Goal: Communication & Community: Answer question/provide support

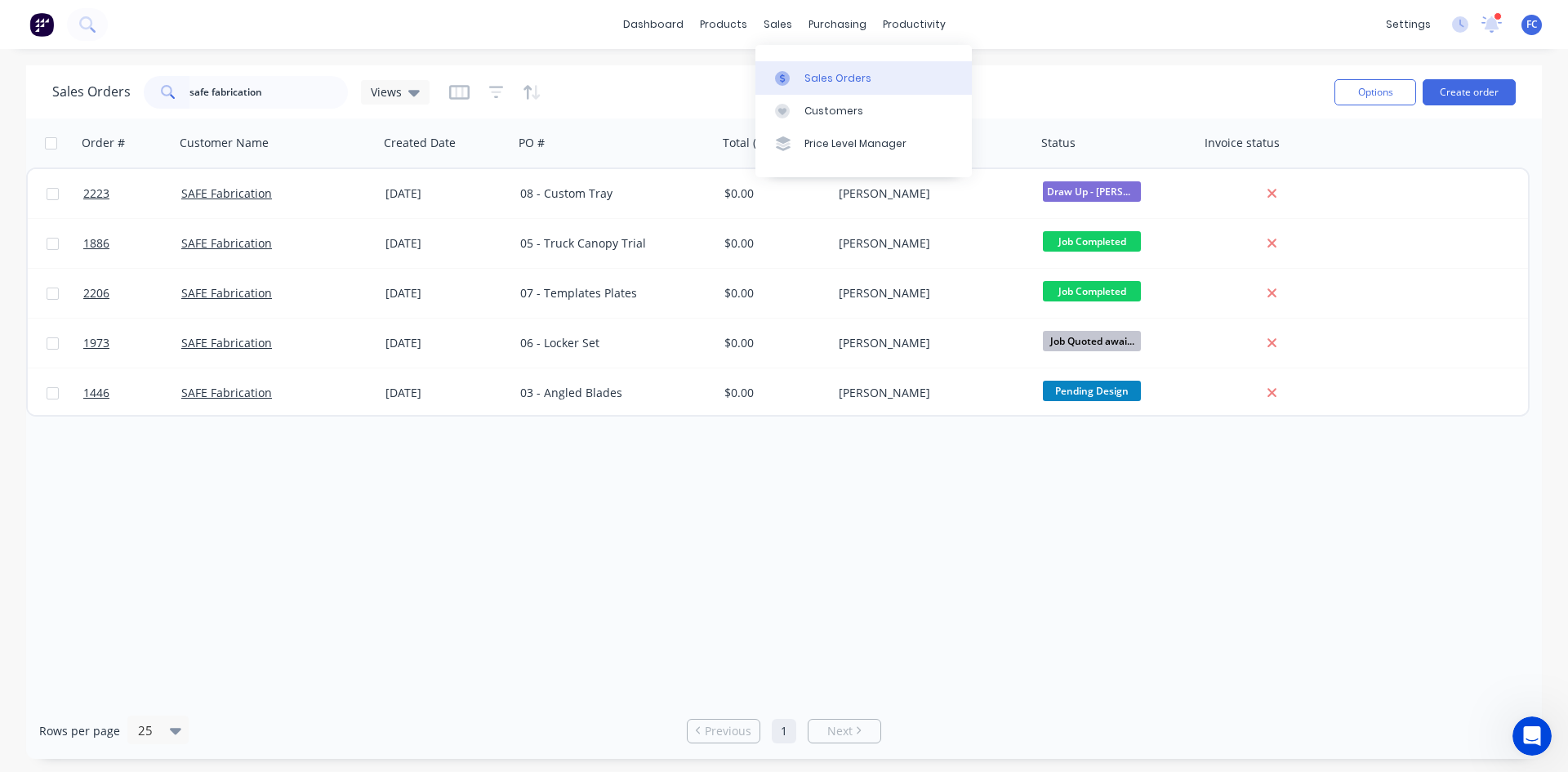
click at [794, 77] on div at bounding box center [787, 78] width 24 height 15
click at [832, 77] on div "Sales Orders" at bounding box center [837, 78] width 67 height 15
drag, startPoint x: 273, startPoint y: 99, endPoint x: 92, endPoint y: 88, distance: 181.3
click at [94, 89] on div "Sales Orders safe fabrication Views" at bounding box center [240, 93] width 377 height 33
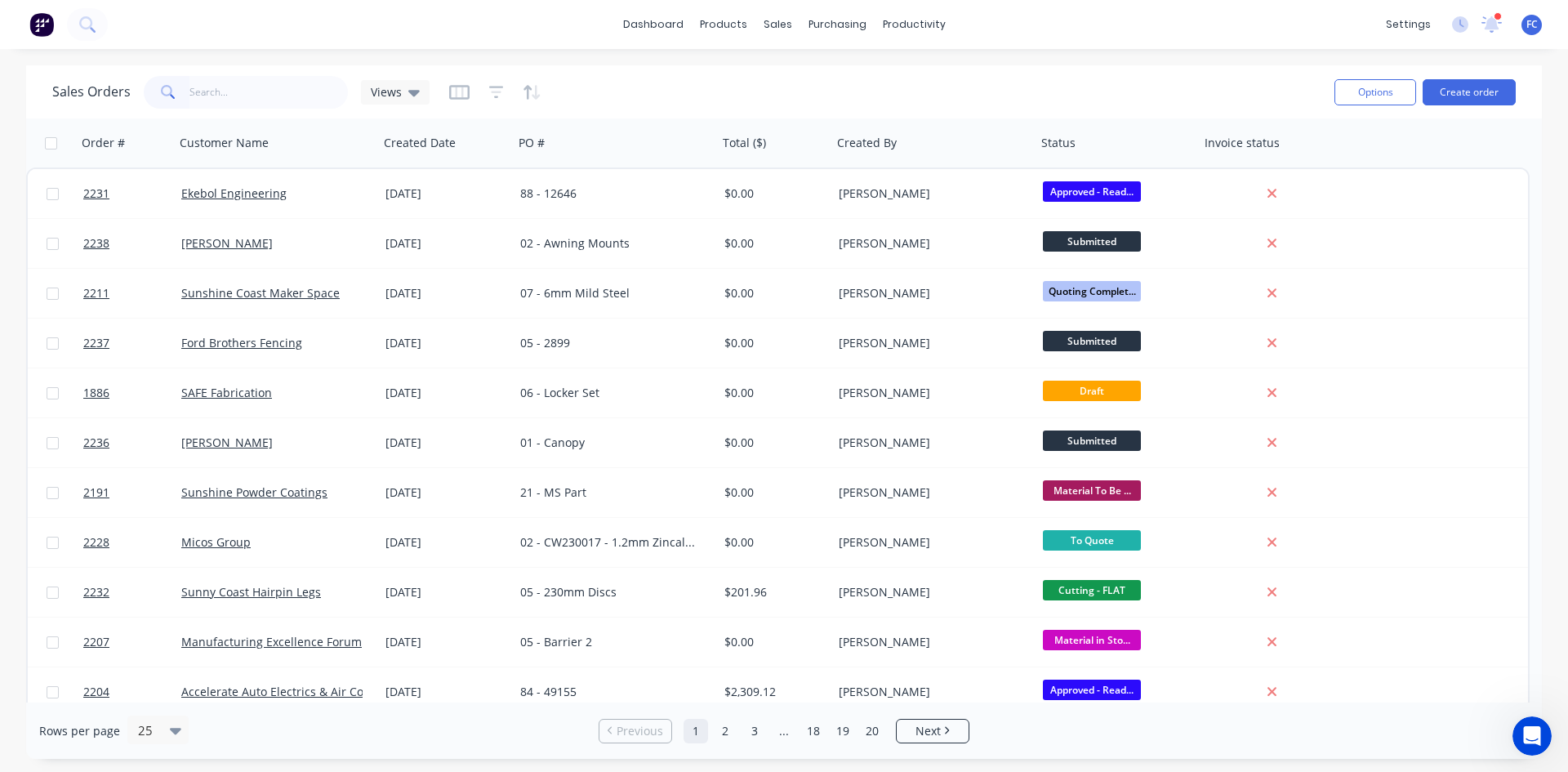
drag, startPoint x: 1510, startPoint y: 12, endPoint x: 1504, endPoint y: 20, distance: 10.0
click at [1507, 16] on div "settings 1 new notifications [PERSON_NAME] all as read [PERSON_NAME] mentioned …" at bounding box center [1473, 24] width 190 height 24
click at [1490, 25] on icon at bounding box center [1491, 22] width 16 height 15
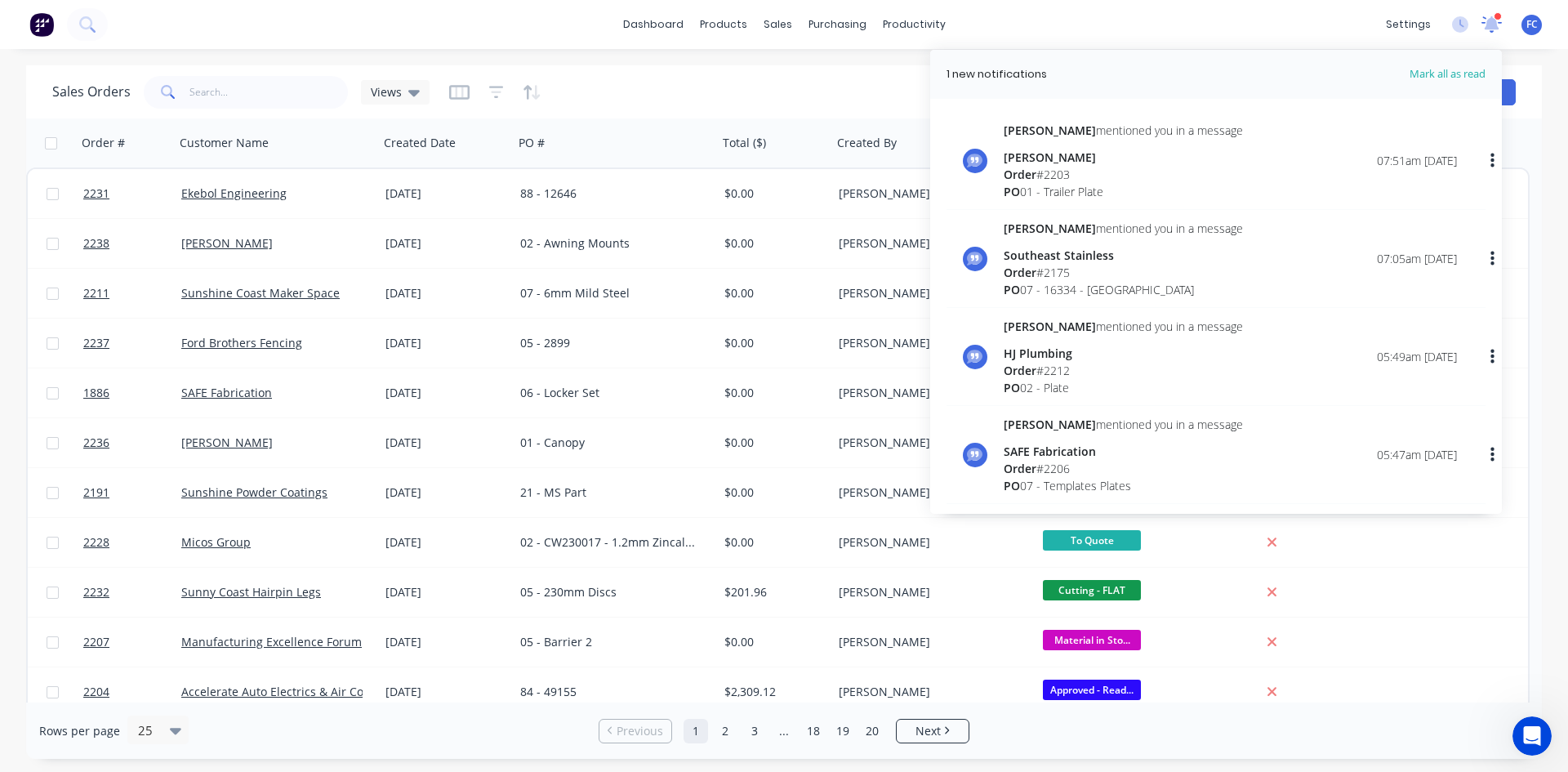
click at [1489, 26] on icon at bounding box center [1491, 22] width 15 height 13
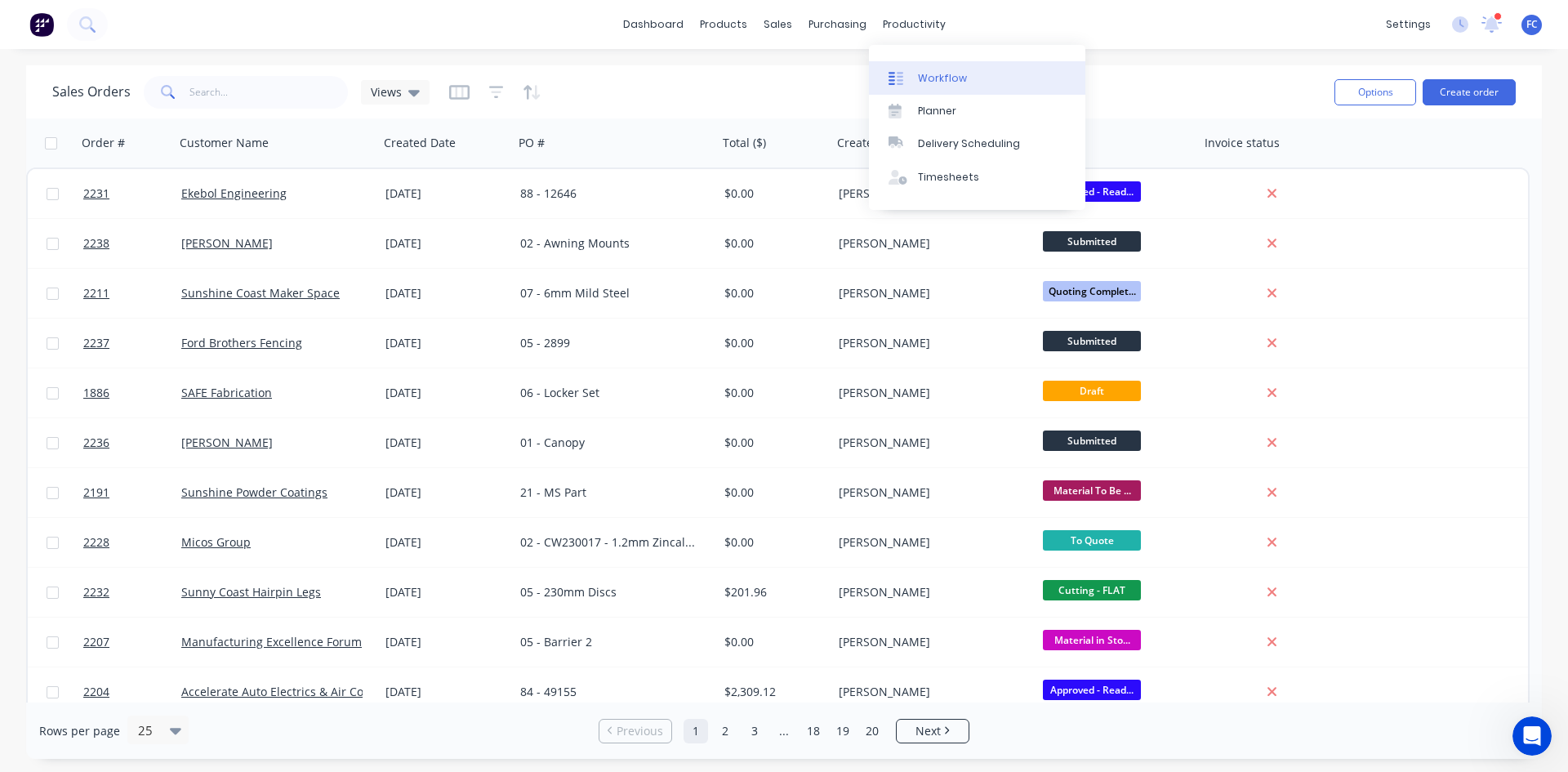
click at [928, 66] on link "Workflow" at bounding box center [977, 78] width 216 height 33
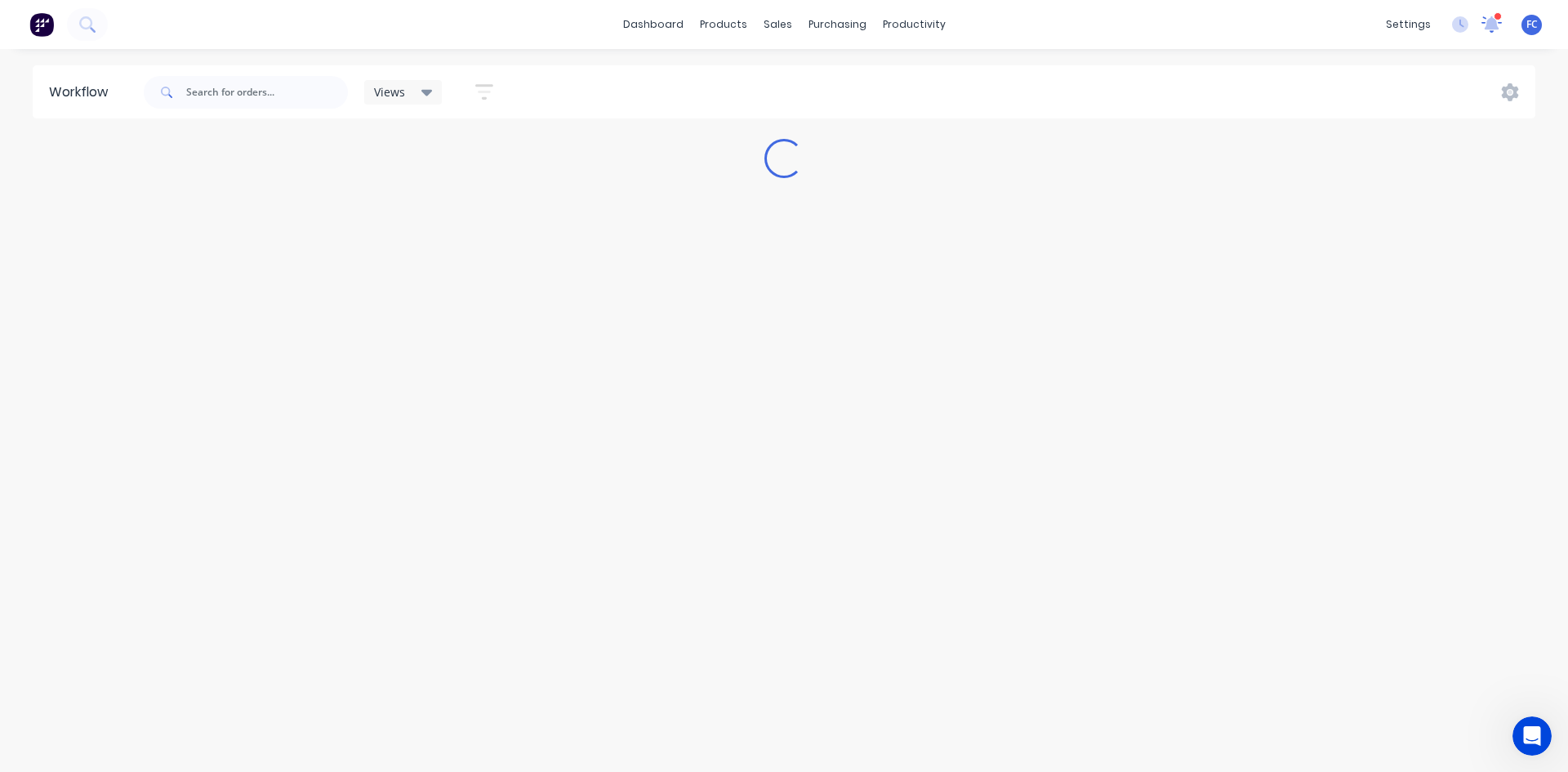
click at [1485, 22] on icon at bounding box center [1492, 24] width 22 height 19
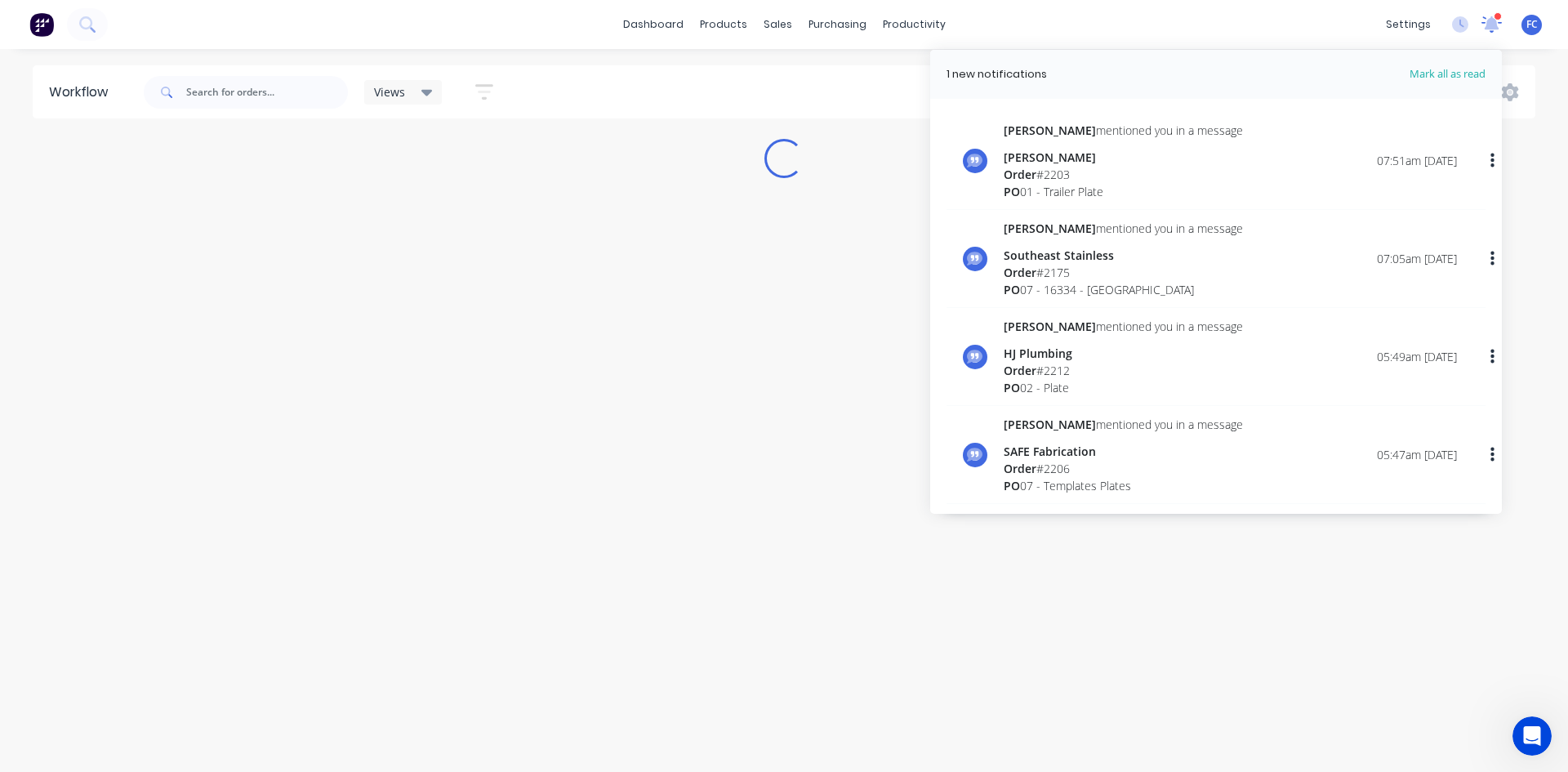
click at [1485, 22] on icon at bounding box center [1492, 24] width 22 height 19
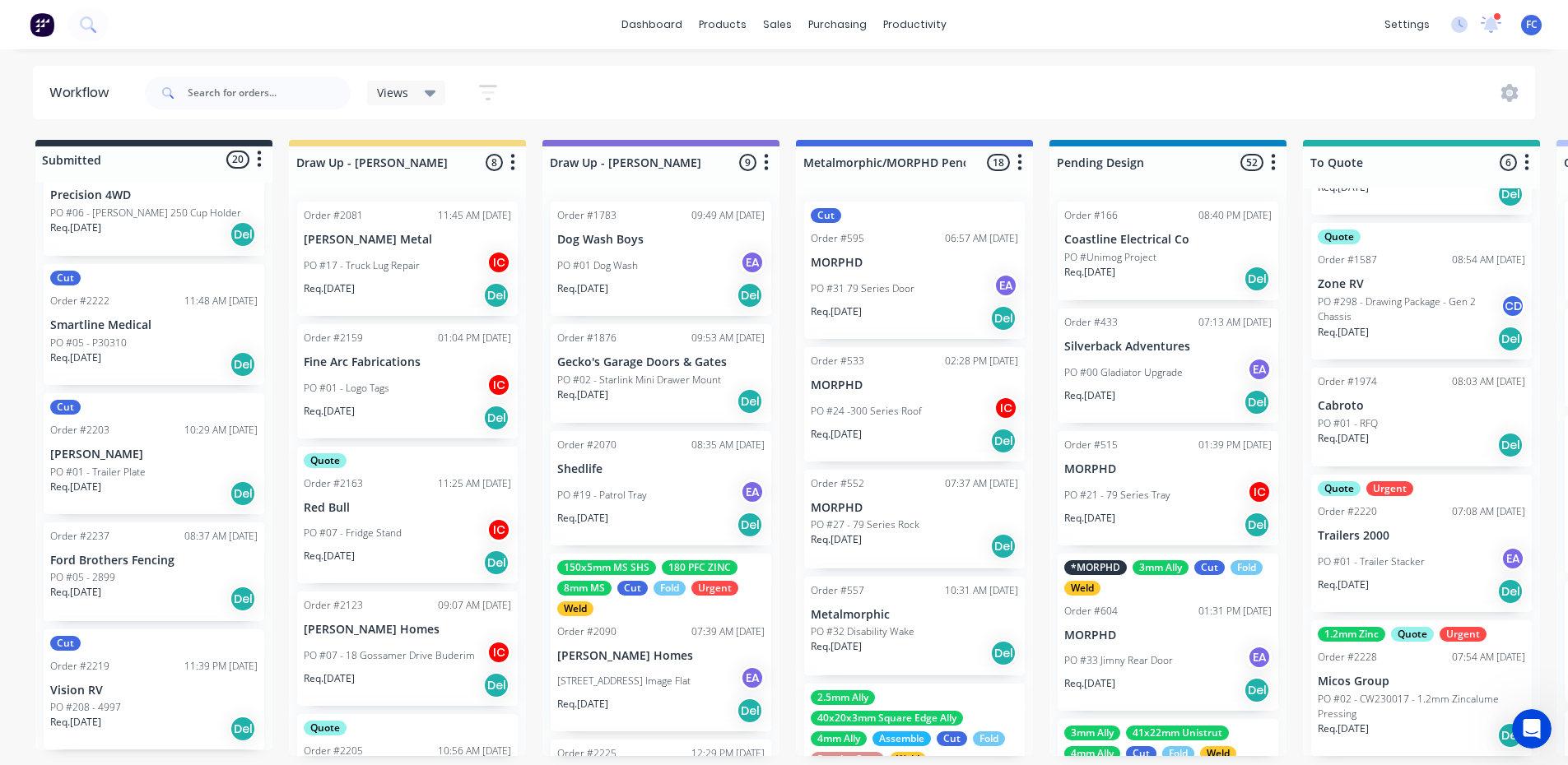
scroll to position [274, 0]
click at [1363, 699] on p "PO #02 - CW230017 - 1.2mm Zincalume Pressing" at bounding box center [1422, 706] width 207 height 30
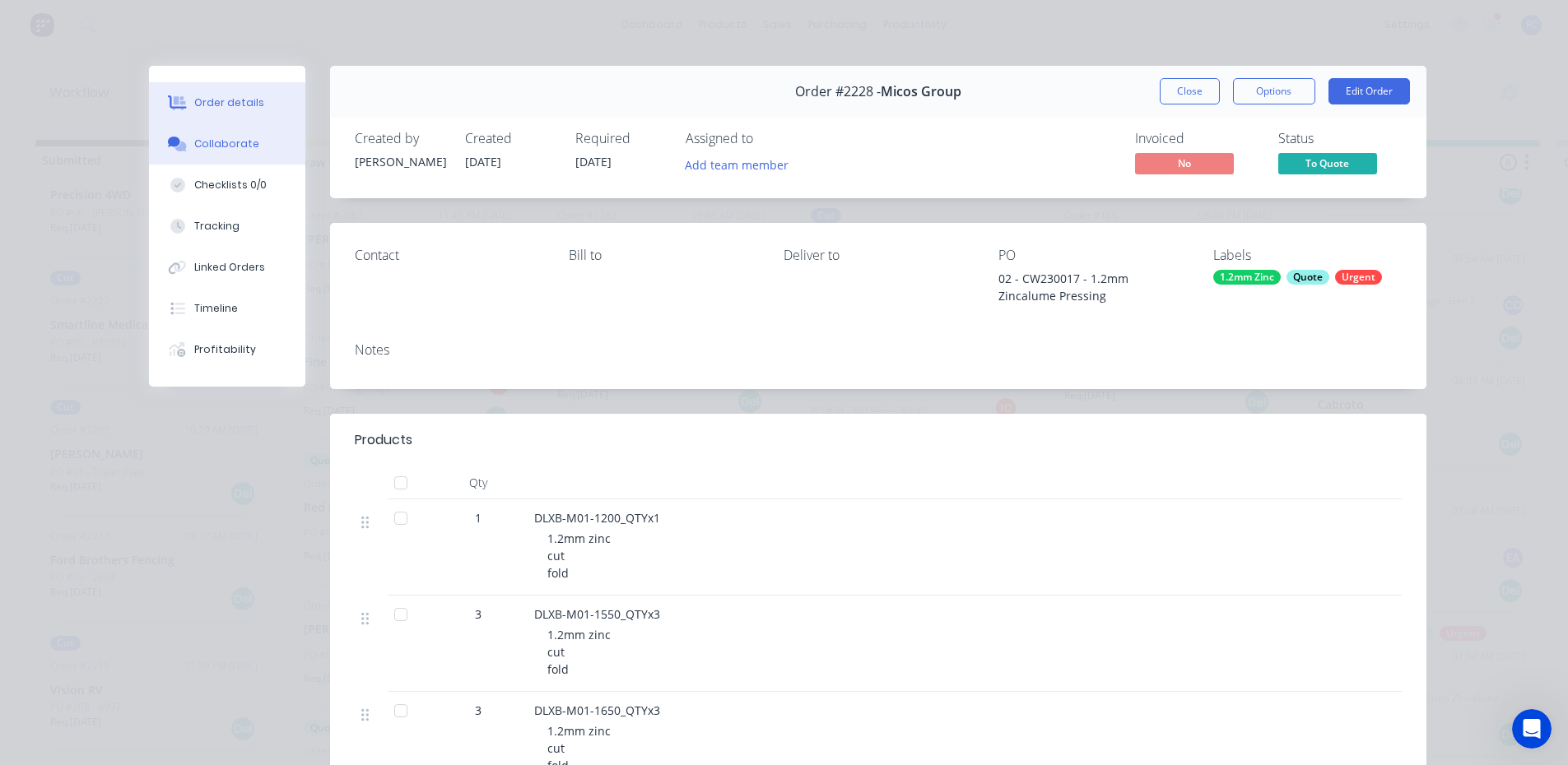
drag, startPoint x: 221, startPoint y: 146, endPoint x: 237, endPoint y: 150, distance: 16.5
click at [221, 146] on div "Collaborate" at bounding box center [227, 144] width 65 height 15
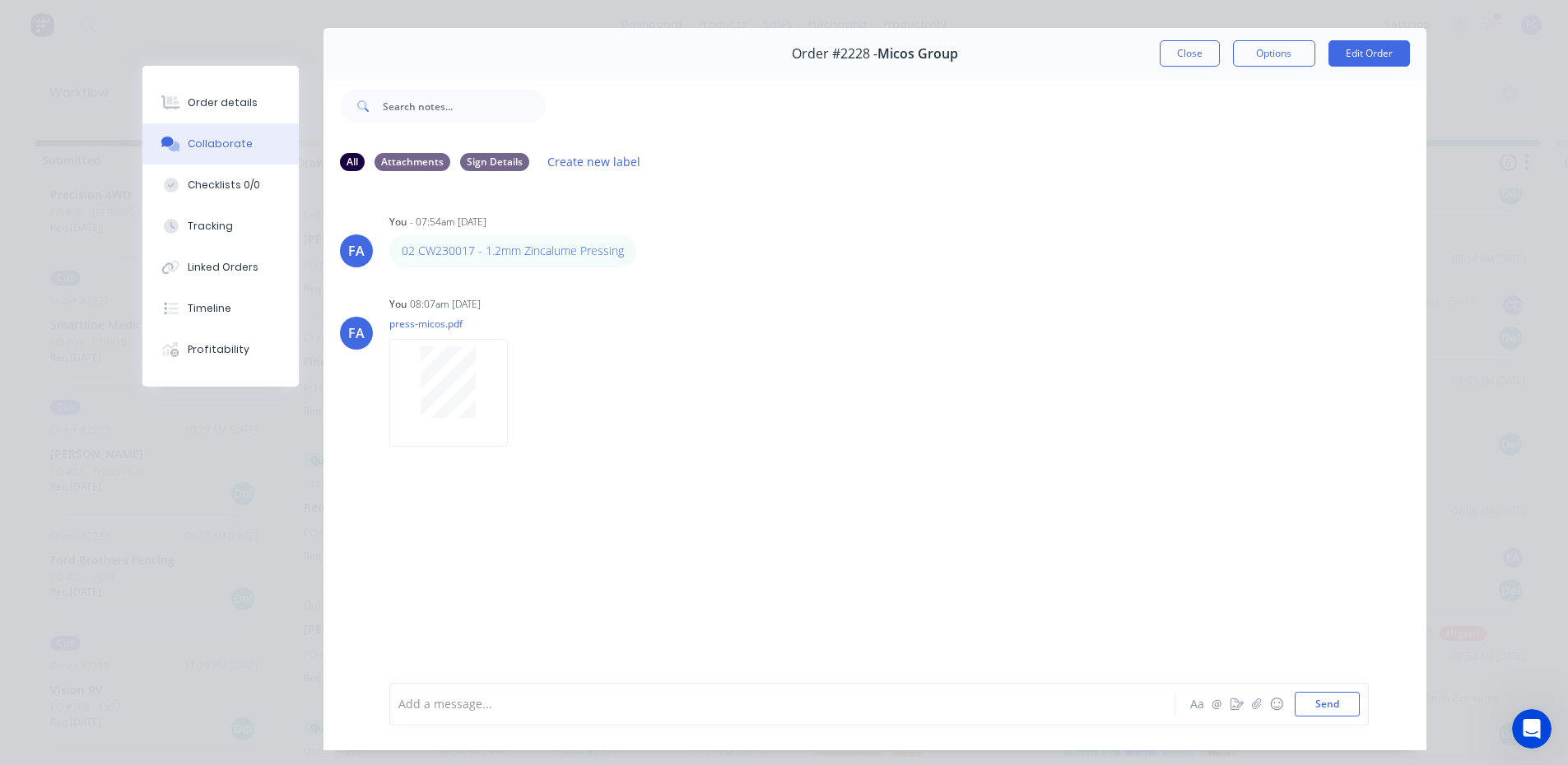
scroll to position [87, 0]
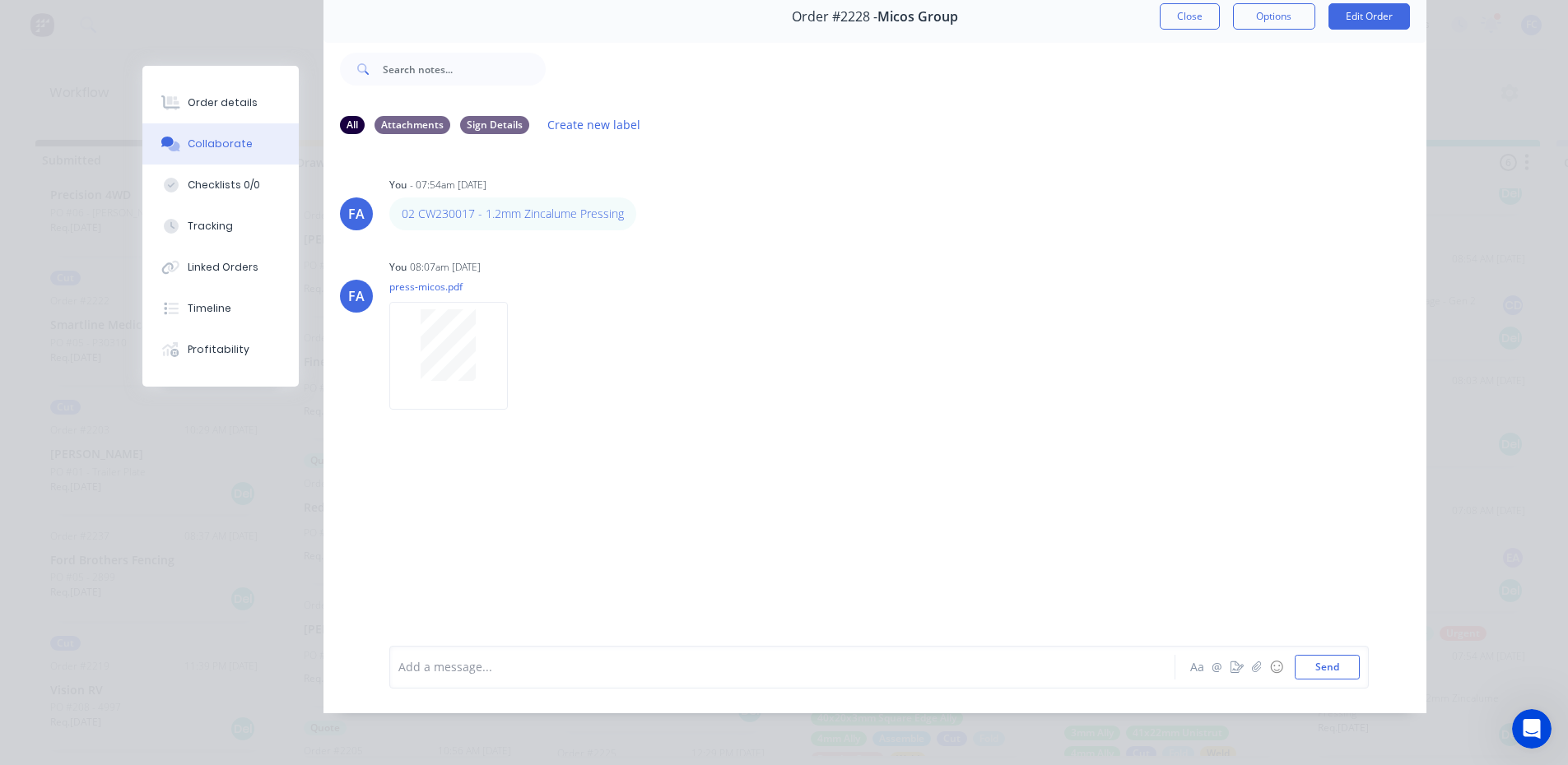
drag, startPoint x: 542, startPoint y: 668, endPoint x: 543, endPoint y: 649, distance: 19.0
click at [542, 668] on div at bounding box center [759, 667] width 721 height 17
click at [586, 658] on div "Hi @[PERSON_NAME] please see quote." at bounding box center [758, 667] width 721 height 24
click at [553, 666] on span "please see quote. DLXB-M04-2653_QTYx2" at bounding box center [572, 667] width 227 height 16
click at [692, 674] on div "Hi @[PERSON_NAME] please see quote. DLXB-M04-2653_QTYx2" at bounding box center [759, 667] width 721 height 17
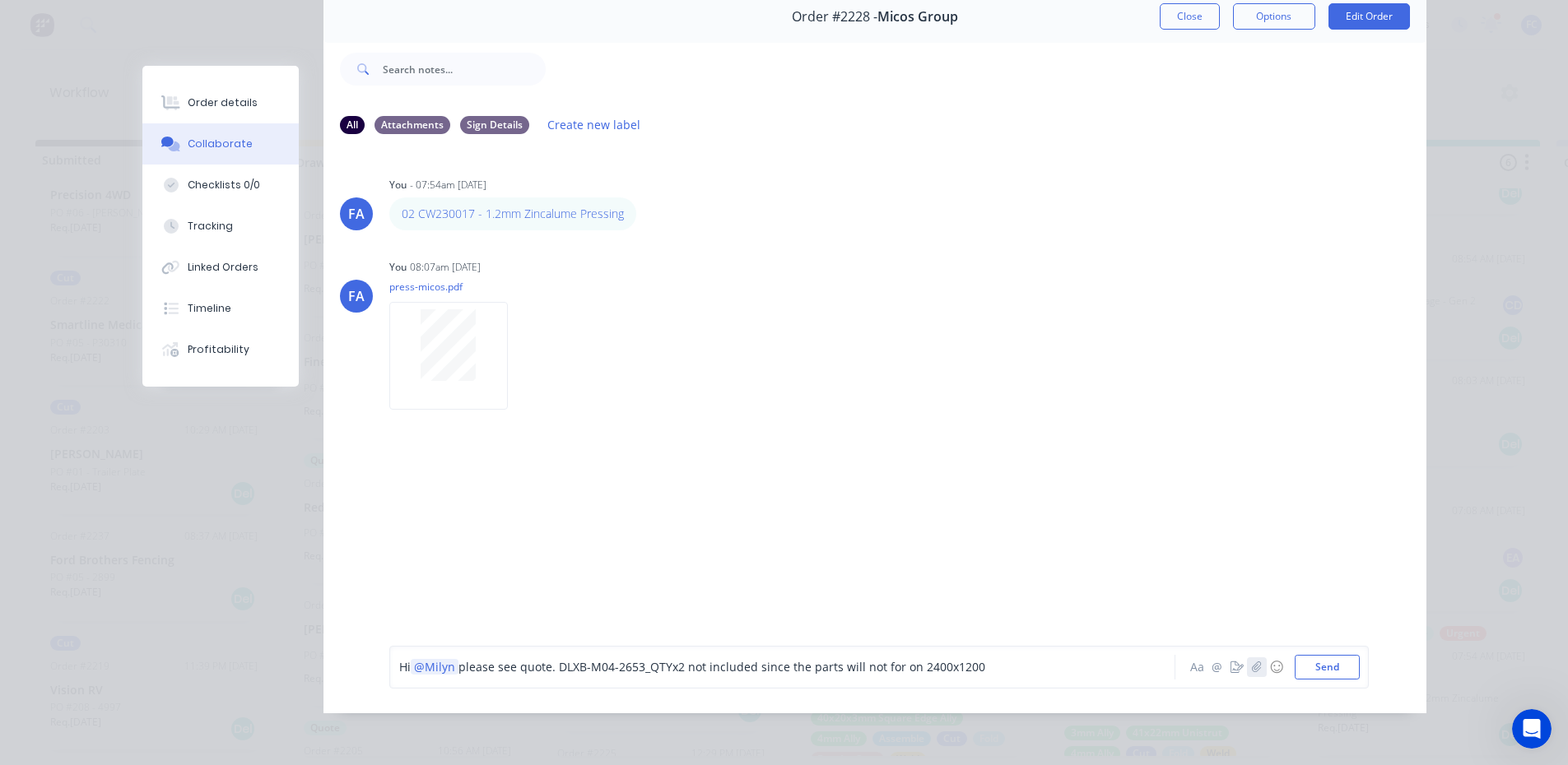
click at [1252, 667] on icon "button" at bounding box center [1256, 667] width 10 height 11
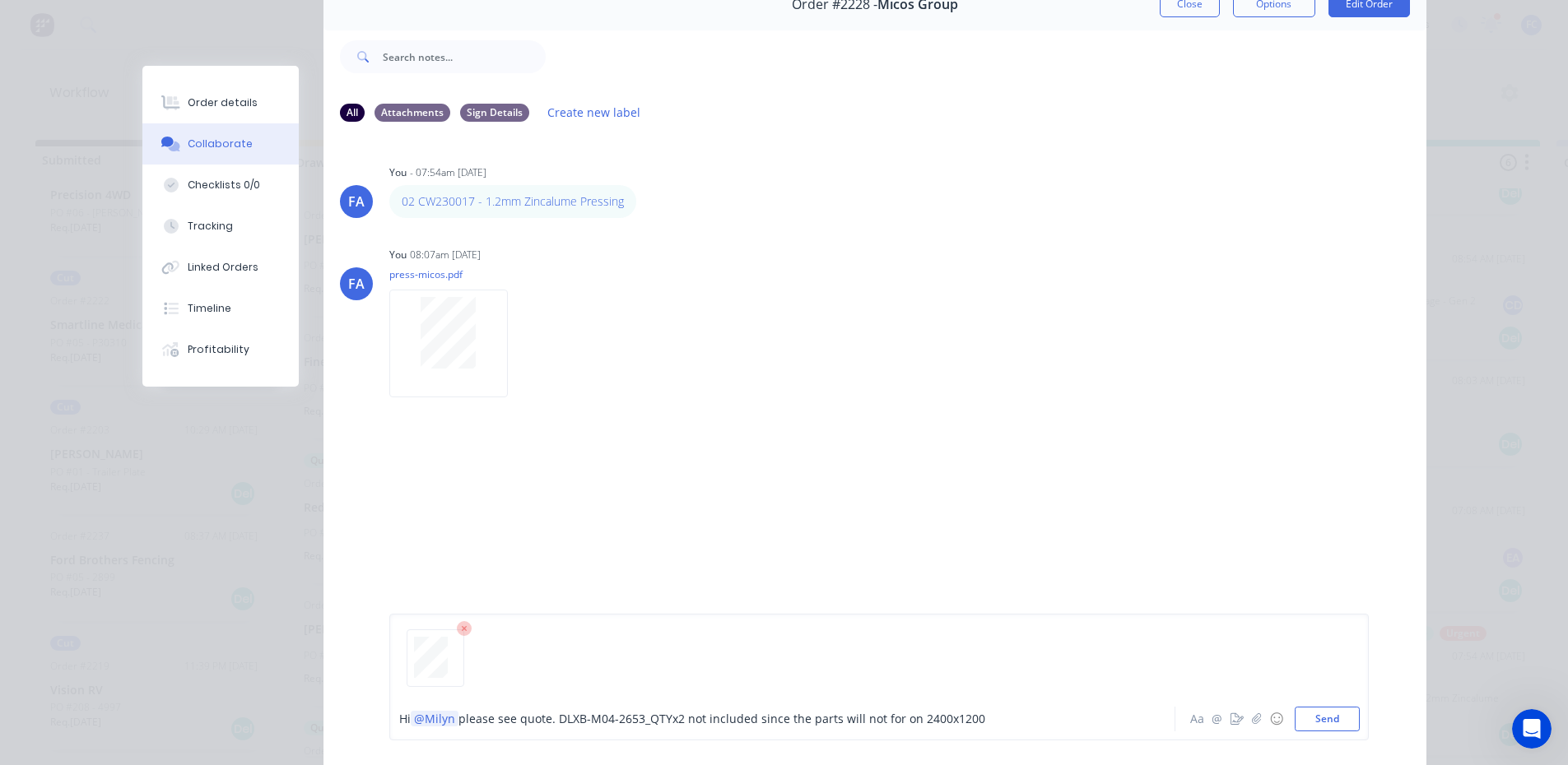
click at [1320, 720] on button "Send" at bounding box center [1327, 719] width 65 height 24
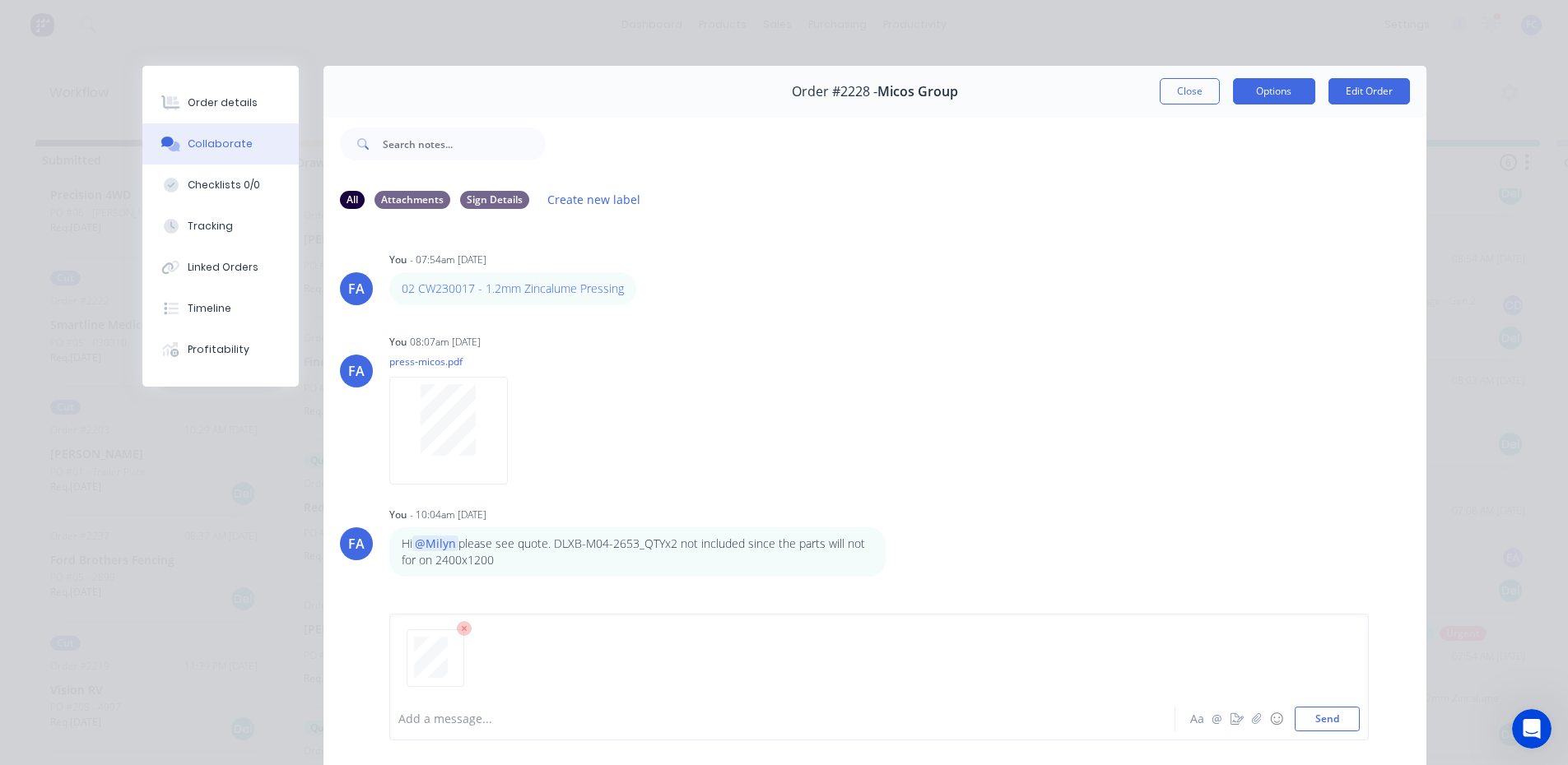
scroll to position [0, 0]
click at [248, 115] on button "Order details" at bounding box center [220, 102] width 156 height 41
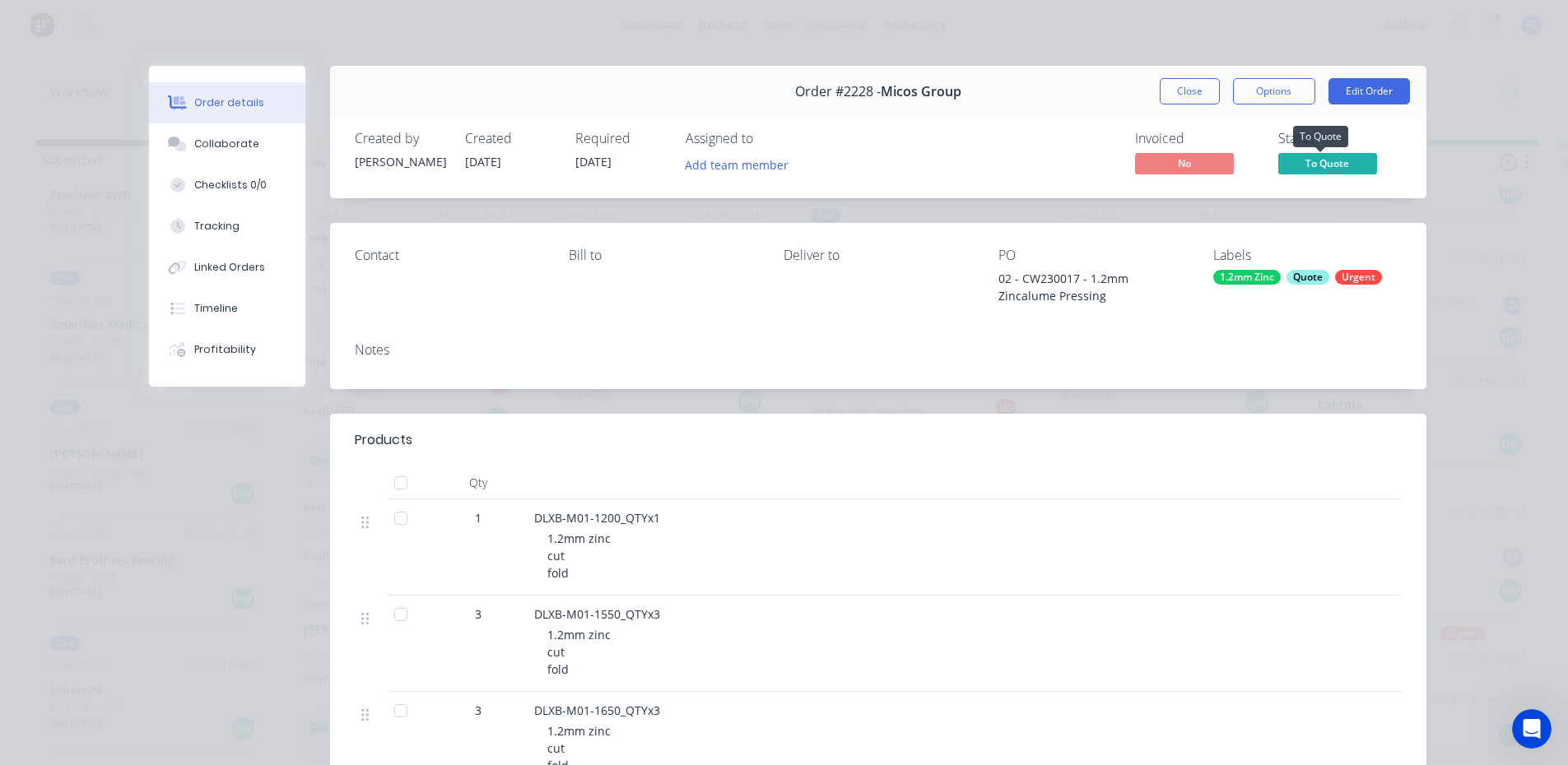
click at [1317, 170] on span "To Quote" at bounding box center [1327, 164] width 98 height 21
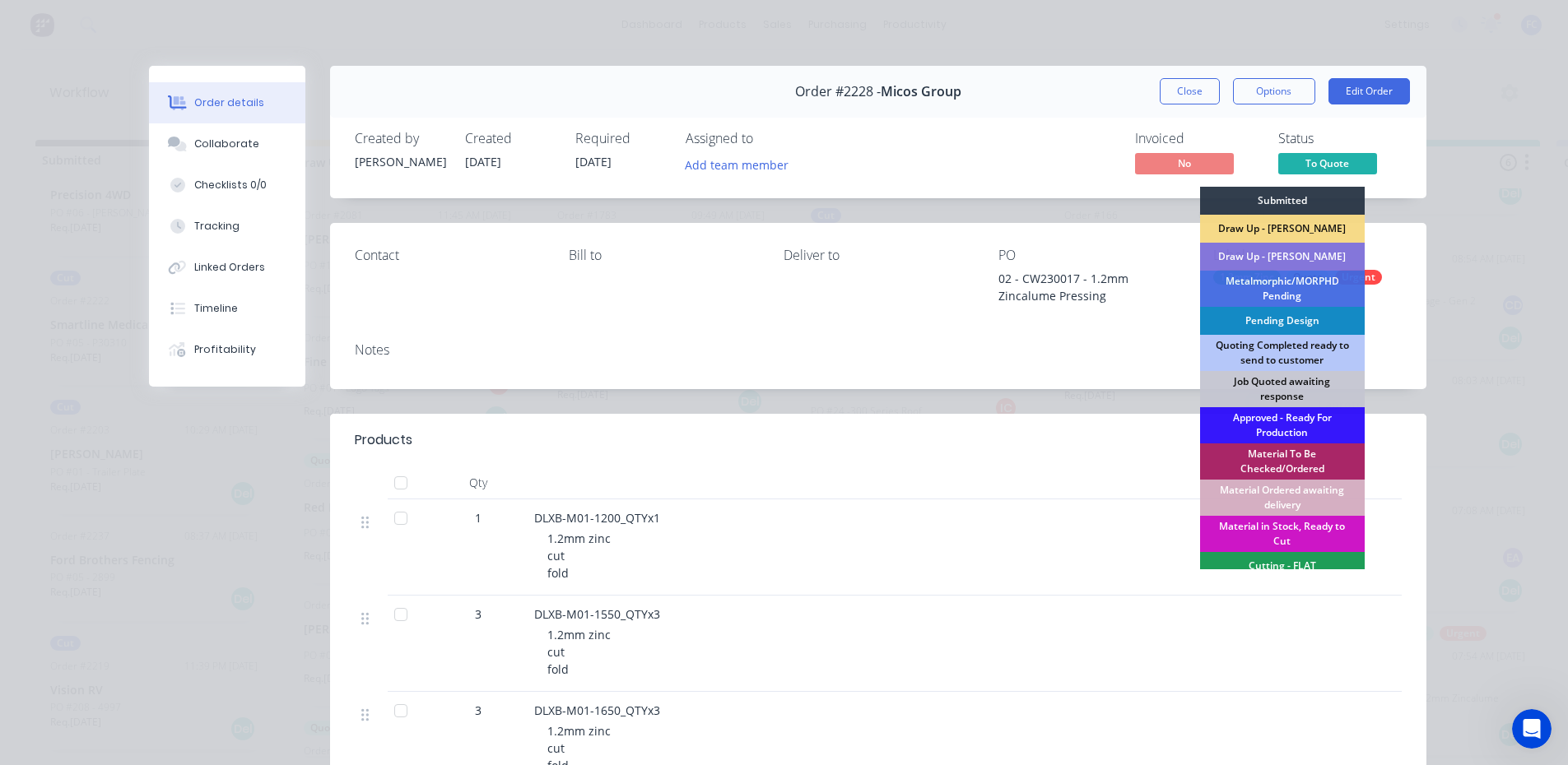
drag, startPoint x: 1256, startPoint y: 350, endPoint x: 1247, endPoint y: 369, distance: 21.0
click at [1256, 351] on div "Quoting Completed ready to send to customer" at bounding box center [1282, 353] width 165 height 37
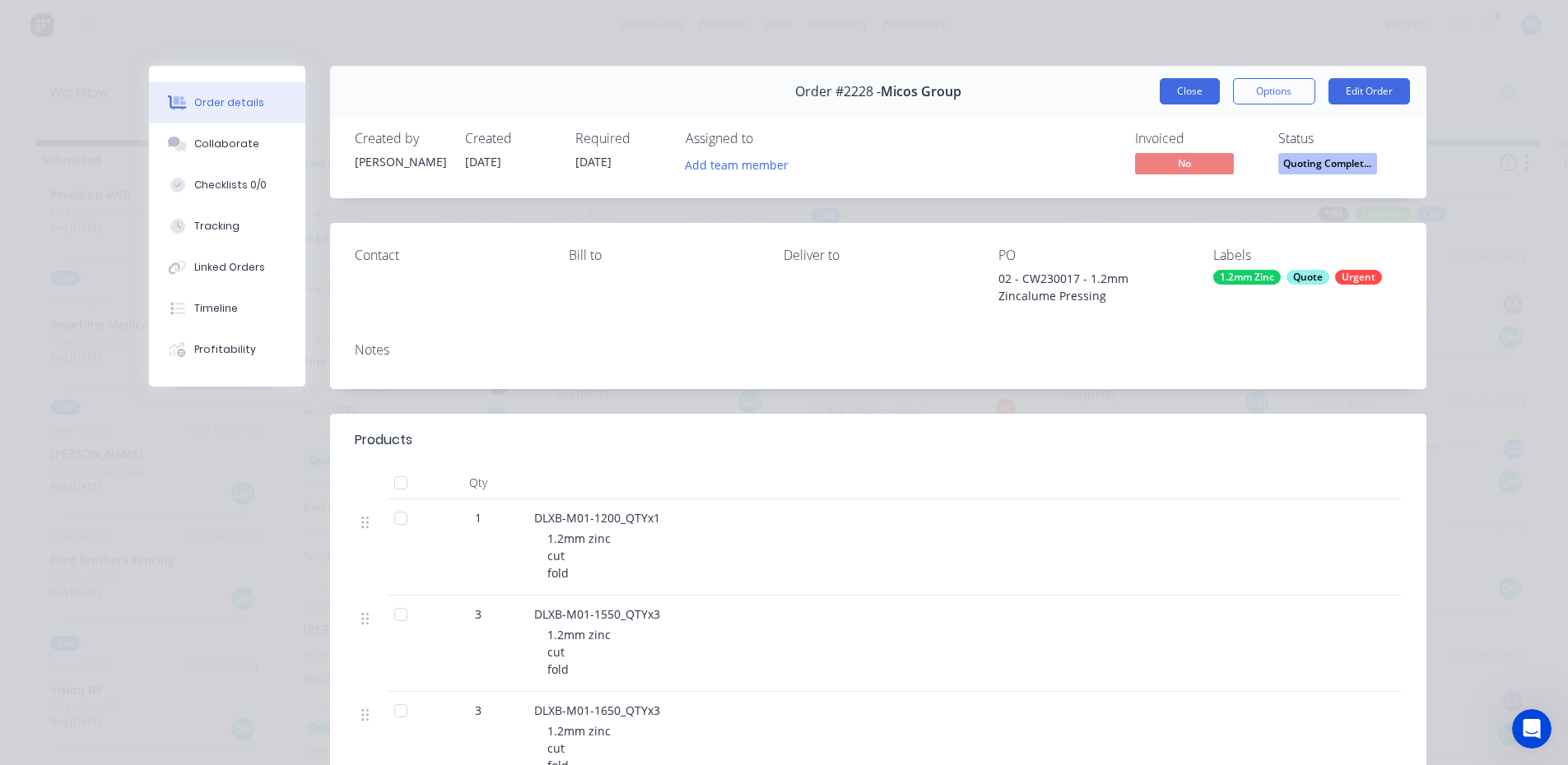
click at [1171, 91] on button "Close" at bounding box center [1190, 91] width 60 height 26
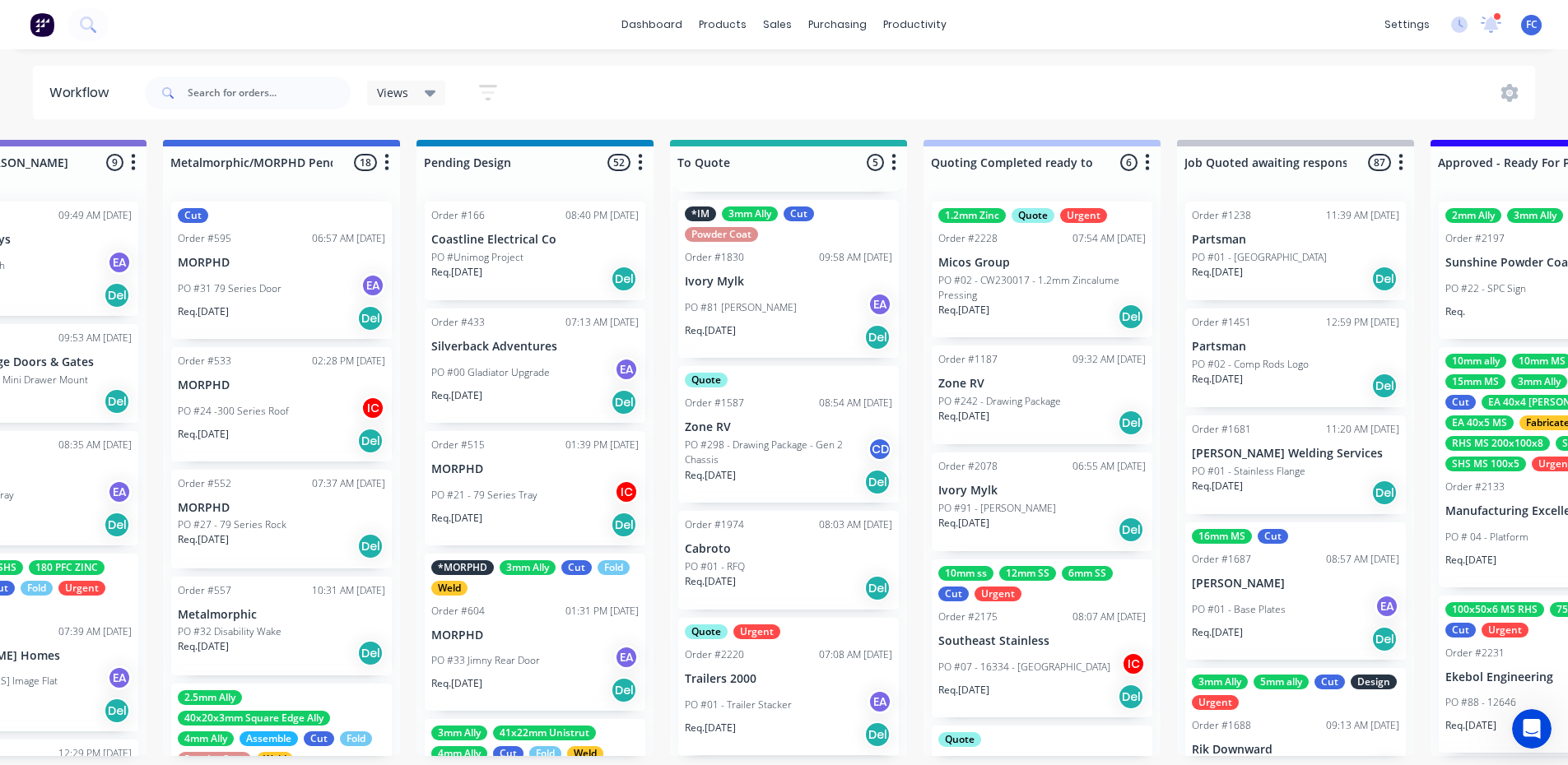
scroll to position [0, 633]
click at [1032, 283] on p "PO #02 - CW230017 - 1.2mm Zincalume Pressing" at bounding box center [1042, 288] width 207 height 30
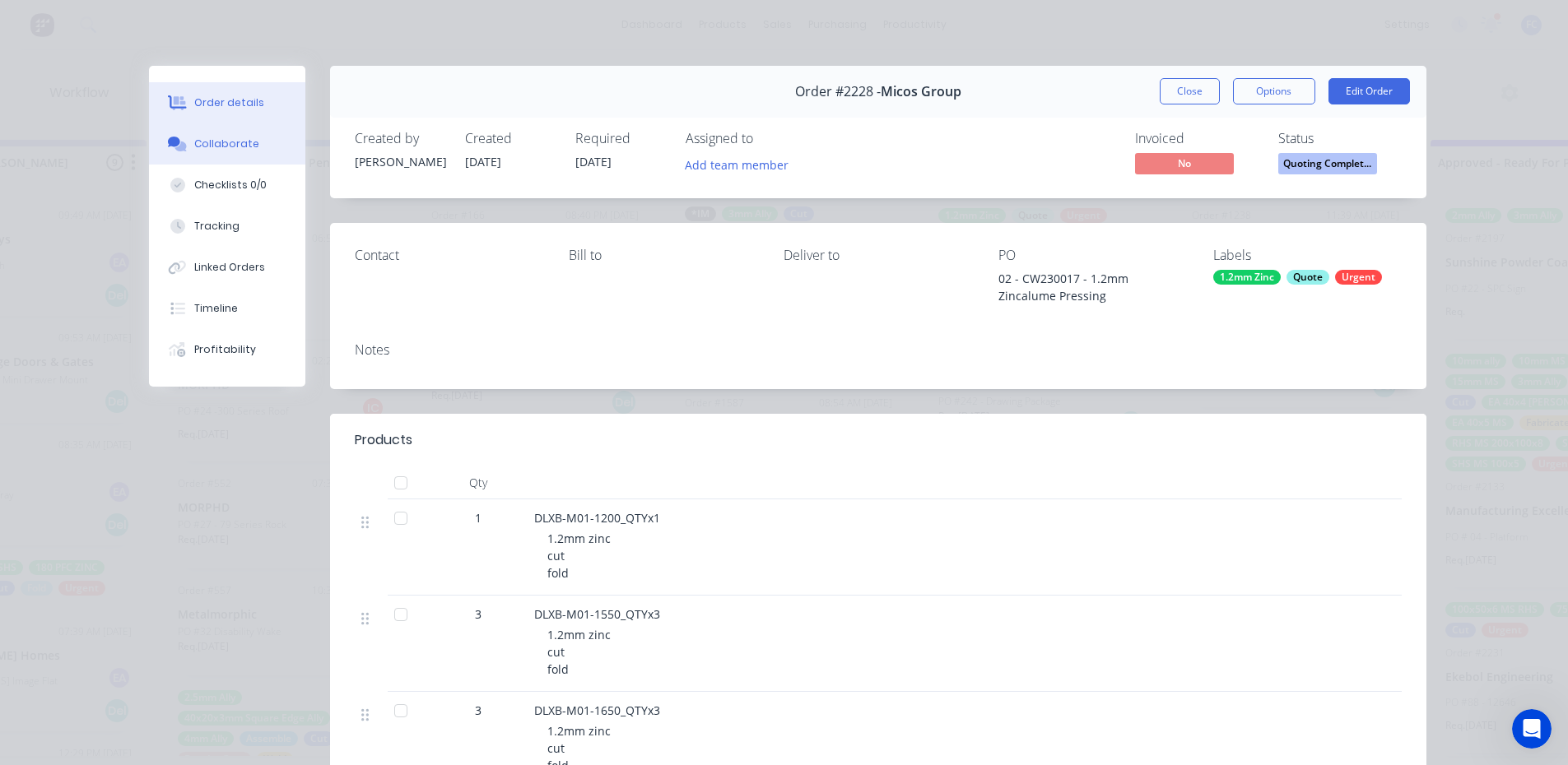
click at [214, 132] on button "Collaborate" at bounding box center [227, 144] width 156 height 41
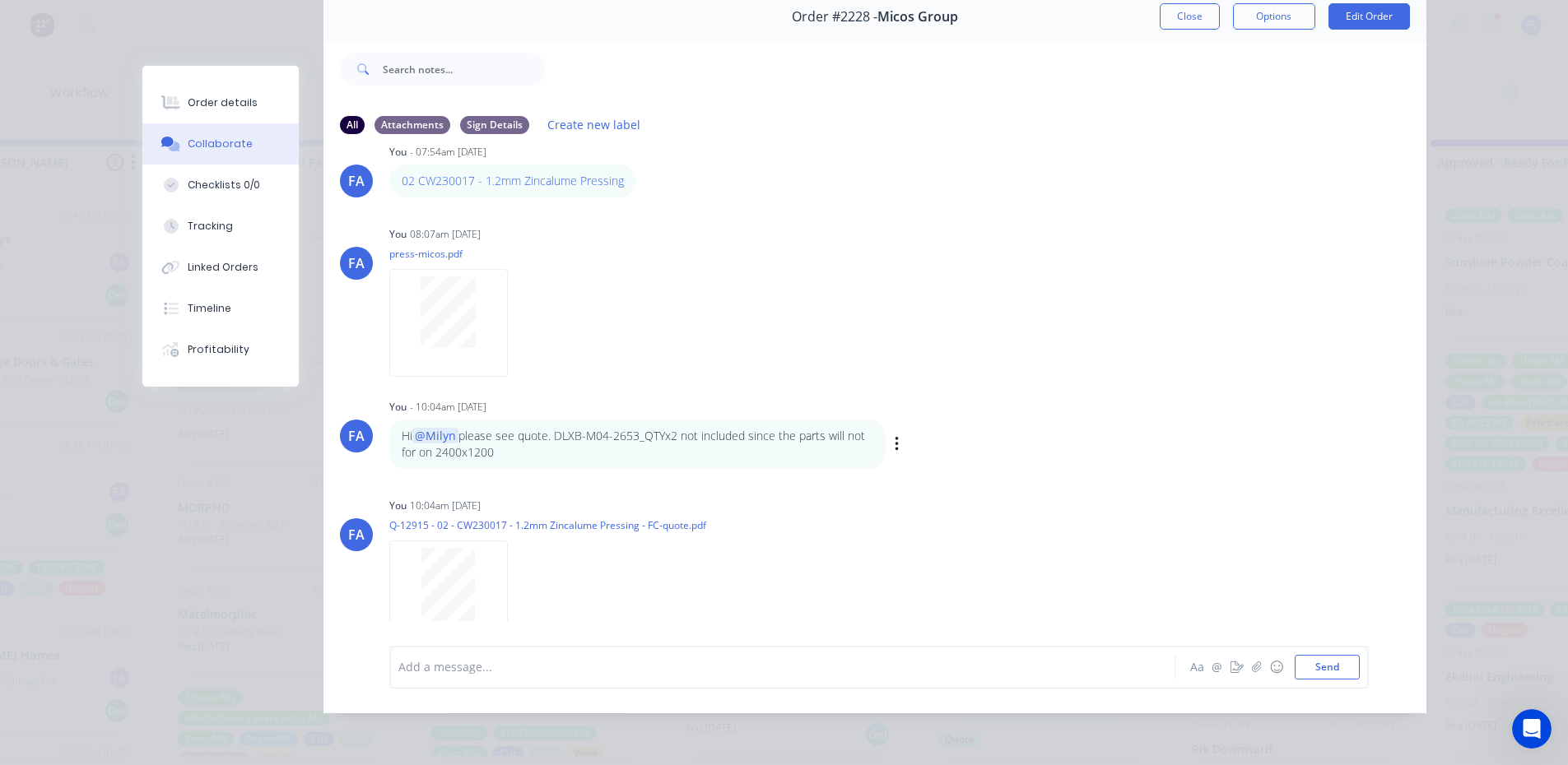
scroll to position [56, 0]
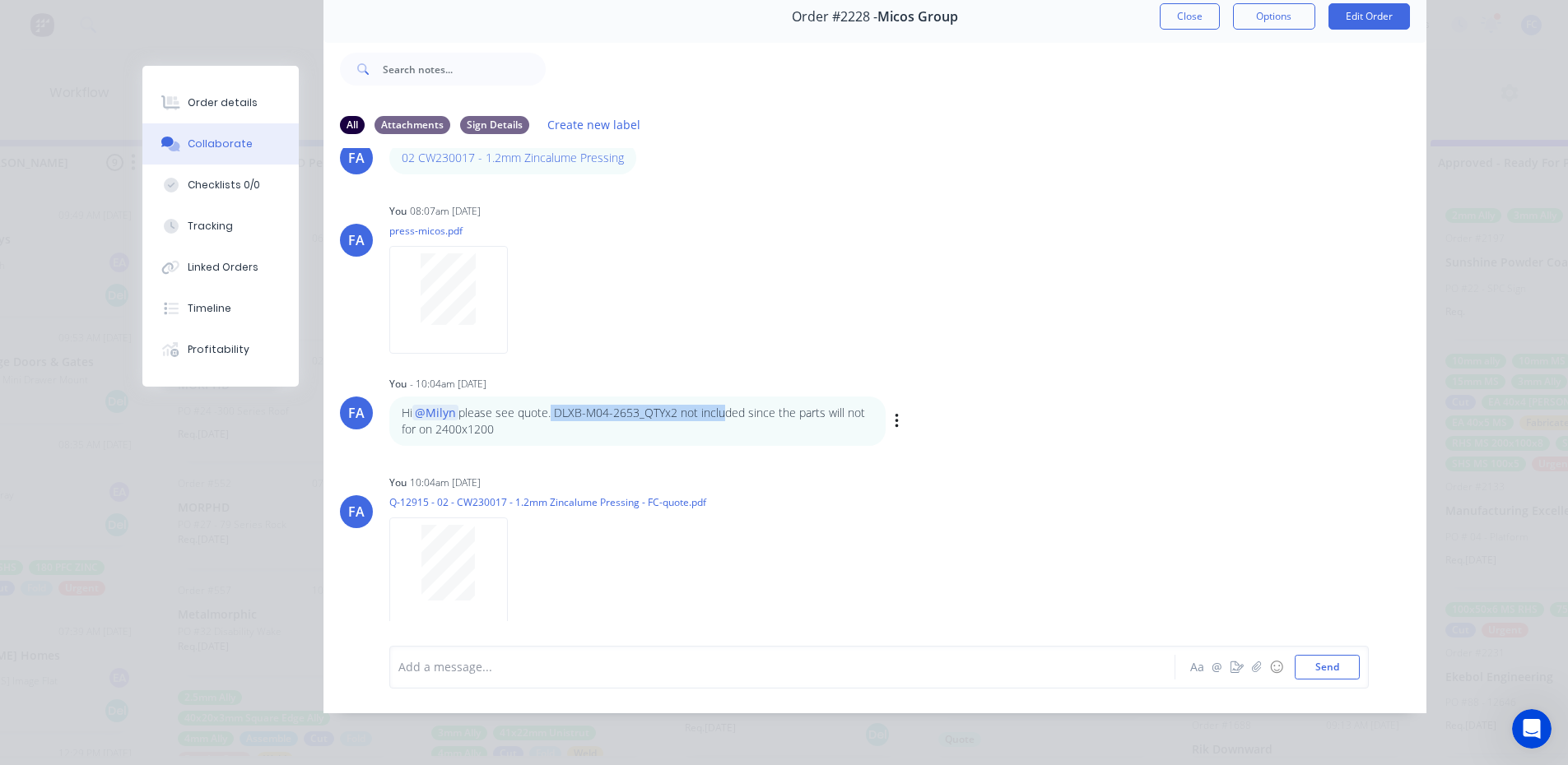
drag, startPoint x: 546, startPoint y: 396, endPoint x: 713, endPoint y: 398, distance: 167.0
click at [713, 405] on p "Hi @[PERSON_NAME] please see quote. DLXB-M04-2653_QTYx2 not included since the …" at bounding box center [637, 422] width 472 height 34
click at [709, 405] on p "Hi @[PERSON_NAME] please see quote. DLXB-M04-2653_QTYx2 not included since the …" at bounding box center [637, 422] width 472 height 34
drag, startPoint x: 492, startPoint y: 414, endPoint x: 478, endPoint y: 434, distance: 24.4
click at [492, 413] on p "Hi @[PERSON_NAME] please see quote. DLXB-M04-2653_QTYx2 not included since the …" at bounding box center [637, 422] width 472 height 34
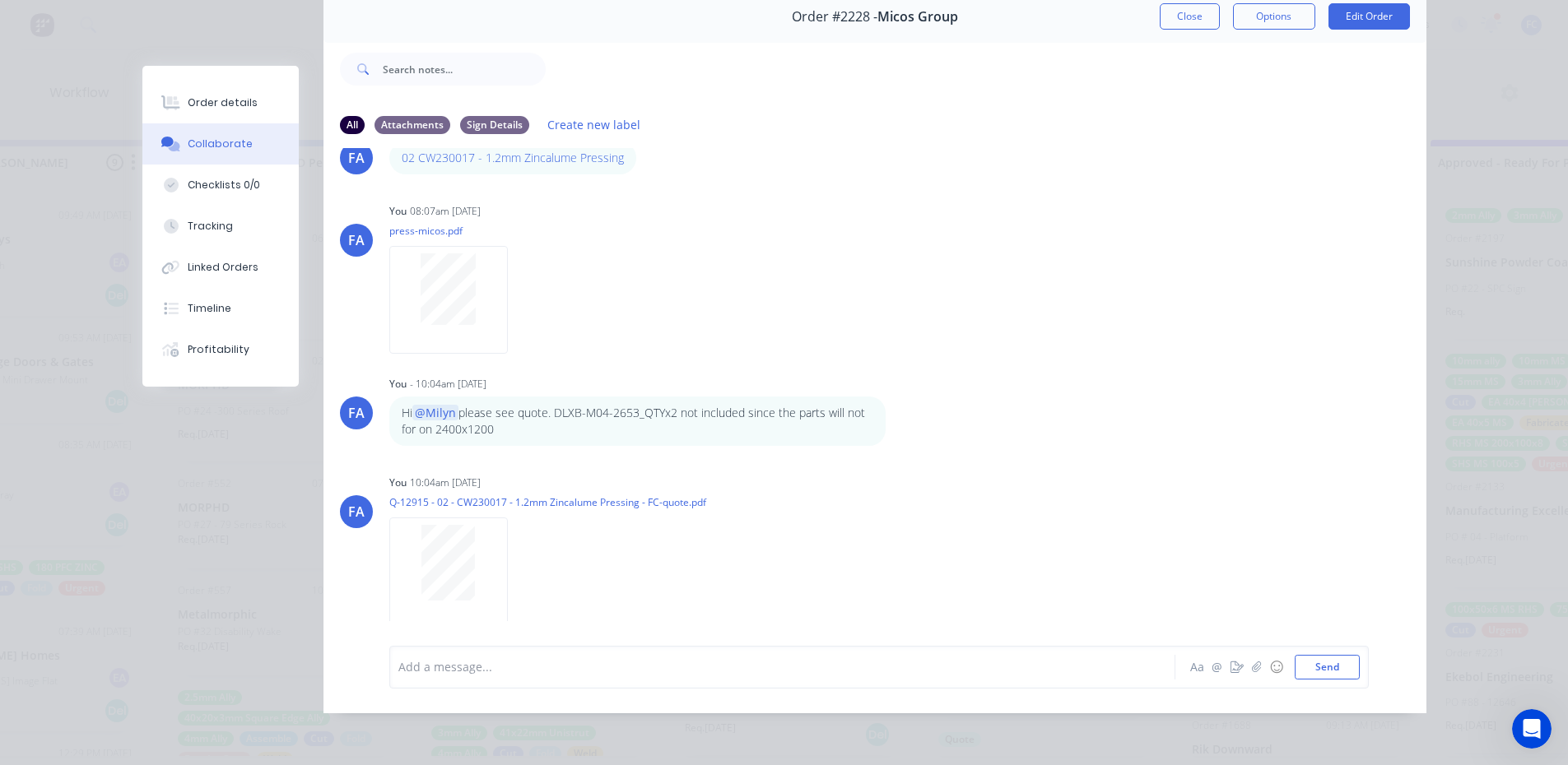
click at [1172, 3] on button "Close" at bounding box center [1190, 17] width 60 height 26
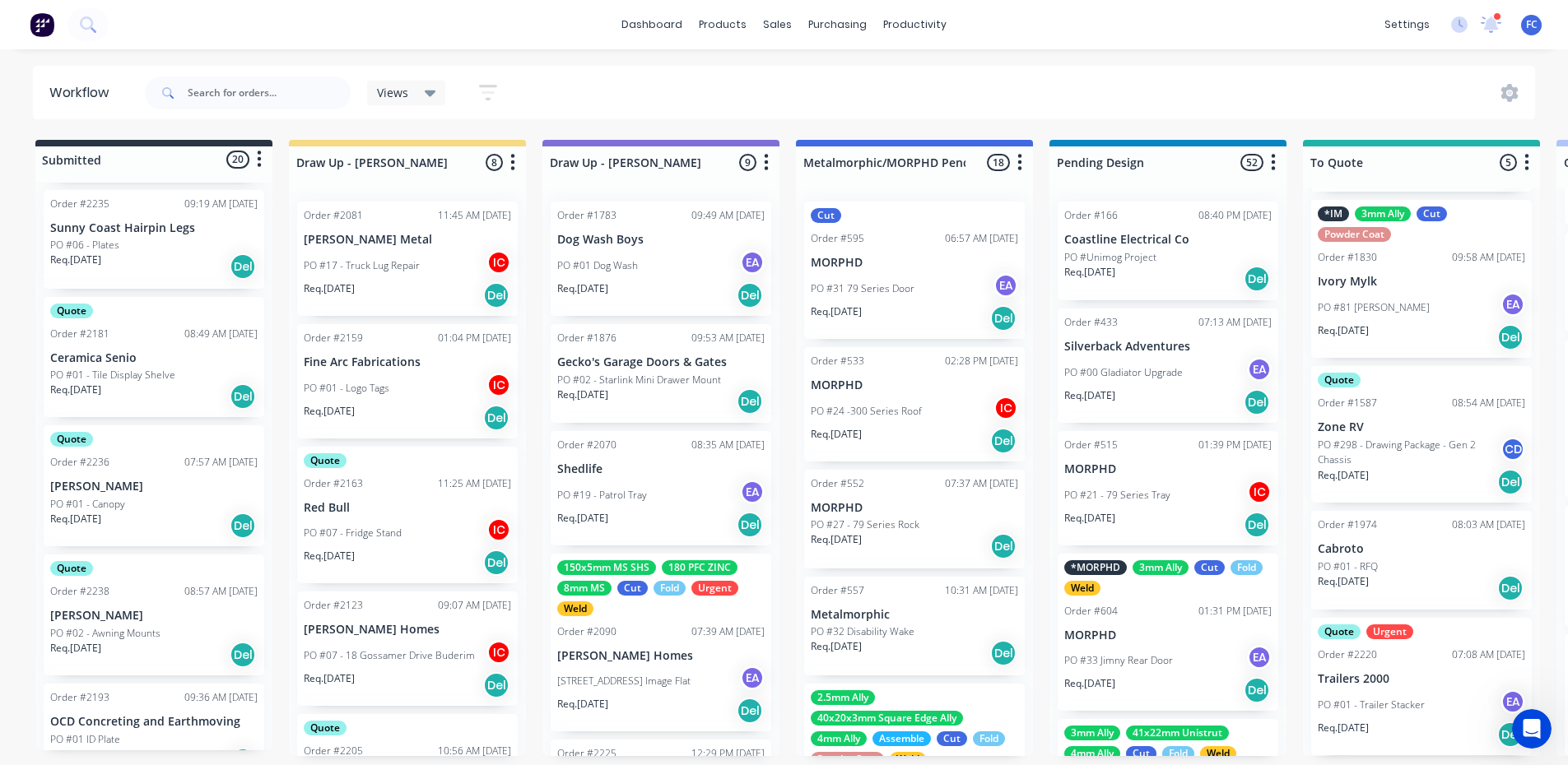
scroll to position [1299, 0]
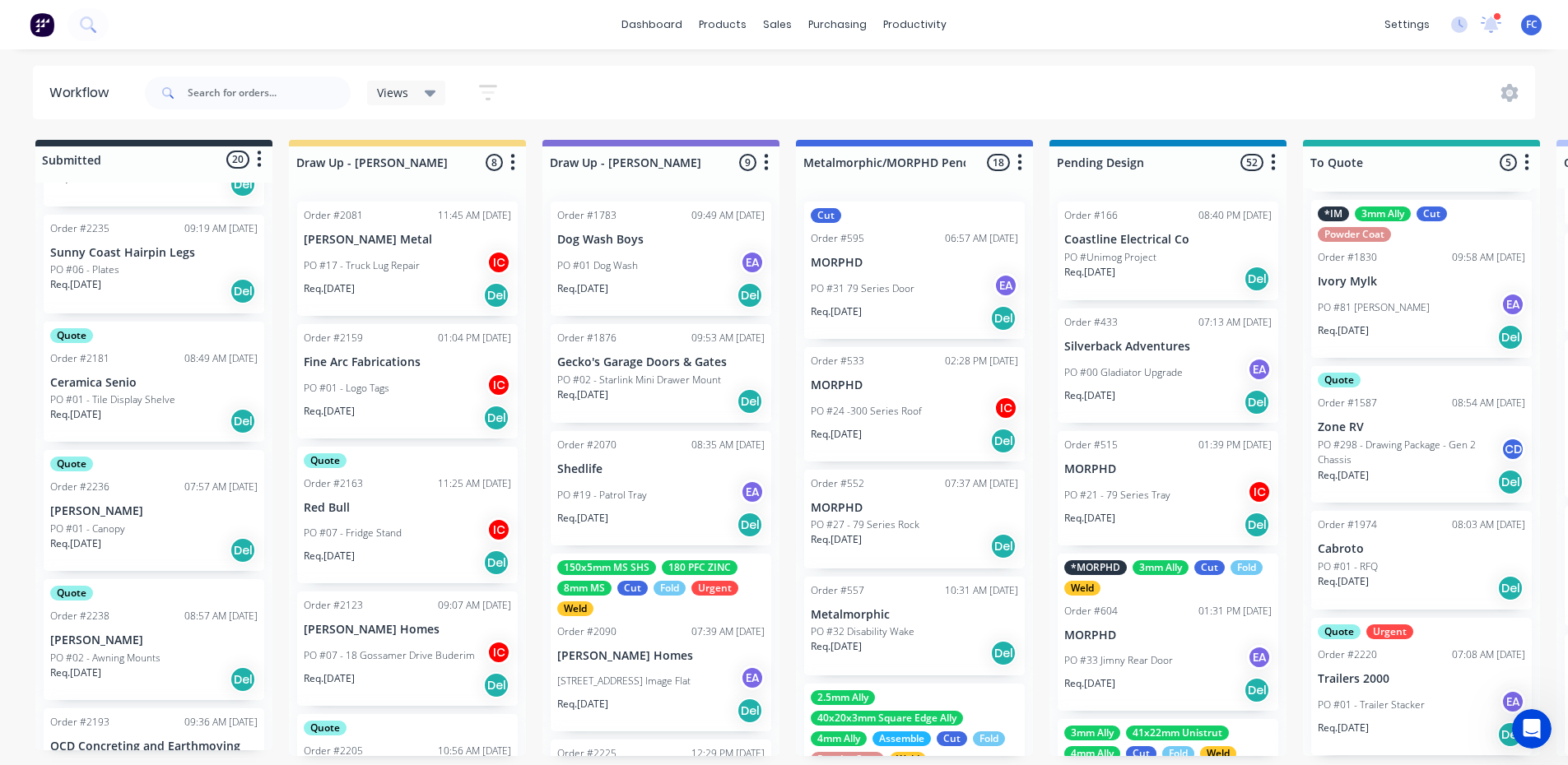
click at [156, 487] on div "Order #2236 07:57 AM [DATE]" at bounding box center [154, 487] width 207 height 15
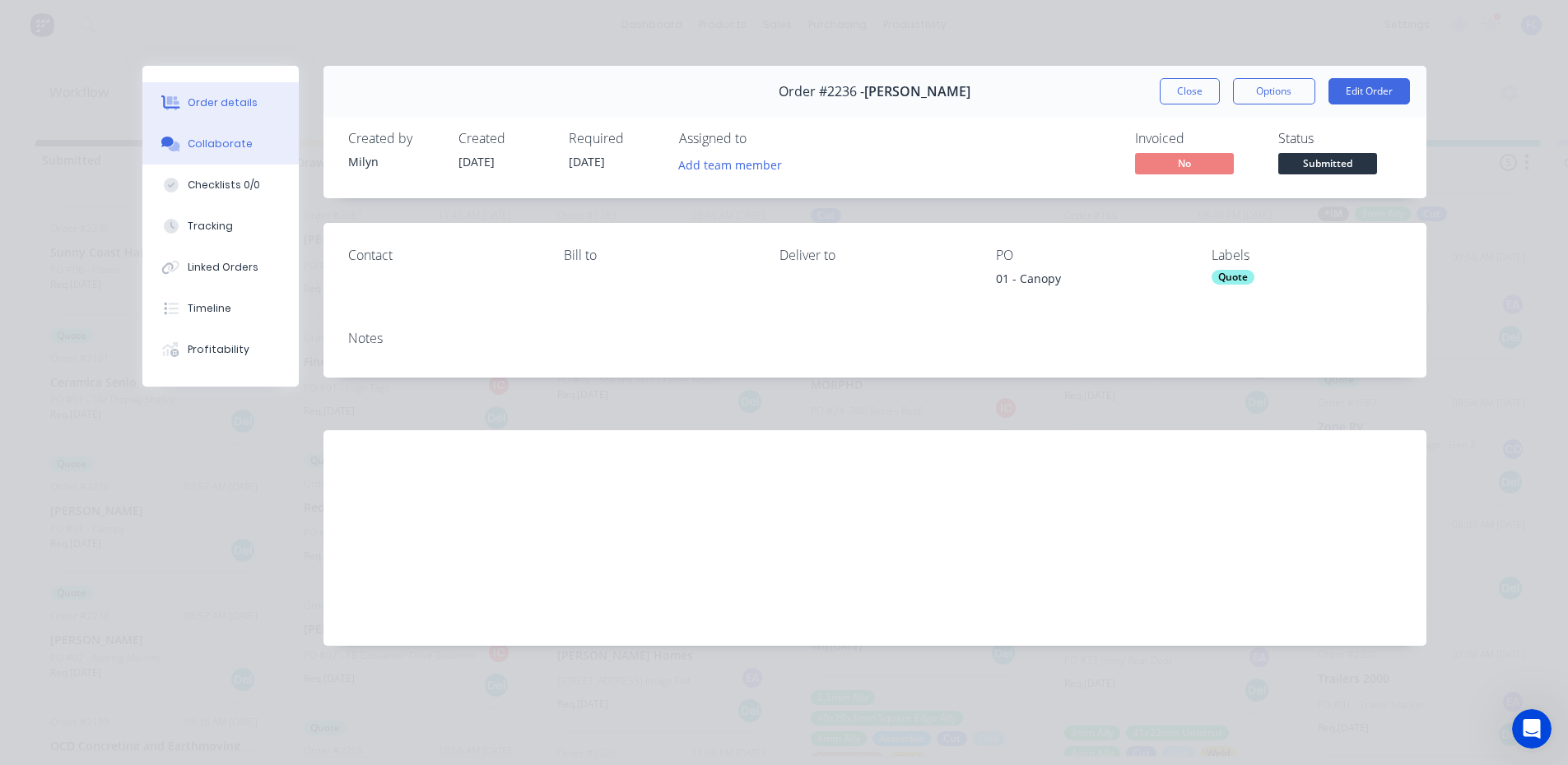
click at [224, 135] on button "Collaborate" at bounding box center [220, 144] width 156 height 41
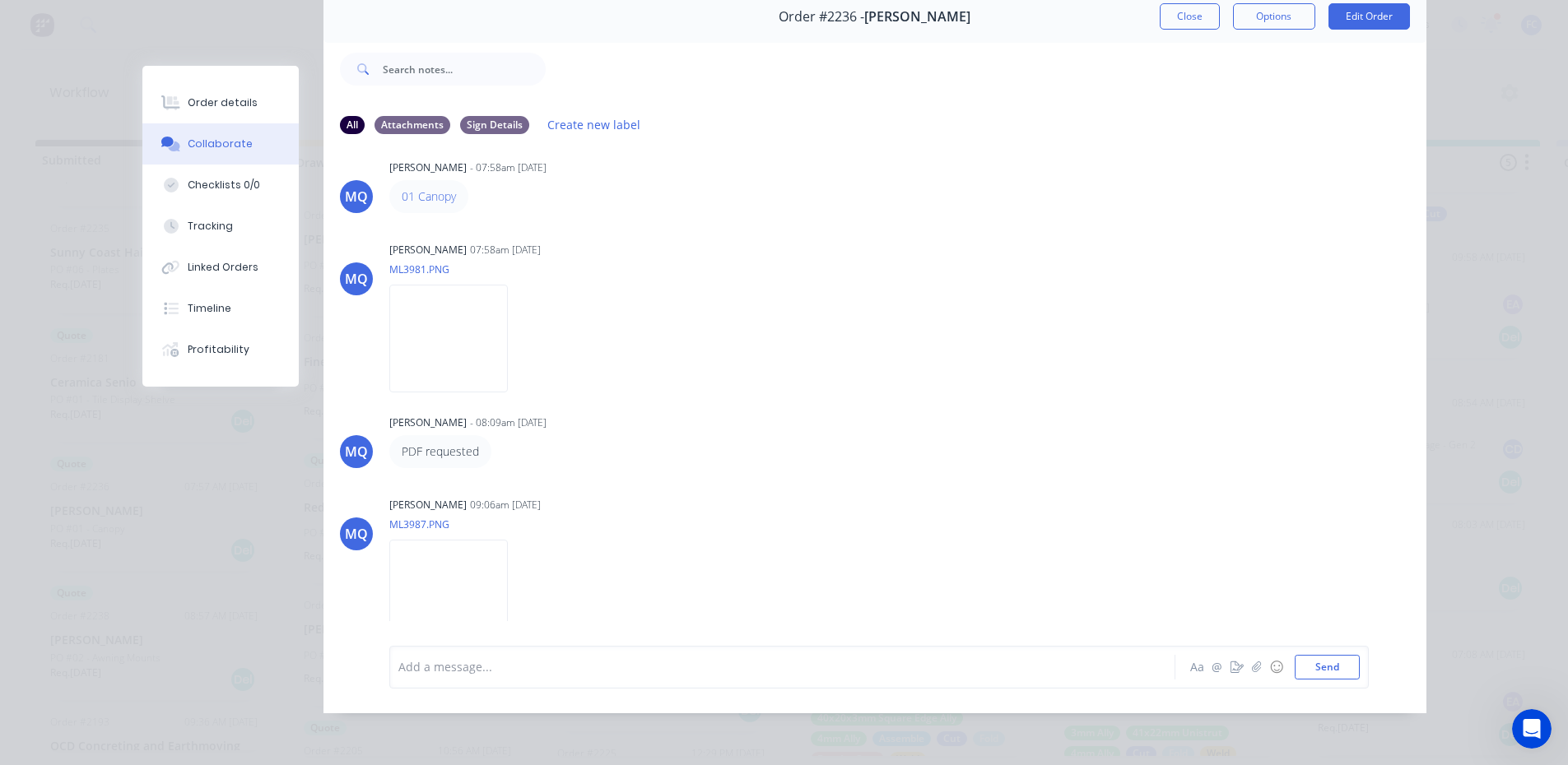
scroll to position [39, 0]
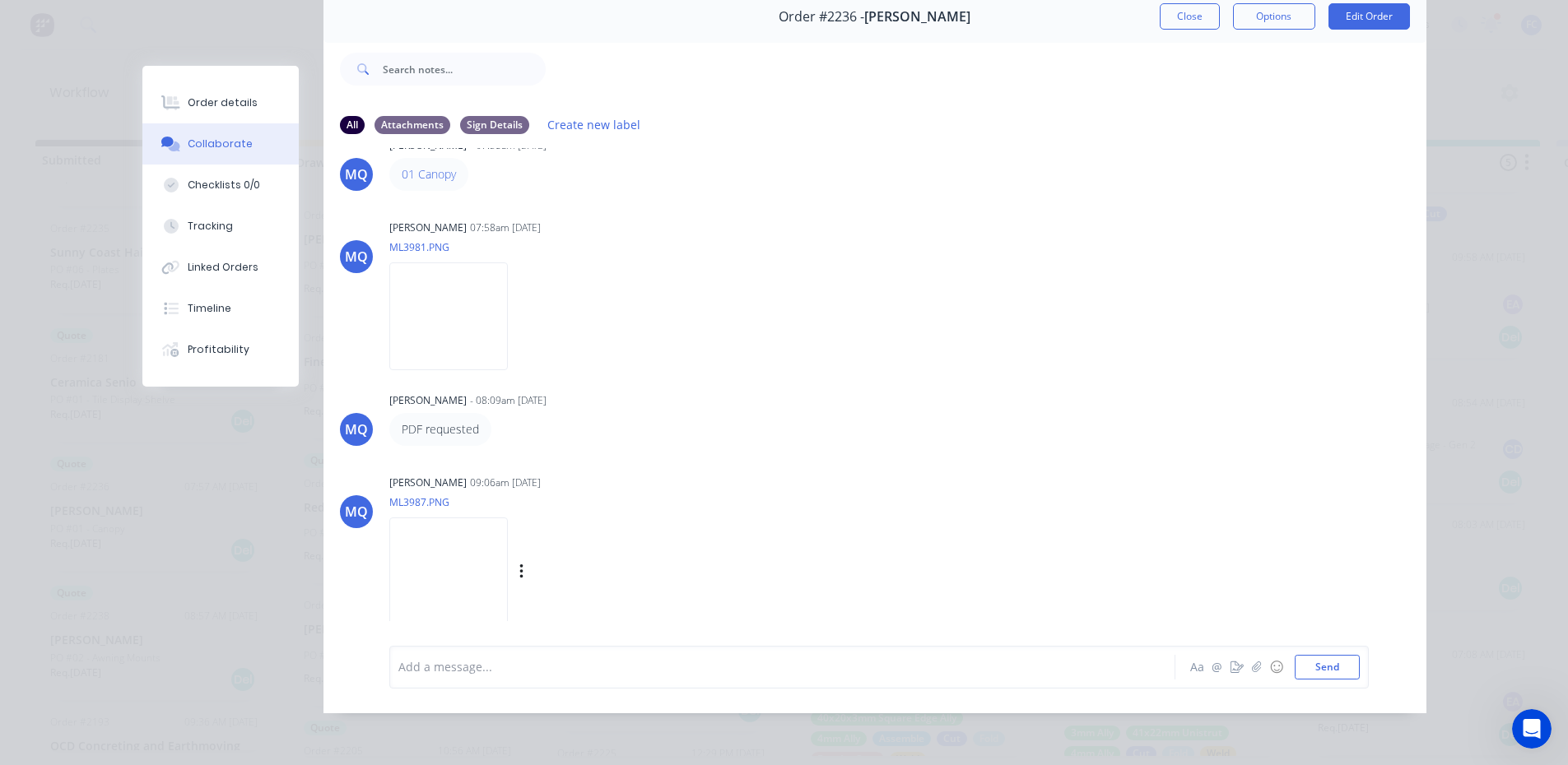
click at [483, 560] on img at bounding box center [449, 572] width 119 height 108
drag, startPoint x: 1164, startPoint y: 7, endPoint x: 1116, endPoint y: 125, distance: 127.4
click at [1164, 7] on button "Close" at bounding box center [1190, 17] width 60 height 26
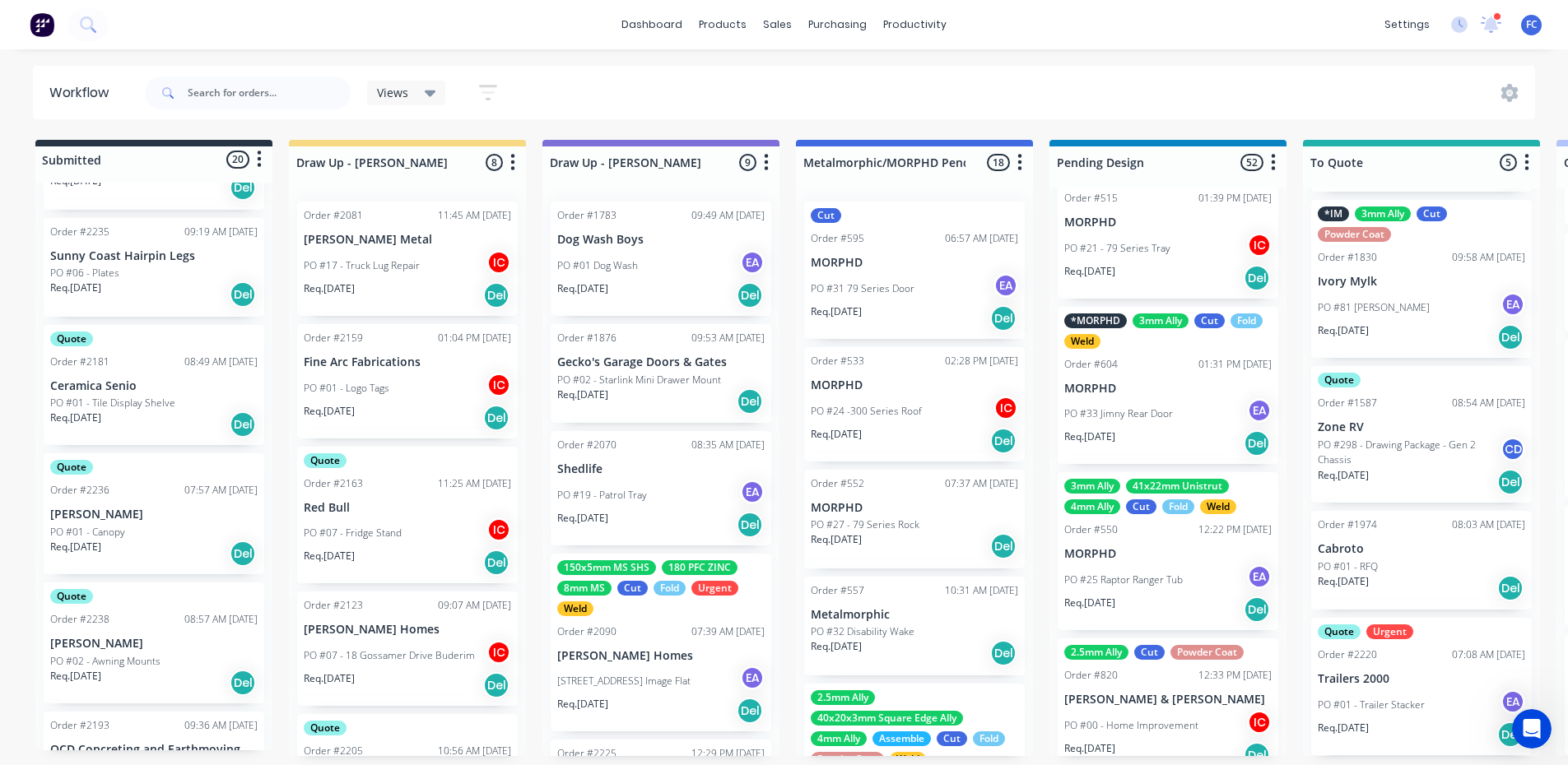
scroll to position [1299, 0]
click at [121, 658] on p "PO #02 - Awning Mounts" at bounding box center [105, 658] width 111 height 15
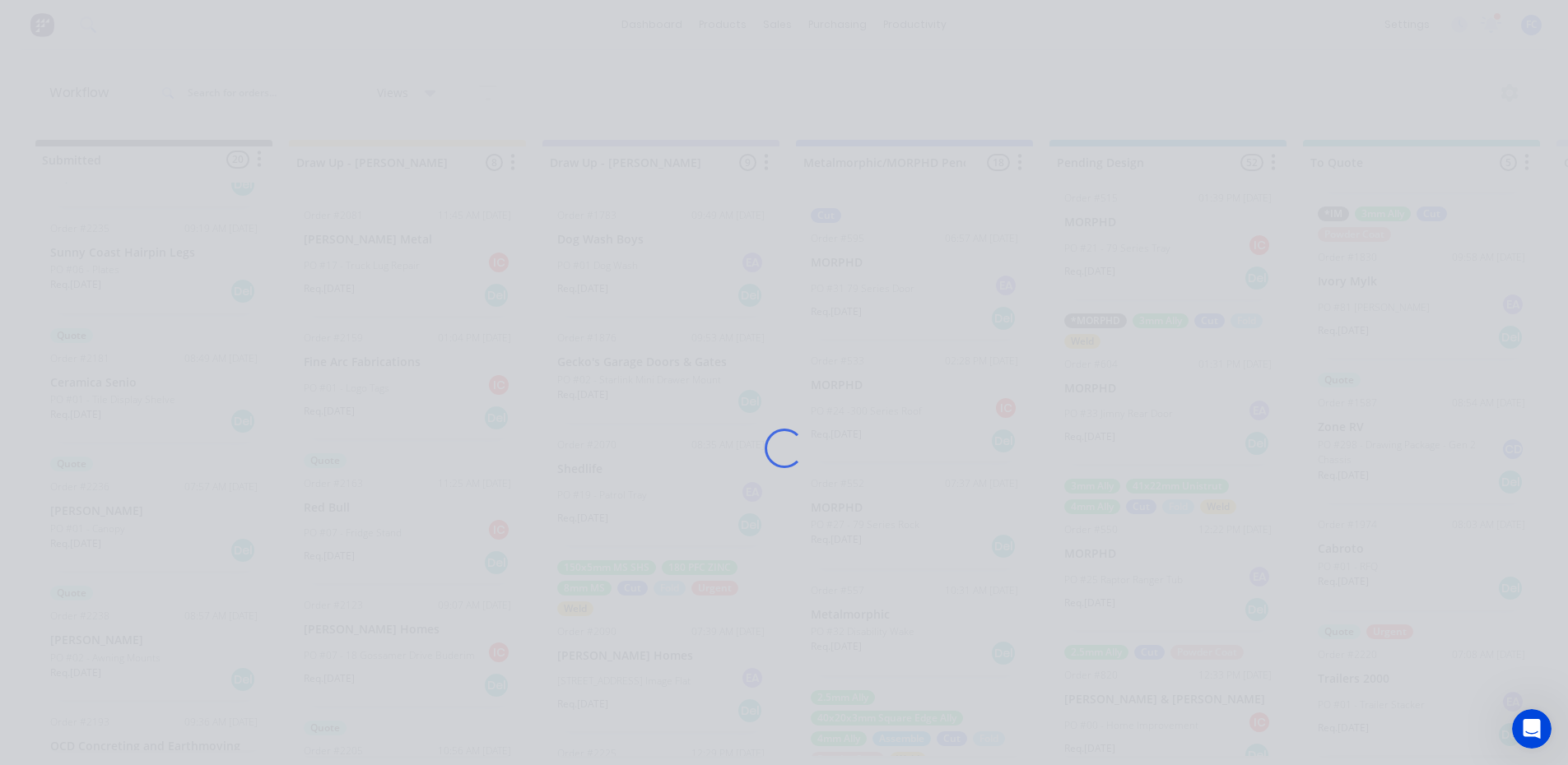
scroll to position [0, 0]
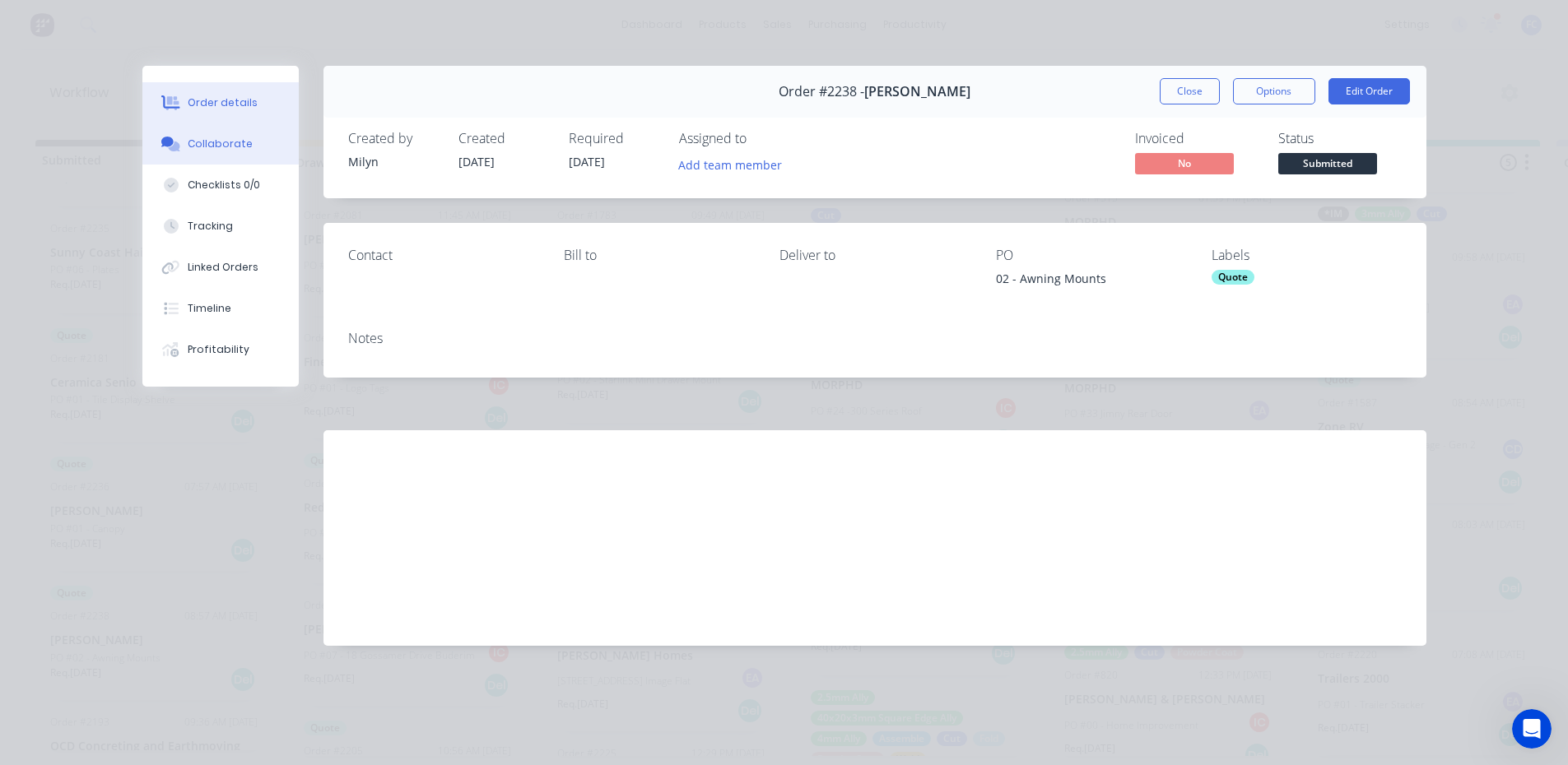
click at [215, 151] on div "Collaborate" at bounding box center [220, 144] width 65 height 15
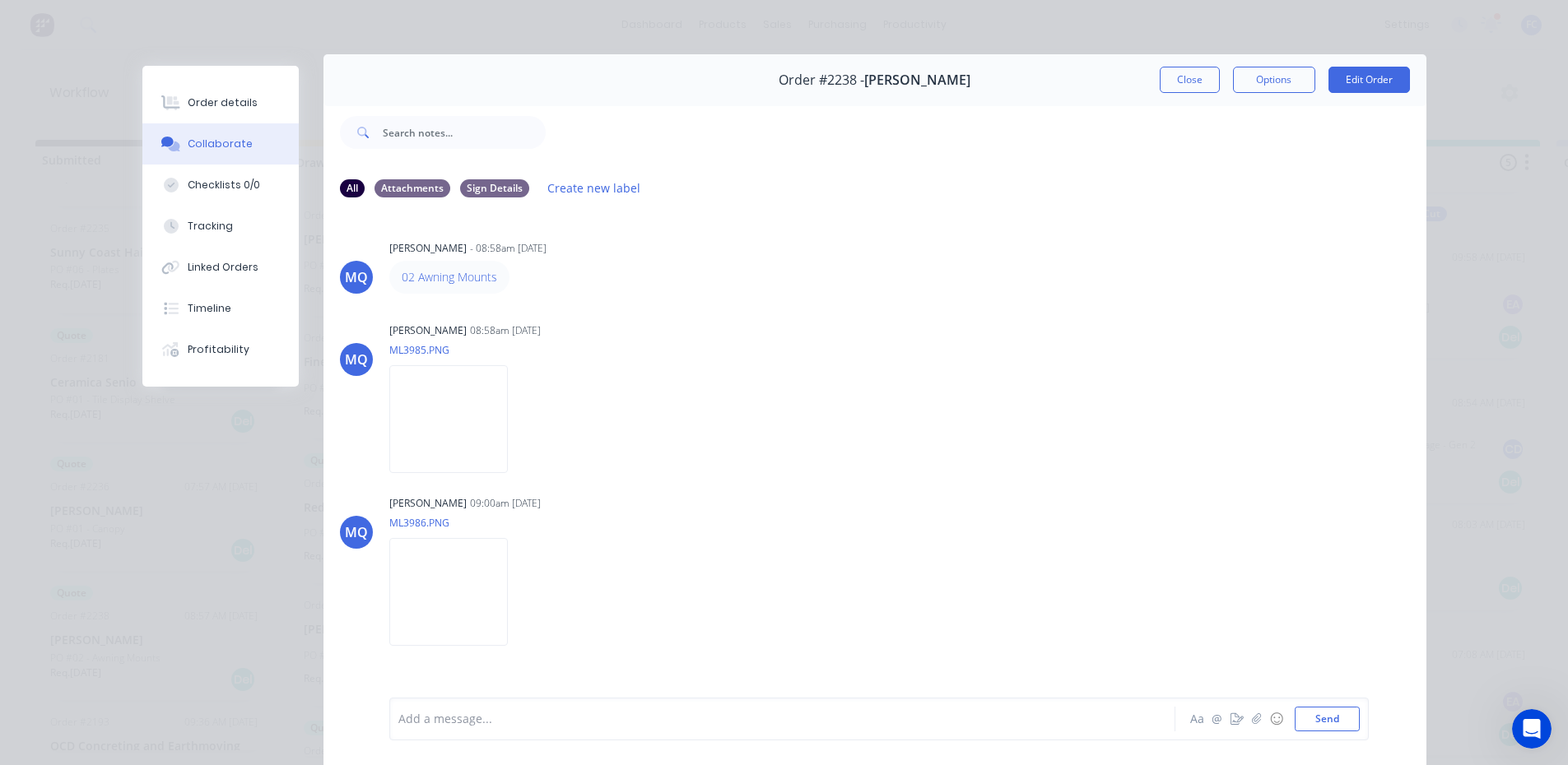
scroll to position [5, 0]
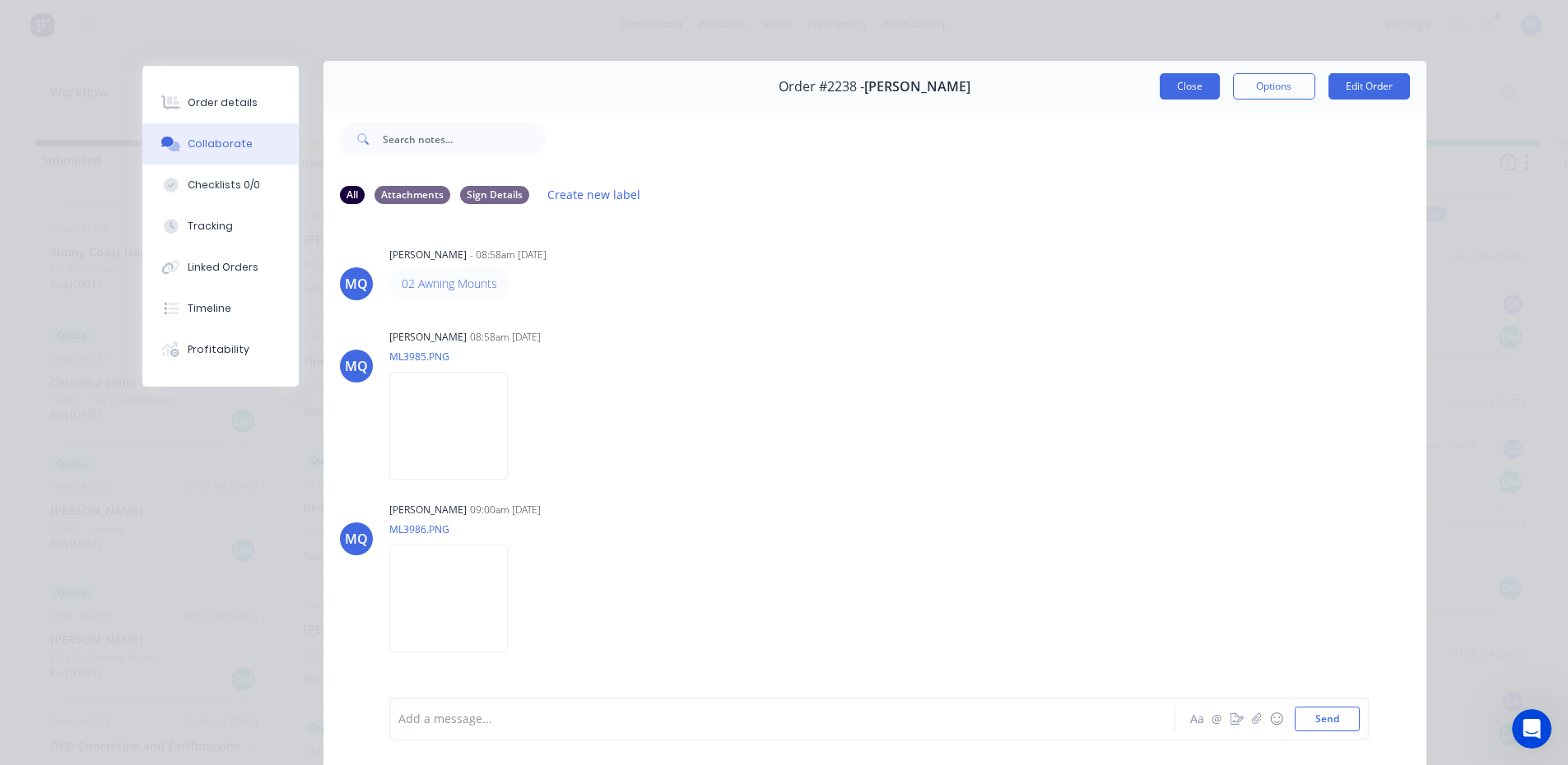
click at [1160, 84] on button "Close" at bounding box center [1190, 86] width 60 height 26
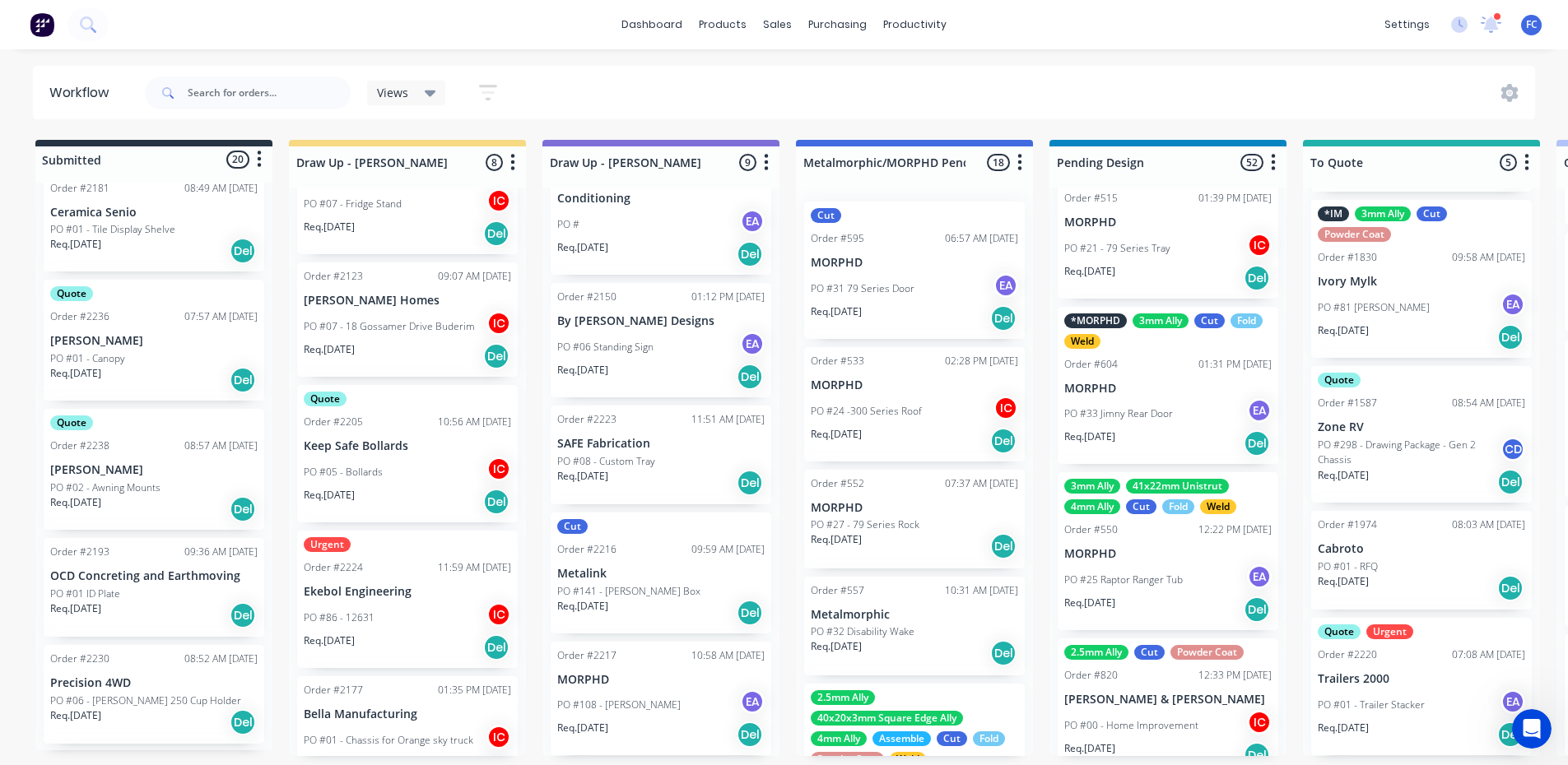
scroll to position [1464, 0]
click at [95, 481] on div "Quote Order #2238 08:57 AM [DATE] [PERSON_NAME] PO #02 - Awning Mounts Req. [DA…" at bounding box center [153, 475] width 221 height 121
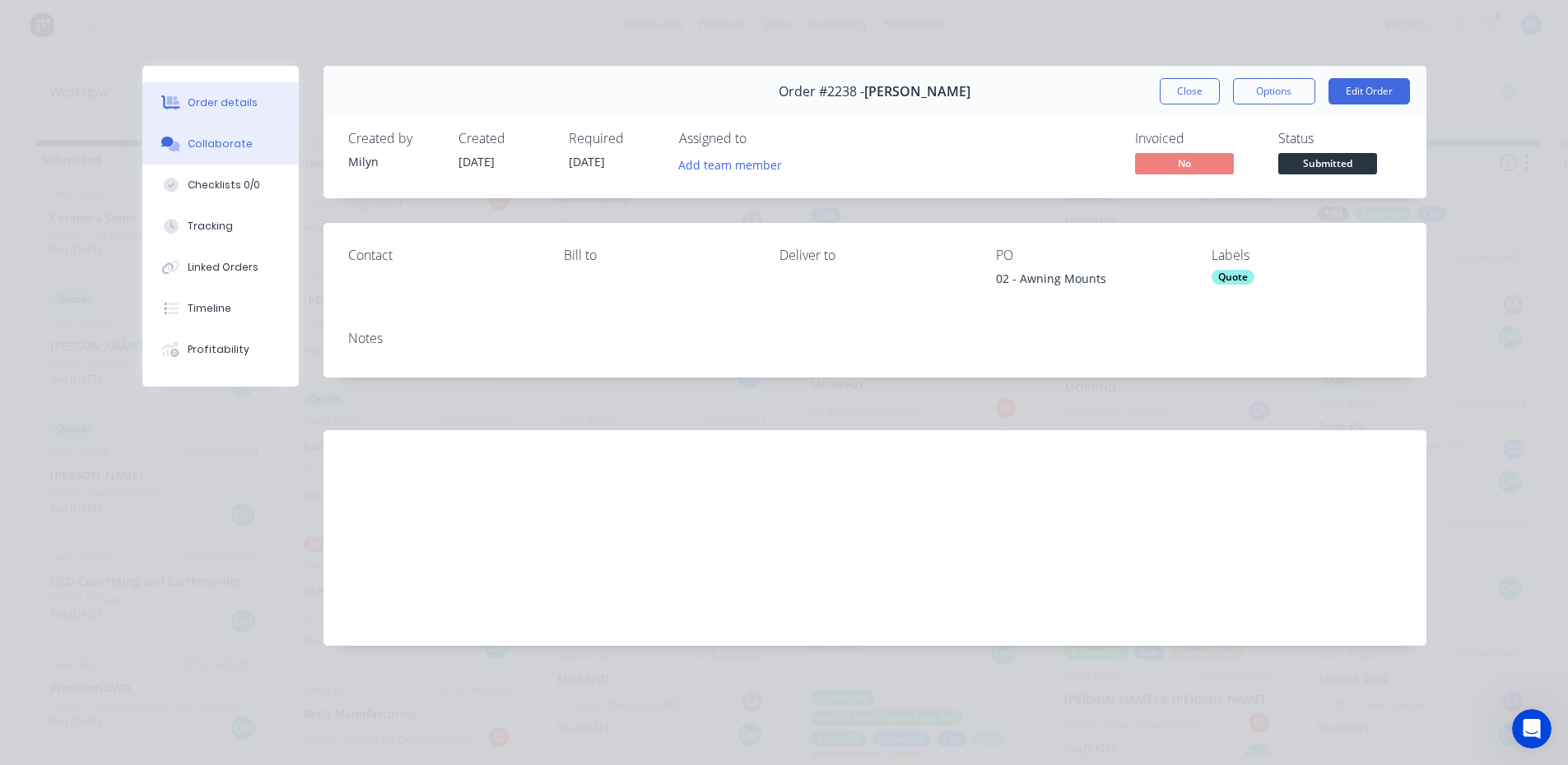
click at [199, 139] on div "Collaborate" at bounding box center [220, 144] width 65 height 15
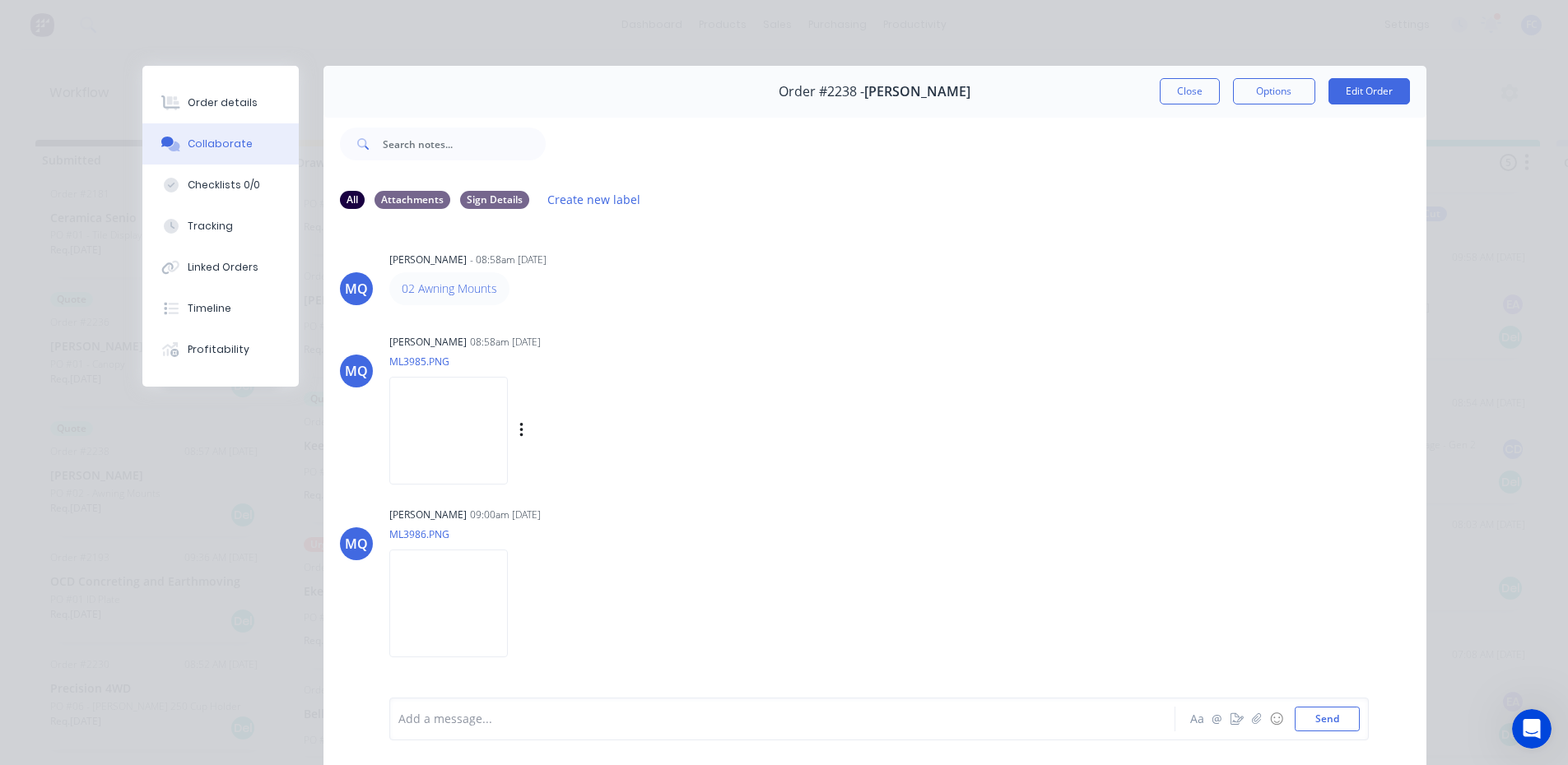
scroll to position [87, 0]
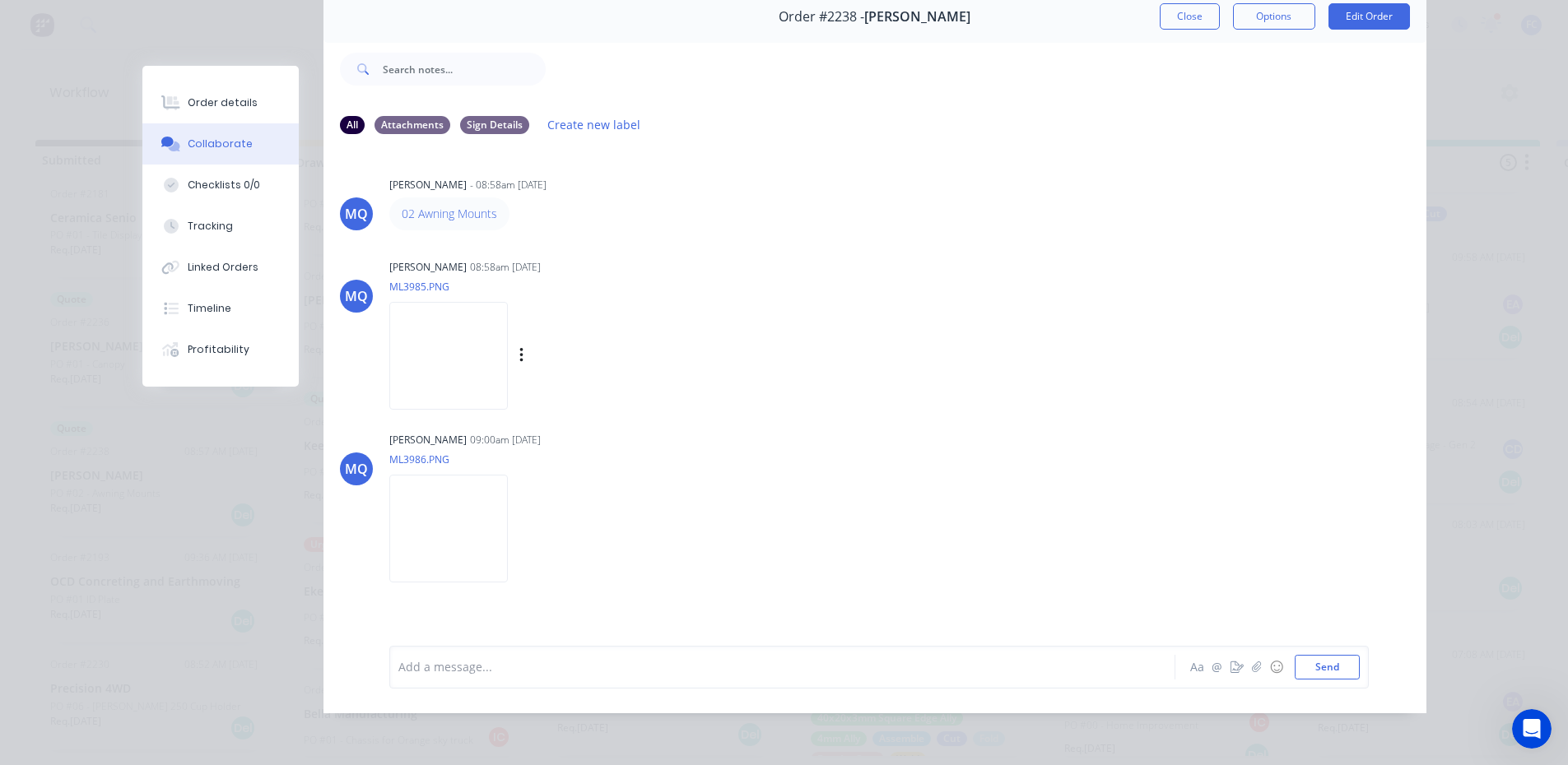
click at [453, 342] on img at bounding box center [449, 356] width 119 height 108
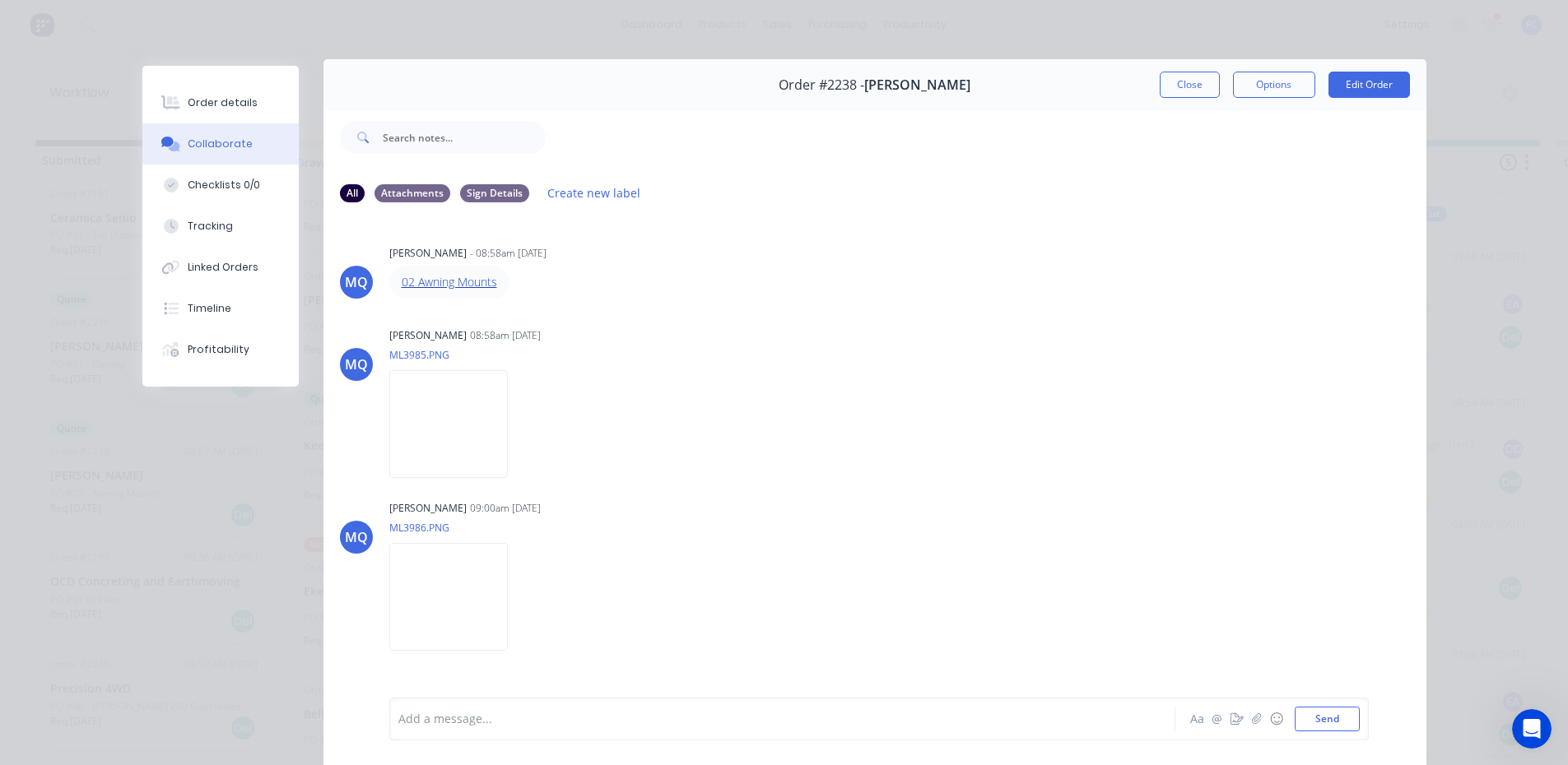
scroll to position [5, 0]
click at [480, 410] on img at bounding box center [449, 426] width 119 height 108
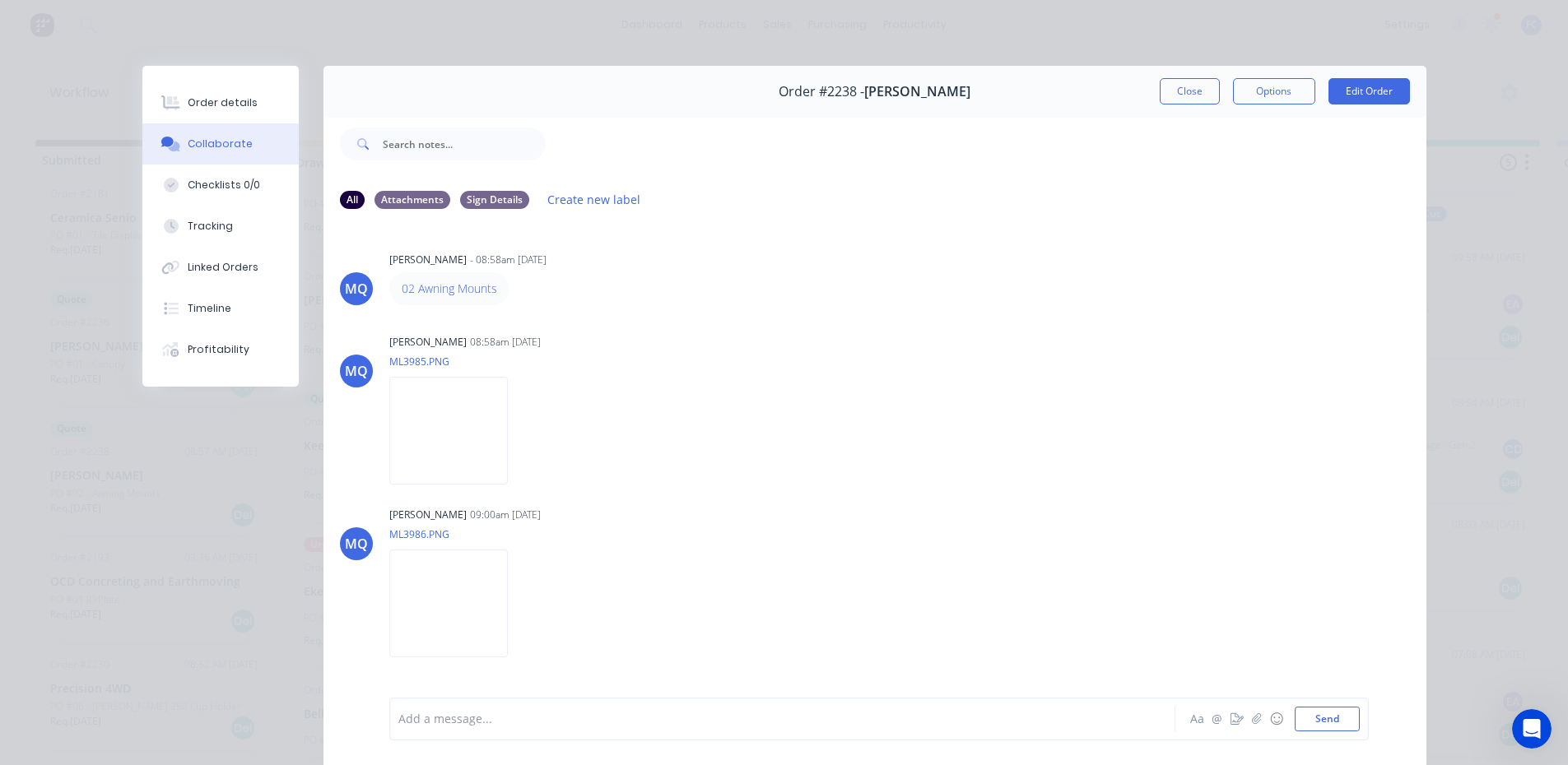
drag, startPoint x: 1197, startPoint y: 92, endPoint x: 209, endPoint y: 290, distance: 1007.6
click at [1194, 94] on button "Close" at bounding box center [1190, 91] width 60 height 26
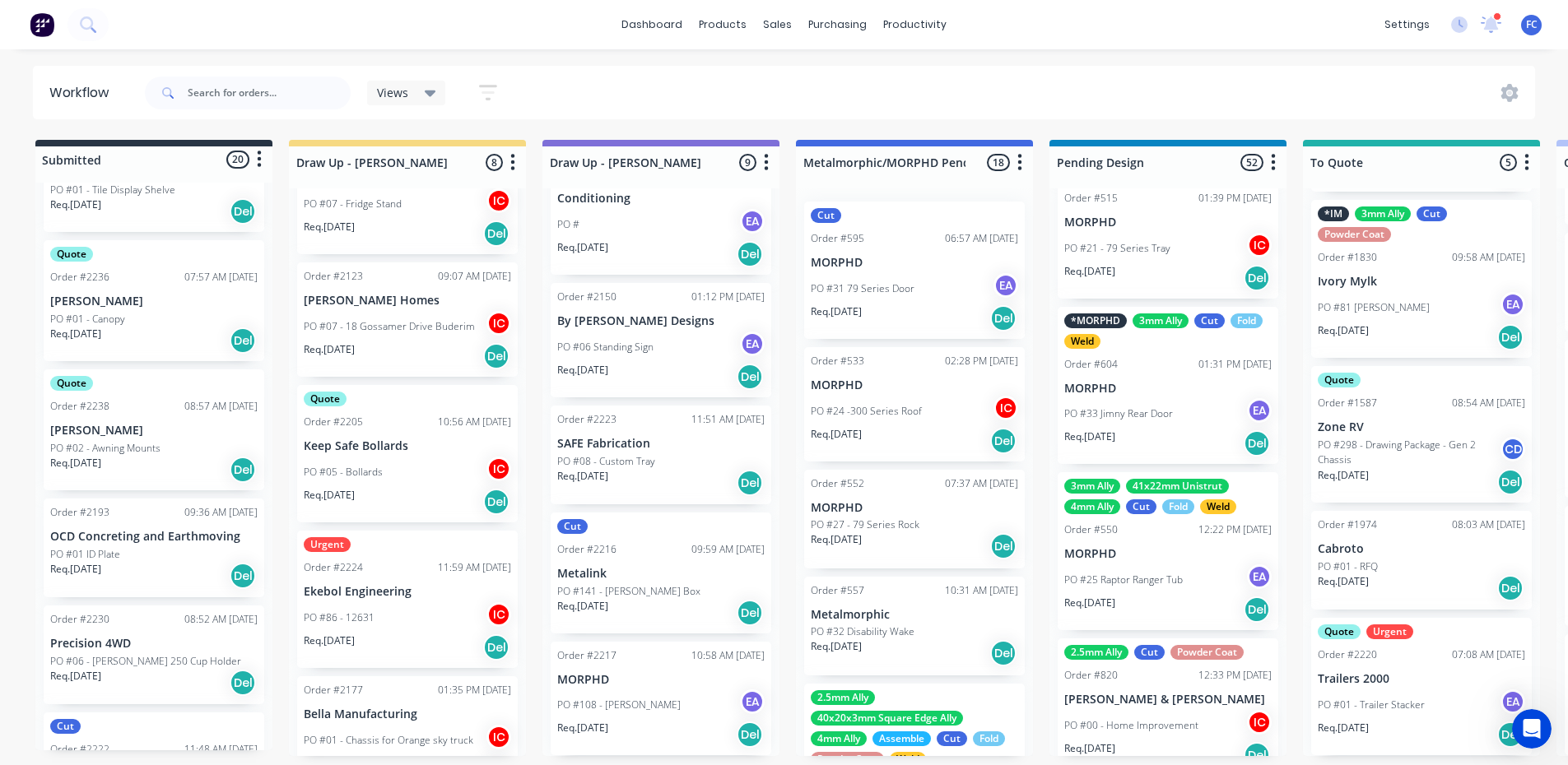
scroll to position [1564, 0]
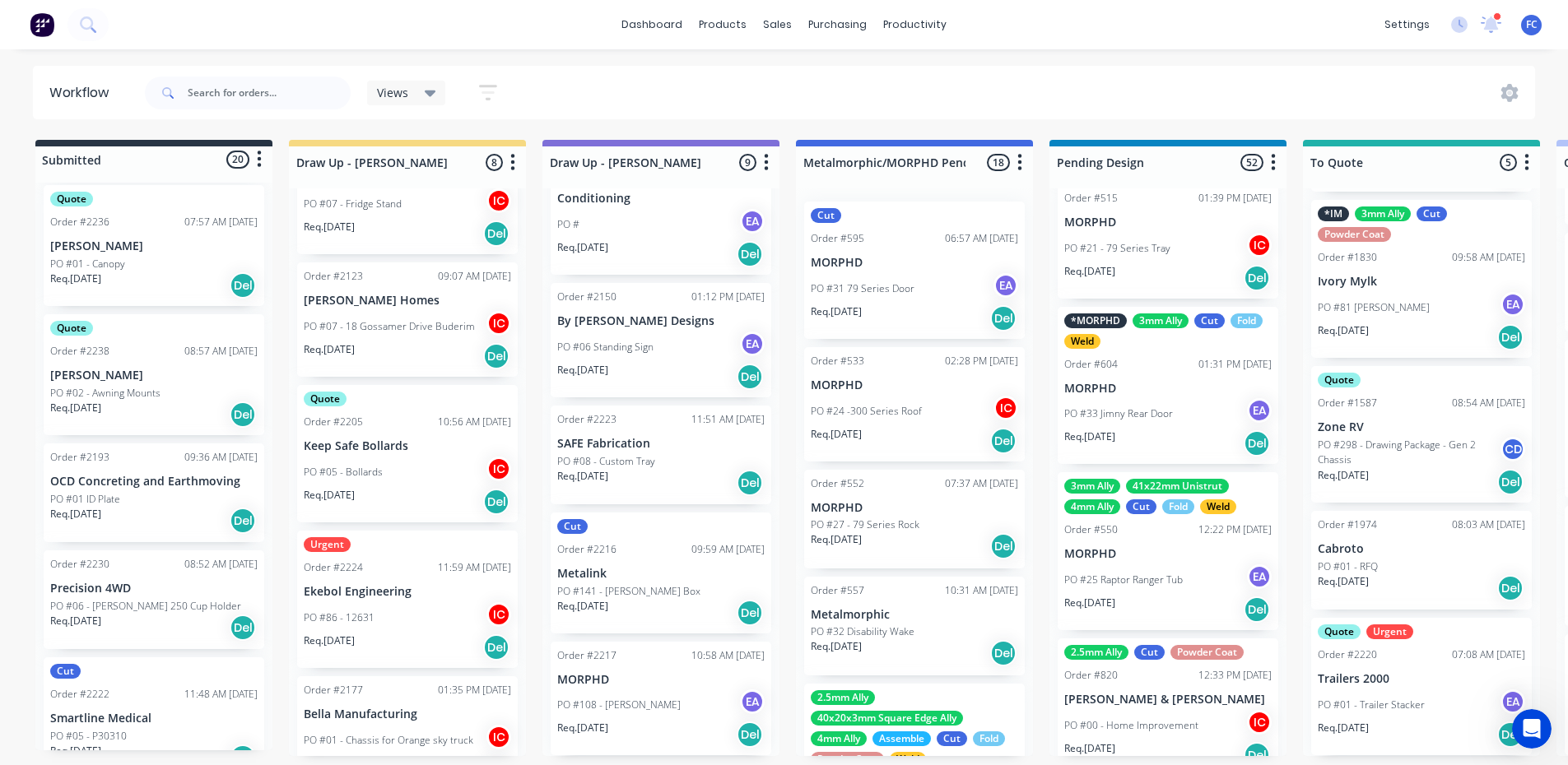
click at [109, 384] on div "Quote Order #2238 08:57 AM [DATE] [PERSON_NAME] PO #02 - Awning Mounts Req. [DA…" at bounding box center [153, 375] width 221 height 121
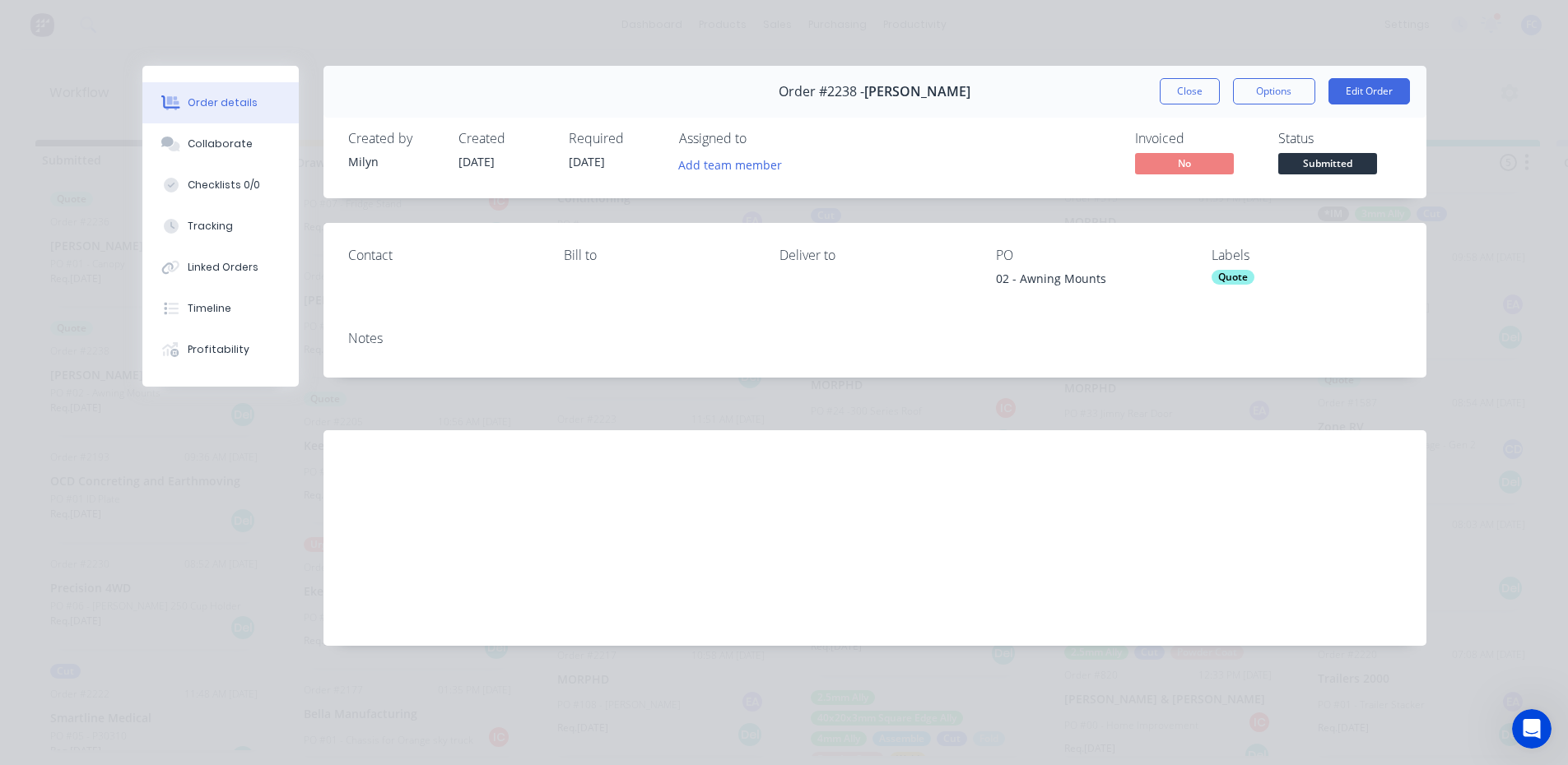
drag, startPoint x: 1182, startPoint y: 83, endPoint x: 818, endPoint y: 240, distance: 396.4
click at [1182, 83] on button "Close" at bounding box center [1190, 91] width 60 height 26
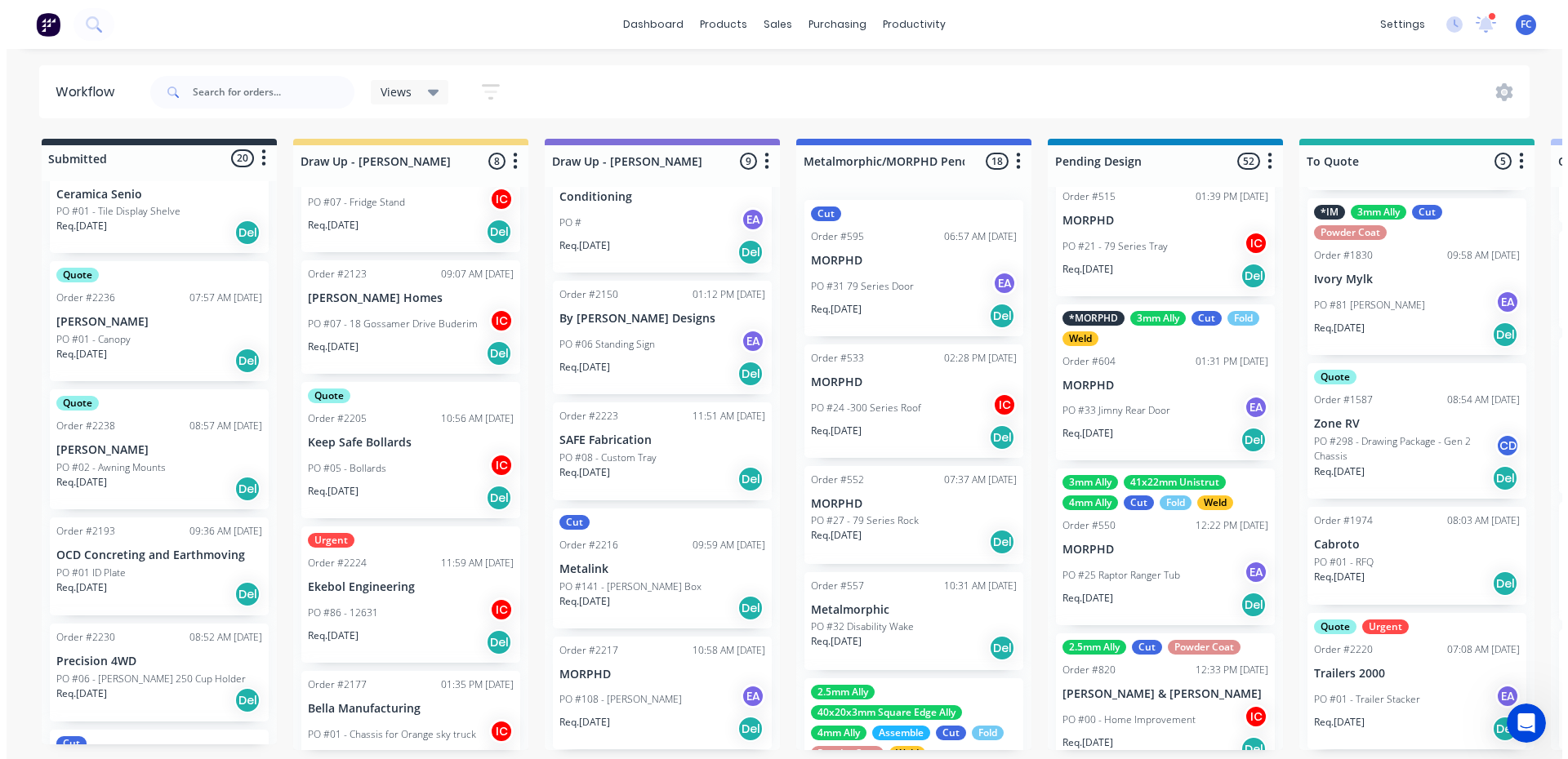
scroll to position [1470, 0]
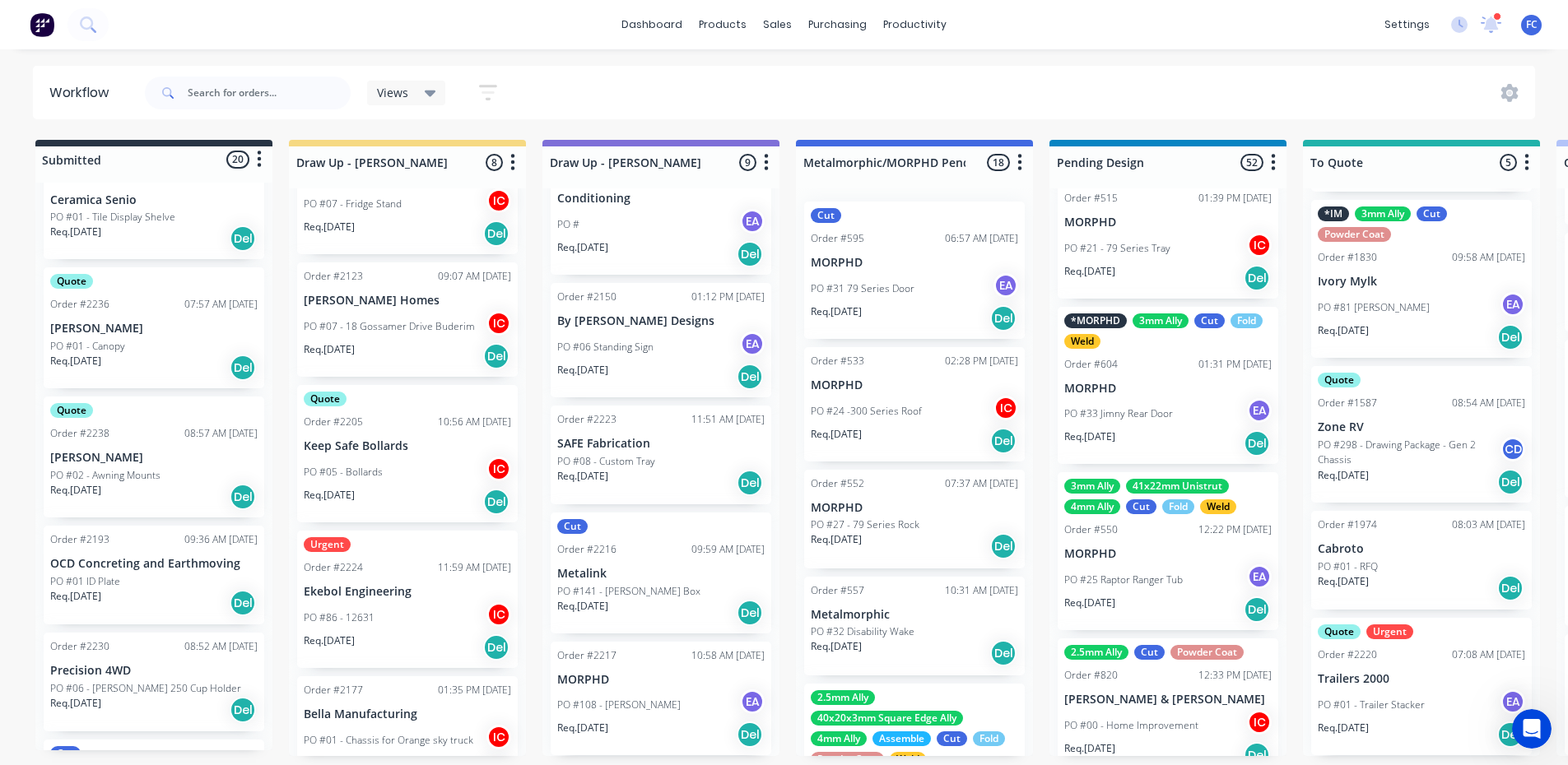
click at [119, 469] on p "PO #02 - Awning Mounts" at bounding box center [105, 475] width 111 height 15
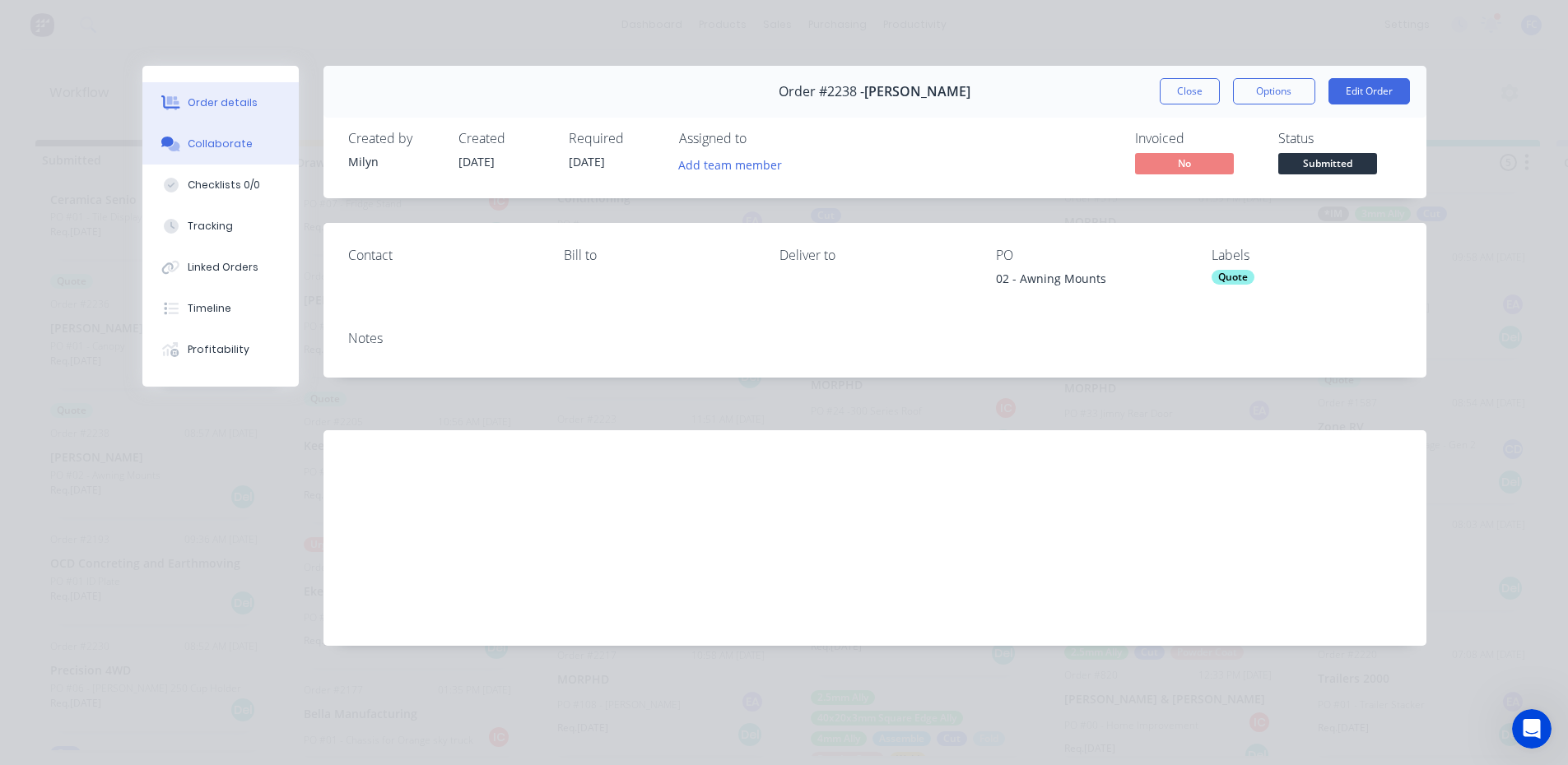
click at [187, 140] on div "Collaborate" at bounding box center [220, 144] width 65 height 15
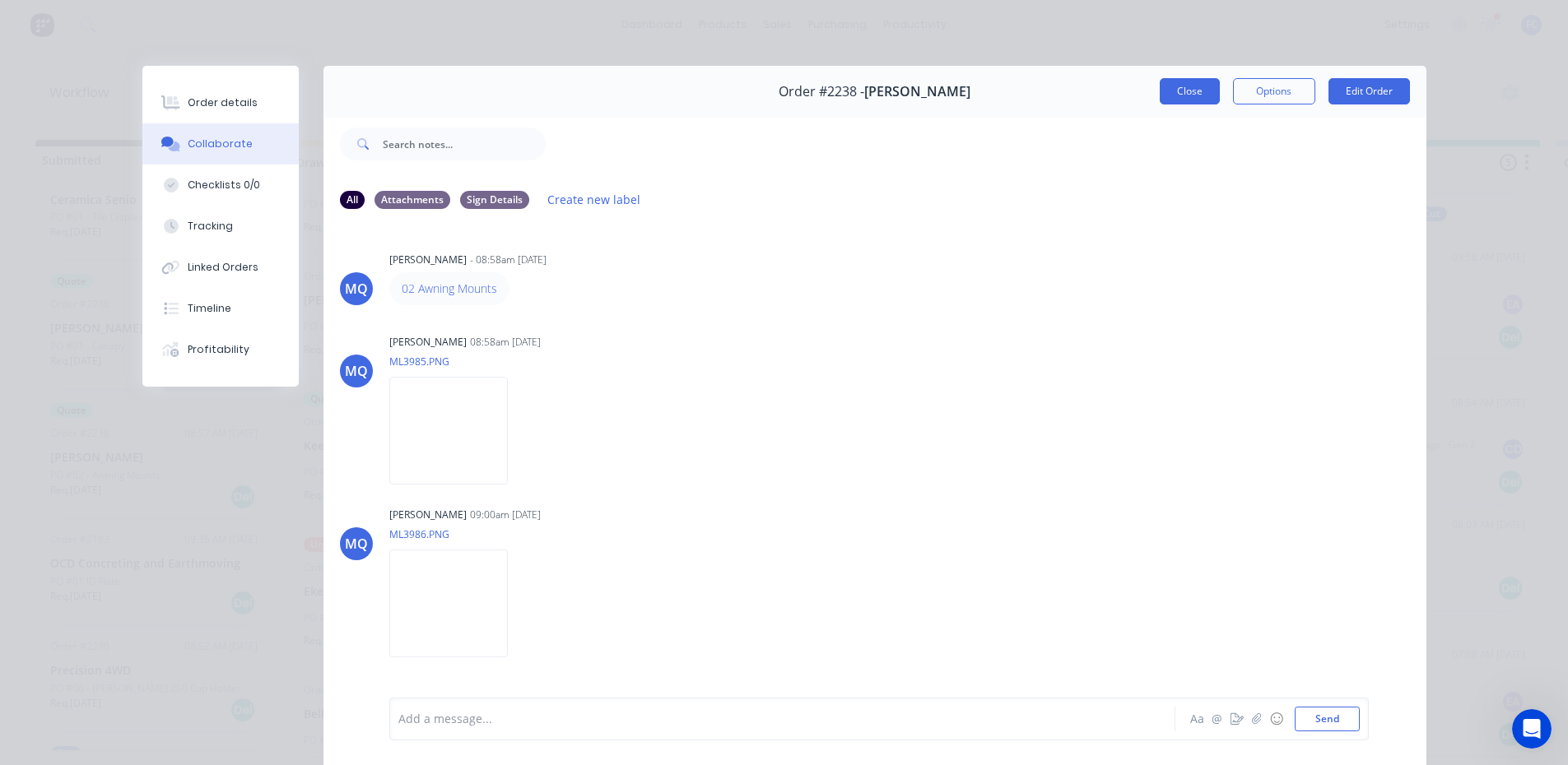
drag, startPoint x: 426, startPoint y: 294, endPoint x: 1173, endPoint y: 95, distance: 773.1
click at [1173, 95] on button "Close" at bounding box center [1190, 91] width 60 height 26
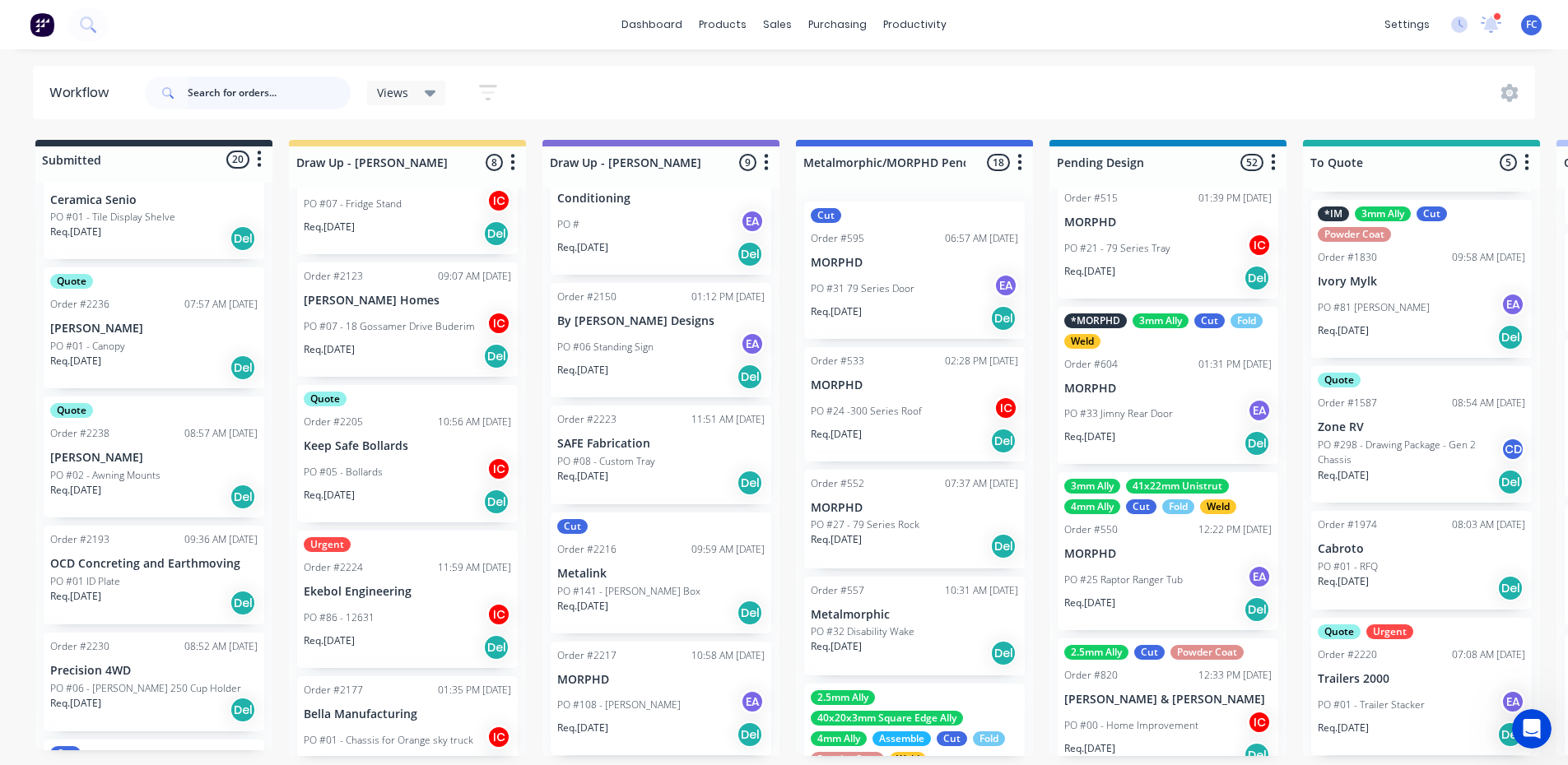
click at [278, 97] on input "text" at bounding box center [268, 93] width 163 height 33
type input "micos"
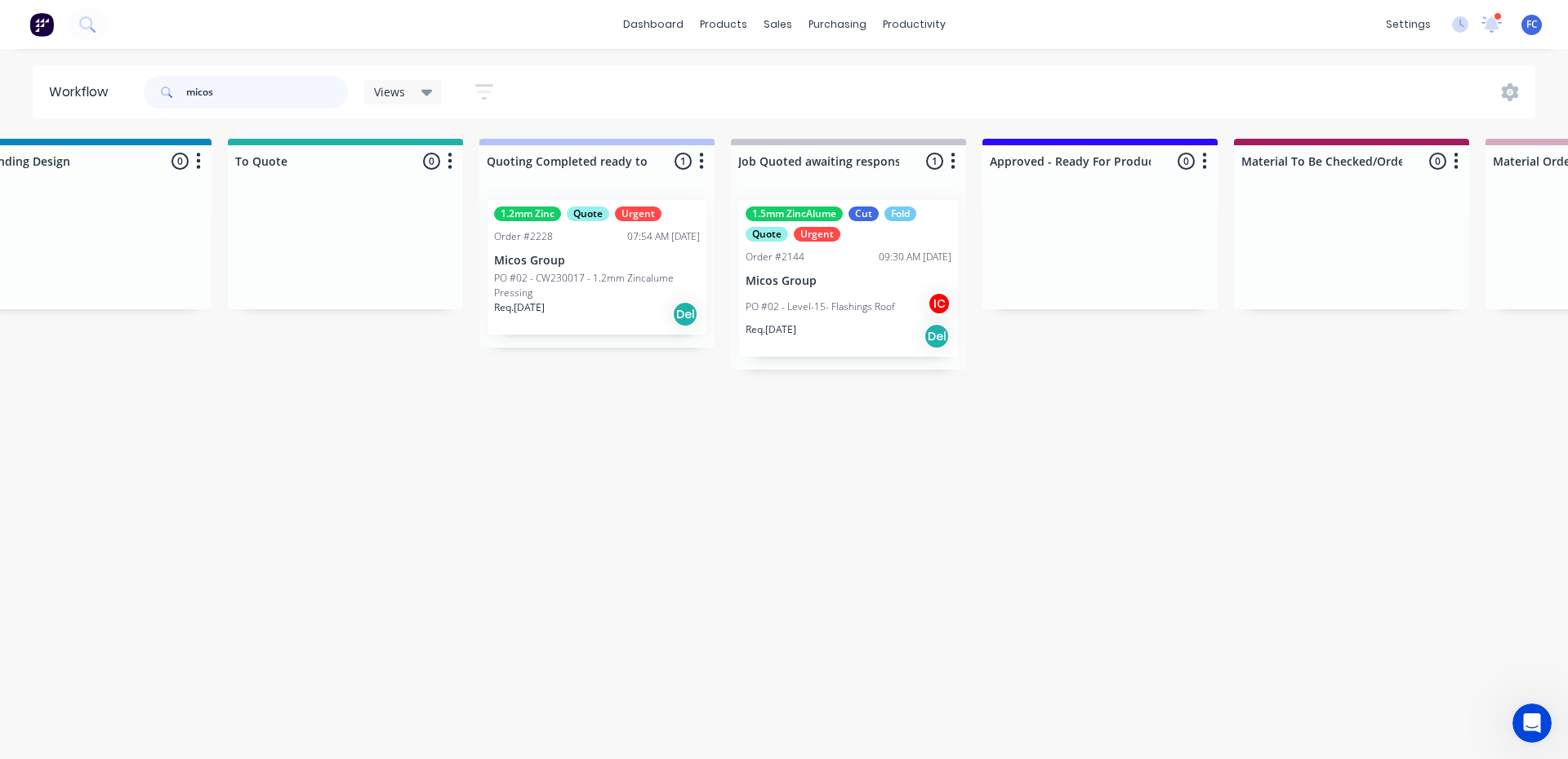
scroll to position [0, 1093]
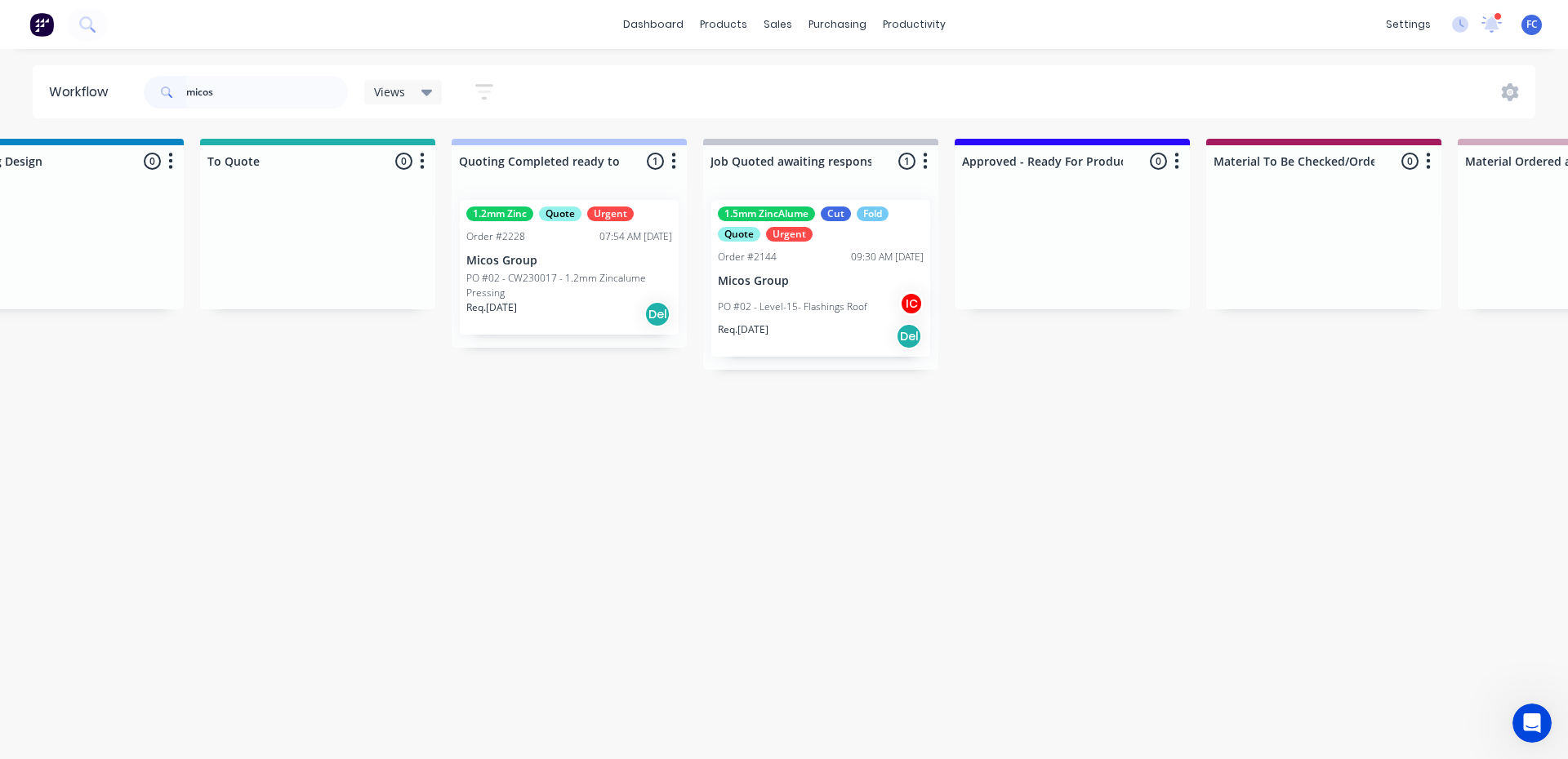
click at [733, 274] on p "Micos Group" at bounding box center [820, 281] width 206 height 14
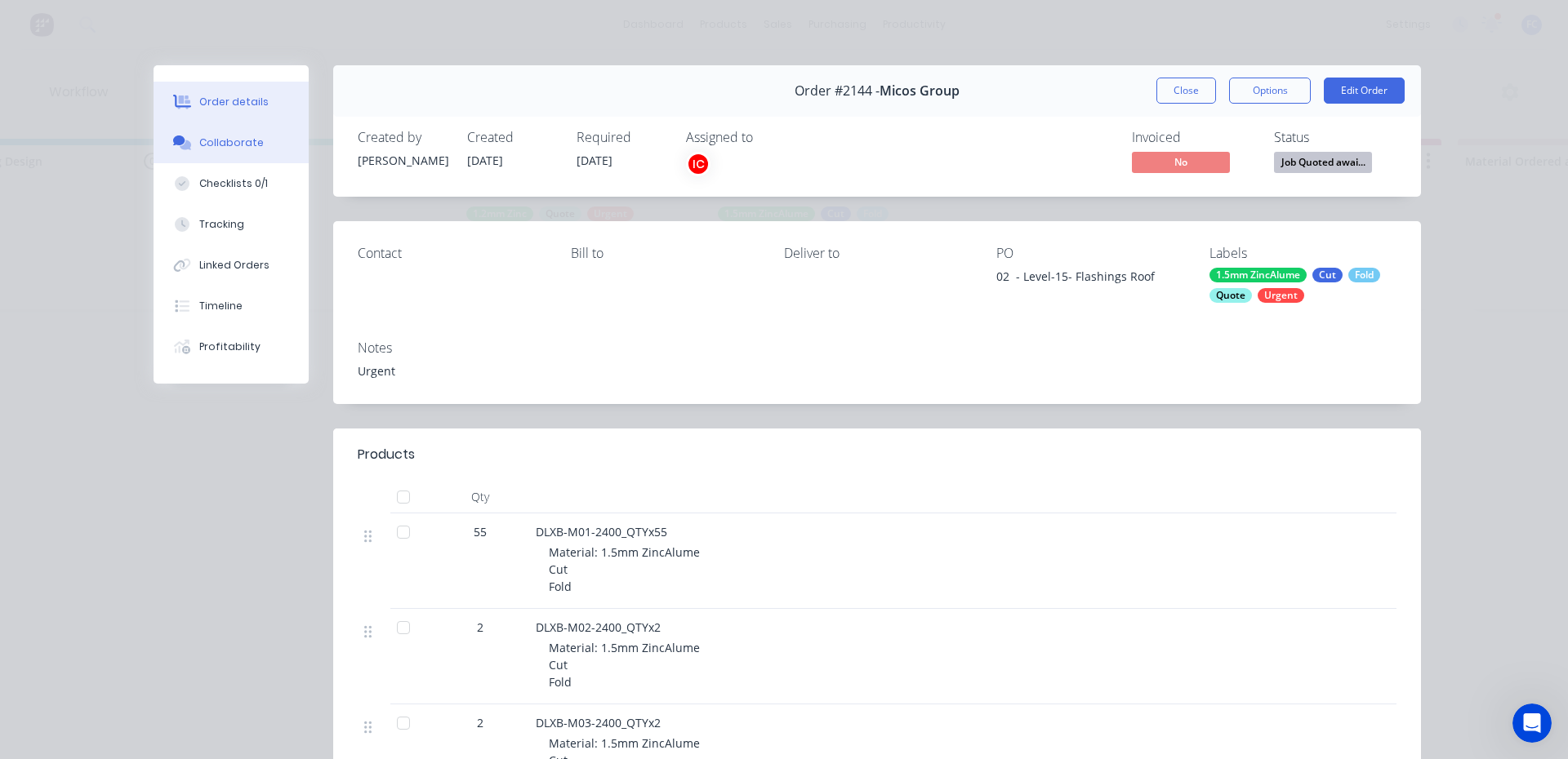
drag, startPoint x: 229, startPoint y: 133, endPoint x: 271, endPoint y: 156, distance: 47.9
click at [228, 133] on button "Collaborate" at bounding box center [231, 143] width 155 height 41
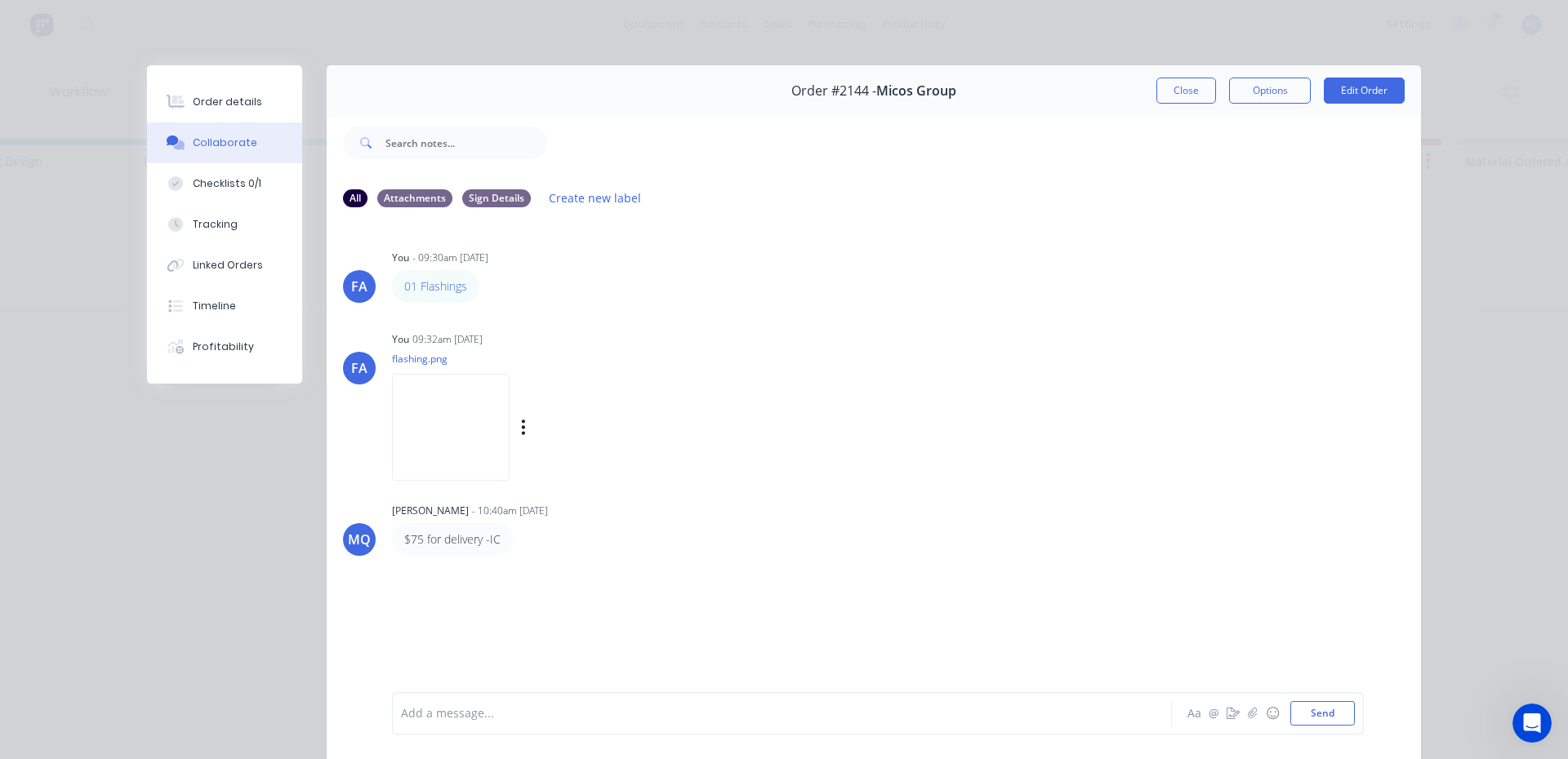
drag, startPoint x: 437, startPoint y: 285, endPoint x: 961, endPoint y: 462, distance: 553.1
click at [961, 462] on div "FA You 09:32am [DATE] flashing.png Labels Download Delete" at bounding box center [874, 401] width 1094 height 147
click at [1172, 90] on button "Close" at bounding box center [1186, 91] width 60 height 26
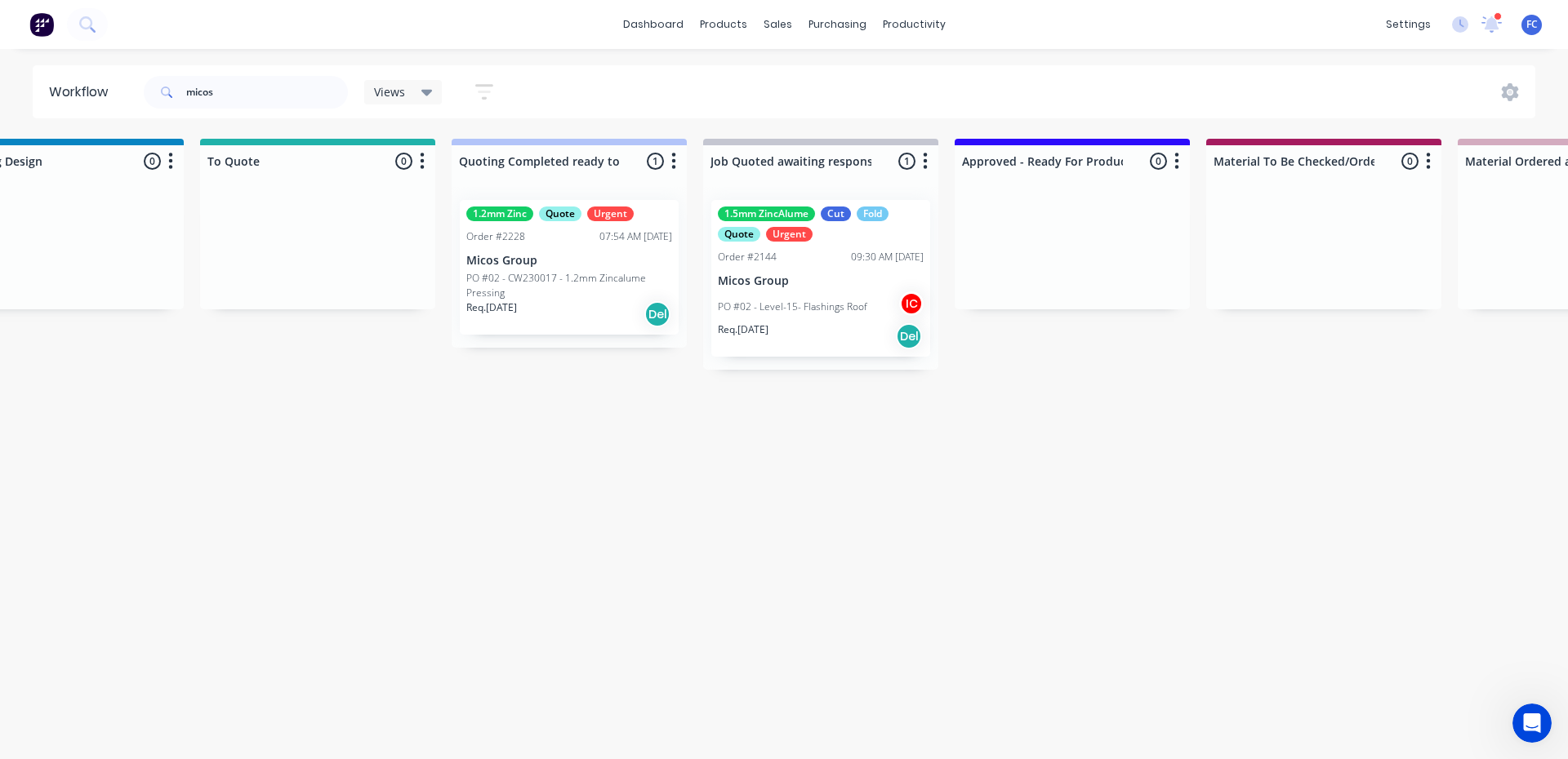
click at [568, 283] on p "PO #02 - CW230017 - 1.2mm Zincalume Pressing" at bounding box center [569, 286] width 206 height 29
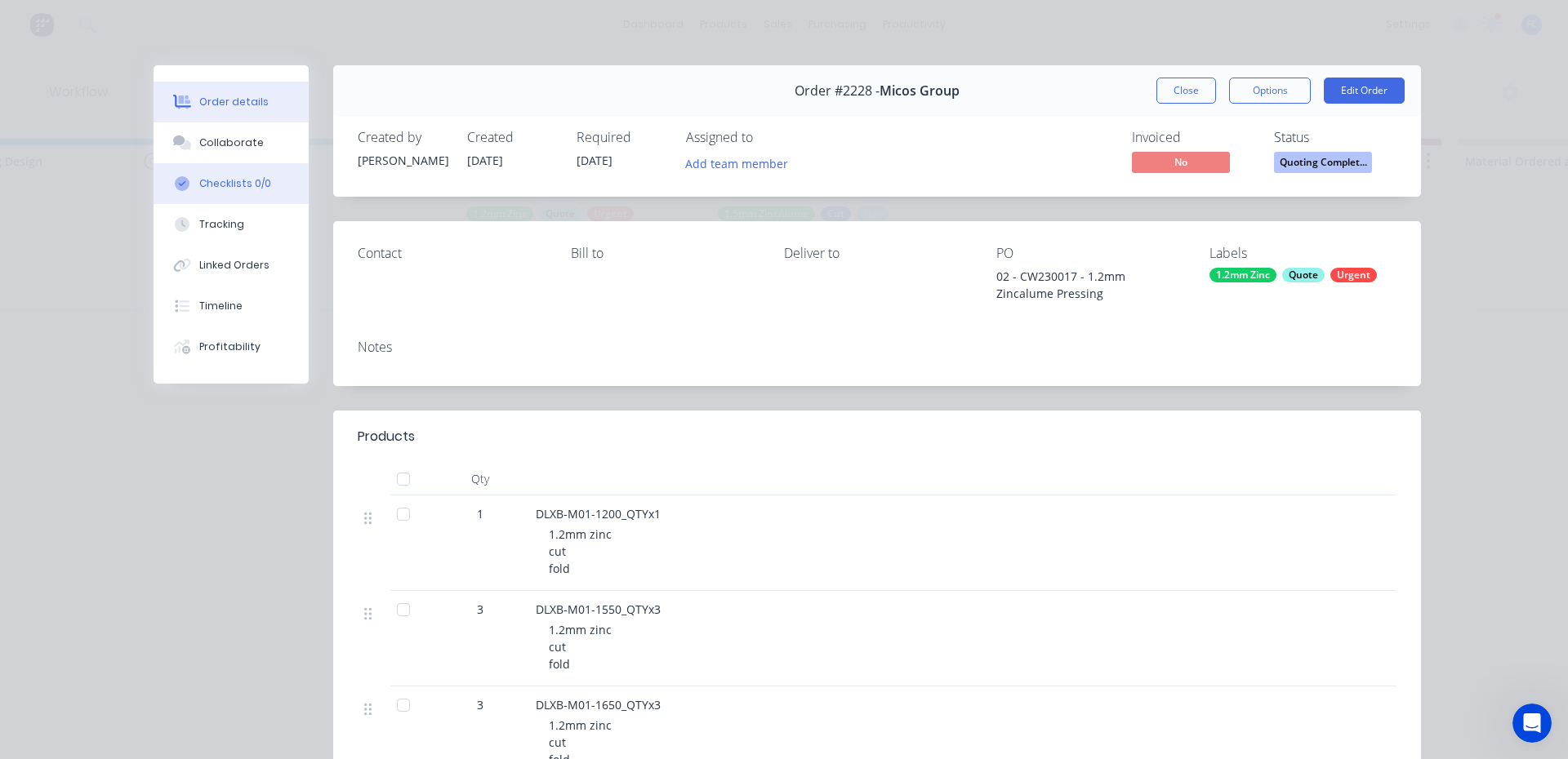
drag, startPoint x: 221, startPoint y: 138, endPoint x: 299, endPoint y: 183, distance: 90.0
click at [221, 137] on div "Collaborate" at bounding box center [231, 143] width 65 height 15
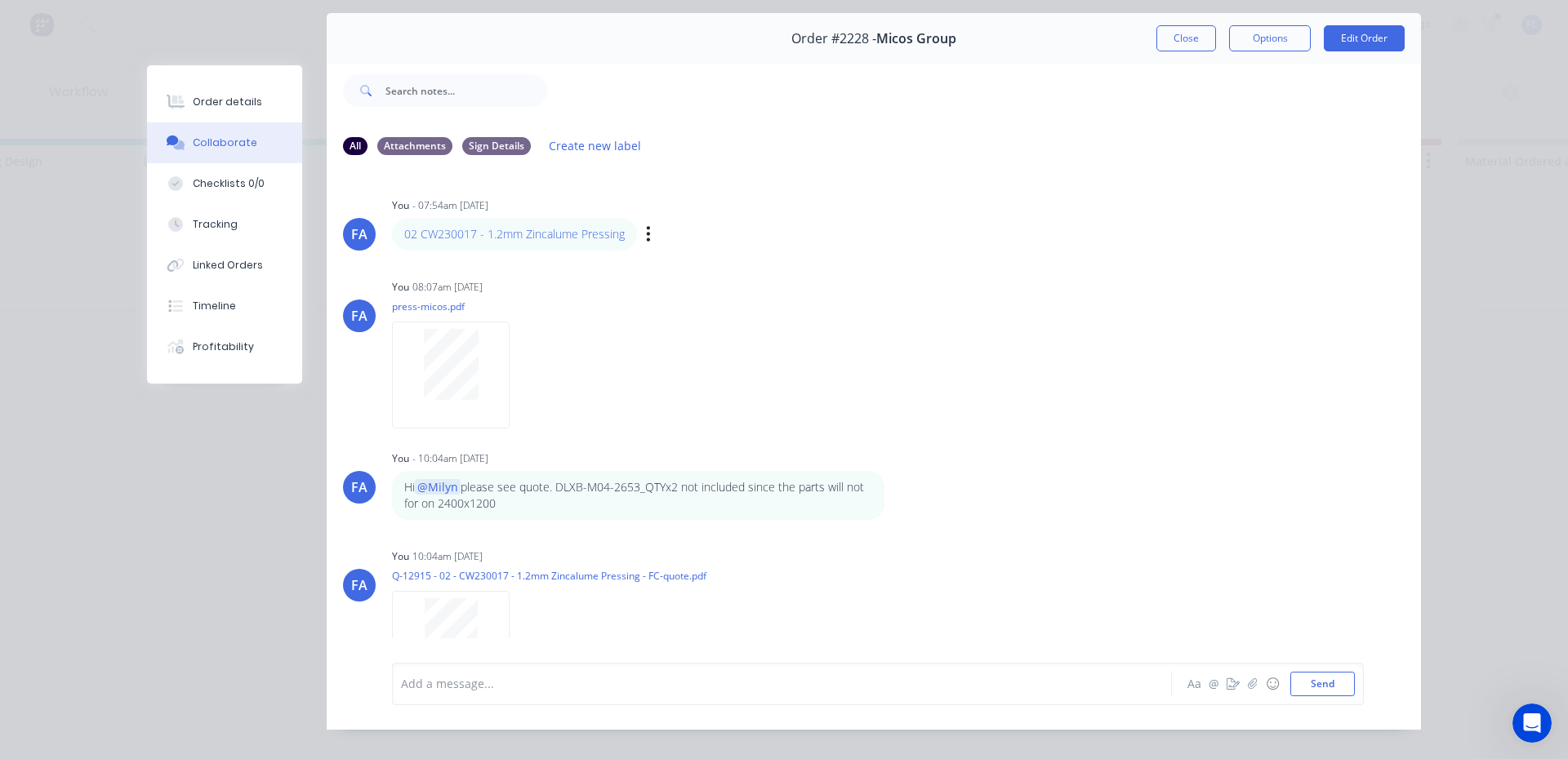
scroll to position [0, 0]
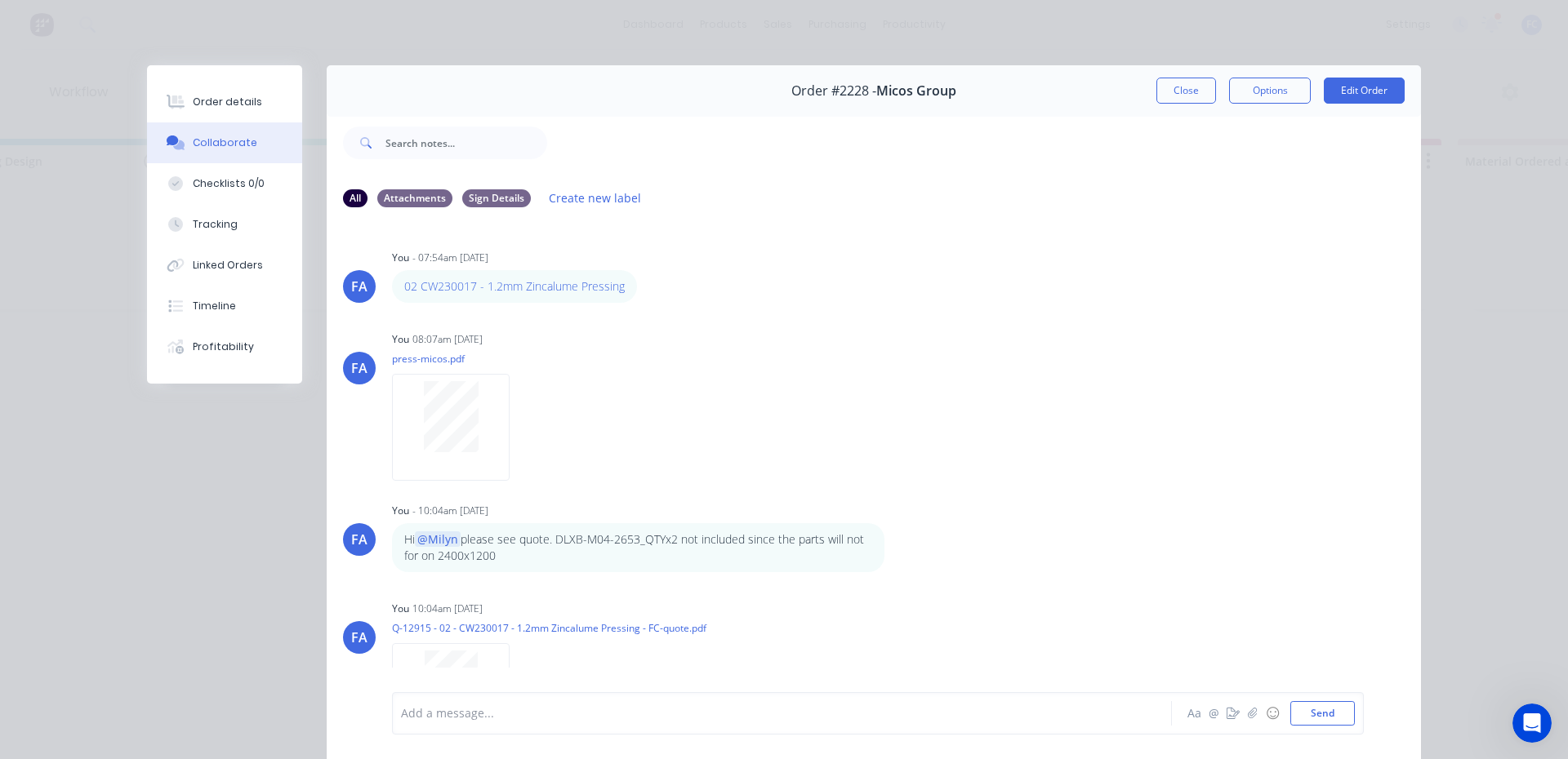
click at [1160, 86] on button "Close" at bounding box center [1186, 91] width 60 height 26
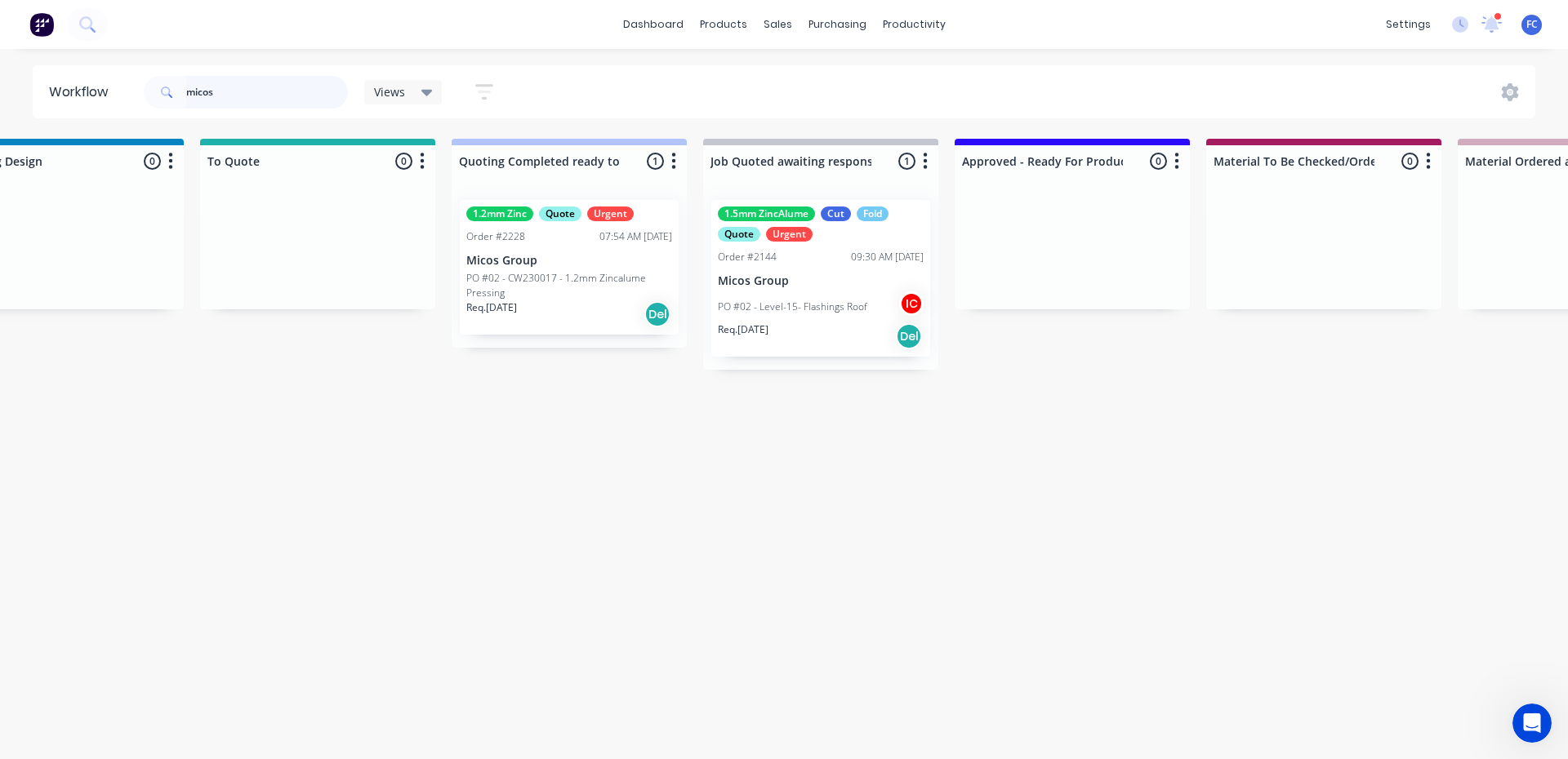
drag, startPoint x: 220, startPoint y: 94, endPoint x: 118, endPoint y: 89, distance: 102.1
click at [118, 89] on header "Workflow micos Views Save new view None (Default) edit [PERSON_NAME] edit [PERS…" at bounding box center [784, 92] width 1503 height 53
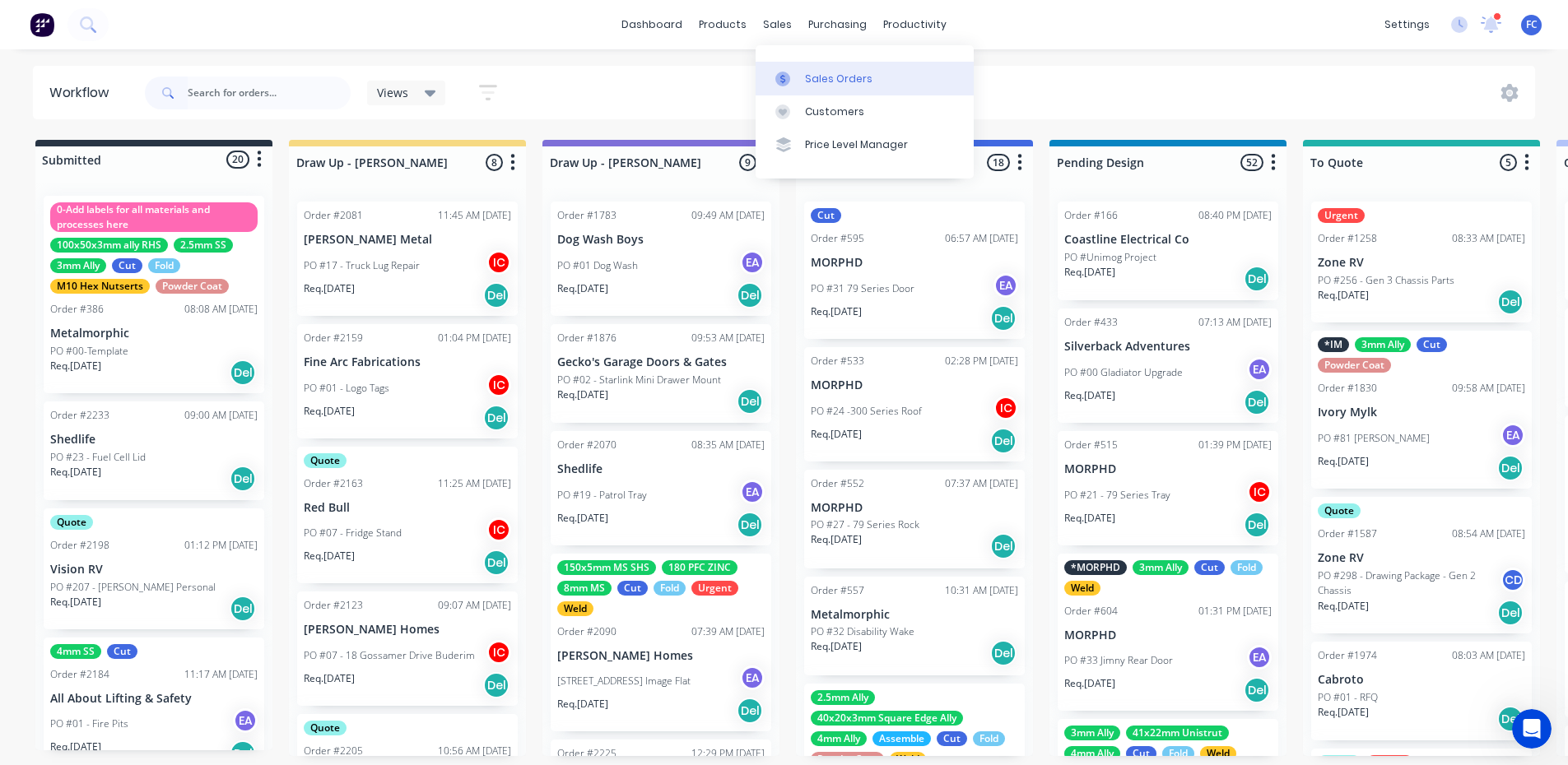
click at [796, 79] on div at bounding box center [788, 78] width 24 height 15
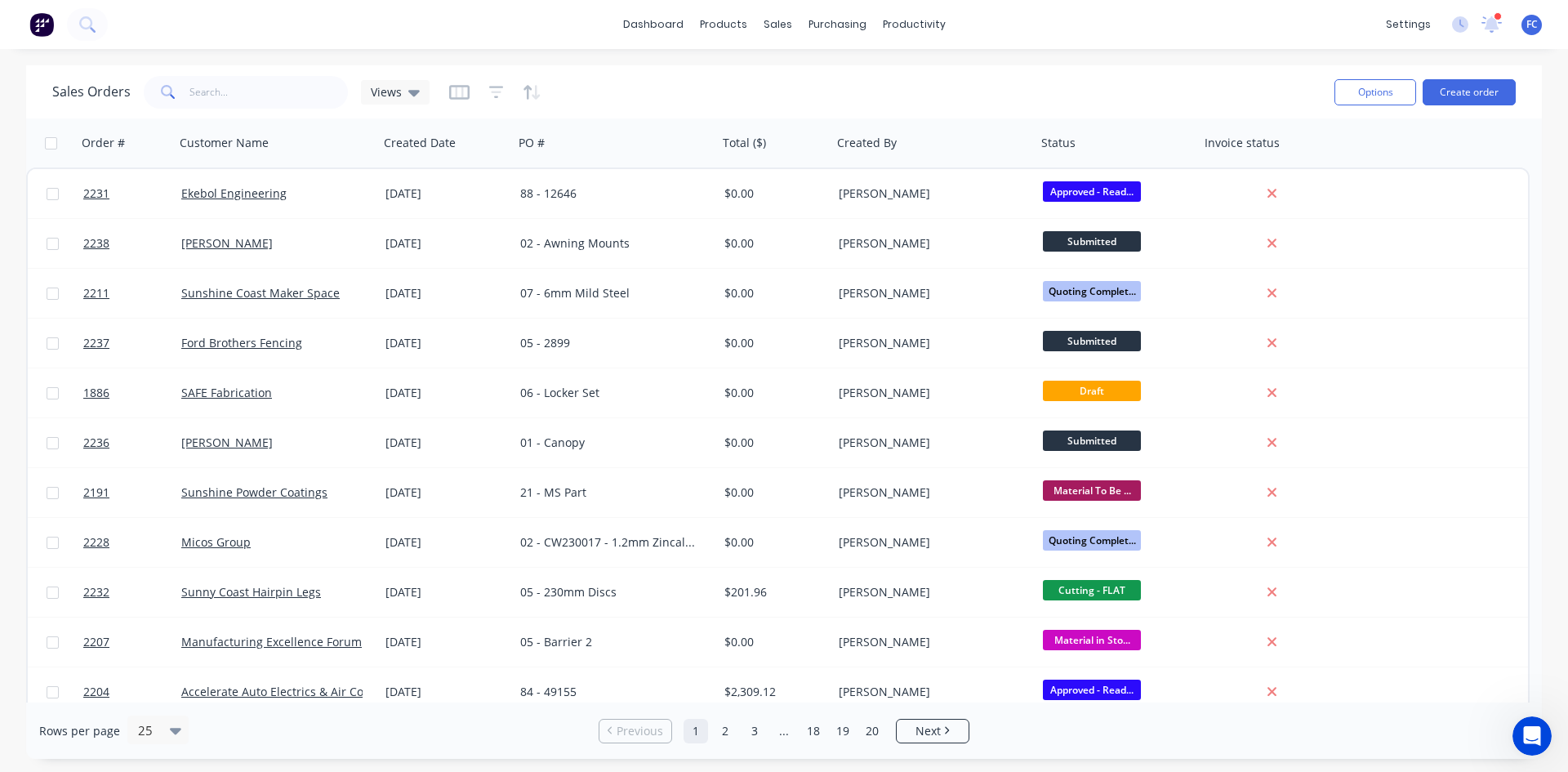
click at [1499, 13] on div at bounding box center [1497, 16] width 8 height 8
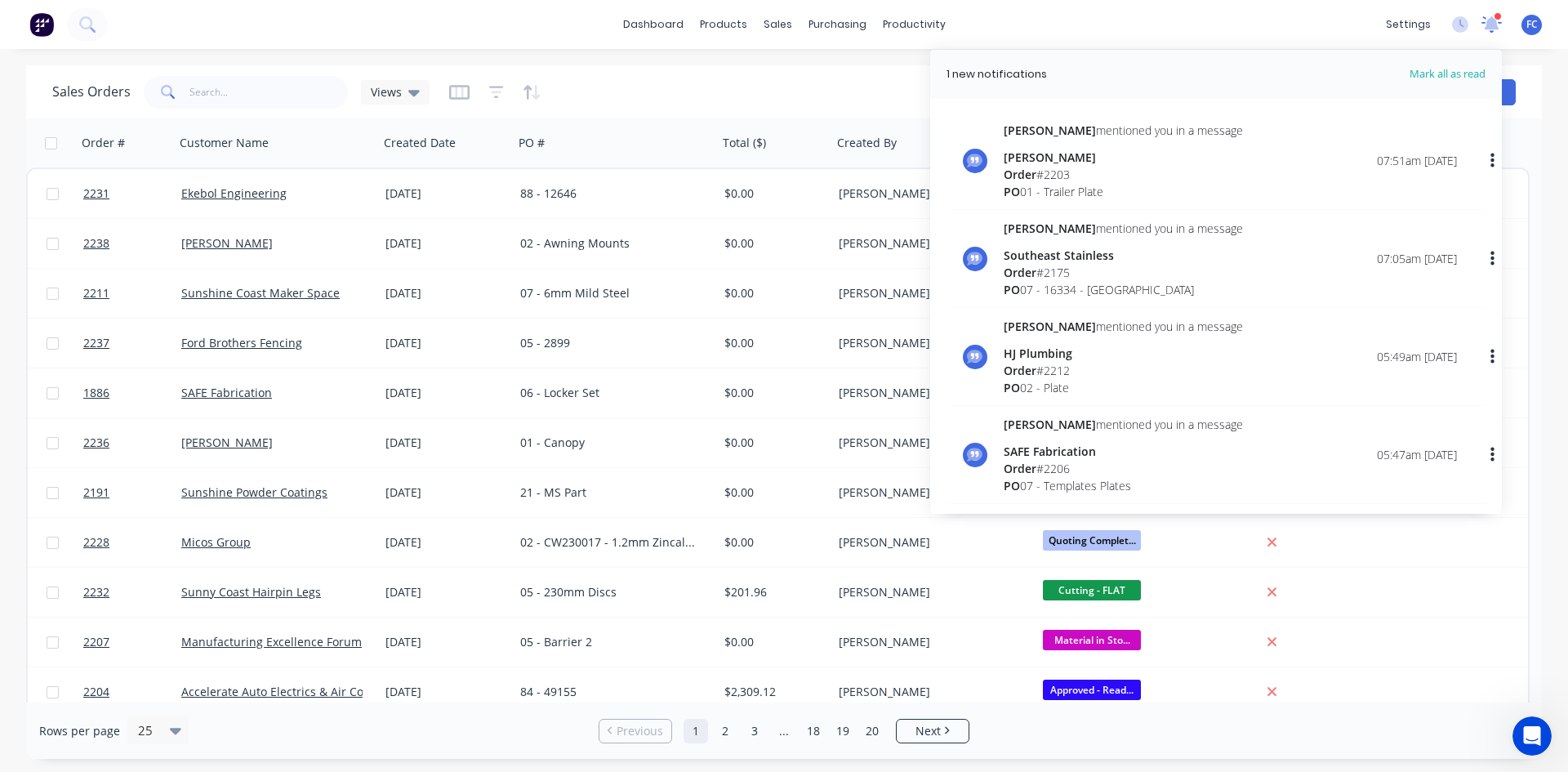
click at [1486, 22] on icon at bounding box center [1492, 24] width 22 height 17
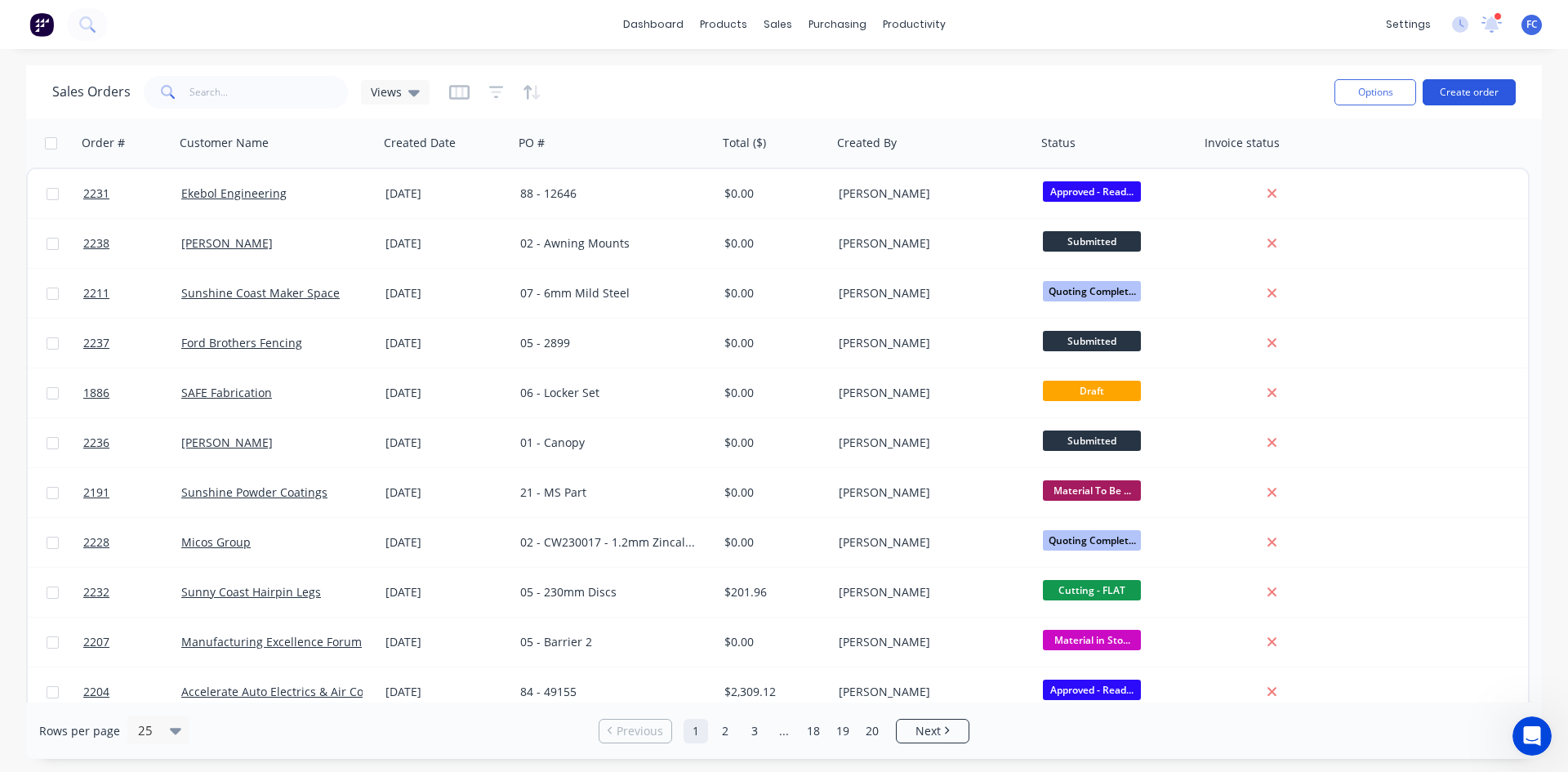
click at [1463, 94] on button "Create order" at bounding box center [1469, 93] width 93 height 26
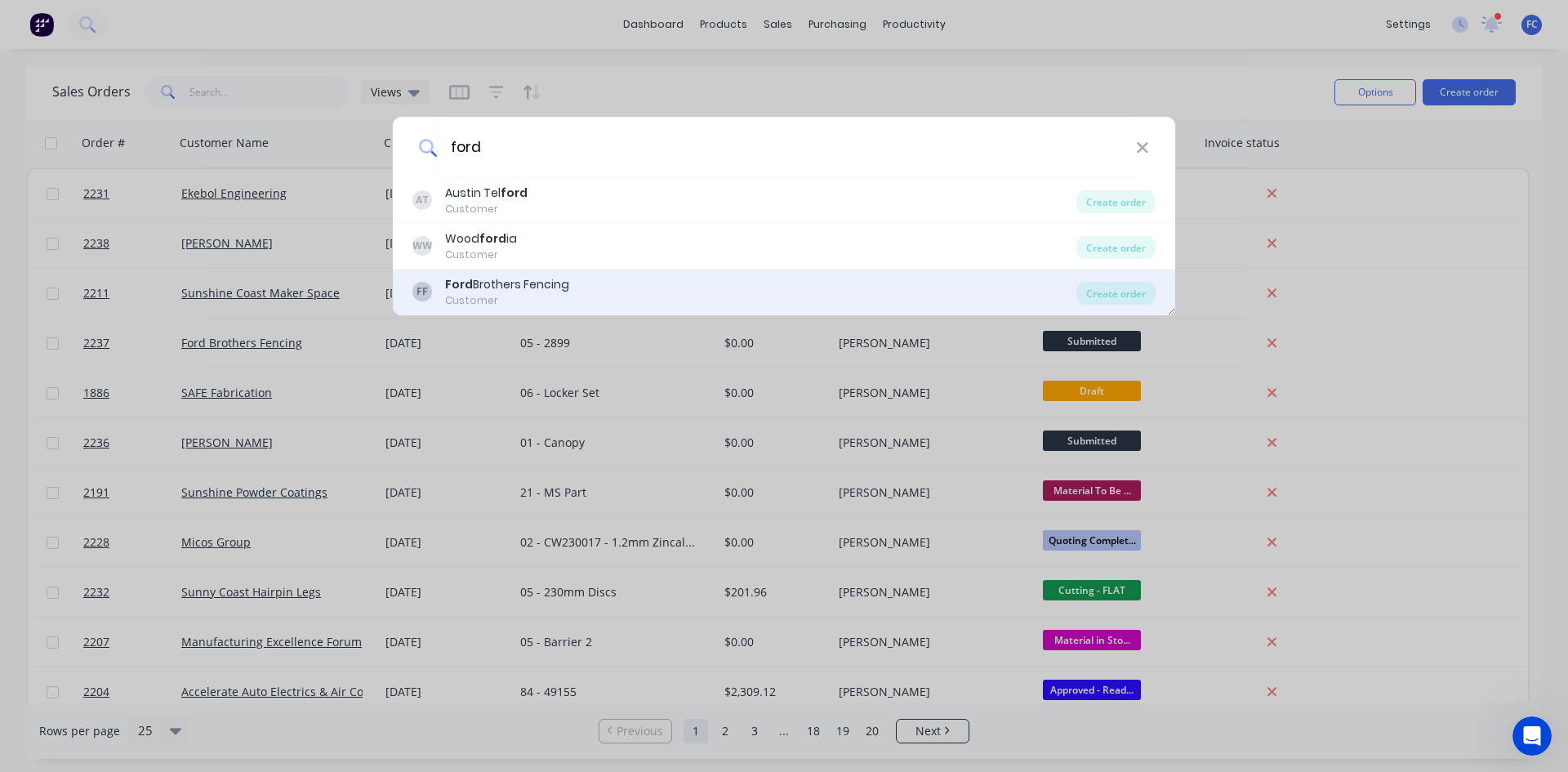
type input "ford"
click at [615, 290] on div "FF Ford Brothers Fencing Customer" at bounding box center [744, 291] width 664 height 32
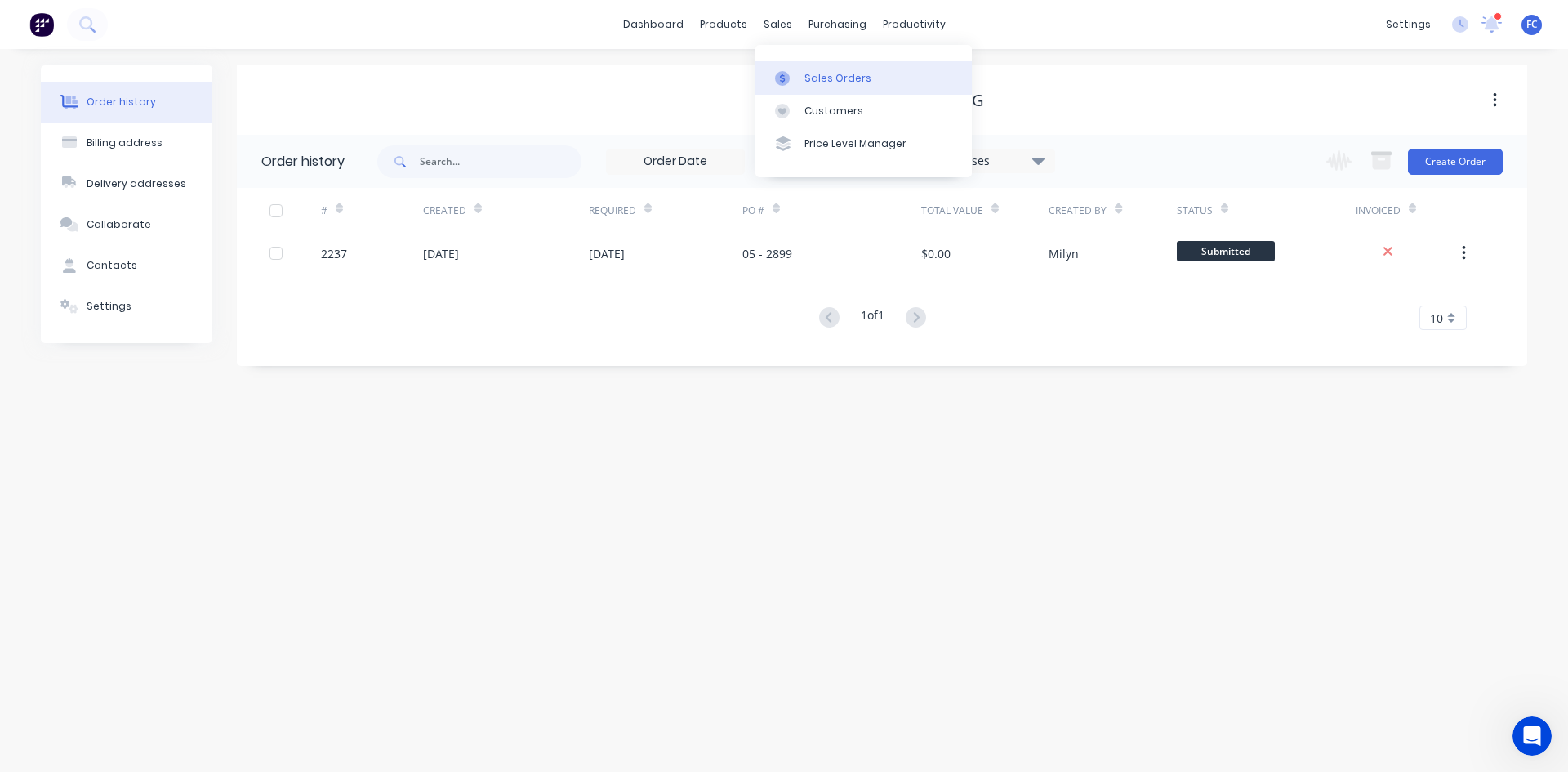
click at [806, 74] on div "Sales Orders" at bounding box center [837, 78] width 67 height 15
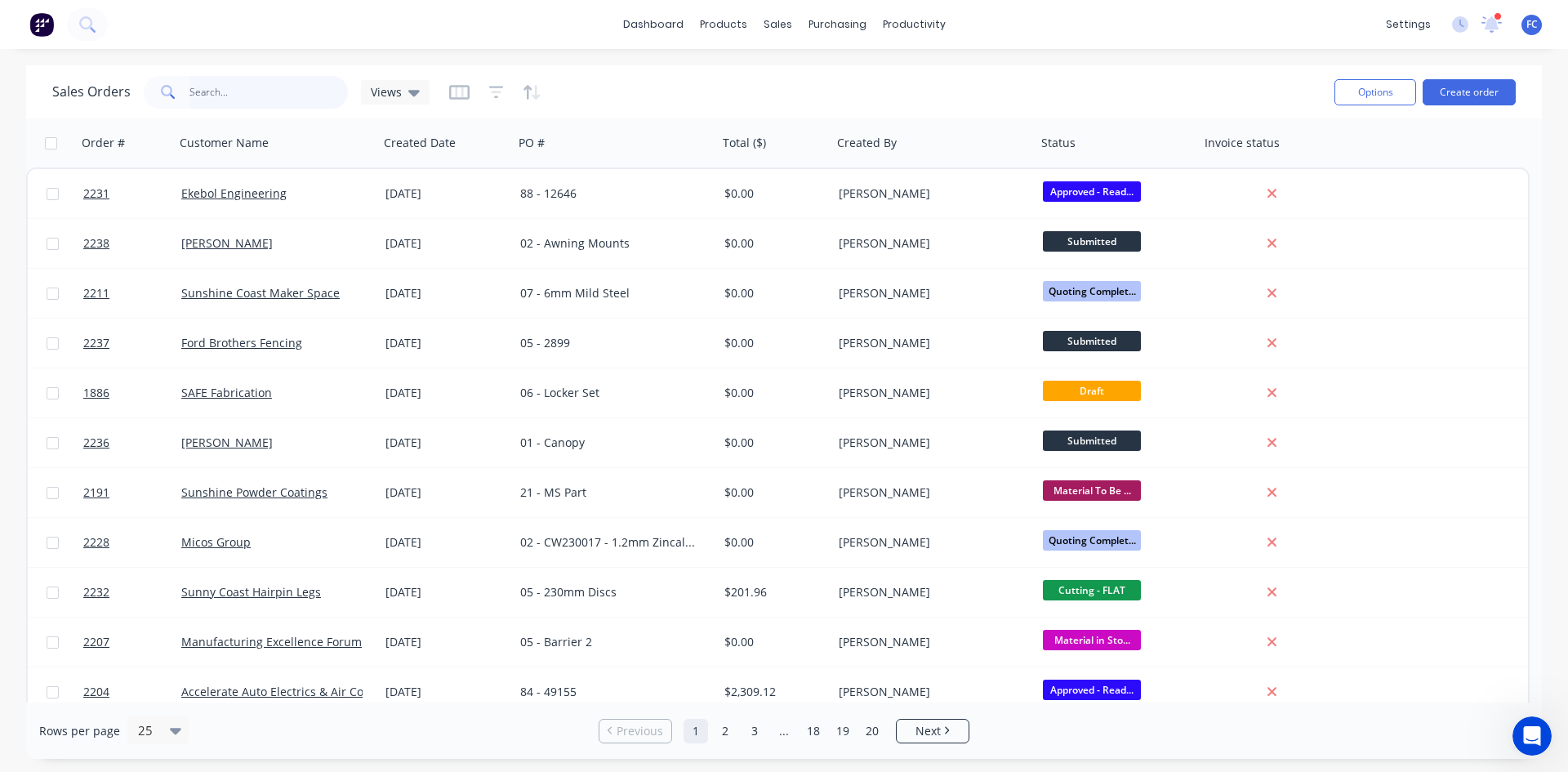
click at [247, 96] on input "text" at bounding box center [269, 93] width 159 height 33
type input "micos"
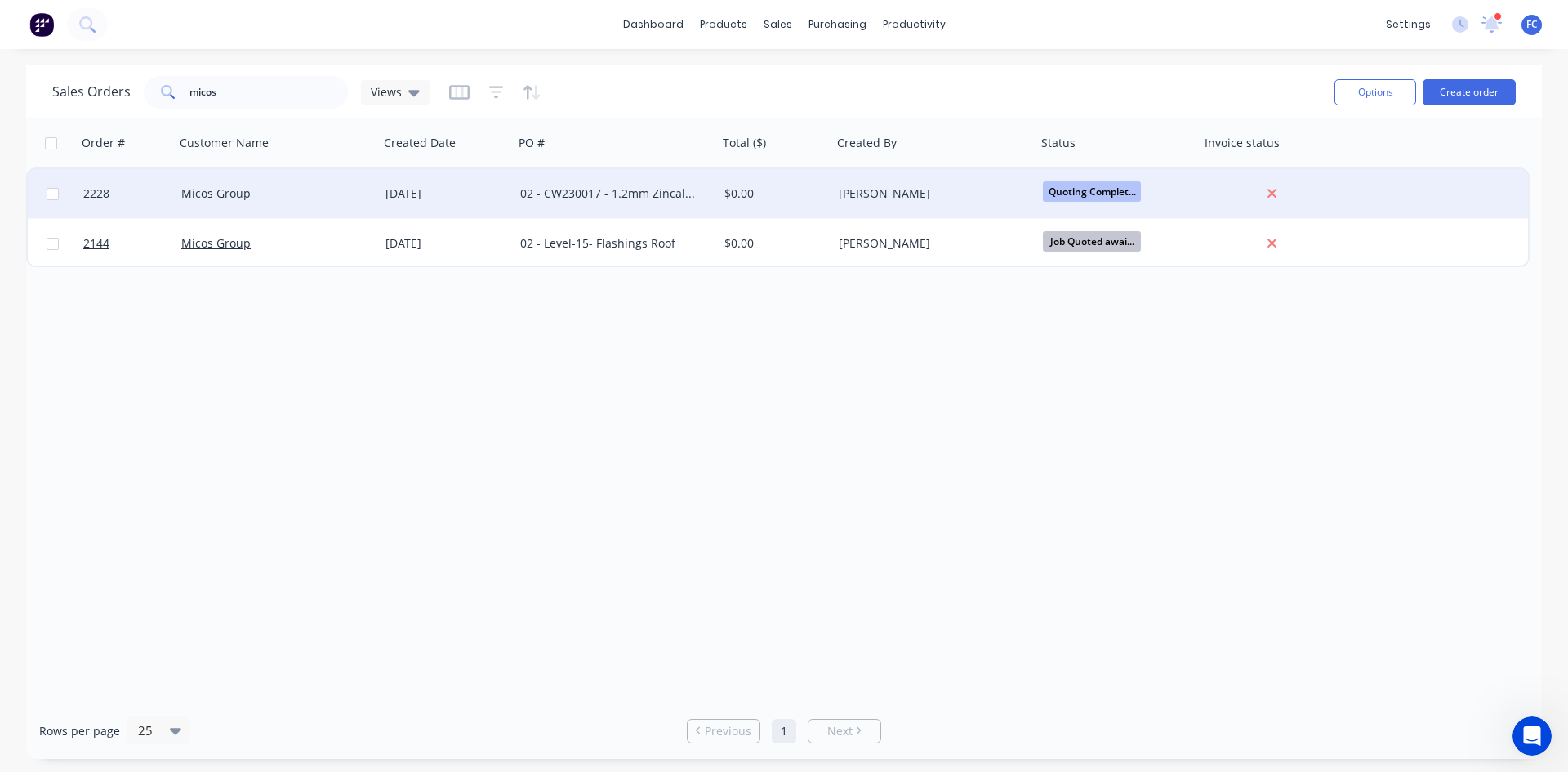
click at [349, 191] on div "Micos Group" at bounding box center [272, 193] width 182 height 16
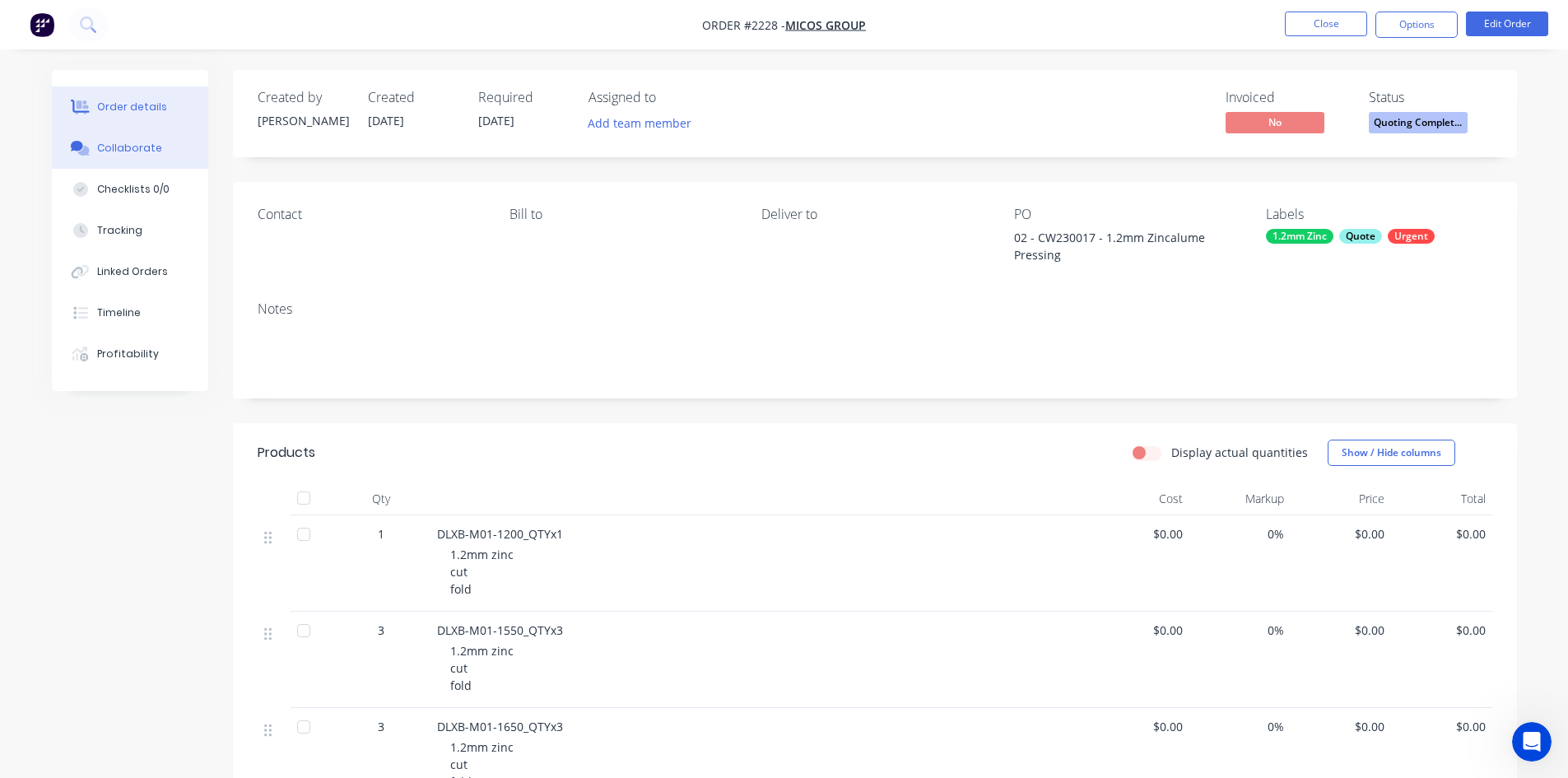
click at [150, 162] on button "Collaborate" at bounding box center [130, 147] width 156 height 41
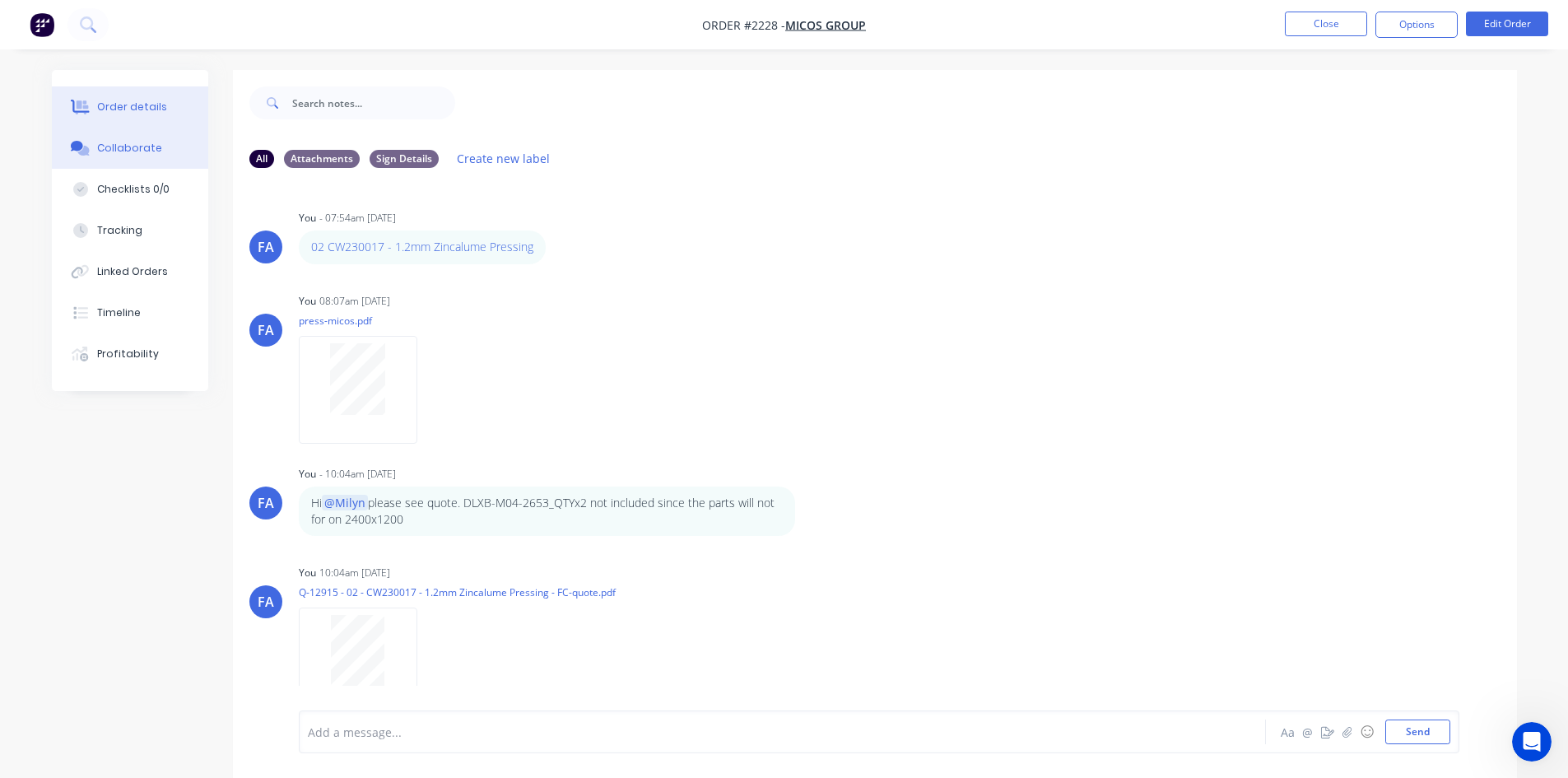
click at [114, 112] on div "Order details" at bounding box center [132, 106] width 70 height 15
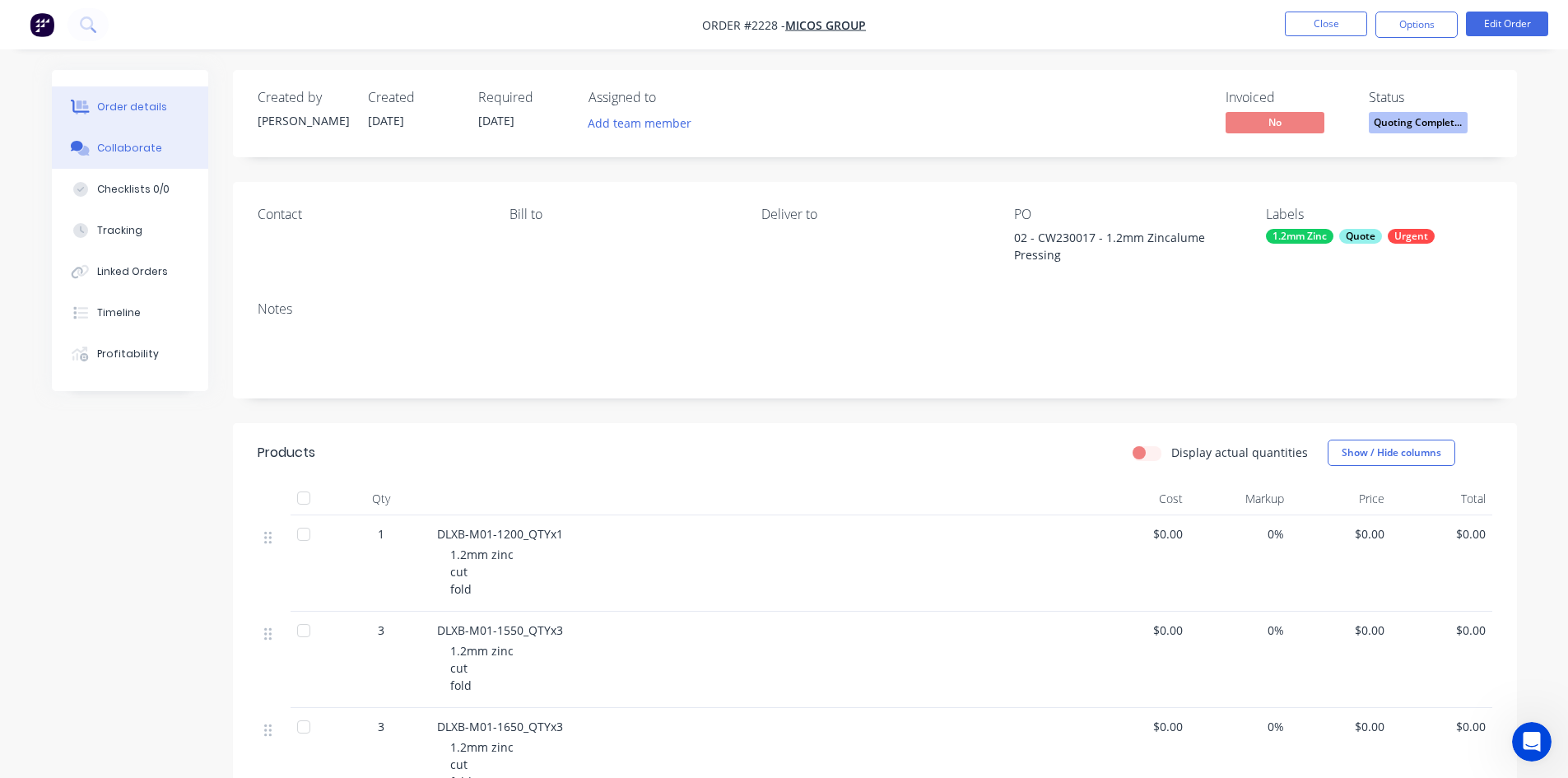
click at [121, 131] on button "Collaborate" at bounding box center [130, 147] width 156 height 41
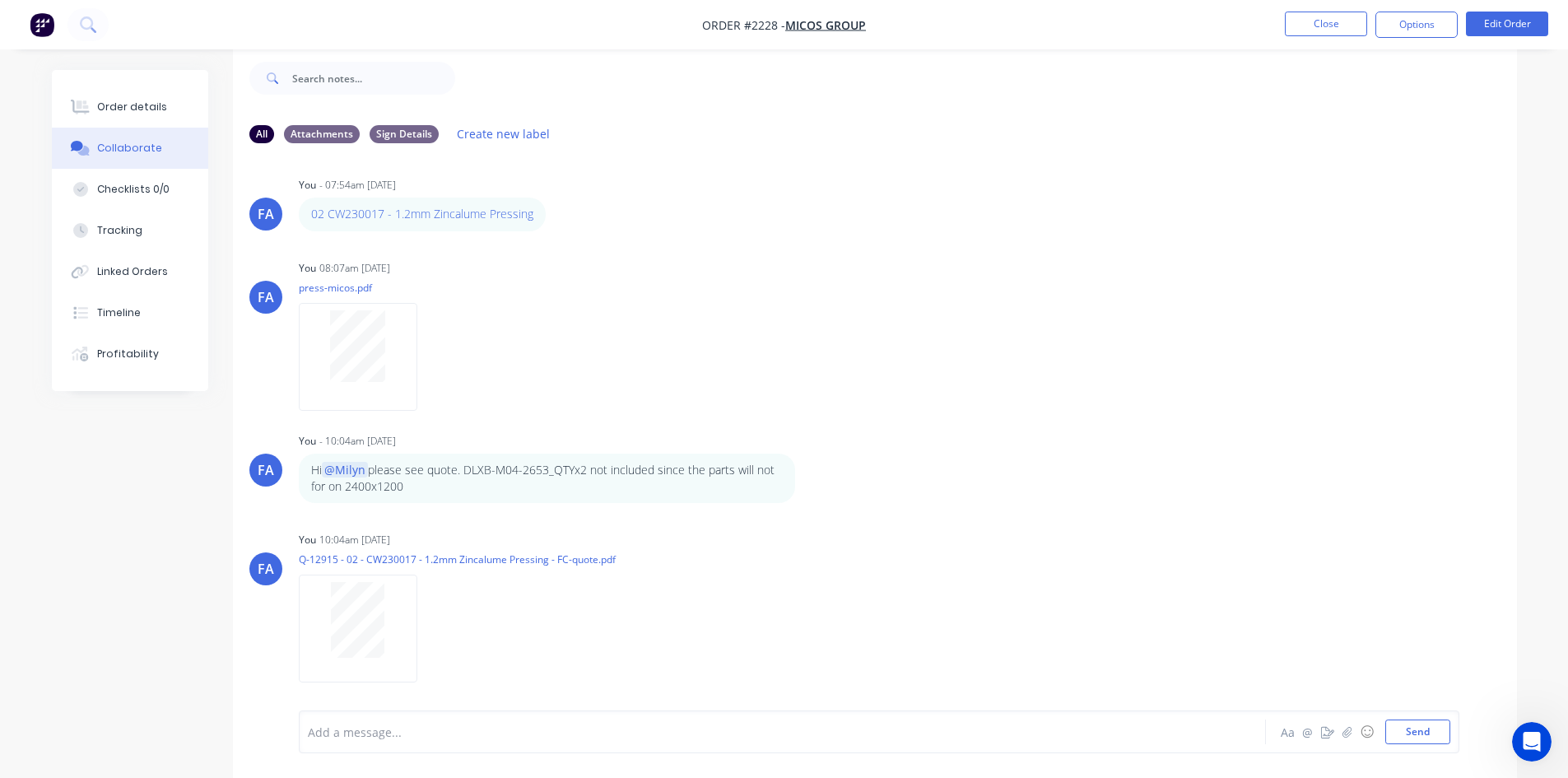
scroll to position [13, 0]
click at [438, 624] on div "Labels Download Delete" at bounding box center [516, 624] width 186 height 24
click at [435, 628] on div "Labels Download Delete" at bounding box center [516, 624] width 186 height 24
click at [429, 628] on icon "button" at bounding box center [431, 625] width 5 height 19
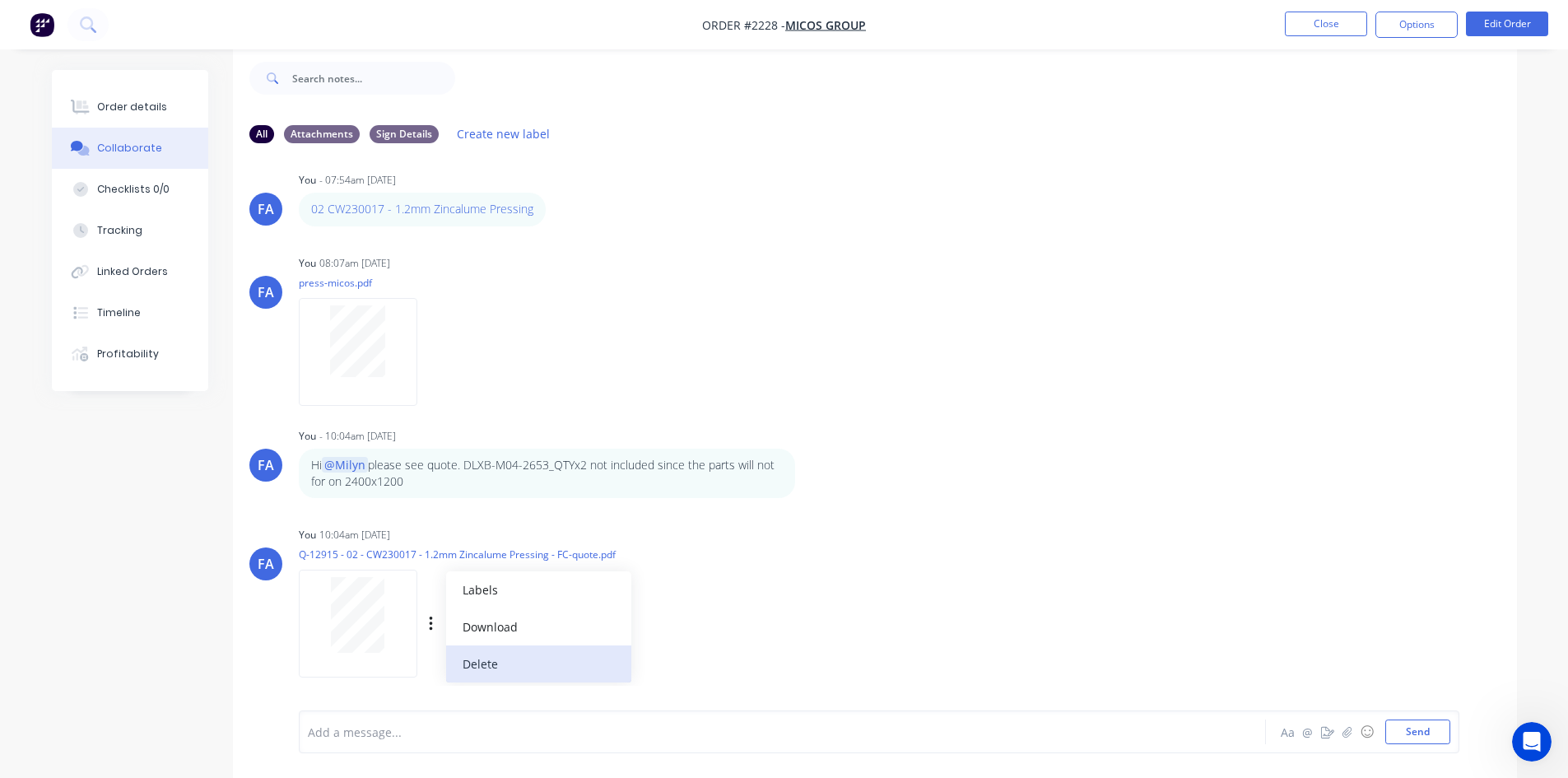
click at [476, 660] on button "Delete" at bounding box center [539, 664] width 186 height 37
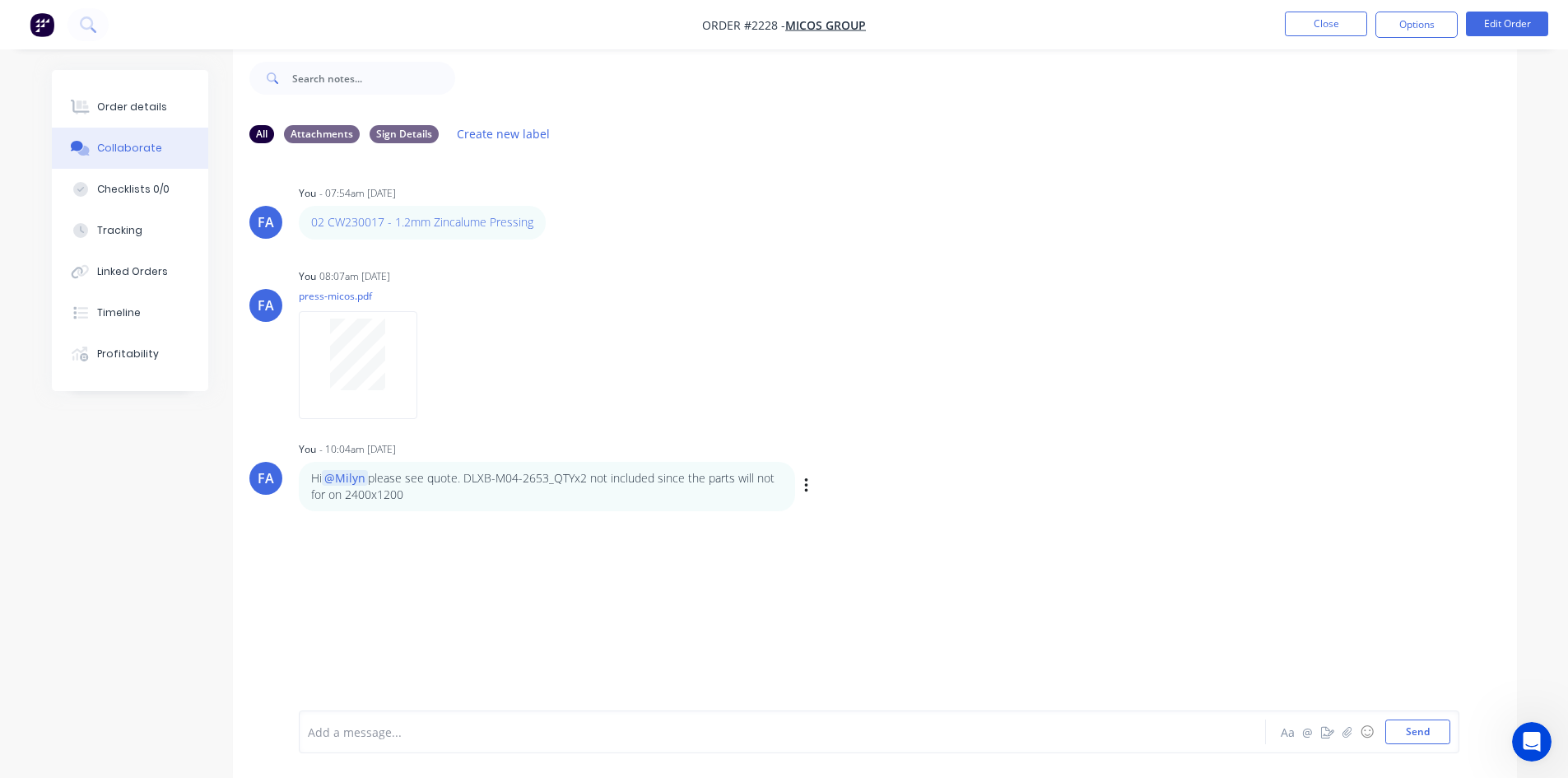
drag, startPoint x: 477, startPoint y: 480, endPoint x: 427, endPoint y: 489, distance: 50.8
click at [362, 482] on span "@Milyn" at bounding box center [344, 477] width 46 height 16
click at [808, 486] on icon "button" at bounding box center [806, 486] width 3 height 15
click at [825, 511] on button "Edit" at bounding box center [865, 515] width 104 height 27
click at [590, 474] on p "Hi @[PERSON_NAME] please see quote. DLXB-M04-2653_QTYx2 not included since the …" at bounding box center [546, 486] width 472 height 34
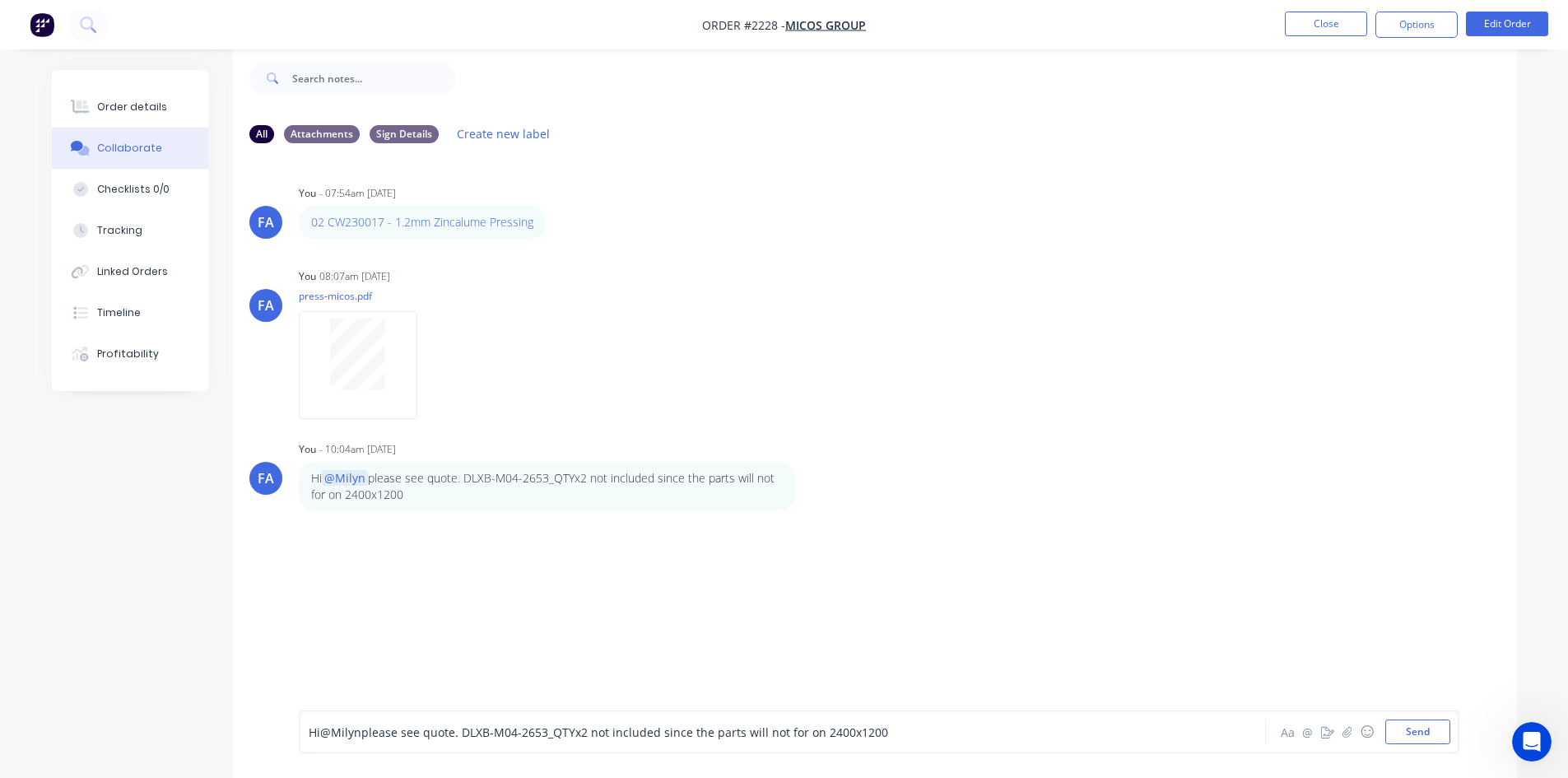
drag, startPoint x: 587, startPoint y: 727, endPoint x: 629, endPoint y: 708, distance: 46.1
click at [590, 727] on span "please see quote. DLXB-M04-2653_QTYx2 not included since the parts will not for…" at bounding box center [625, 732] width 527 height 16
click at [1417, 741] on button "Send" at bounding box center [1418, 732] width 65 height 24
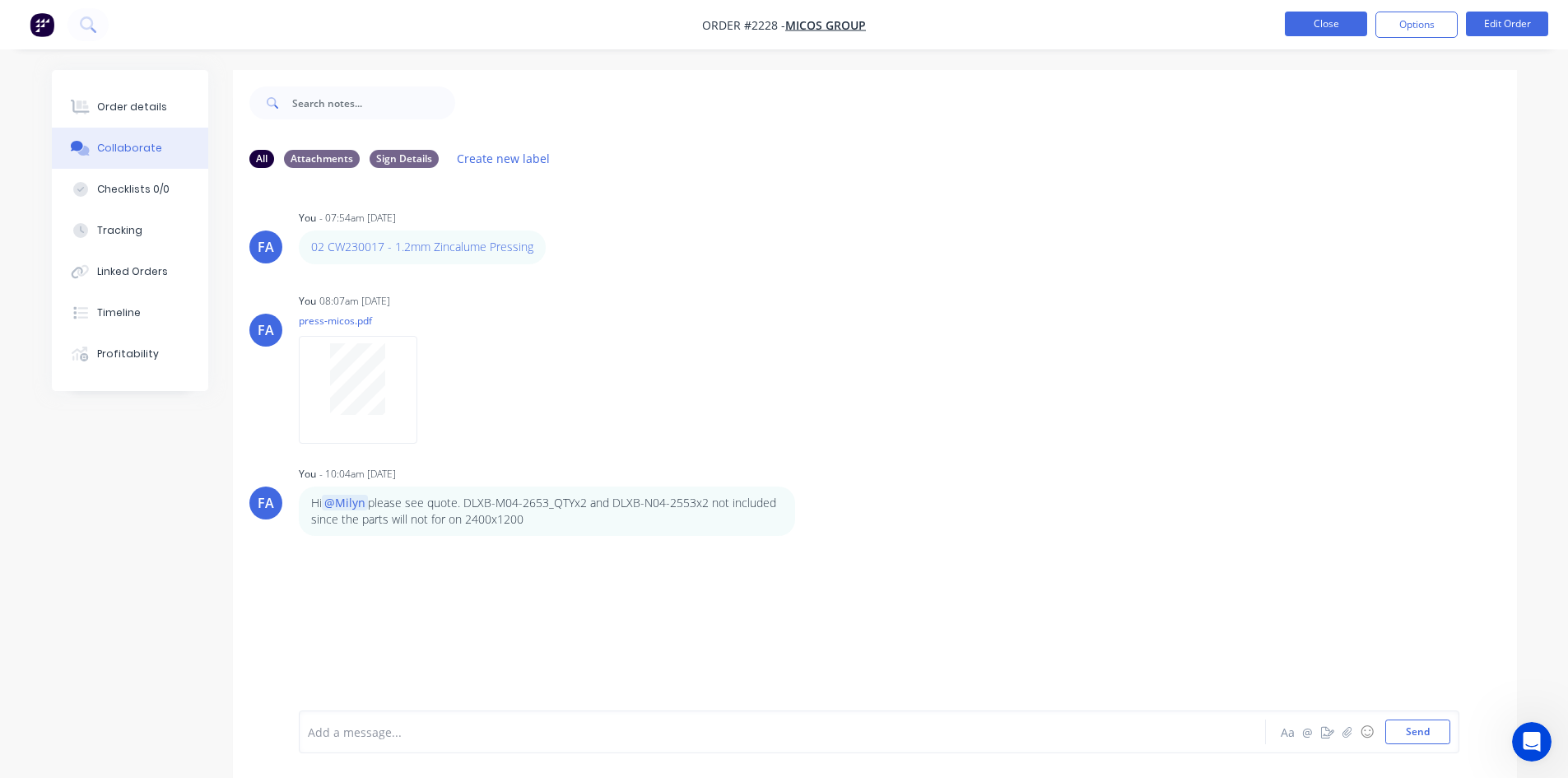
click at [1308, 19] on button "Close" at bounding box center [1327, 24] width 82 height 24
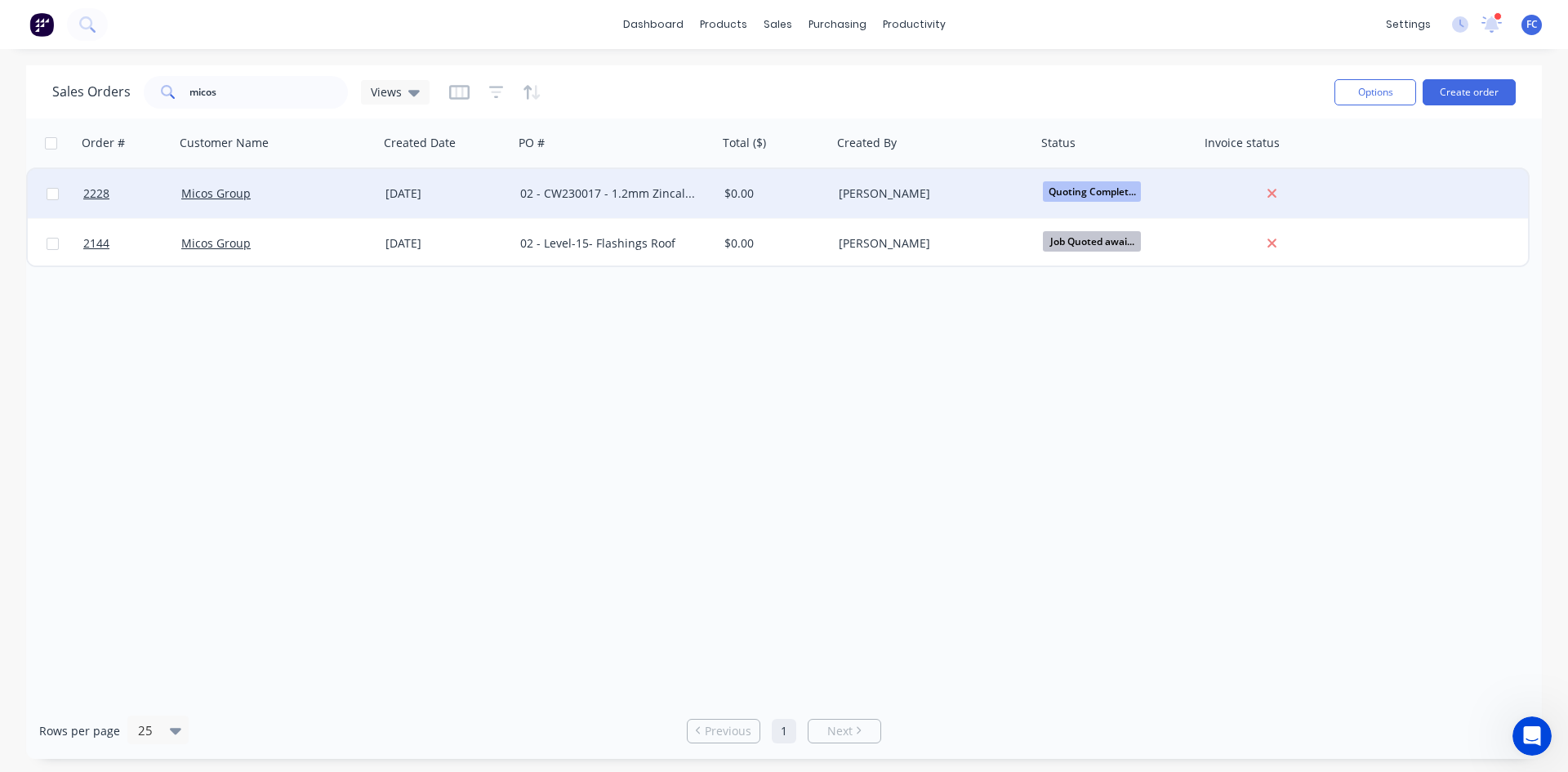
click at [554, 195] on div "02 - CW230017 - 1.2mm Zincalume Pressing" at bounding box center [611, 193] width 182 height 16
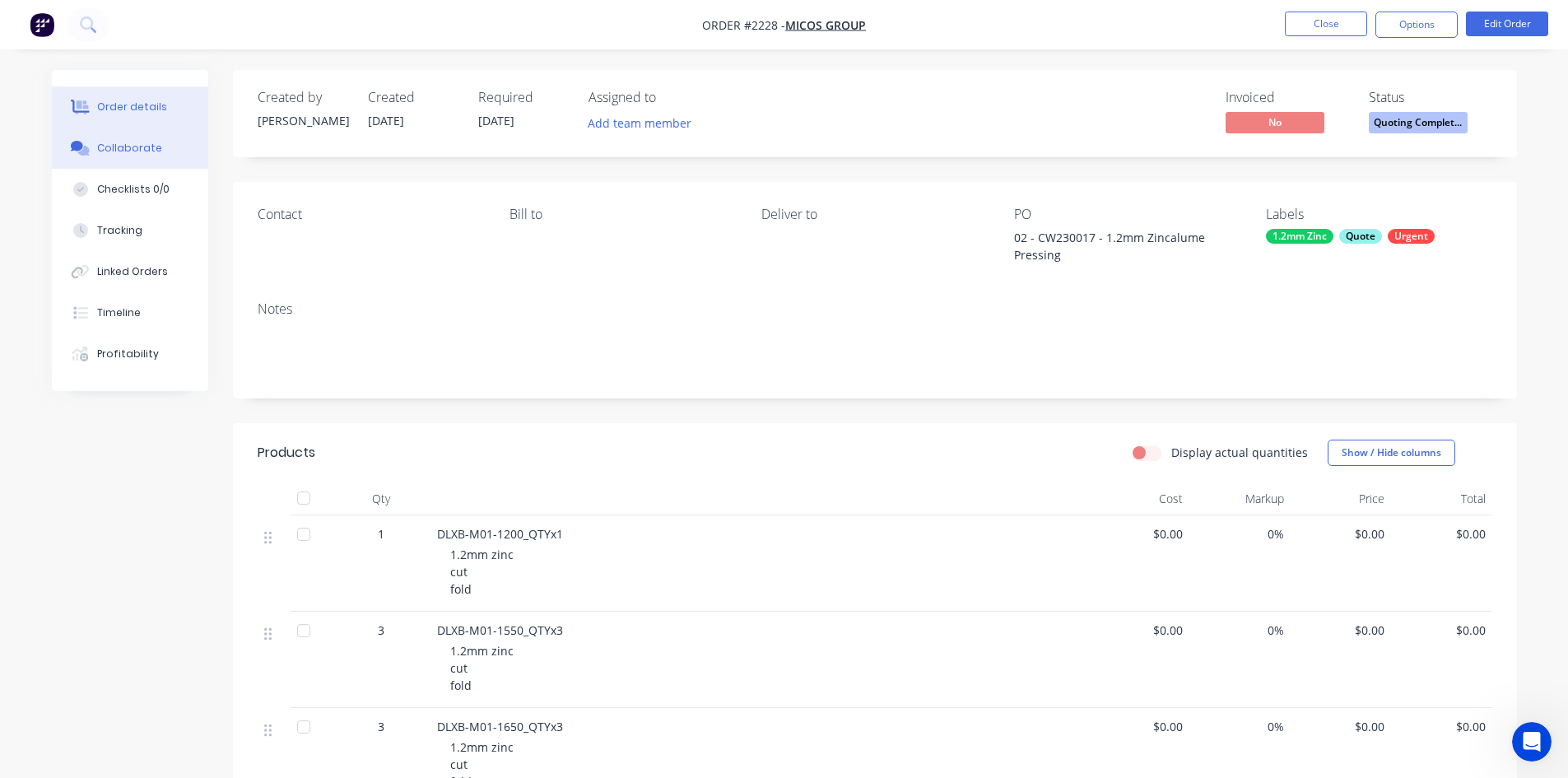
click at [153, 133] on button "Collaborate" at bounding box center [130, 147] width 156 height 41
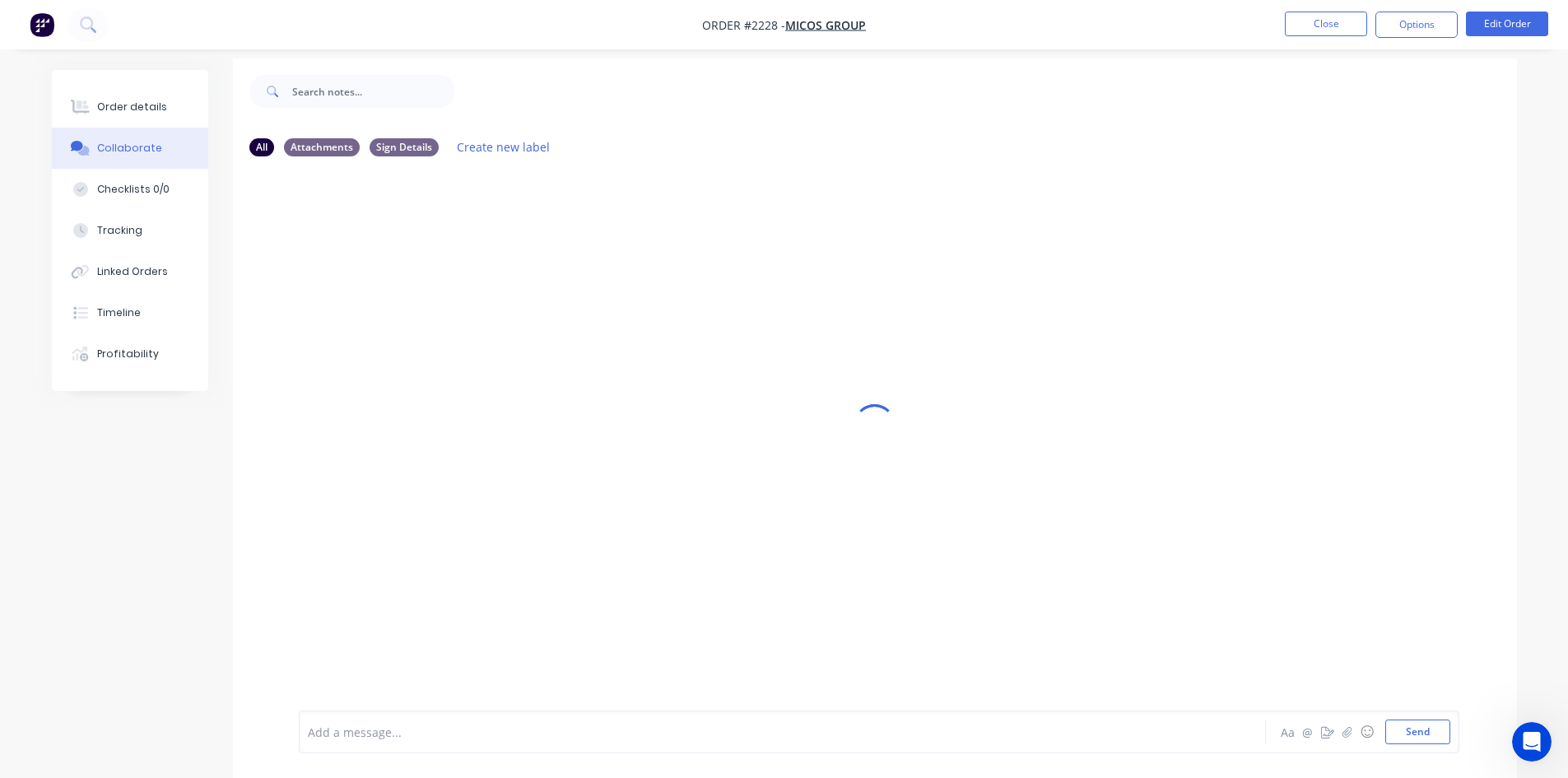
scroll to position [24, 0]
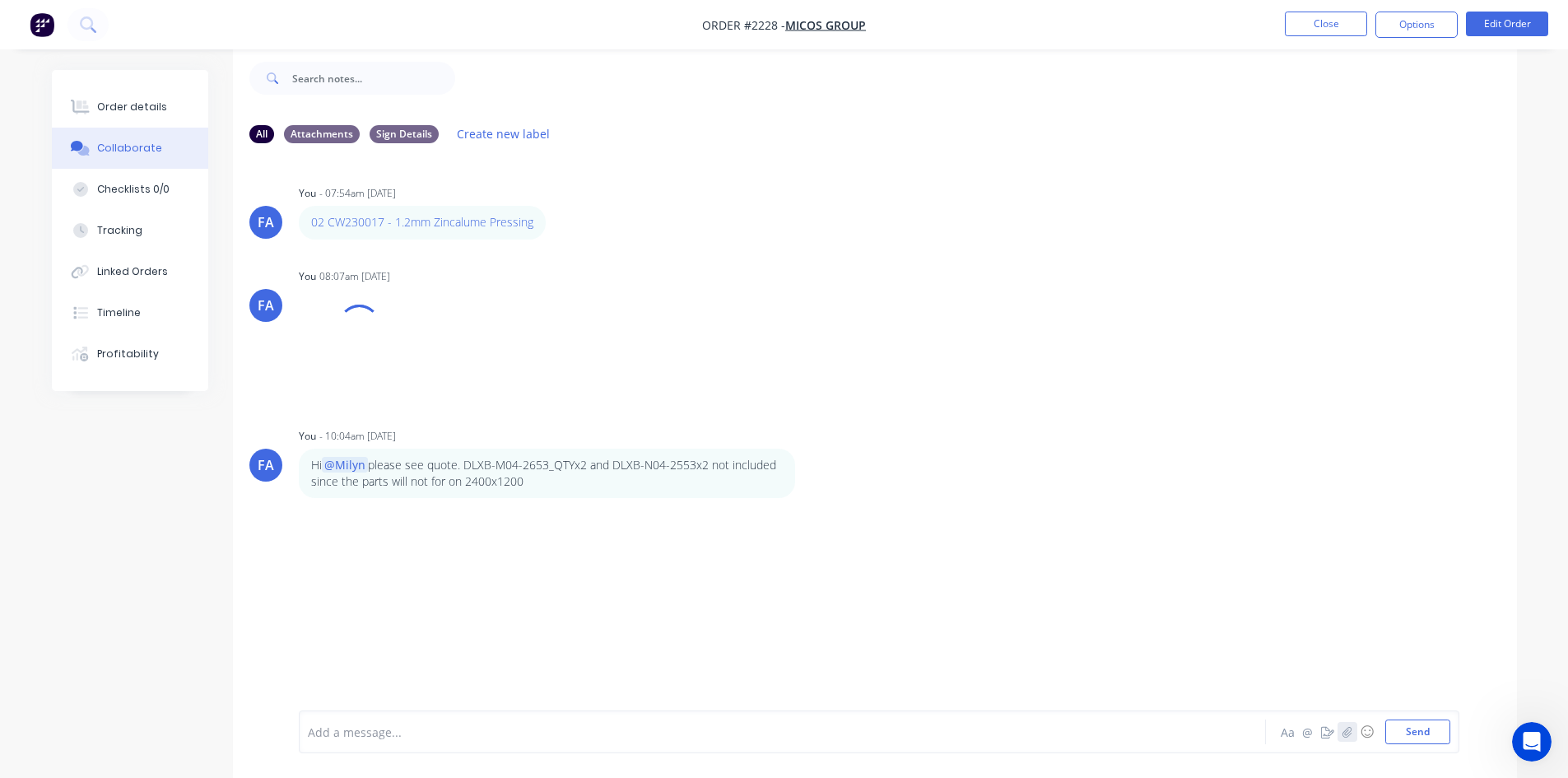
click at [1342, 731] on icon "button" at bounding box center [1347, 731] width 10 height 11
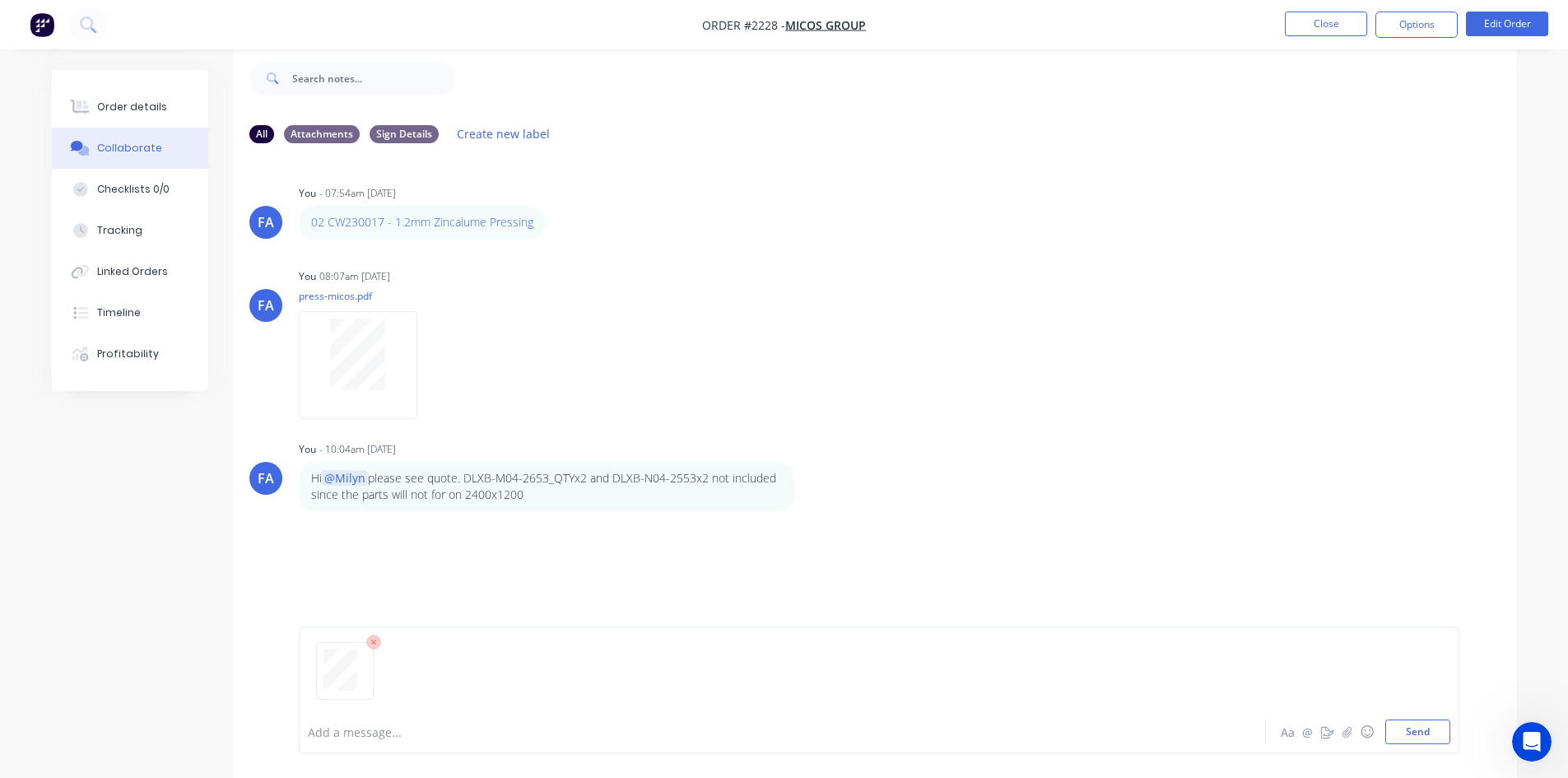
drag, startPoint x: 1407, startPoint y: 729, endPoint x: 1326, endPoint y: 708, distance: 83.7
click at [1405, 729] on button "Send" at bounding box center [1418, 732] width 65 height 24
click at [384, 639] on div at bounding box center [357, 627] width 104 height 76
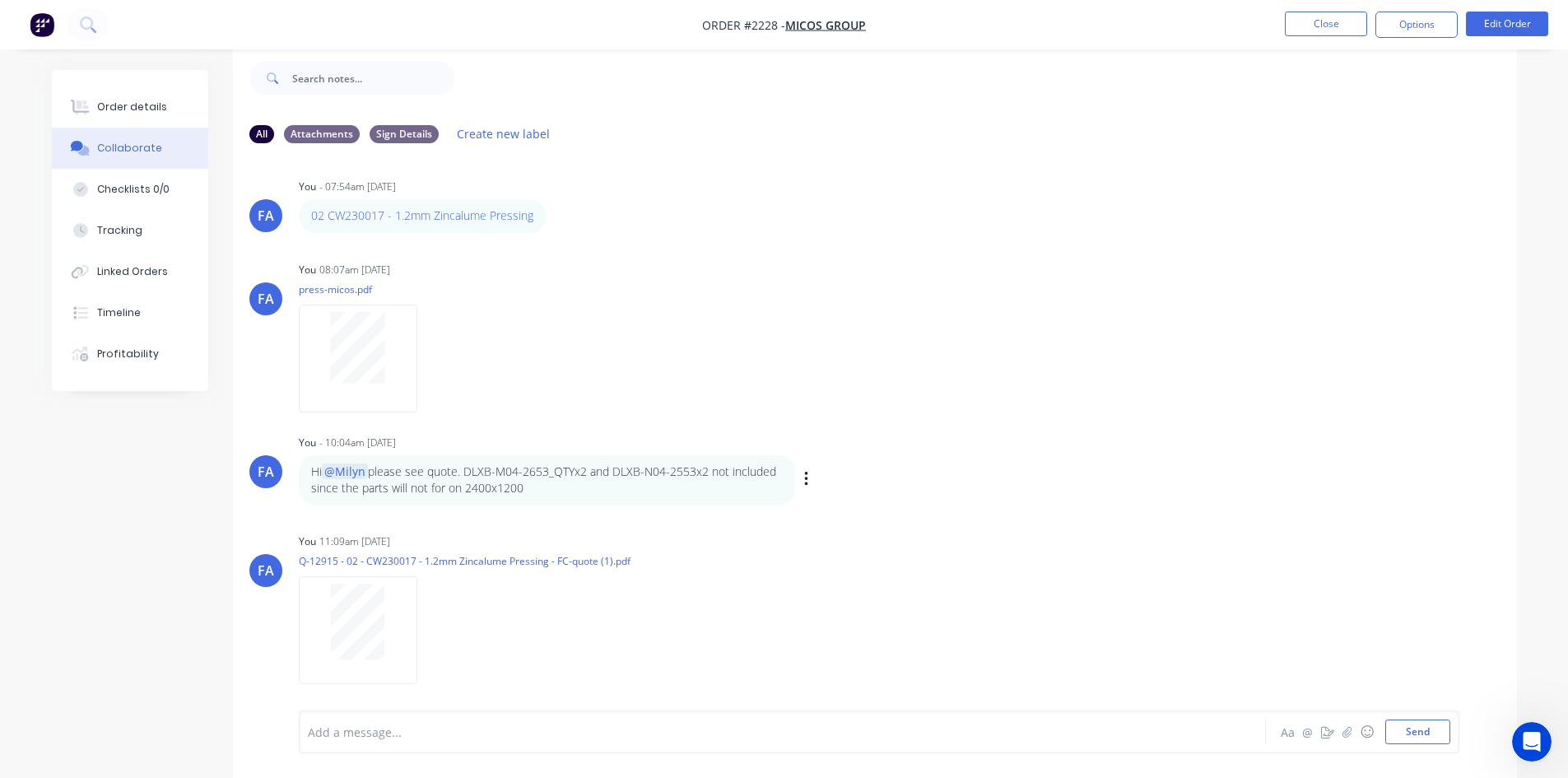
scroll to position [13, 0]
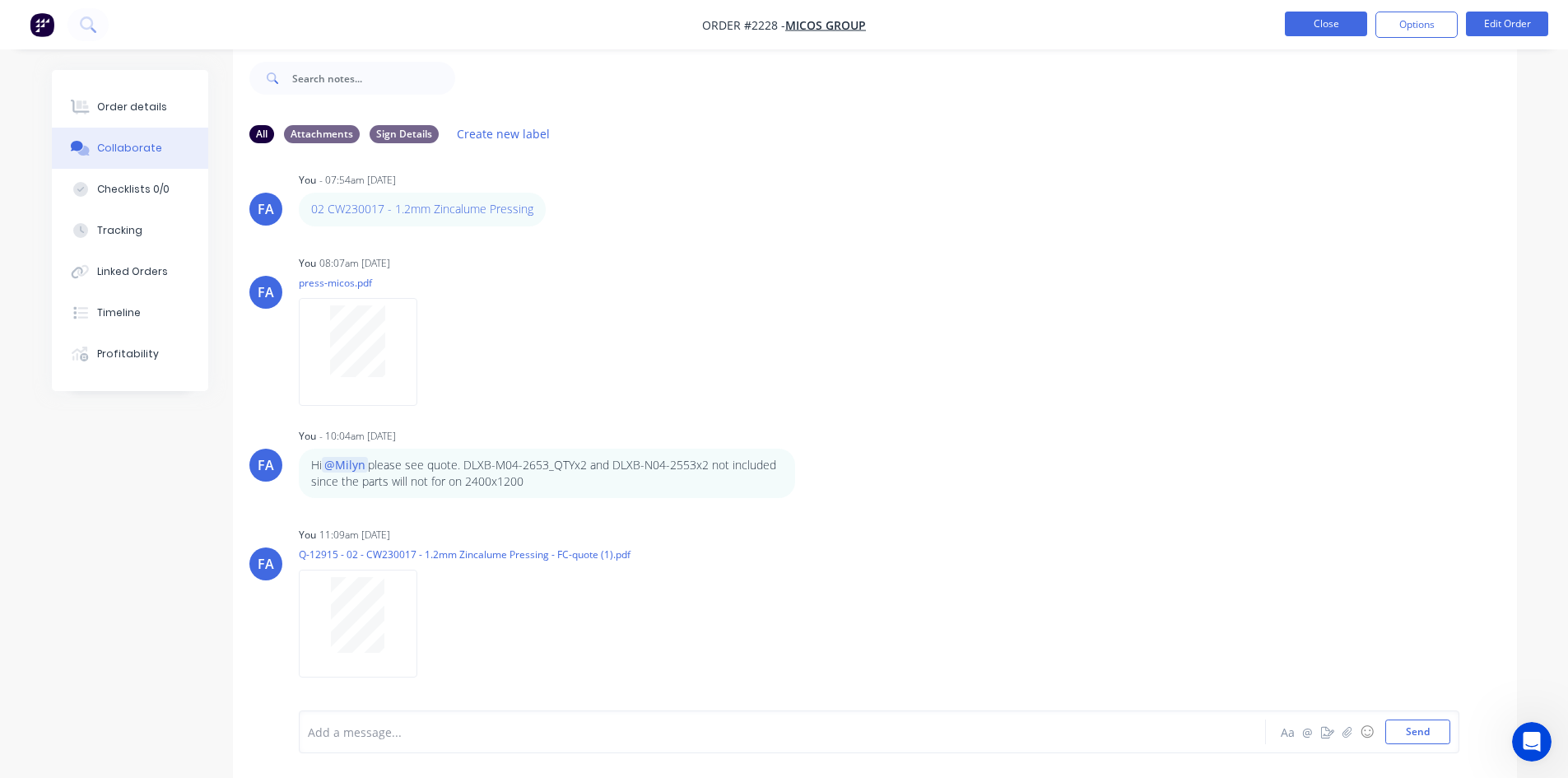
click at [1299, 20] on button "Close" at bounding box center [1327, 24] width 82 height 24
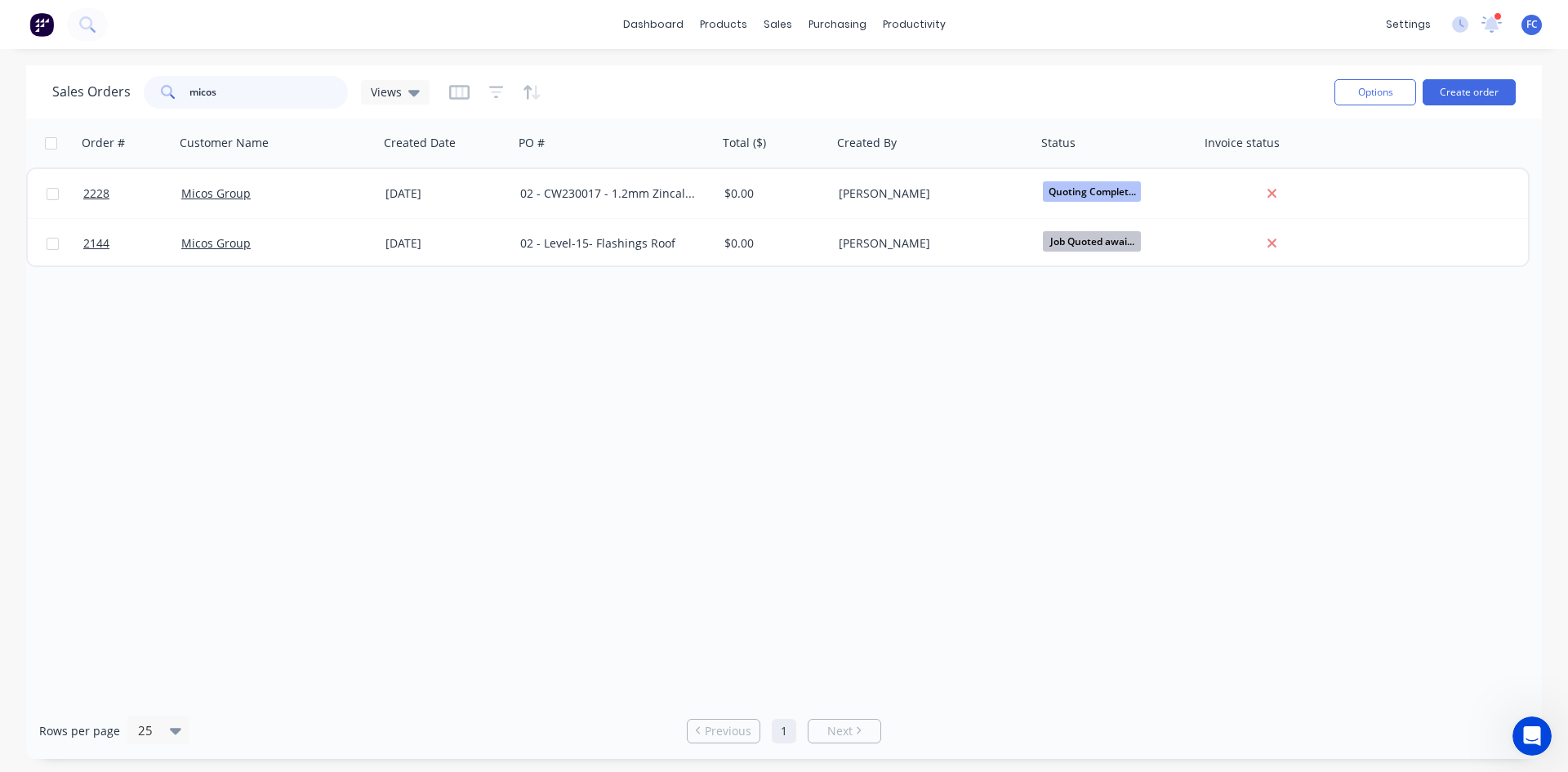
click at [125, 77] on div "Sales Orders micos Views" at bounding box center [240, 93] width 377 height 33
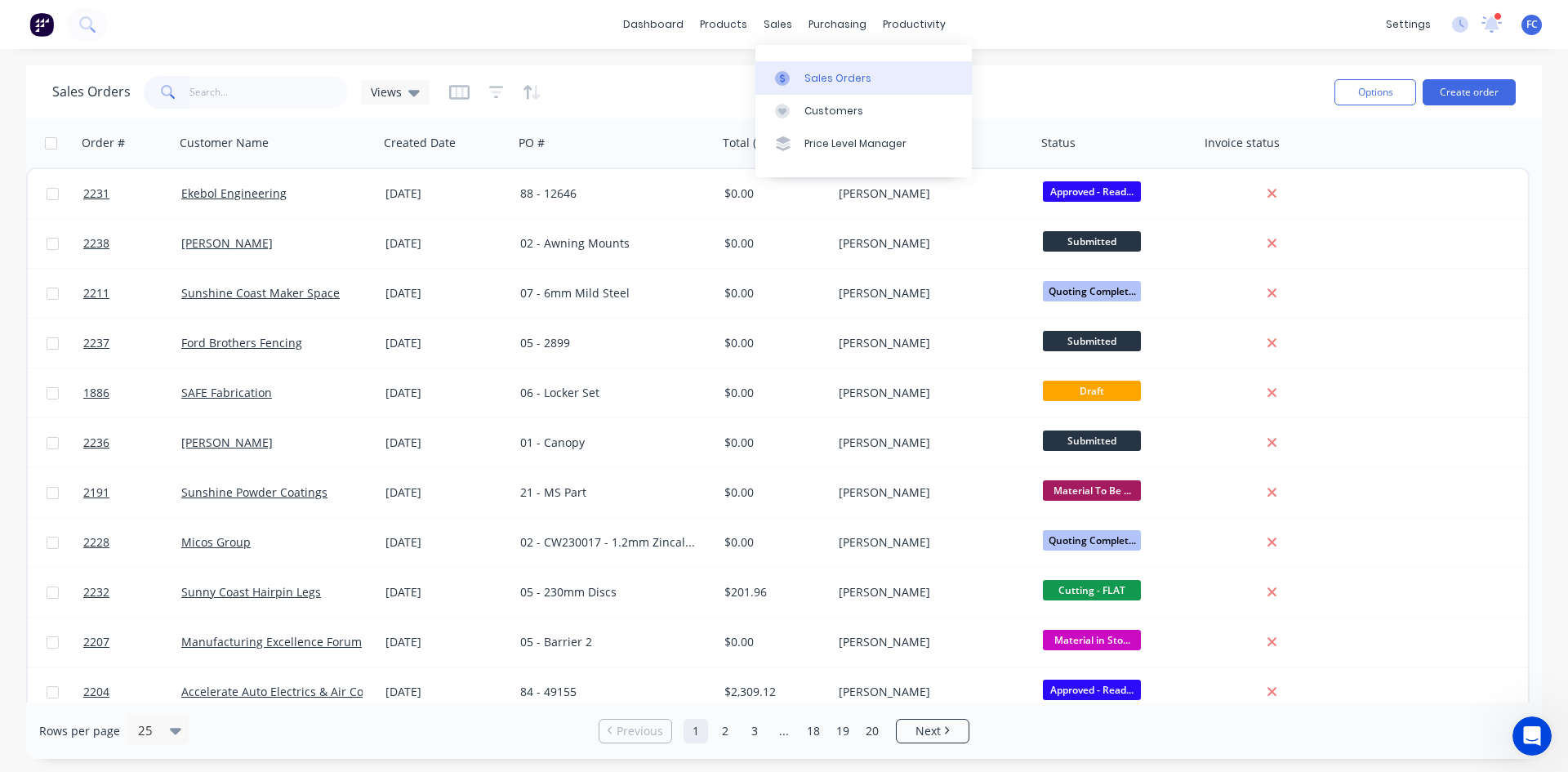
click at [816, 76] on div "Sales Orders" at bounding box center [837, 78] width 67 height 15
click at [278, 79] on input "text" at bounding box center [269, 93] width 159 height 33
type input "micos"
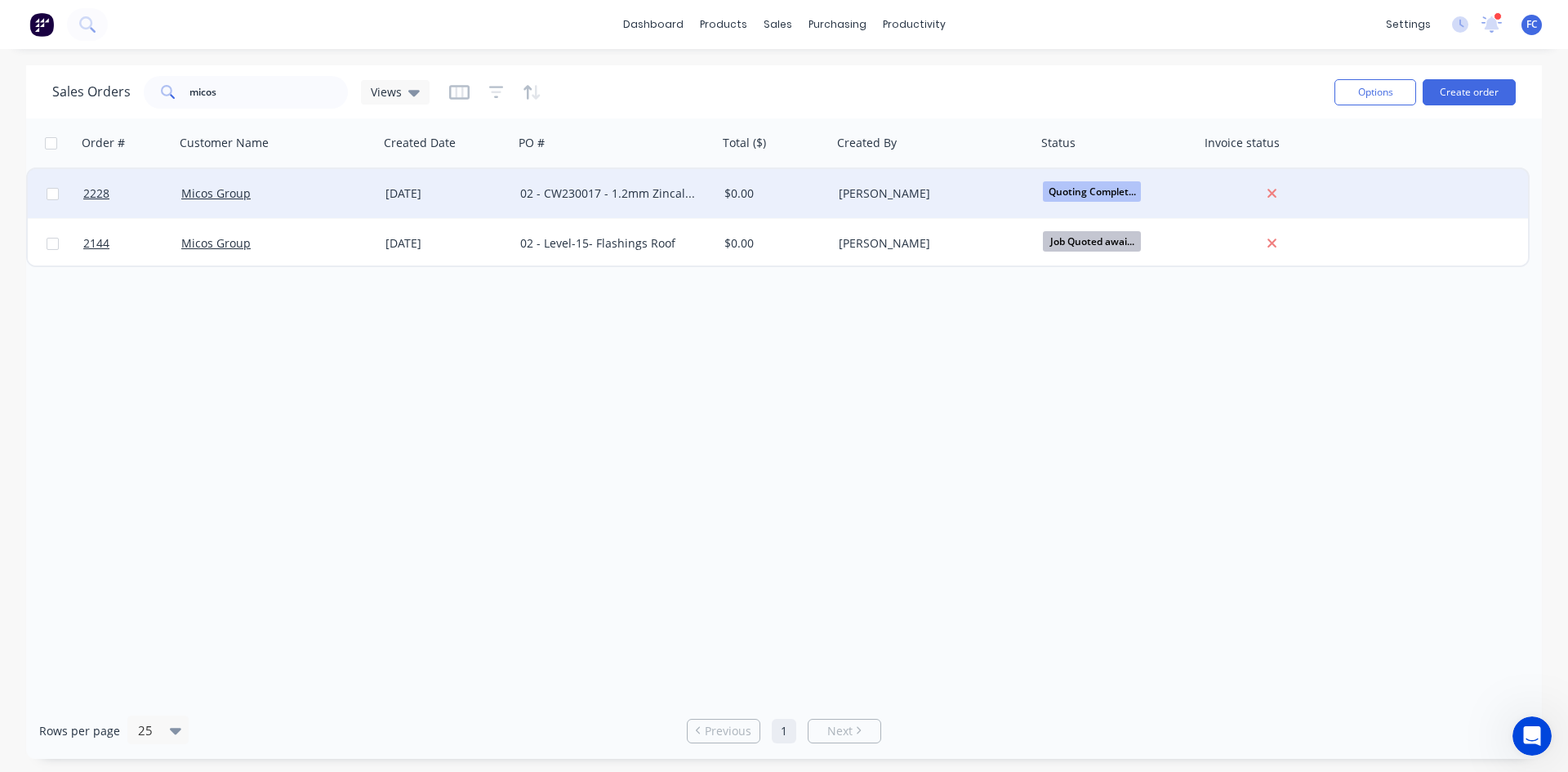
click at [430, 201] on div "[DATE]" at bounding box center [446, 193] width 122 height 16
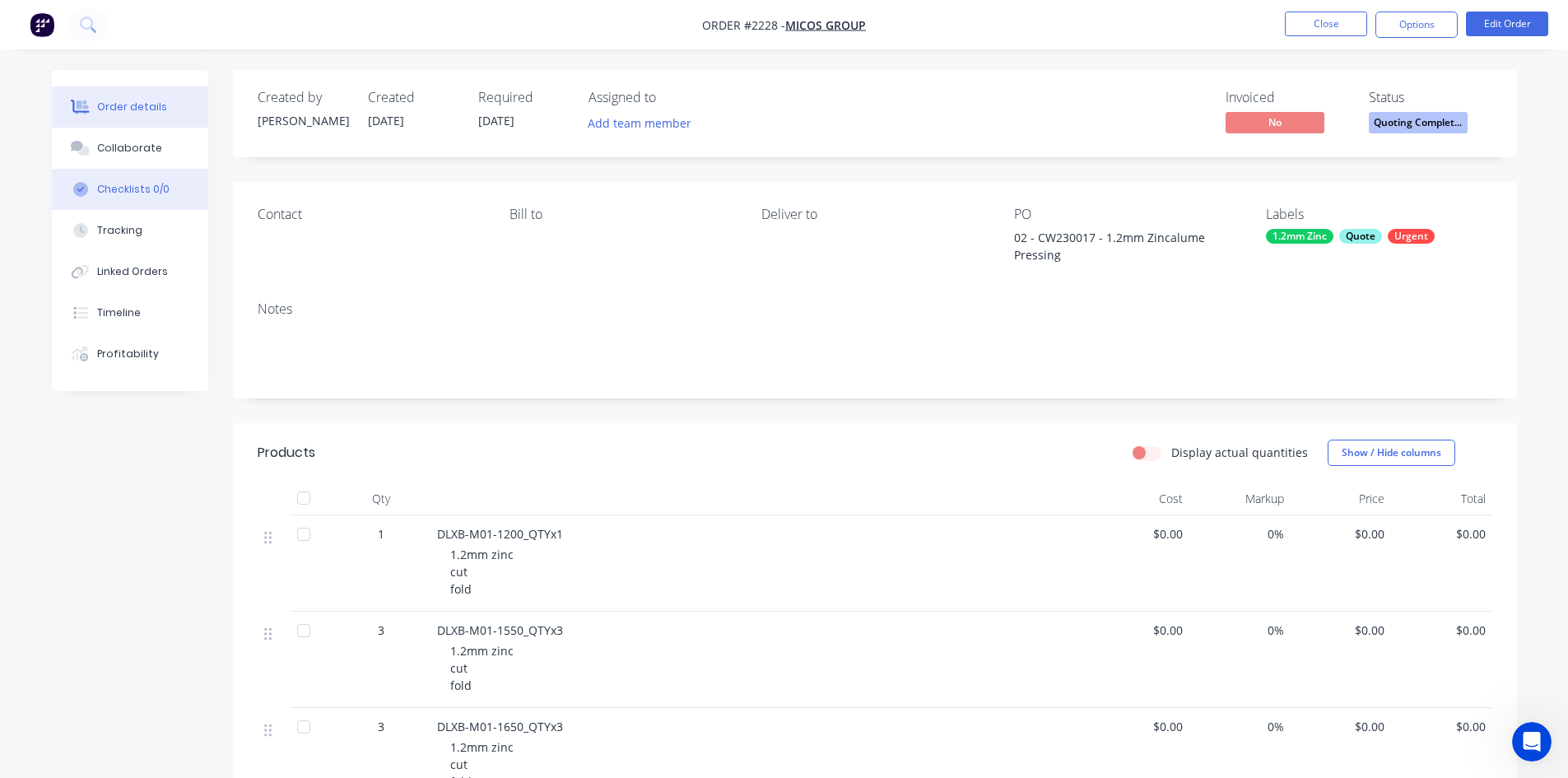
drag, startPoint x: 147, startPoint y: 151, endPoint x: 196, endPoint y: 181, distance: 57.5
click at [146, 150] on div "Collaborate" at bounding box center [129, 148] width 65 height 15
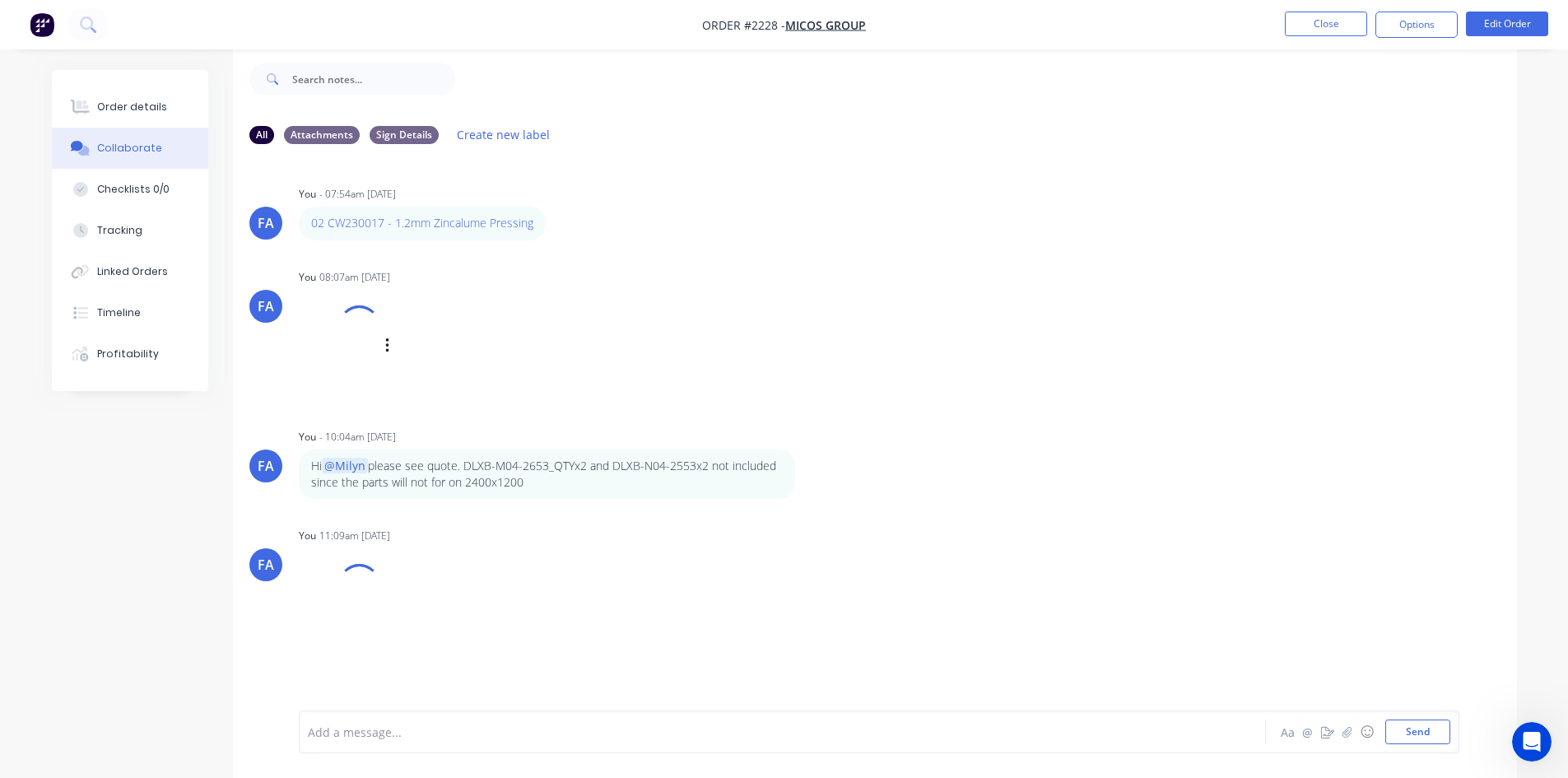
scroll to position [24, 0]
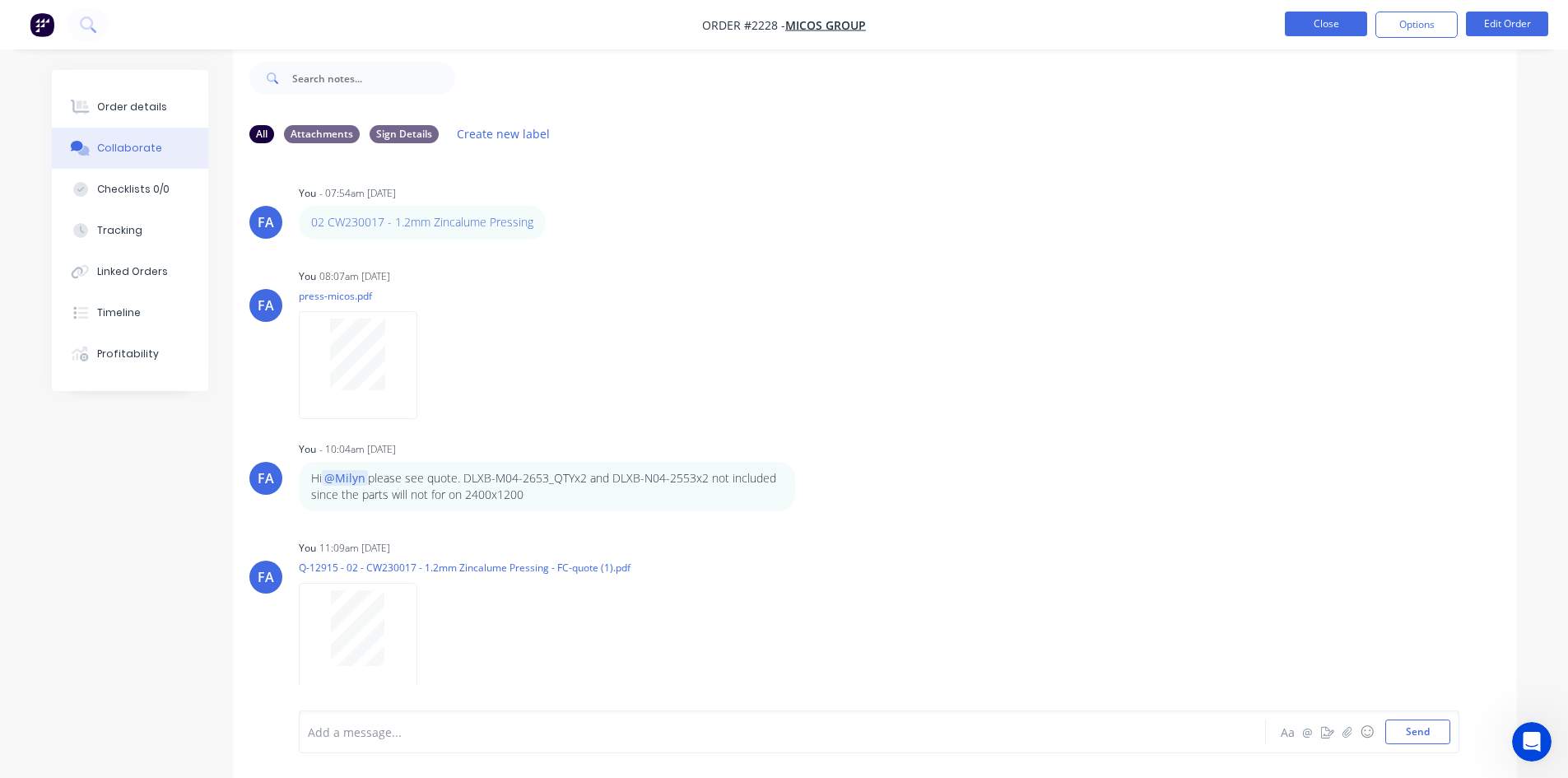
click at [1298, 19] on button "Close" at bounding box center [1327, 24] width 82 height 24
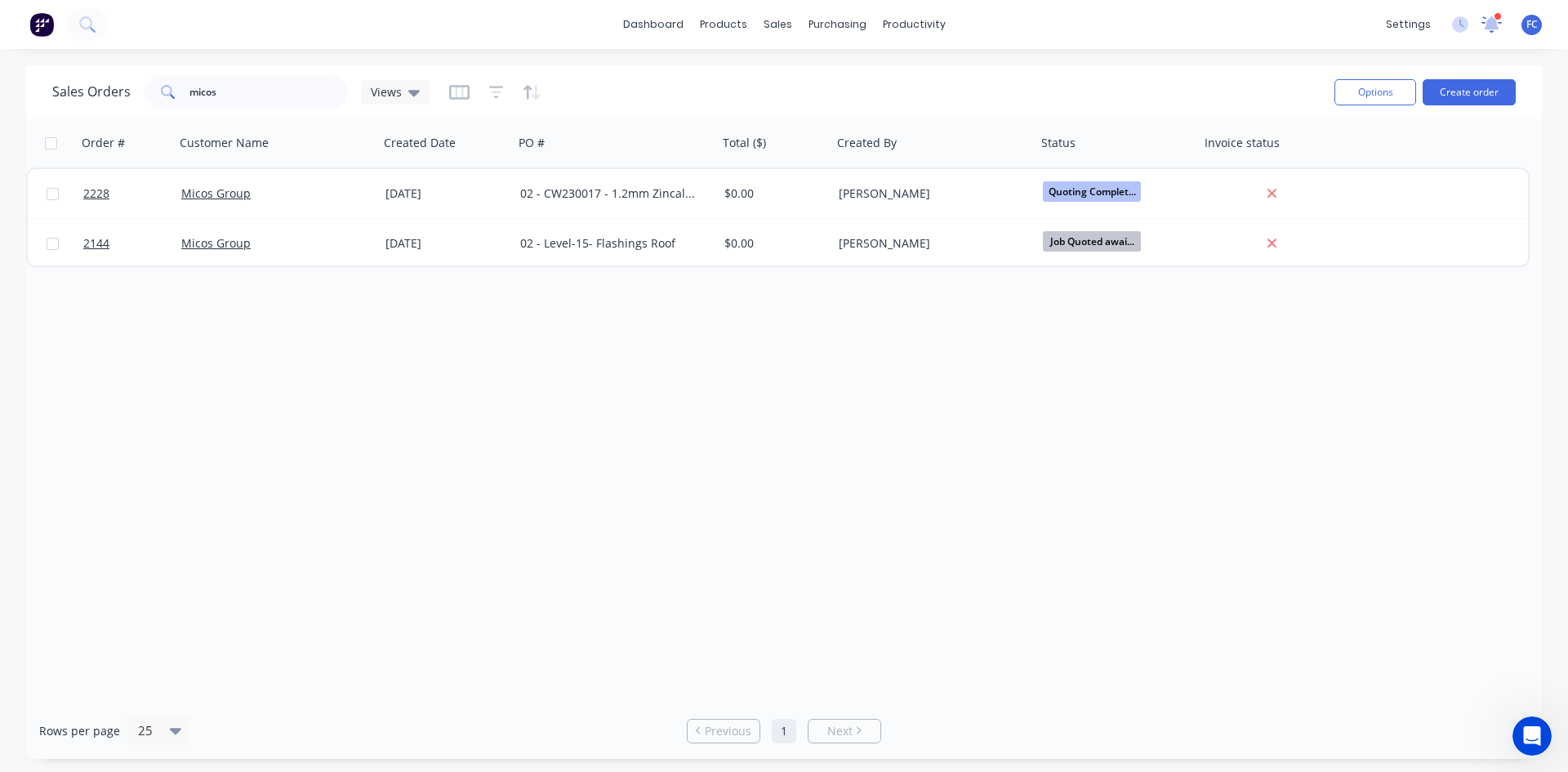
click at [1488, 22] on icon at bounding box center [1491, 22] width 16 height 15
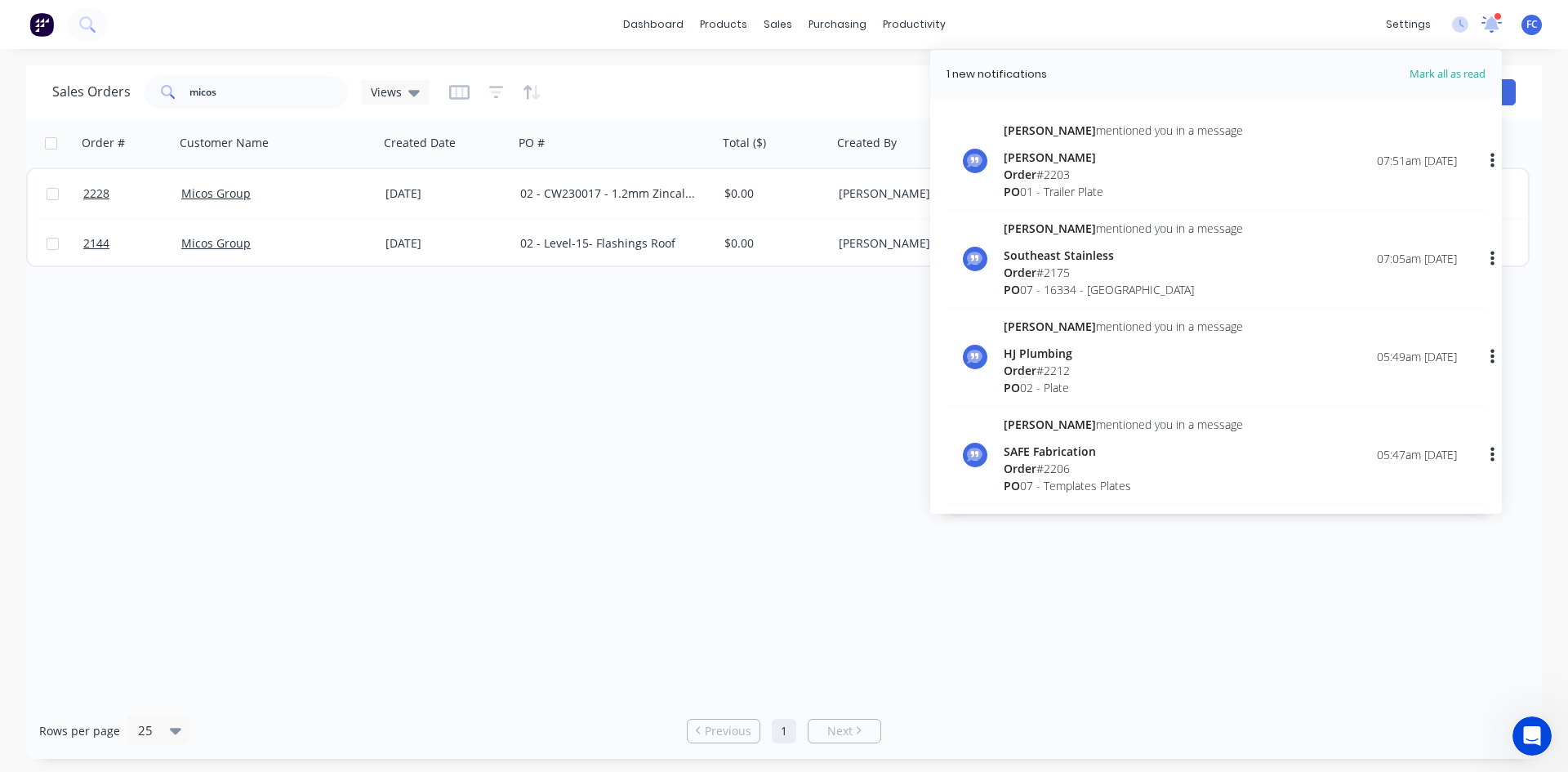
click at [1488, 22] on icon at bounding box center [1491, 22] width 16 height 15
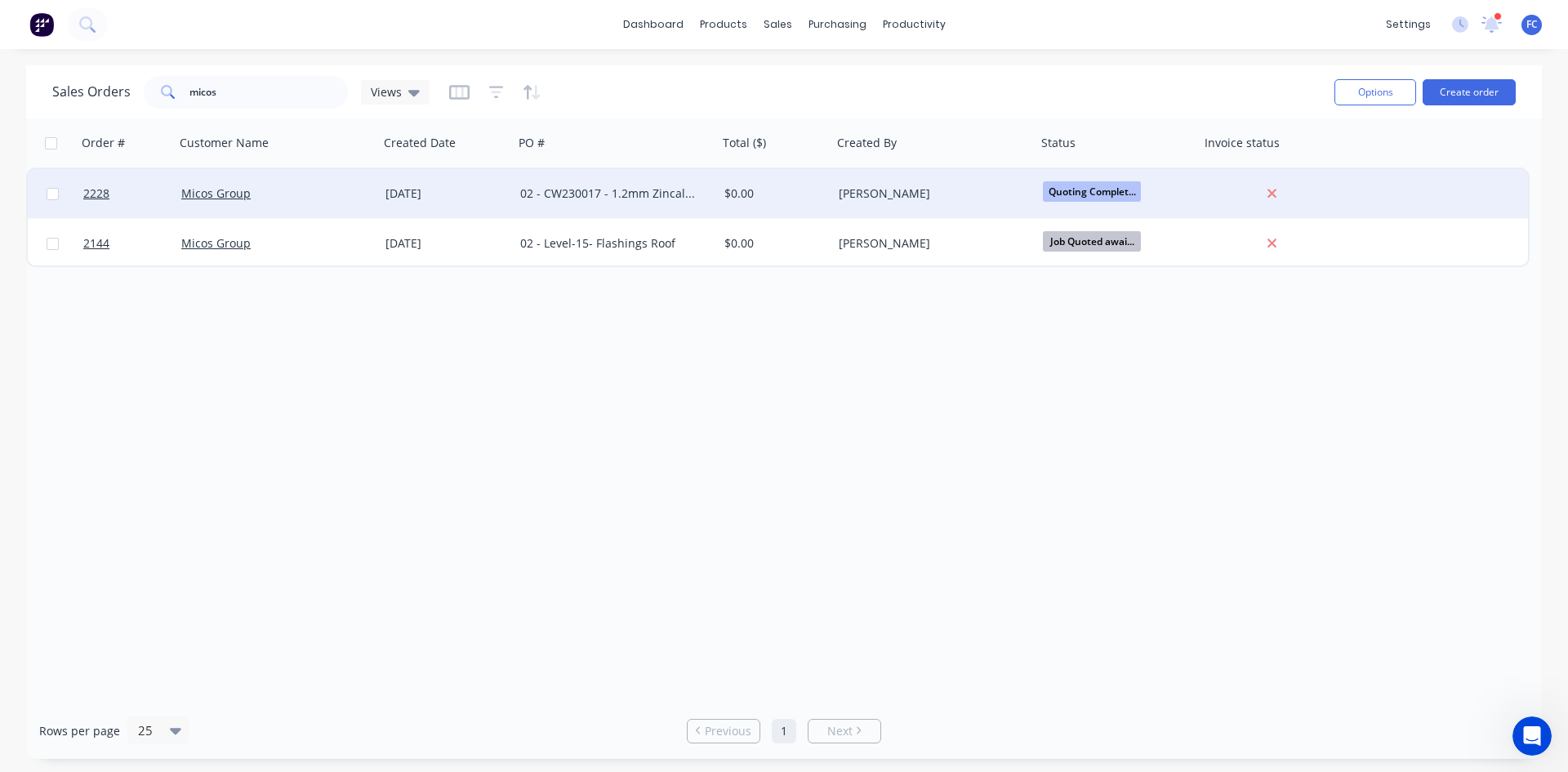
click at [527, 196] on div "02 - CW230017 - 1.2mm Zincalume Pressing" at bounding box center [611, 193] width 182 height 16
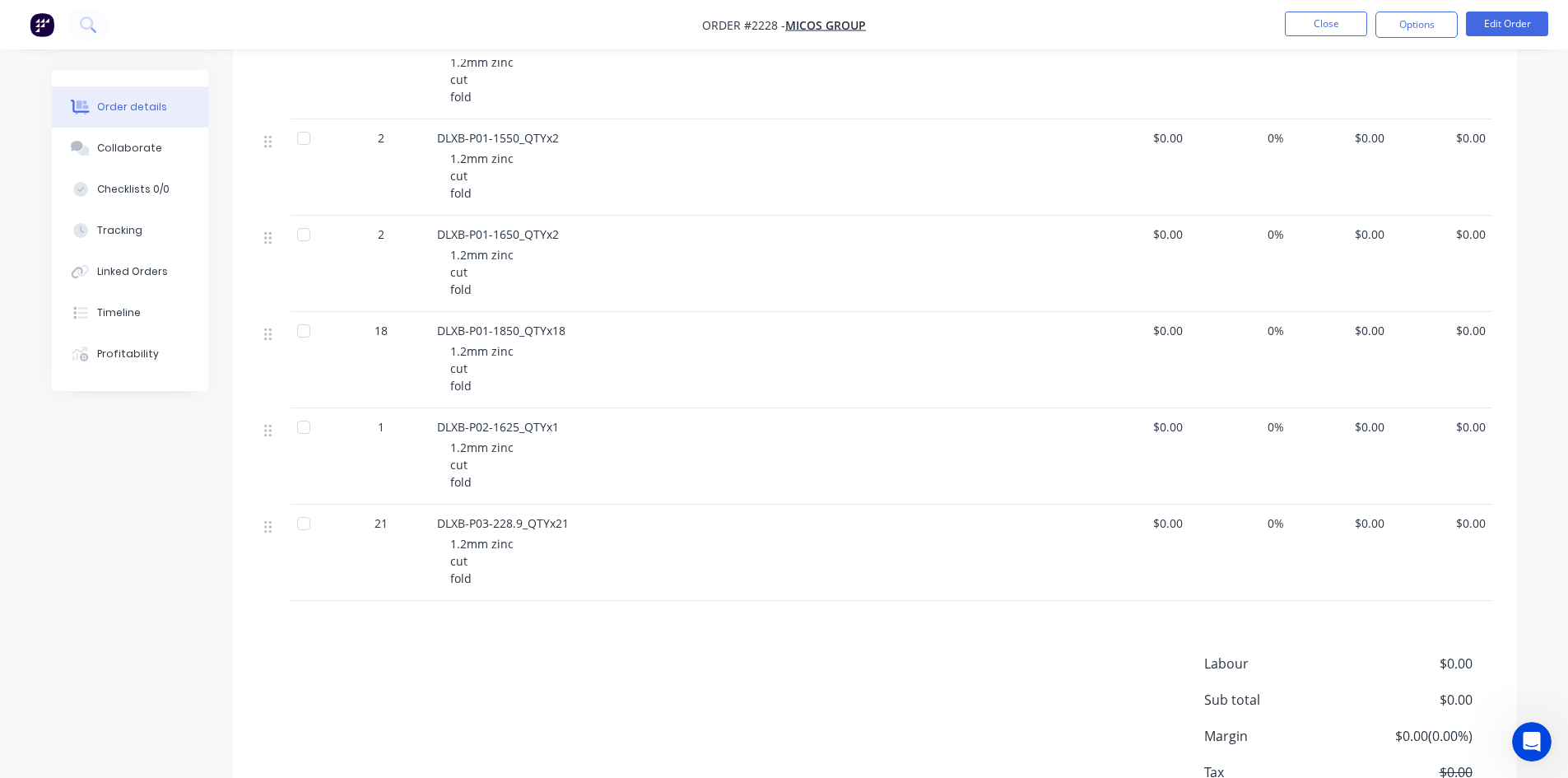
scroll to position [2466, 0]
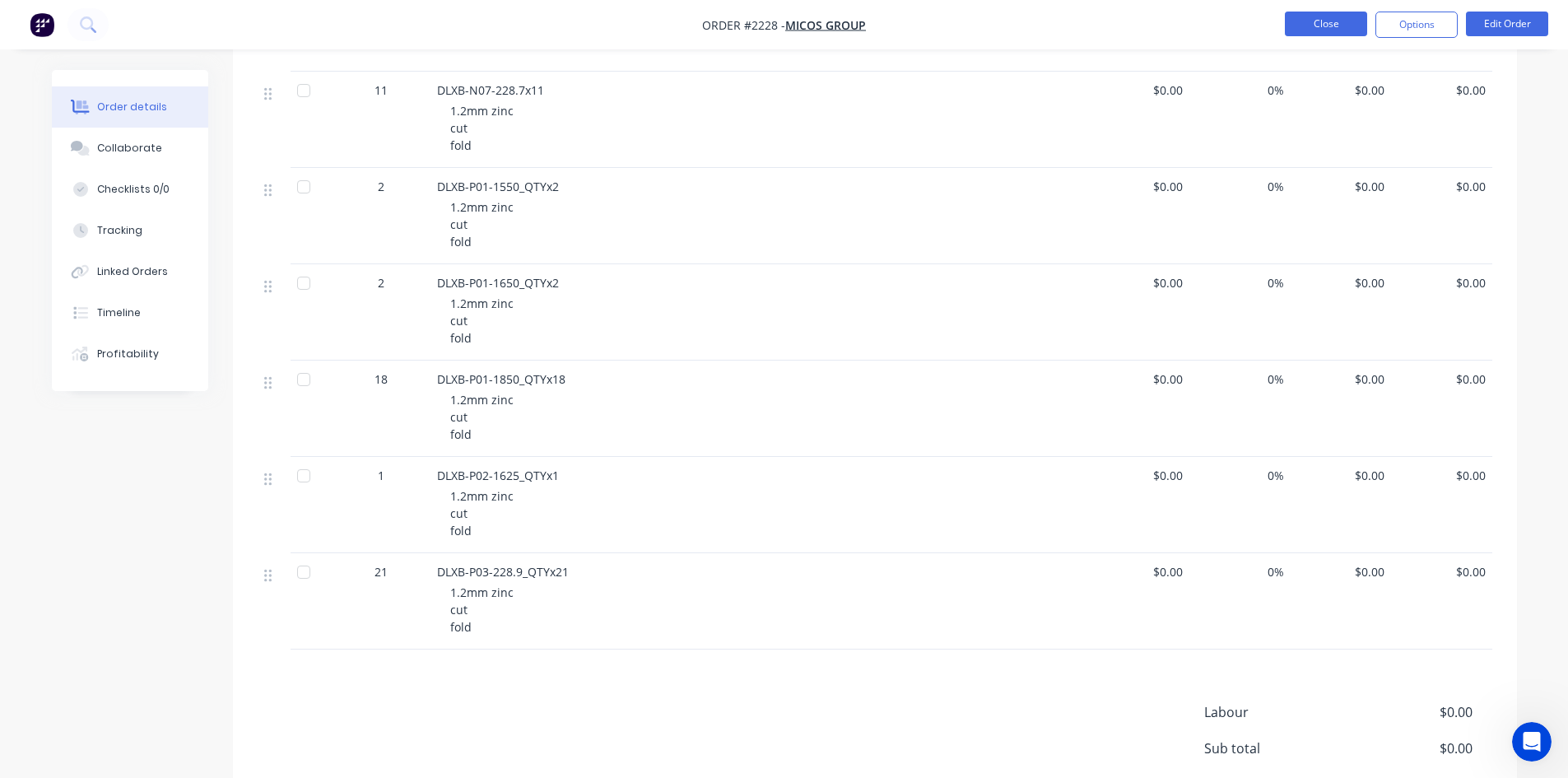
click at [1346, 25] on button "Close" at bounding box center [1327, 24] width 82 height 24
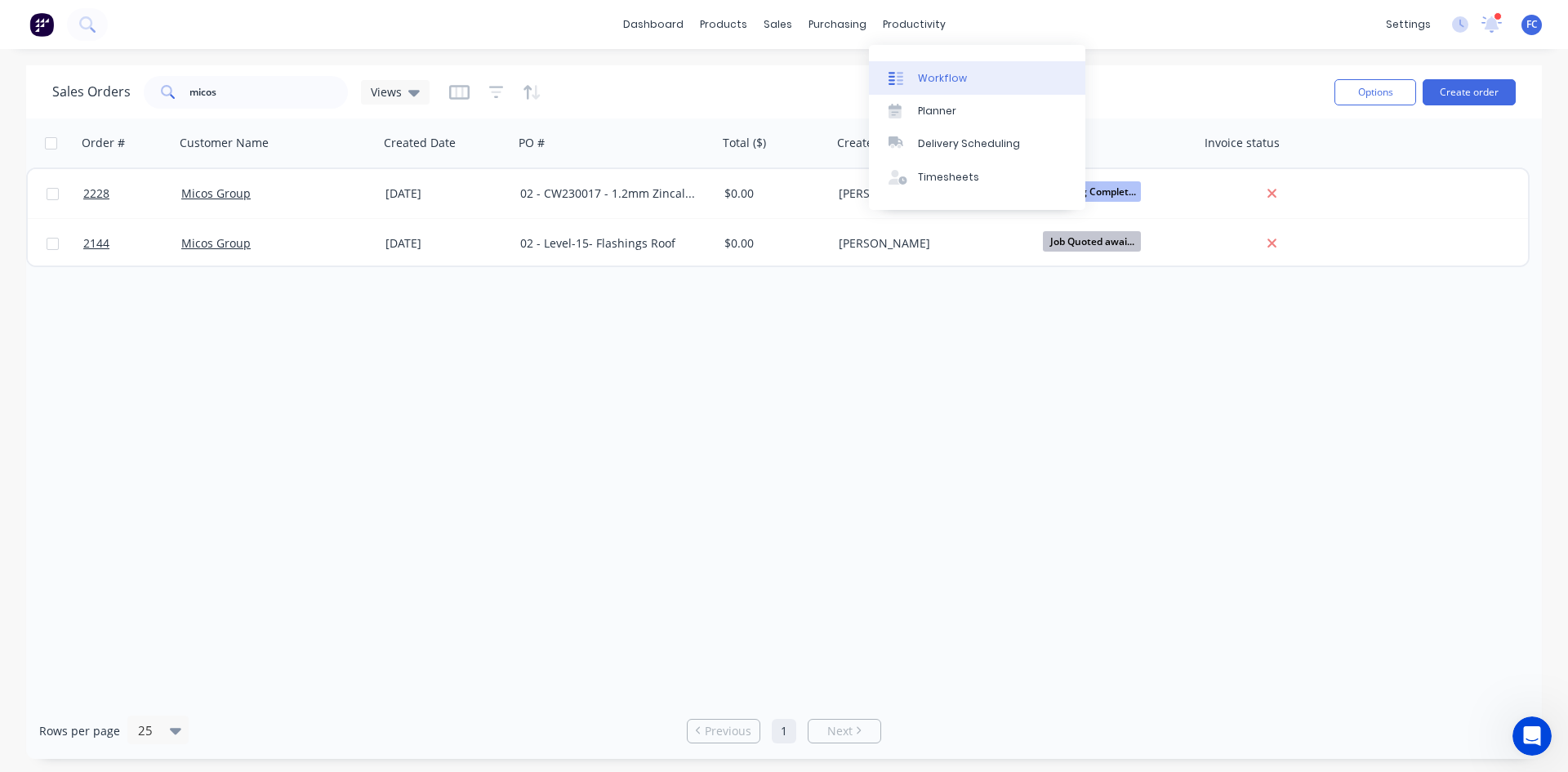
click at [915, 70] on link "Workflow" at bounding box center [977, 78] width 216 height 33
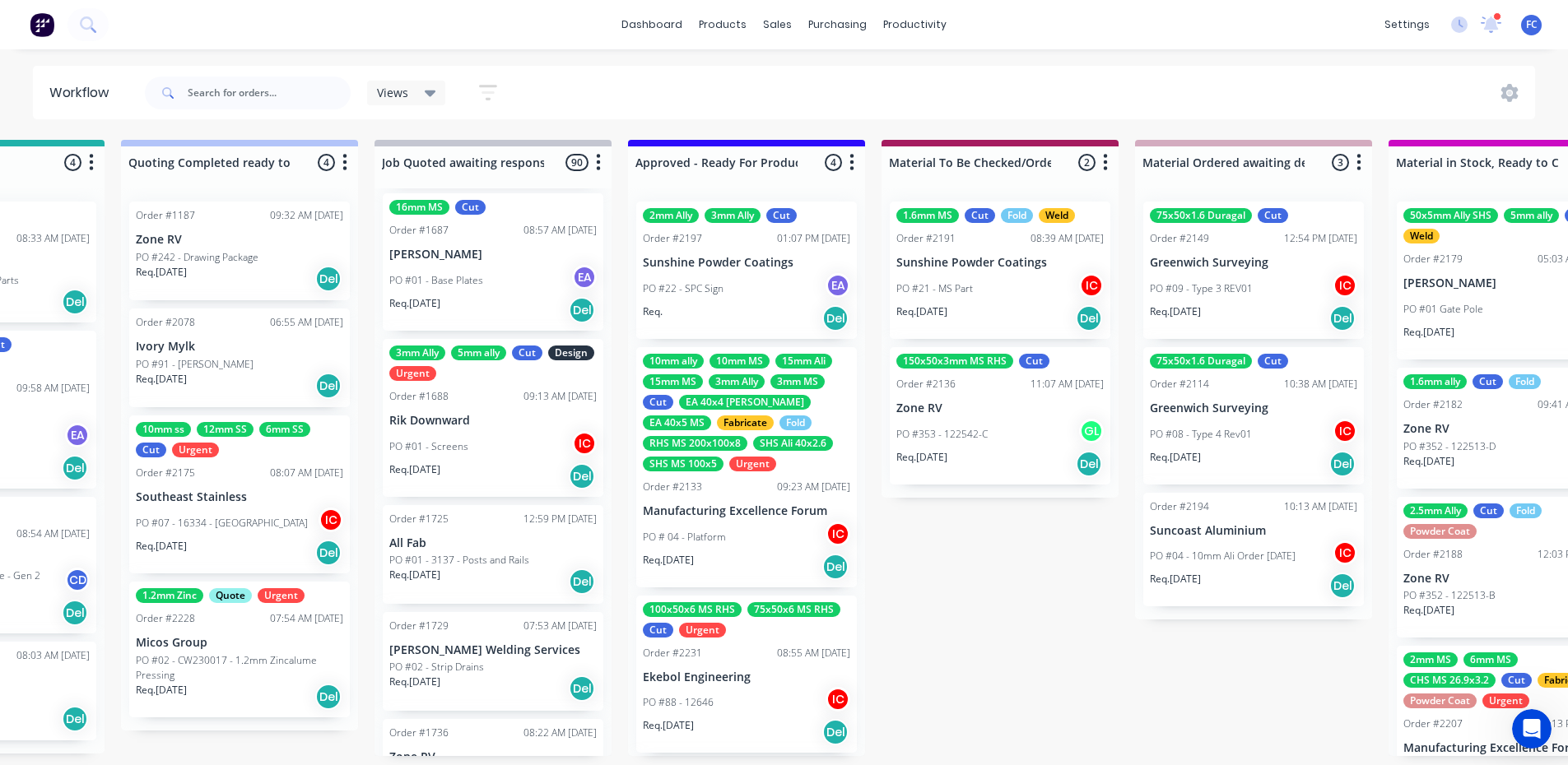
scroll to position [3, 1436]
click at [205, 663] on p "PO #02 - CW230017 - 1.2mm Zincalume Pressing" at bounding box center [240, 668] width 207 height 30
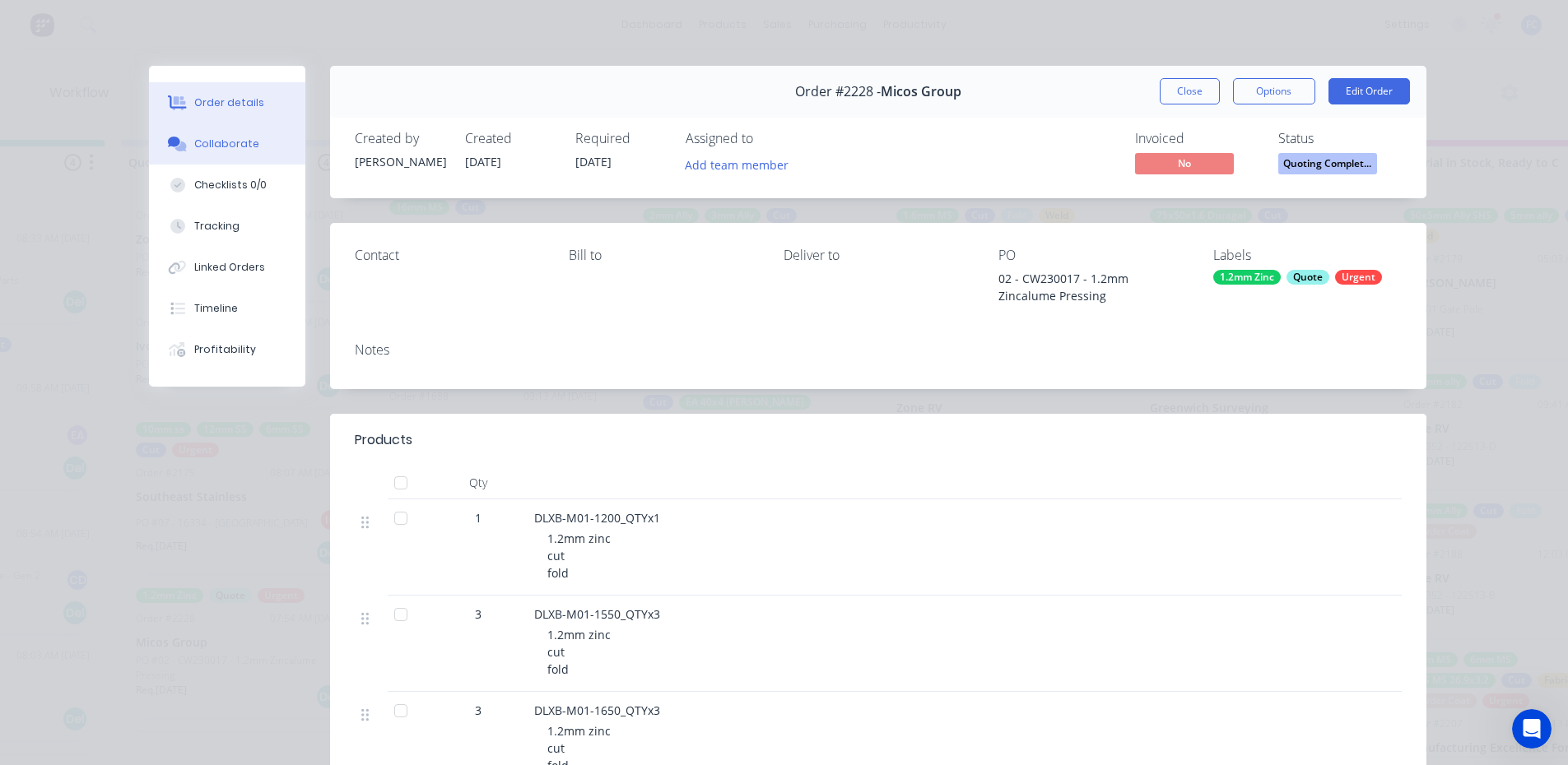
click at [196, 150] on div "Collaborate" at bounding box center [227, 144] width 65 height 15
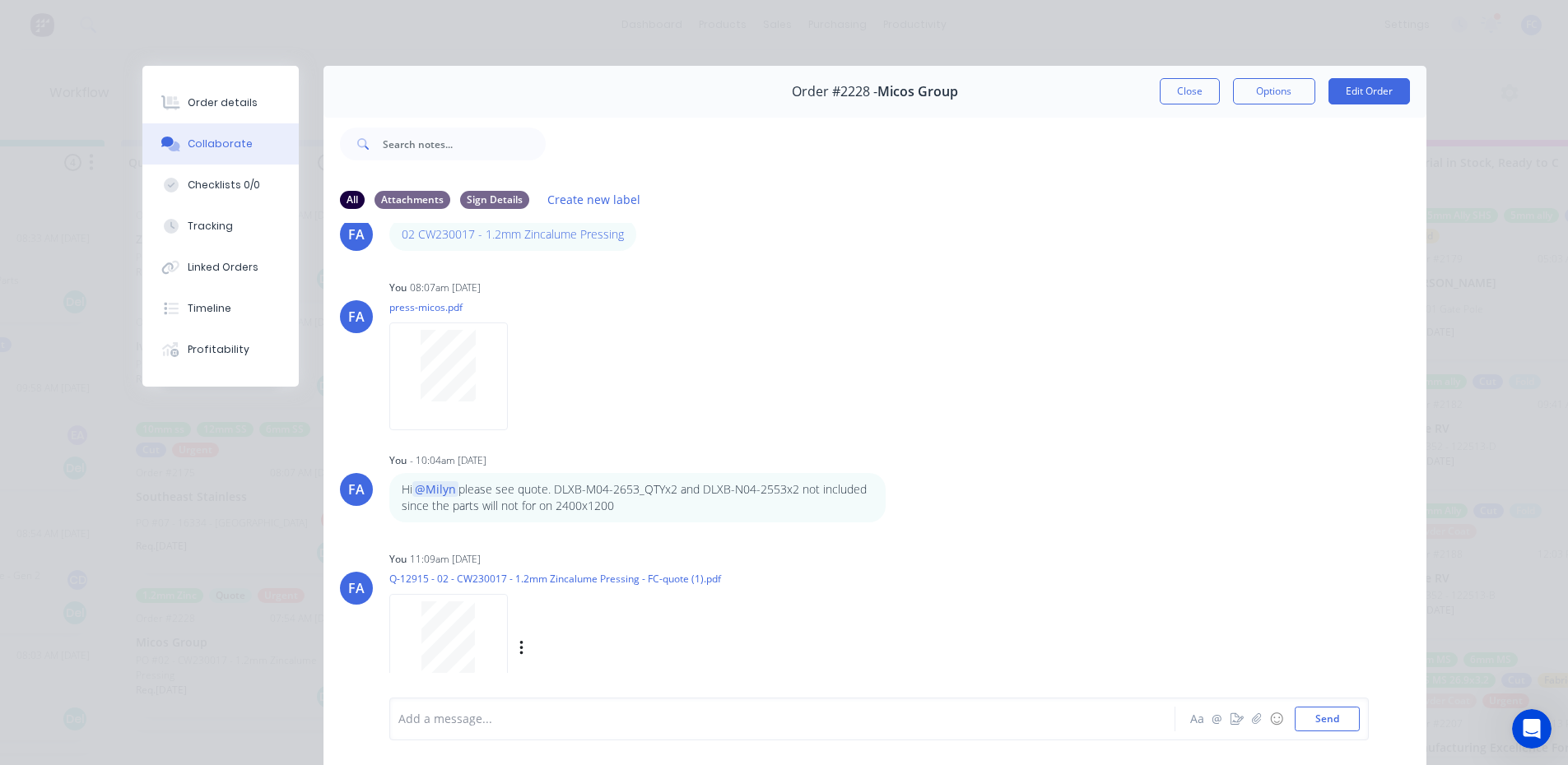
scroll to position [56, 0]
click at [1179, 85] on button "Close" at bounding box center [1190, 91] width 60 height 26
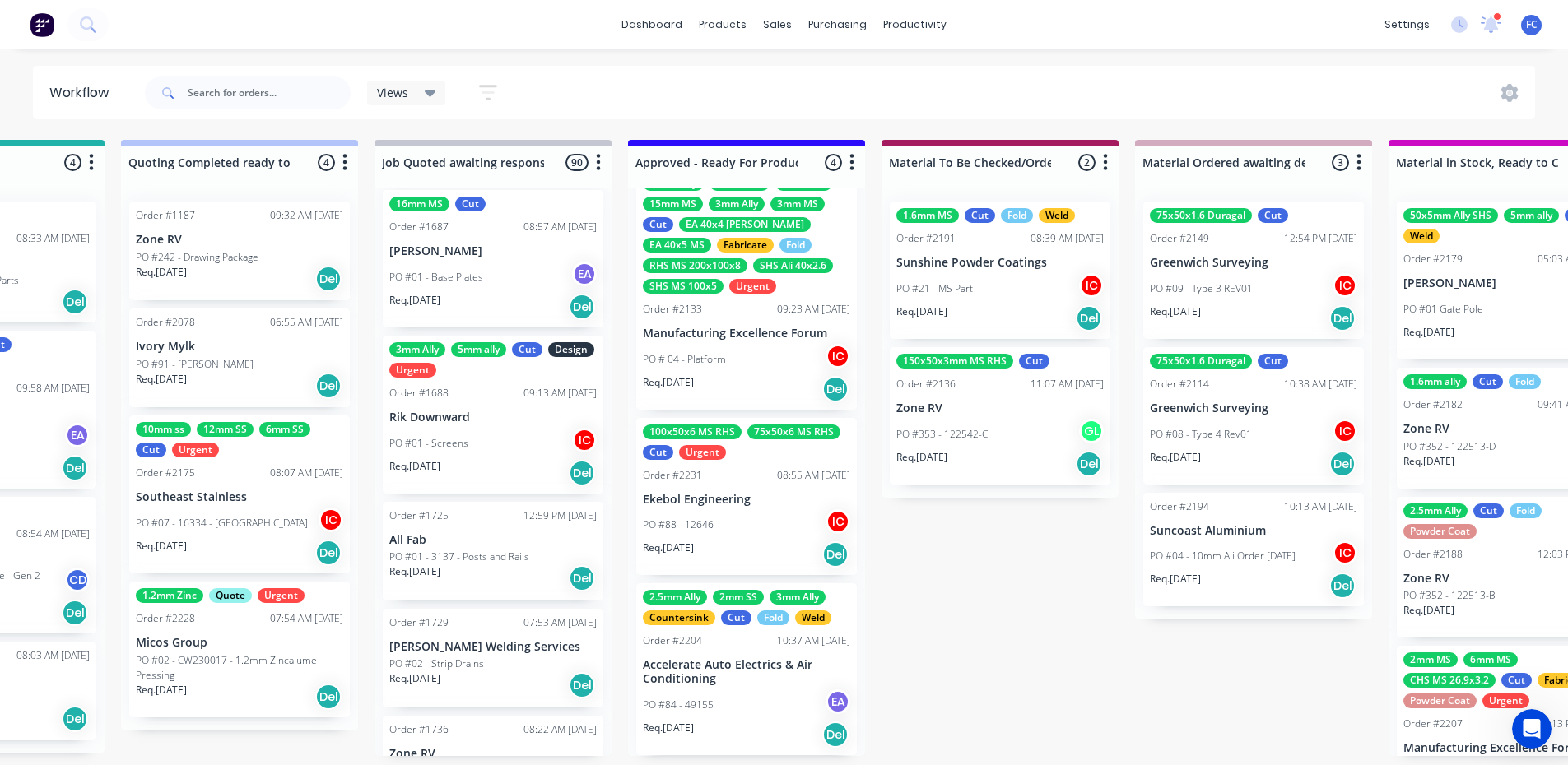
scroll to position [329, 0]
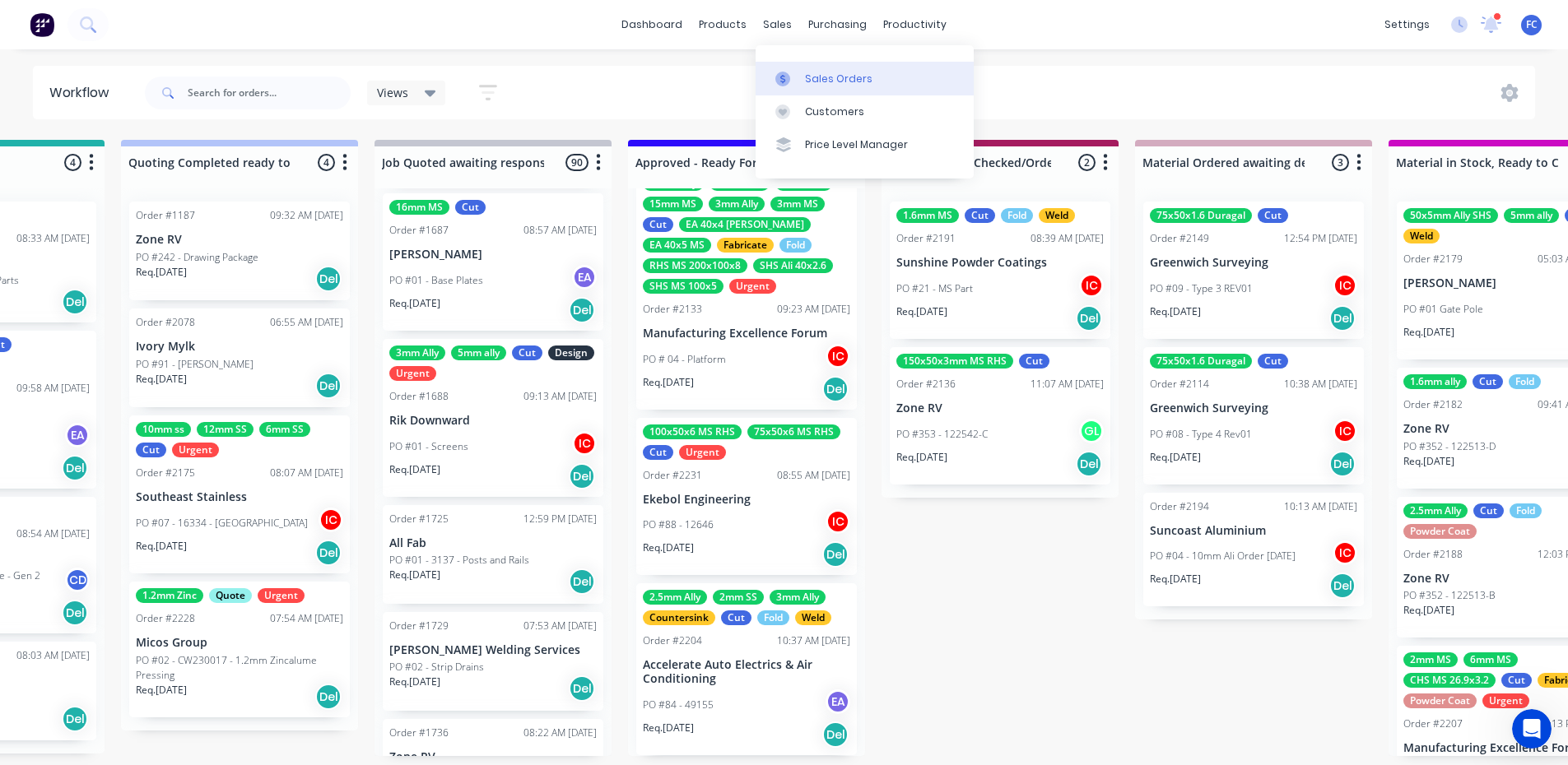
click at [800, 71] on link "Sales Orders" at bounding box center [865, 78] width 218 height 33
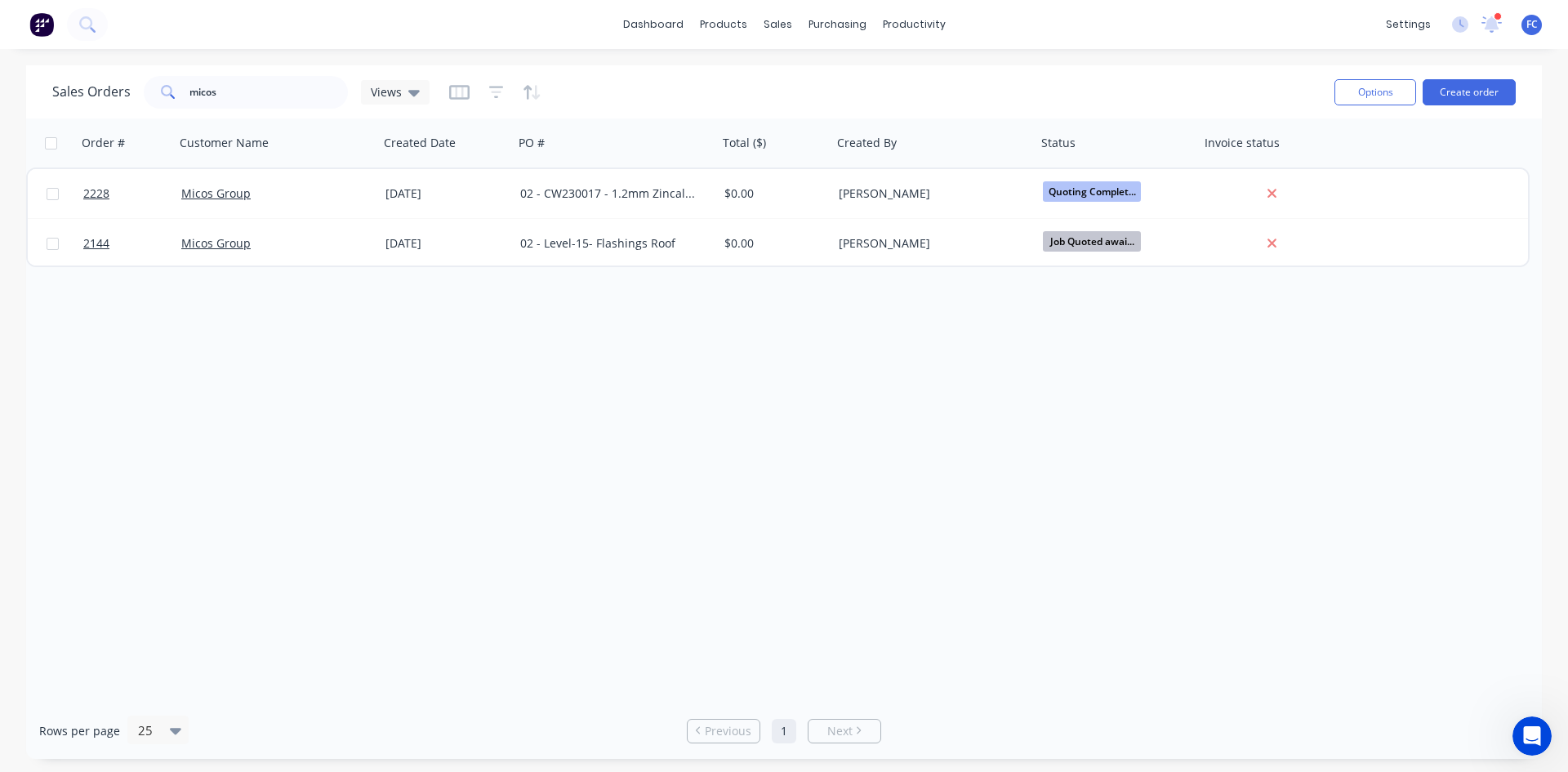
drag, startPoint x: 224, startPoint y: 106, endPoint x: 159, endPoint y: 94, distance: 66.1
click at [159, 94] on div "Sales Orders micos Views" at bounding box center [686, 92] width 1269 height 40
drag, startPoint x: 234, startPoint y: 86, endPoint x: 109, endPoint y: 66, distance: 126.6
click at [113, 67] on div "Sales Orders micos Views Options Create order" at bounding box center [783, 92] width 1515 height 53
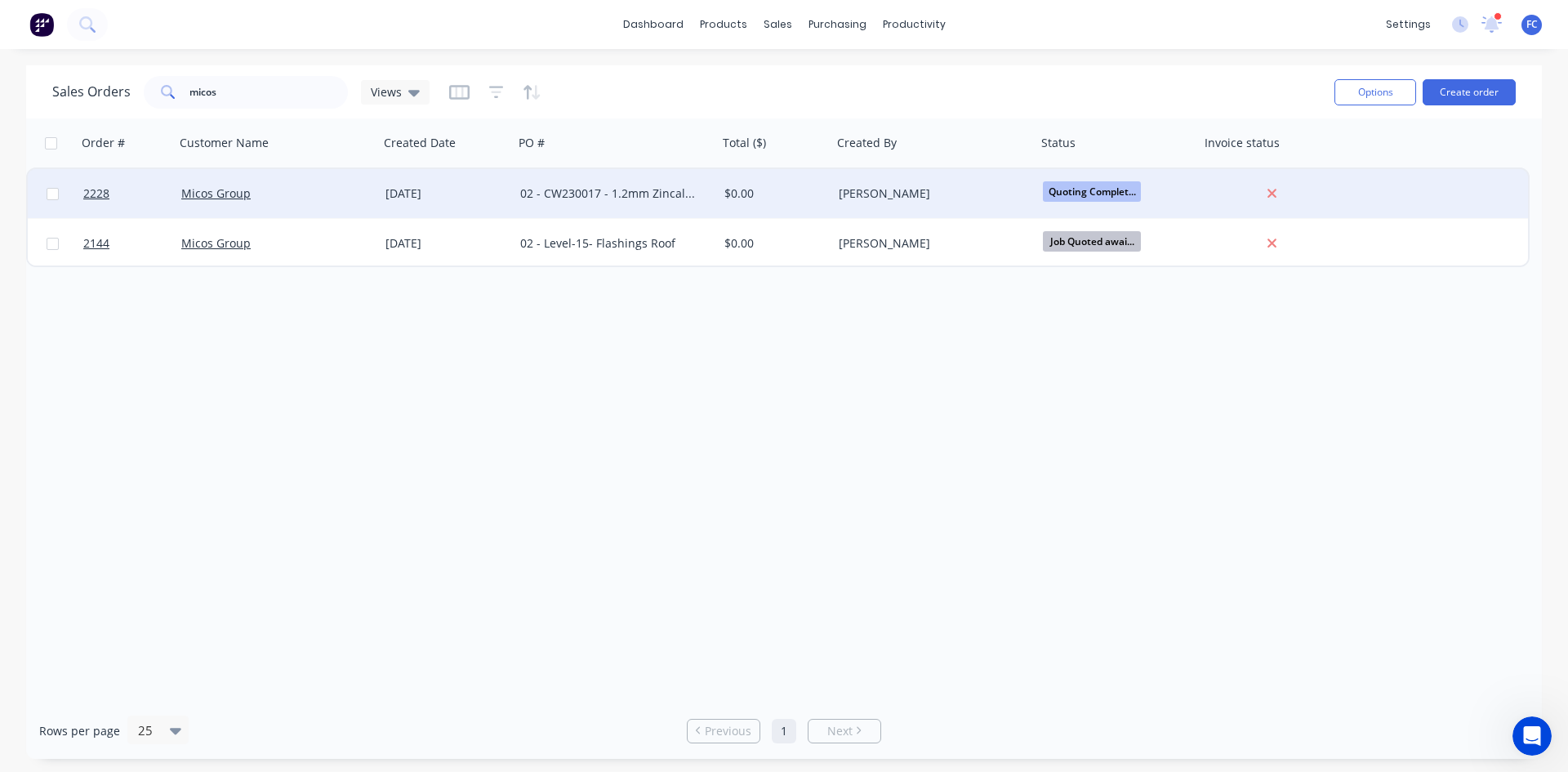
click at [287, 192] on div "Micos Group" at bounding box center [272, 193] width 182 height 16
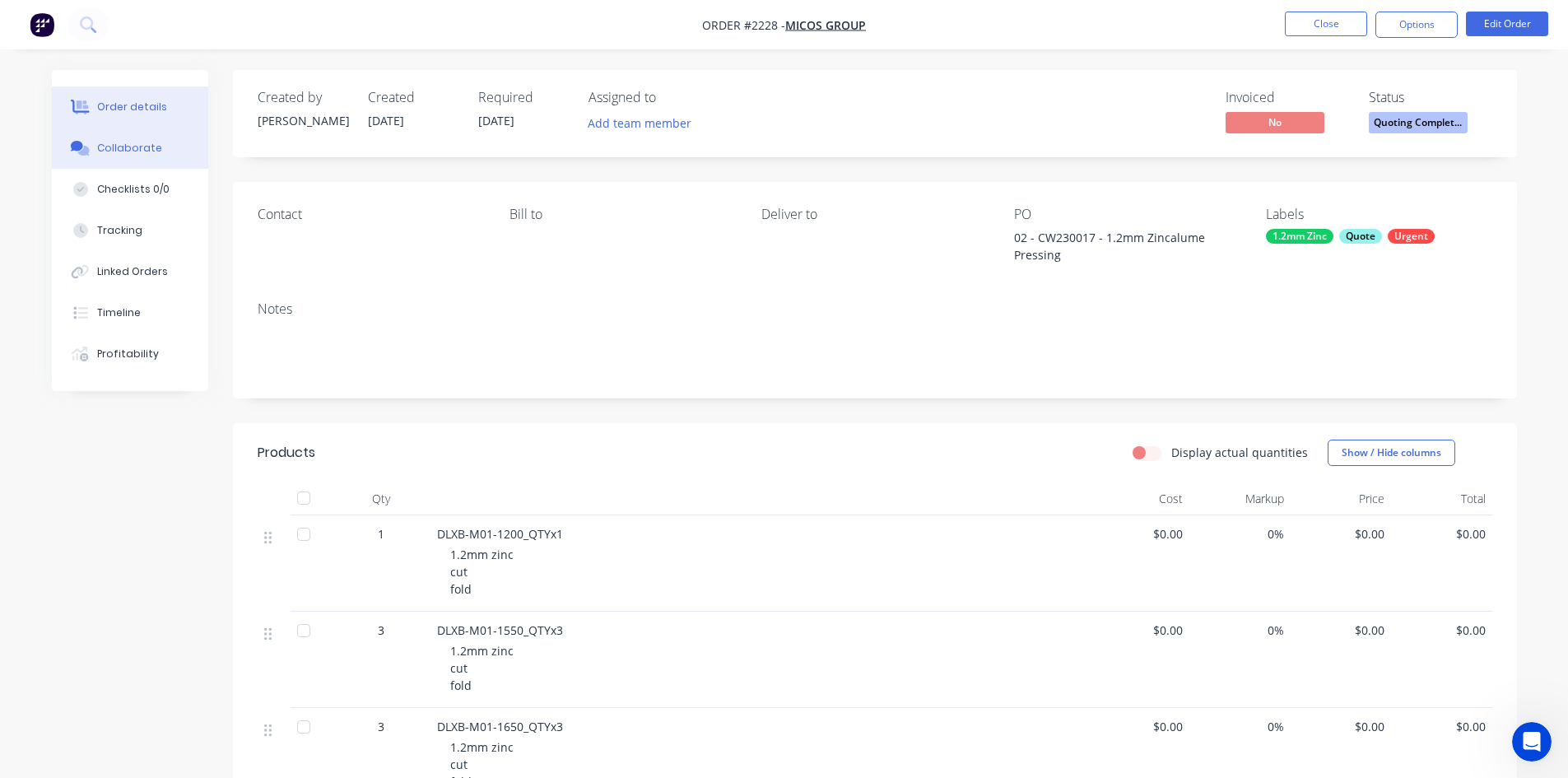
click at [150, 147] on div "Collaborate" at bounding box center [129, 148] width 65 height 15
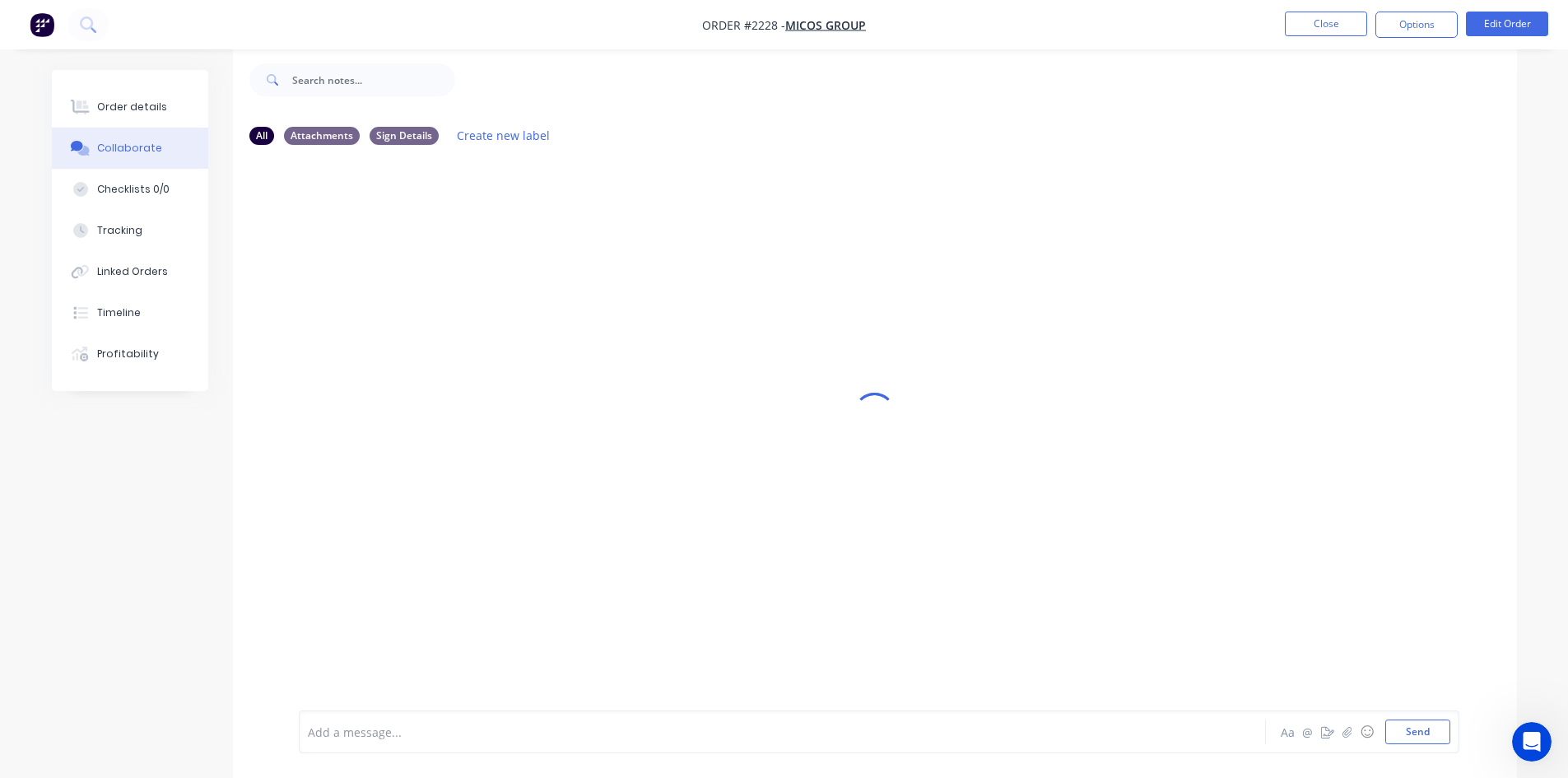
scroll to position [24, 0]
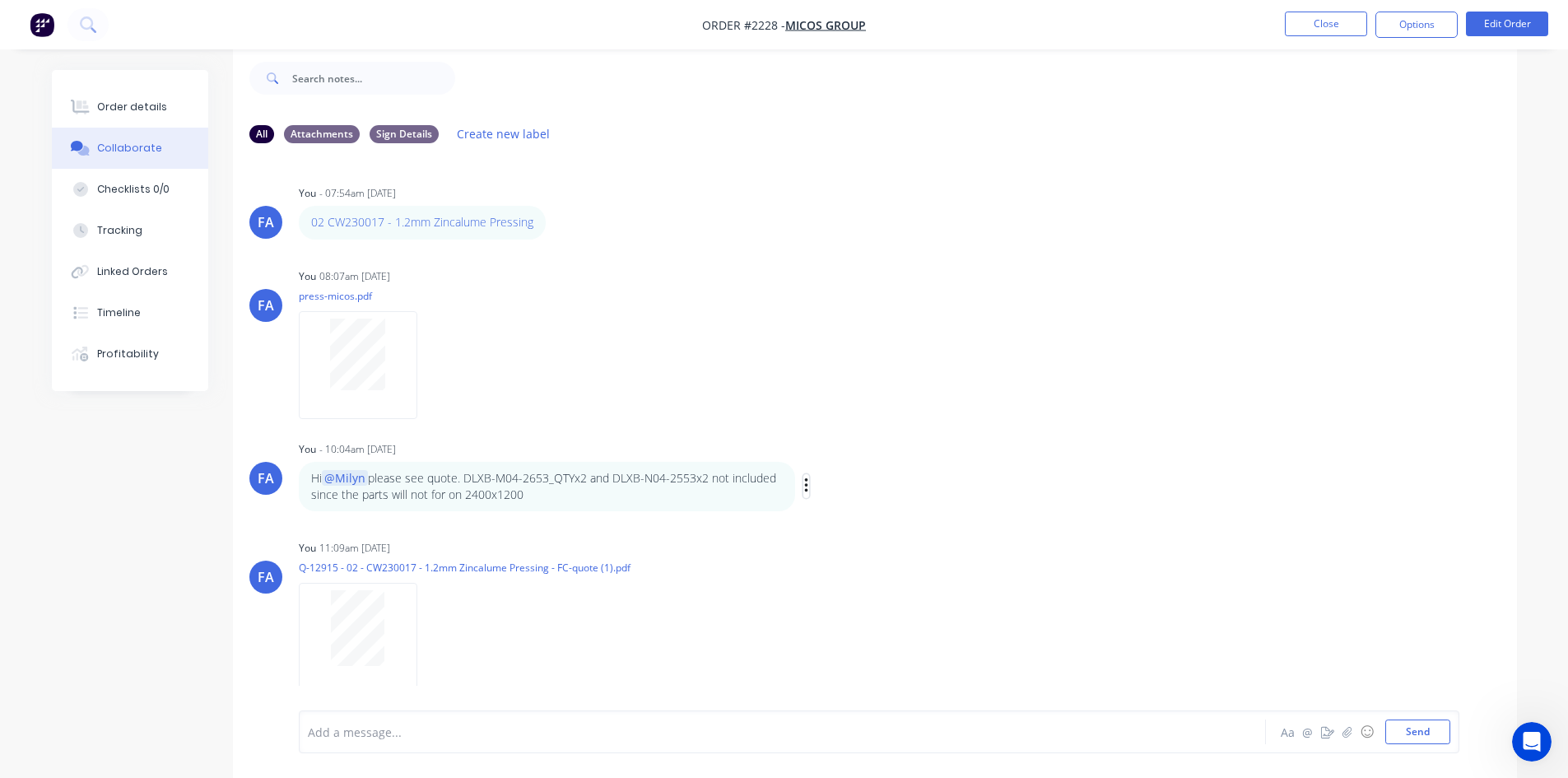
click at [804, 490] on button "button" at bounding box center [807, 485] width 7 height 24
click at [825, 511] on button "Edit" at bounding box center [865, 515] width 104 height 27
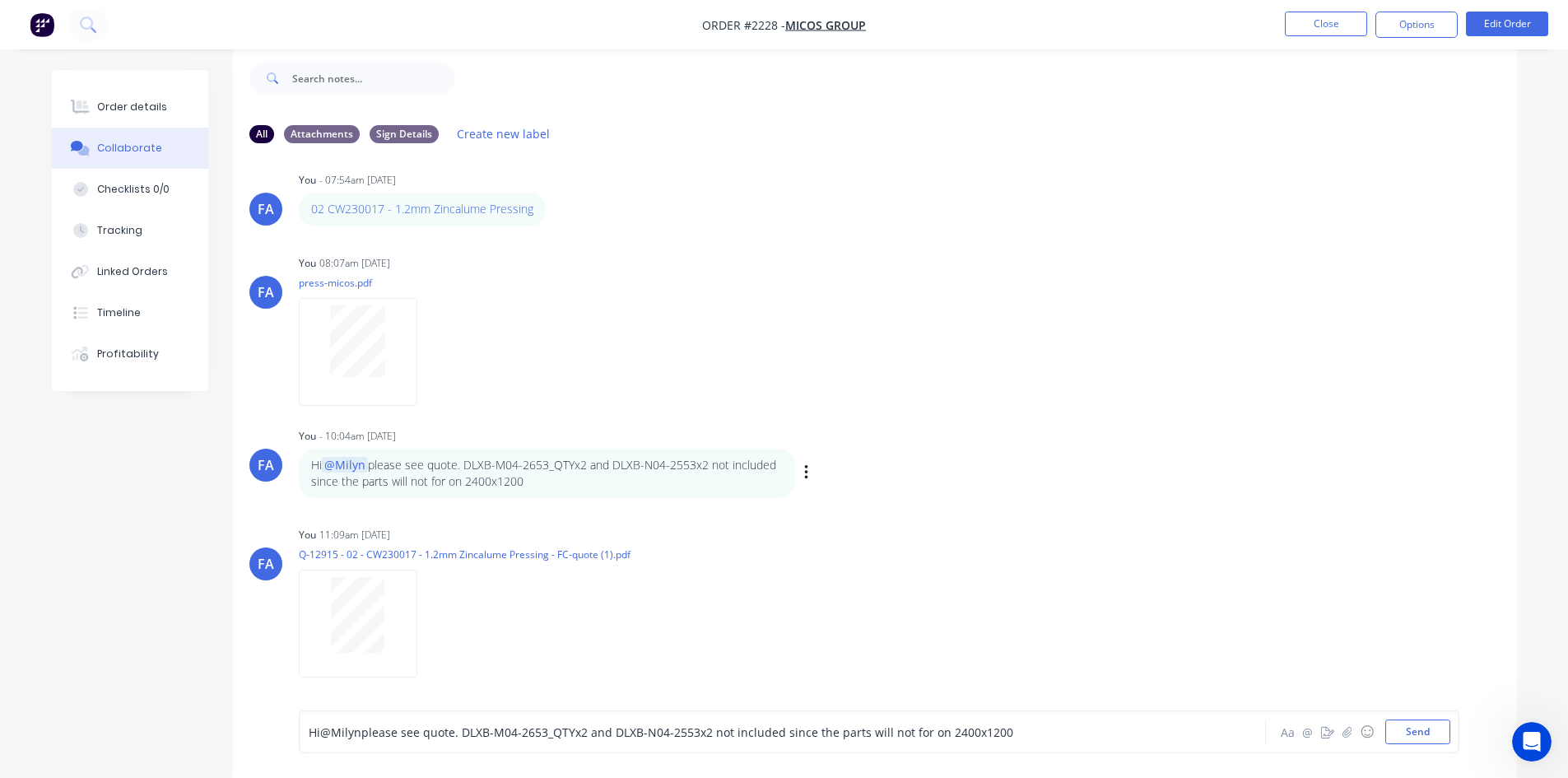
drag, startPoint x: 420, startPoint y: 483, endPoint x: 437, endPoint y: 477, distance: 18.0
click at [421, 483] on p "Hi @[PERSON_NAME] please see quote. DLXB-M04-2653_QTYx2 and DLXB-N04-2553x2 not…" at bounding box center [546, 473] width 472 height 34
click at [911, 733] on span "please see quote. DLXB-M04-2653_QTYx2 and DLXB-N04-2553x2 not included since th…" at bounding box center [688, 732] width 652 height 16
click at [918, 732] on span "please see quote. DLXB-M04-2653_QTYx2 and DLXB-N04-2553x2 not included since th…" at bounding box center [688, 732] width 652 height 16
click at [1413, 733] on button "Send" at bounding box center [1418, 732] width 65 height 24
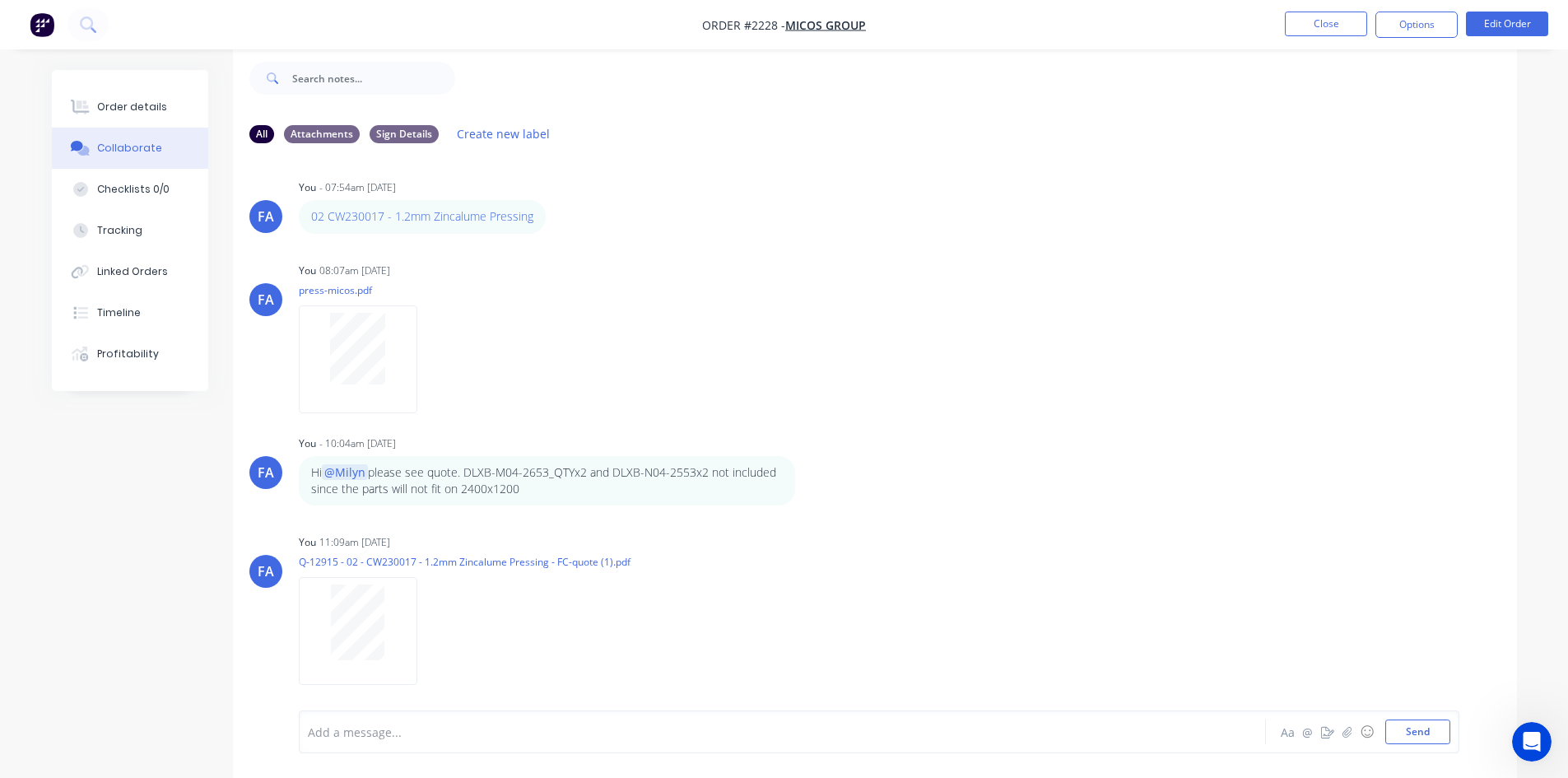
scroll to position [0, 0]
click at [1306, 37] on li "Close" at bounding box center [1327, 24] width 82 height 26
click at [1321, 29] on button "Close" at bounding box center [1327, 24] width 82 height 24
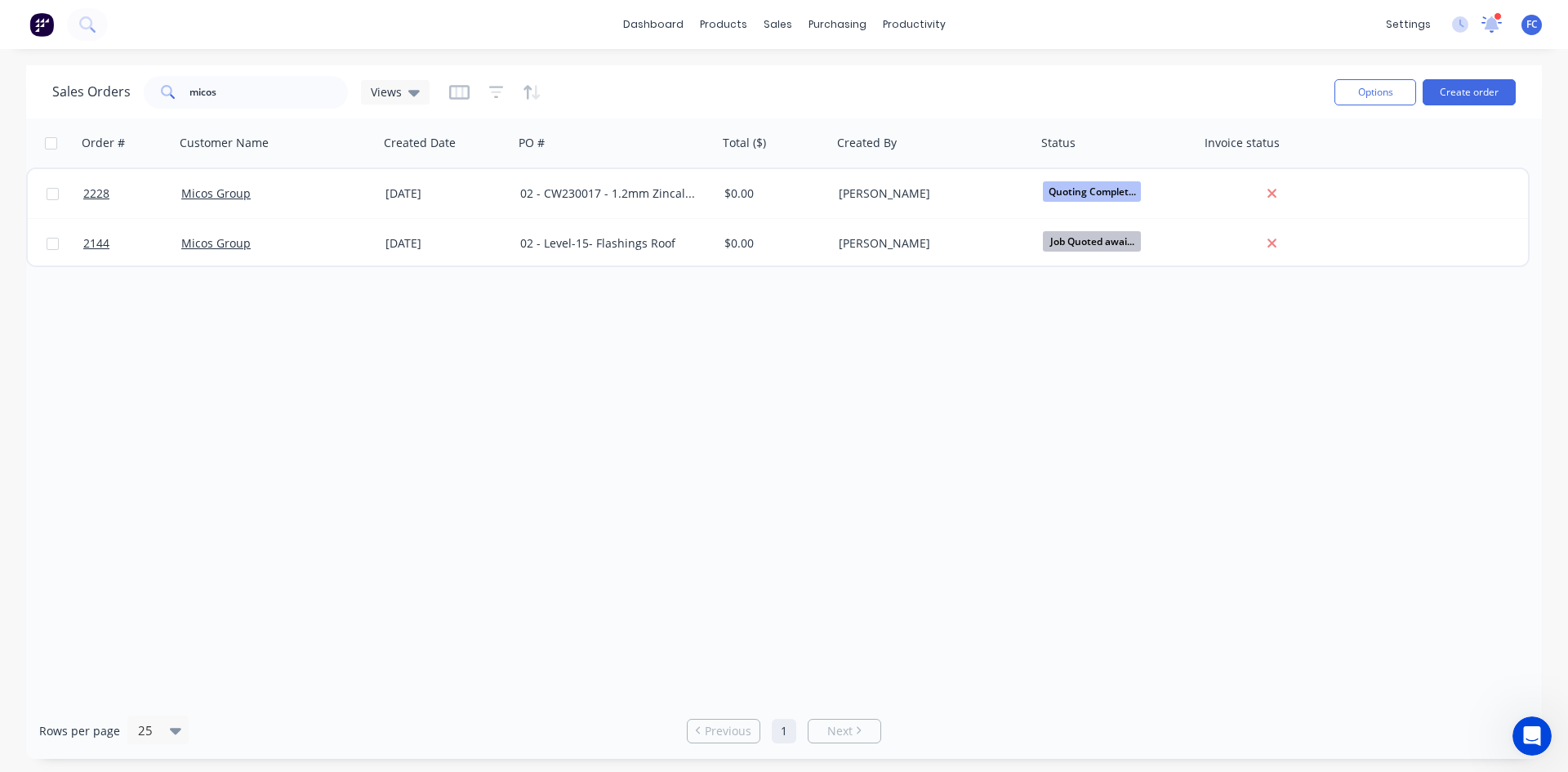
click at [1486, 23] on icon at bounding box center [1492, 23] width 21 height 16
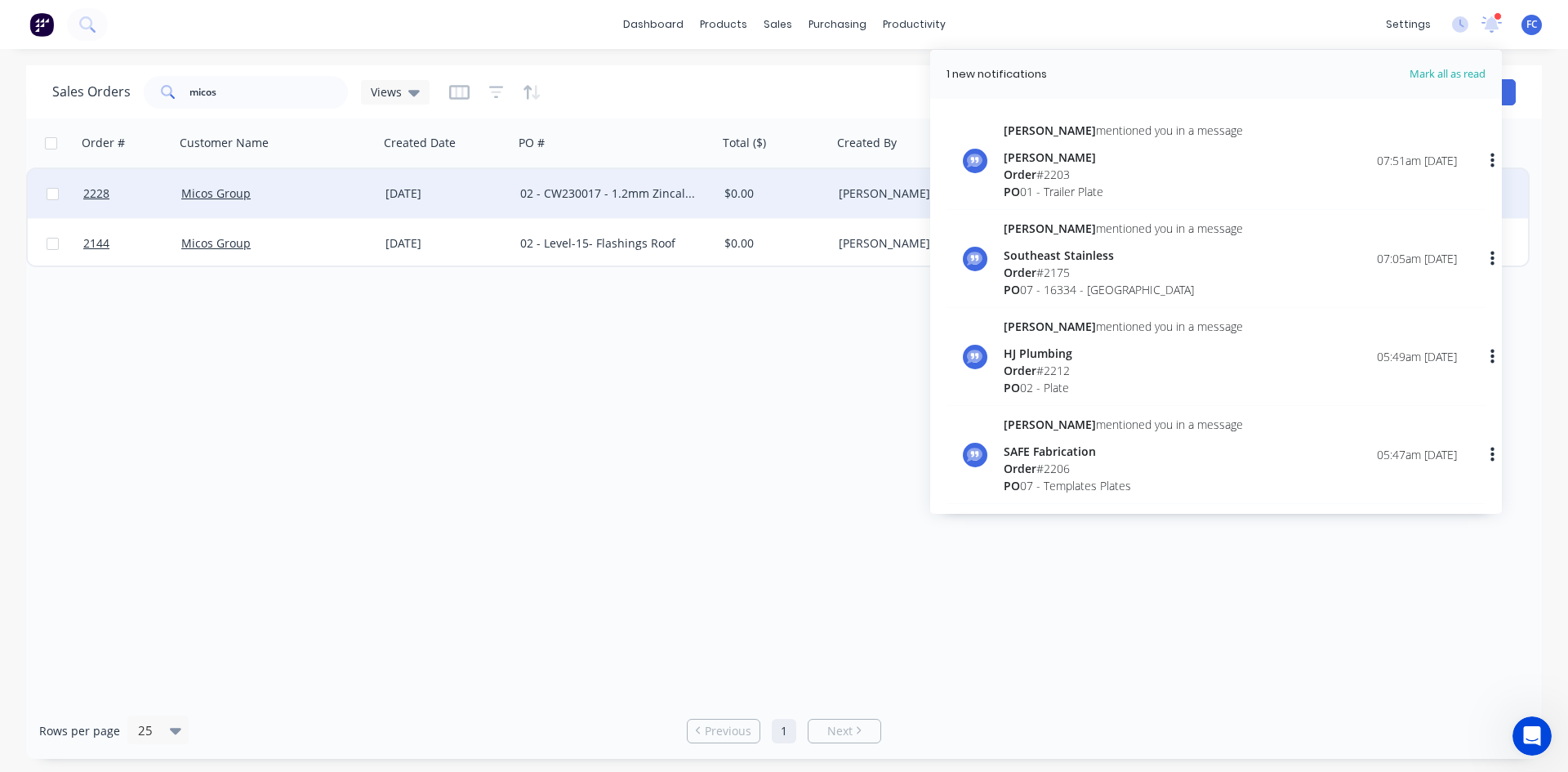
drag, startPoint x: 463, startPoint y: 491, endPoint x: 343, endPoint y: 197, distance: 317.5
click at [462, 482] on div "Order # Customer Name Created Date PO # Total ($) Created By Status Invoice sta…" at bounding box center [783, 410] width 1515 height 584
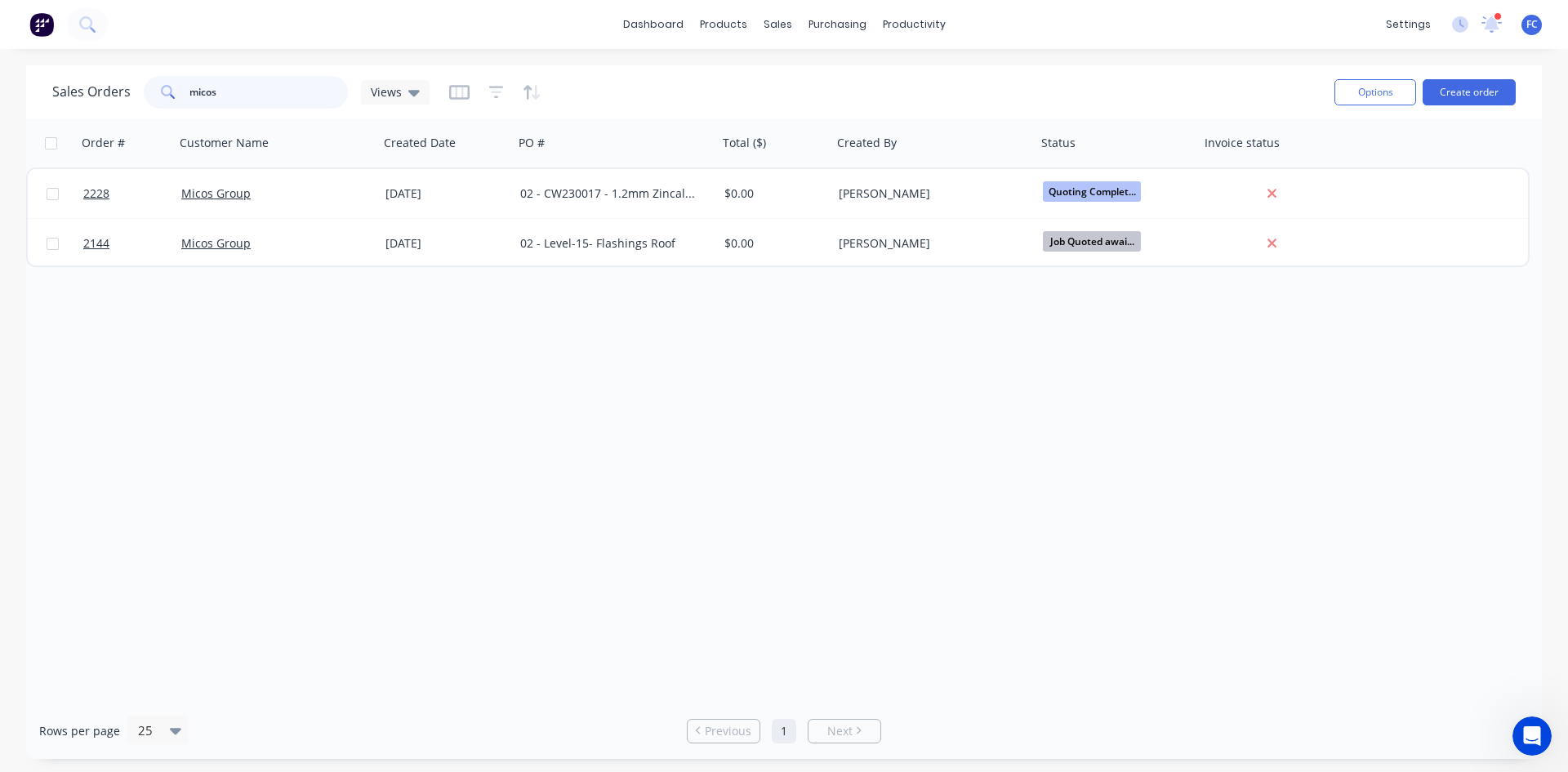
drag, startPoint x: 219, startPoint y: 92, endPoint x: 45, endPoint y: 67, distance: 175.8
click at [83, 80] on div "Sales Orders micos Views" at bounding box center [240, 93] width 377 height 33
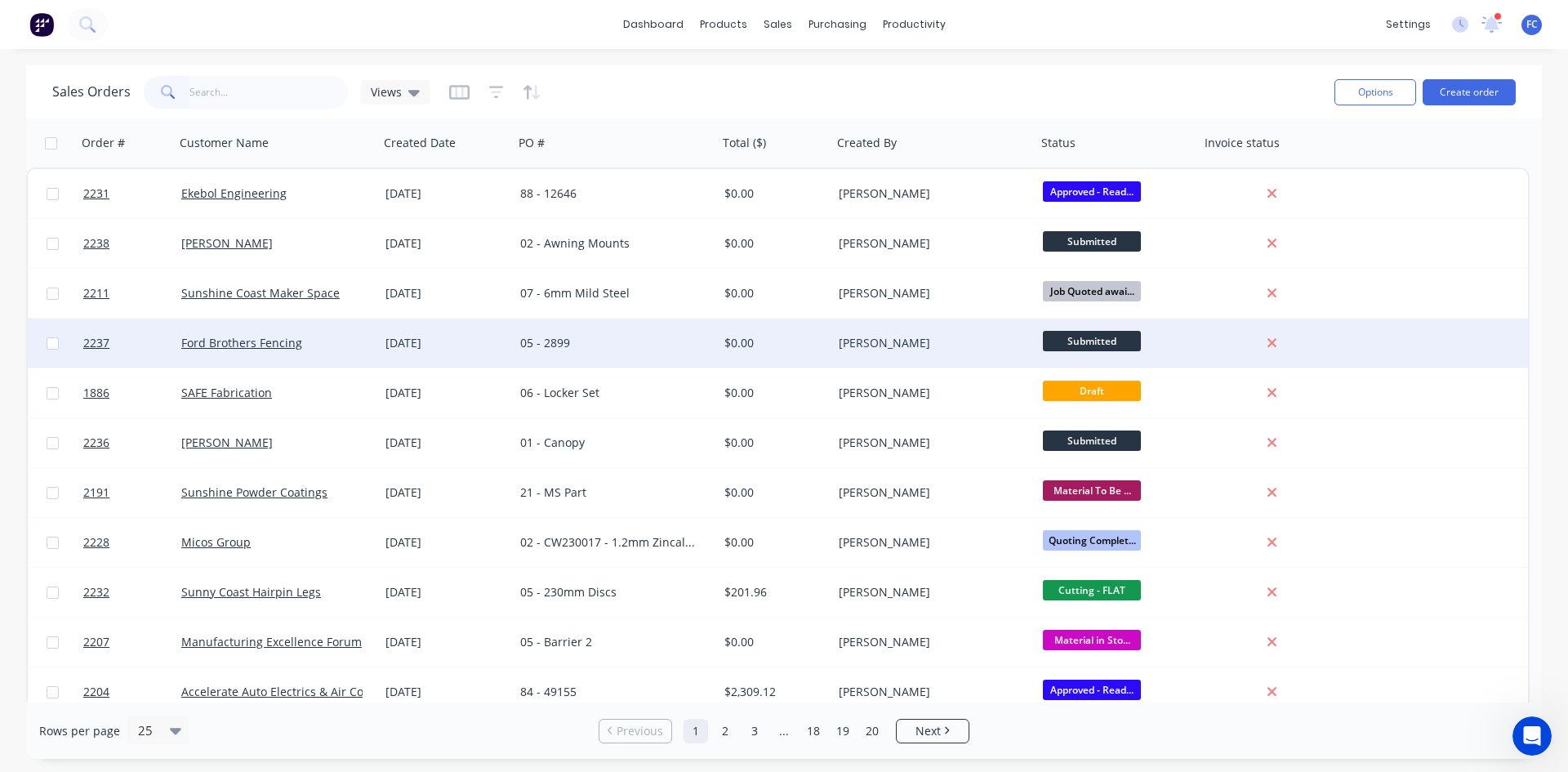
click at [334, 335] on div "Ford Brothers Fencing" at bounding box center [272, 342] width 182 height 16
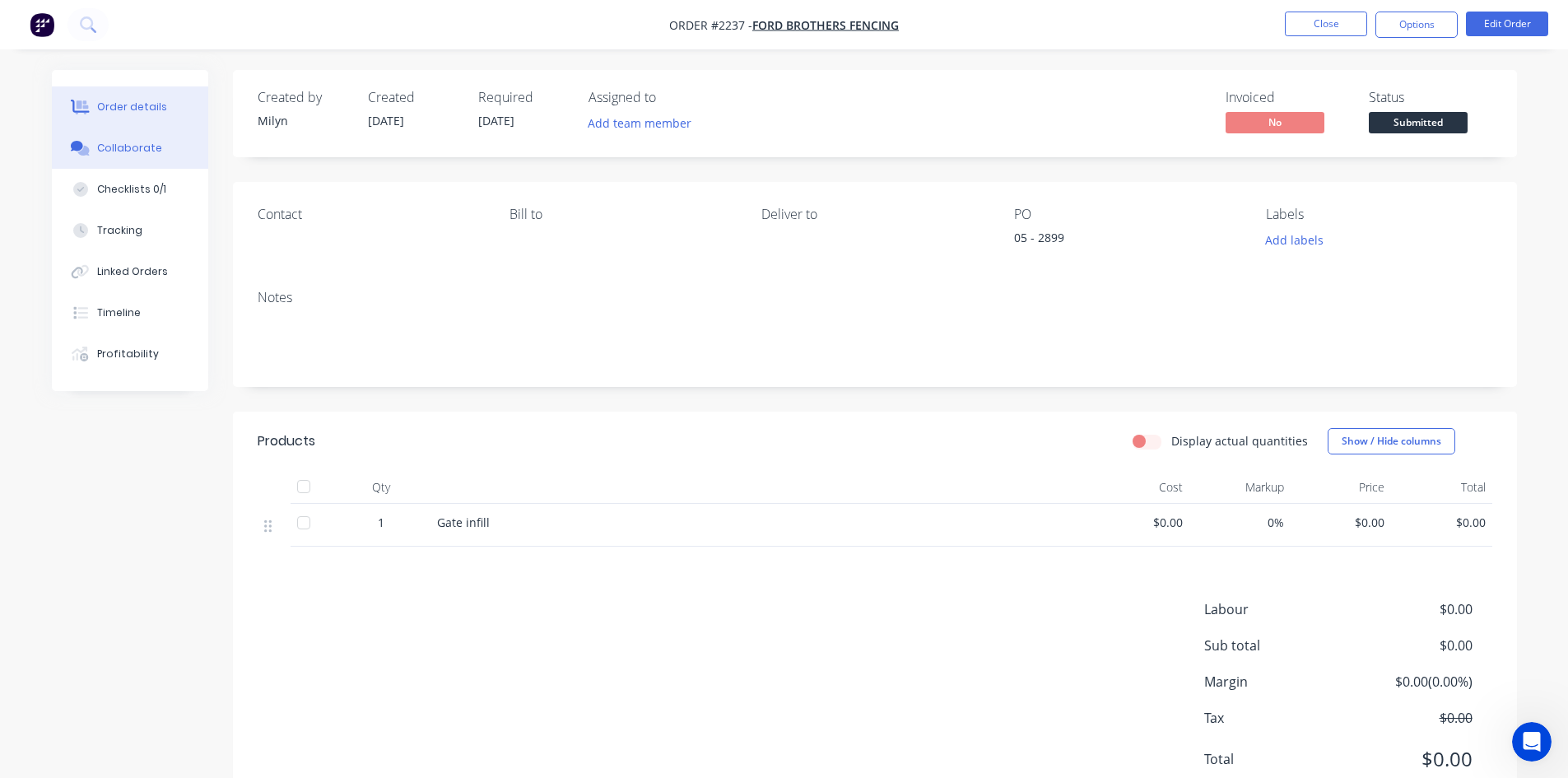
click at [161, 148] on button "Collaborate" at bounding box center [130, 147] width 156 height 41
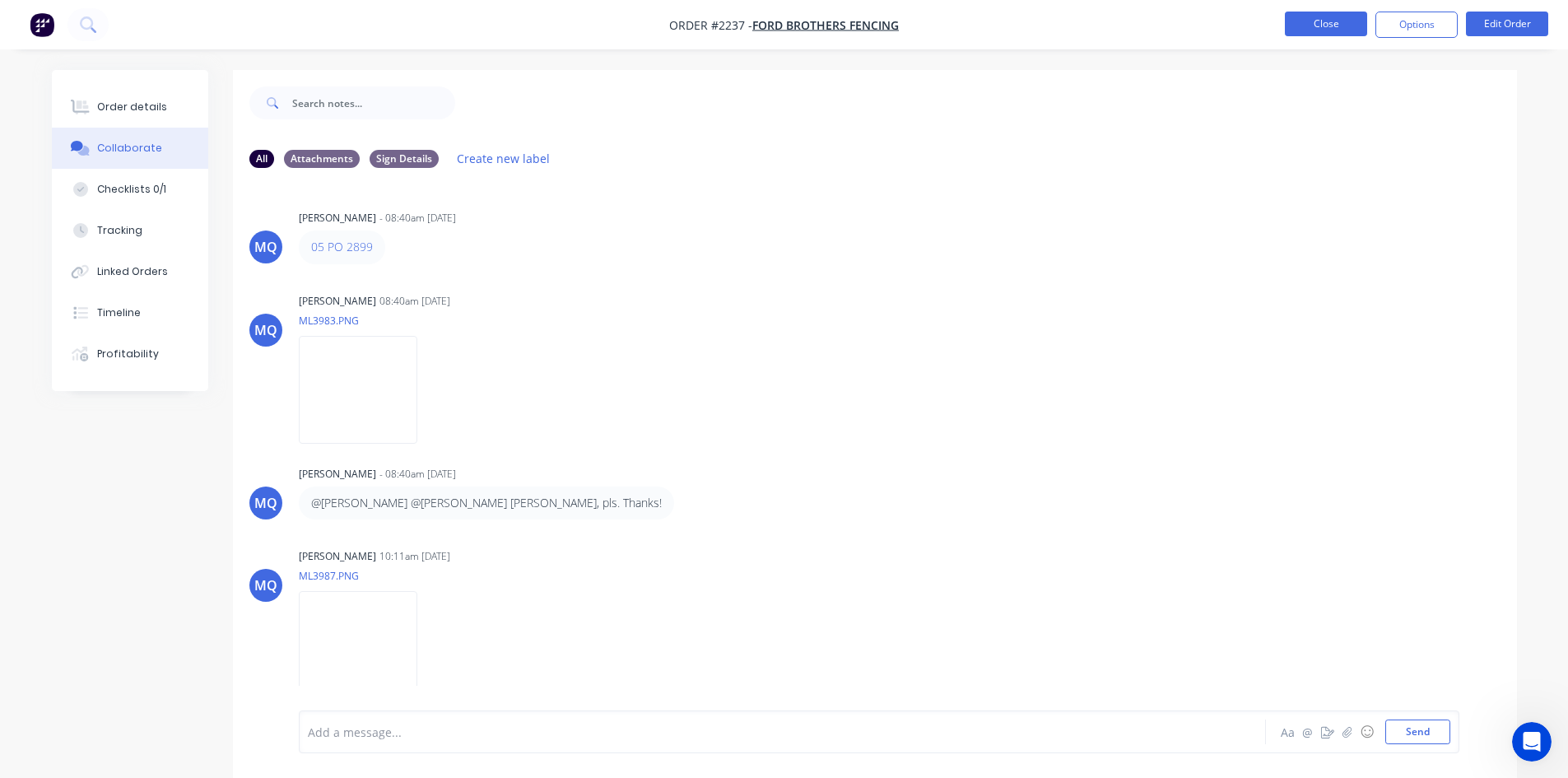
click at [1328, 31] on button "Close" at bounding box center [1327, 24] width 82 height 24
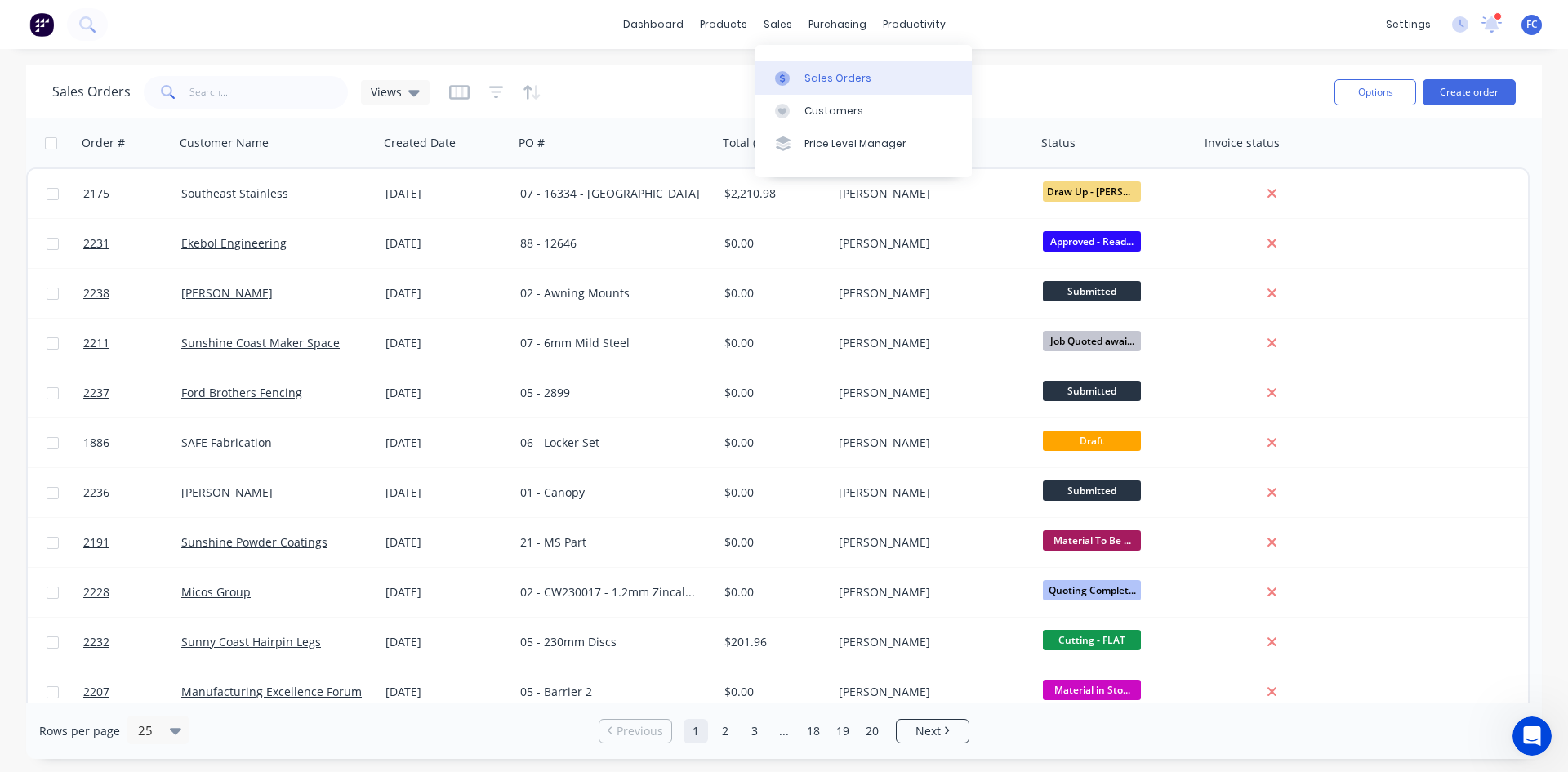
click at [794, 73] on div at bounding box center [787, 78] width 24 height 15
click at [233, 88] on input "text" at bounding box center [269, 93] width 159 height 33
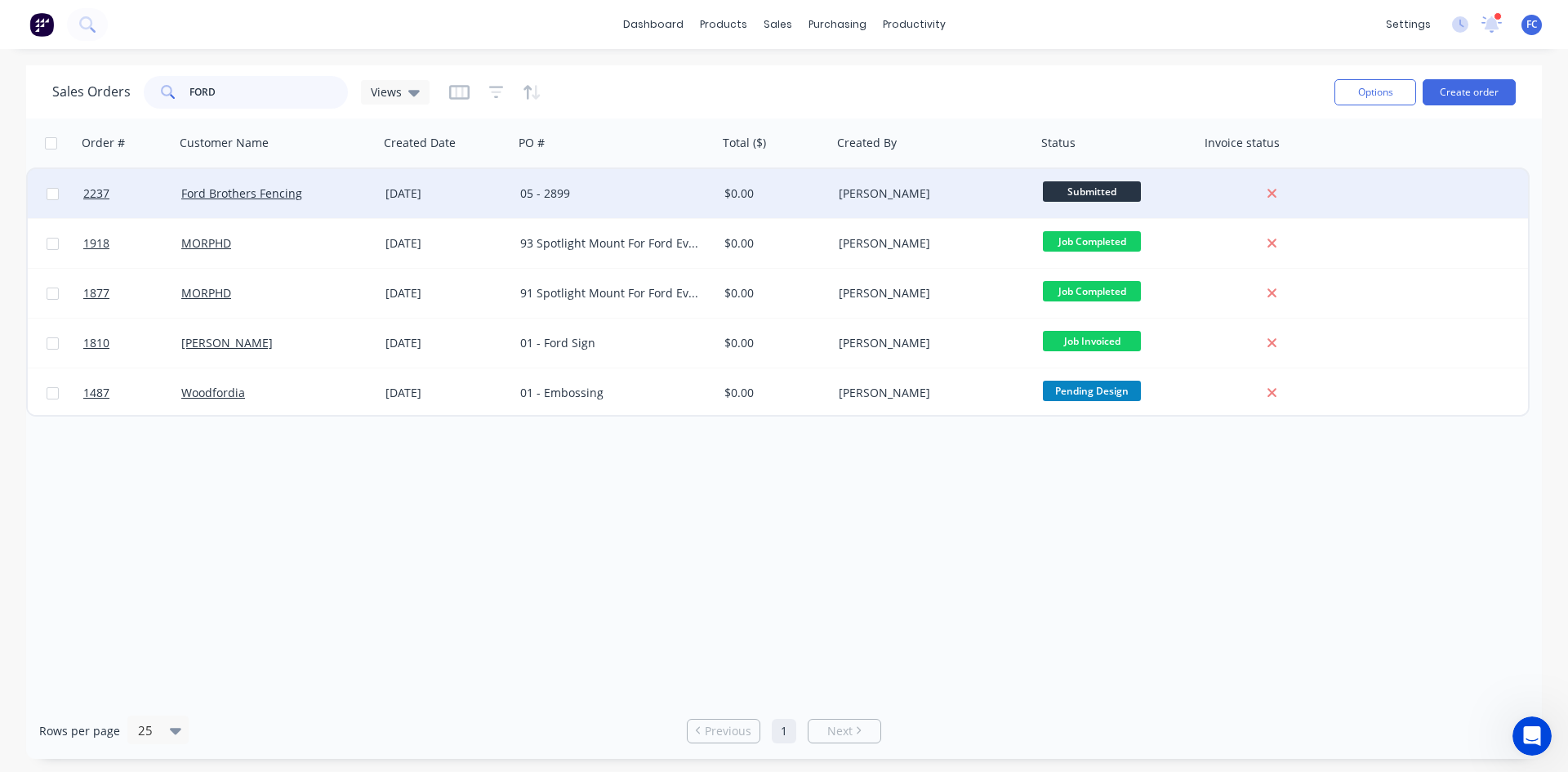
type input "FORD"
click at [335, 204] on div "Ford Brothers Fencing" at bounding box center [277, 194] width 204 height 49
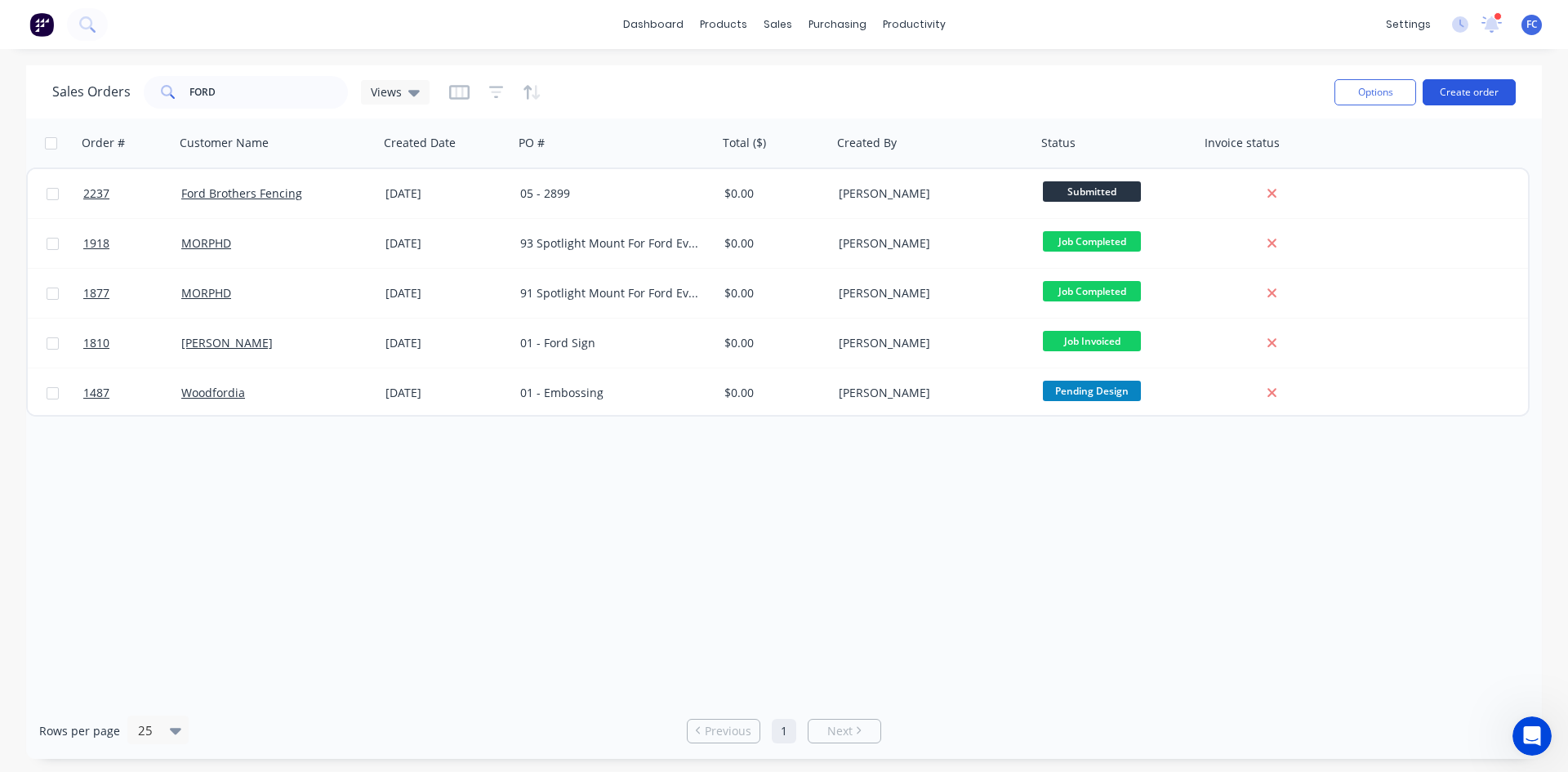
click at [1457, 86] on button "Create order" at bounding box center [1469, 93] width 93 height 26
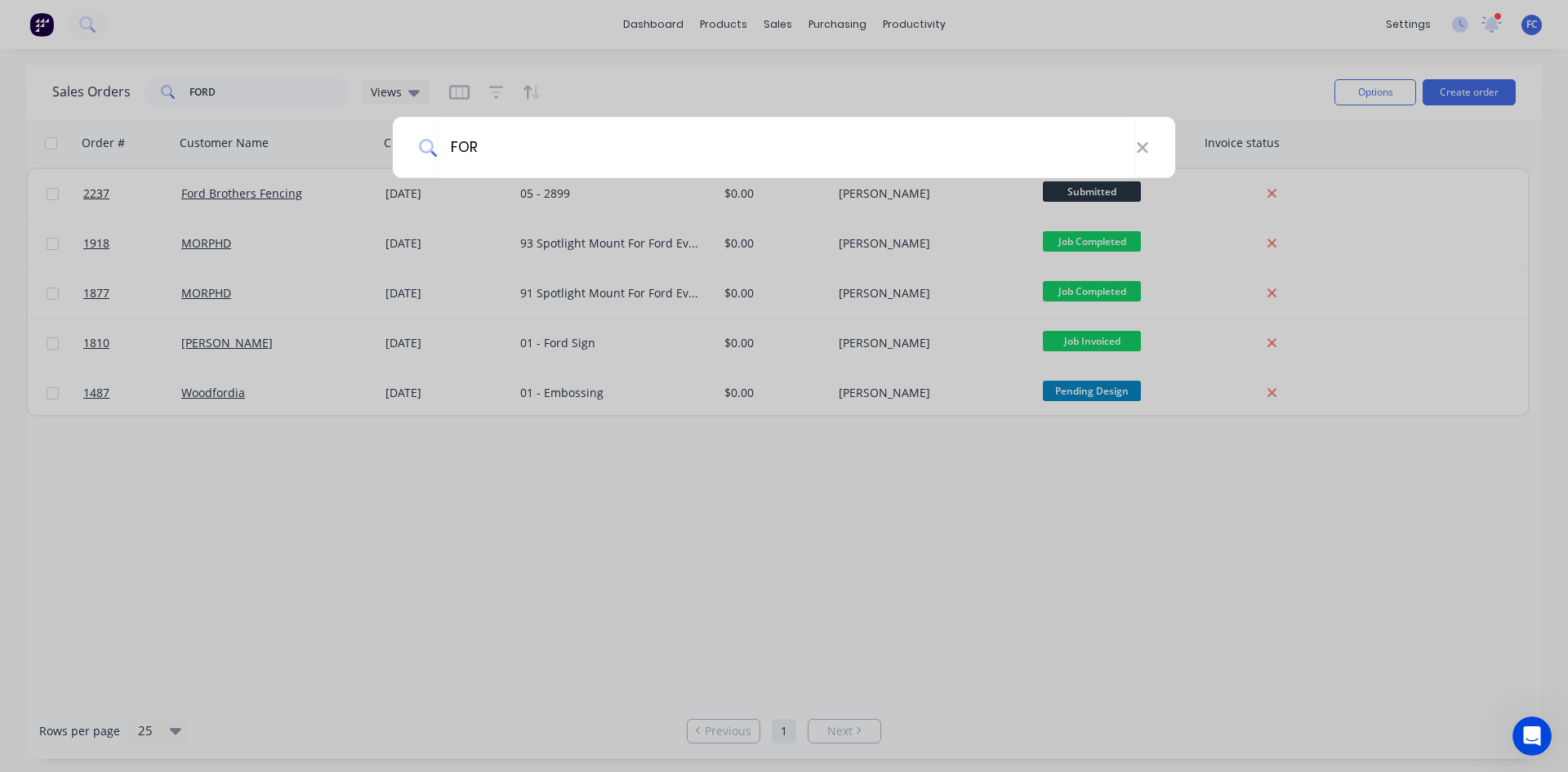
type input "FO"
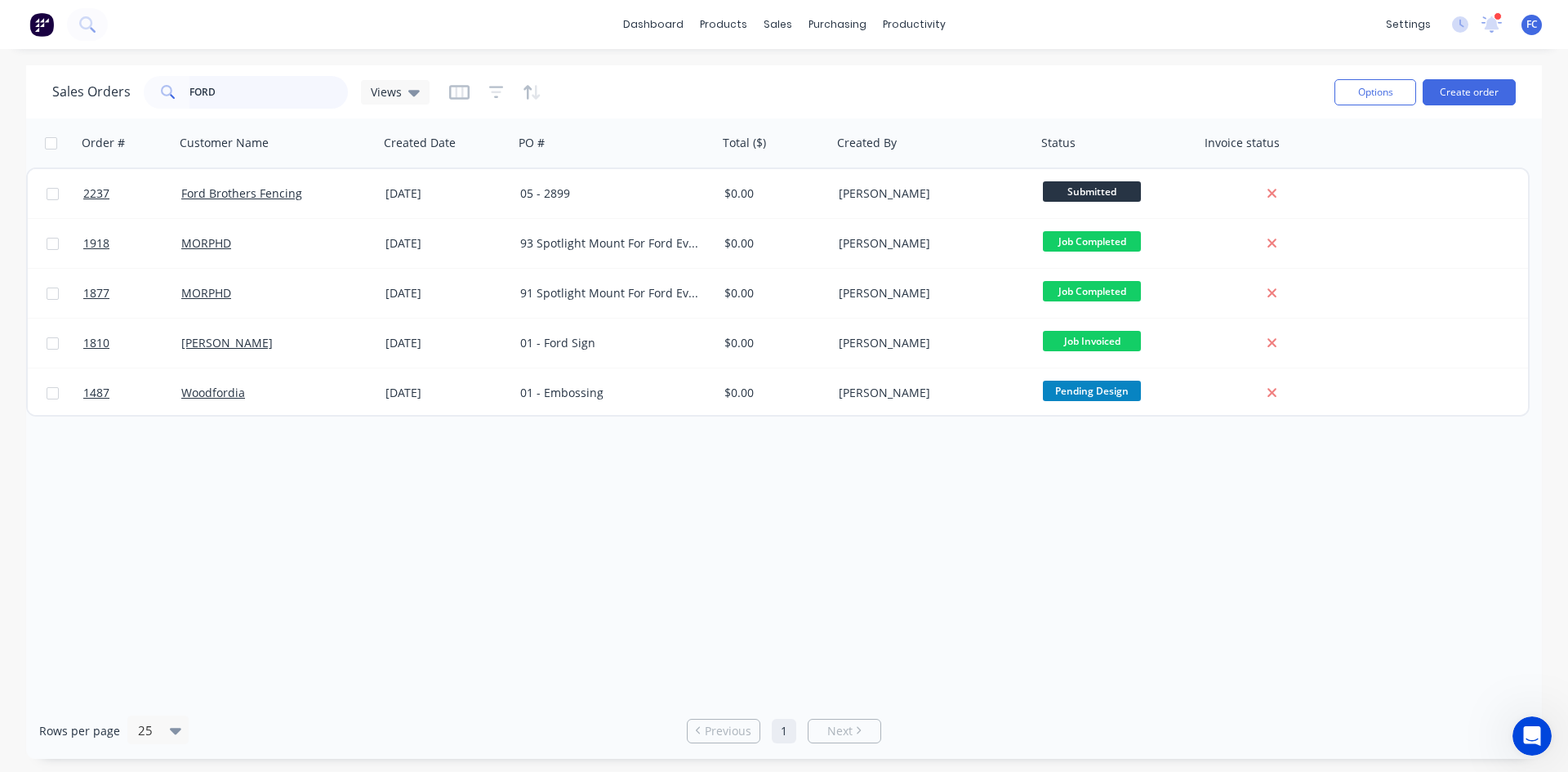
drag, startPoint x: 227, startPoint y: 106, endPoint x: 54, endPoint y: 87, distance: 174.0
click at [54, 87] on div "Sales Orders FORD Views" at bounding box center [240, 93] width 377 height 33
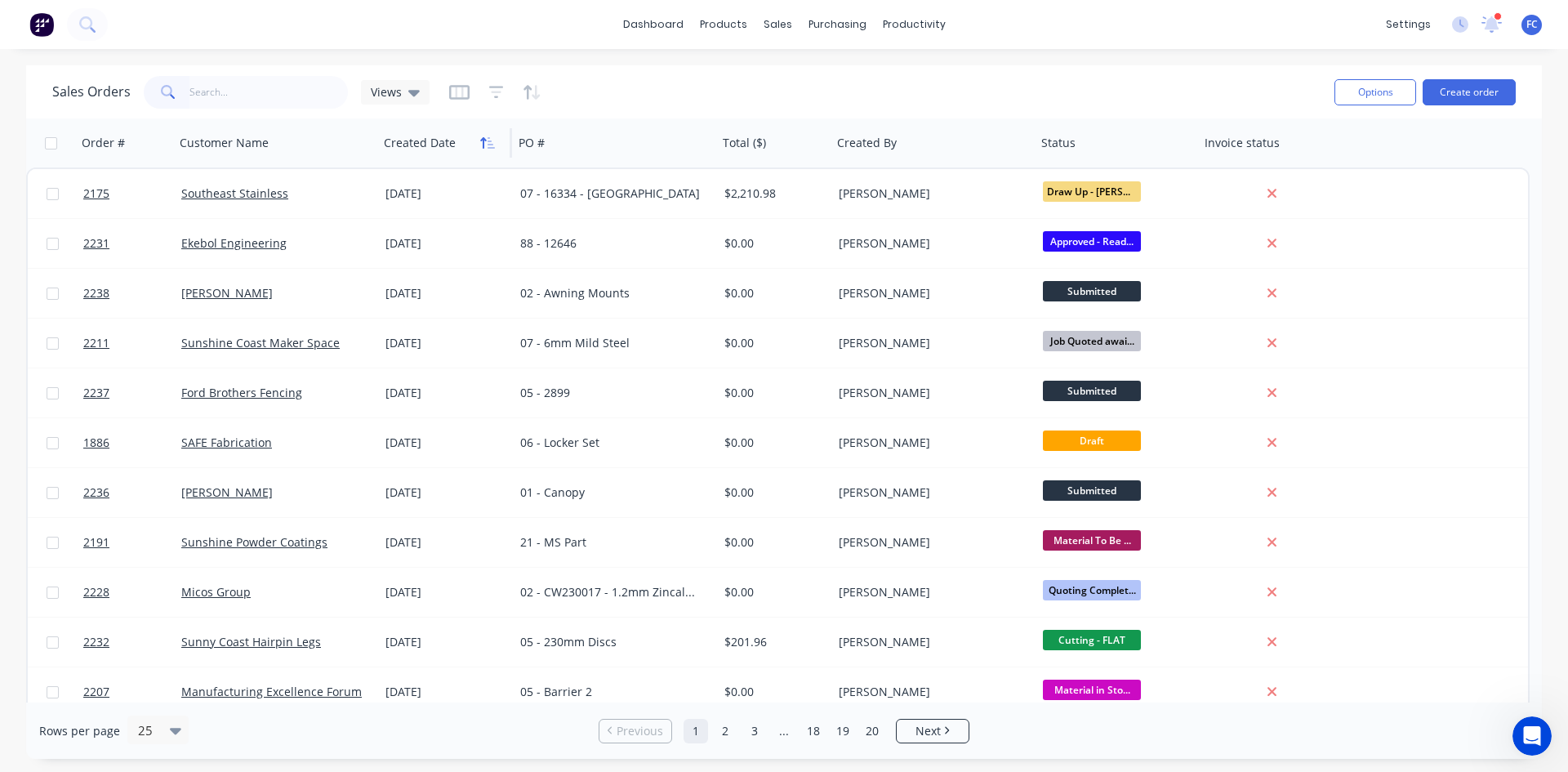
click at [485, 143] on icon "button" at bounding box center [487, 143] width 15 height 13
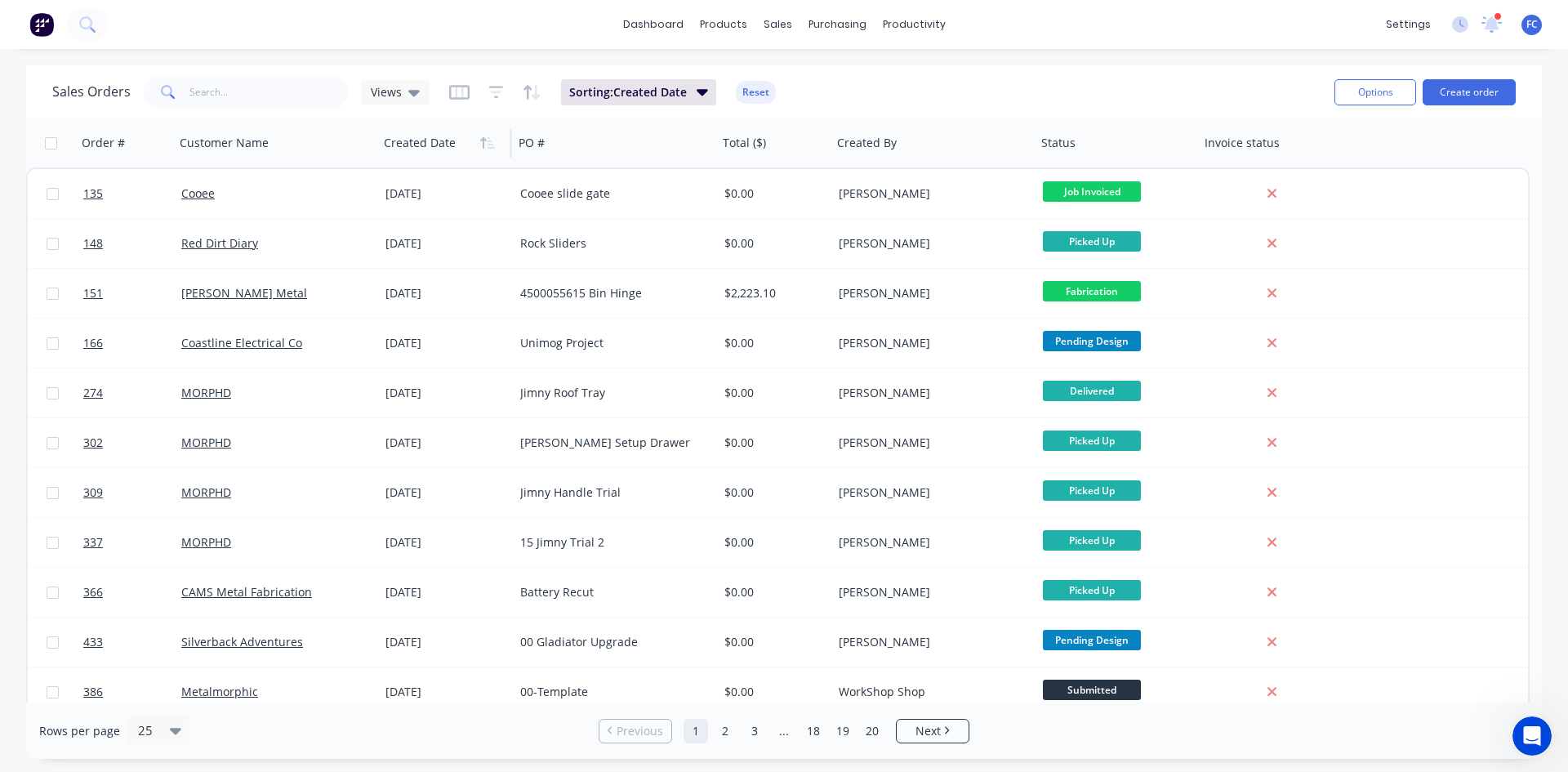
click at [485, 143] on icon "button" at bounding box center [487, 143] width 15 height 13
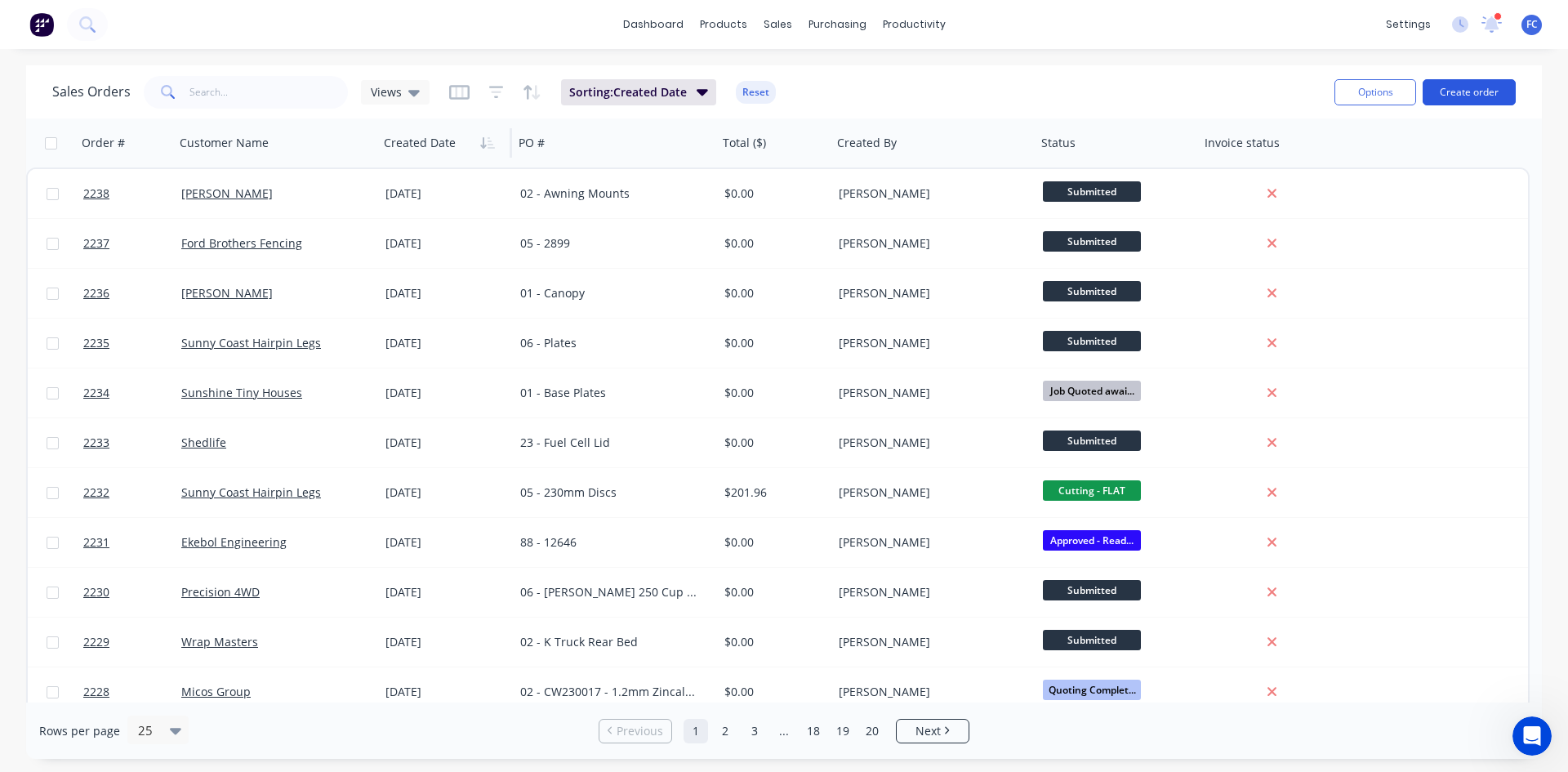
click at [1462, 87] on button "Create order" at bounding box center [1469, 93] width 93 height 26
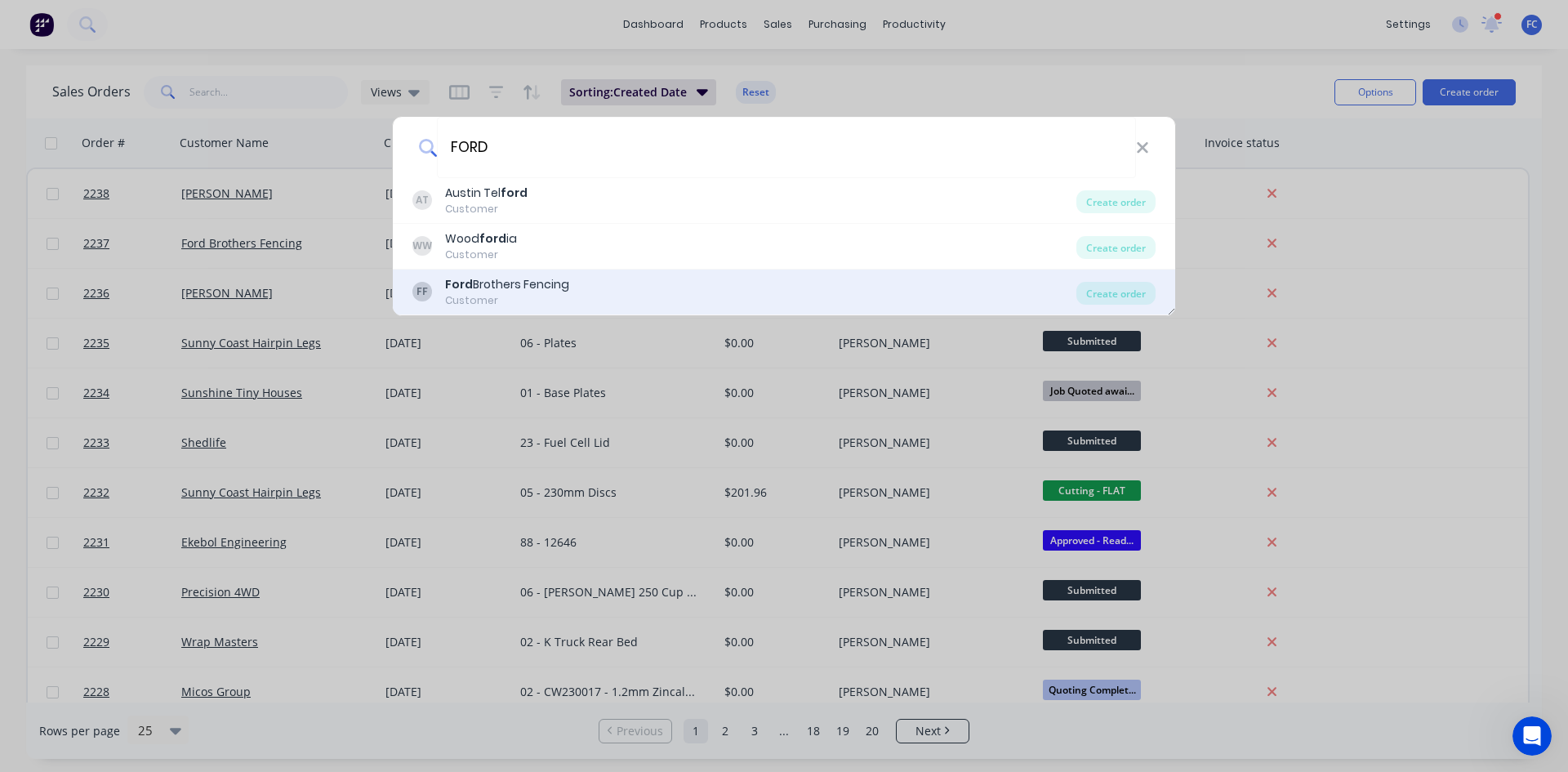
type input "FORD"
click at [539, 279] on div "Ford Brothers Fencing" at bounding box center [507, 284] width 124 height 17
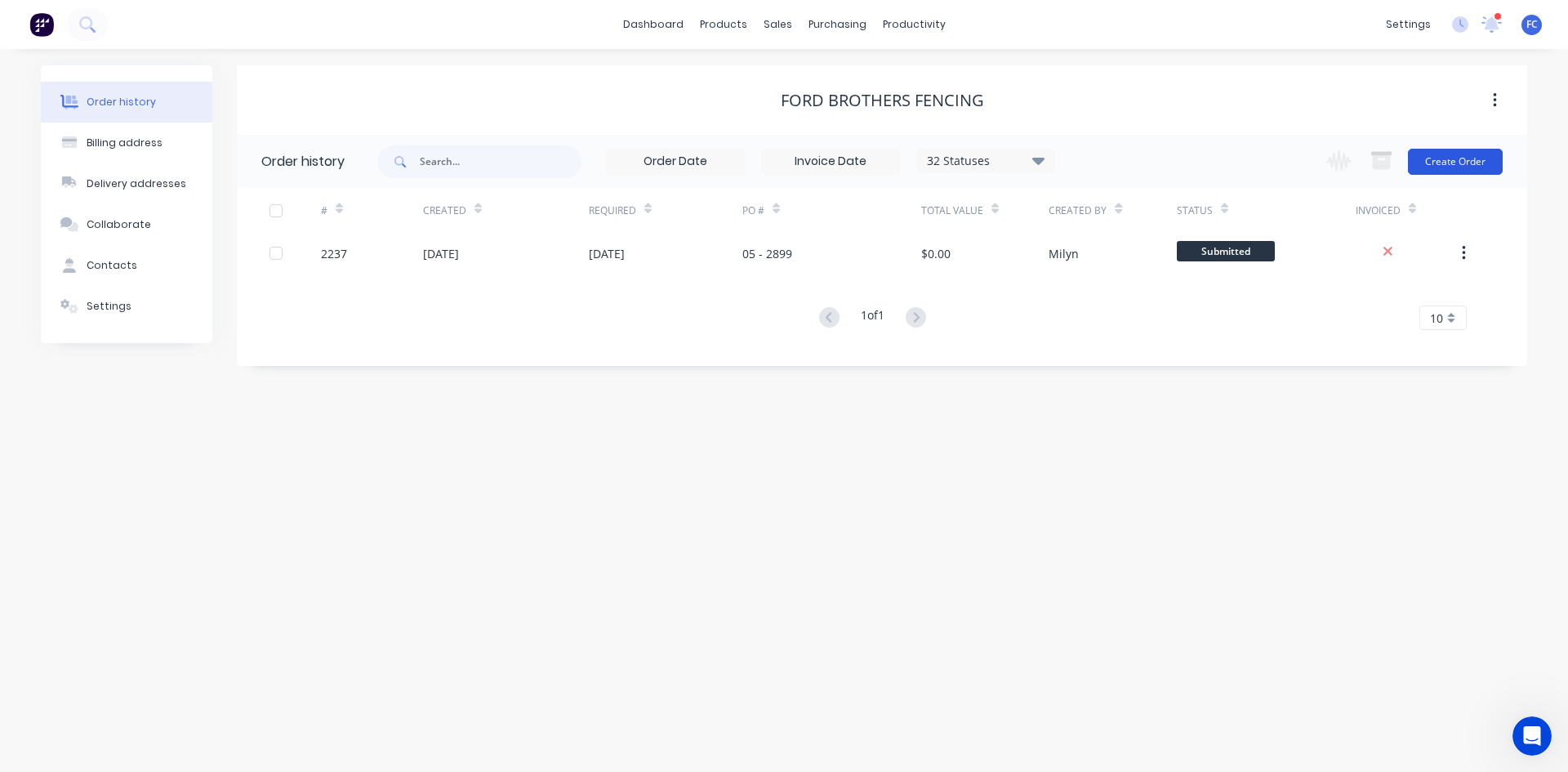
click at [1437, 160] on button "Create Order" at bounding box center [1455, 162] width 95 height 26
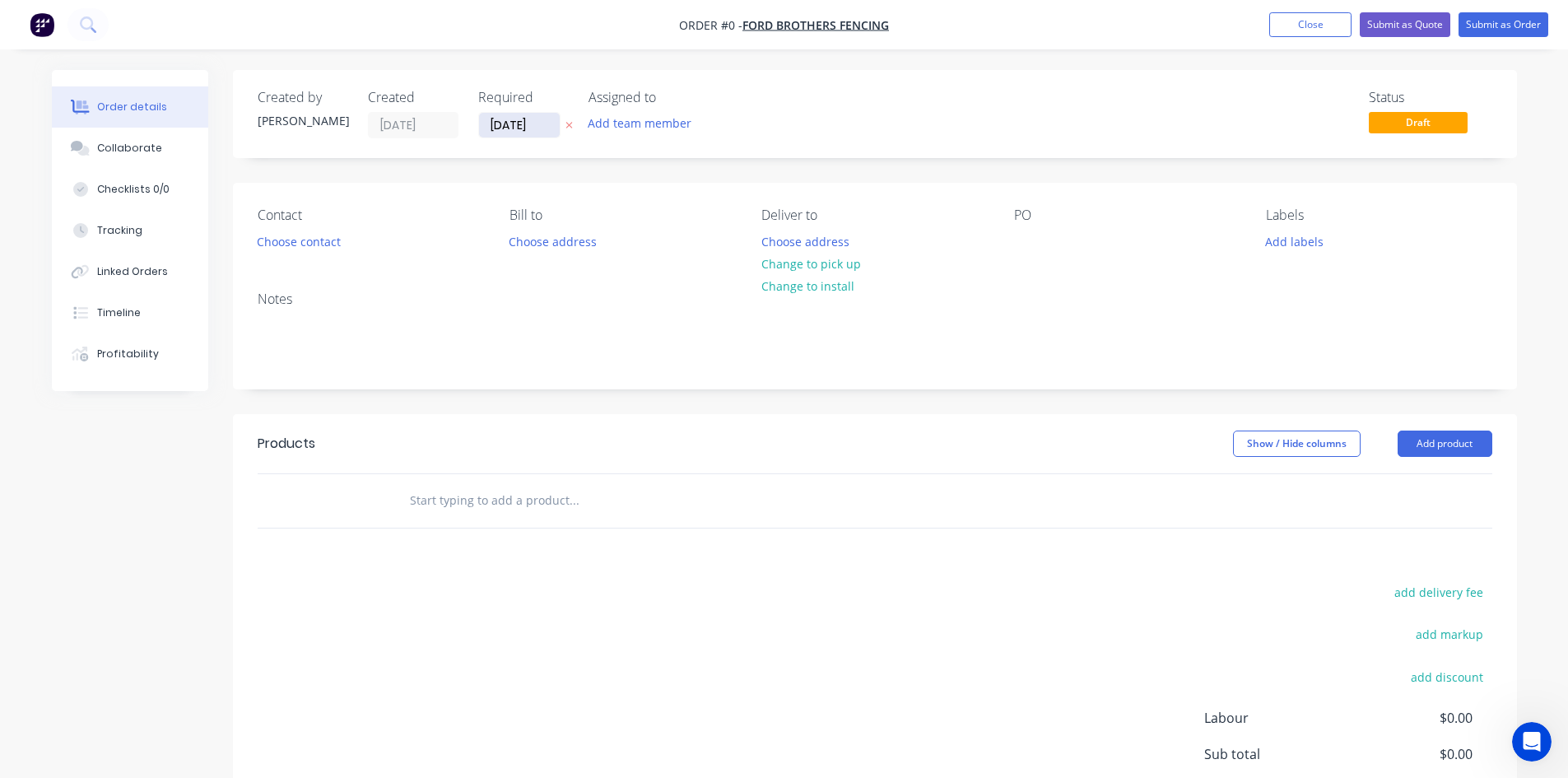
click at [510, 133] on input "[DATE]" at bounding box center [519, 125] width 81 height 24
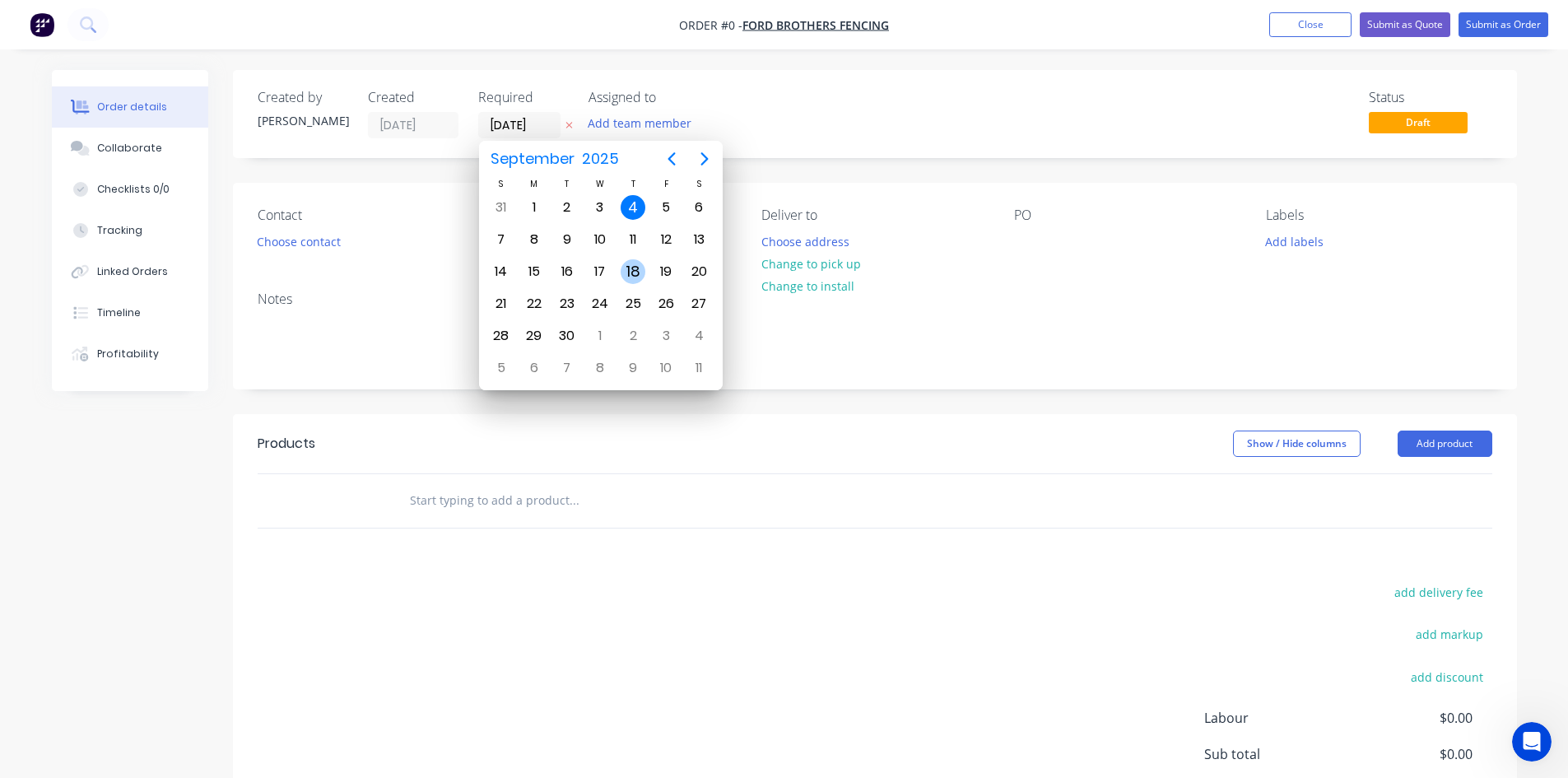
click at [628, 268] on div "18" at bounding box center [633, 272] width 24 height 24
type input "[DATE]"
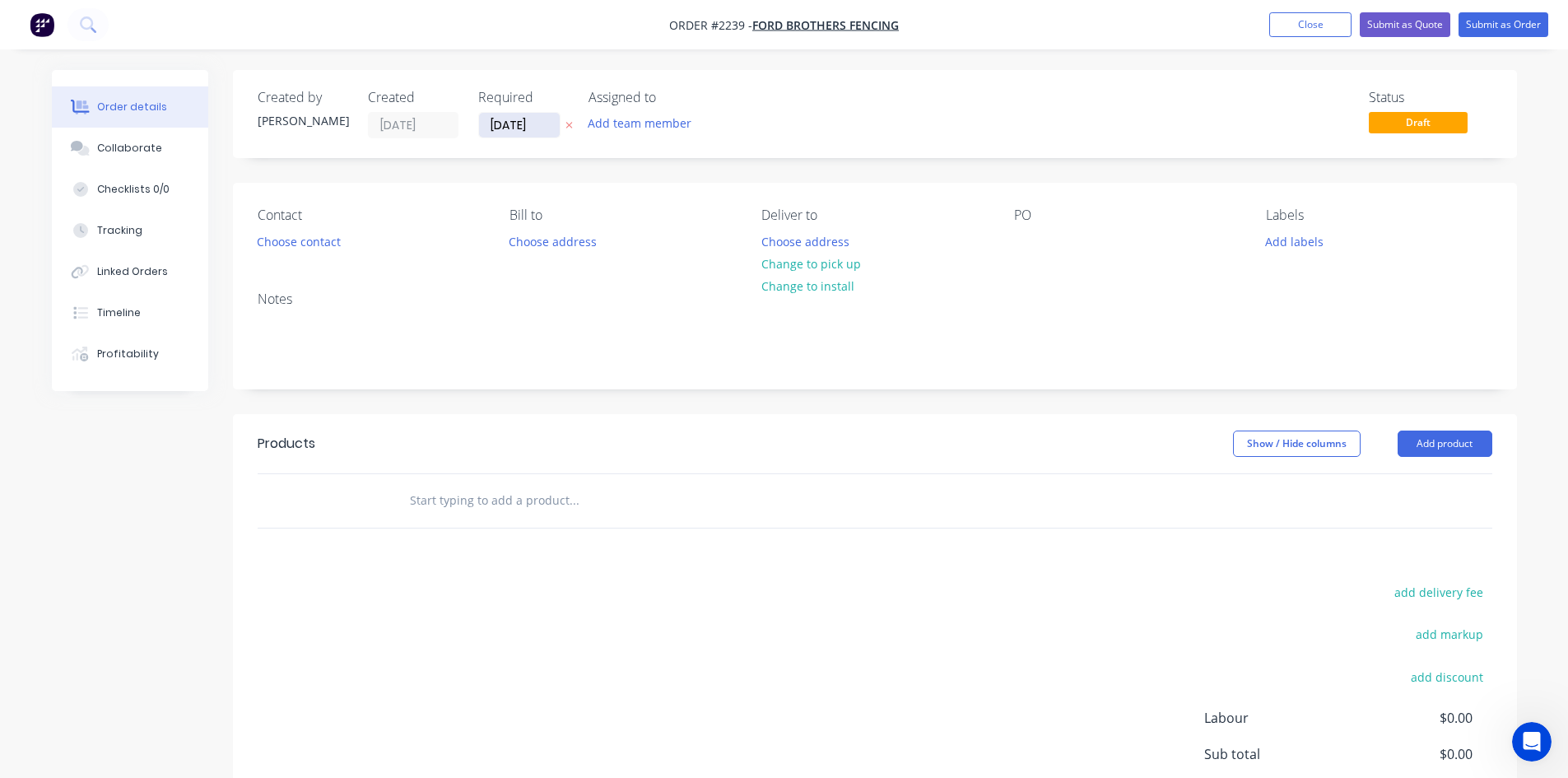
click at [525, 119] on input "[DATE]" at bounding box center [519, 125] width 81 height 24
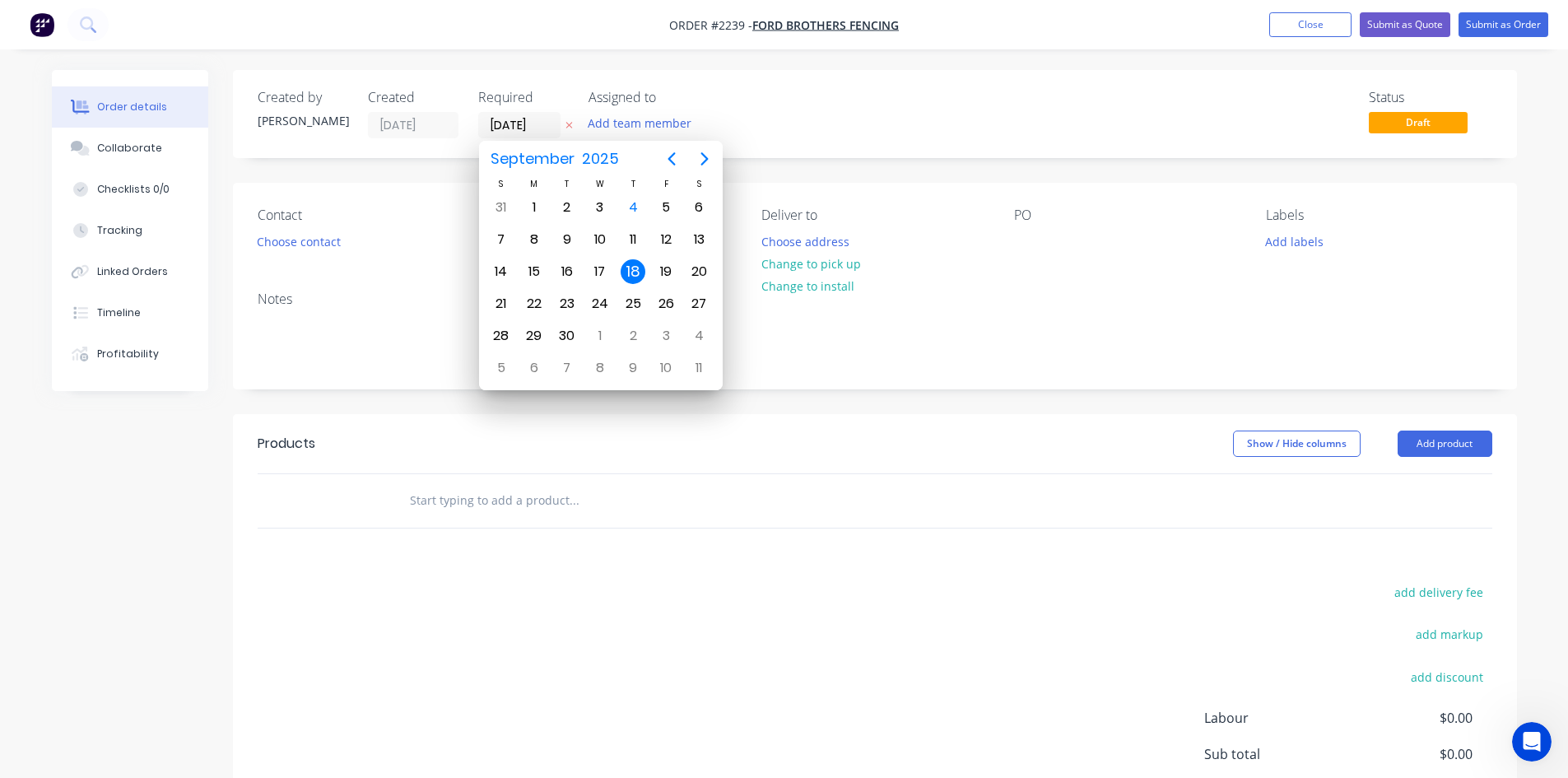
click at [632, 274] on div "18" at bounding box center [633, 272] width 24 height 24
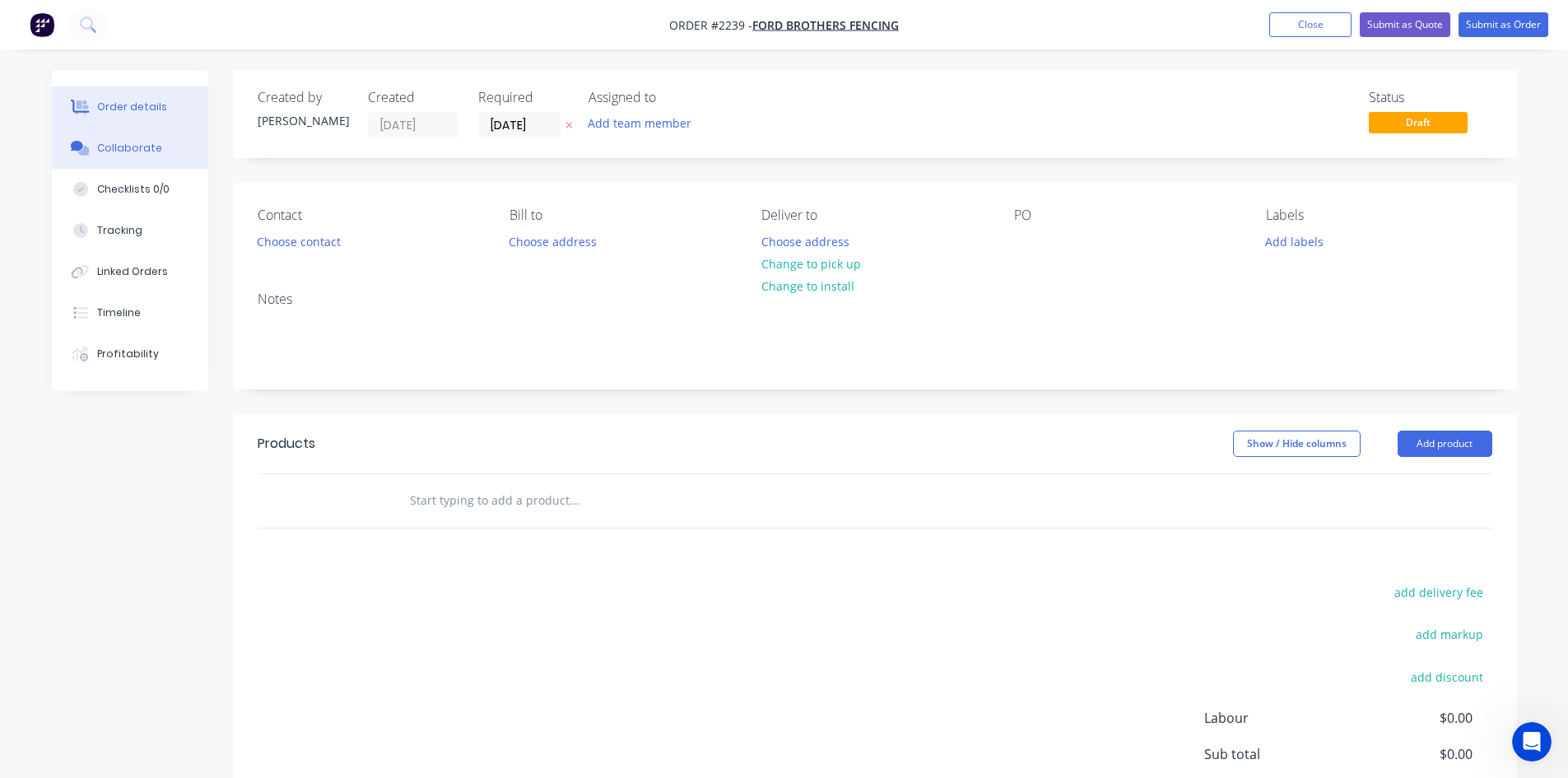
click at [121, 152] on div "Collaborate" at bounding box center [129, 148] width 65 height 15
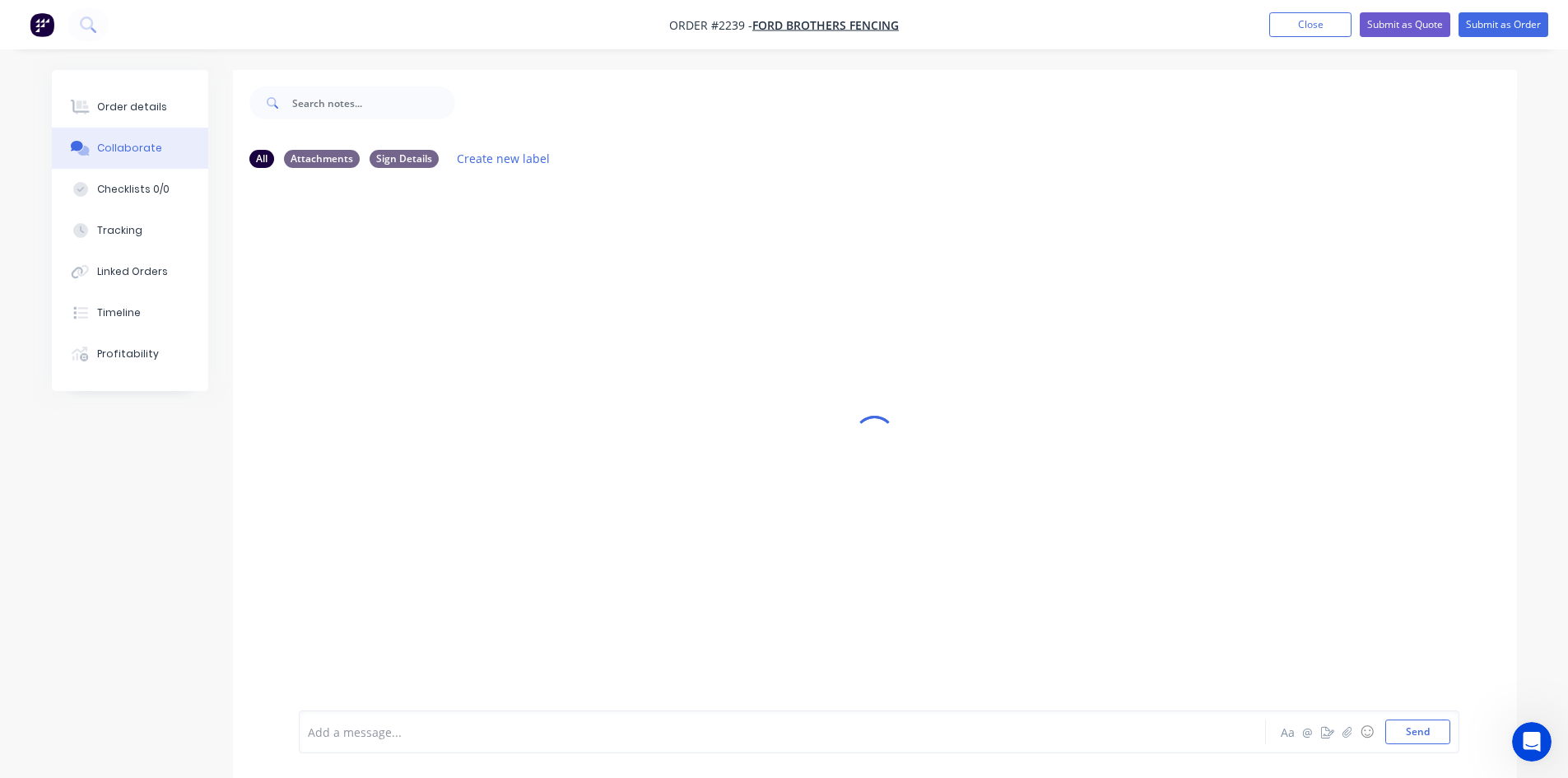
click at [444, 734] on div at bounding box center [736, 732] width 856 height 17
click at [580, 743] on div "Add a message..." at bounding box center [736, 732] width 857 height 24
click at [1424, 736] on button "Send" at bounding box center [1418, 732] width 65 height 24
click at [1345, 728] on icon "button" at bounding box center [1347, 731] width 10 height 11
click at [709, 298] on div "FA You - 11:29am [DATE] 06 PO 2905 Labels Edit Delete" at bounding box center [875, 445] width 1285 height 529
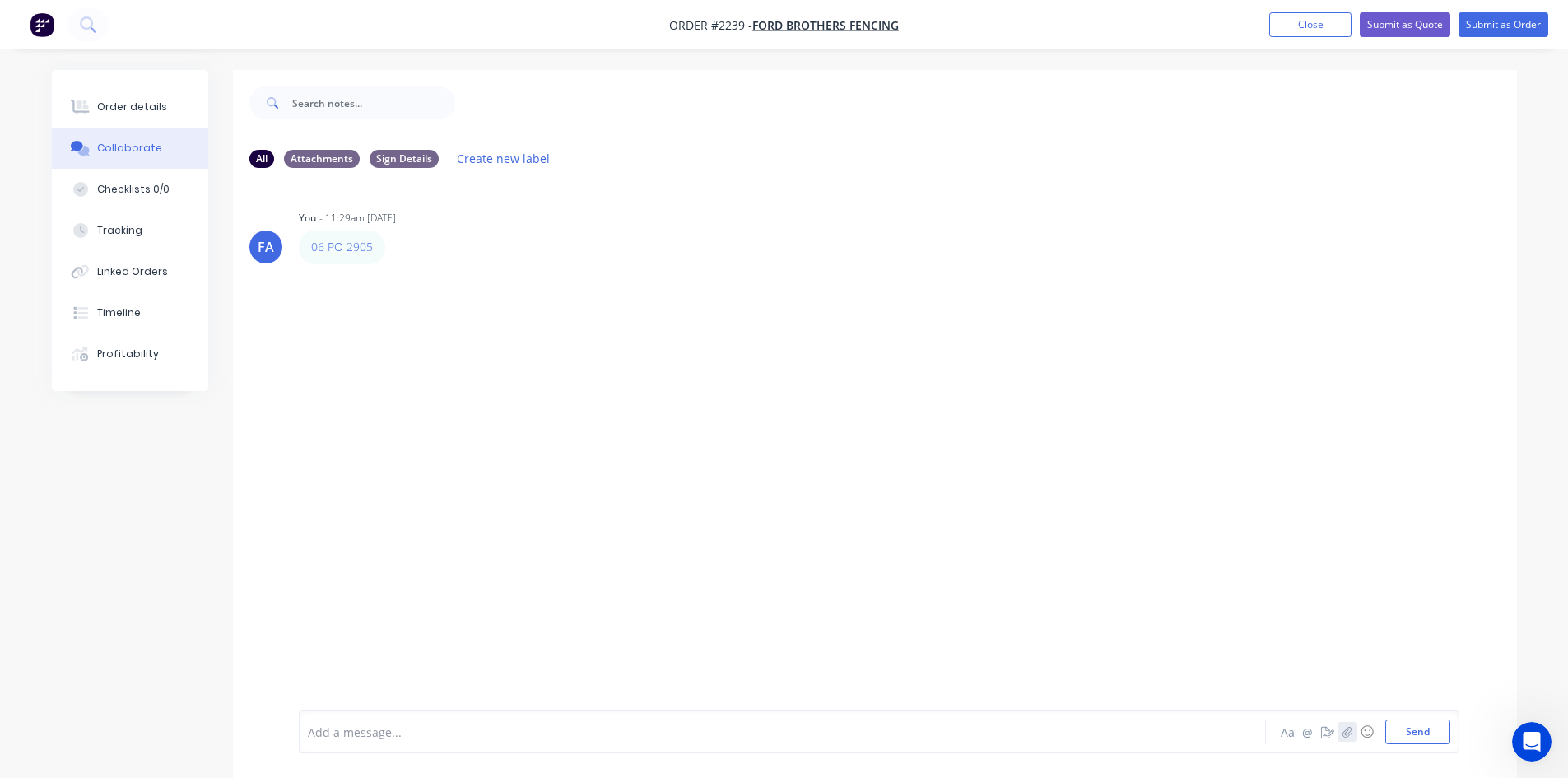
click at [1348, 736] on icon "button" at bounding box center [1347, 731] width 10 height 11
click at [1423, 718] on div at bounding box center [879, 677] width 1143 height 84
click at [1401, 744] on div "Add a message... Aa @ ☺ Send" at bounding box center [879, 689] width 1161 height 126
click at [1406, 725] on button "Send" at bounding box center [1418, 732] width 65 height 24
click at [112, 195] on div "Checklists 0/0" at bounding box center [132, 189] width 72 height 15
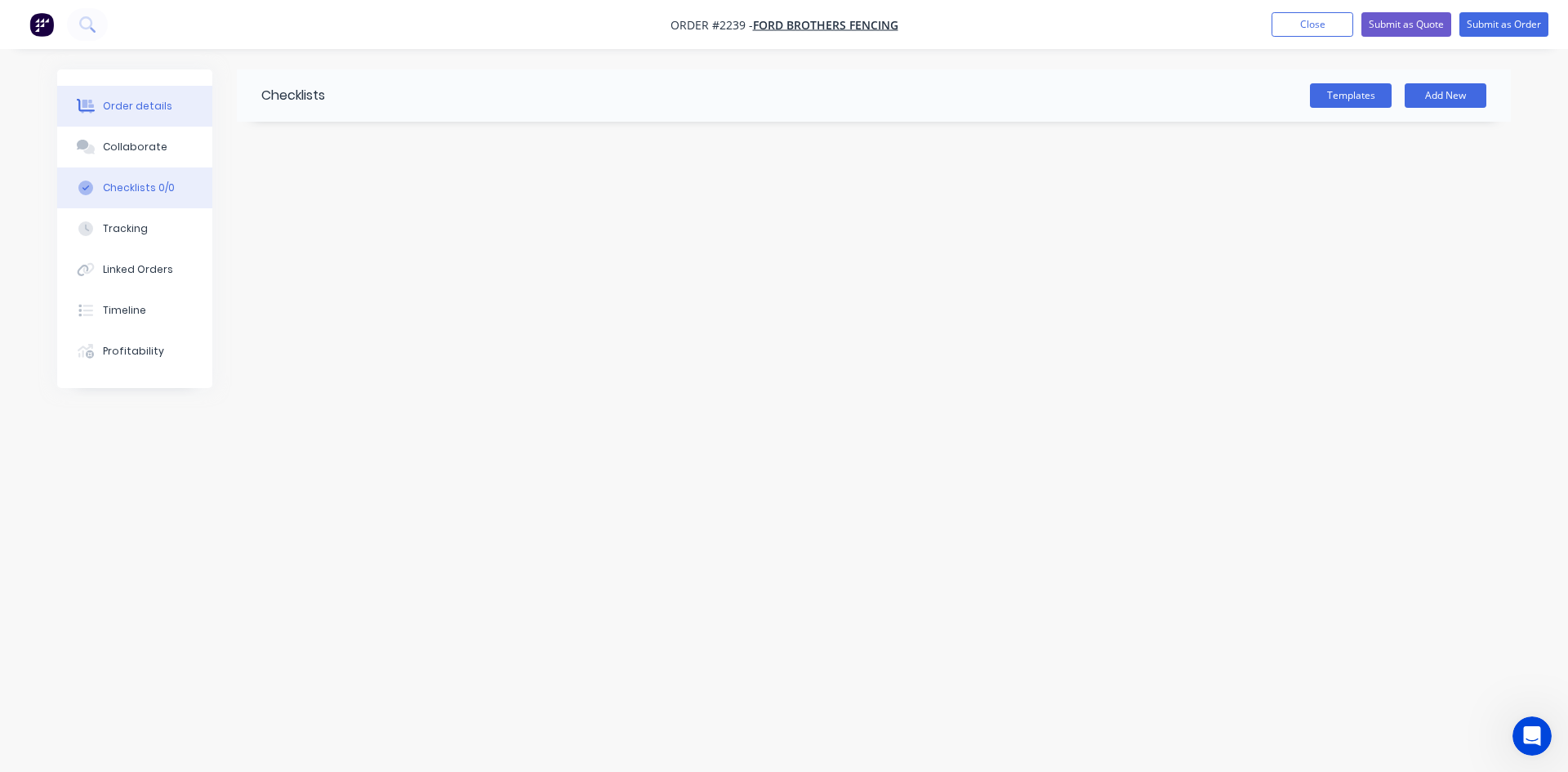
click at [169, 96] on button "Order details" at bounding box center [134, 105] width 155 height 41
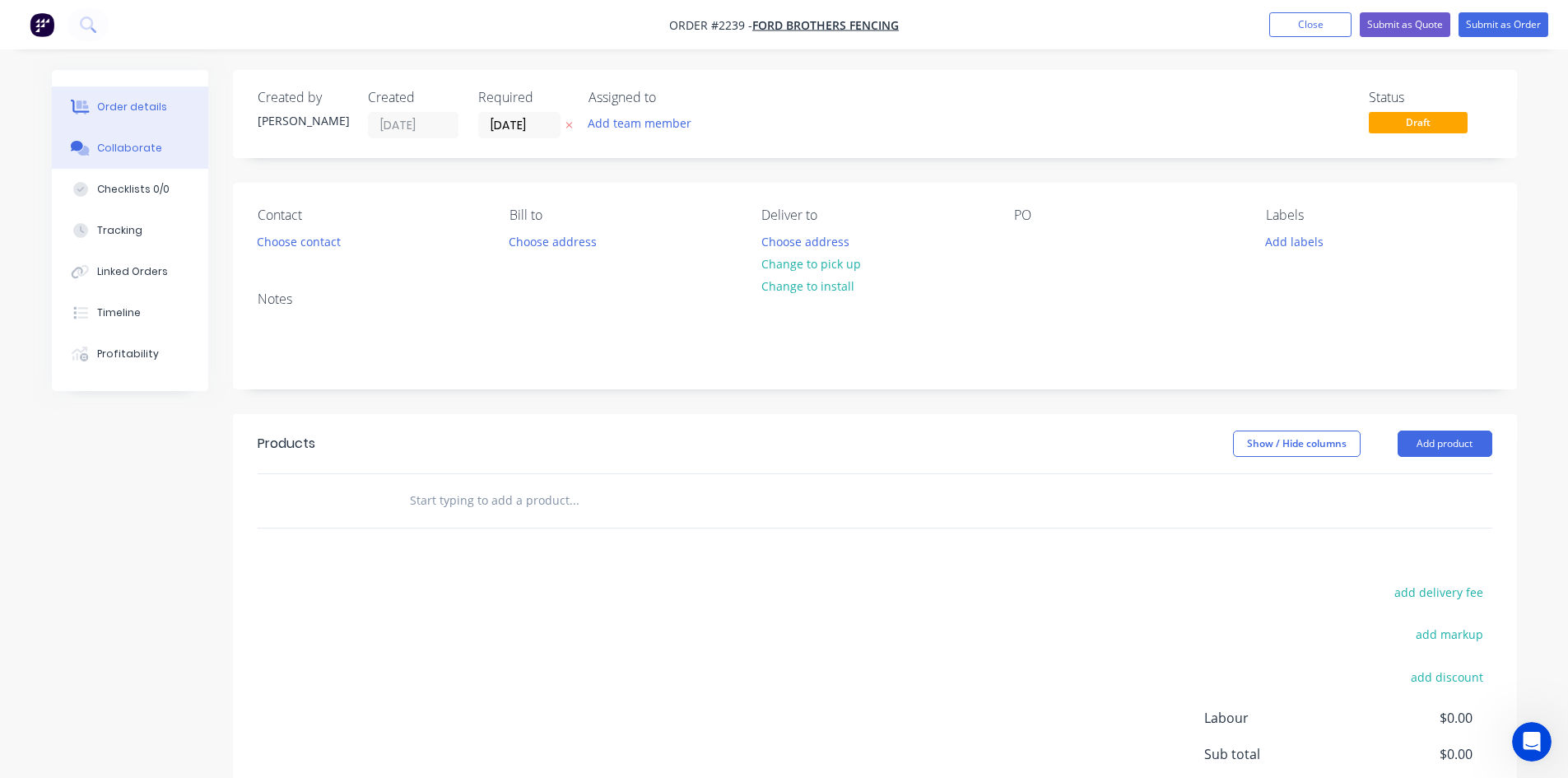
click at [116, 156] on button "Collaborate" at bounding box center [130, 147] width 156 height 41
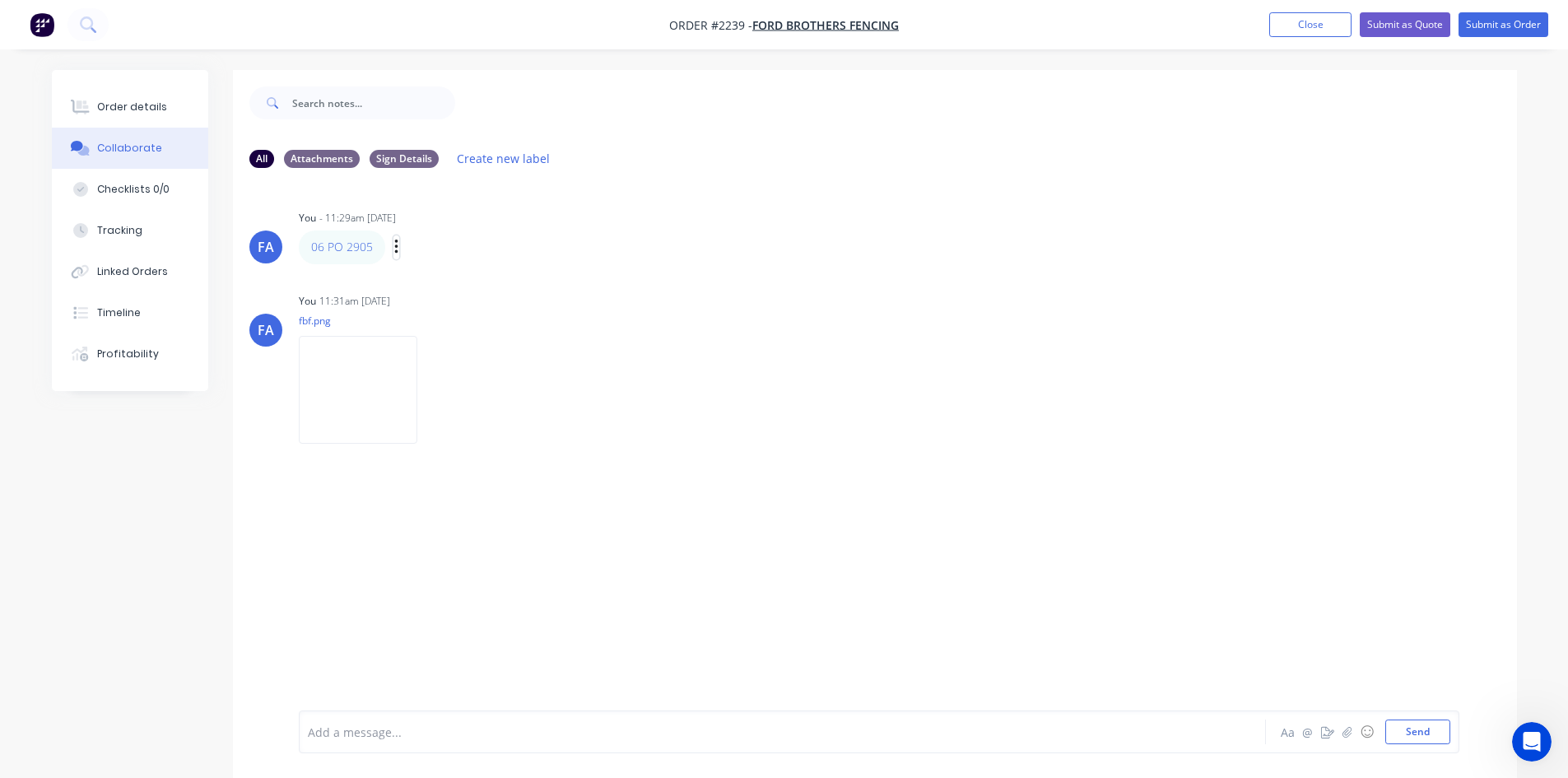
click at [396, 250] on button "button" at bounding box center [397, 247] width 7 height 24
click at [419, 275] on button "Edit" at bounding box center [456, 276] width 104 height 27
click at [136, 112] on div "Order details" at bounding box center [132, 106] width 70 height 15
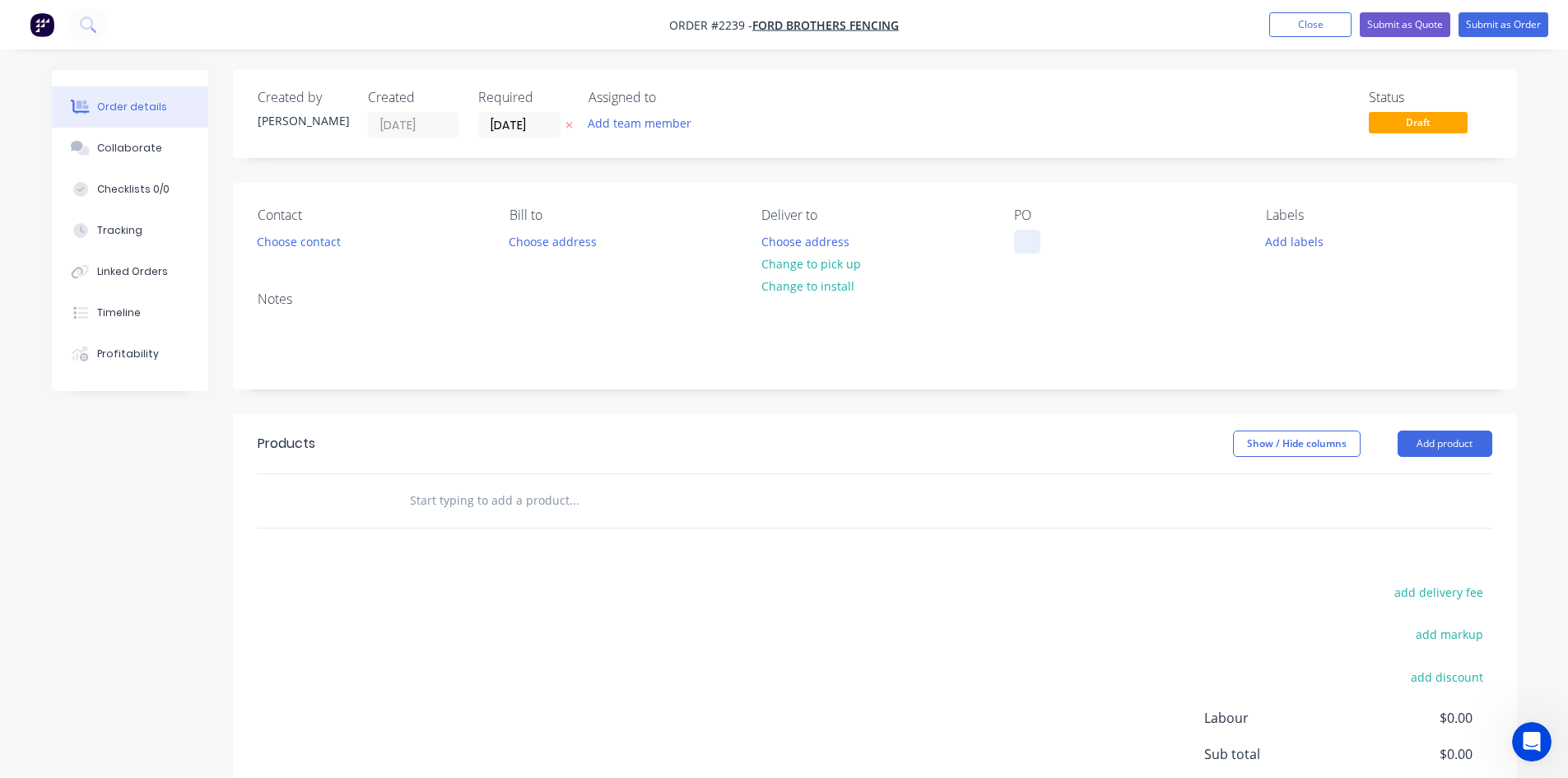
click at [1020, 243] on div at bounding box center [1028, 241] width 26 height 24
paste div
click at [1028, 239] on div "06 PO 2905" at bounding box center [1058, 241] width 88 height 24
click at [1054, 240] on div "06 PO 2905" at bounding box center [1058, 241] width 88 height 24
click at [1061, 240] on div "06 PO 2905" at bounding box center [1058, 241] width 88 height 24
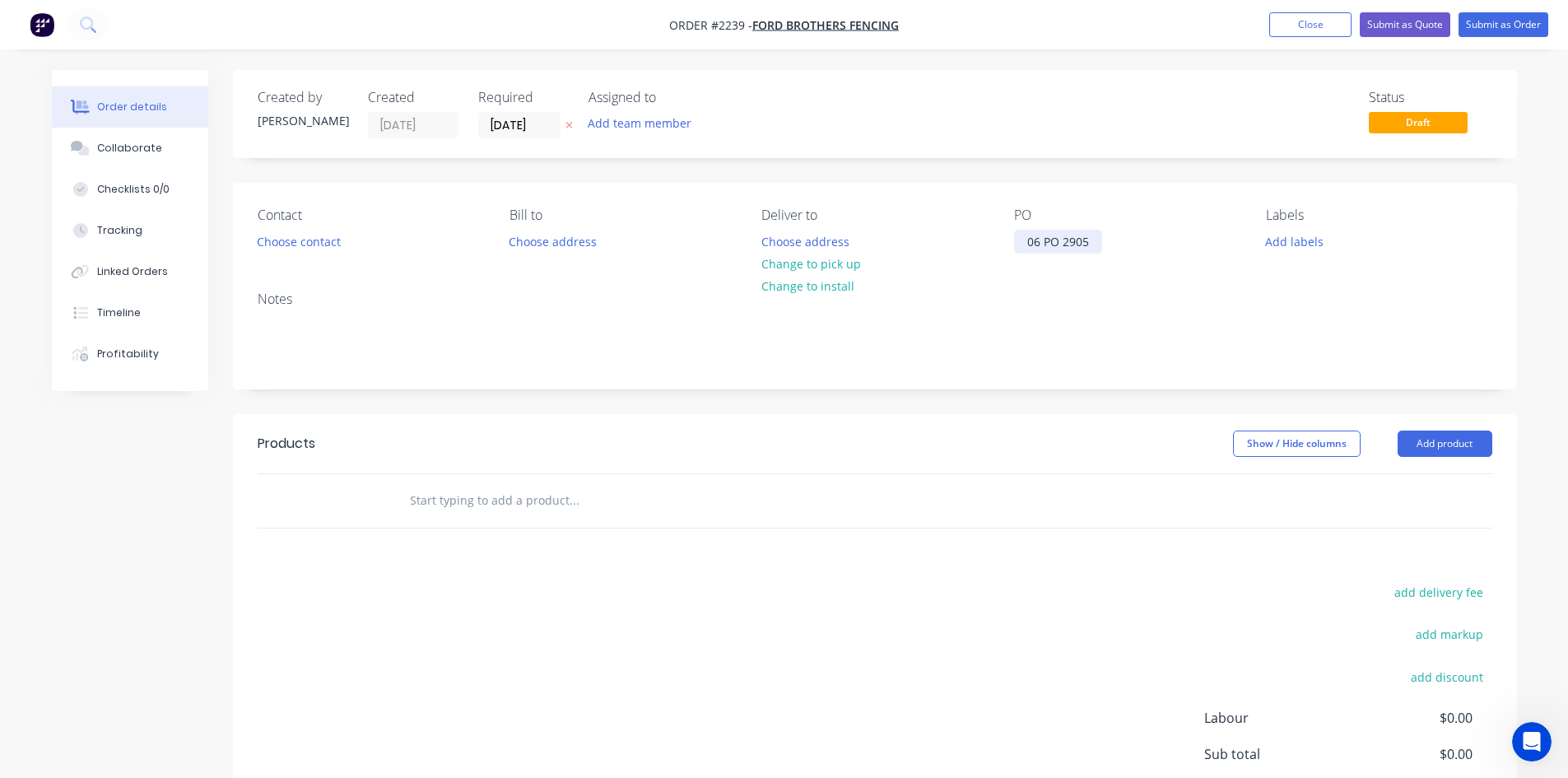
click at [1062, 241] on div "06 PO 2905" at bounding box center [1058, 241] width 88 height 24
click at [106, 145] on div "Collaborate" at bounding box center [129, 148] width 65 height 15
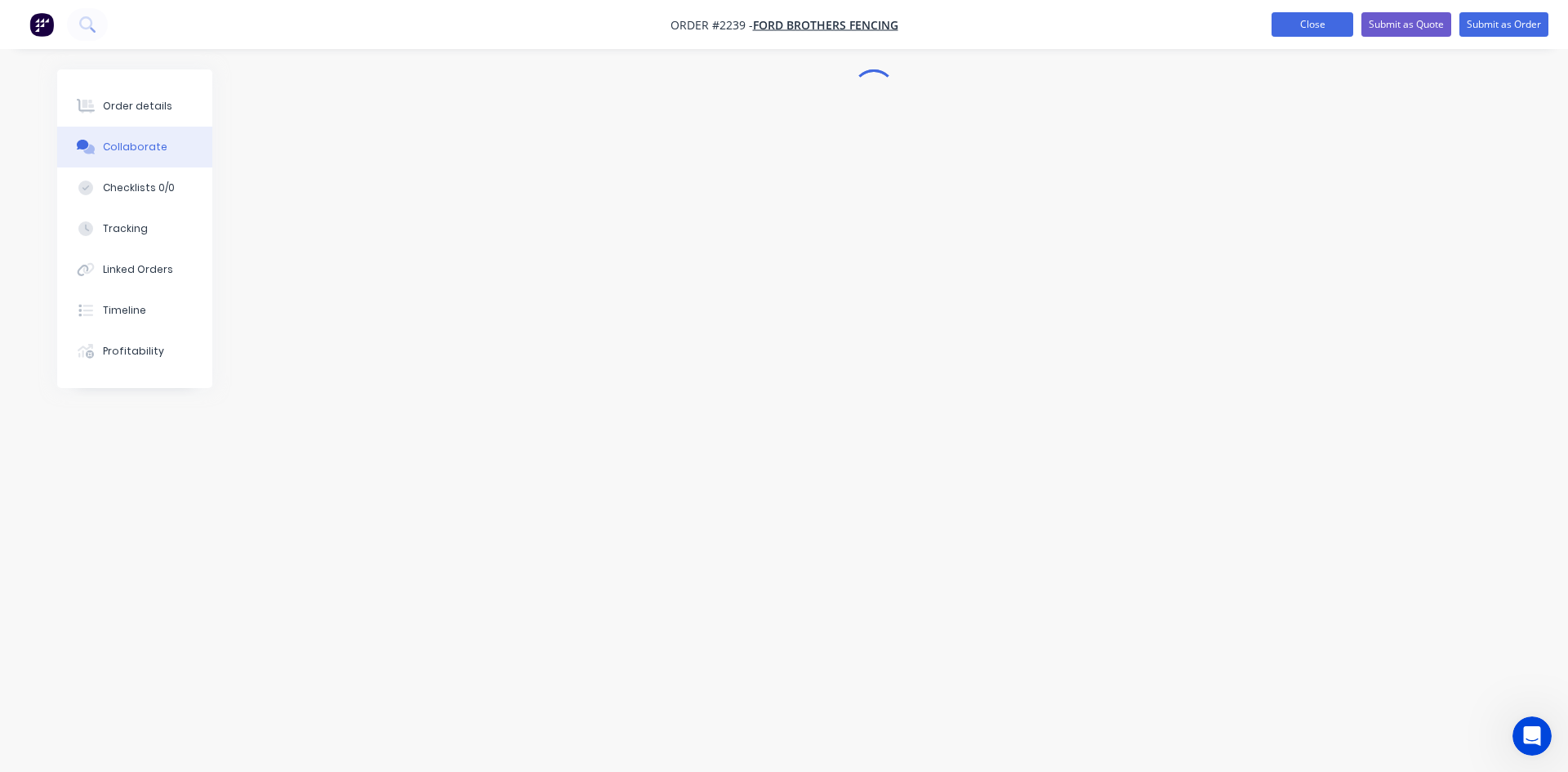
click at [1304, 23] on button "Close" at bounding box center [1312, 24] width 81 height 24
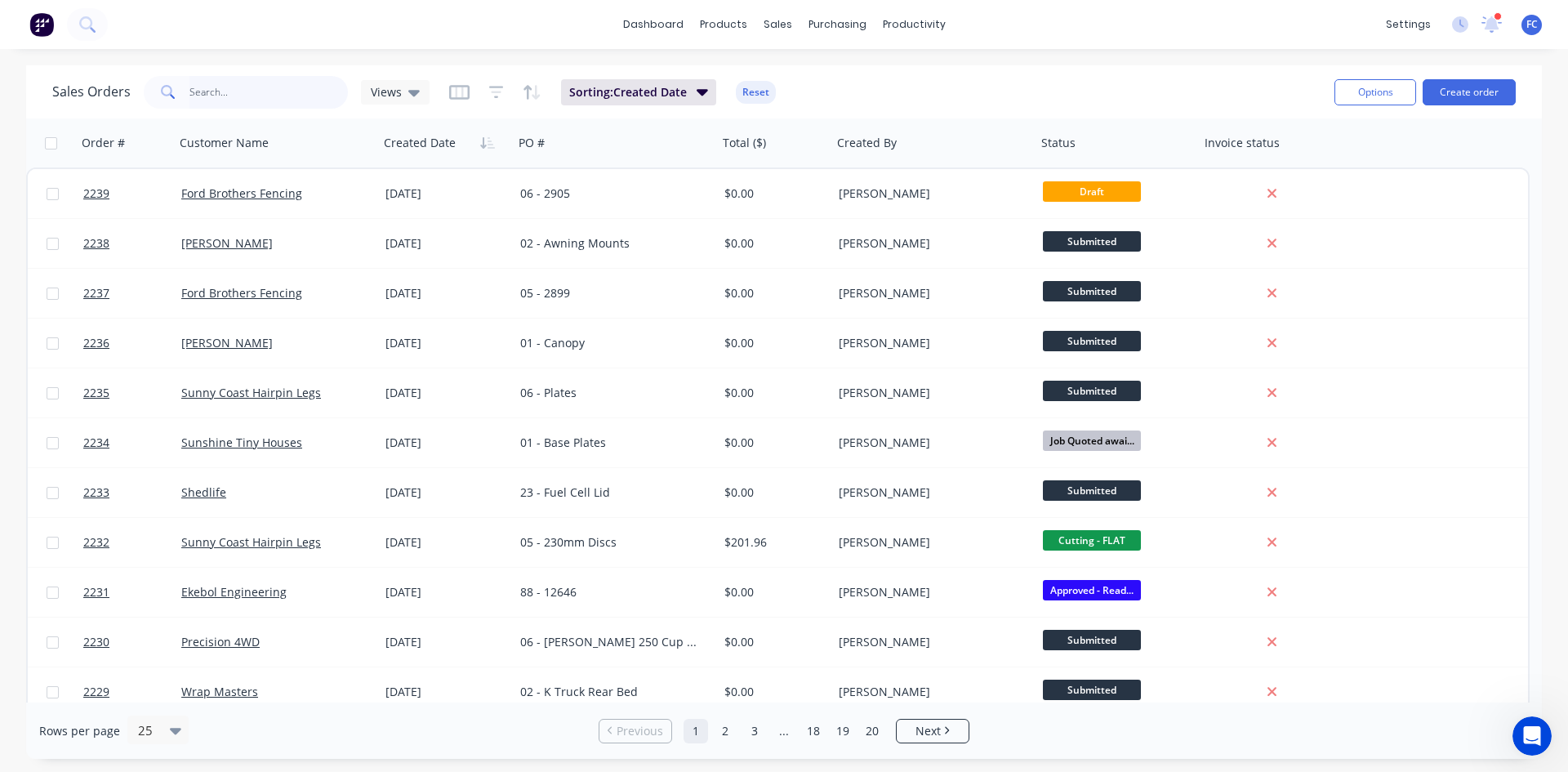
click at [252, 95] on input "text" at bounding box center [269, 93] width 159 height 33
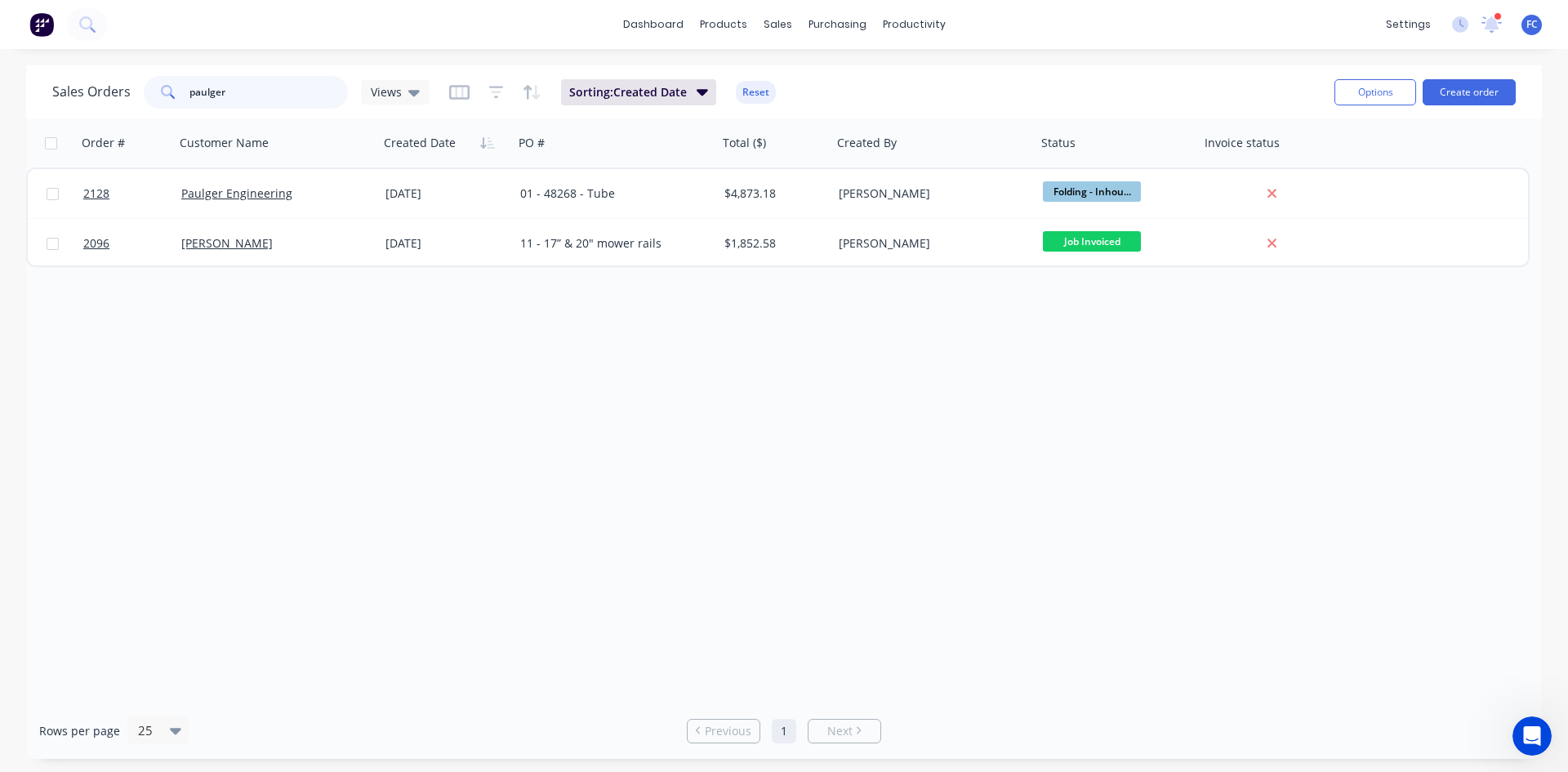
type input "paulger"
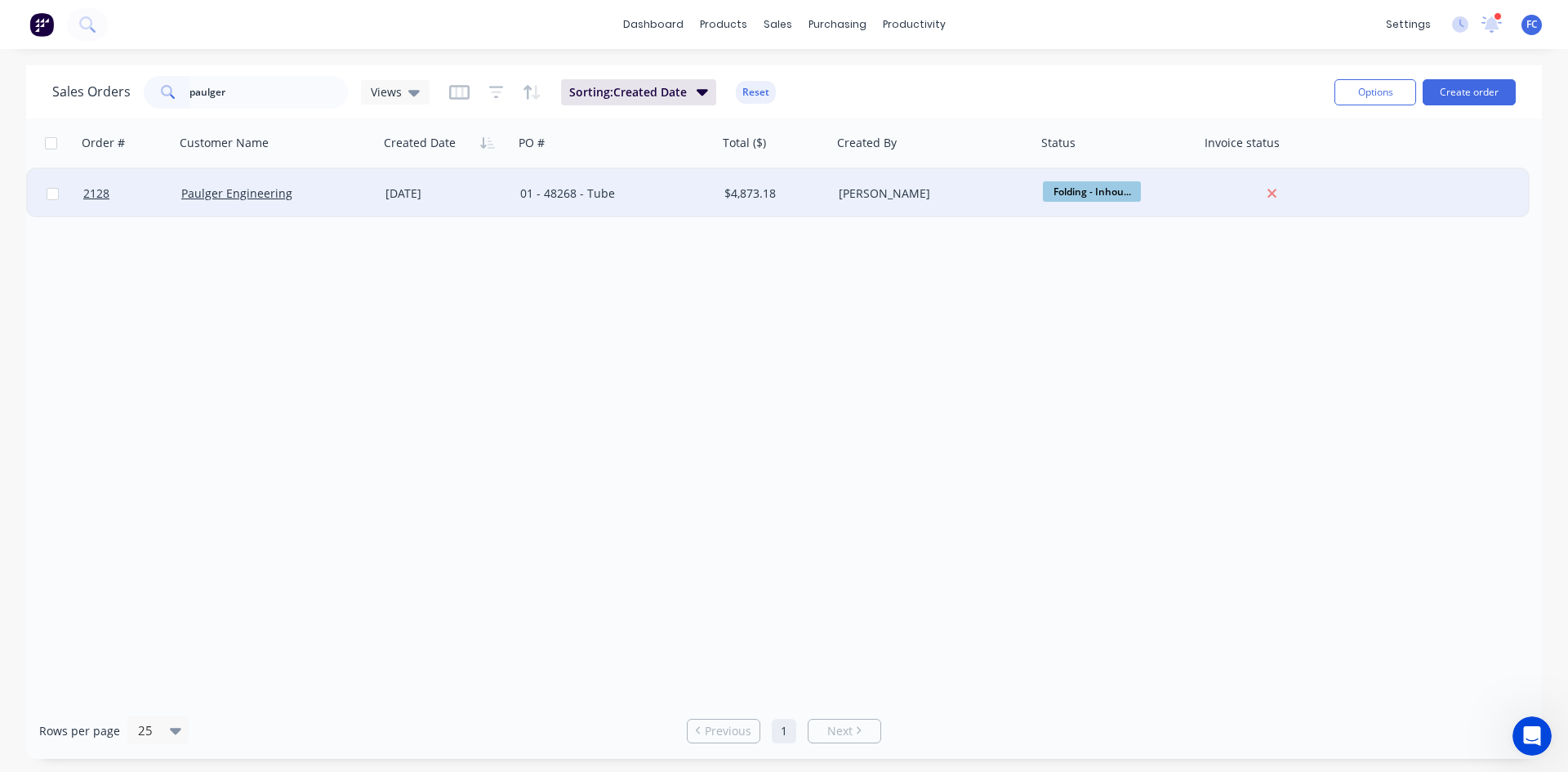
click at [368, 192] on div "Paulger Engineering" at bounding box center [277, 193] width 191 height 16
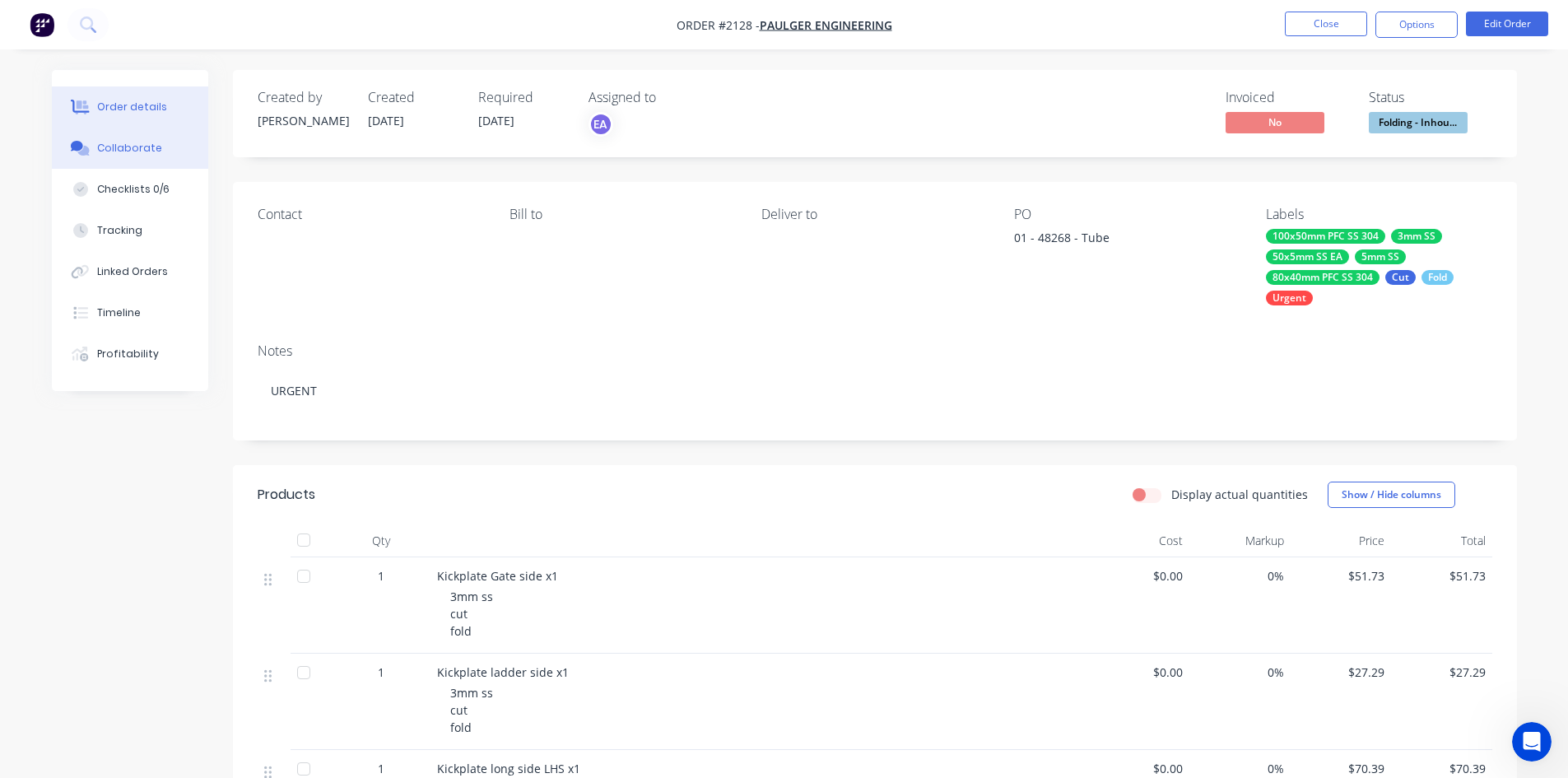
drag, startPoint x: 123, startPoint y: 150, endPoint x: 149, endPoint y: 160, distance: 27.9
click at [122, 150] on div "Collaborate" at bounding box center [129, 148] width 65 height 15
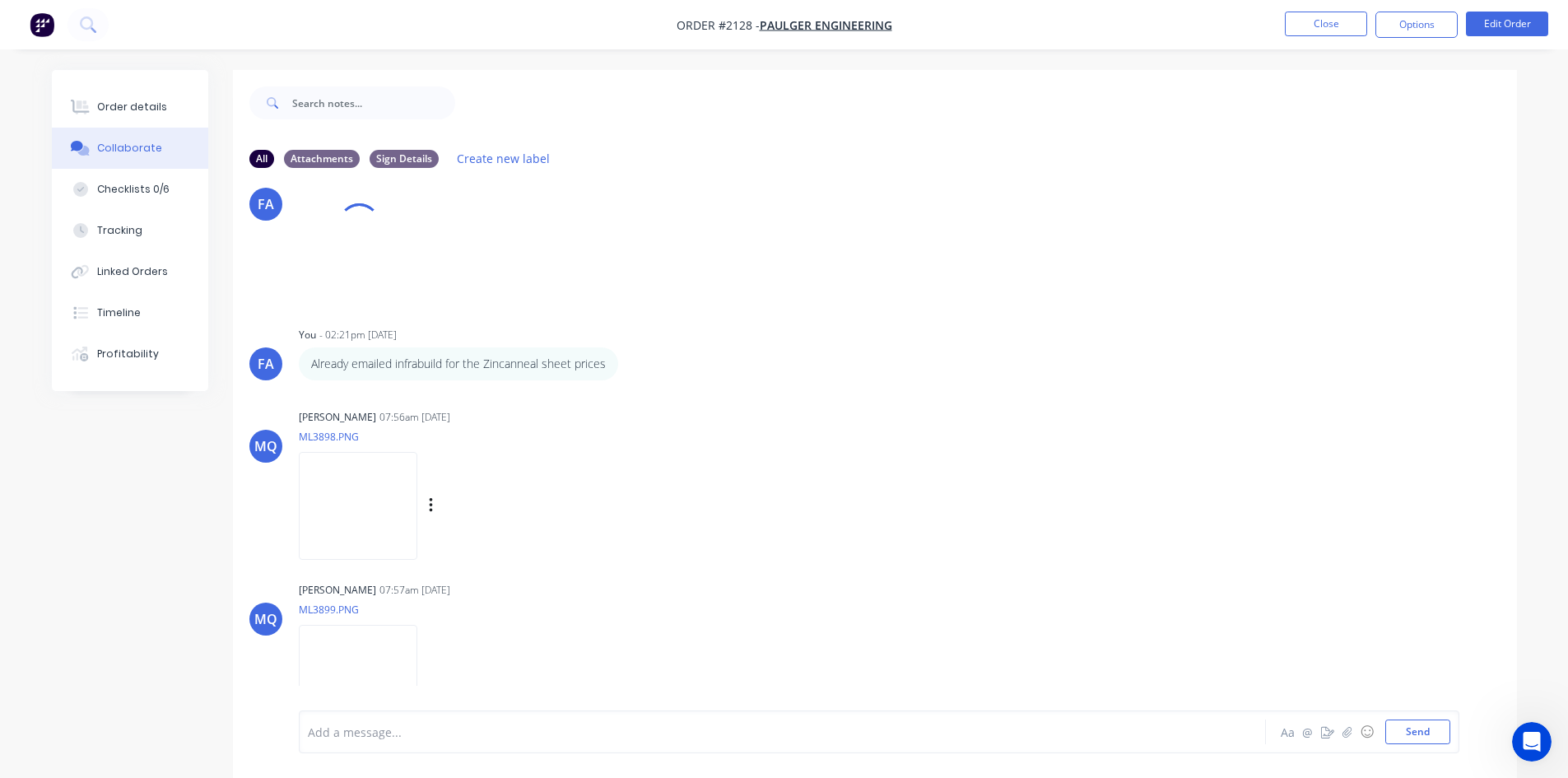
scroll to position [165, 0]
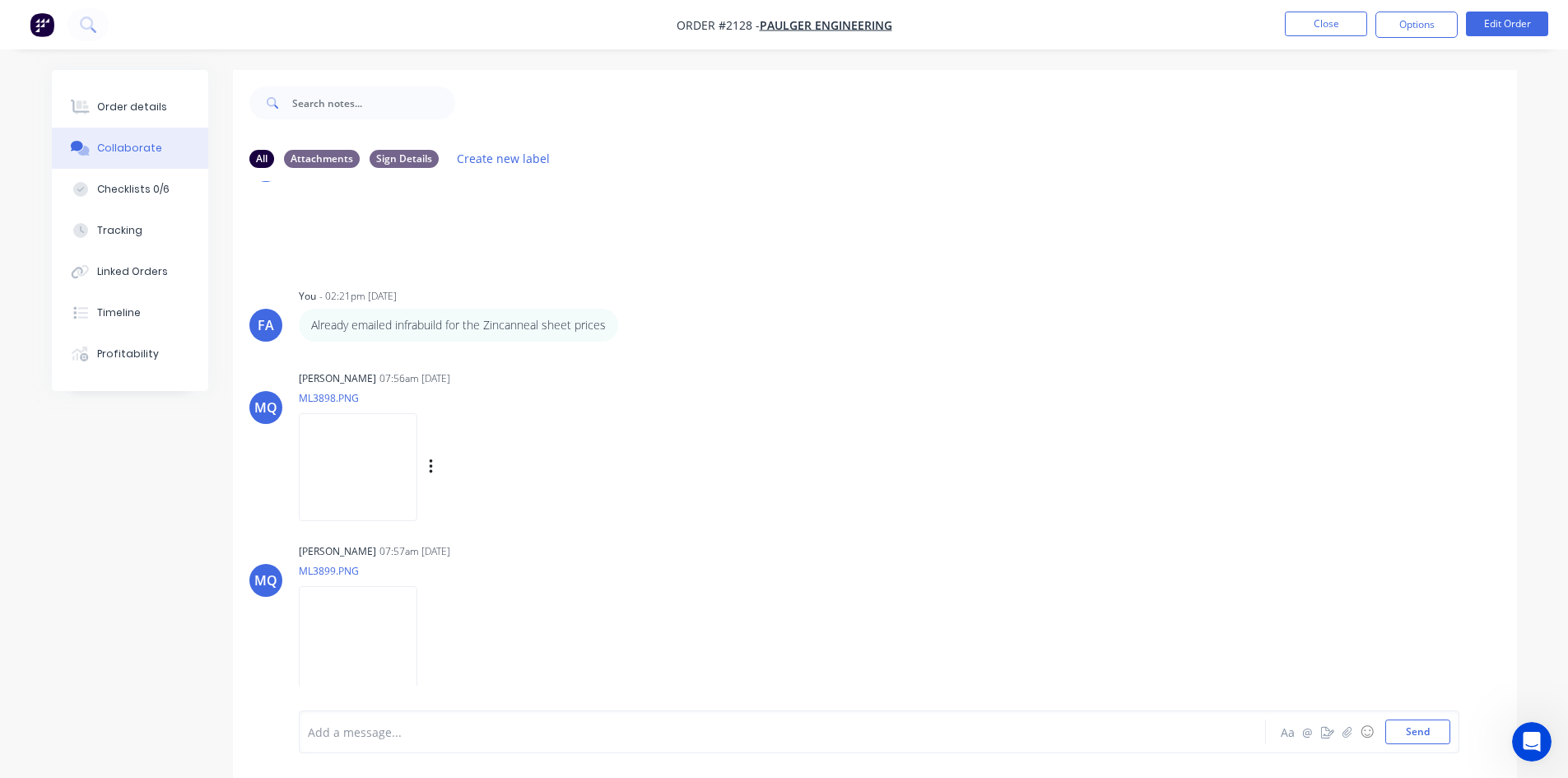
click at [409, 504] on img at bounding box center [358, 467] width 119 height 108
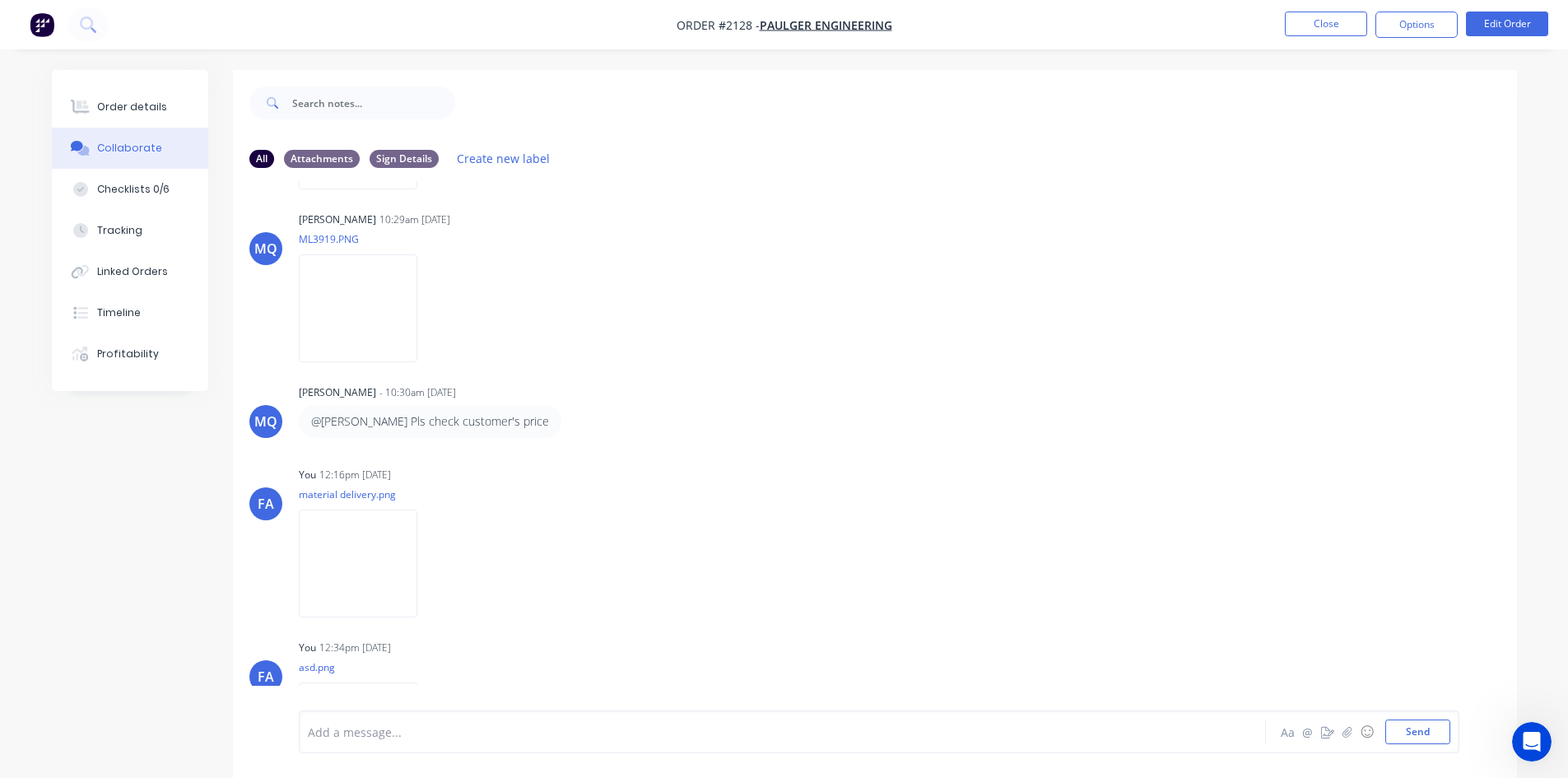
scroll to position [1810, 0]
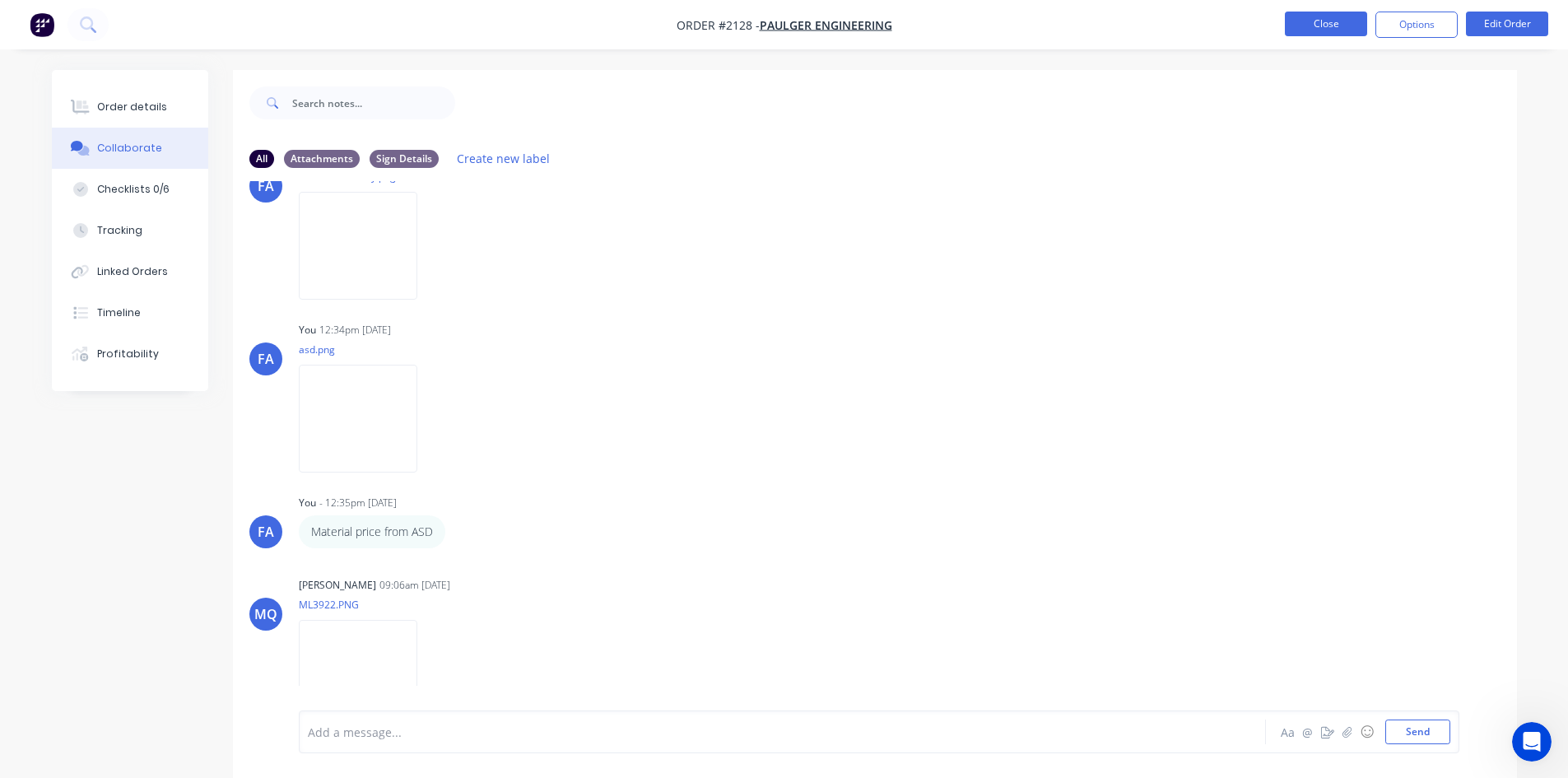
click at [1289, 17] on button "Close" at bounding box center [1327, 24] width 82 height 24
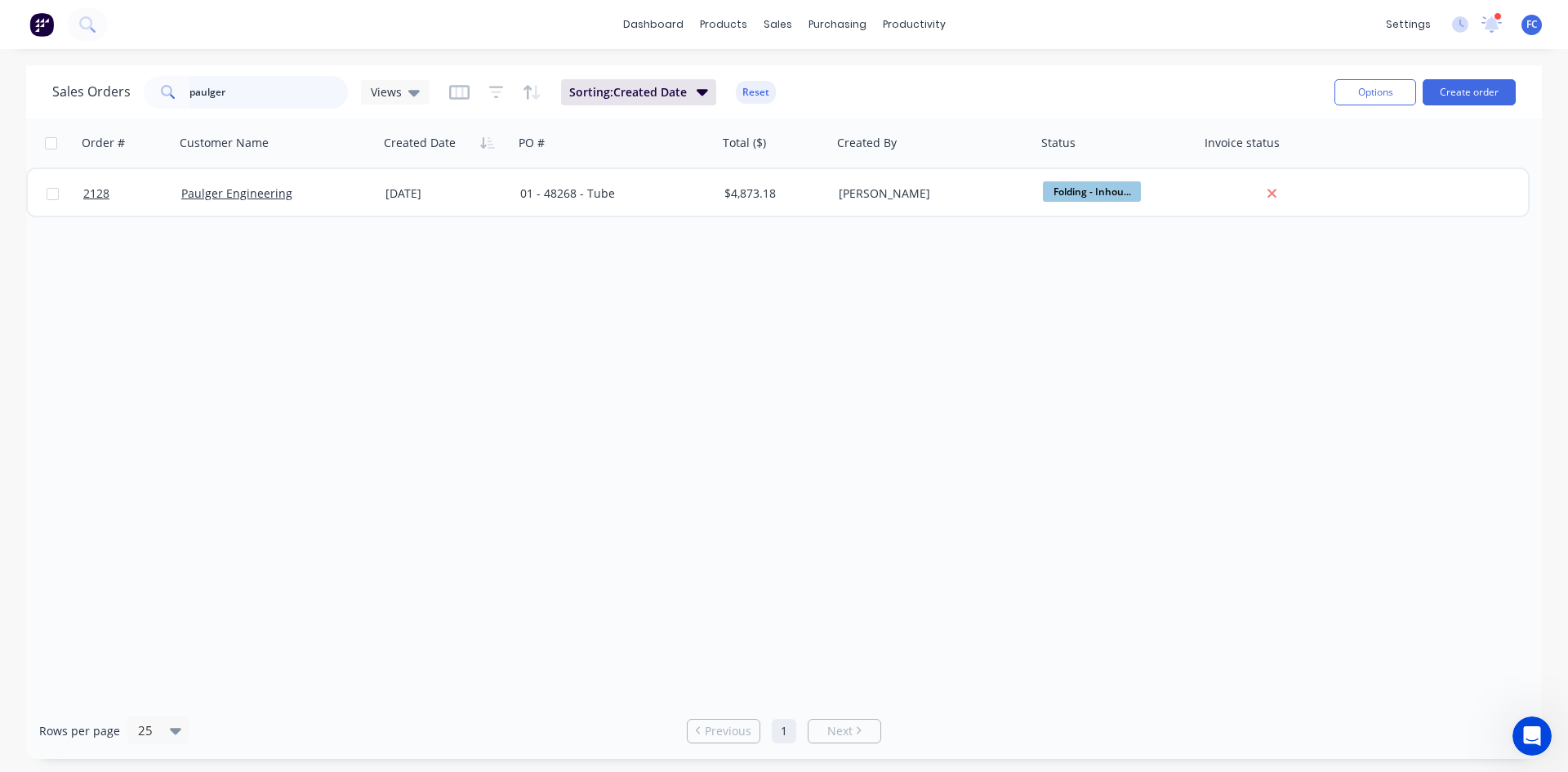
drag, startPoint x: 264, startPoint y: 91, endPoint x: 169, endPoint y: 78, distance: 95.9
click at [201, 84] on input "paulger" at bounding box center [269, 93] width 159 height 33
type input "p"
type input "micos"
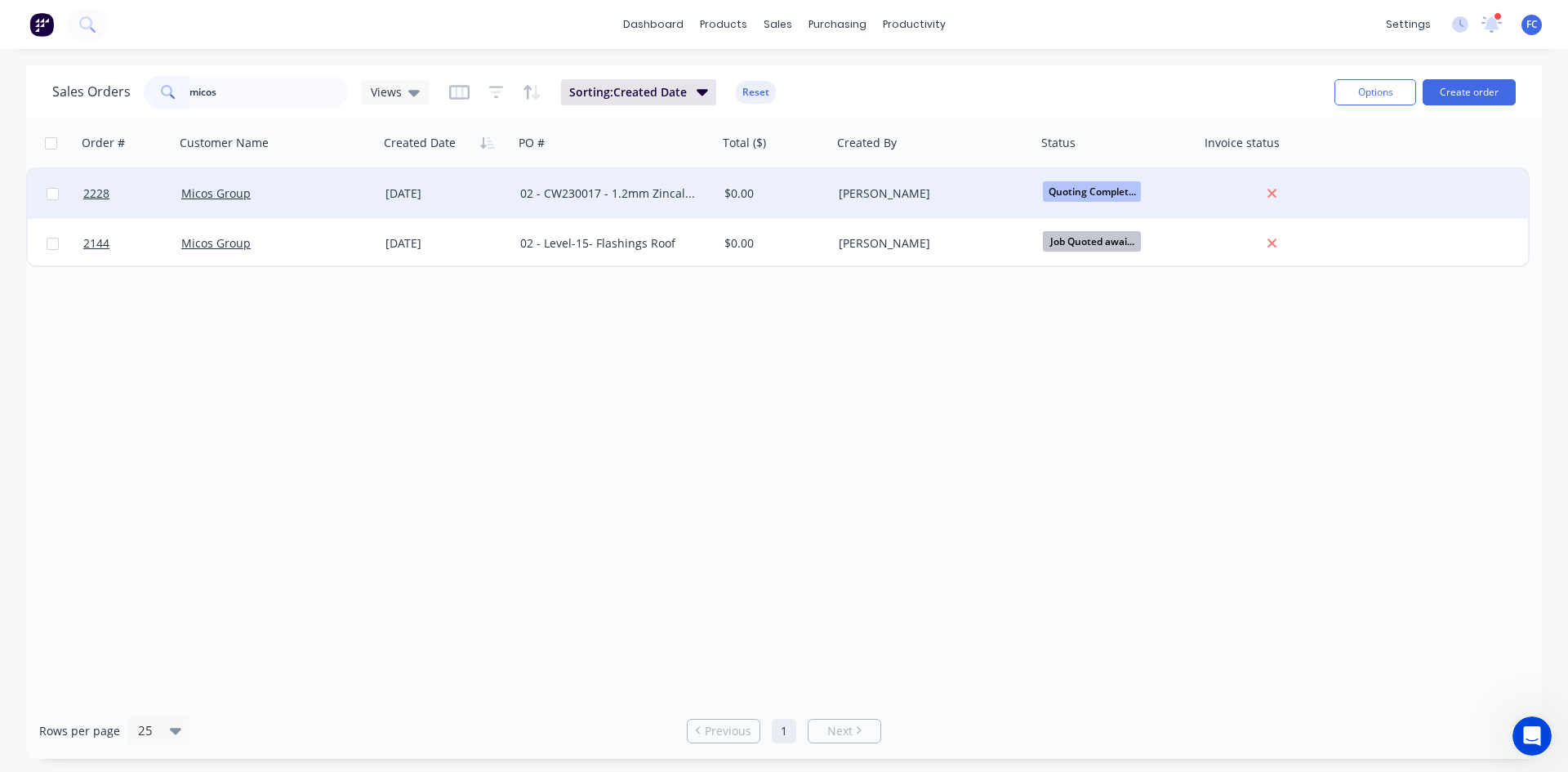
click at [354, 207] on div "Micos Group" at bounding box center [277, 194] width 204 height 49
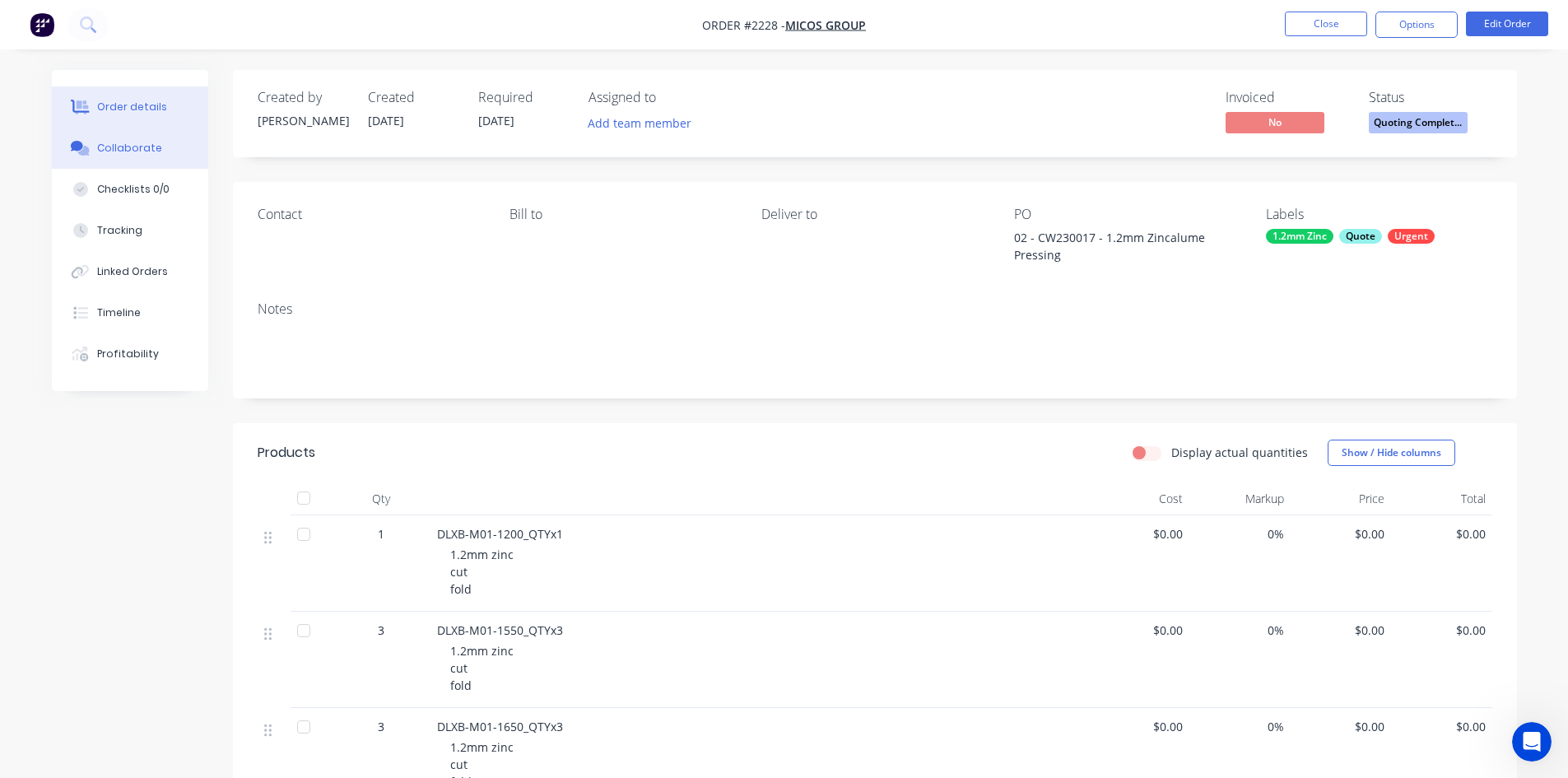
click at [118, 140] on button "Collaborate" at bounding box center [130, 147] width 156 height 41
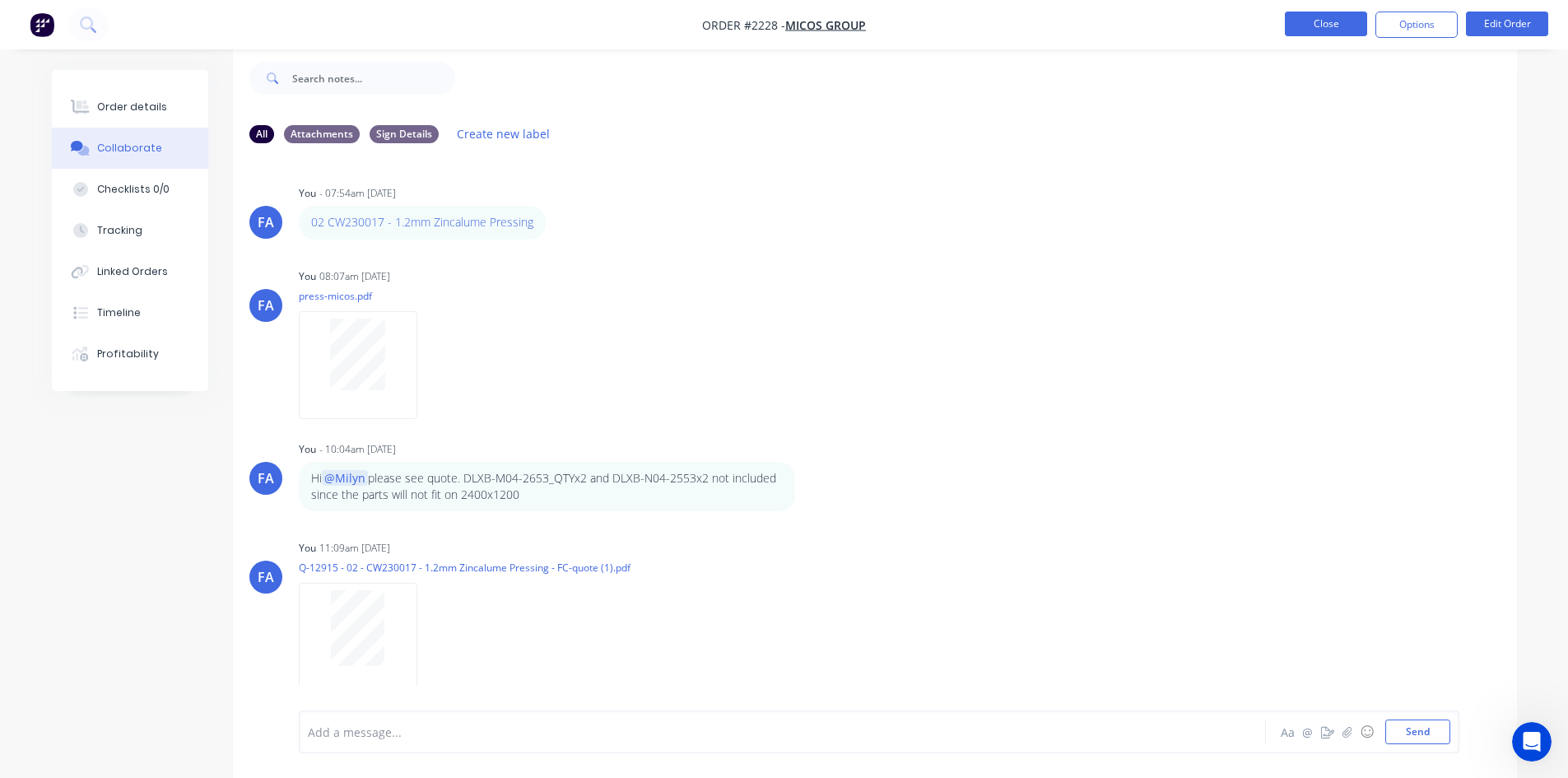
click at [1288, 30] on button "Close" at bounding box center [1327, 24] width 82 height 24
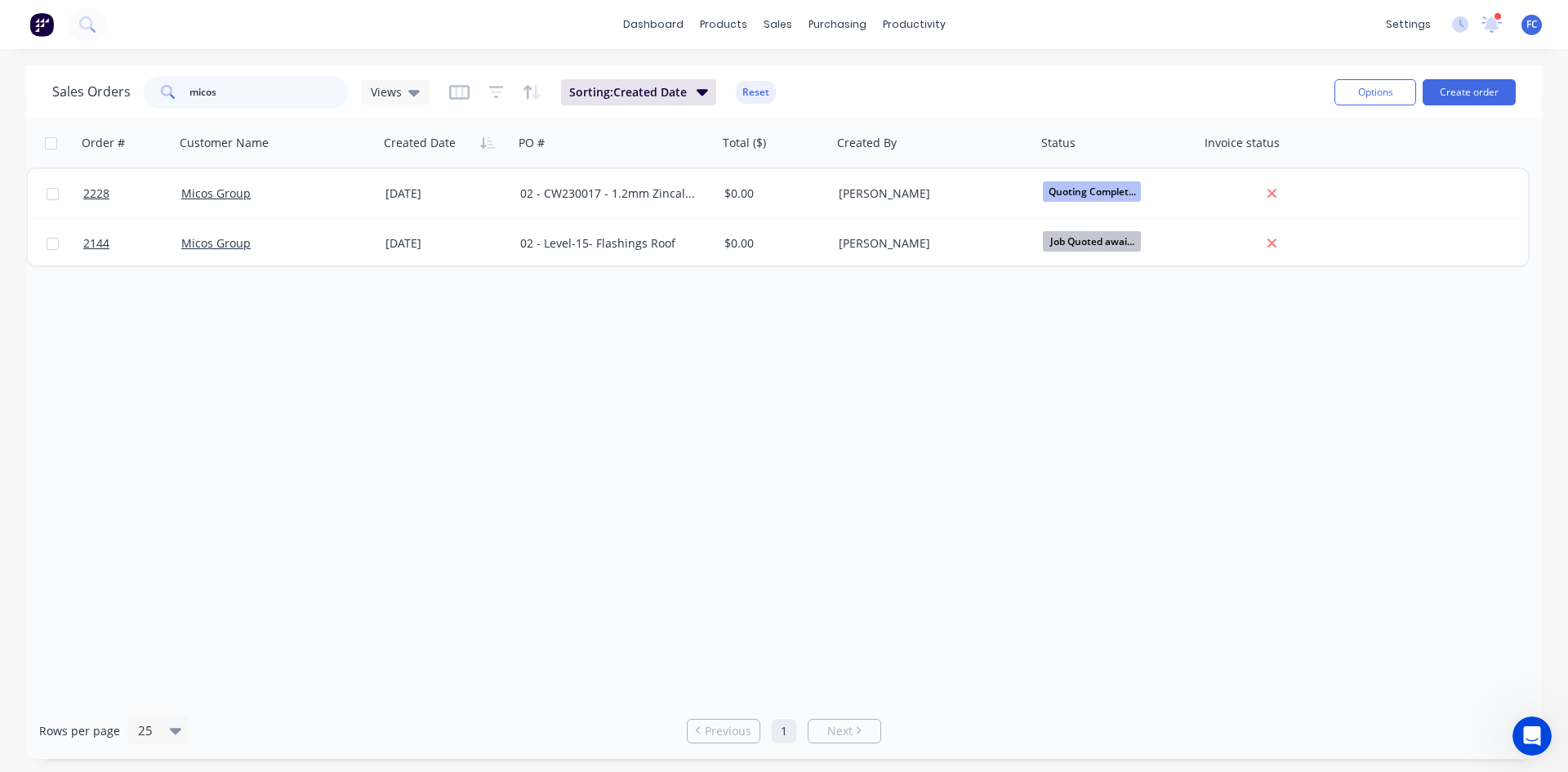
click at [99, 102] on div "Sales Orders micos Views" at bounding box center [240, 93] width 377 height 33
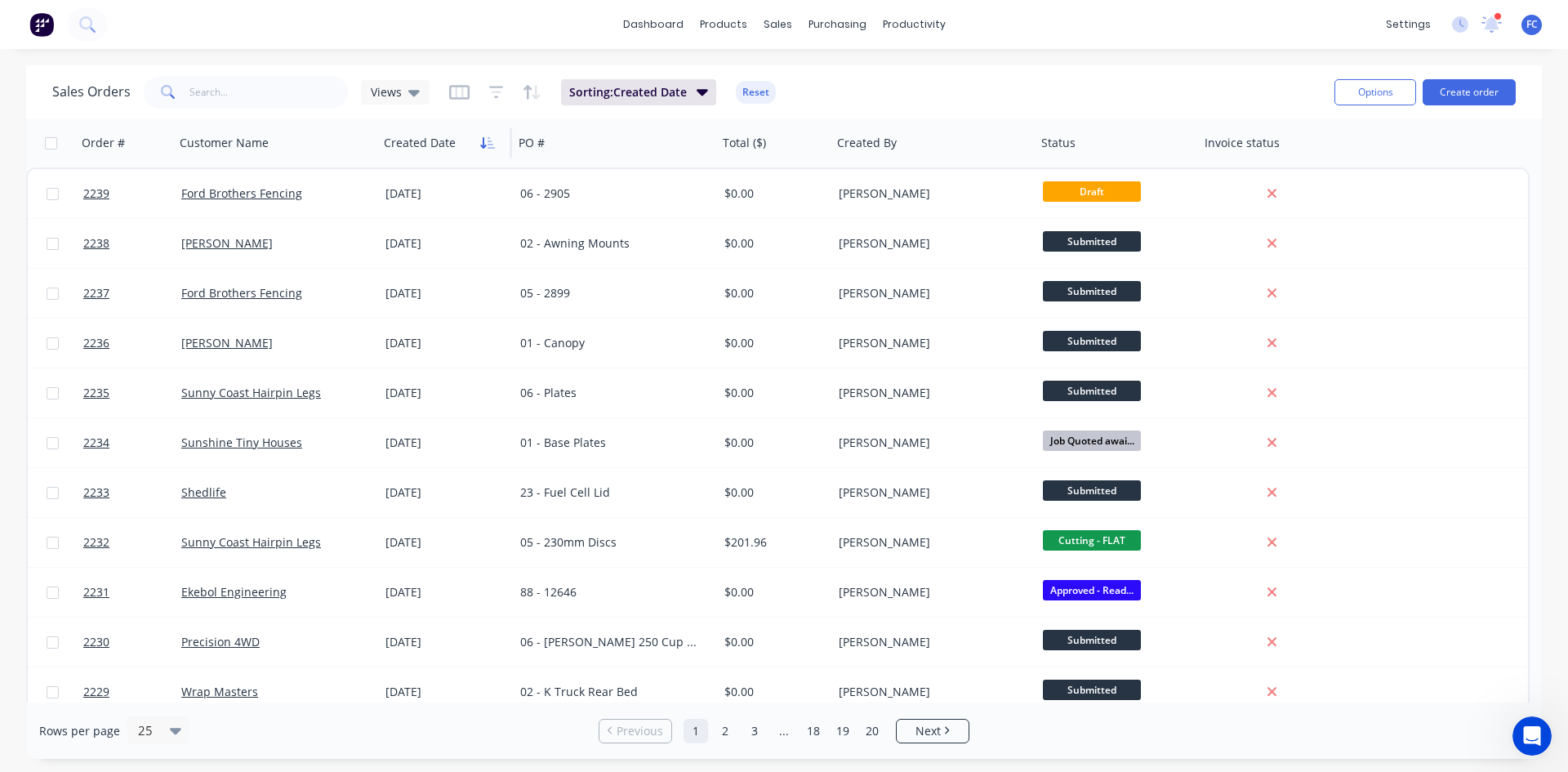
click at [481, 149] on icon "button" at bounding box center [487, 143] width 15 height 13
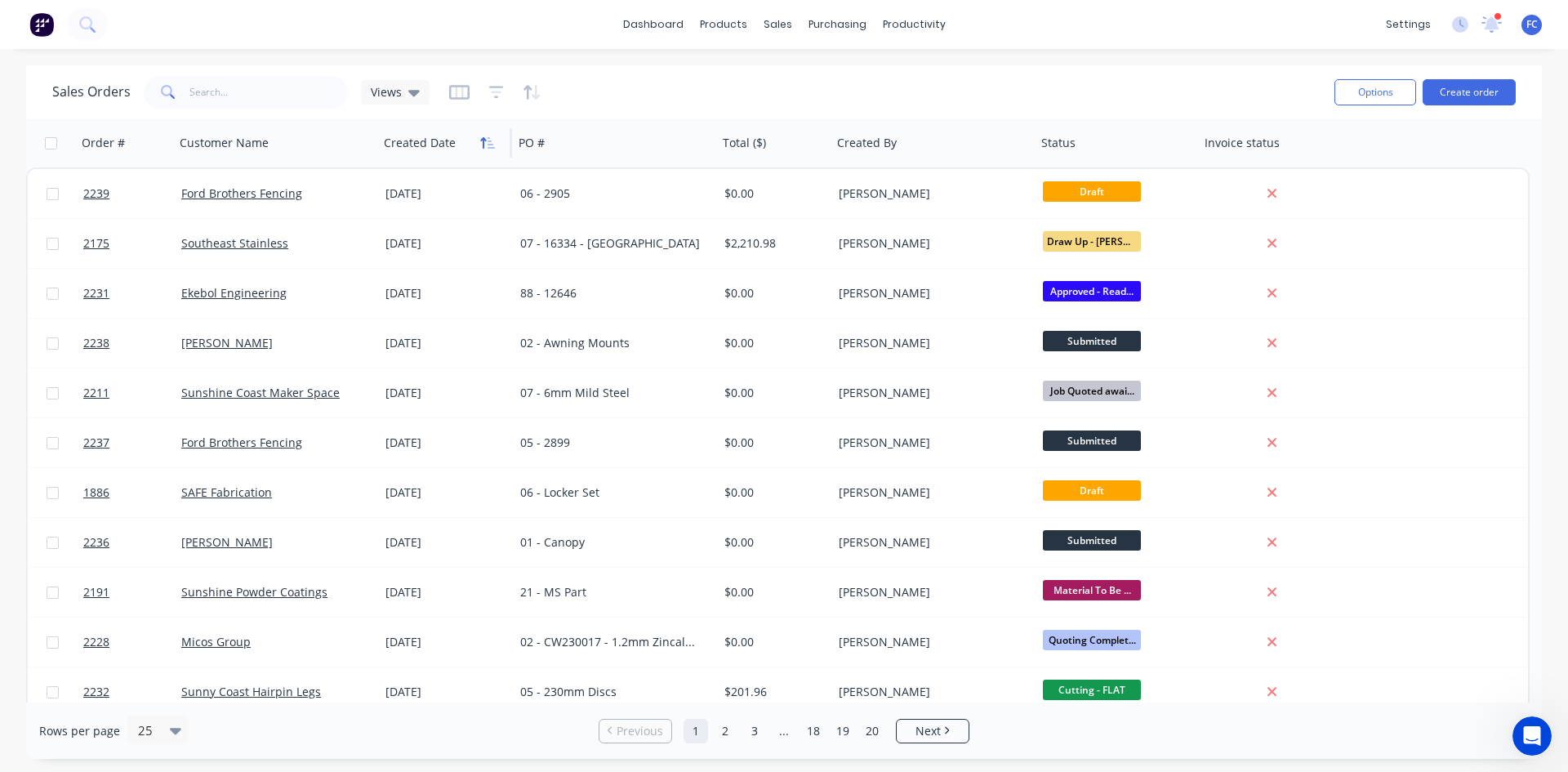
click at [484, 149] on icon "button" at bounding box center [487, 143] width 15 height 13
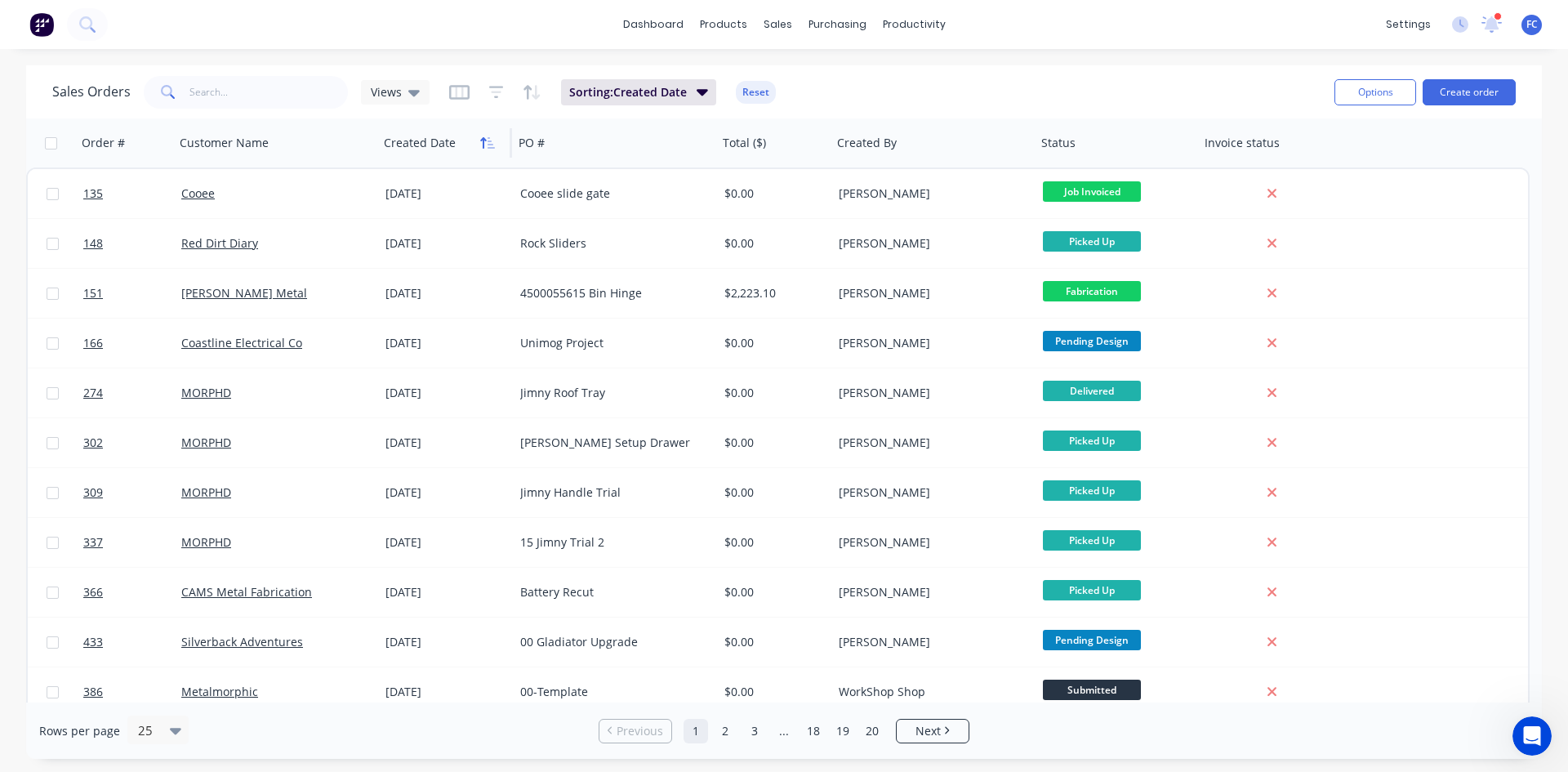
click at [481, 149] on icon "button" at bounding box center [487, 143] width 15 height 13
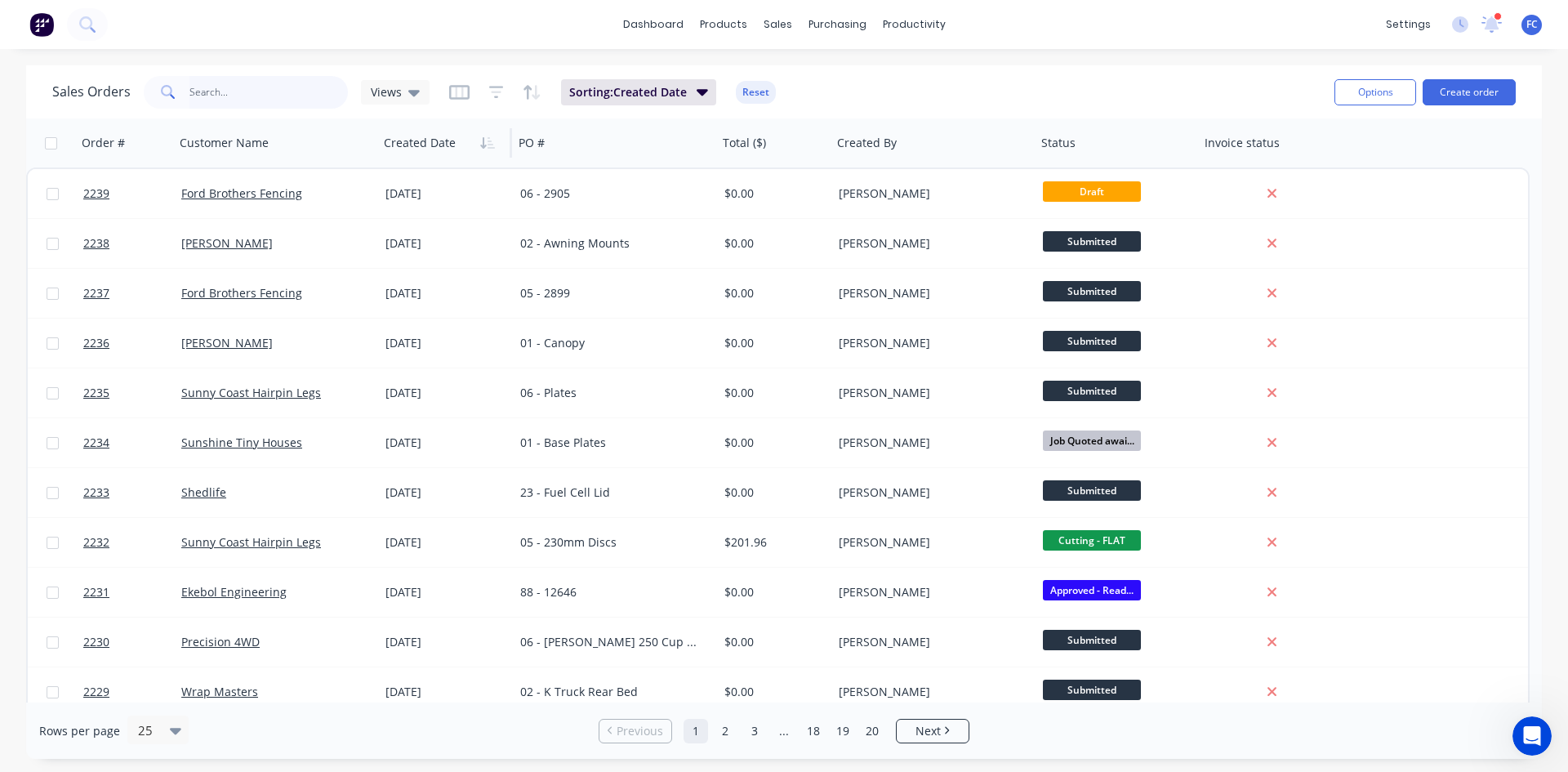
click at [243, 95] on input "text" at bounding box center [269, 93] width 159 height 33
click at [242, 95] on input "text" at bounding box center [269, 93] width 159 height 33
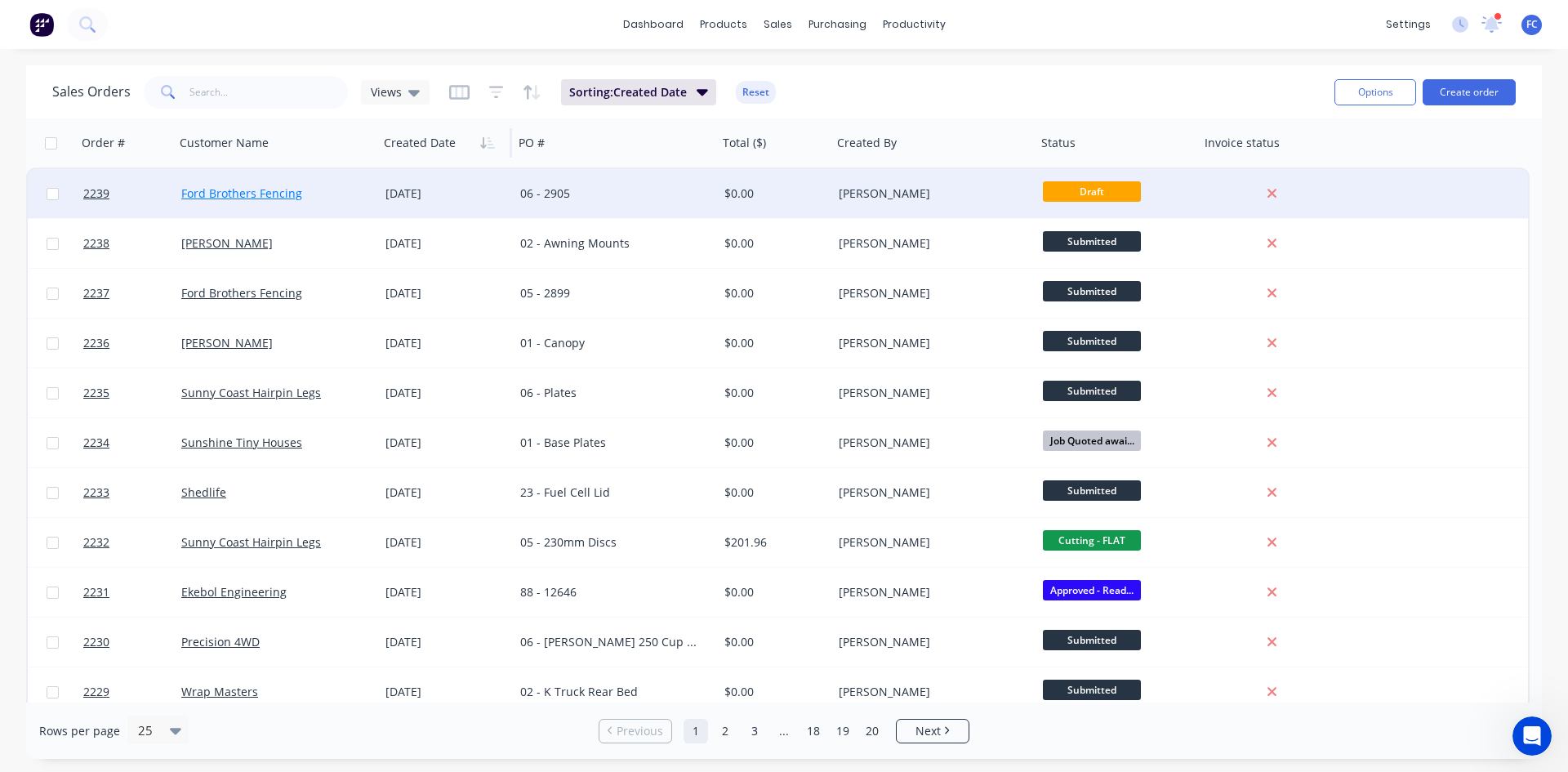
click at [226, 198] on link "Ford Brothers Fencing" at bounding box center [242, 193] width 121 height 16
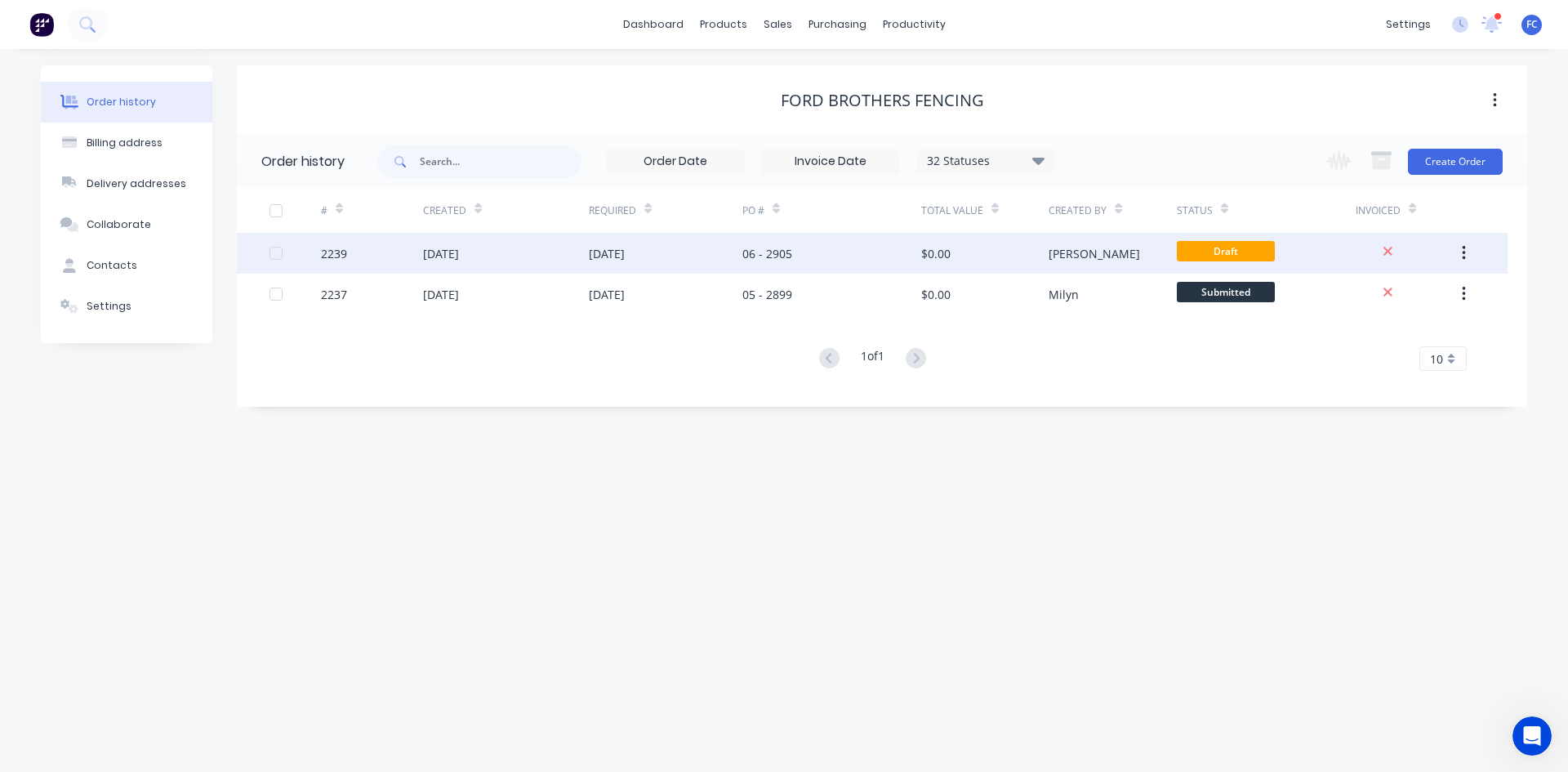
click at [705, 259] on div "[DATE]" at bounding box center [666, 252] width 154 height 41
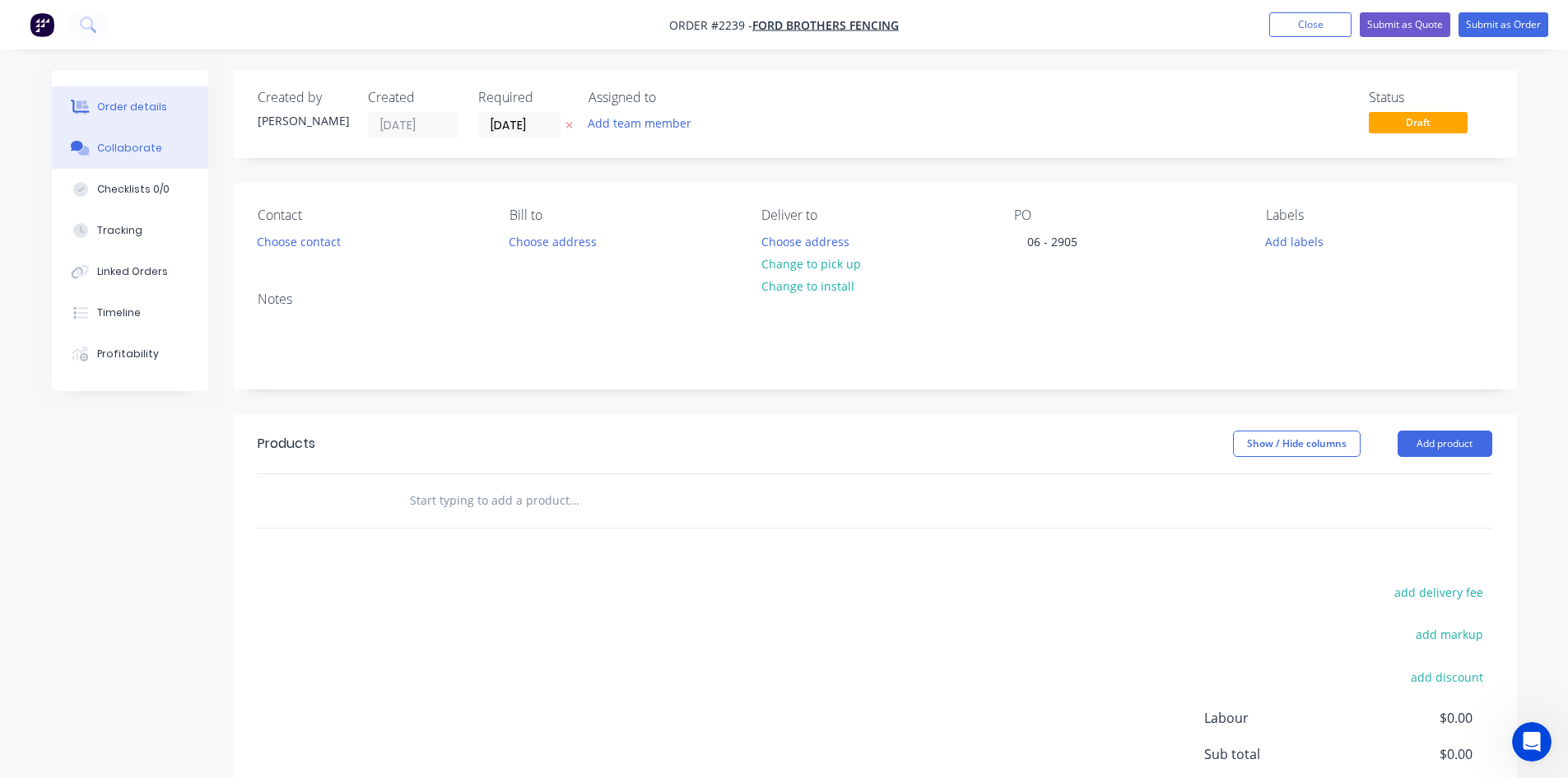
click at [156, 147] on div "Collaborate" at bounding box center [129, 148] width 65 height 15
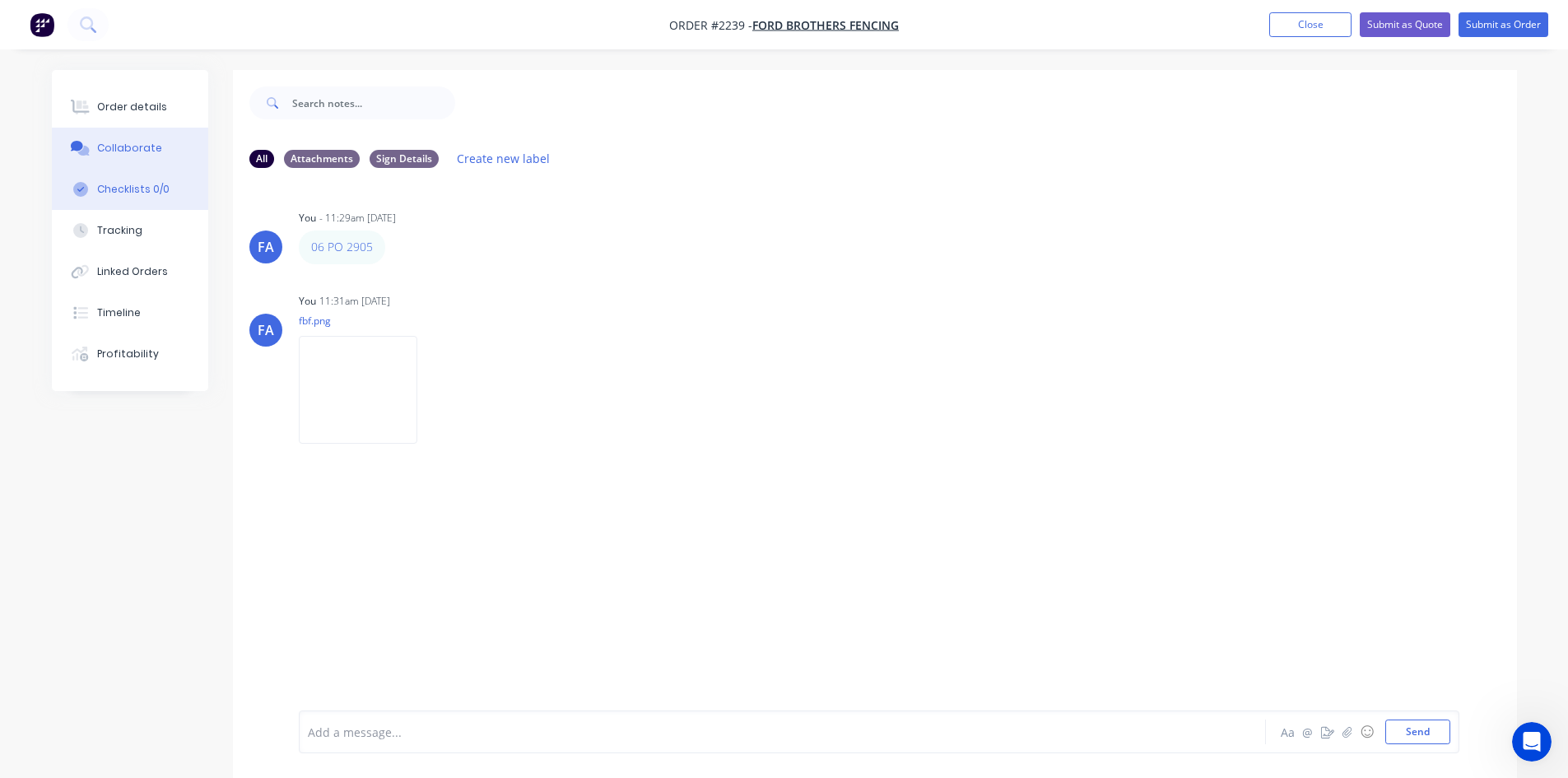
click at [128, 183] on div "Checklists 0/0" at bounding box center [132, 189] width 72 height 15
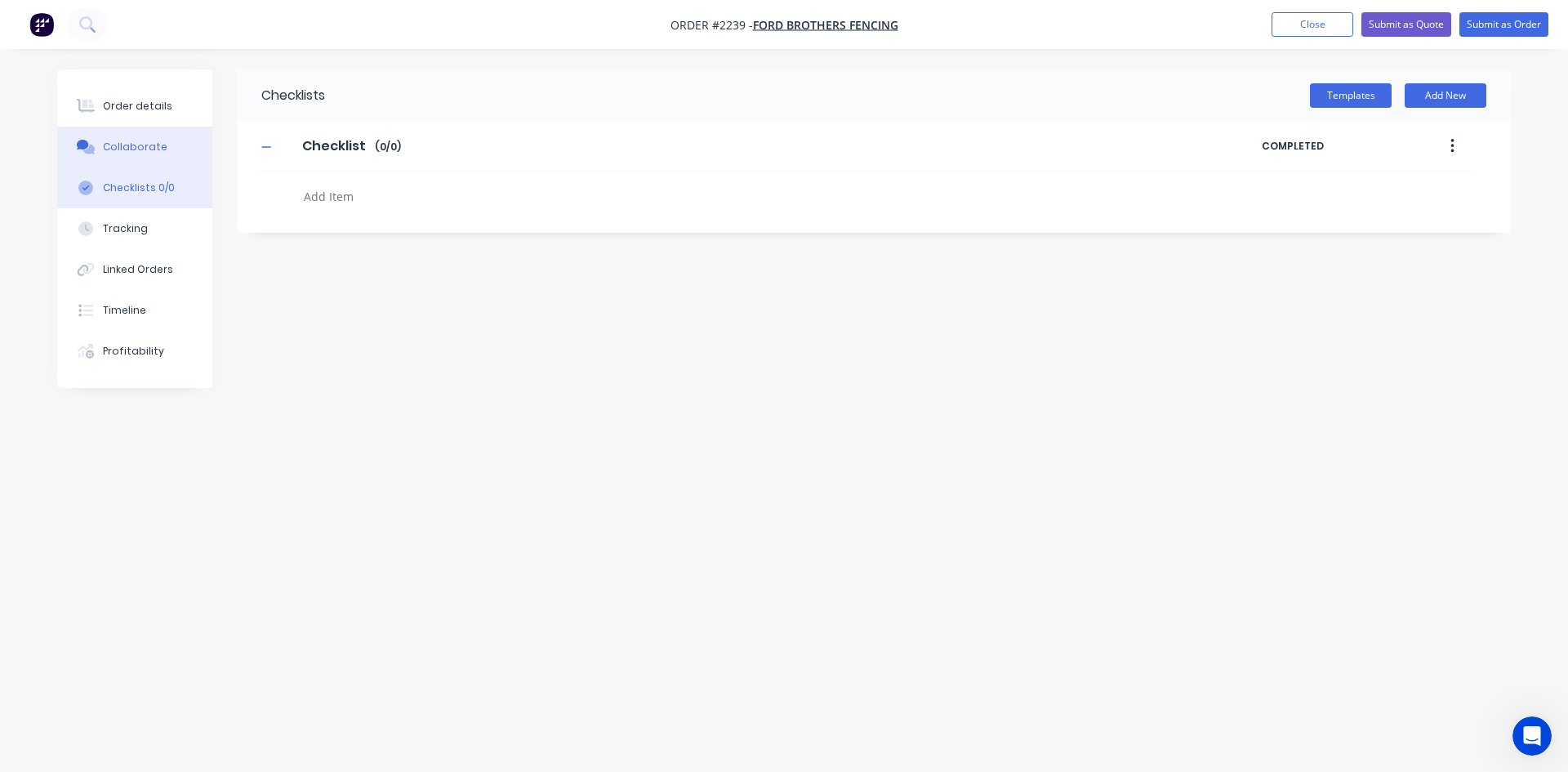
click at [148, 145] on div "Collaborate" at bounding box center [135, 147] width 65 height 15
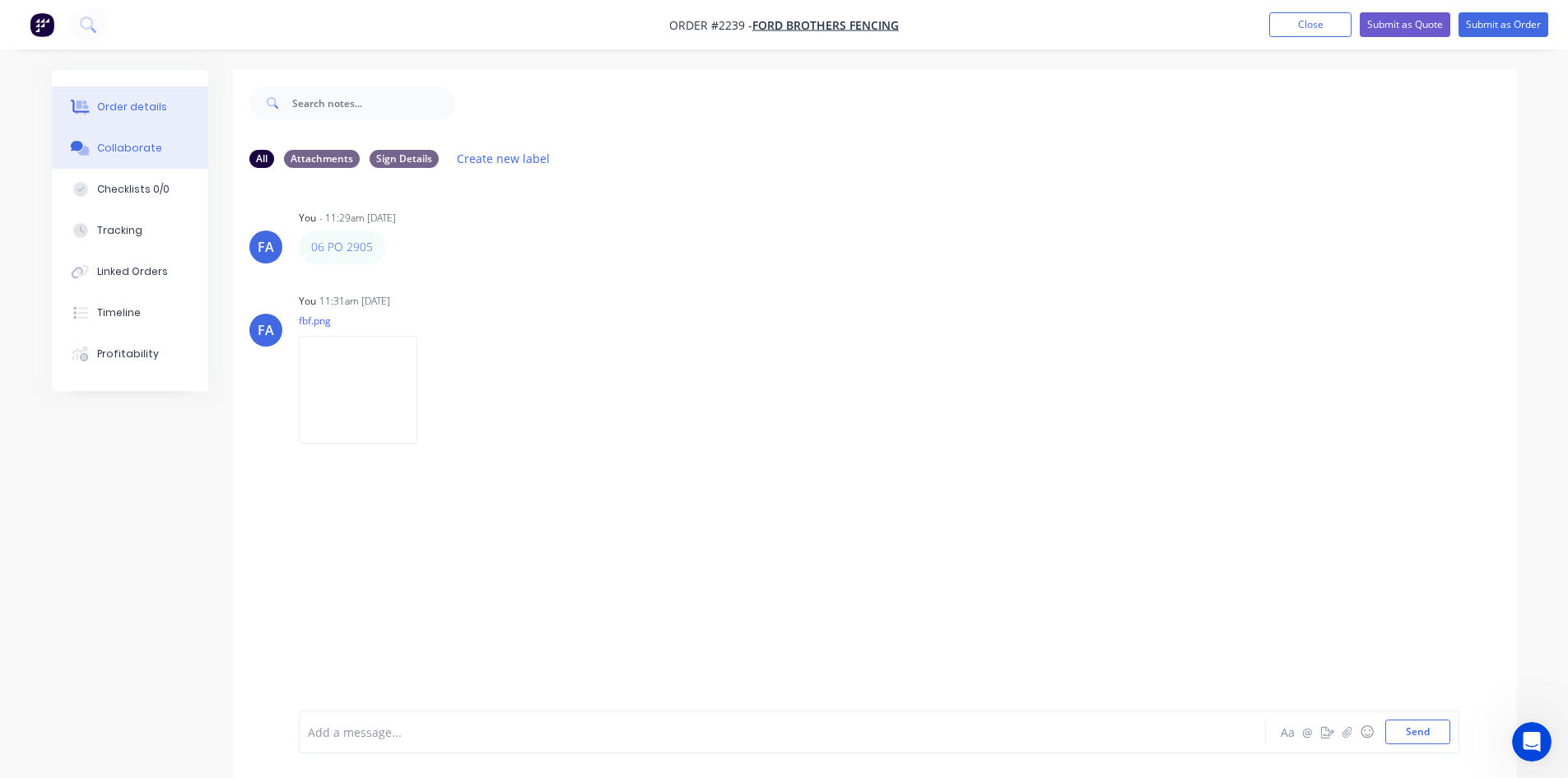
click at [101, 118] on button "Order details" at bounding box center [130, 106] width 156 height 41
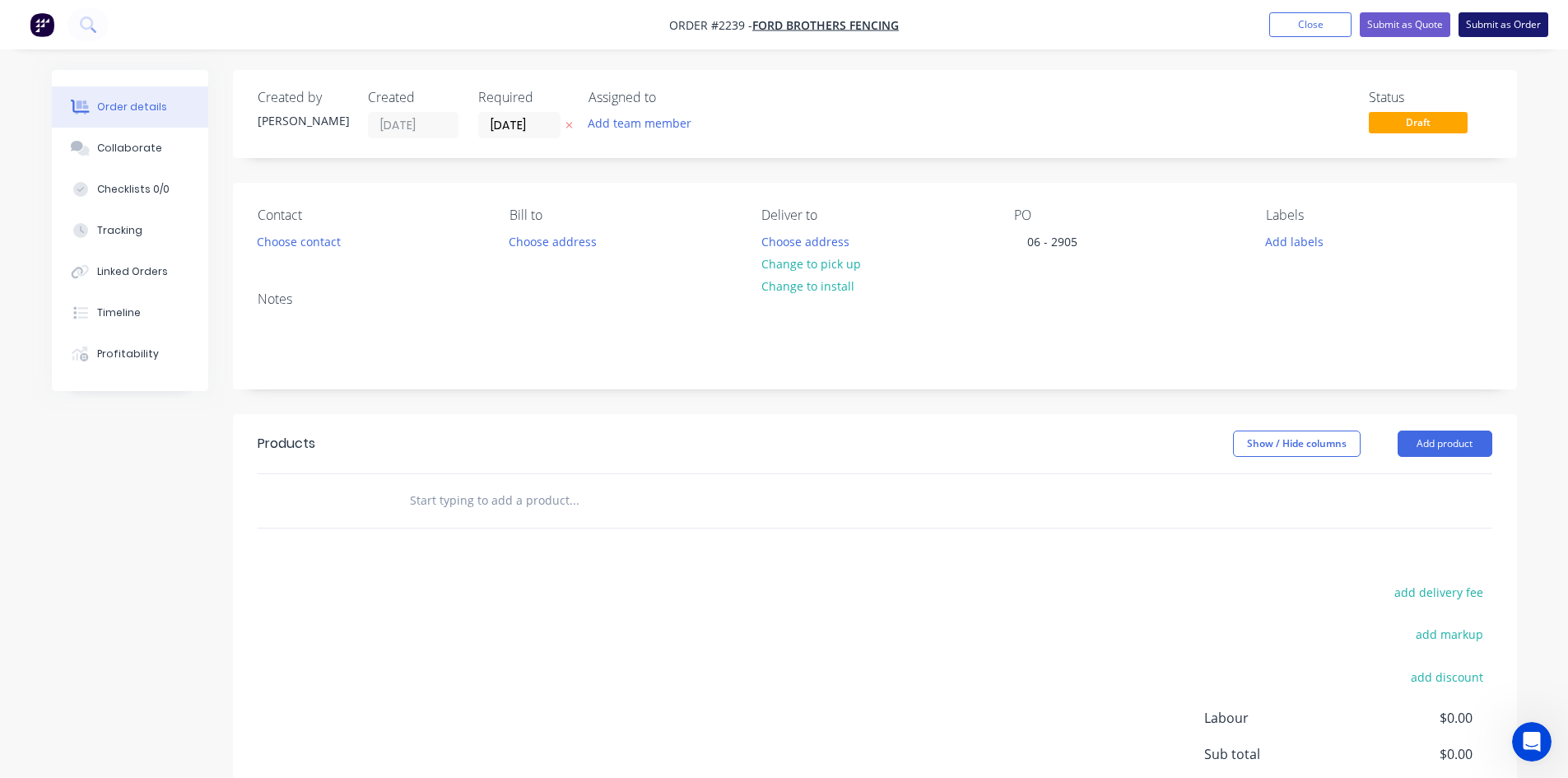
click at [1491, 21] on button "Submit as Order" at bounding box center [1504, 24] width 90 height 24
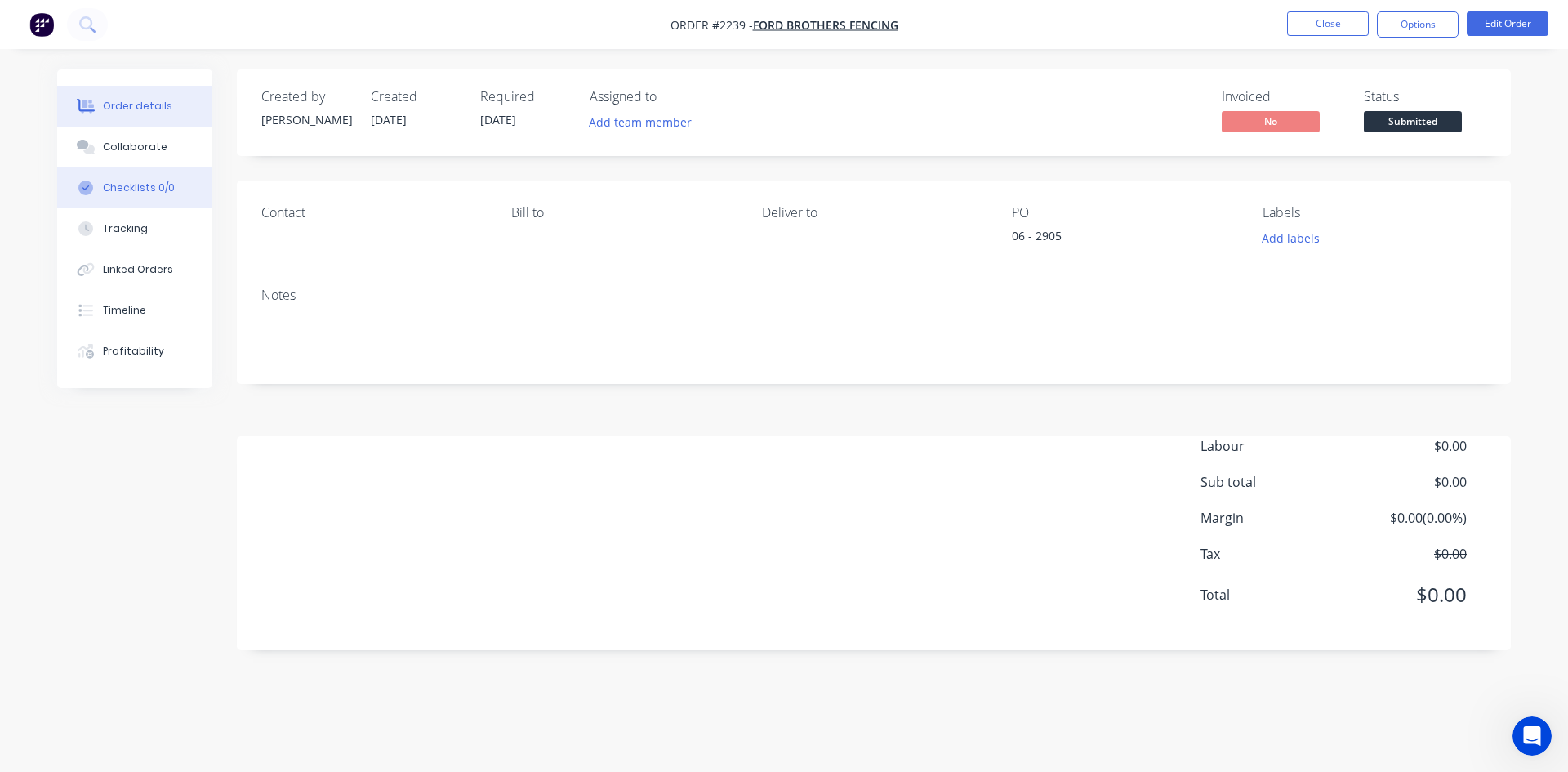
click at [145, 182] on div "Checklists 0/0" at bounding box center [138, 188] width 72 height 15
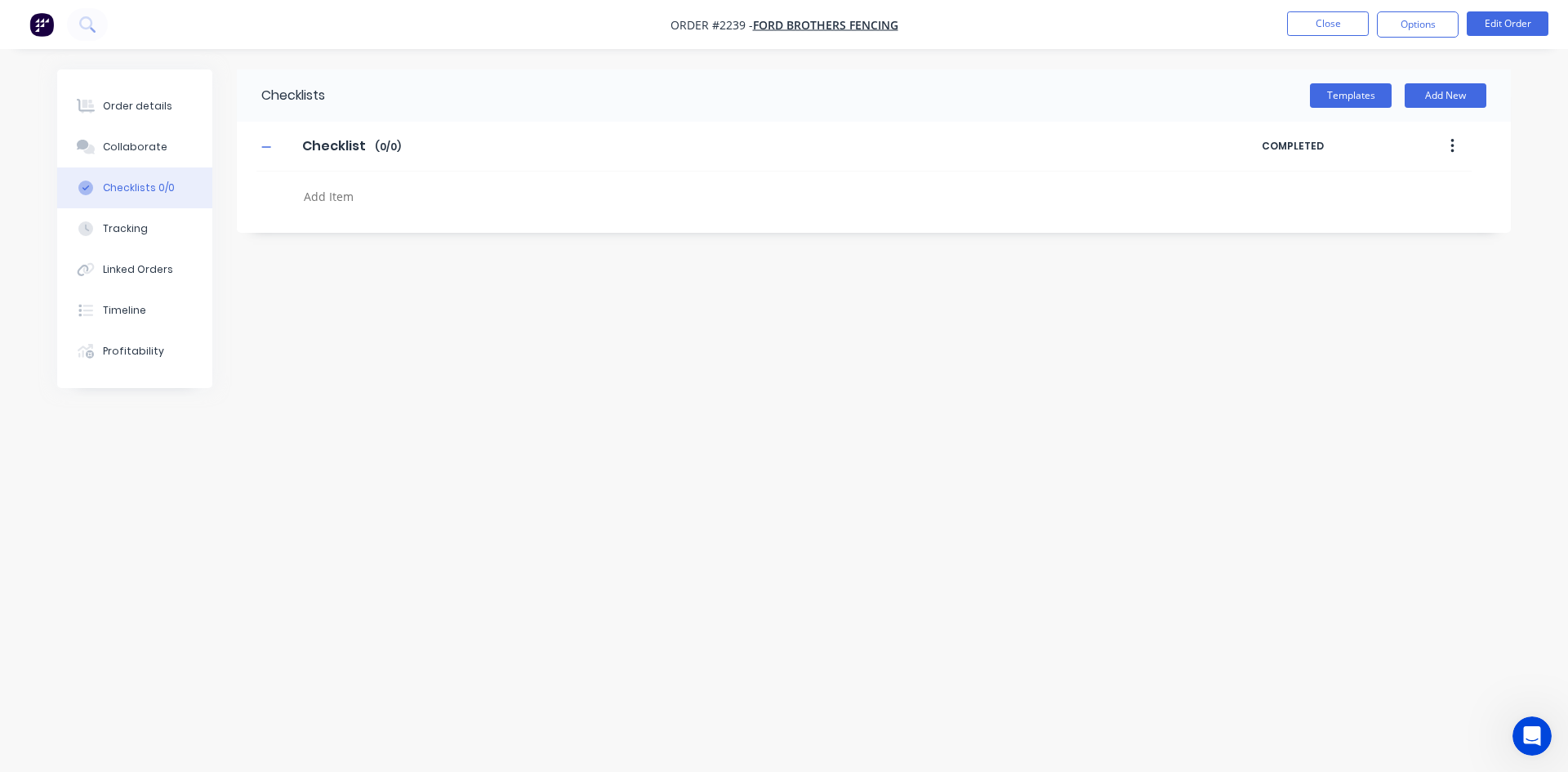
click at [309, 205] on textarea at bounding box center [690, 195] width 786 height 23
type textarea "x"
type textarea "p"
type textarea "x"
type textarea "po"
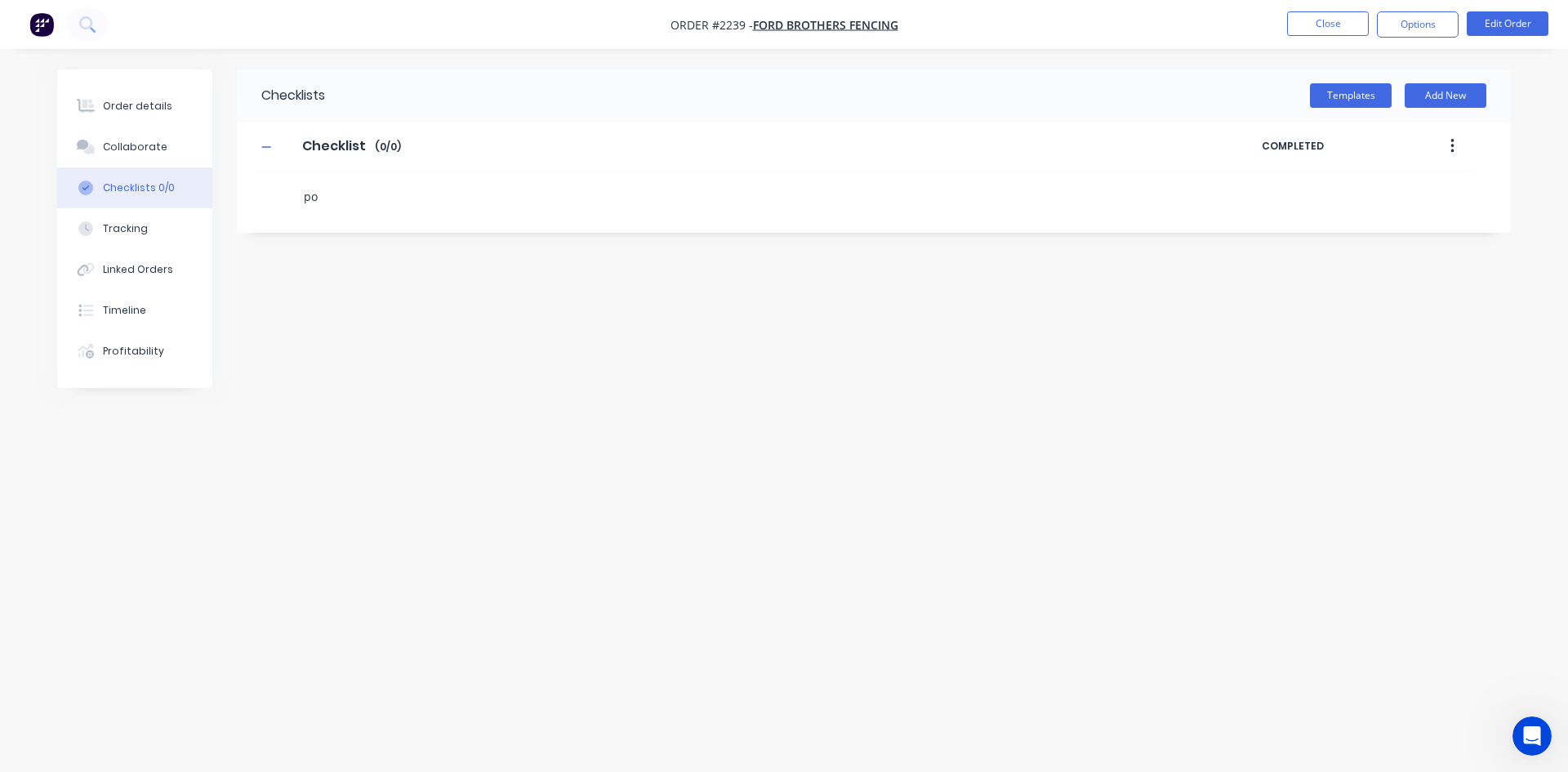
type textarea "x"
type textarea "p"
type textarea "x"
type textarea "P"
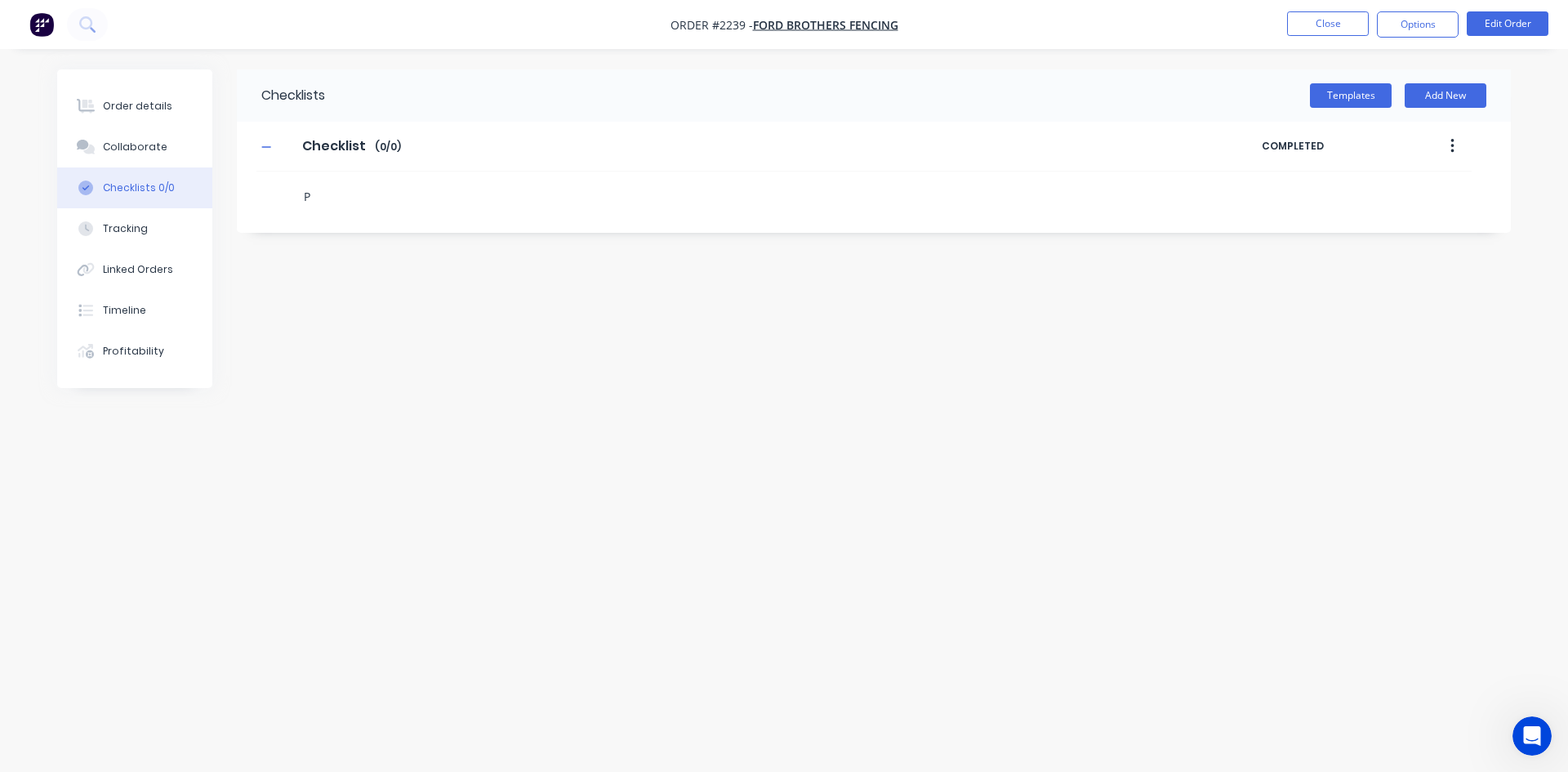
type textarea "x"
type textarea "PO"
type textarea "x"
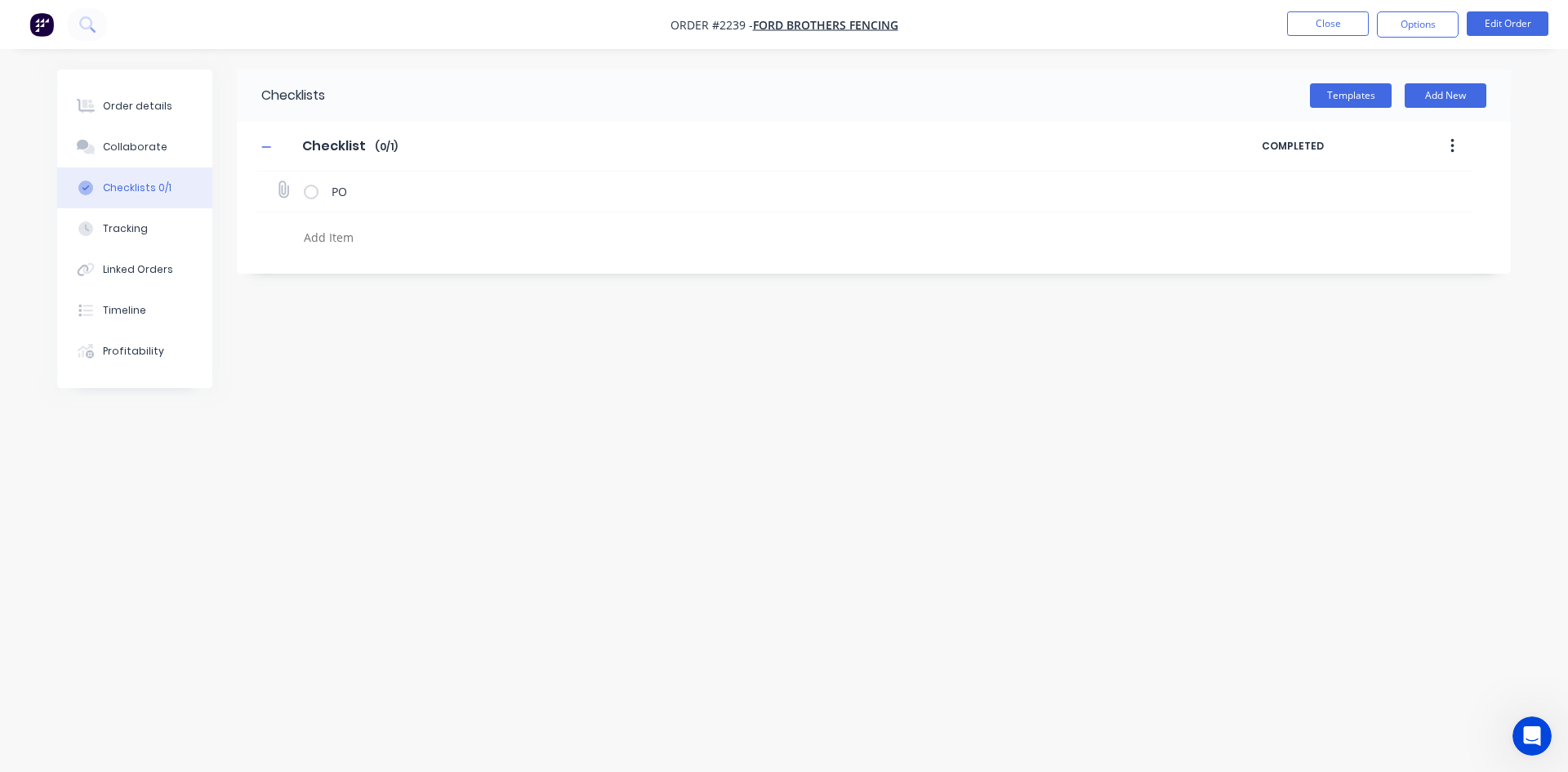
type textarea "x"
click at [288, 191] on icon at bounding box center [283, 189] width 22 height 22
click at [276, 182] on input "file" at bounding box center [276, 182] width 0 height 0
type input "C:\fakepath\Purchase_Order_No_2905 (1).pdf"
click at [1461, 186] on icon at bounding box center [1461, 189] width 15 height 16
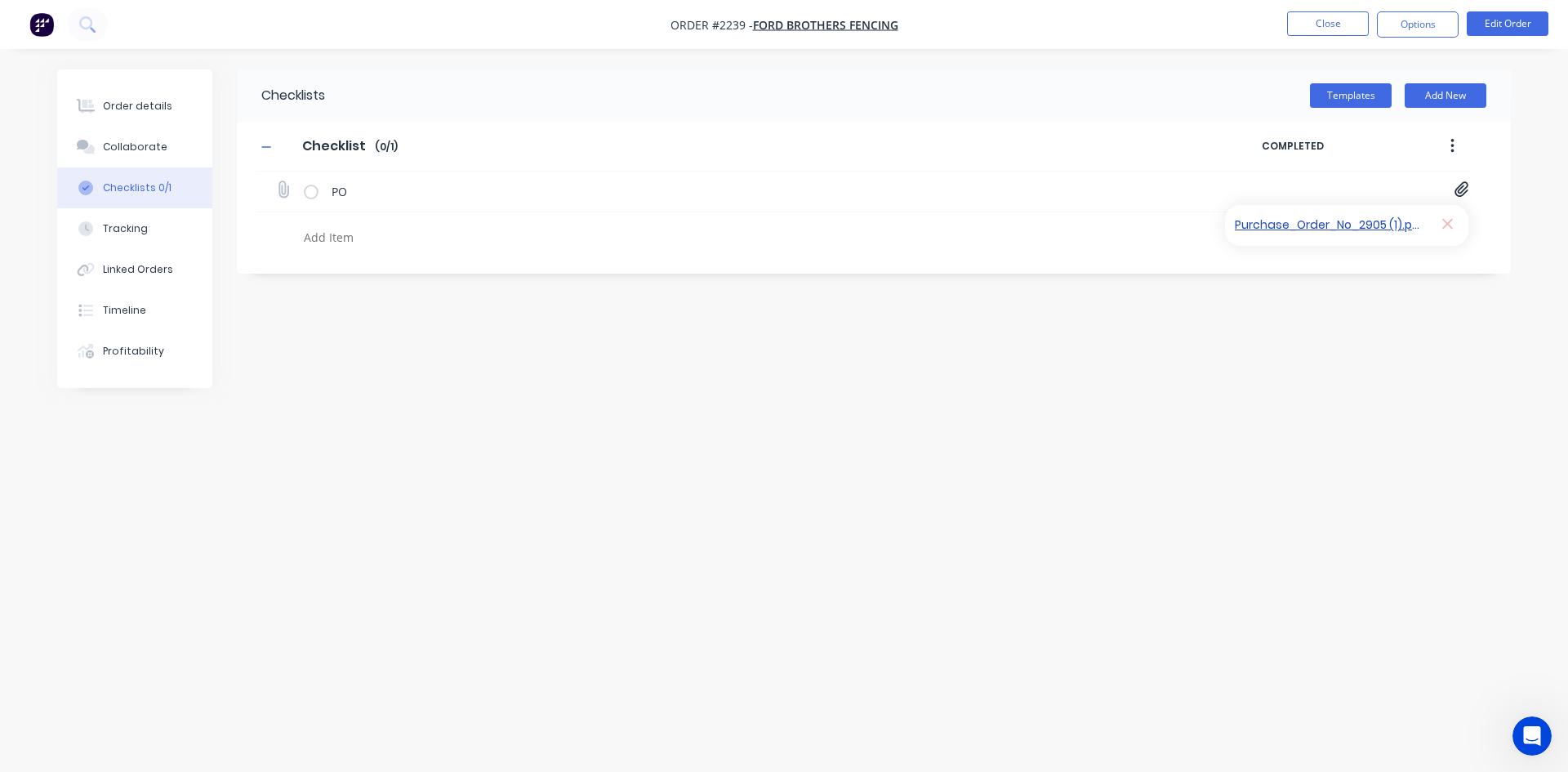
click at [1345, 228] on link "Purchase_Order_No_2905 (1).pdf" at bounding box center [1329, 226] width 190 height 17
click at [1344, 229] on link "Purchase_Order_No_2905 (1).pdf" at bounding box center [1329, 226] width 190 height 17
drag, startPoint x: 1345, startPoint y: 3, endPoint x: 1322, endPoint y: 30, distance: 35.5
click at [1343, 3] on nav "Order #2239 - Ford Brothers Fencing Close Options Edit Order" at bounding box center [784, 24] width 1568 height 49
click at [1322, 31] on button "Close" at bounding box center [1328, 23] width 81 height 24
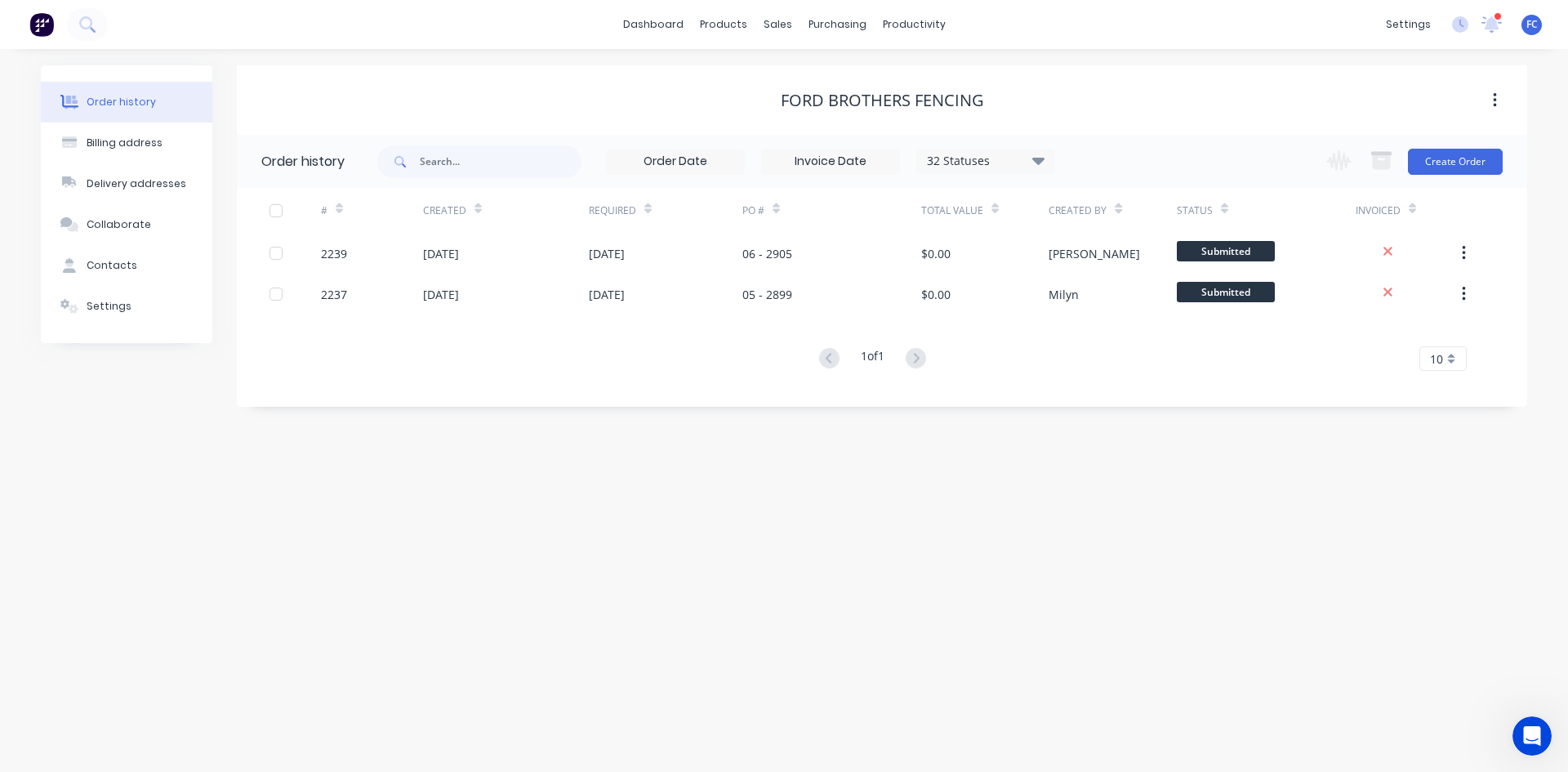
click at [1492, 26] on icon at bounding box center [1491, 22] width 16 height 16
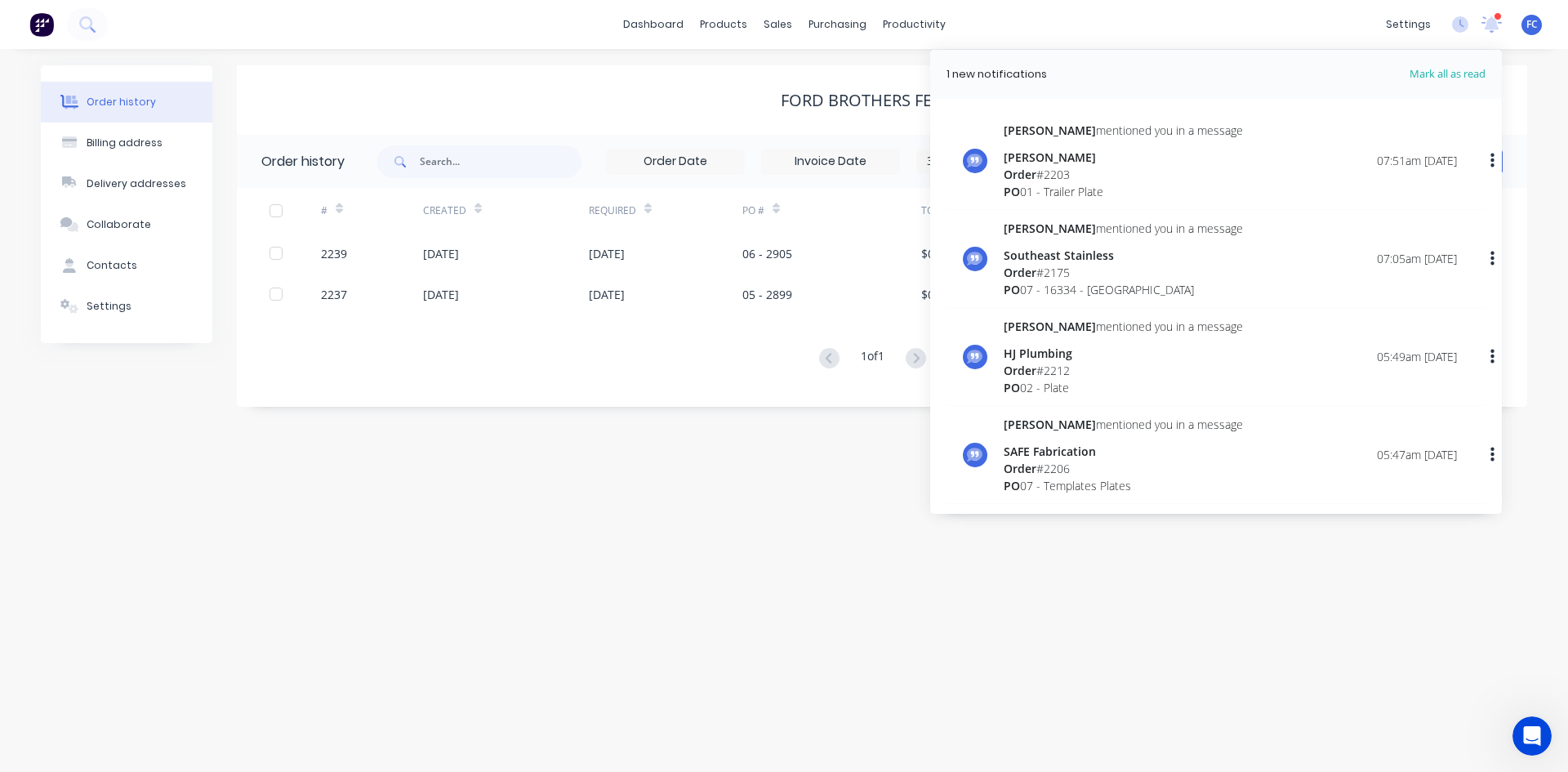
drag, startPoint x: 1492, startPoint y: 26, endPoint x: 1193, endPoint y: 77, distance: 303.3
click at [1482, 25] on icon at bounding box center [1492, 24] width 21 height 16
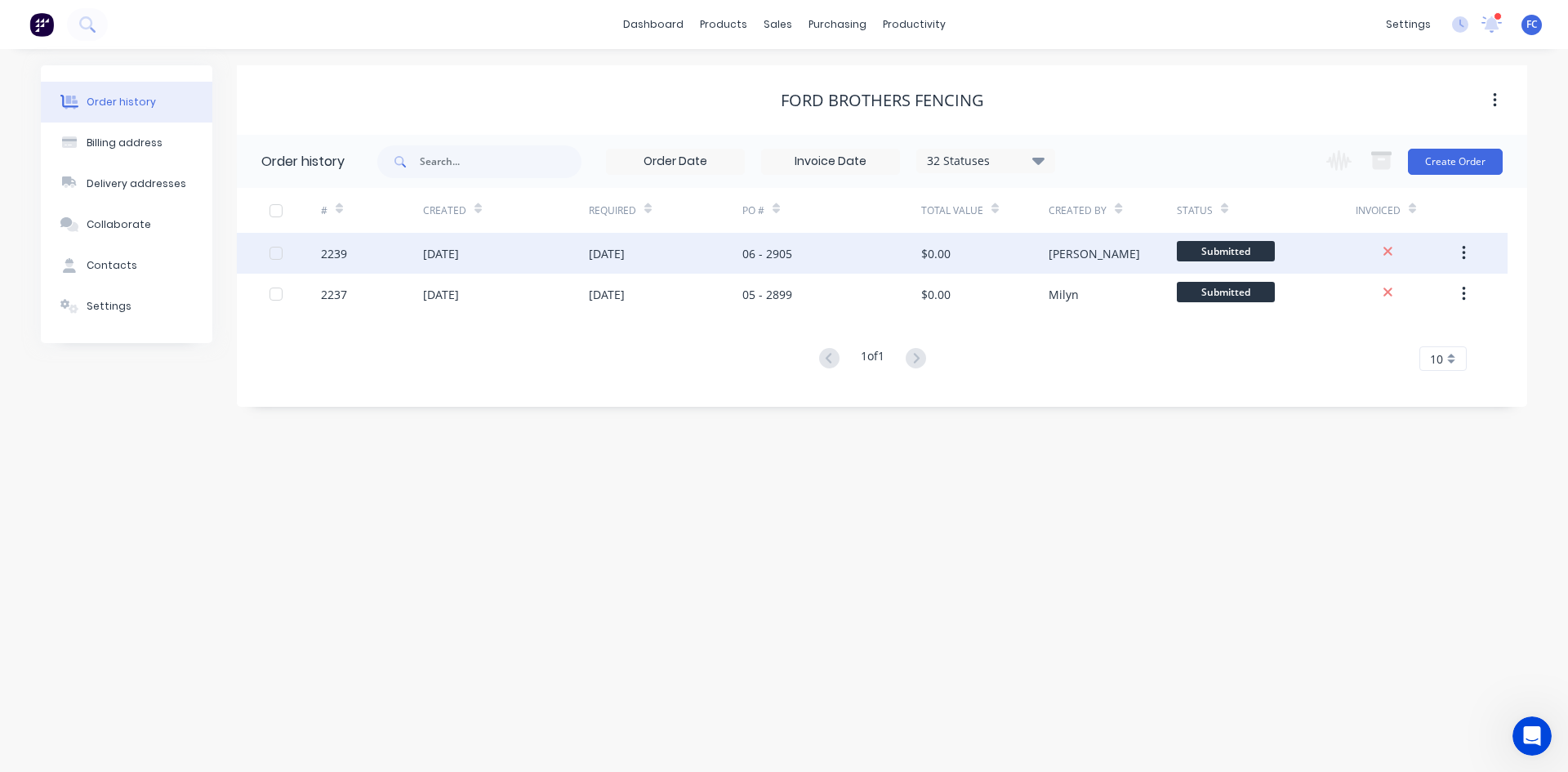
click at [578, 256] on div "[DATE]" at bounding box center [506, 252] width 166 height 41
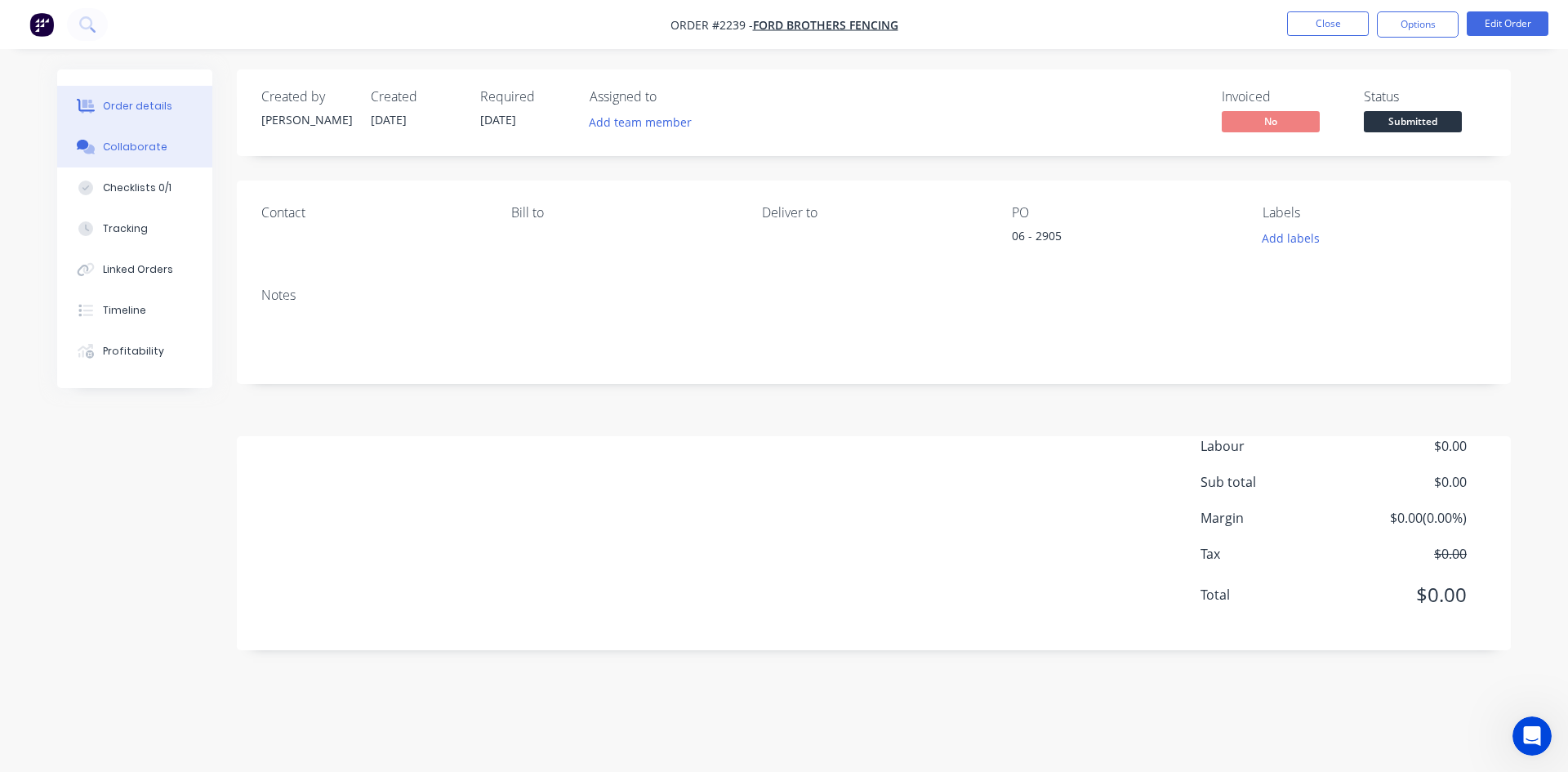
click at [128, 156] on button "Collaborate" at bounding box center [134, 146] width 155 height 41
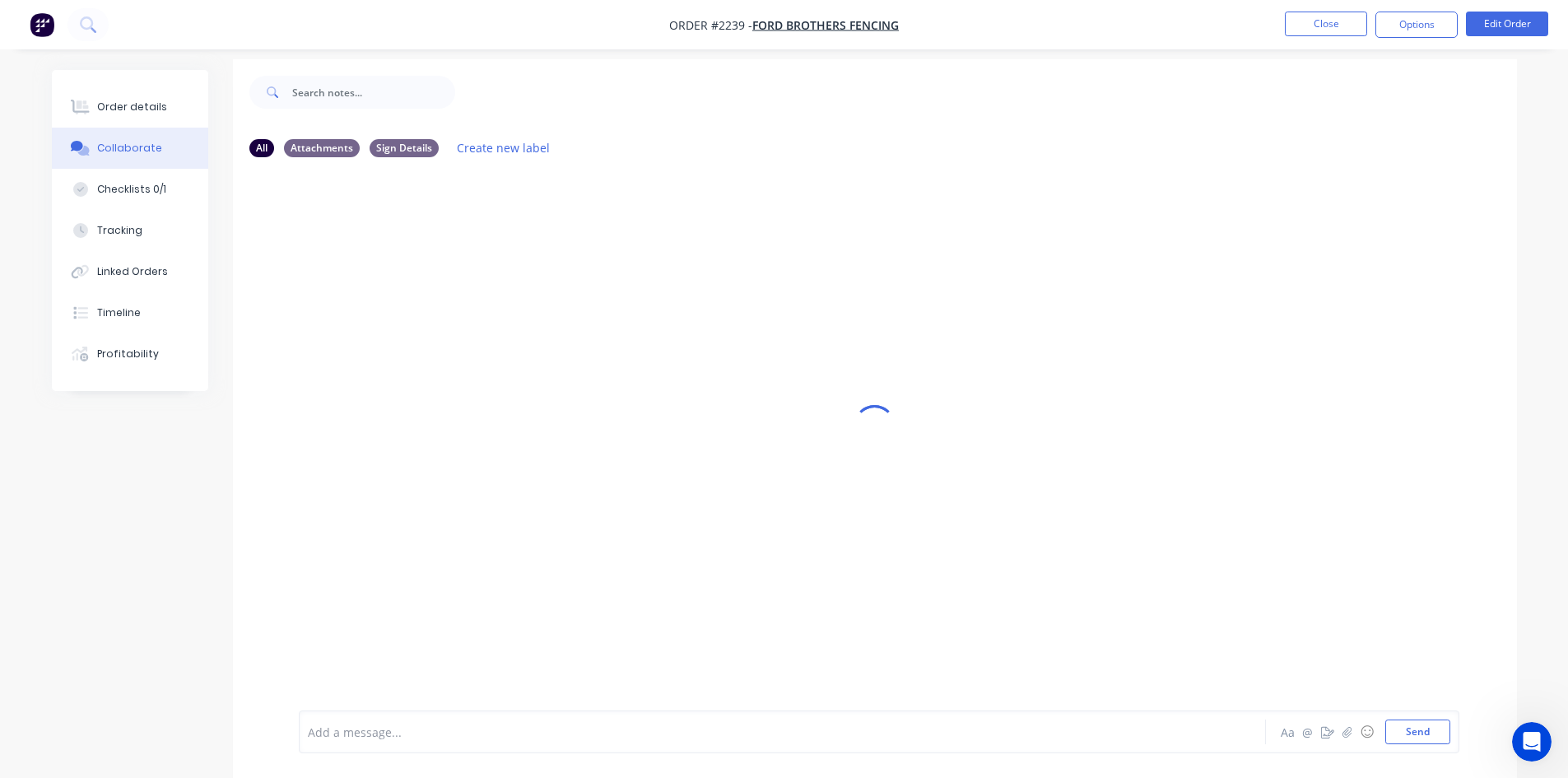
scroll to position [24, 0]
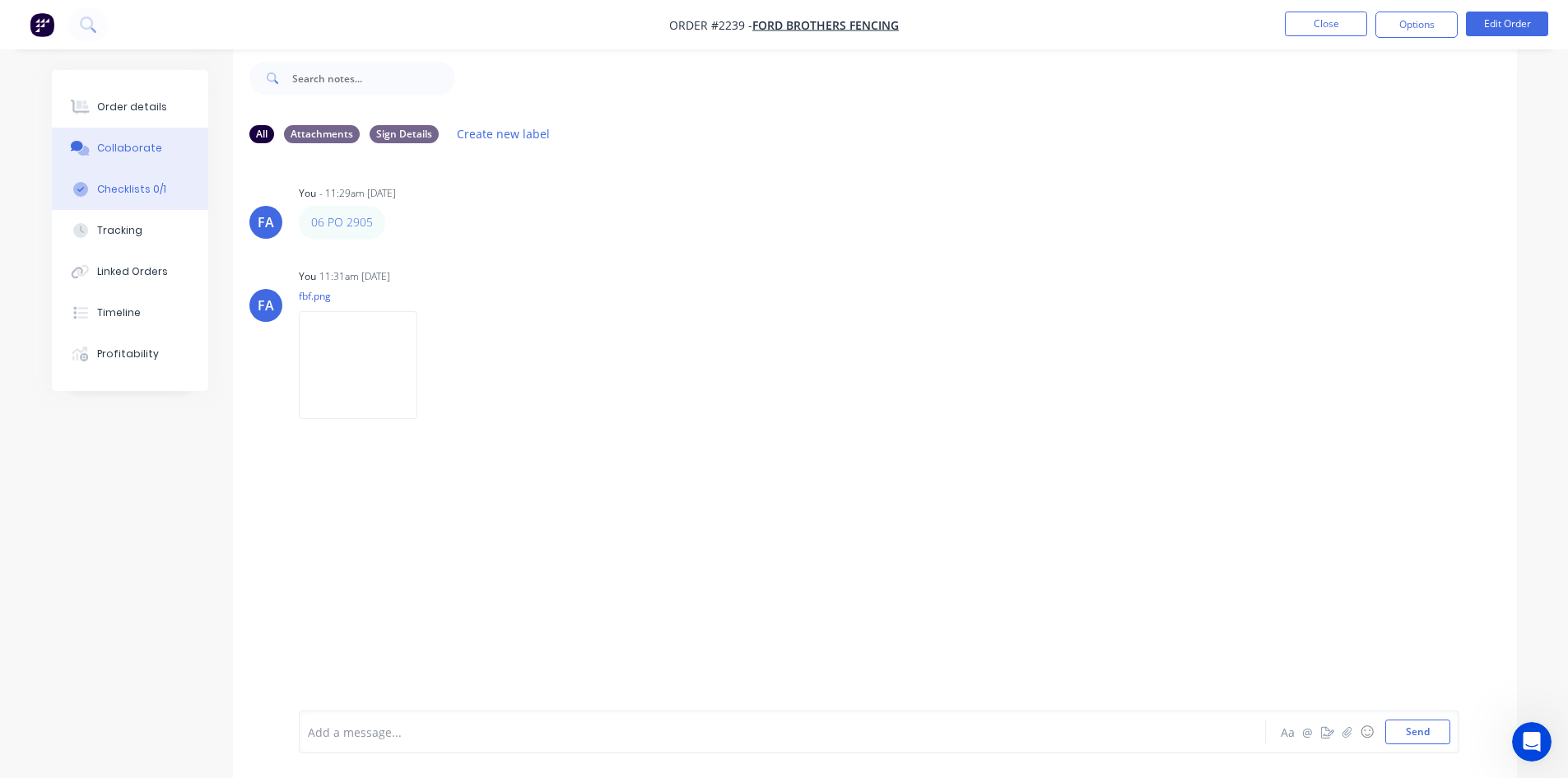
click at [165, 189] on button "Checklists 0/1" at bounding box center [130, 189] width 156 height 41
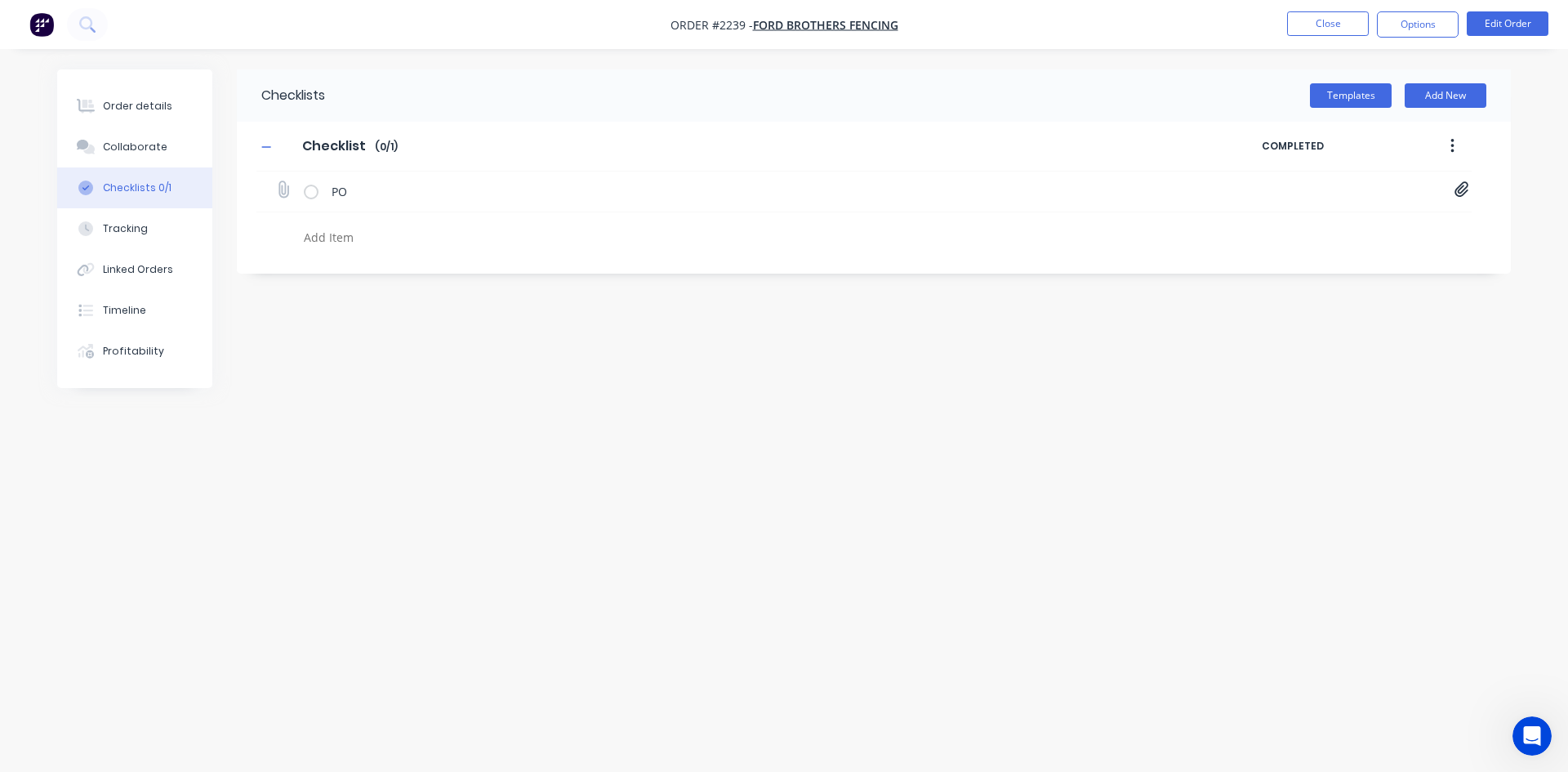
click at [1452, 184] on div "PO Purchase_Order_No_2905 (1).pdf" at bounding box center [864, 191] width 1215 height 41
click at [1456, 192] on icon at bounding box center [1461, 189] width 15 height 16
click at [1363, 220] on link "Purchase_Order_No_2905 (1).pdf" at bounding box center [1329, 226] width 190 height 17
click at [1334, 221] on link "Purchase_Order_No_2905 (1).pdf" at bounding box center [1329, 226] width 190 height 17
click at [1329, 17] on button "Close" at bounding box center [1328, 23] width 81 height 24
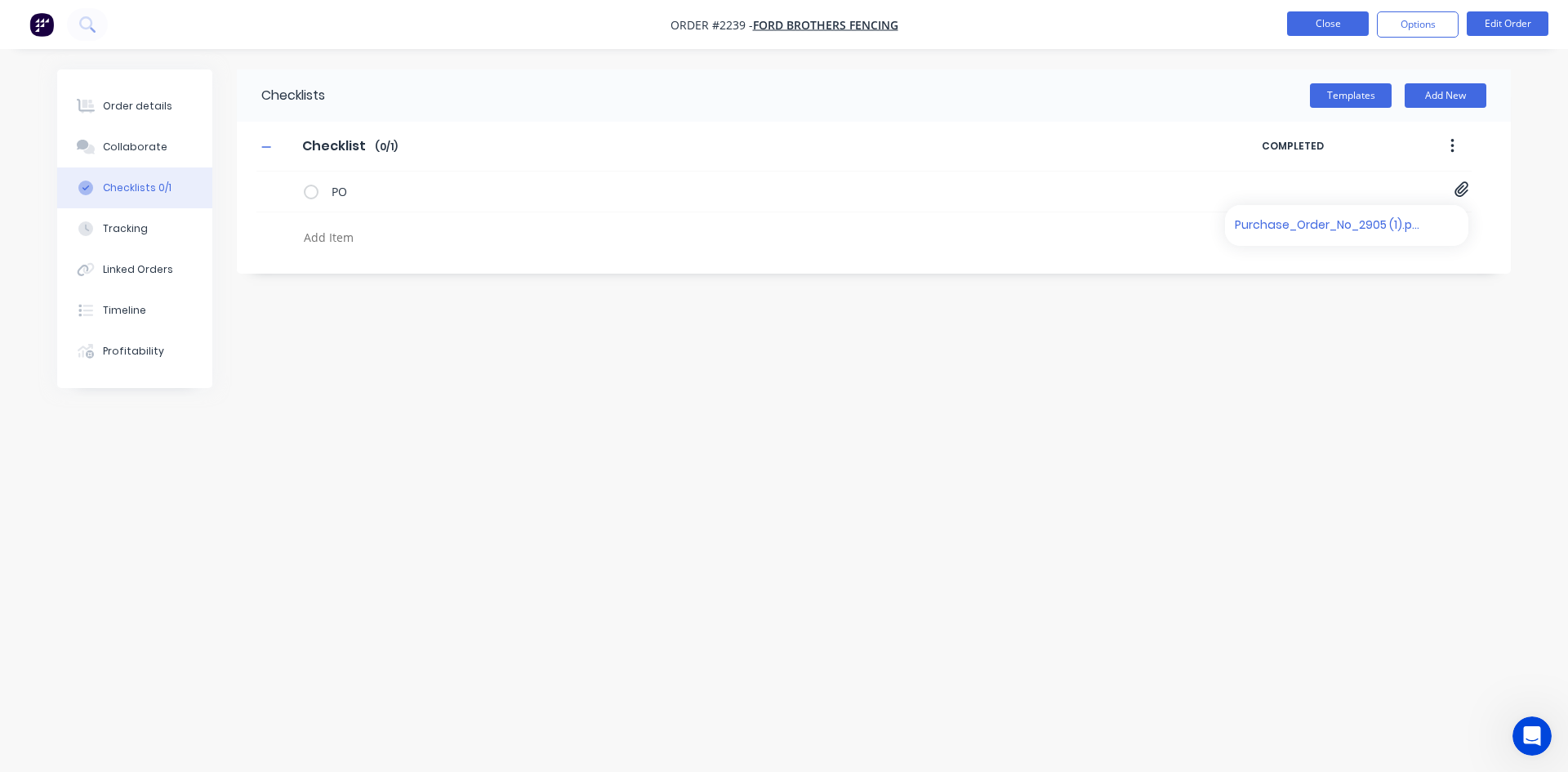
type textarea "x"
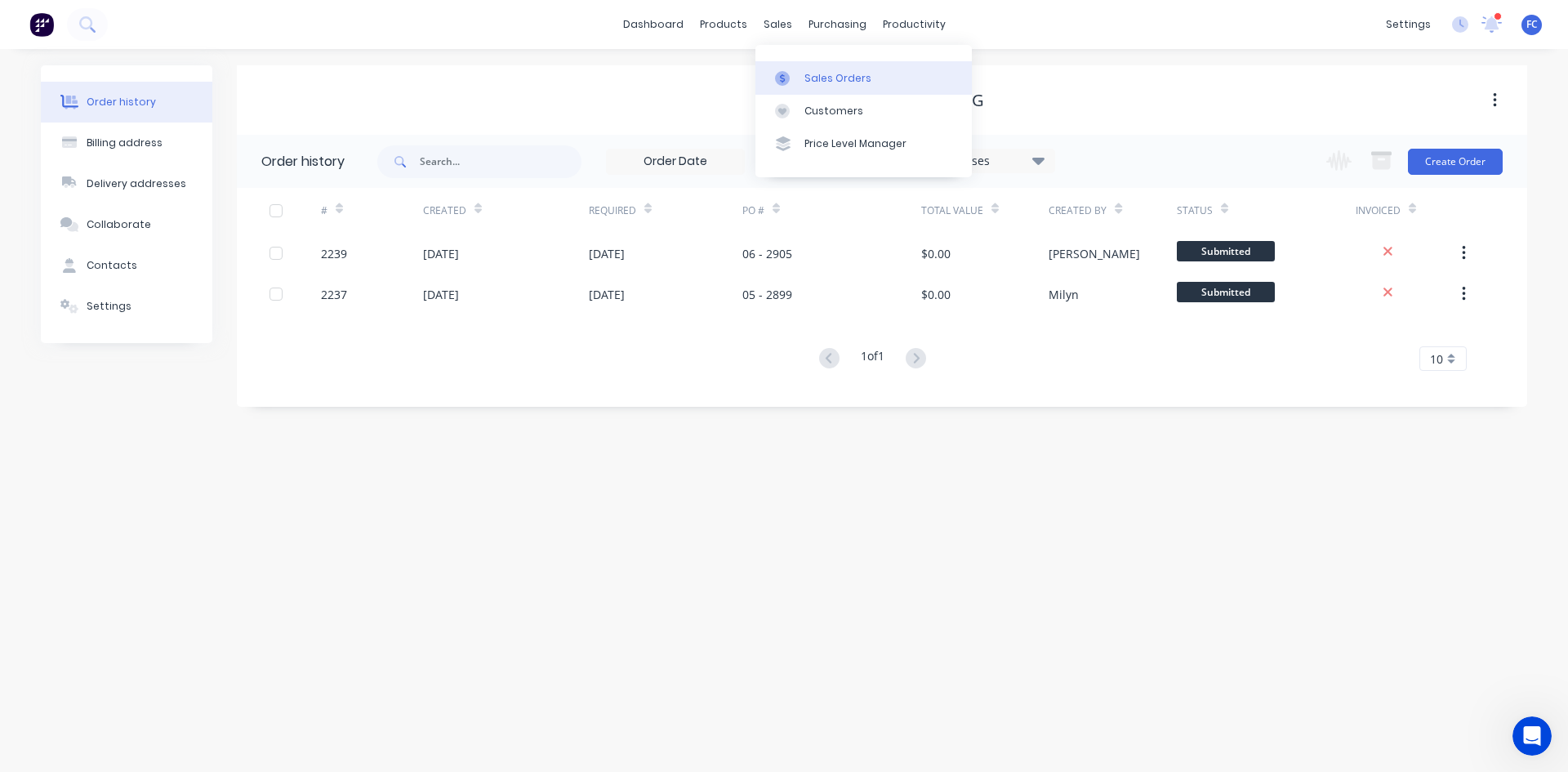
click at [793, 85] on div at bounding box center [787, 78] width 24 height 15
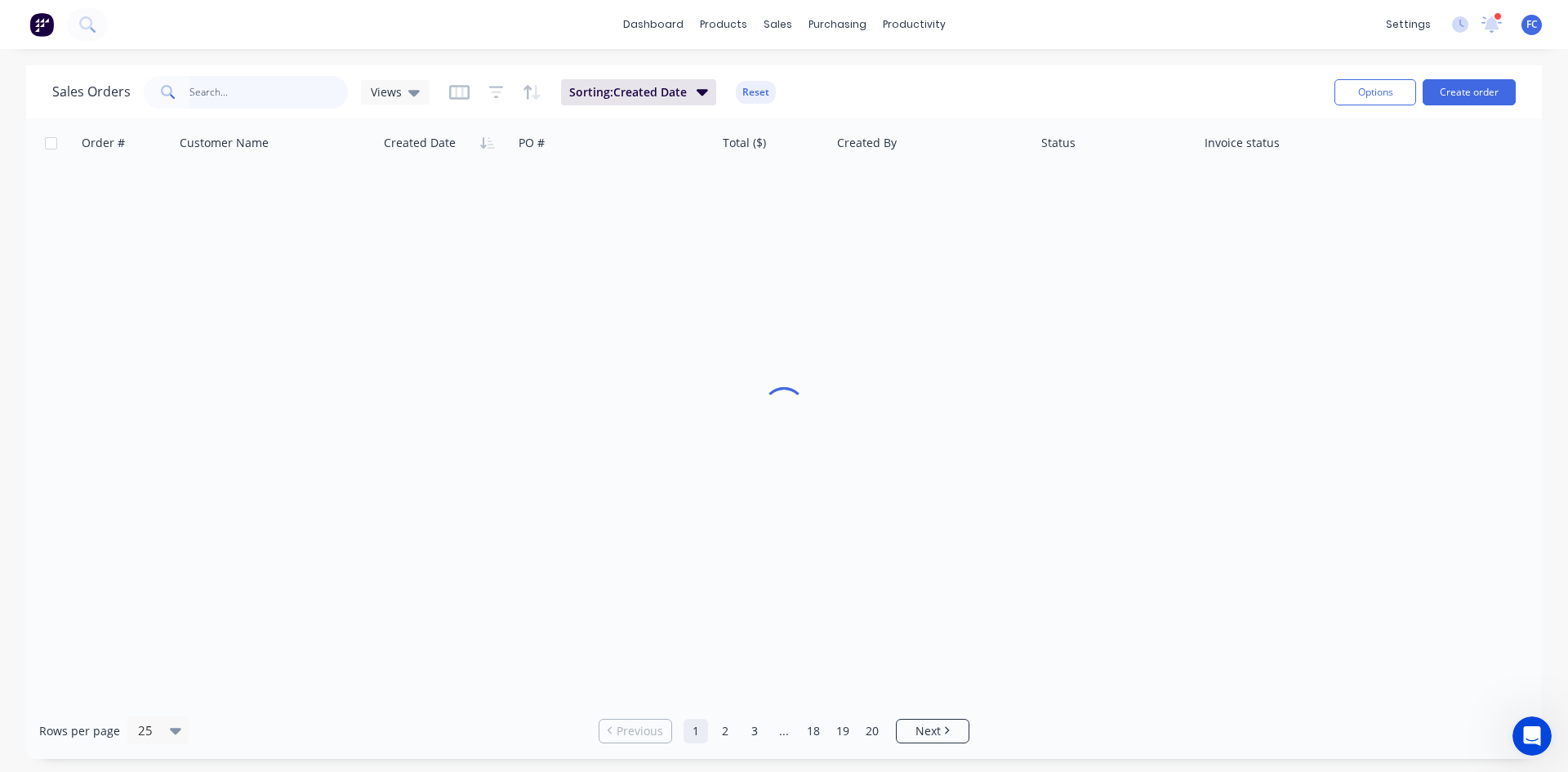
click at [252, 97] on input "text" at bounding box center [269, 93] width 159 height 33
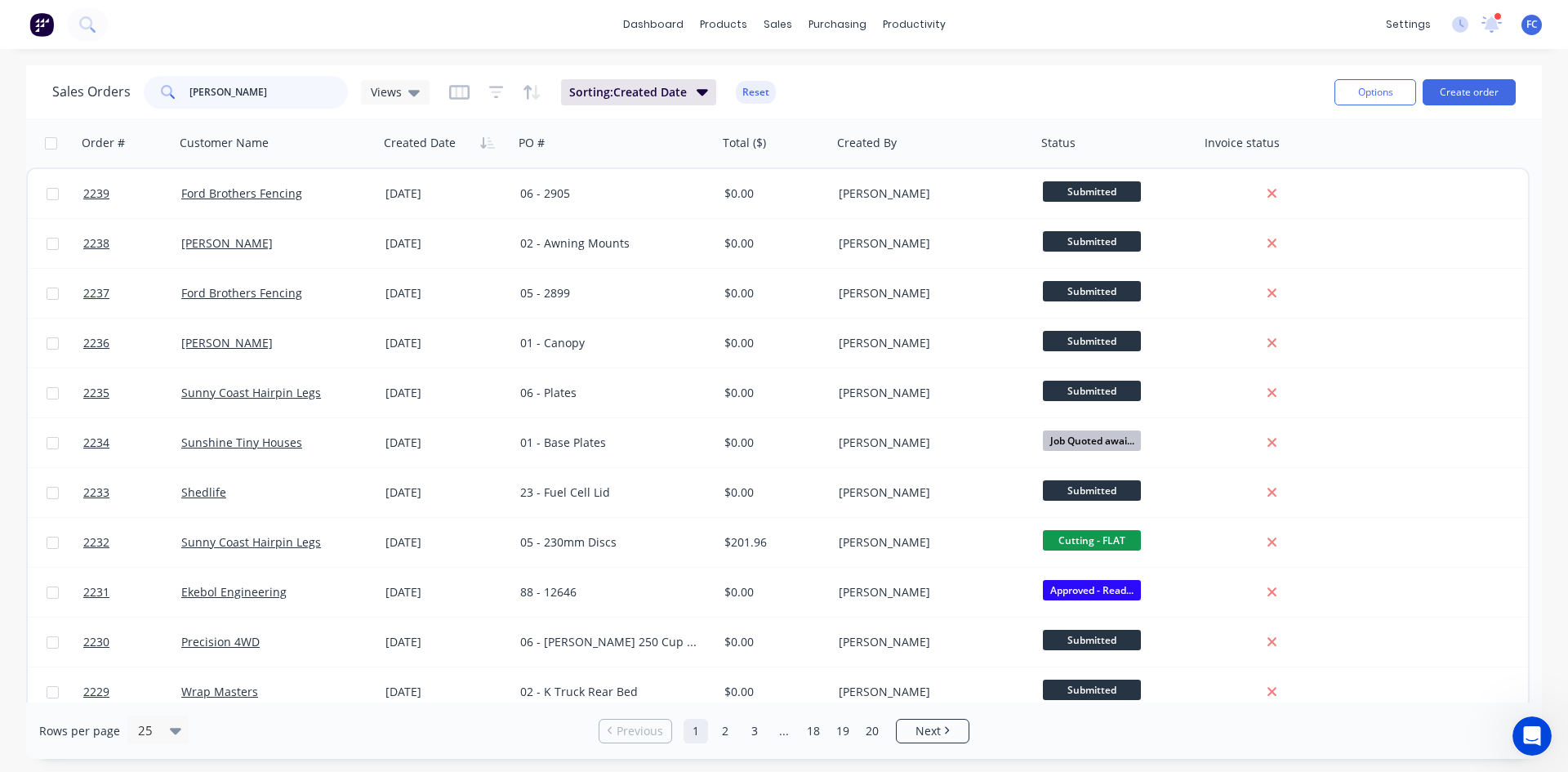
type input "[PERSON_NAME]"
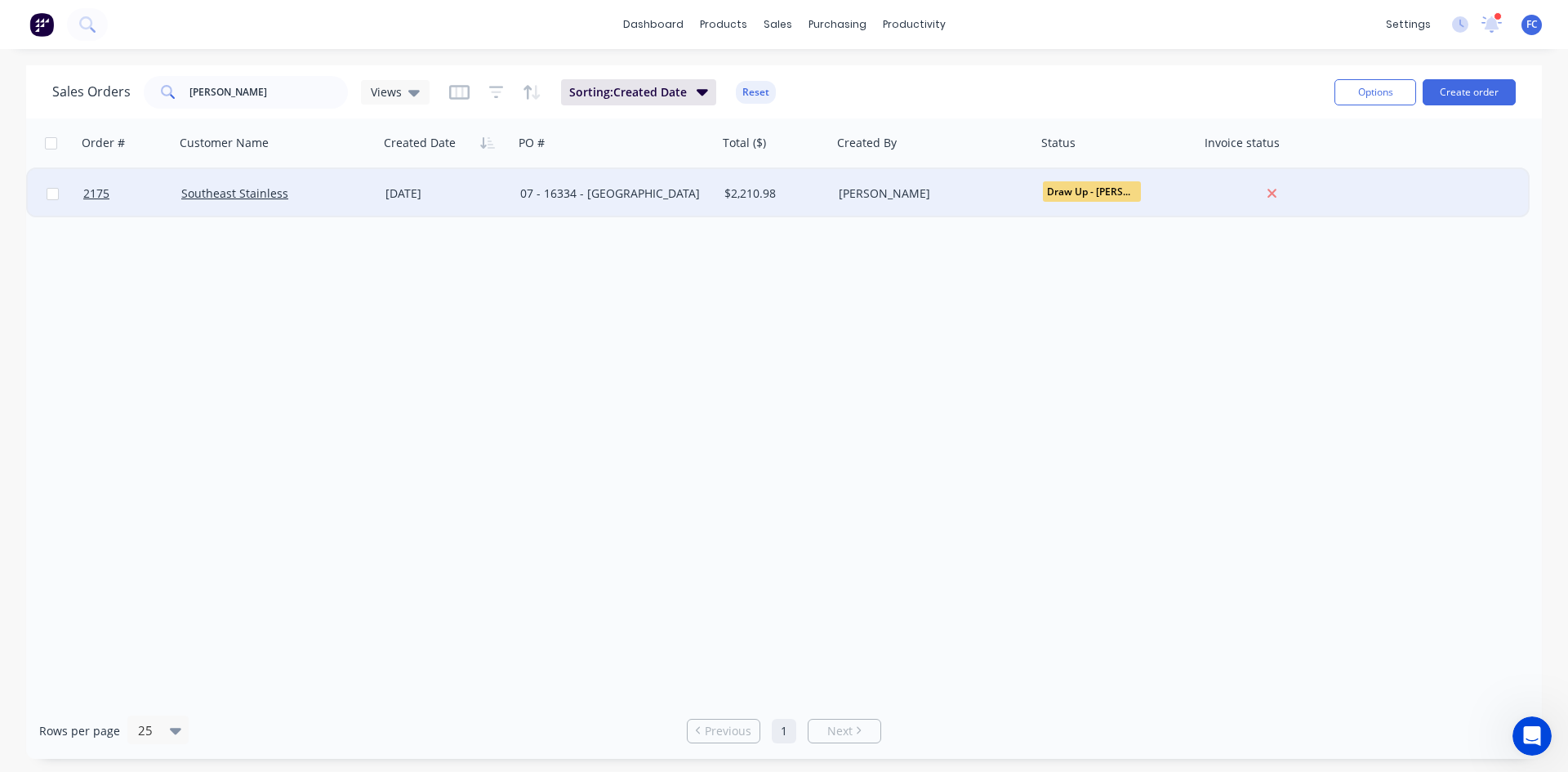
drag, startPoint x: 371, startPoint y: 195, endPoint x: 349, endPoint y: 190, distance: 22.6
click at [349, 190] on div "Southeast Stainless" at bounding box center [277, 193] width 191 height 16
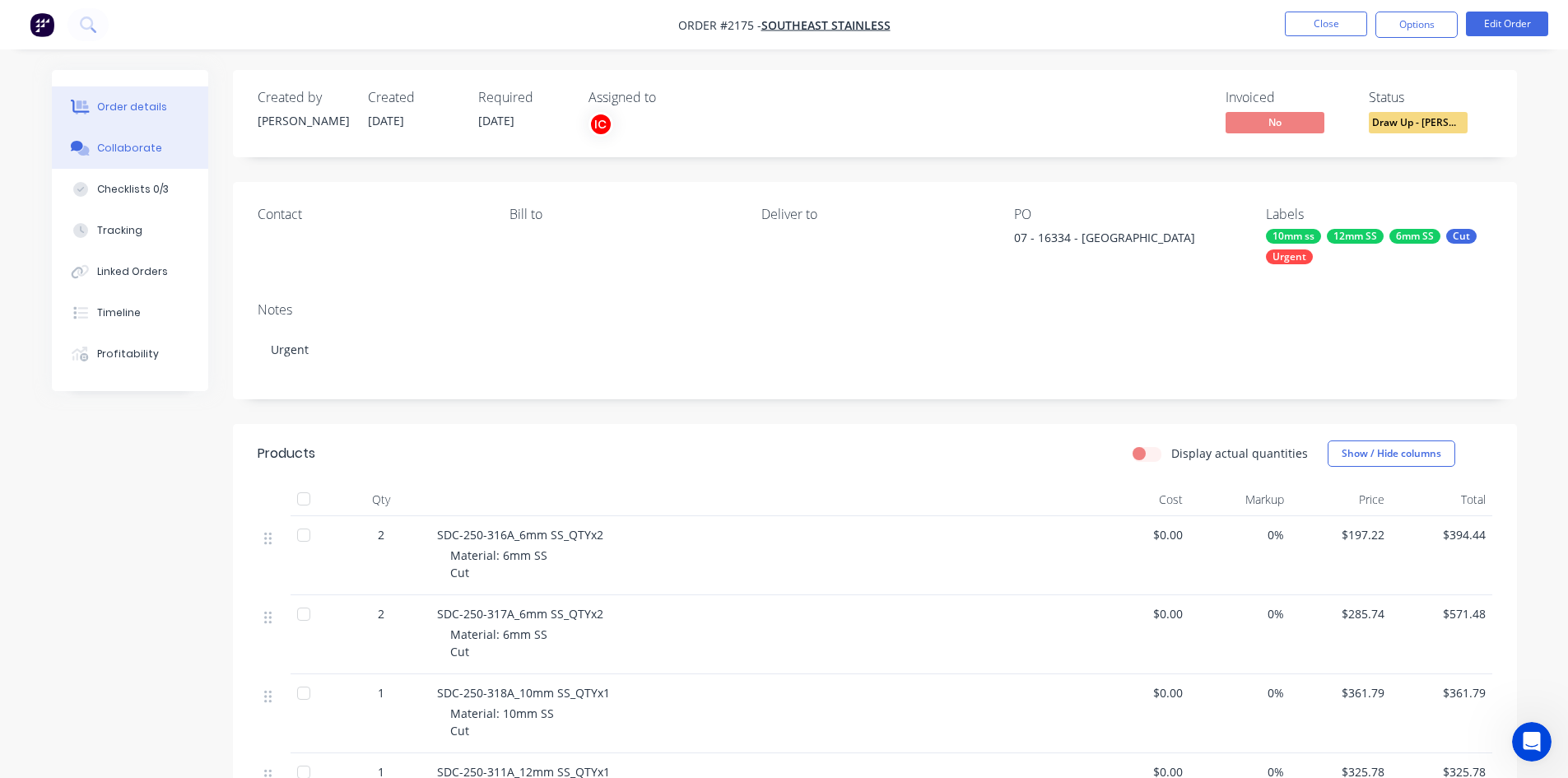
click at [130, 152] on div "Collaborate" at bounding box center [129, 148] width 65 height 15
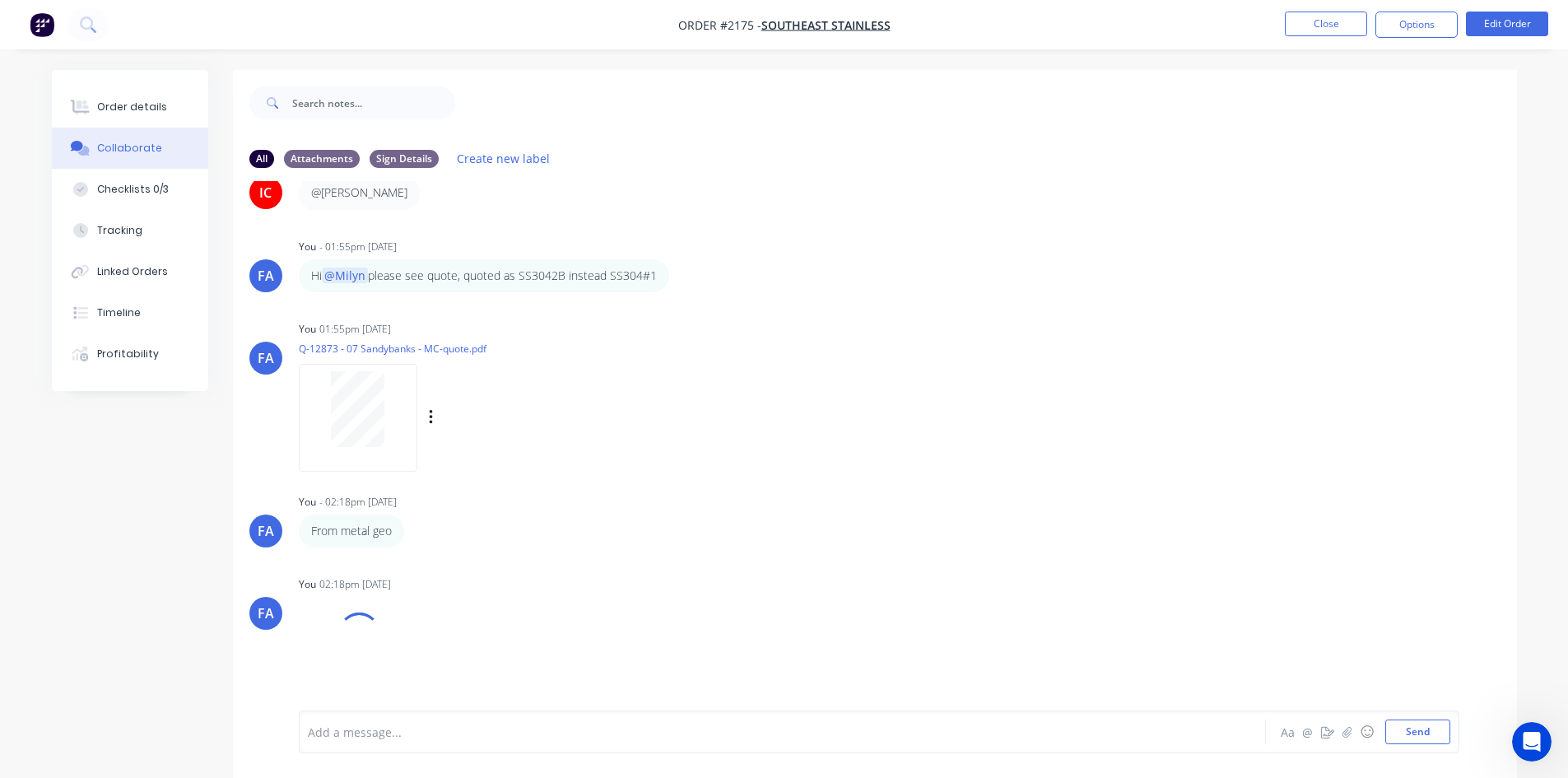
scroll to position [633, 0]
click at [329, 407] on div at bounding box center [357, 409] width 104 height 76
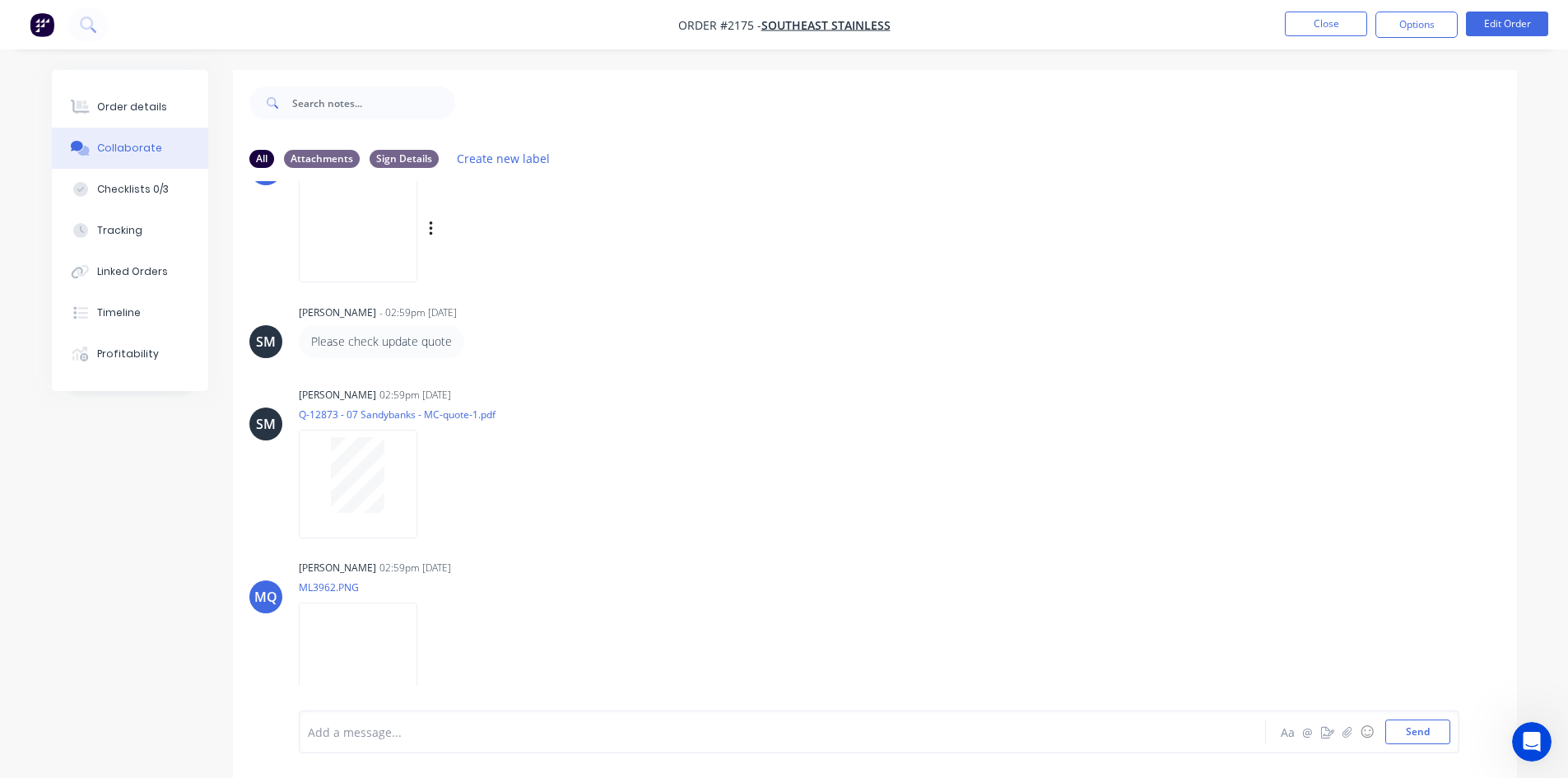
scroll to position [1140, 0]
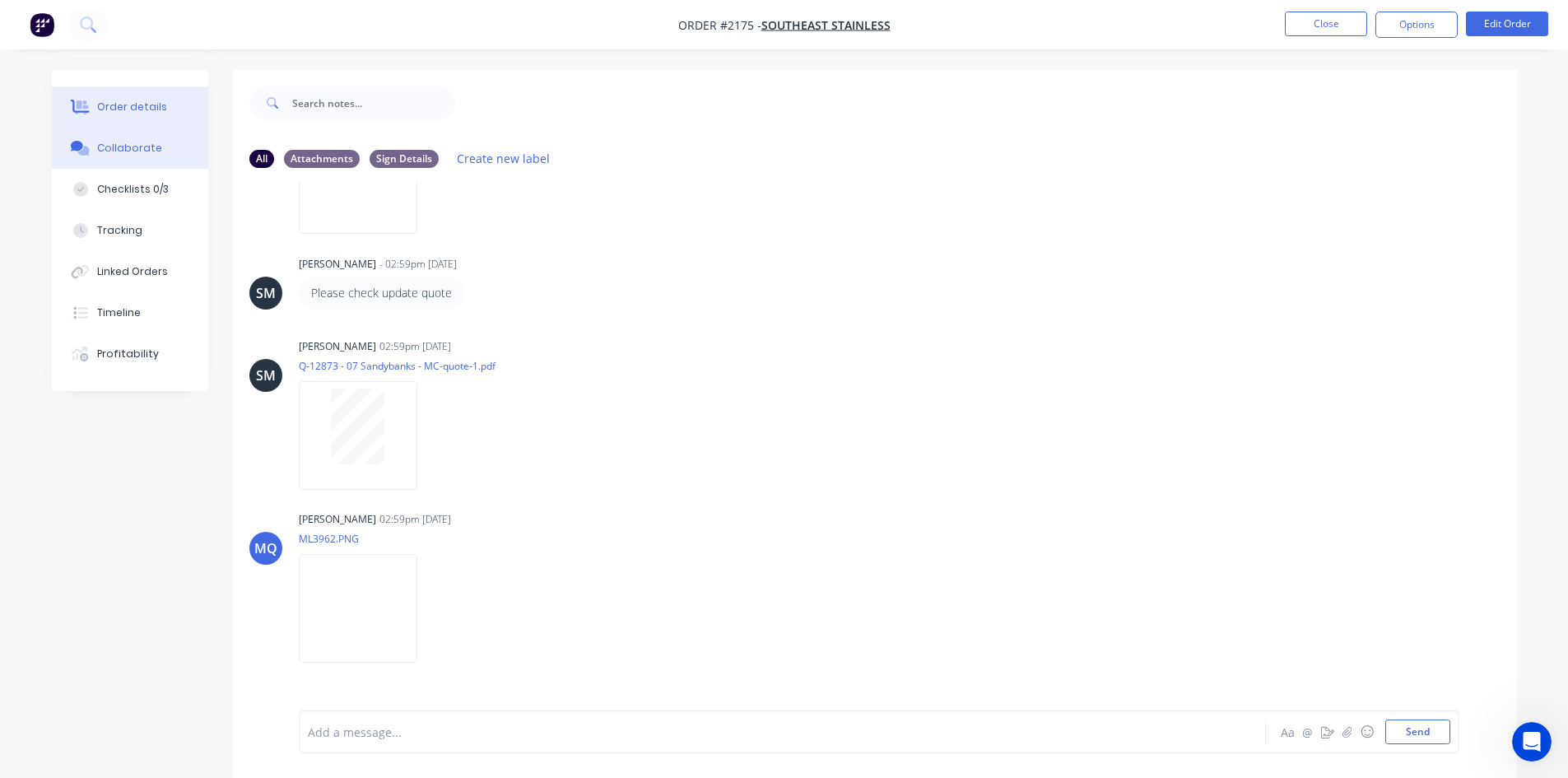
click at [114, 100] on div "Order details" at bounding box center [132, 106] width 70 height 15
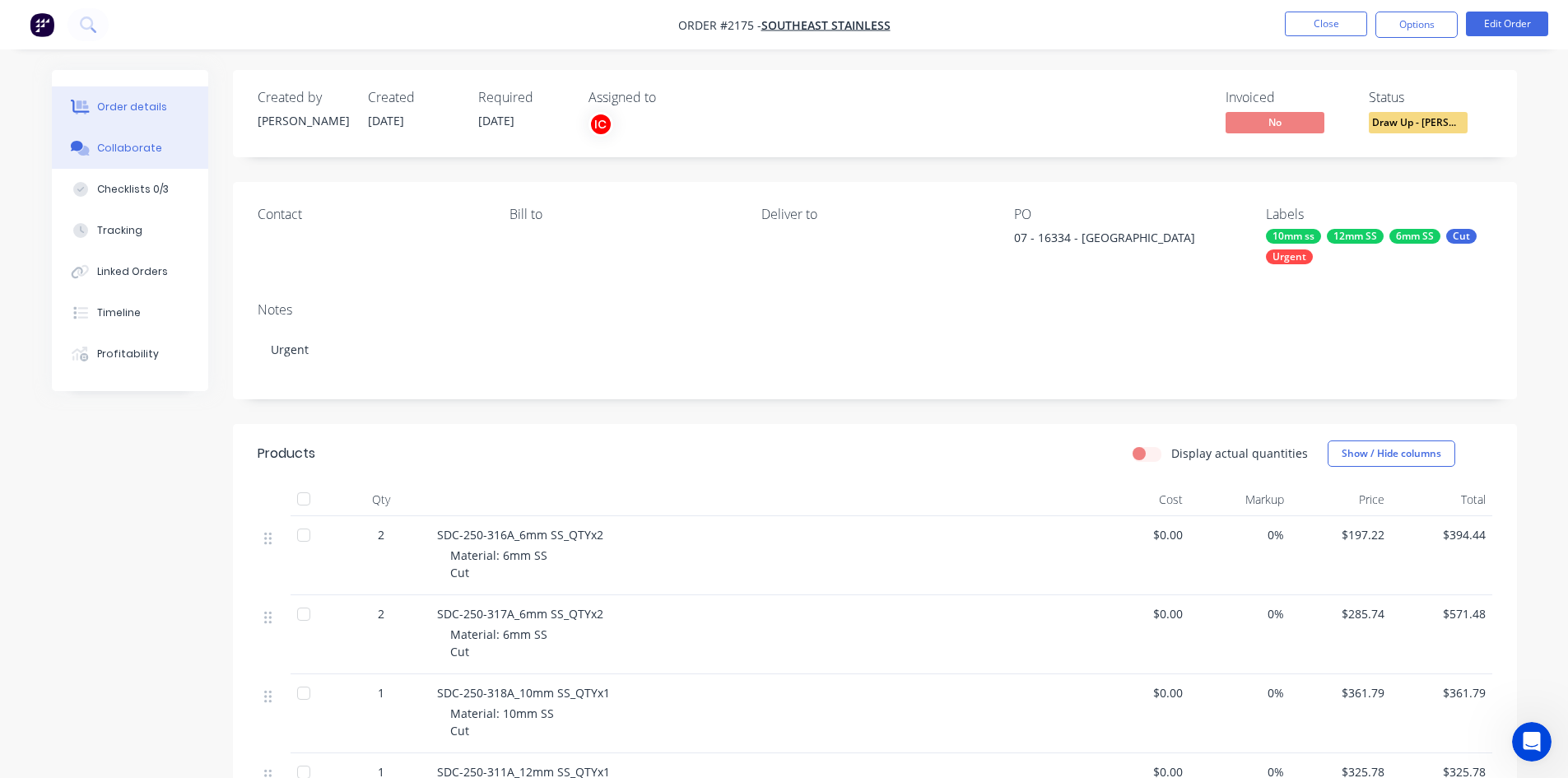
click at [136, 145] on div "Collaborate" at bounding box center [129, 148] width 65 height 15
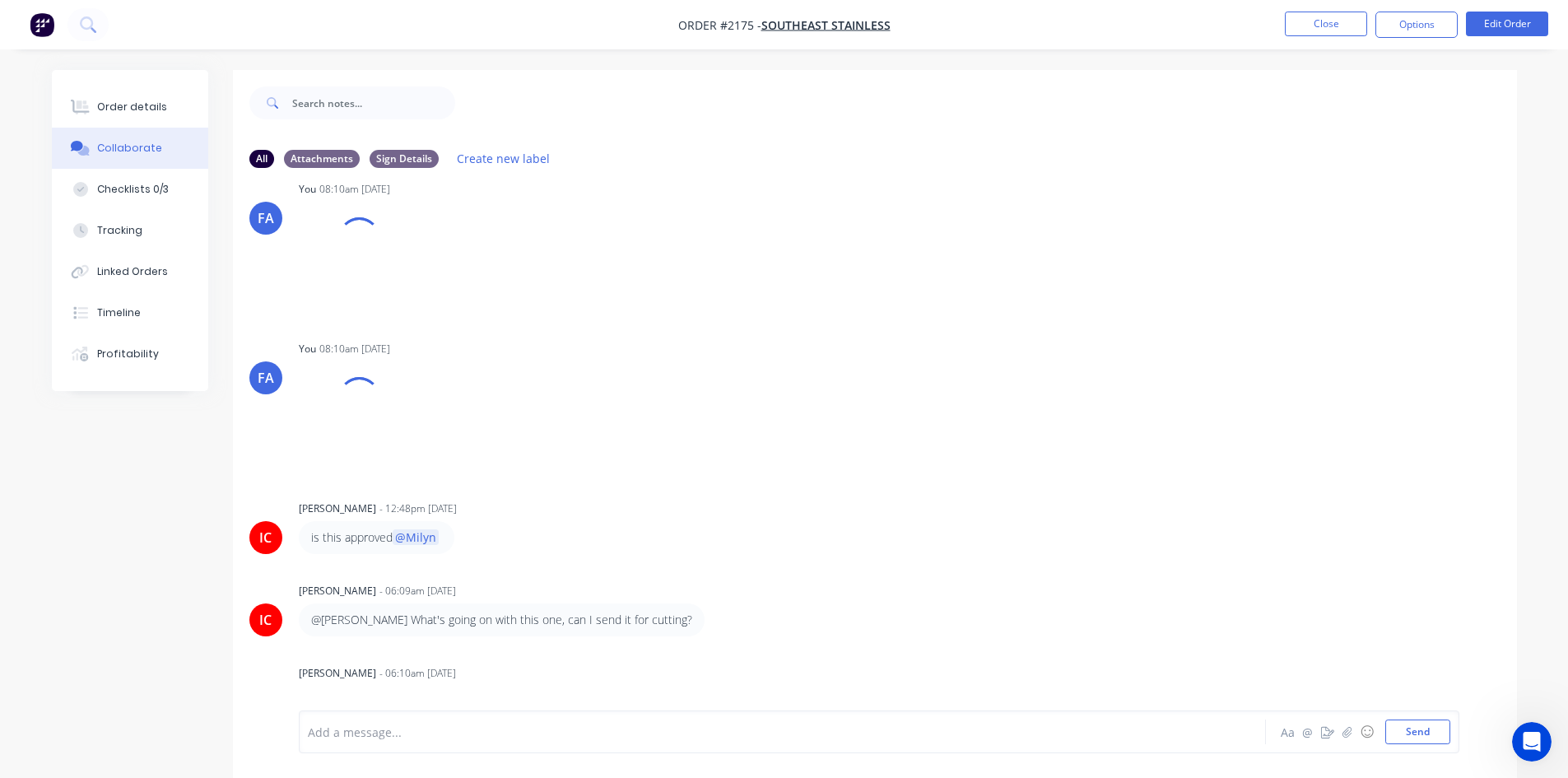
scroll to position [165, 0]
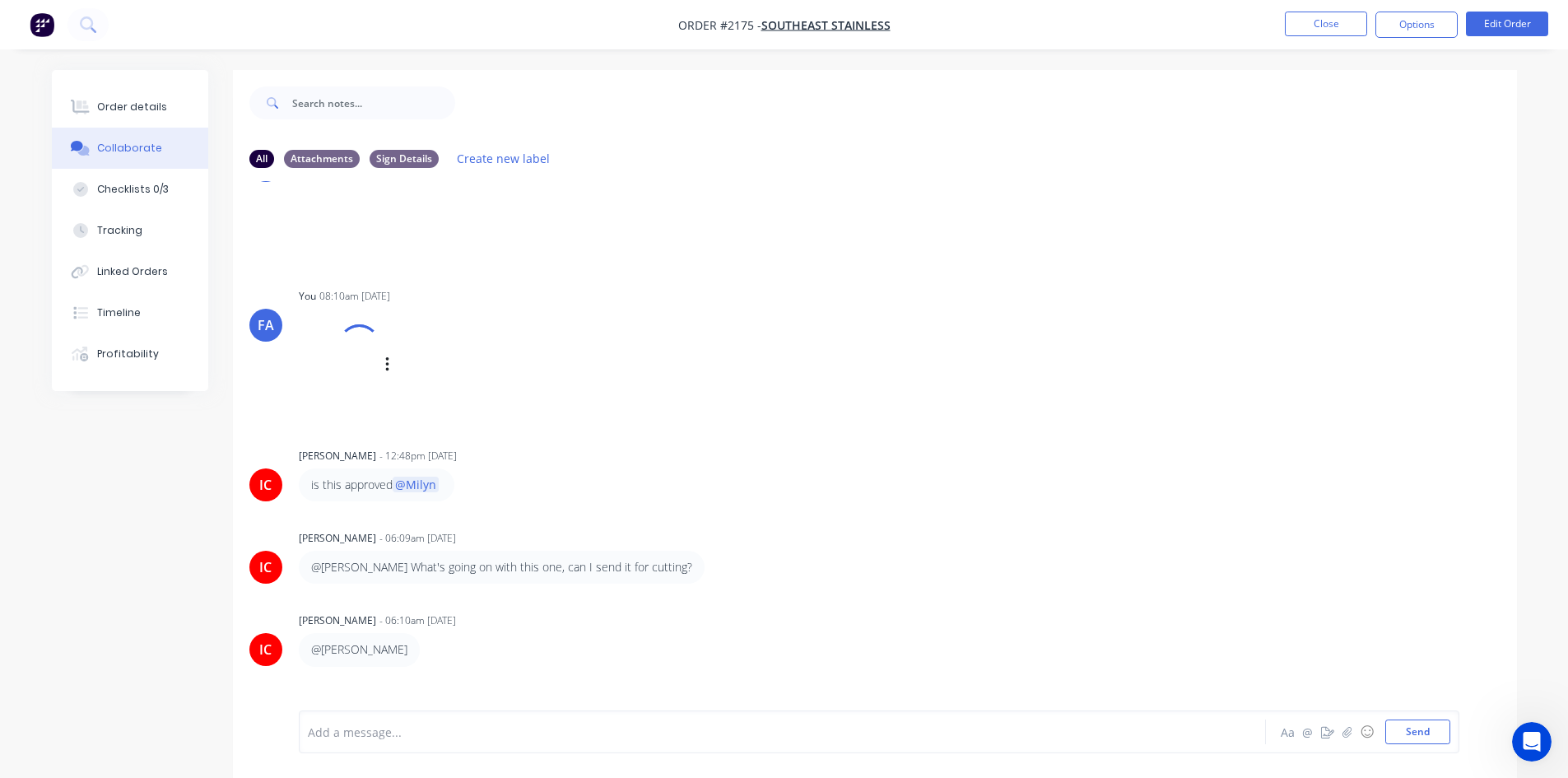
click at [336, 356] on div at bounding box center [340, 365] width 82 height 109
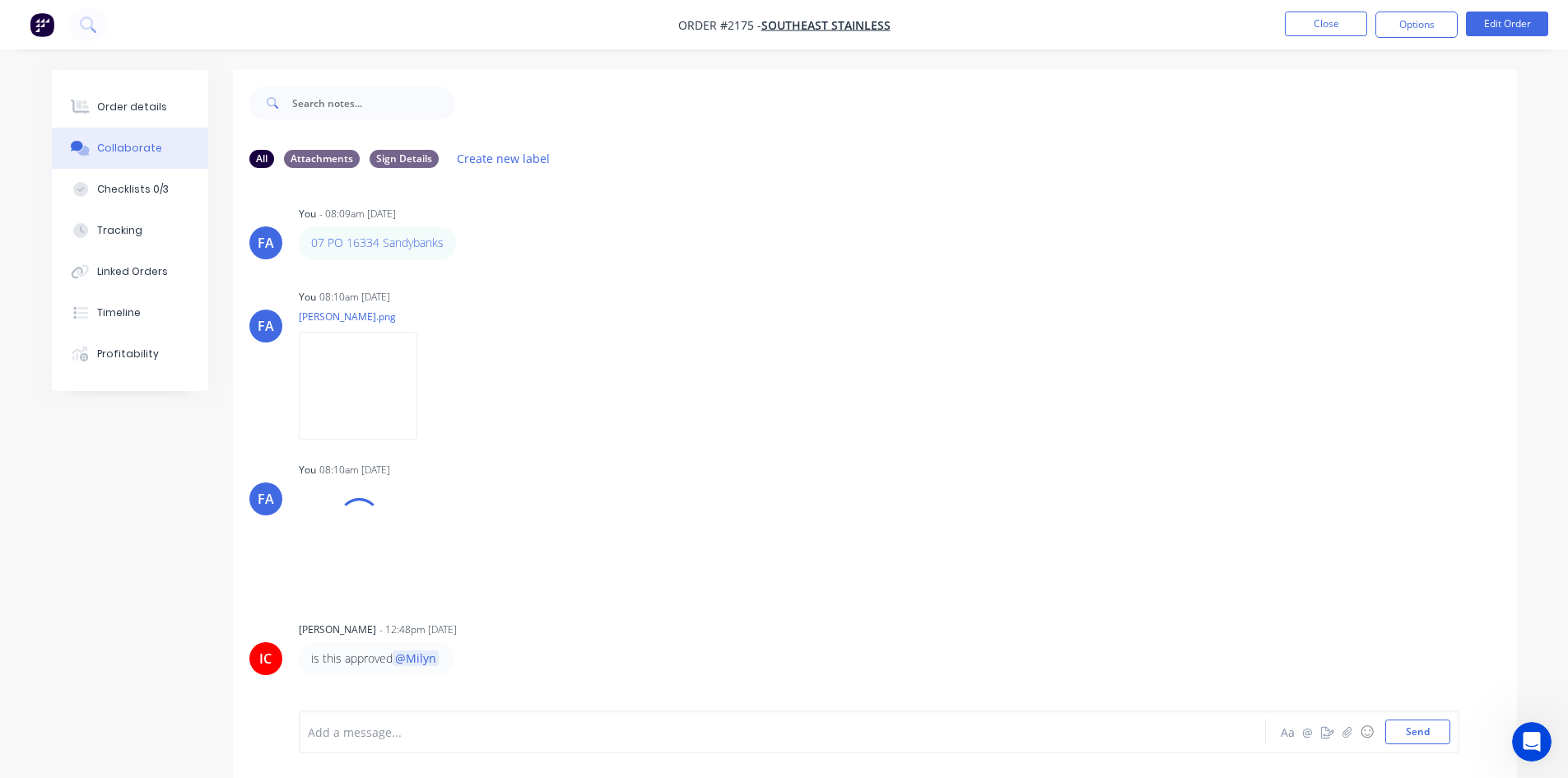
scroll to position [0, 0]
click at [343, 367] on img at bounding box center [358, 389] width 119 height 108
click at [394, 394] on img at bounding box center [358, 389] width 119 height 108
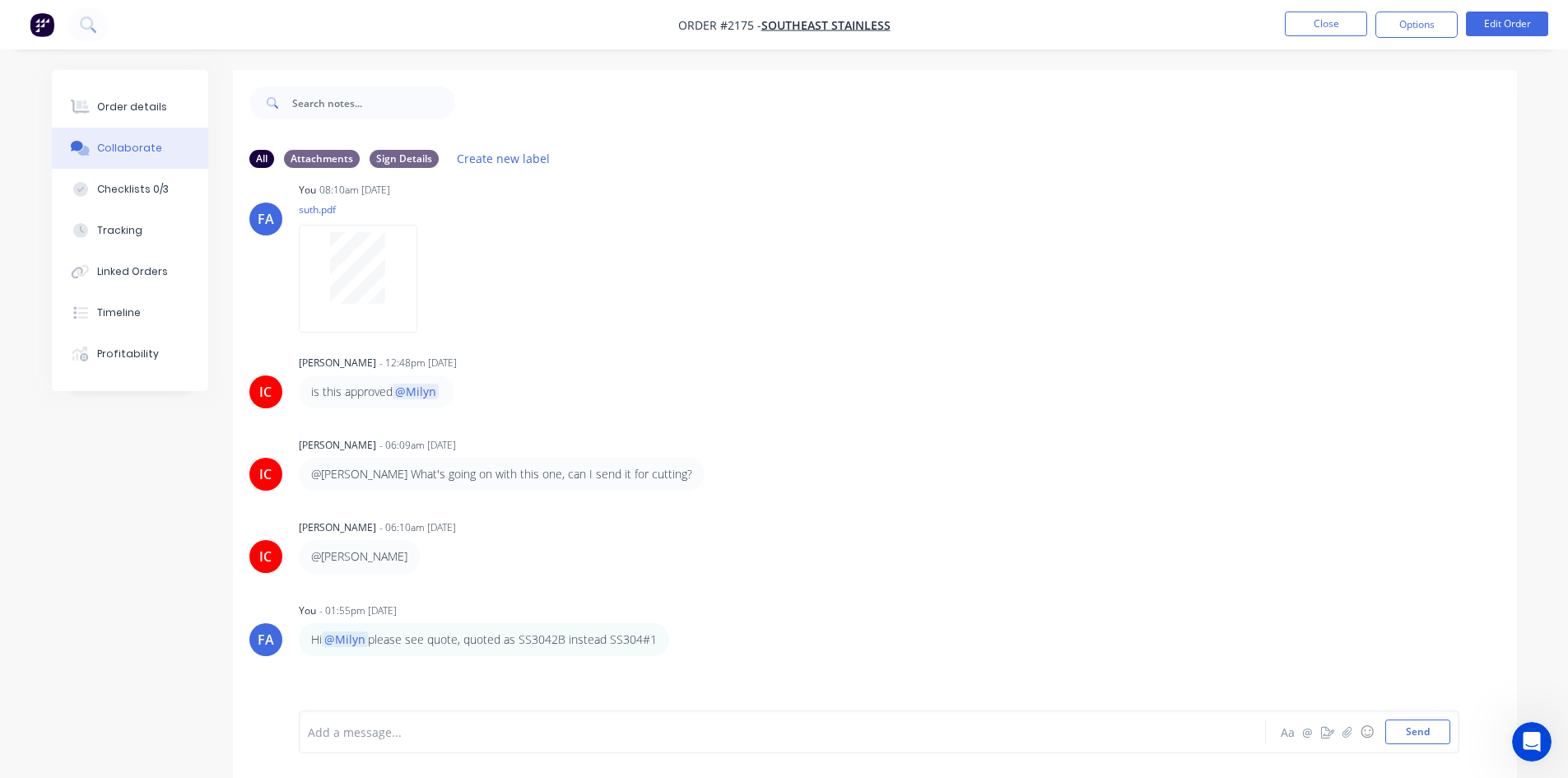
scroll to position [329, 0]
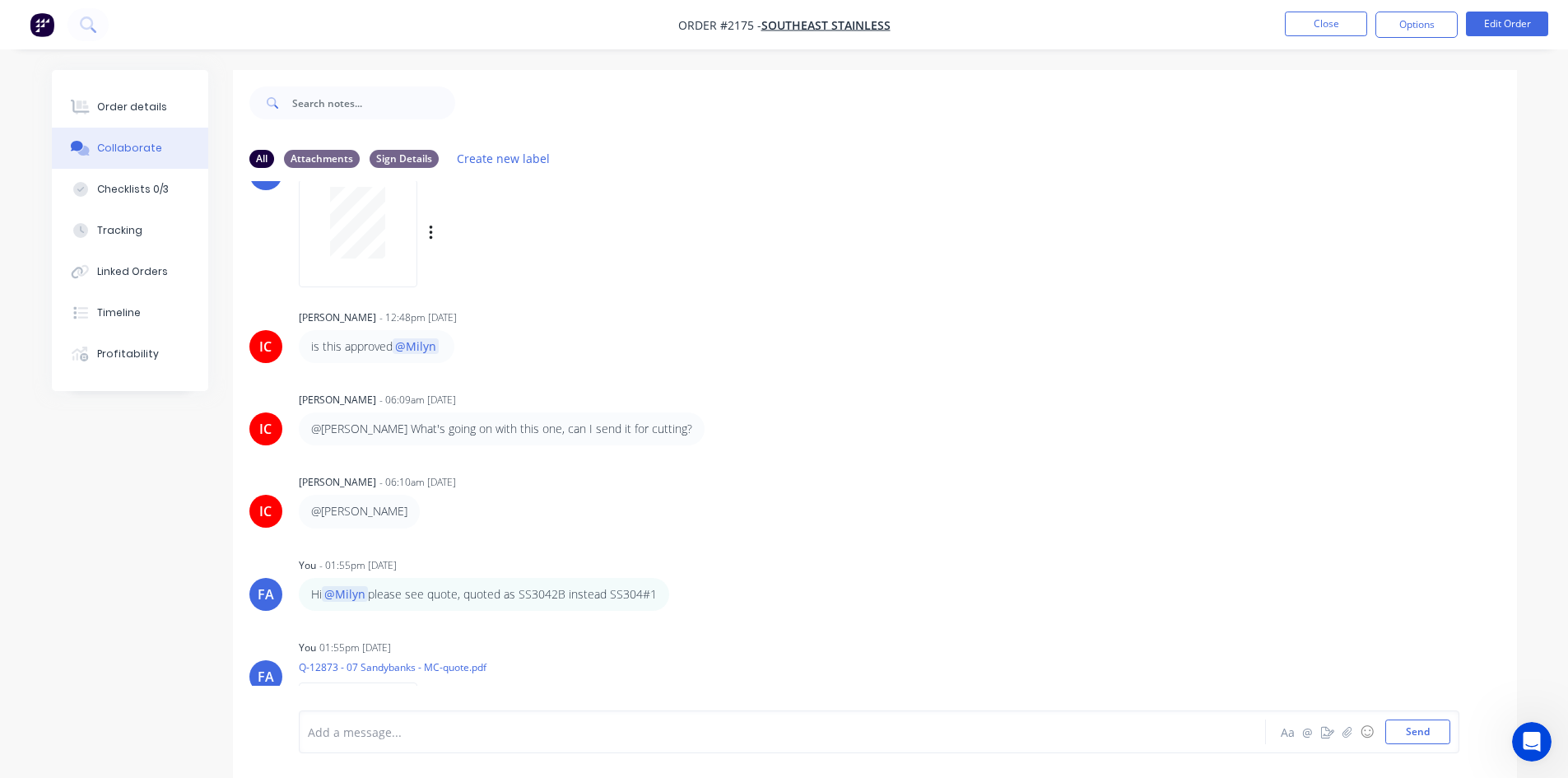
click at [319, 224] on div at bounding box center [357, 222] width 104 height 71
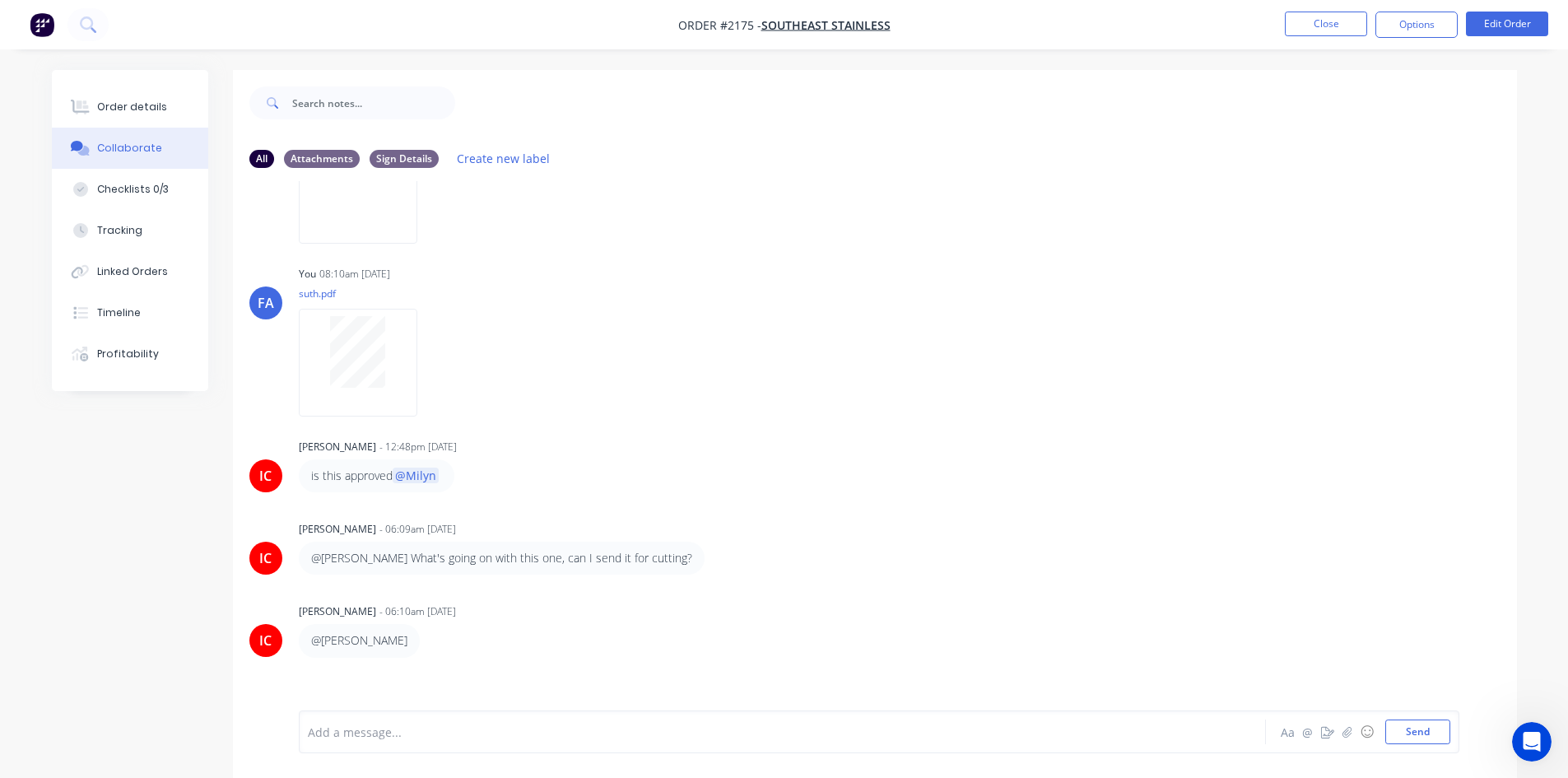
scroll to position [165, 0]
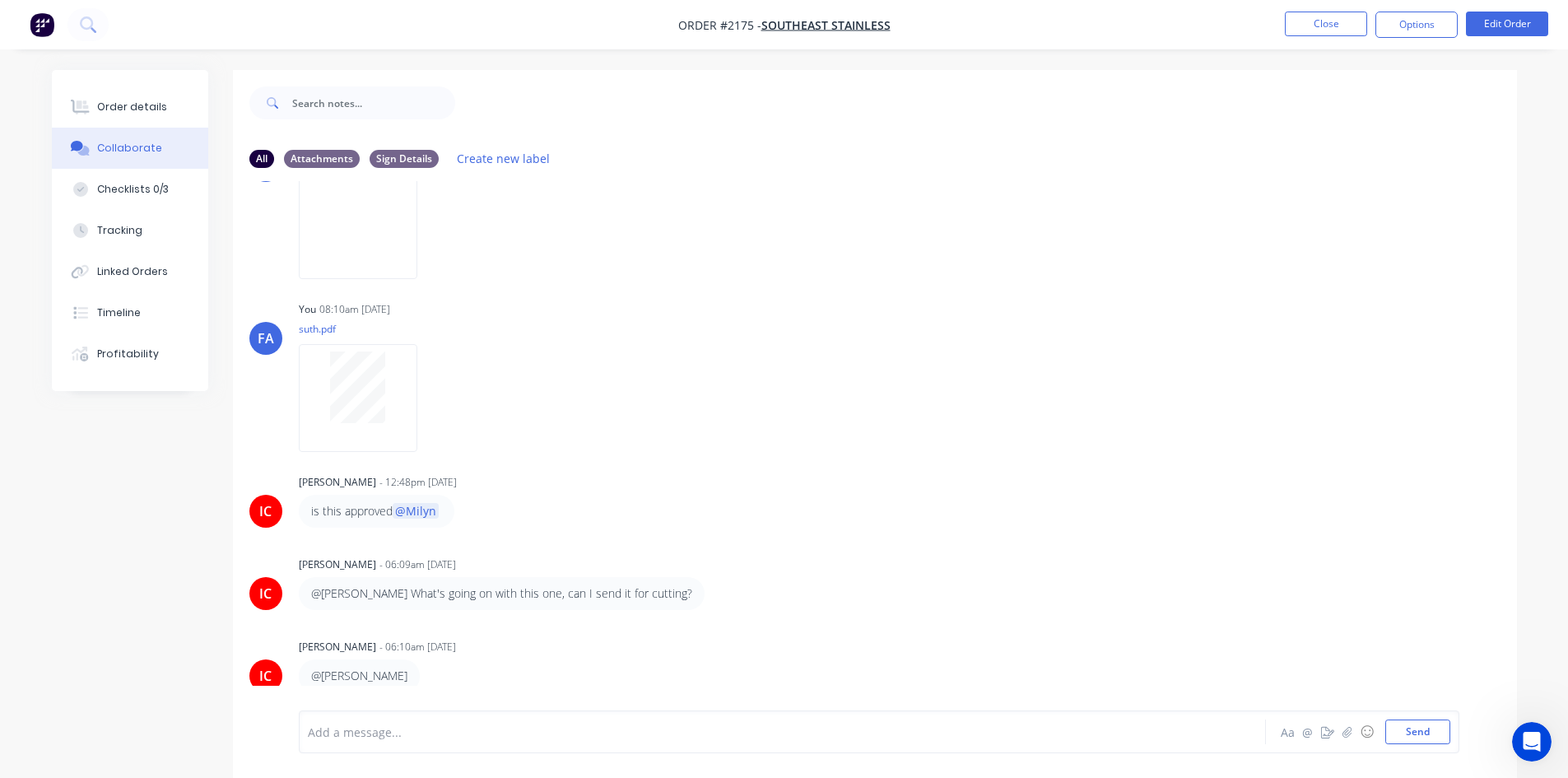
click at [120, 153] on div "Collaborate" at bounding box center [129, 148] width 65 height 15
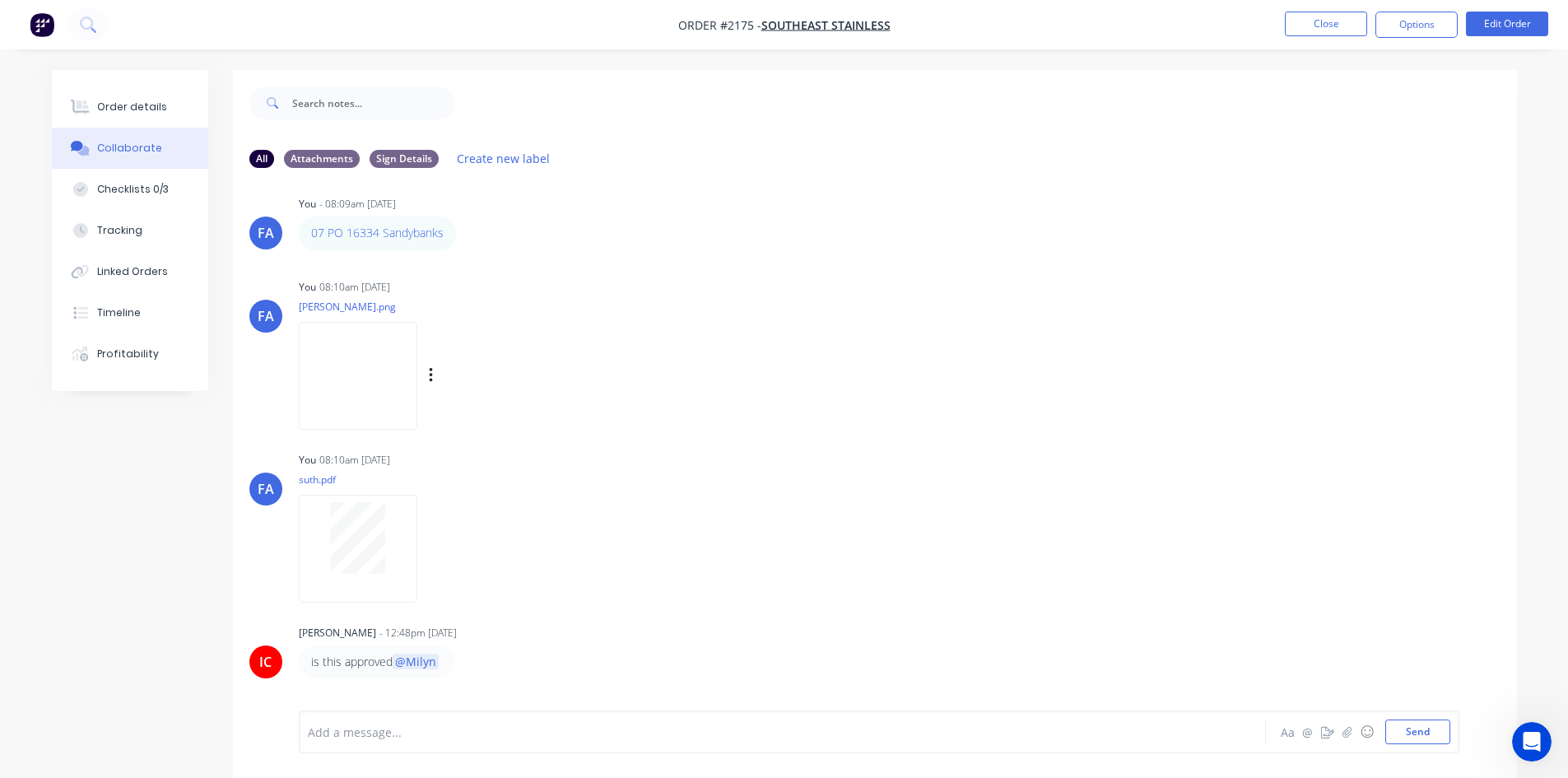
scroll to position [0, 0]
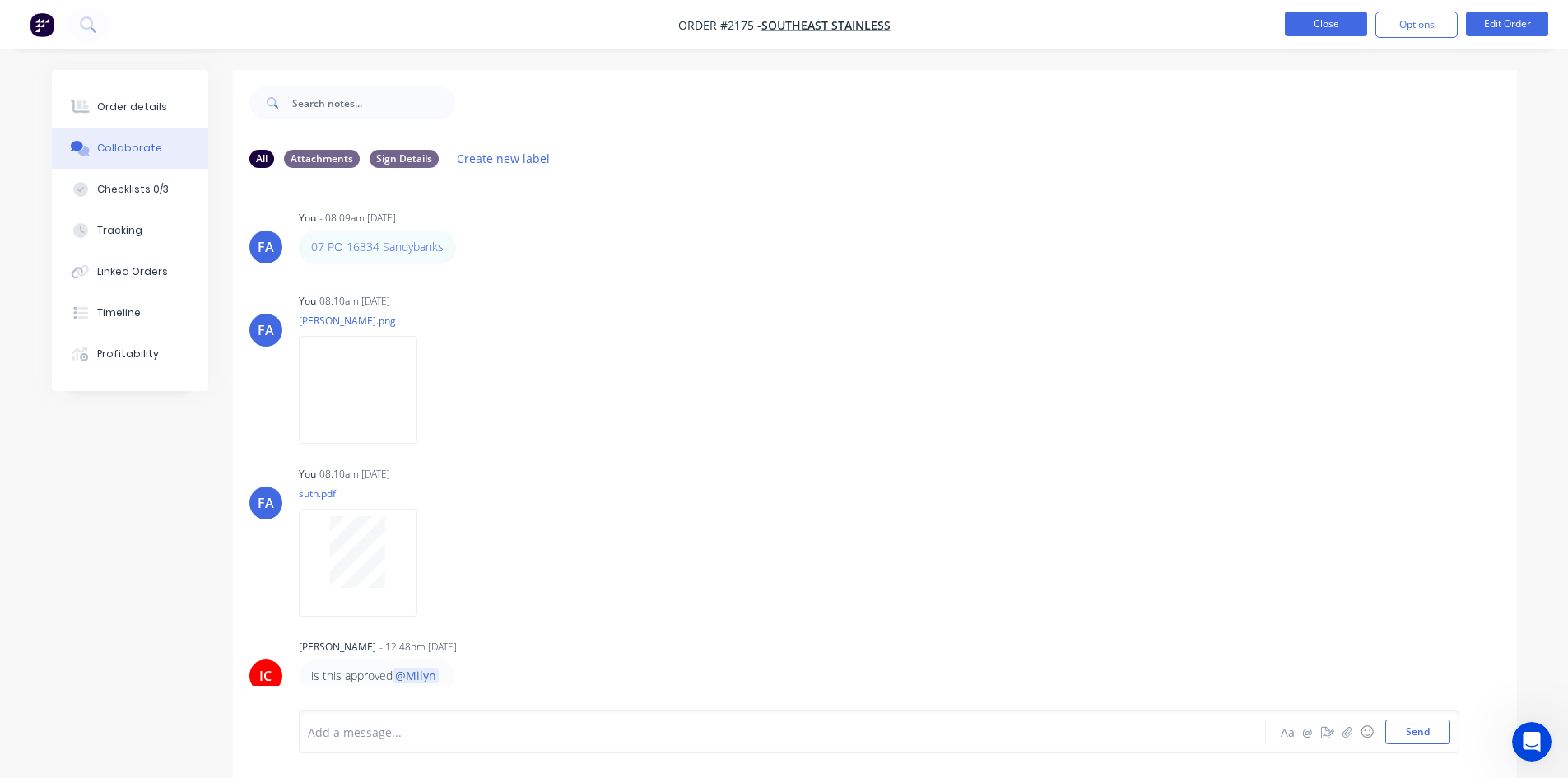
click at [1317, 23] on button "Close" at bounding box center [1327, 24] width 82 height 24
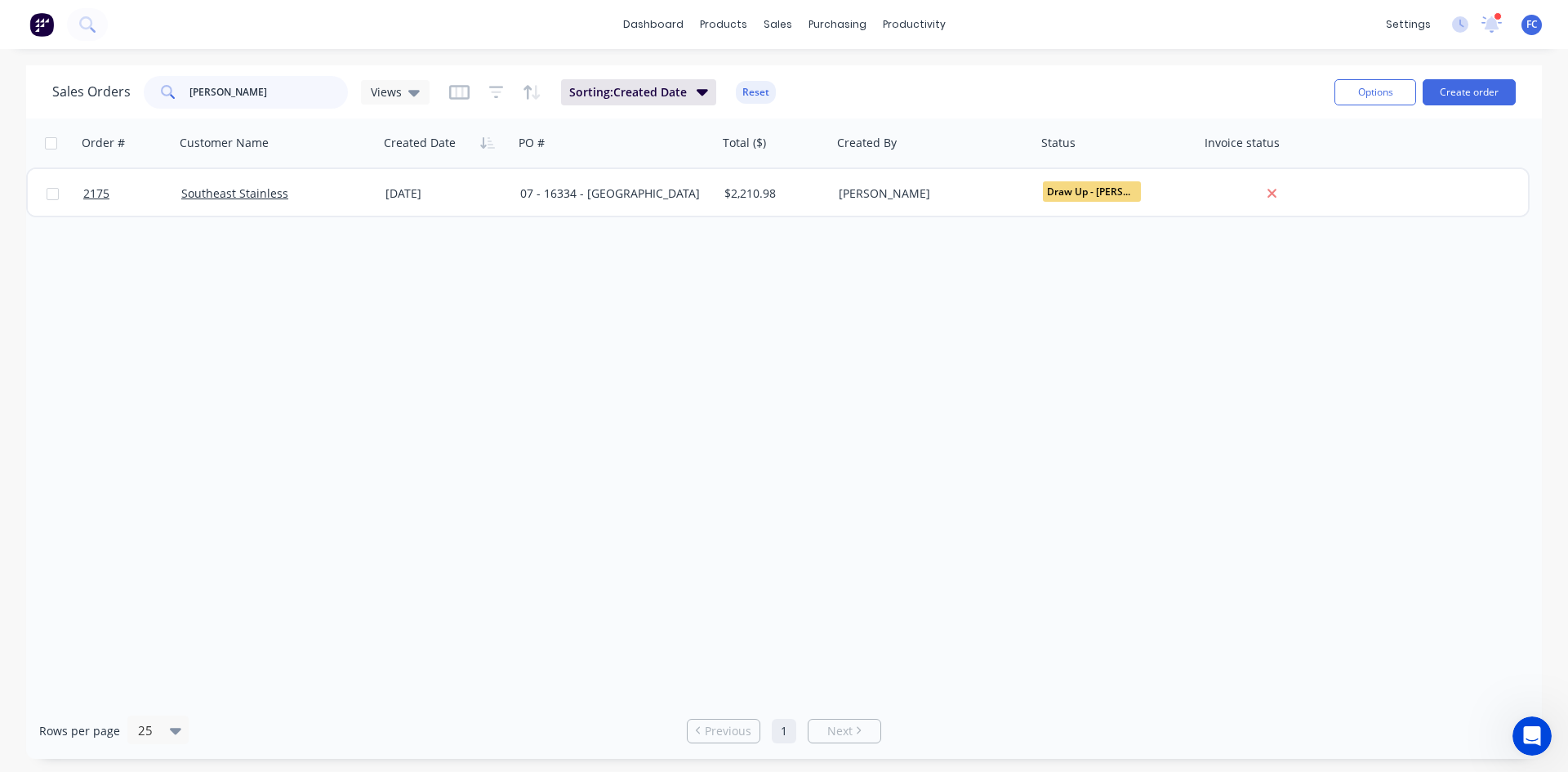
drag, startPoint x: 220, startPoint y: 92, endPoint x: 163, endPoint y: 67, distance: 62.2
click at [189, 83] on input "[PERSON_NAME]" at bounding box center [269, 93] width 159 height 33
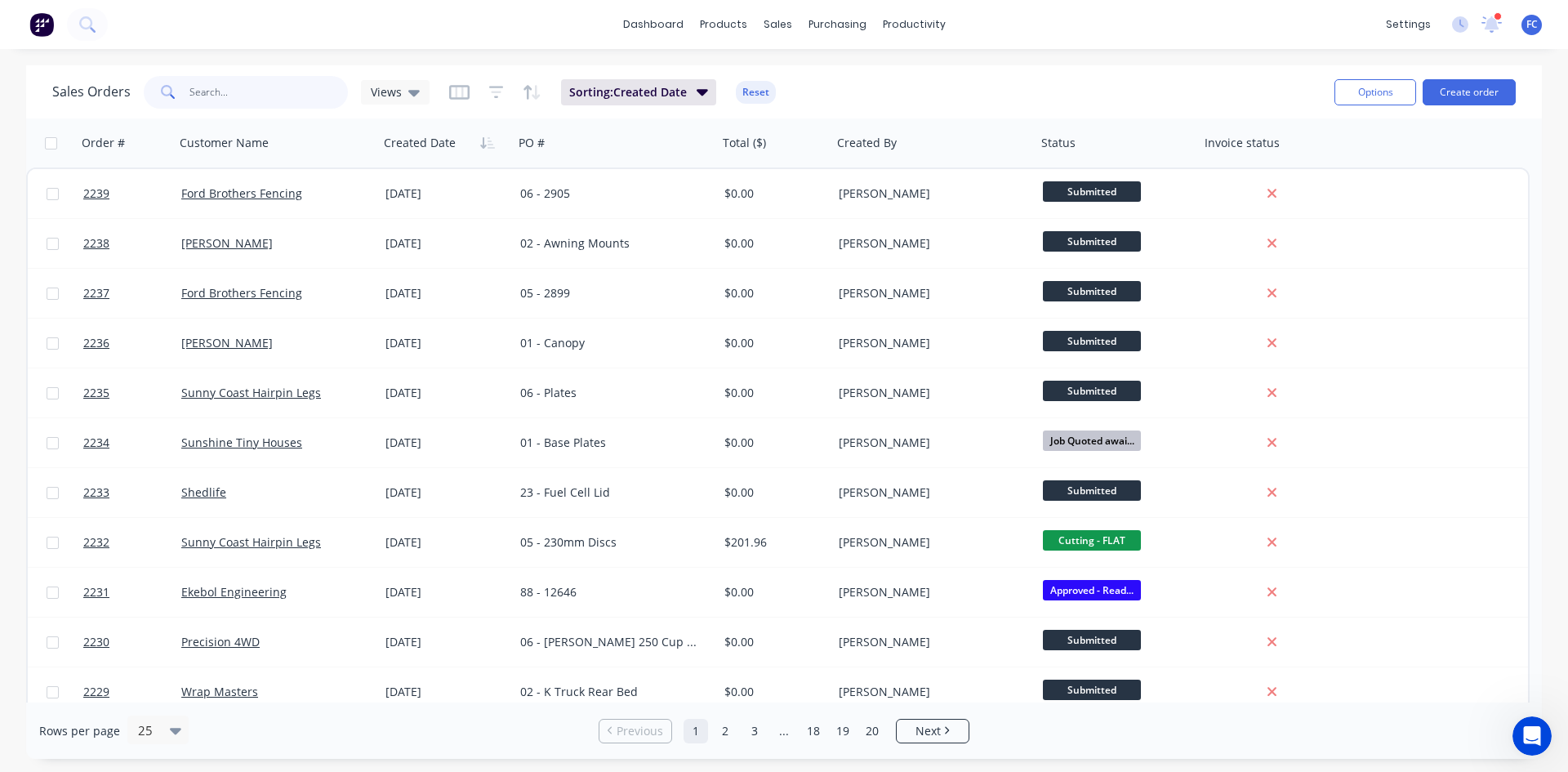
click at [245, 83] on input "text" at bounding box center [269, 93] width 159 height 33
type input "southeast"
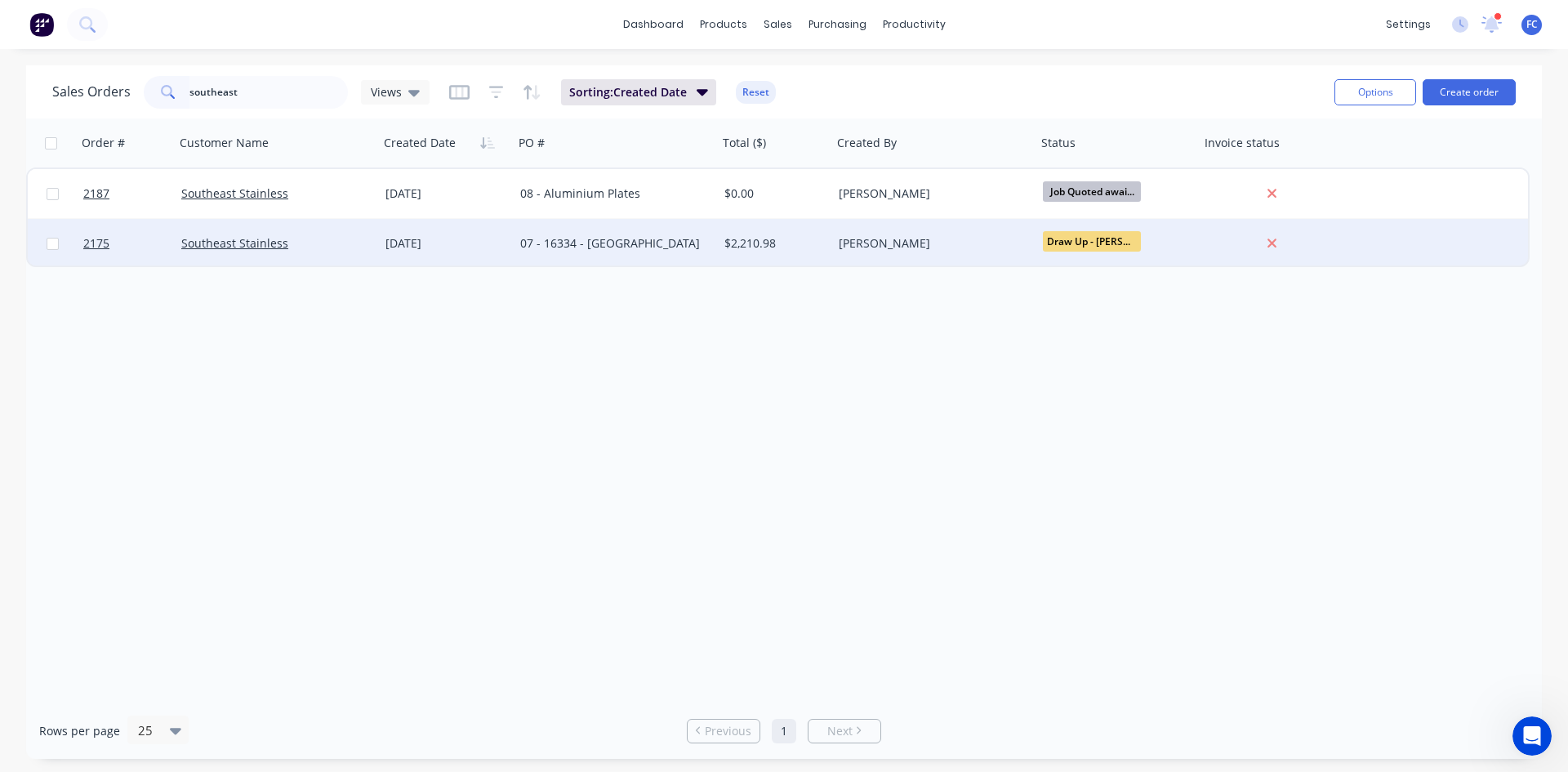
click at [362, 240] on div "Southeast Stainless" at bounding box center [272, 243] width 182 height 16
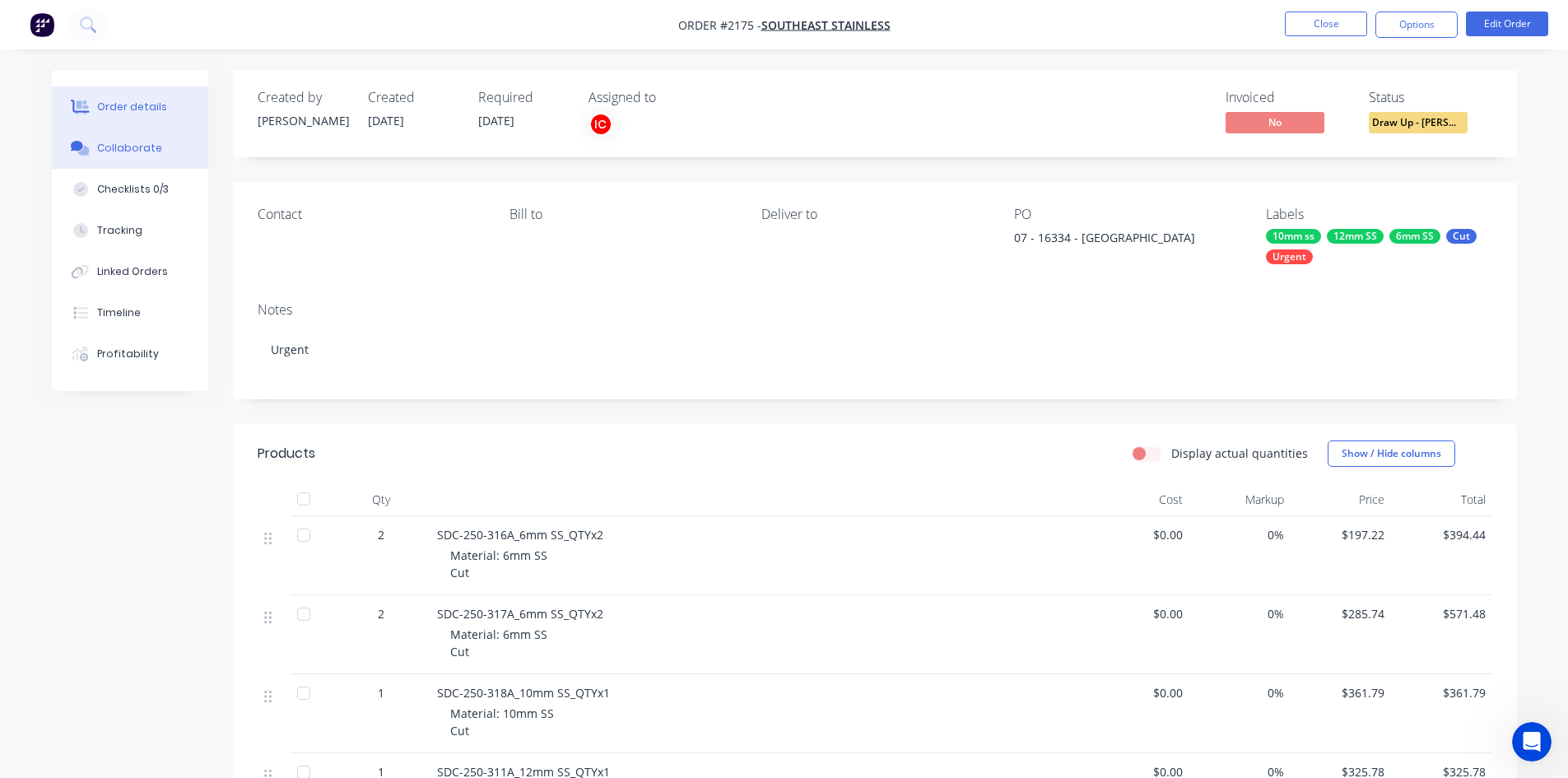
click at [154, 141] on div "Collaborate" at bounding box center [129, 148] width 65 height 15
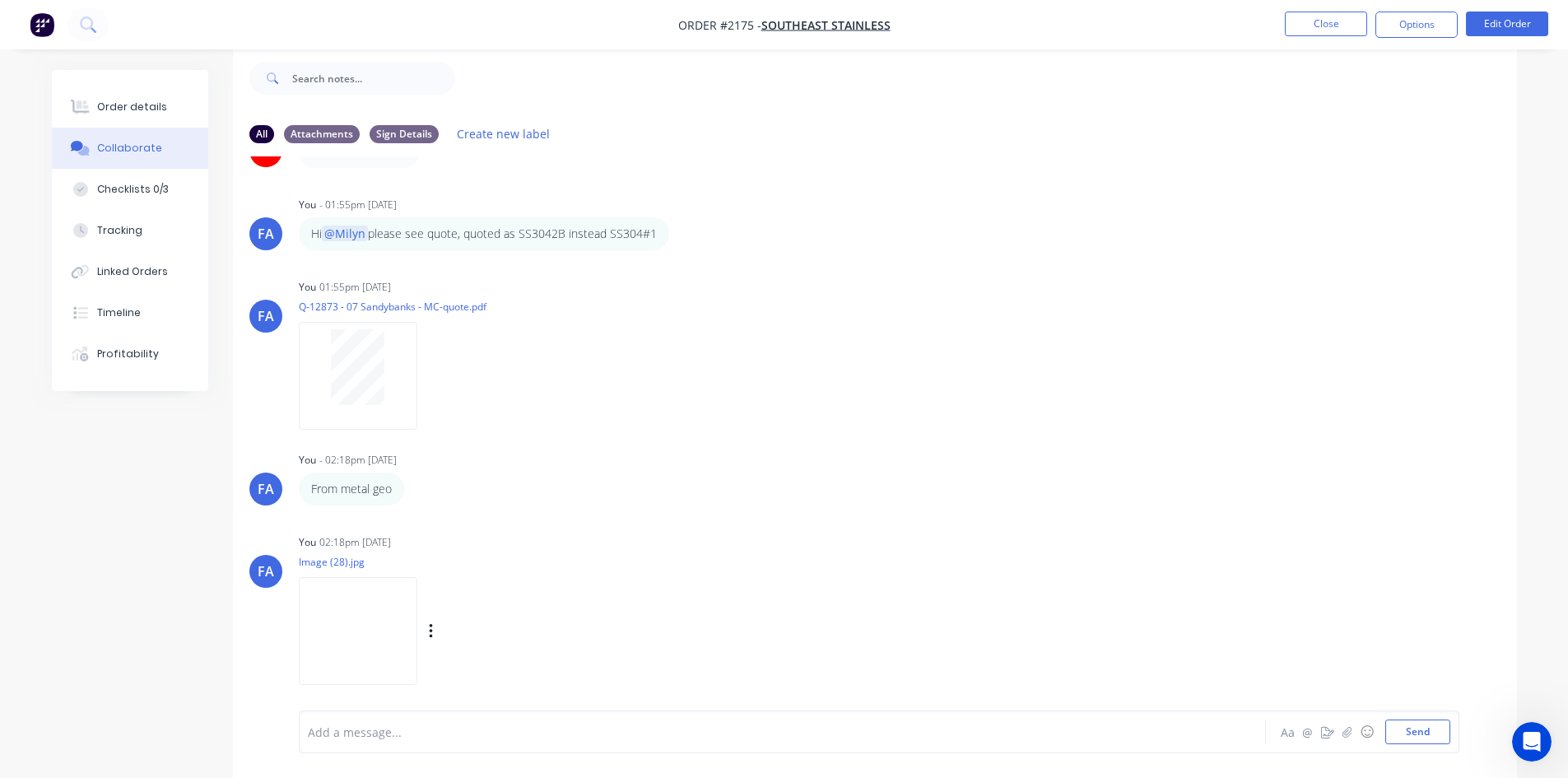
scroll to position [660, 0]
click at [349, 628] on img at bounding box center [358, 637] width 119 height 108
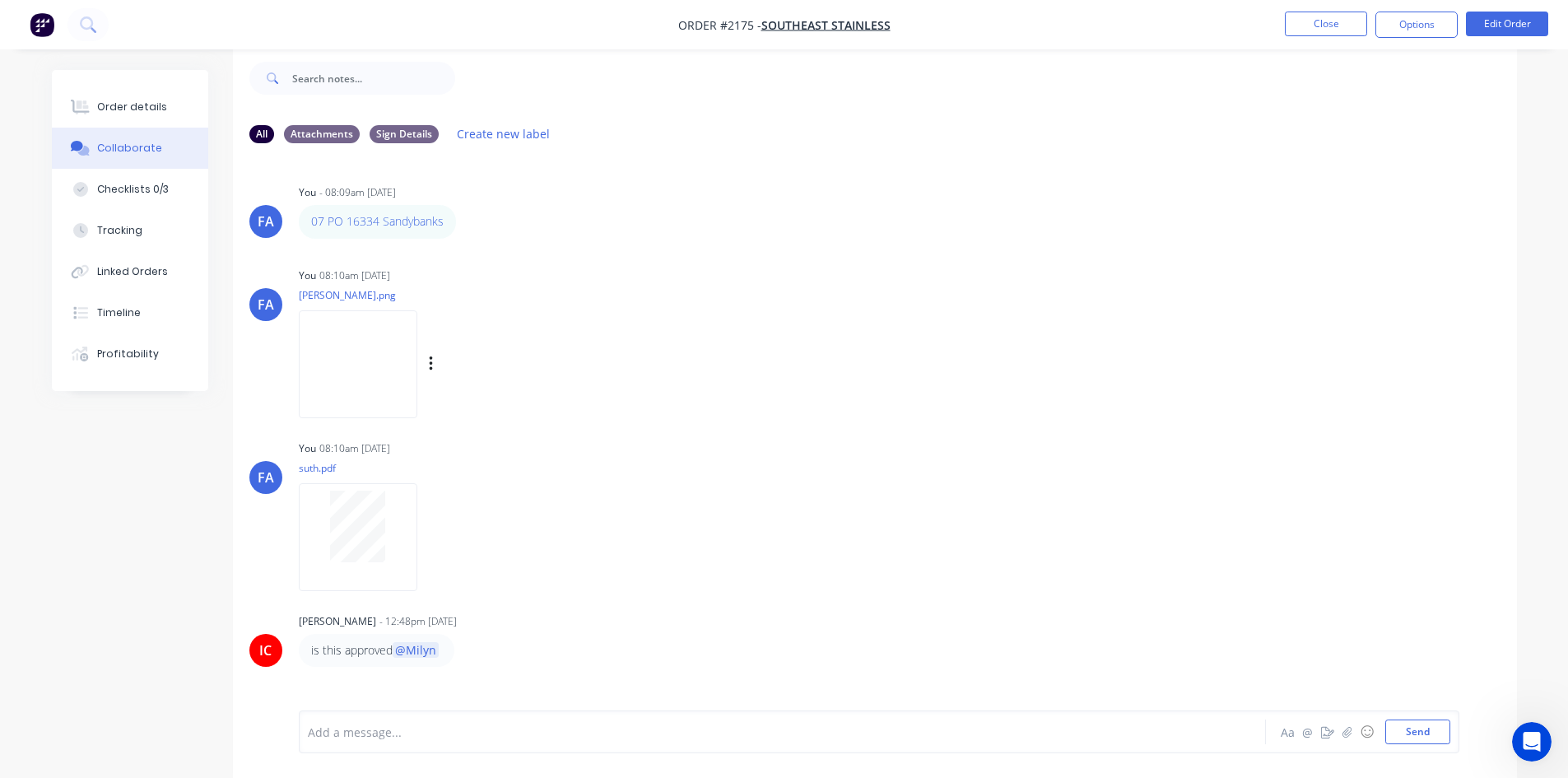
scroll to position [0, 0]
click at [361, 349] on img at bounding box center [358, 365] width 119 height 108
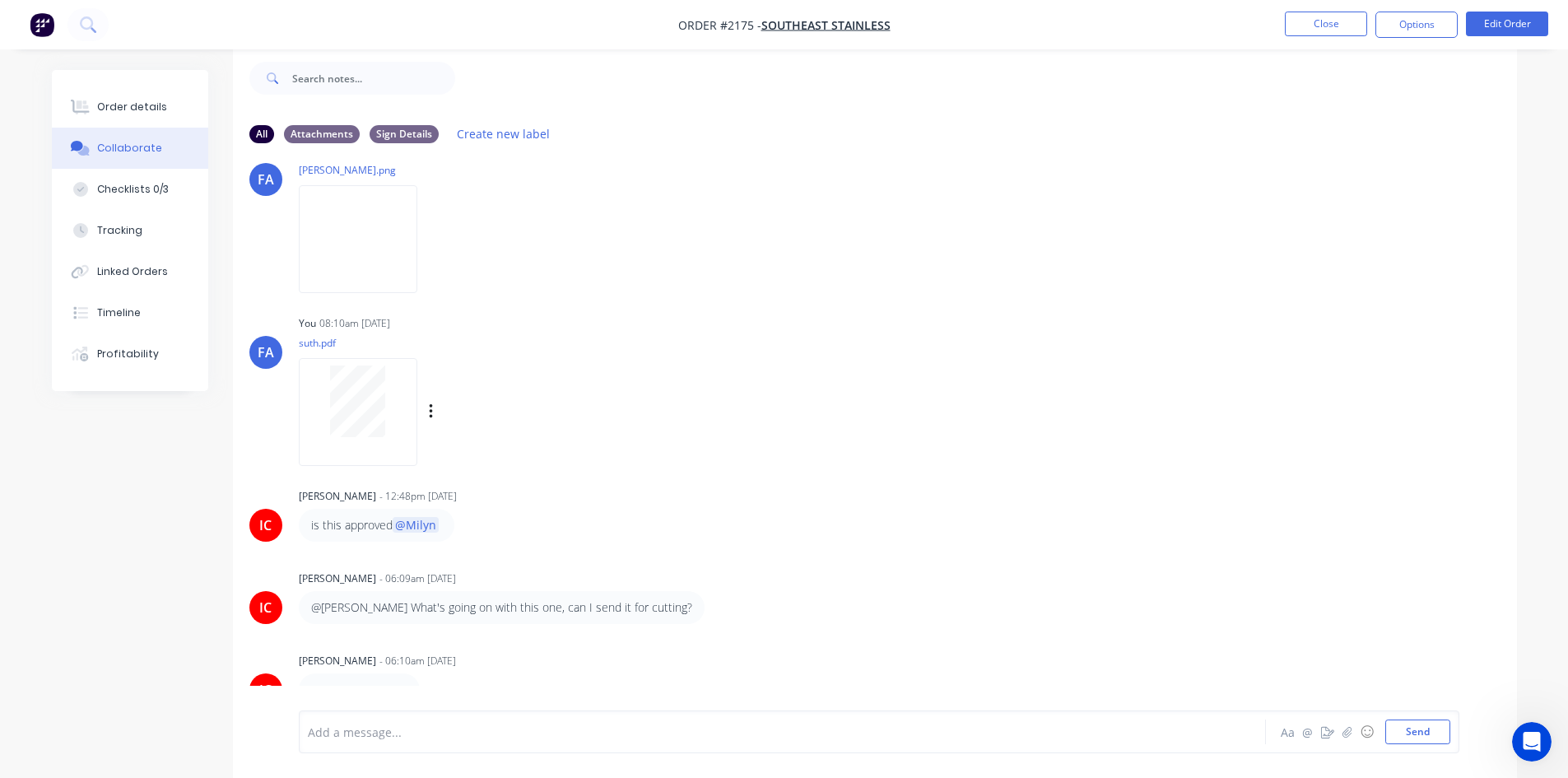
scroll to position [165, 0]
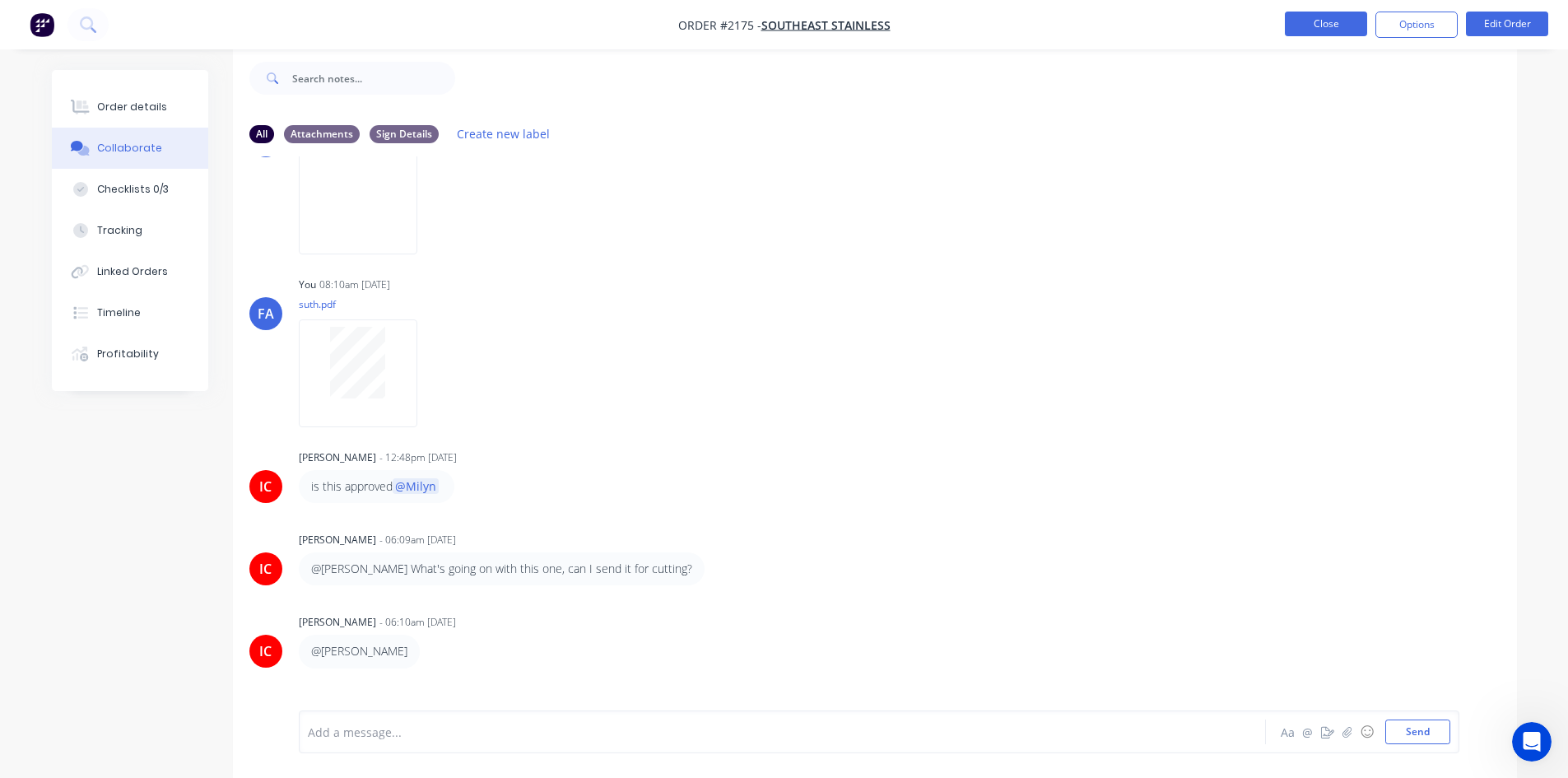
click at [1310, 24] on button "Close" at bounding box center [1327, 24] width 82 height 24
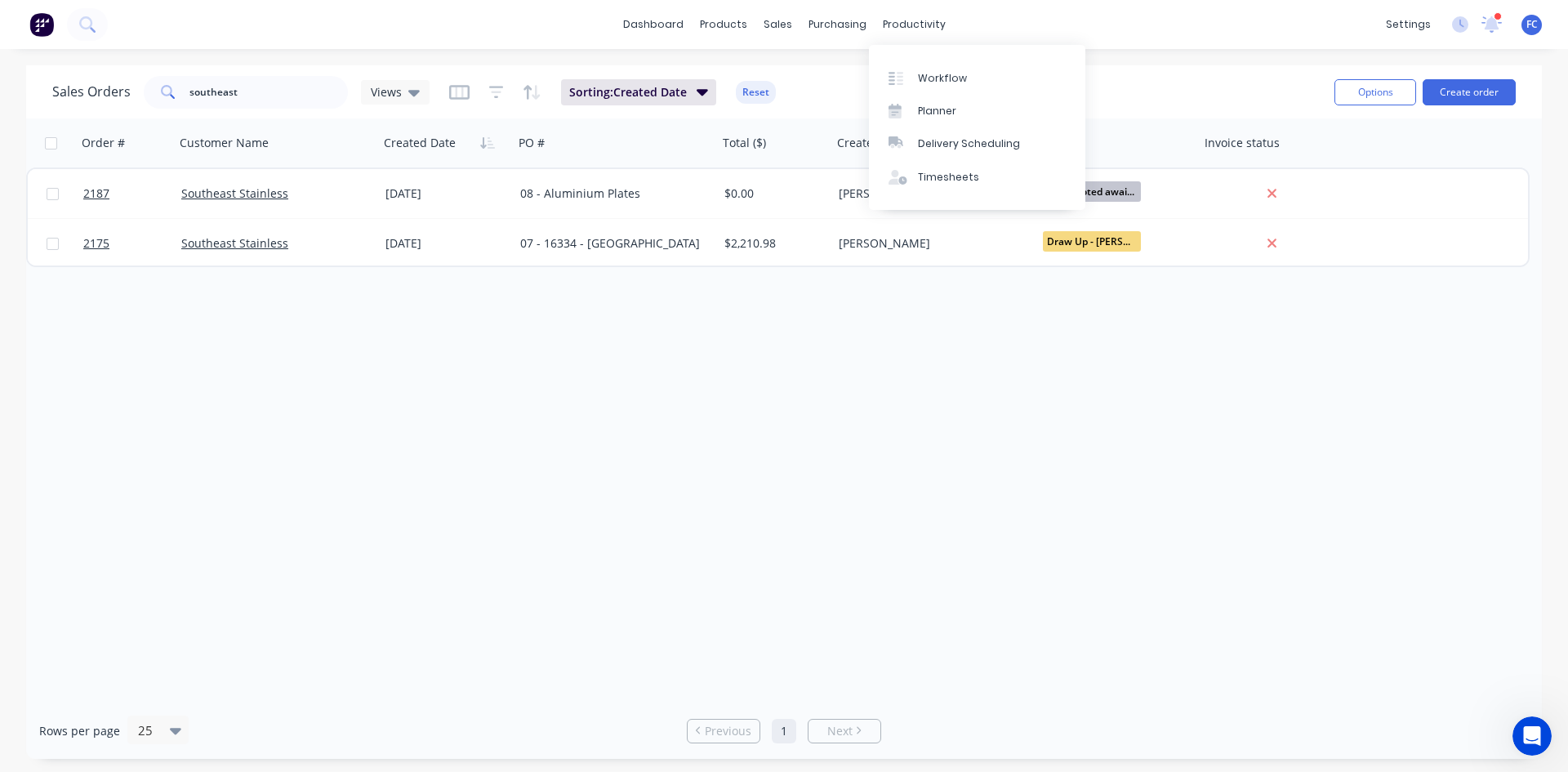
click at [921, 59] on div "Workflow Planner Delivery Scheduling Timesheets" at bounding box center [977, 127] width 216 height 165
click at [922, 69] on link "Workflow" at bounding box center [977, 78] width 216 height 33
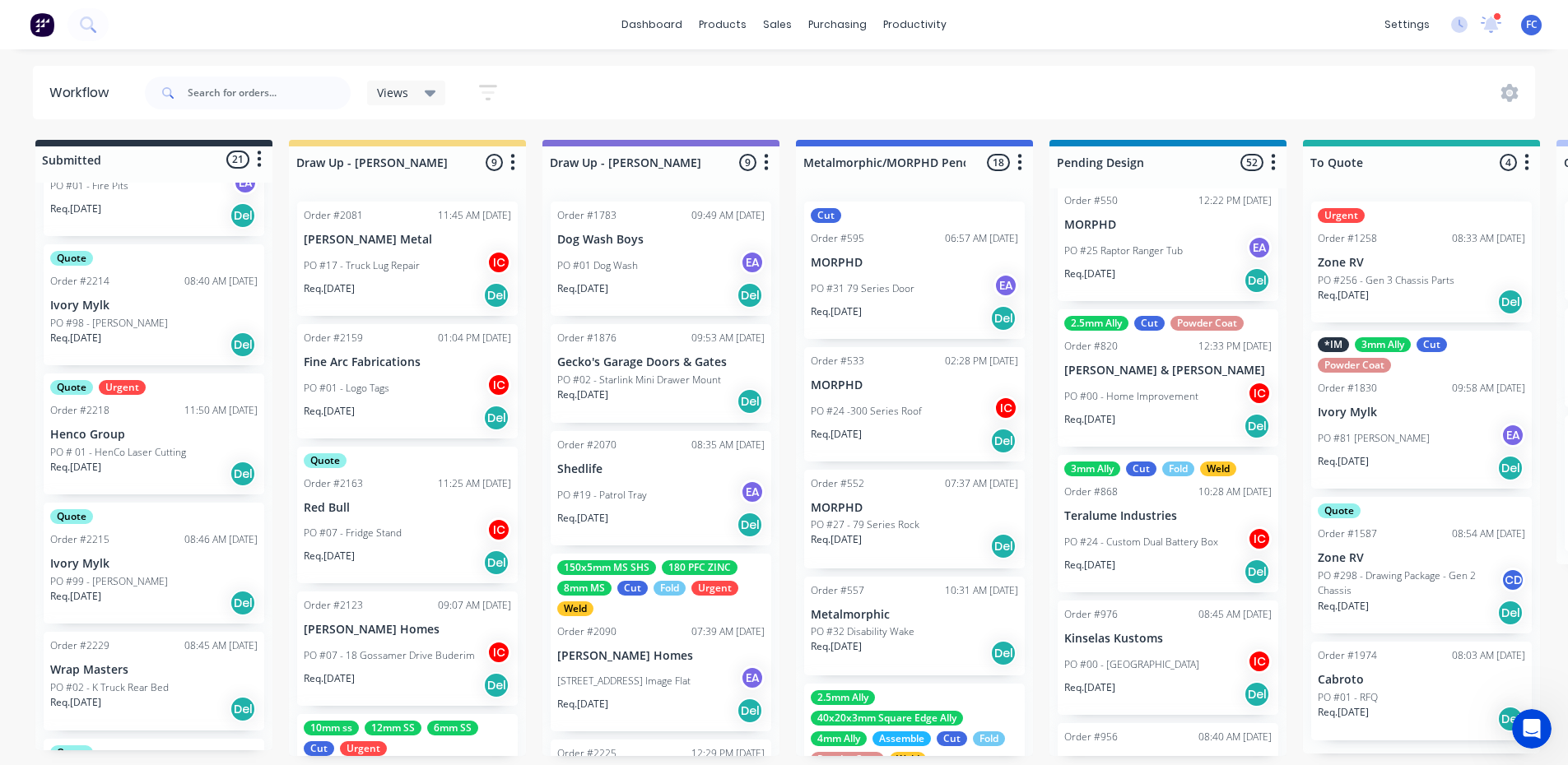
scroll to position [500, 0]
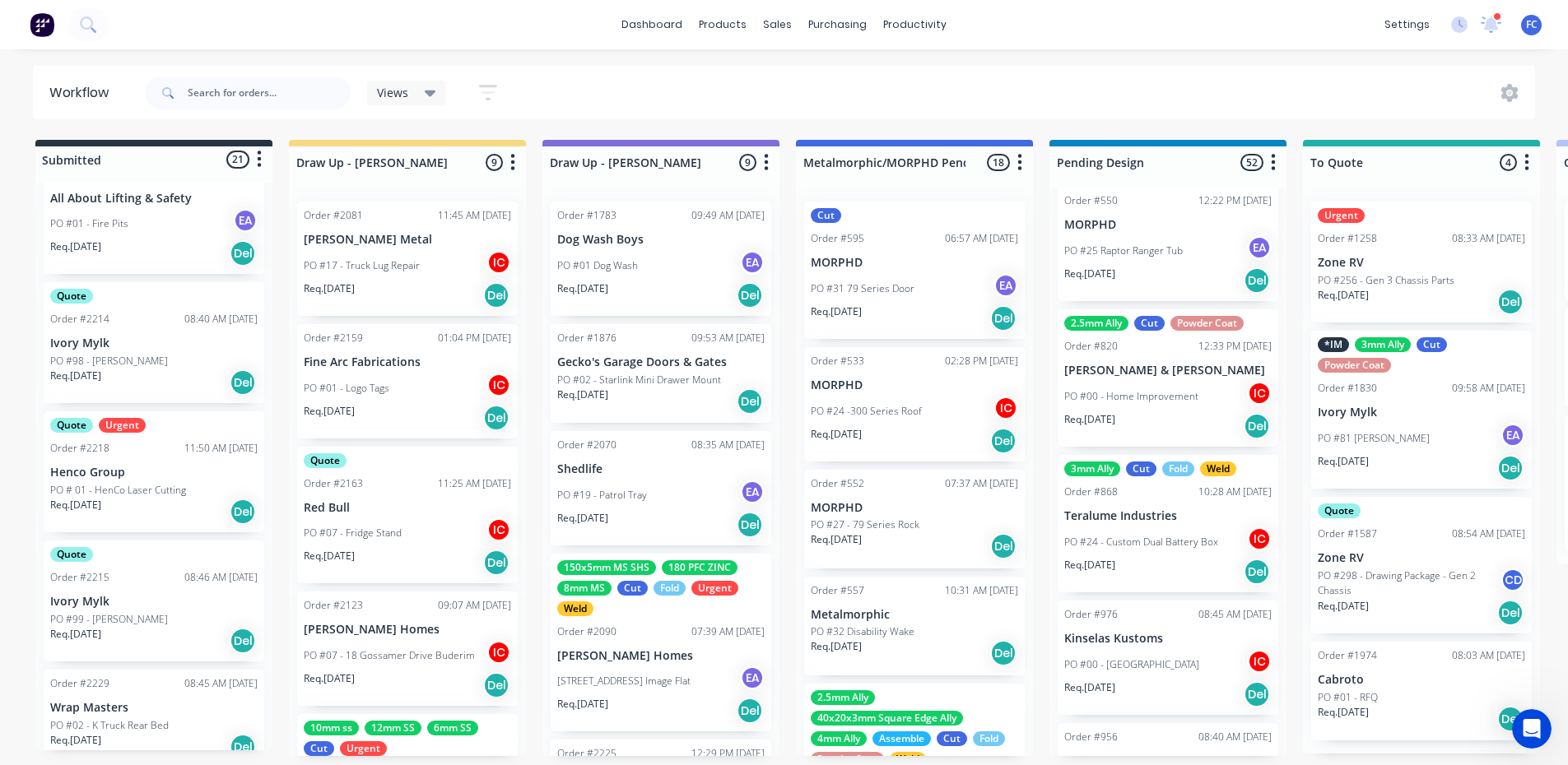
click at [101, 446] on div "Order #2218" at bounding box center [80, 448] width 59 height 15
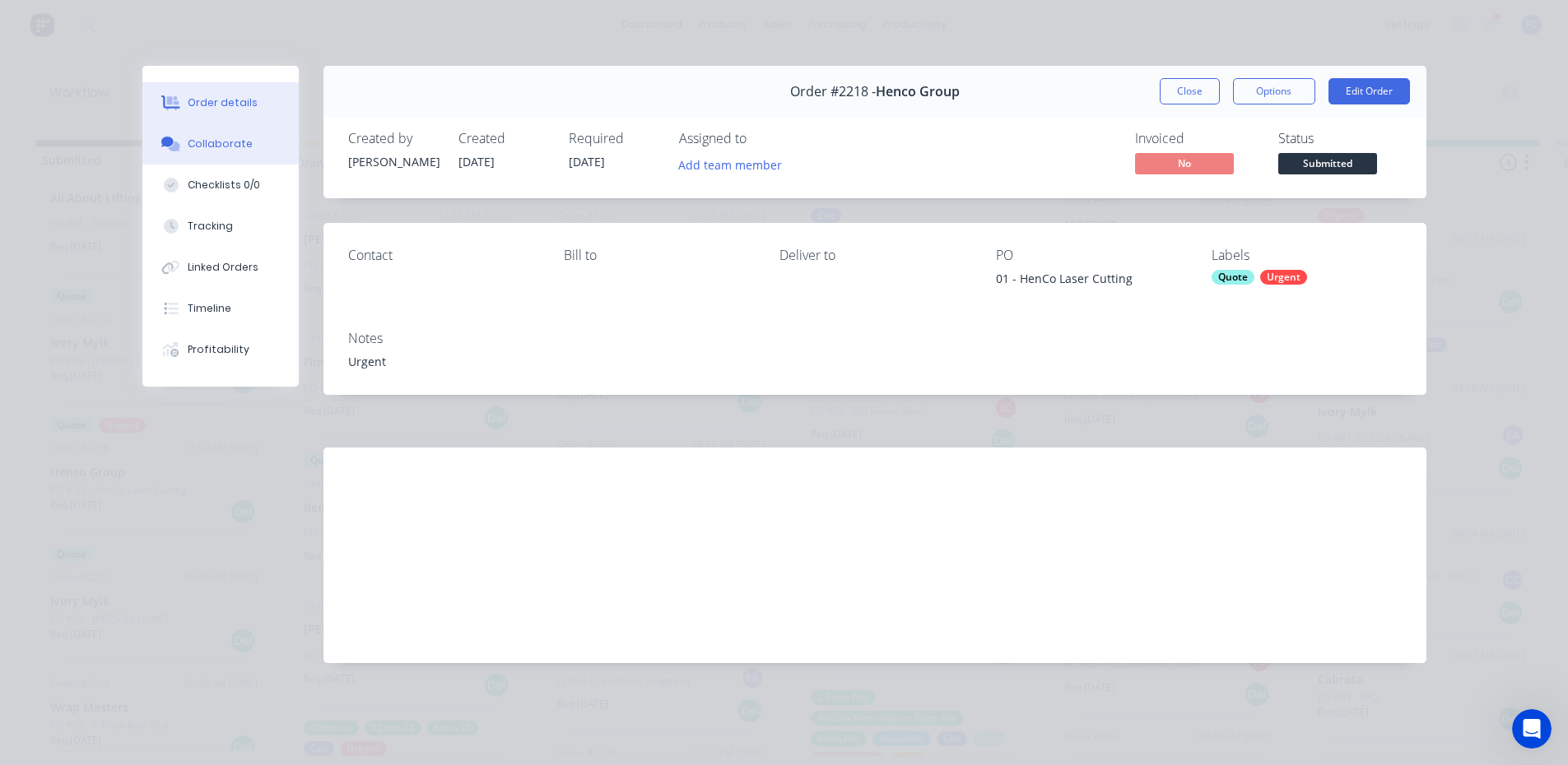
click at [224, 150] on div "Collaborate" at bounding box center [220, 144] width 65 height 15
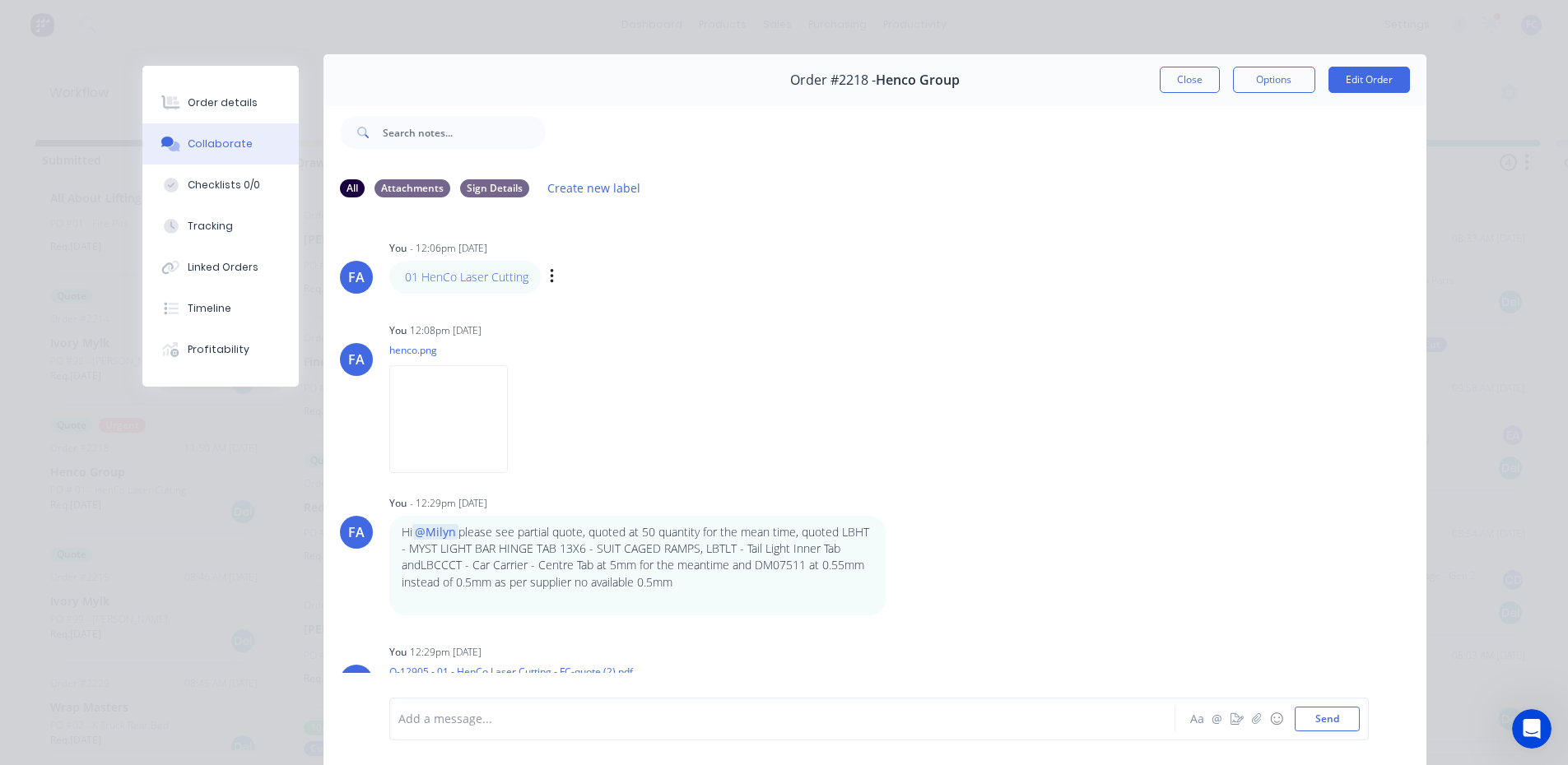
scroll to position [5, 0]
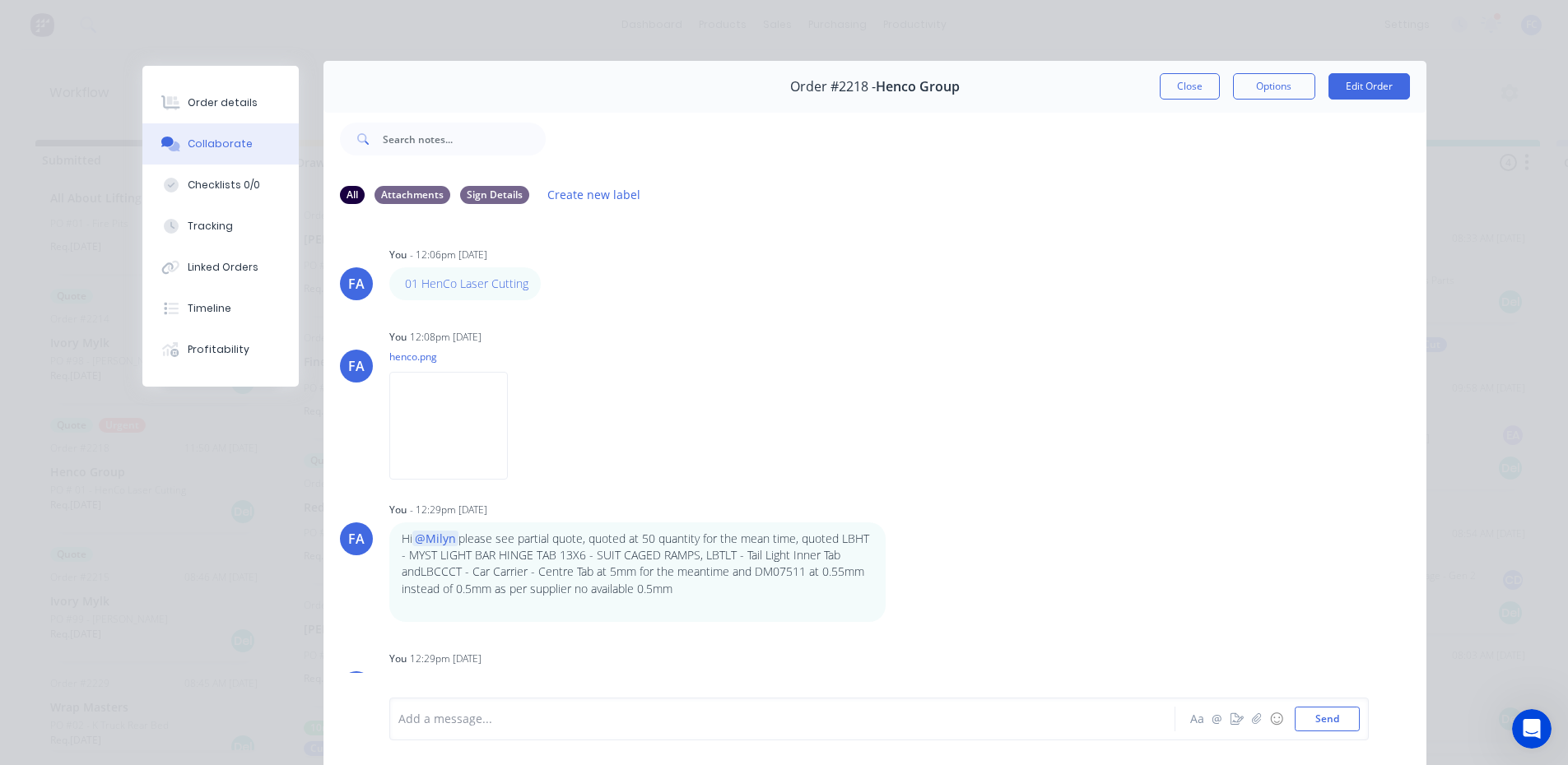
drag, startPoint x: 1193, startPoint y: 80, endPoint x: 830, endPoint y: 139, distance: 367.8
click at [1193, 80] on button "Close" at bounding box center [1190, 86] width 60 height 26
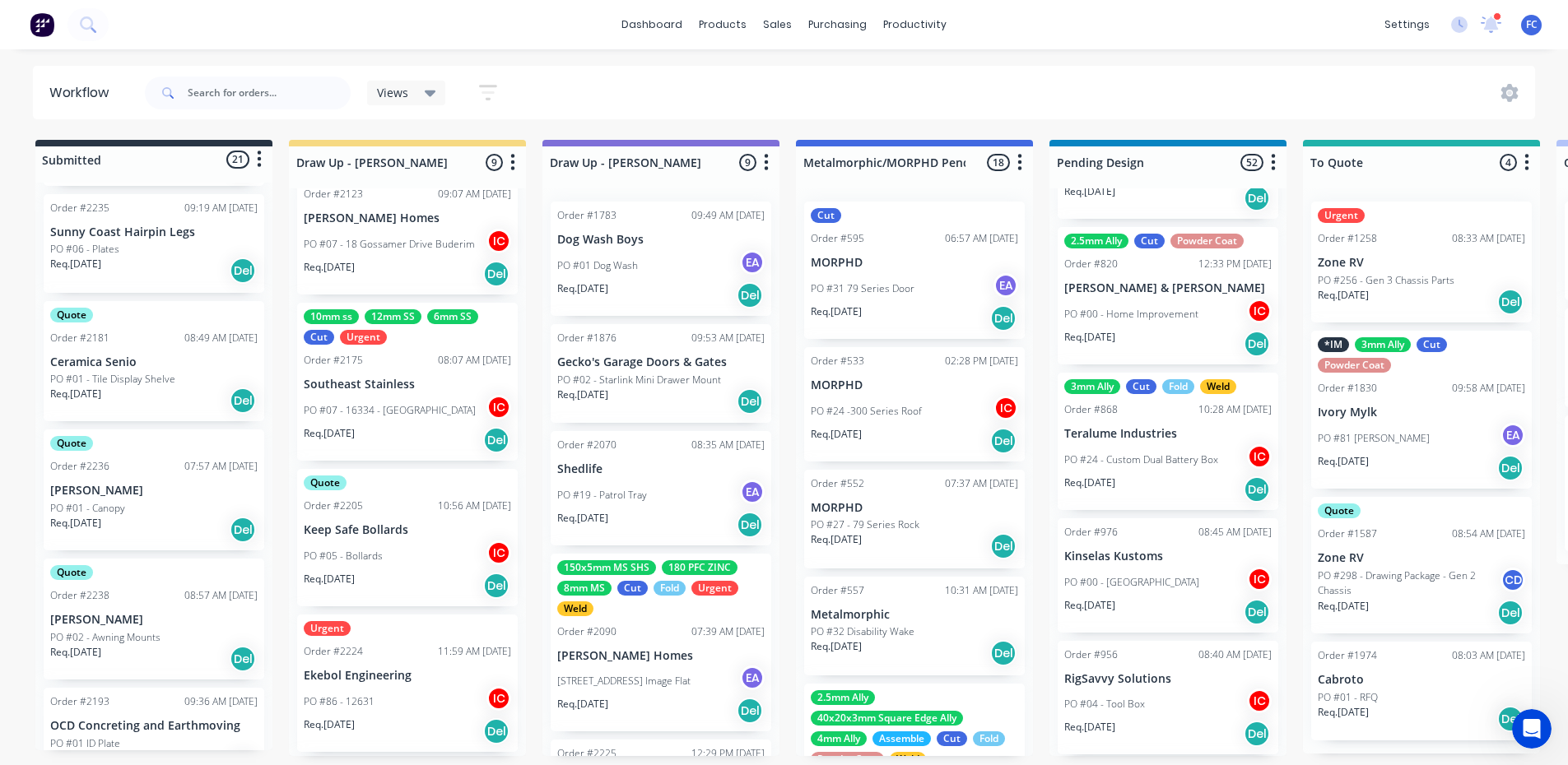
scroll to position [1324, 0]
click at [127, 481] on p "[PERSON_NAME]" at bounding box center [154, 487] width 207 height 14
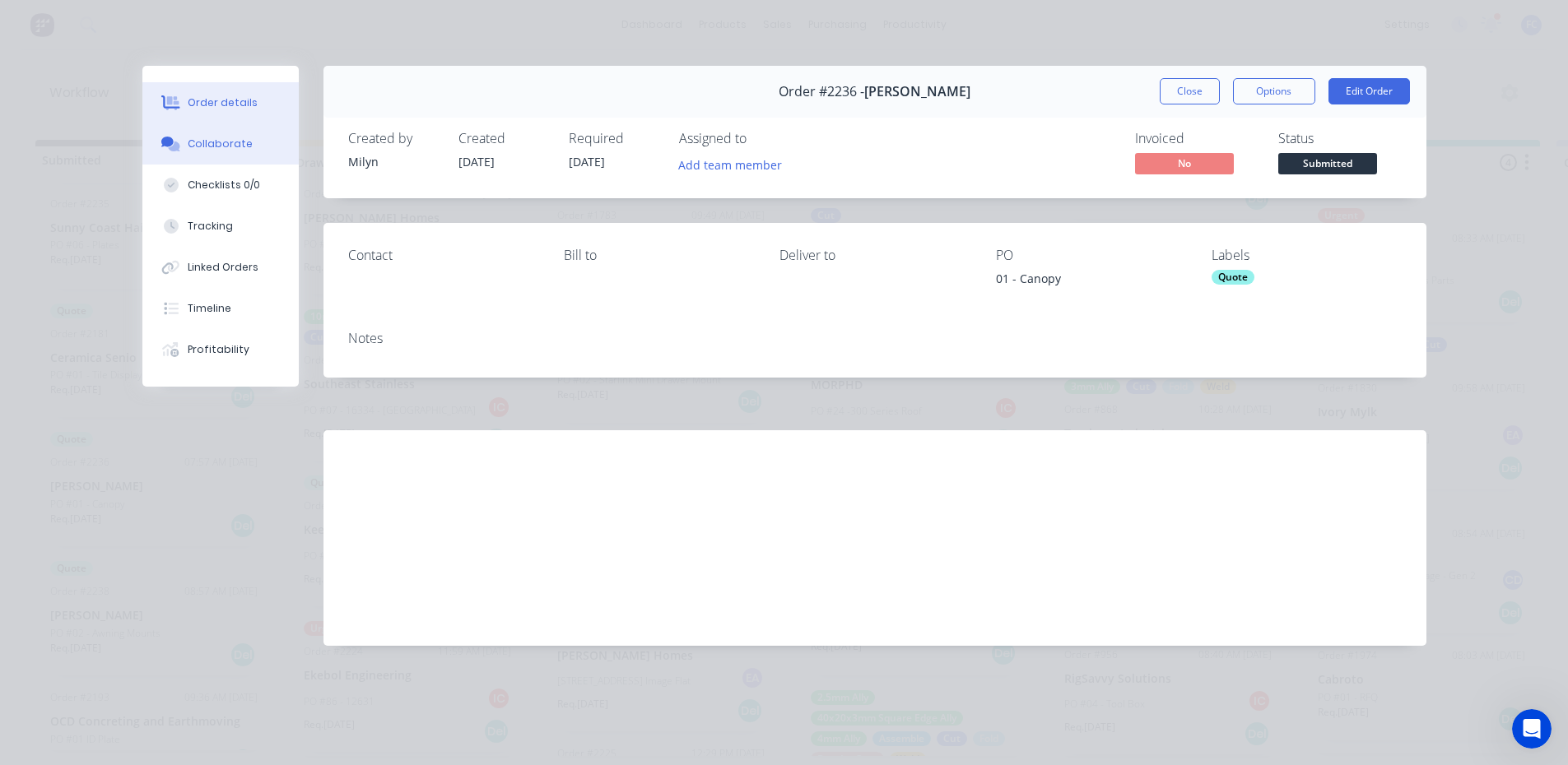
scroll to position [0, 0]
click at [210, 151] on div "Collaborate" at bounding box center [220, 144] width 65 height 15
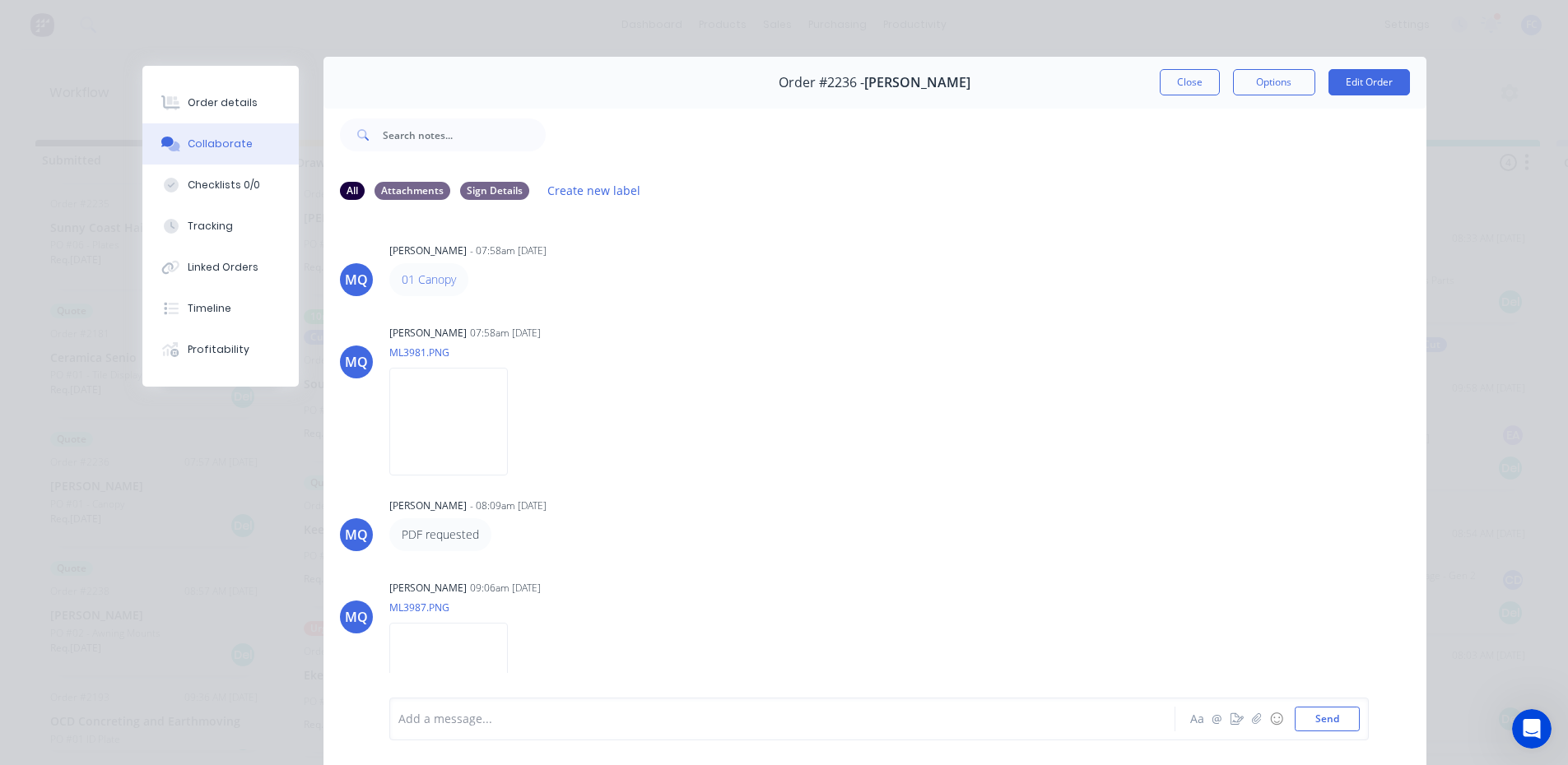
scroll to position [5, 0]
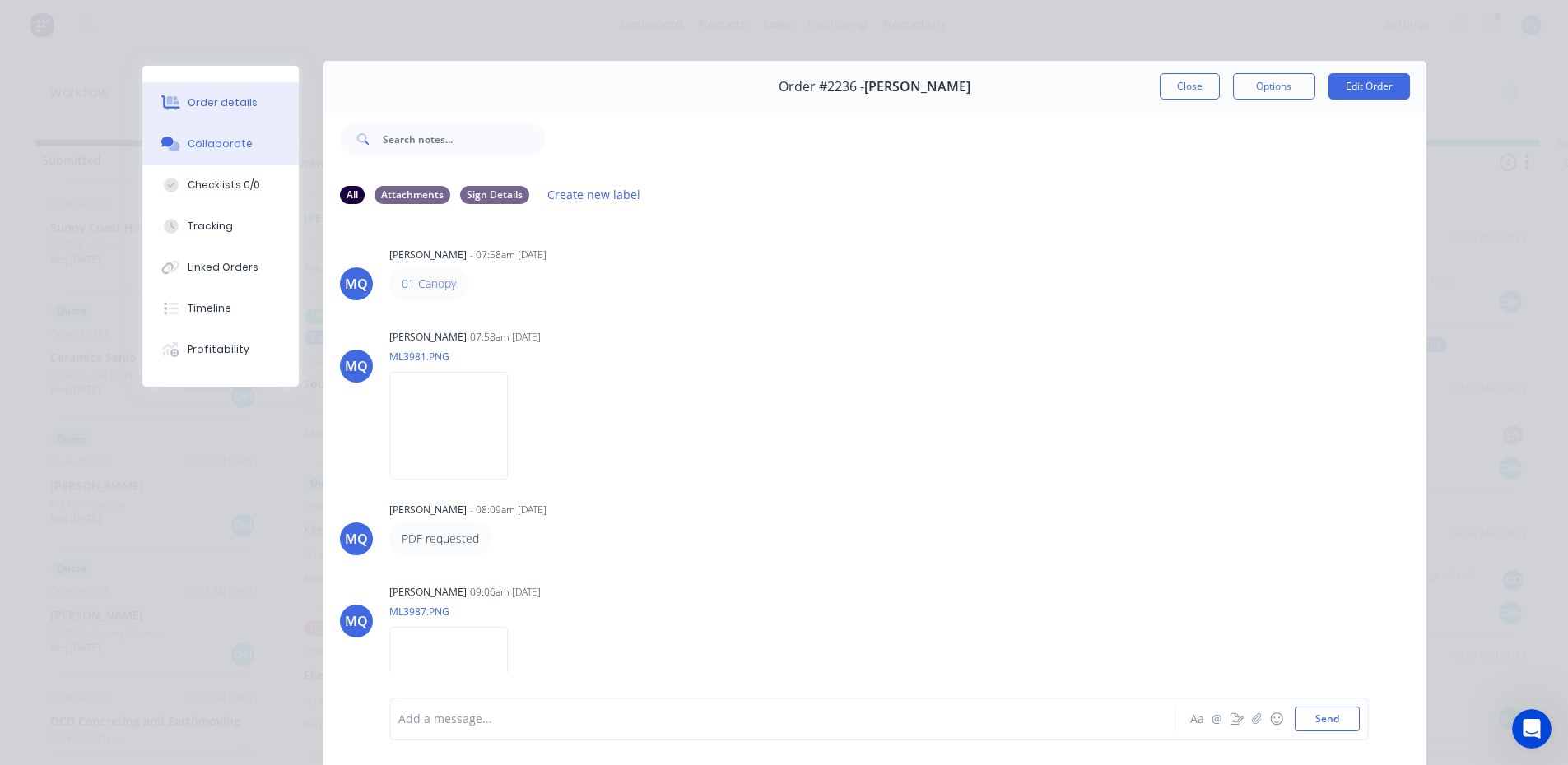
click at [211, 109] on div "Order details" at bounding box center [222, 103] width 70 height 15
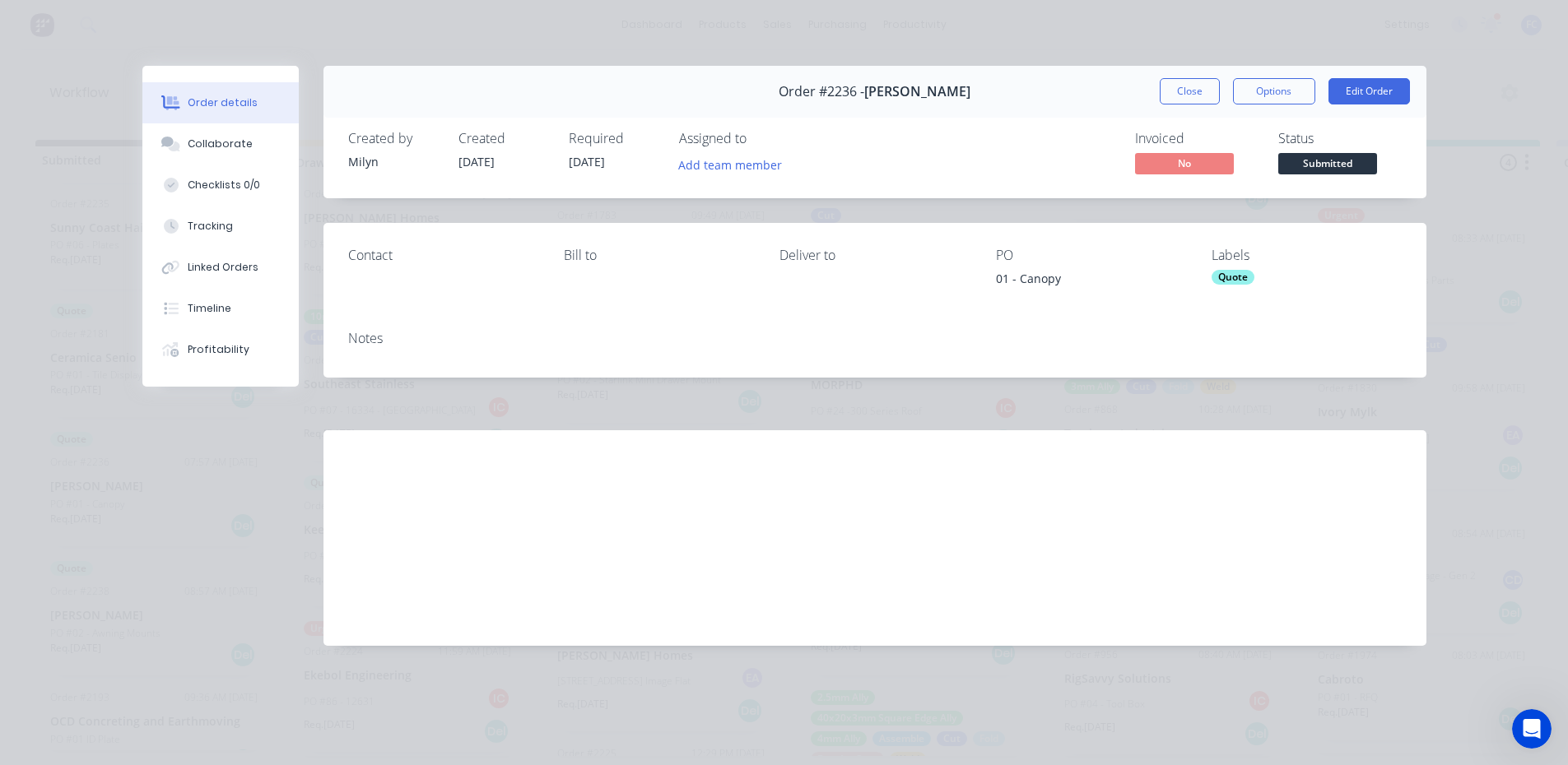
scroll to position [0, 0]
click at [225, 150] on div "Collaborate" at bounding box center [220, 144] width 65 height 15
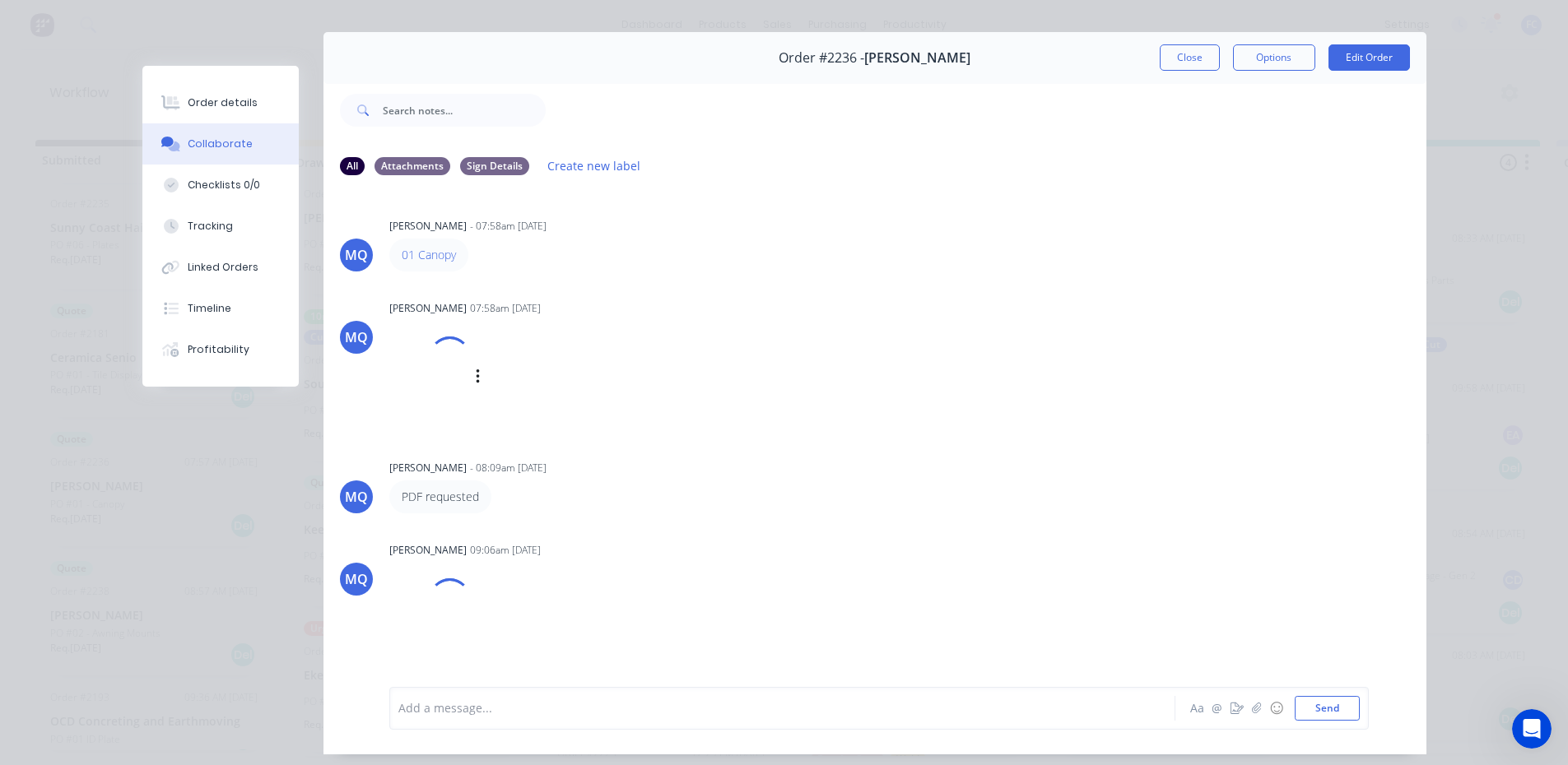
scroll to position [87, 0]
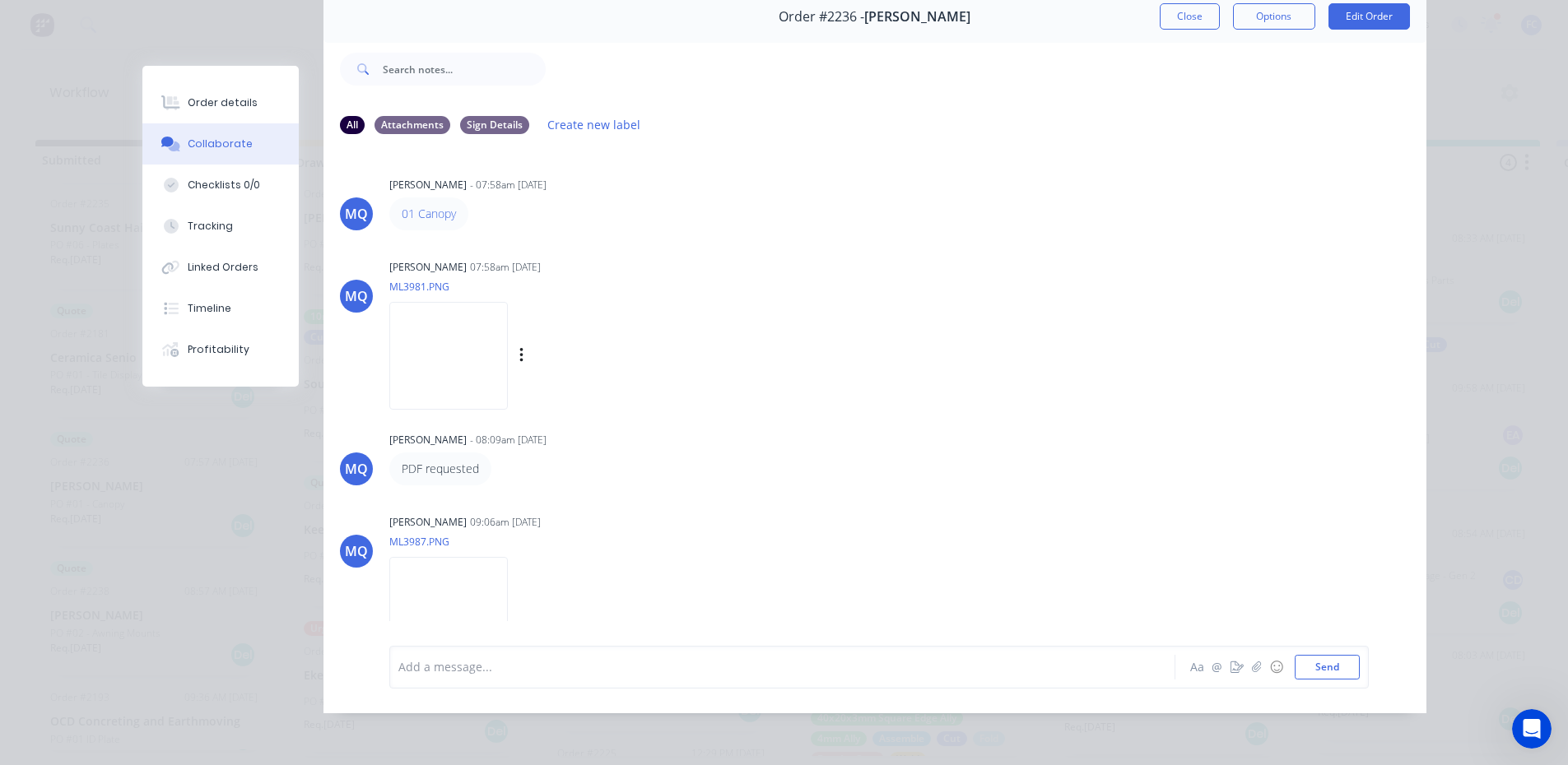
click at [445, 368] on img at bounding box center [449, 356] width 119 height 108
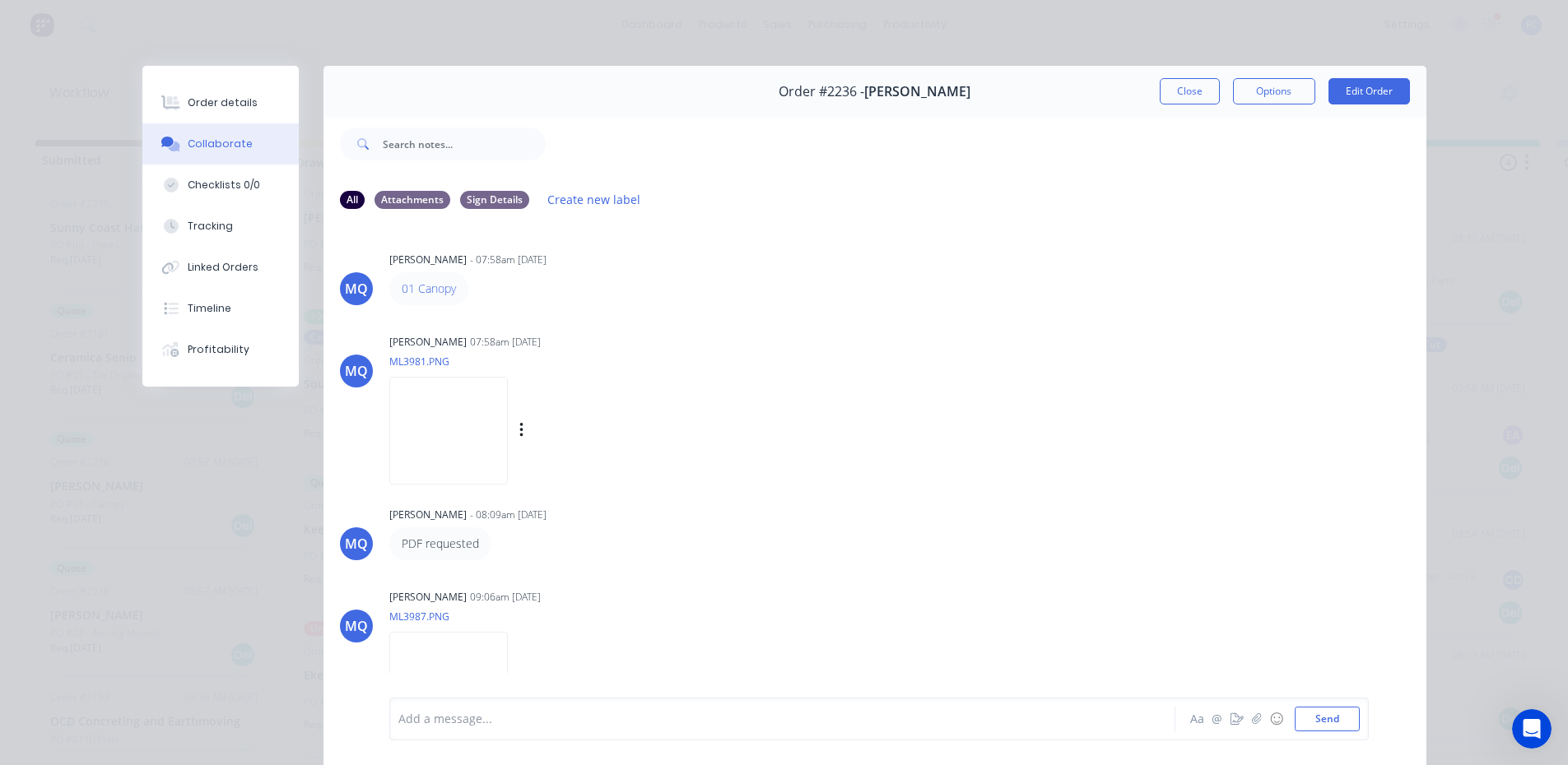
scroll to position [0, 0]
click at [1178, 90] on button "Close" at bounding box center [1190, 91] width 60 height 26
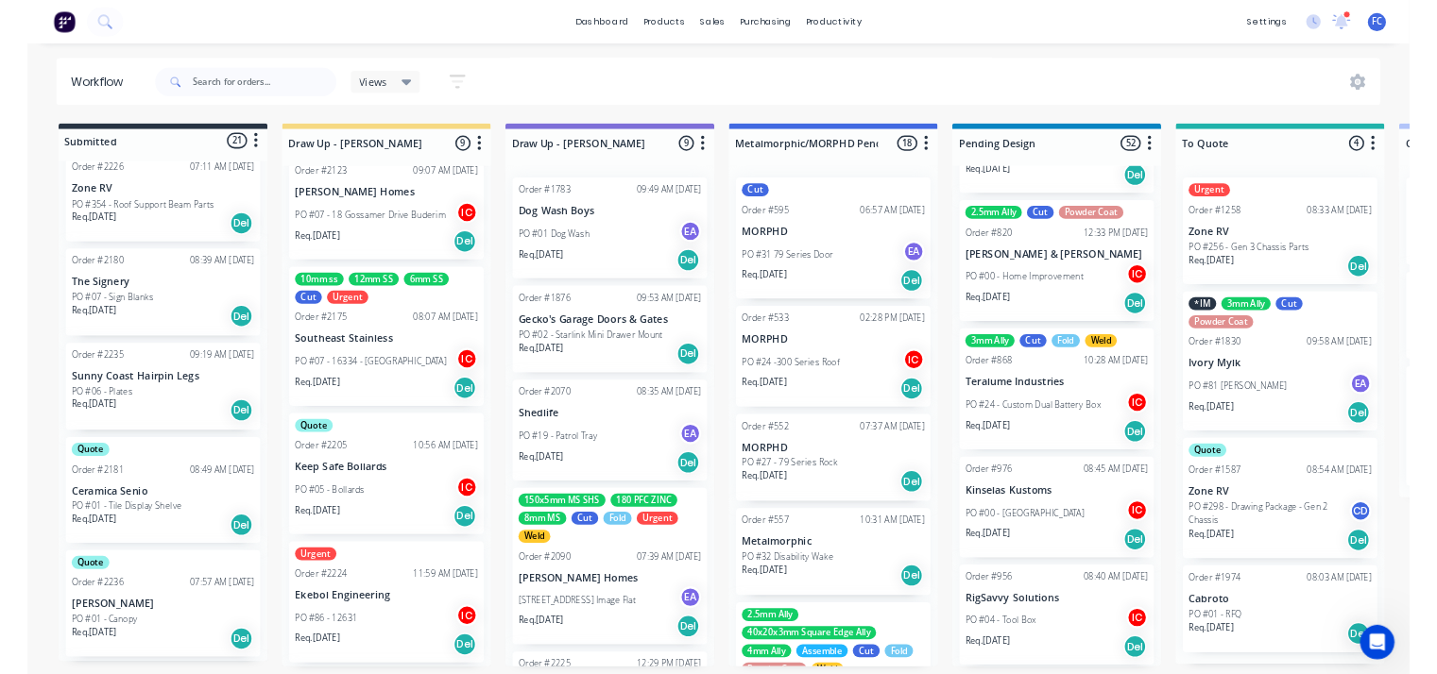
scroll to position [1424, 0]
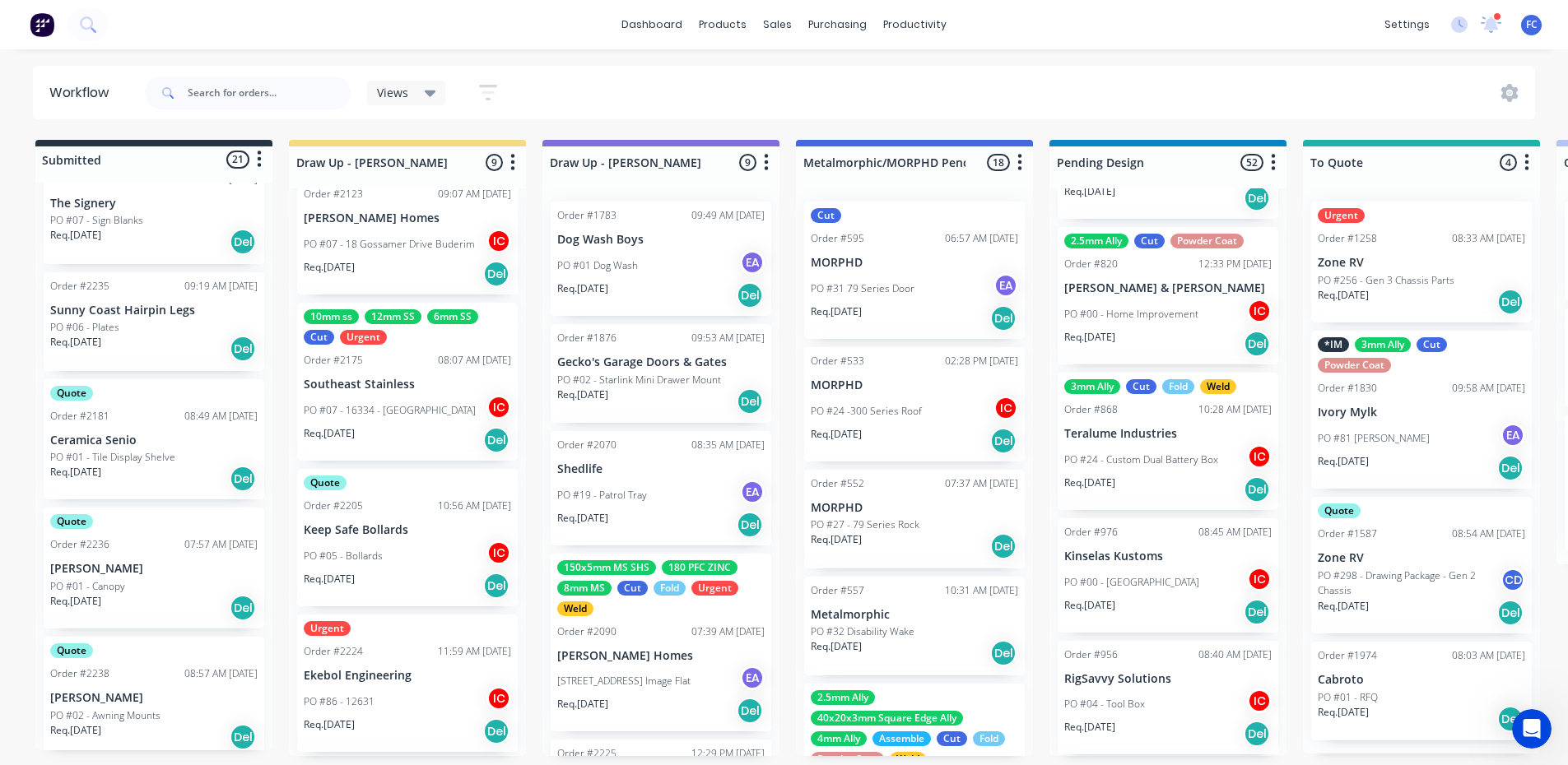
click at [109, 565] on p "[PERSON_NAME]" at bounding box center [154, 569] width 207 height 14
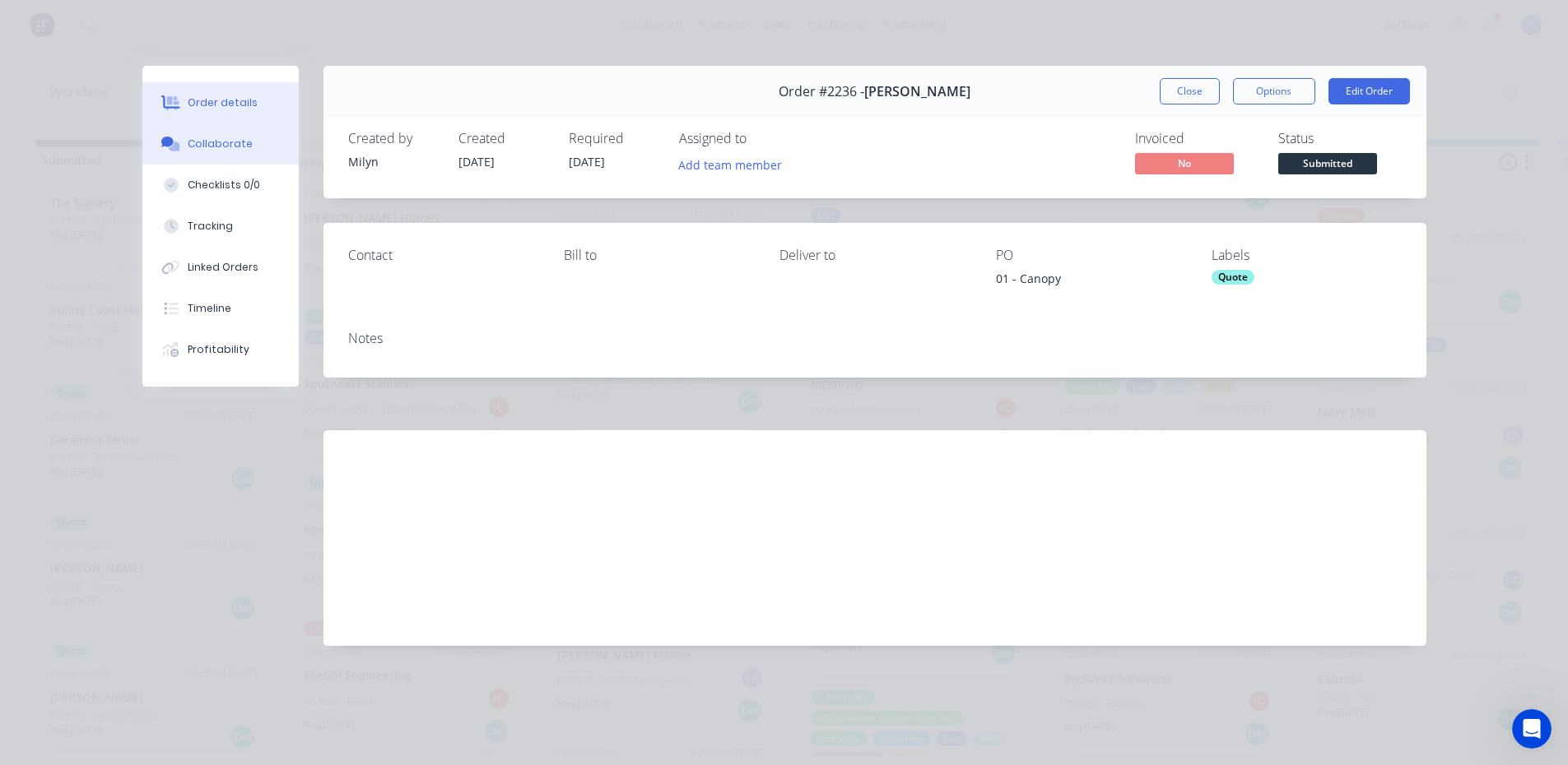
click at [210, 148] on div "Collaborate" at bounding box center [220, 144] width 65 height 15
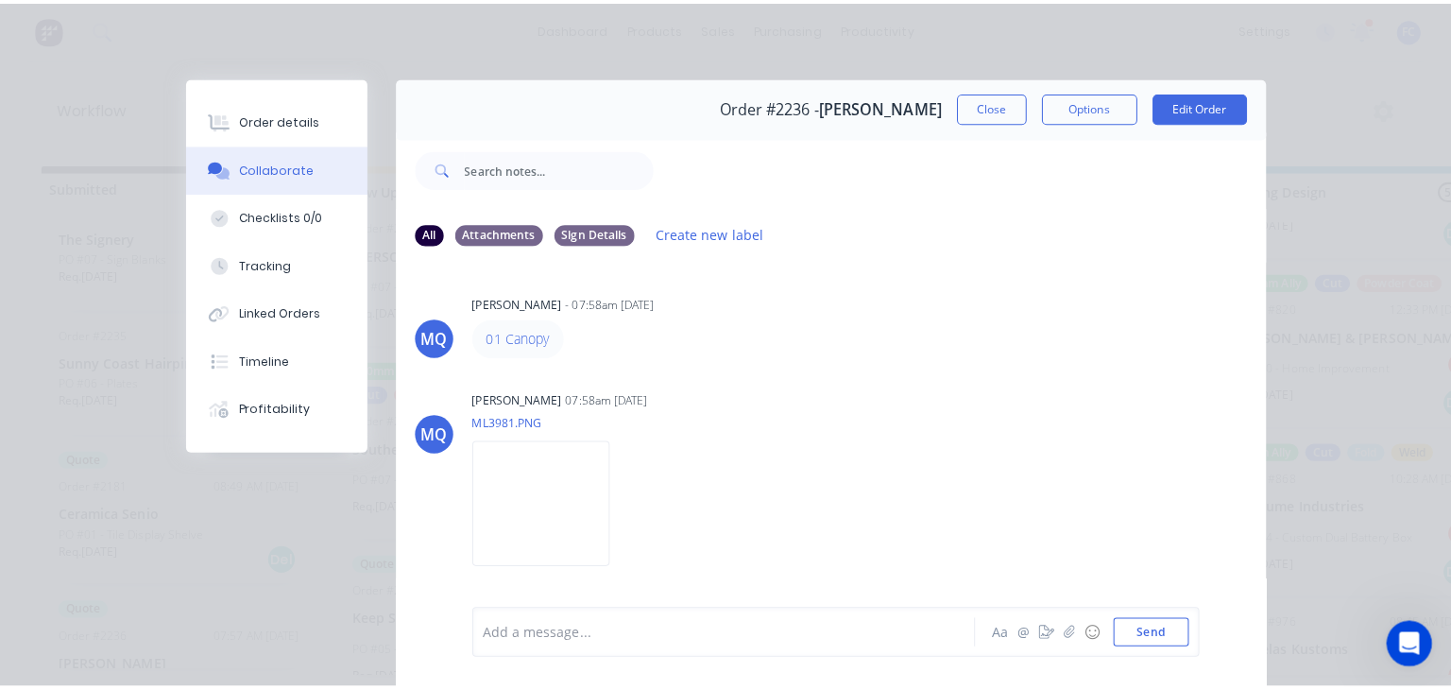
scroll to position [0, 0]
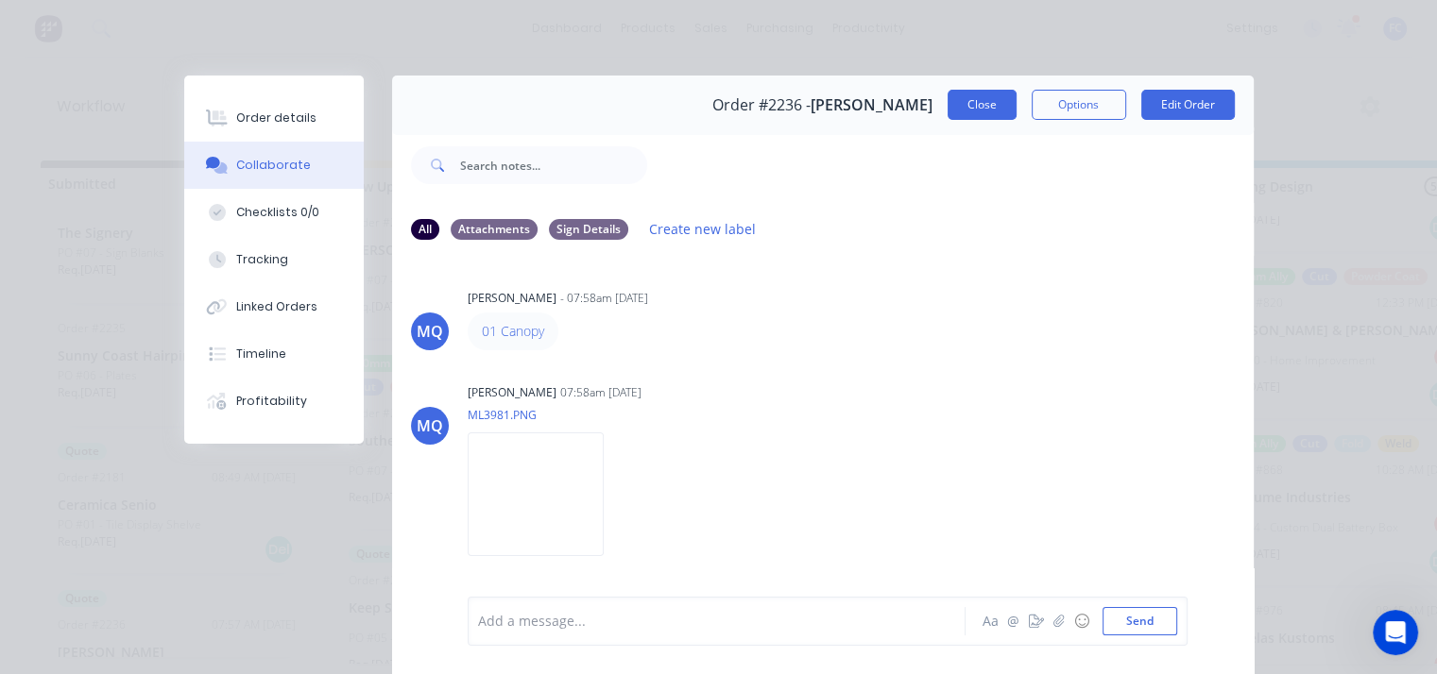
click at [970, 117] on button "Close" at bounding box center [981, 105] width 69 height 30
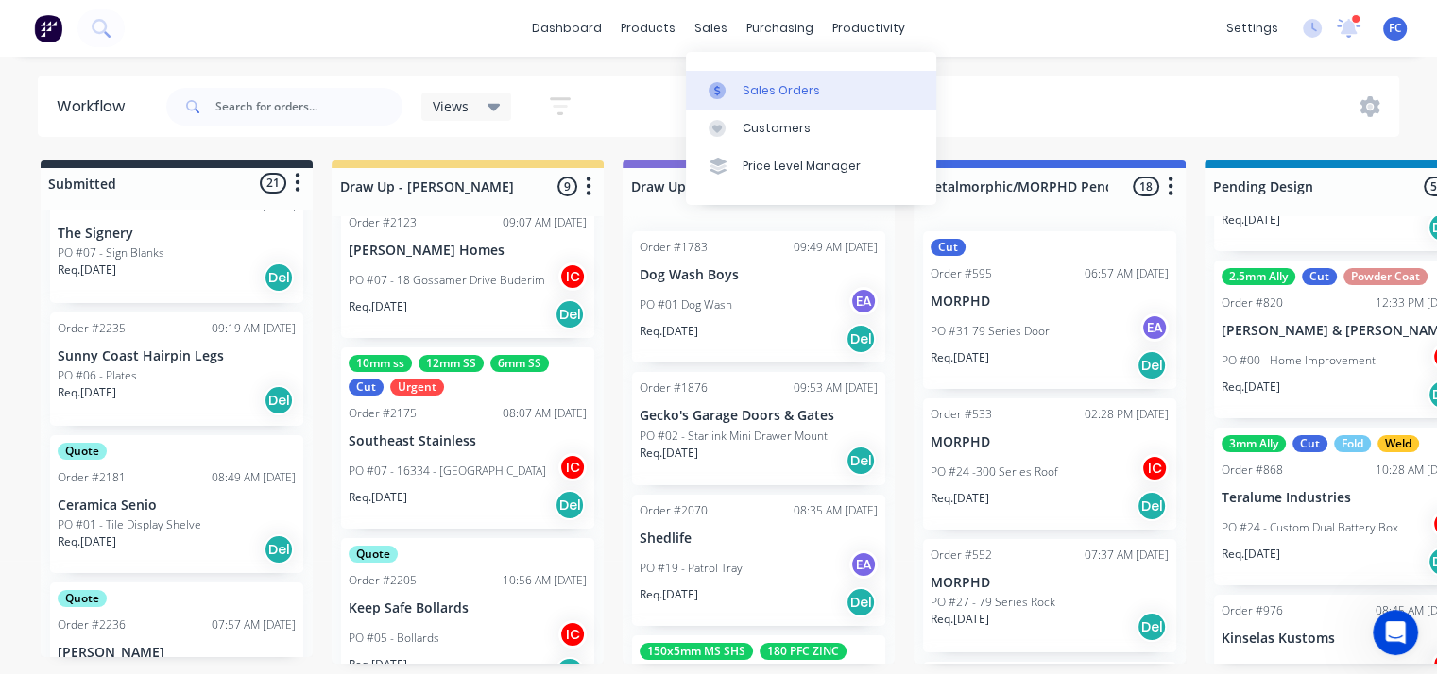
click at [744, 94] on div "Sales Orders" at bounding box center [780, 90] width 77 height 17
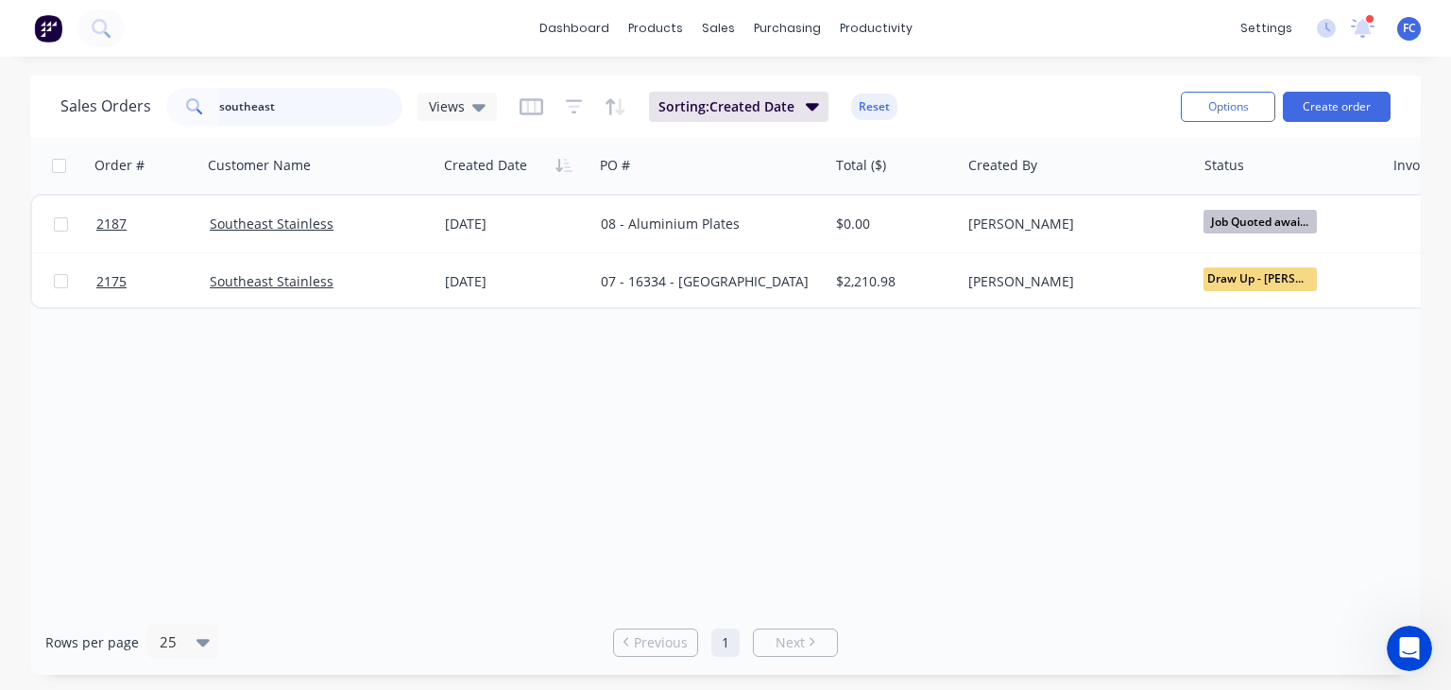
click at [147, 112] on div "Sales Orders southeast Views" at bounding box center [278, 107] width 436 height 38
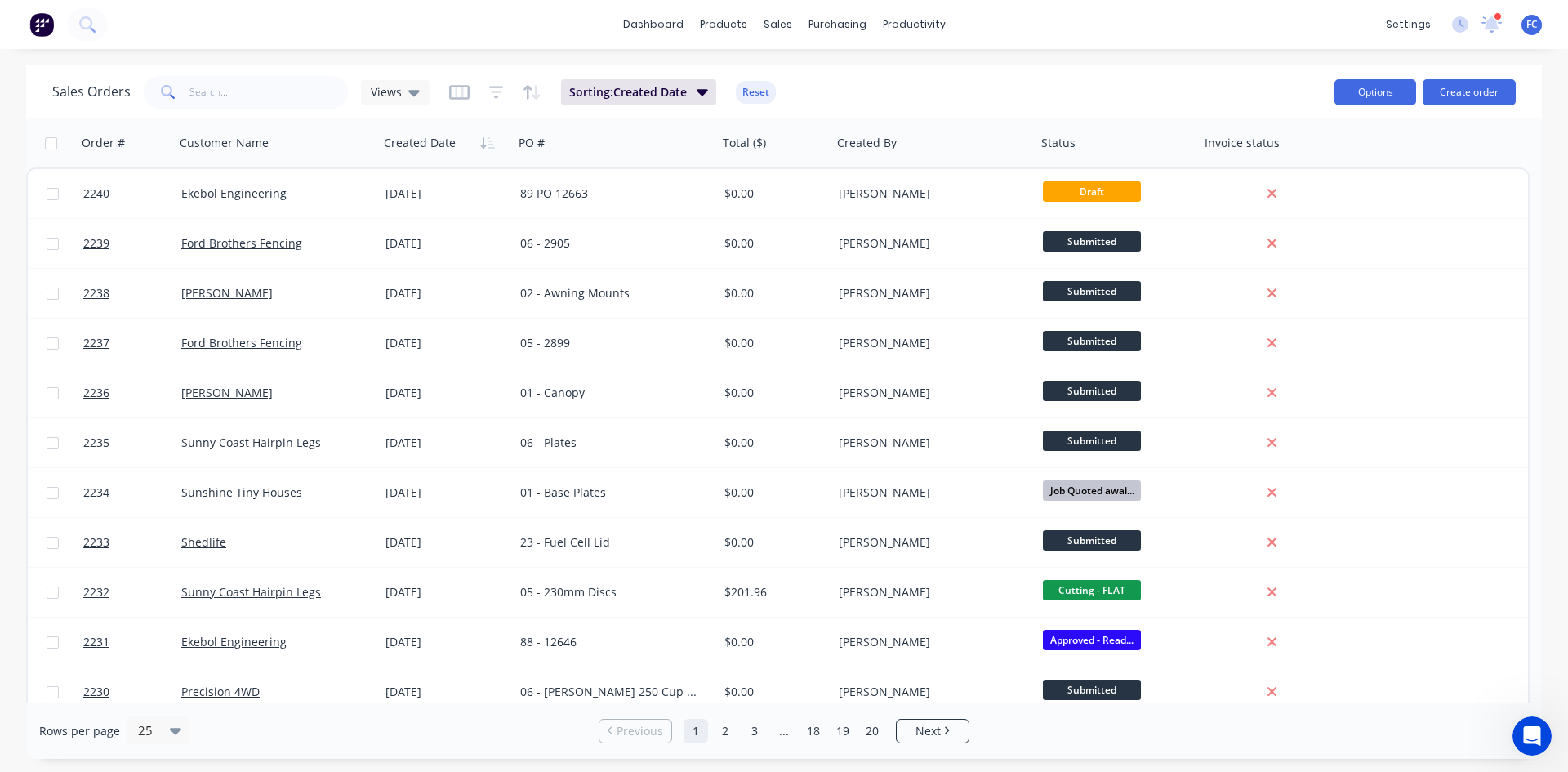
click at [1371, 94] on button "Options" at bounding box center [1374, 93] width 81 height 26
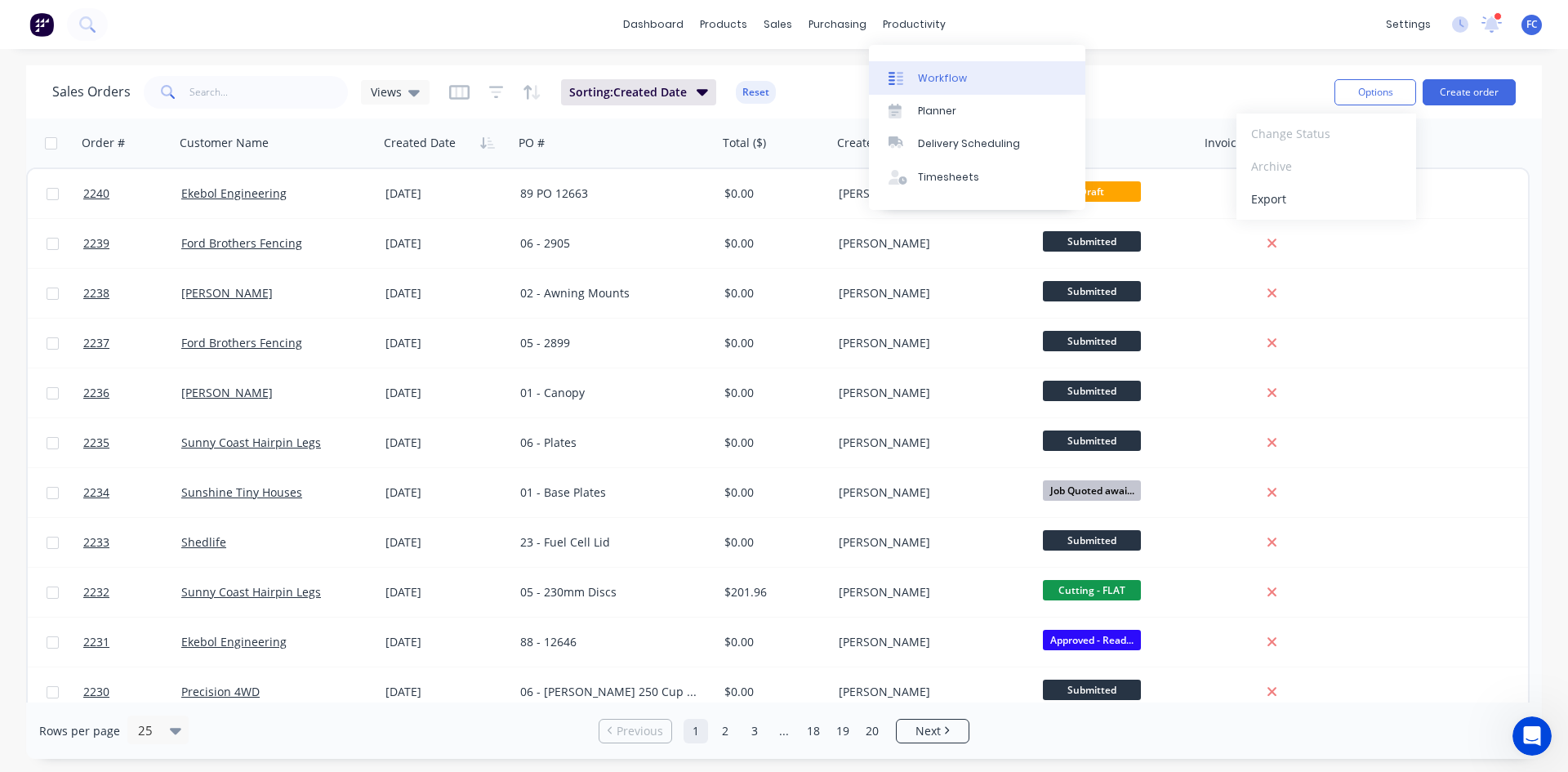
click at [936, 71] on div "Workflow" at bounding box center [942, 78] width 49 height 15
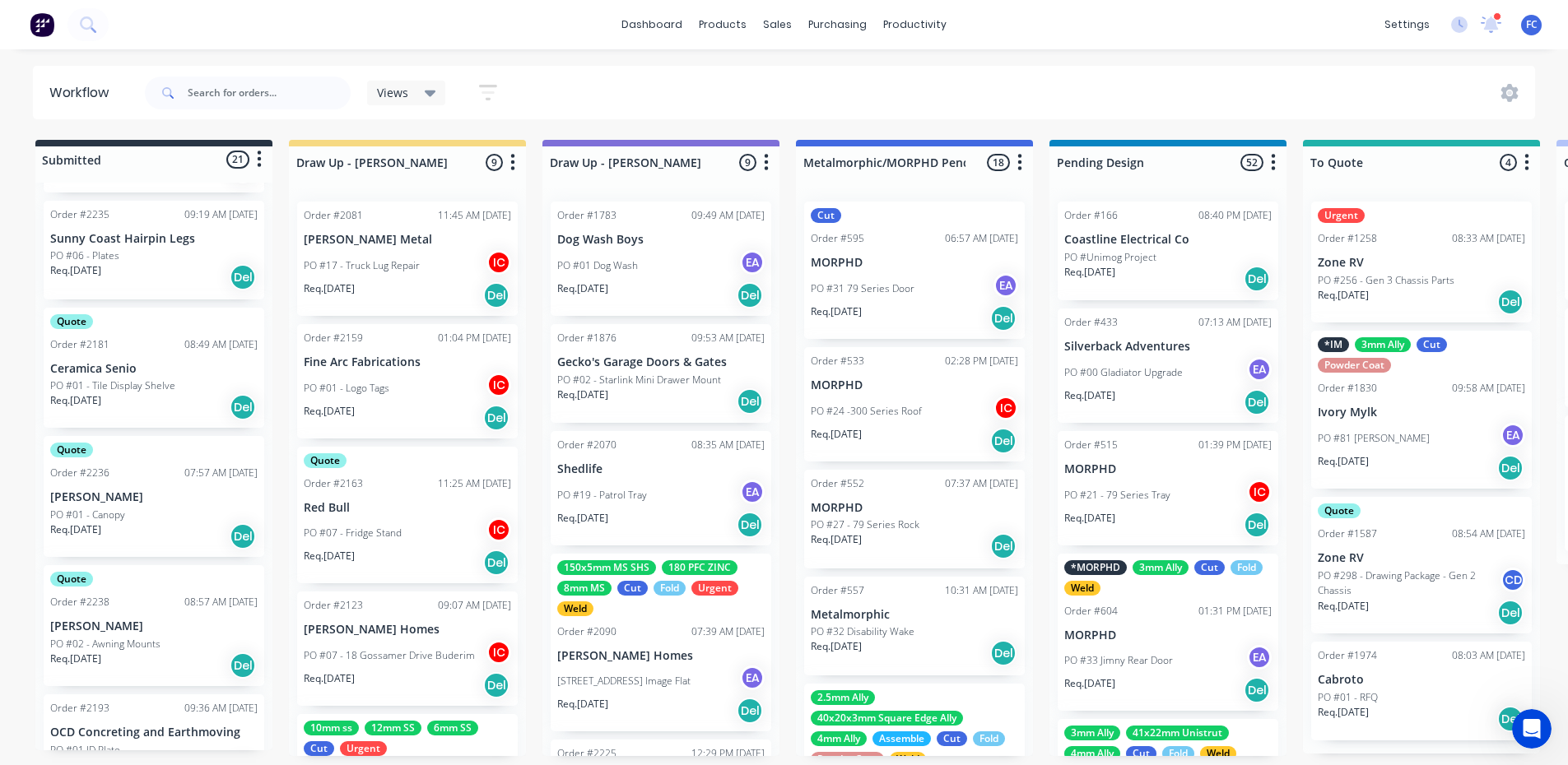
scroll to position [1317, 0]
click at [139, 491] on p "[PERSON_NAME]" at bounding box center [154, 493] width 207 height 14
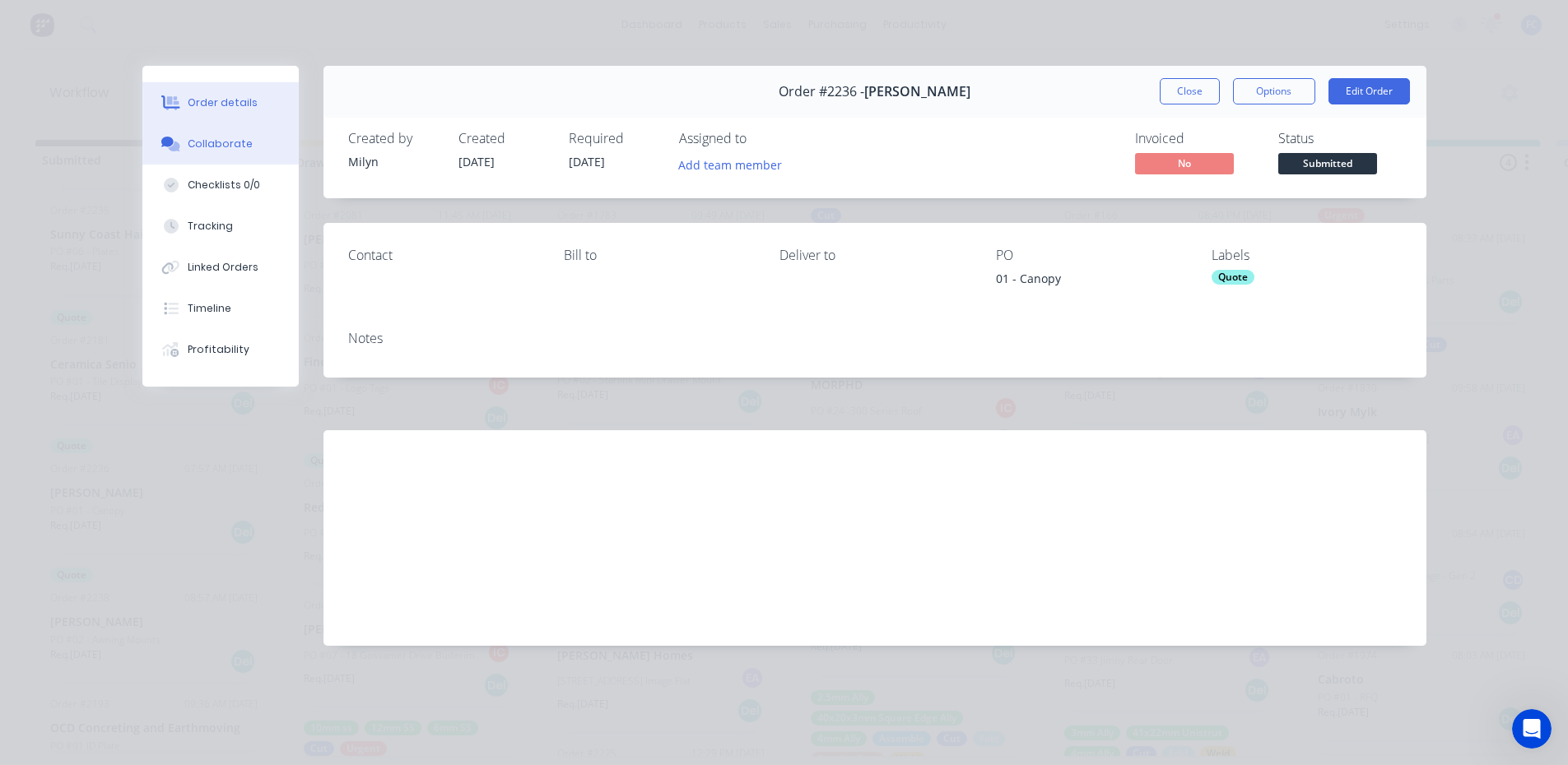
click at [219, 139] on div "Collaborate" at bounding box center [220, 144] width 65 height 15
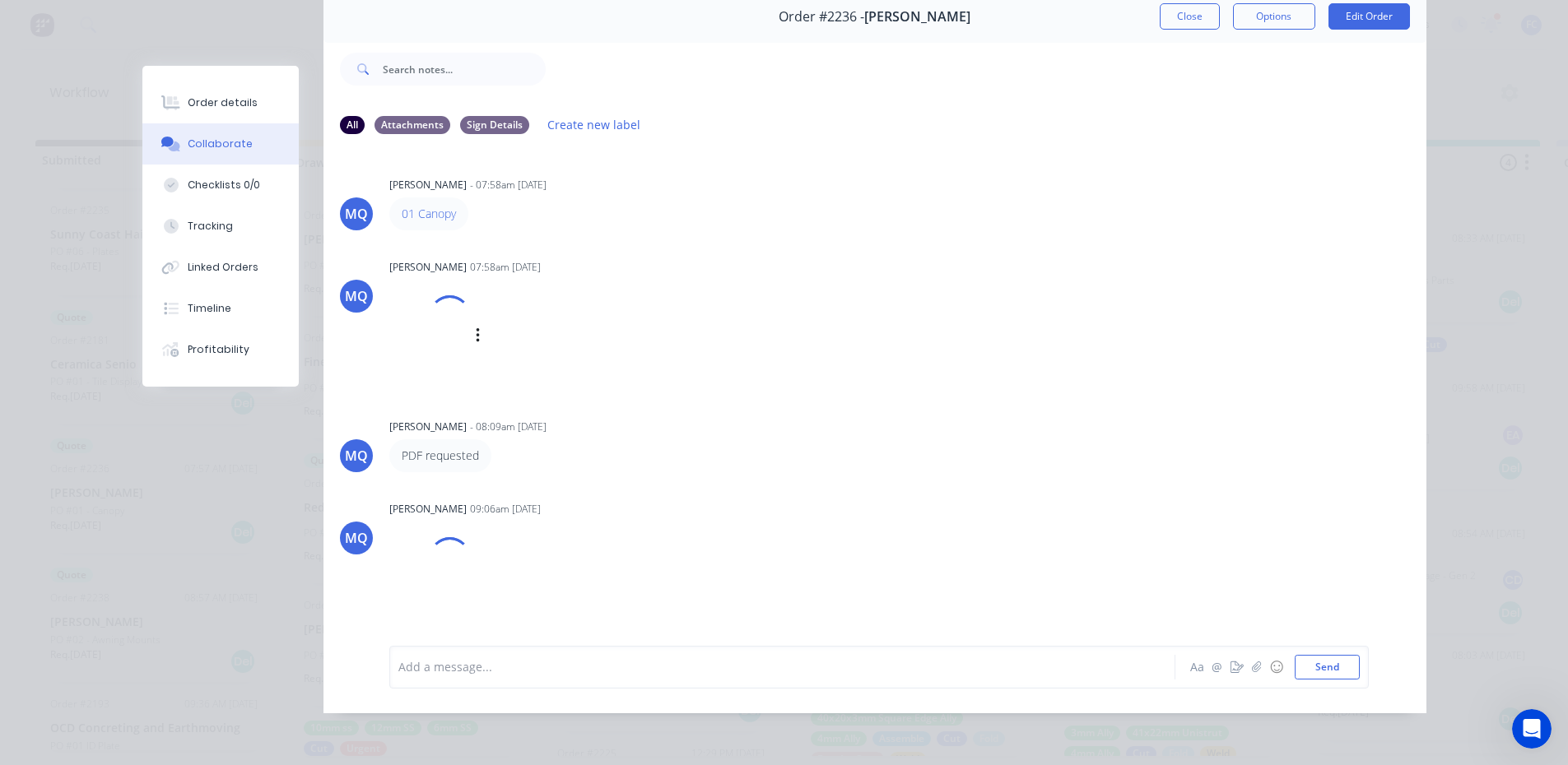
scroll to position [3, 0]
click at [445, 327] on img at bounding box center [449, 356] width 119 height 108
click at [506, 364] on img at bounding box center [449, 356] width 119 height 108
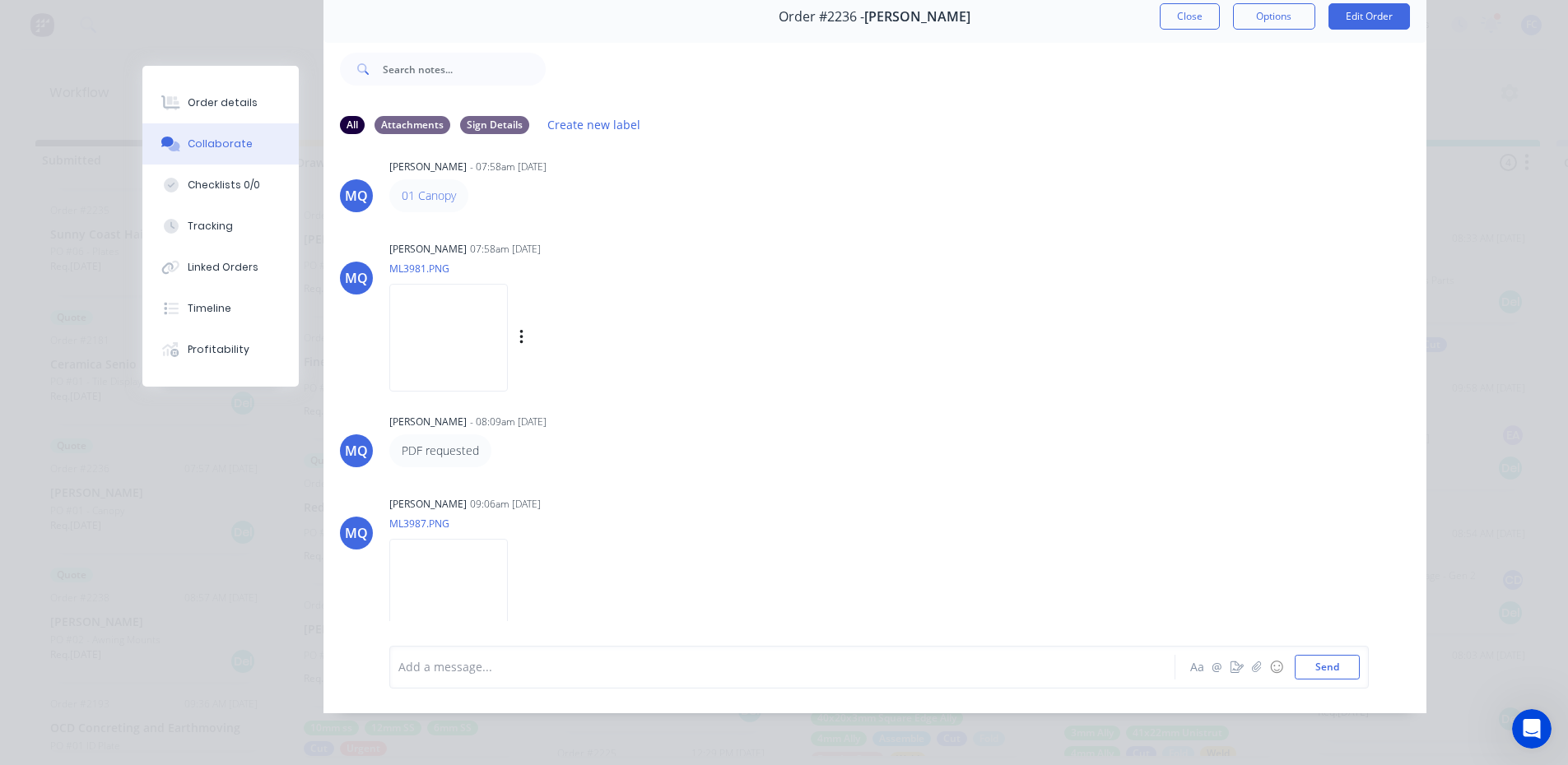
scroll to position [0, 0]
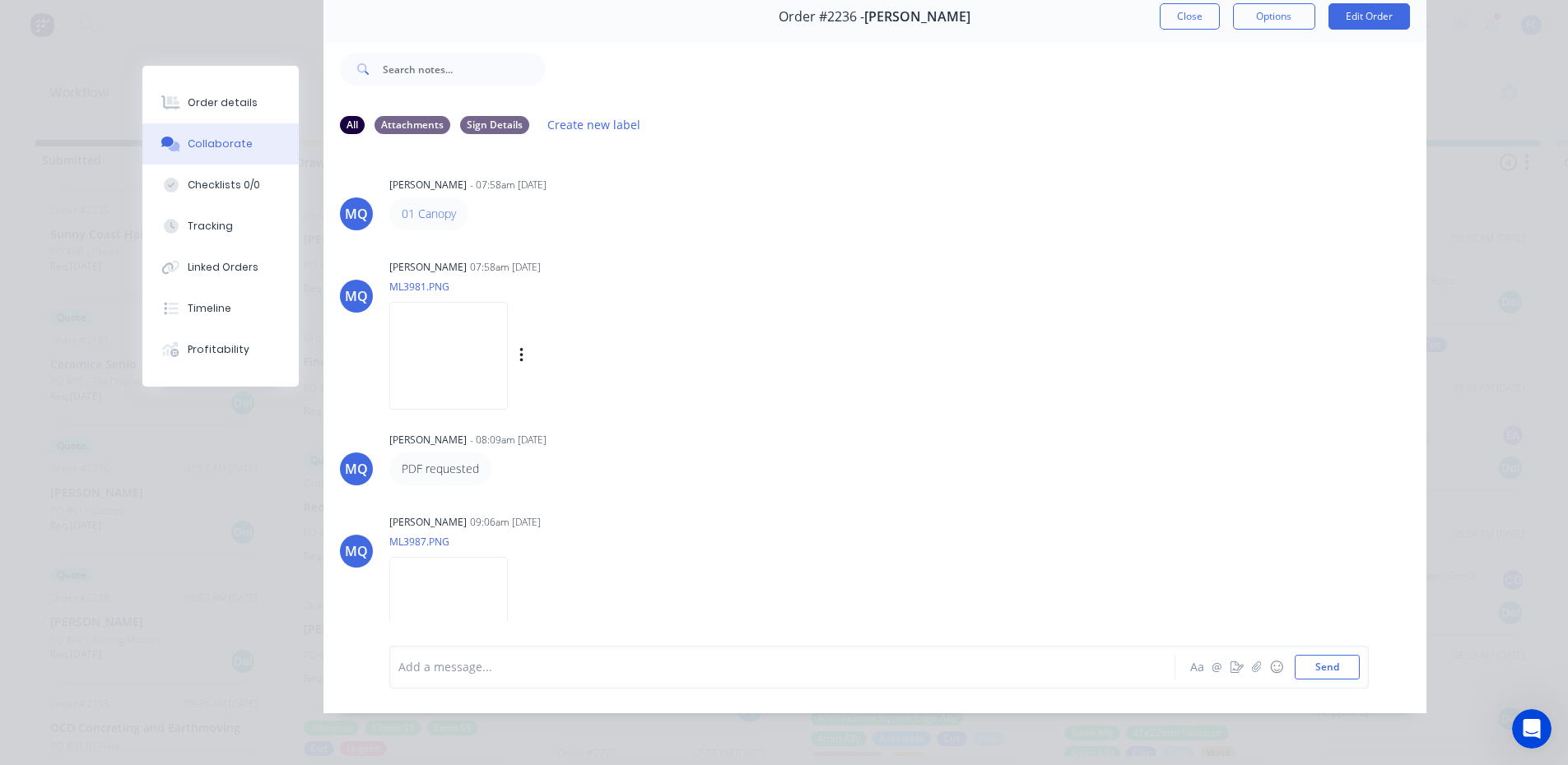
click at [482, 344] on img at bounding box center [449, 356] width 119 height 108
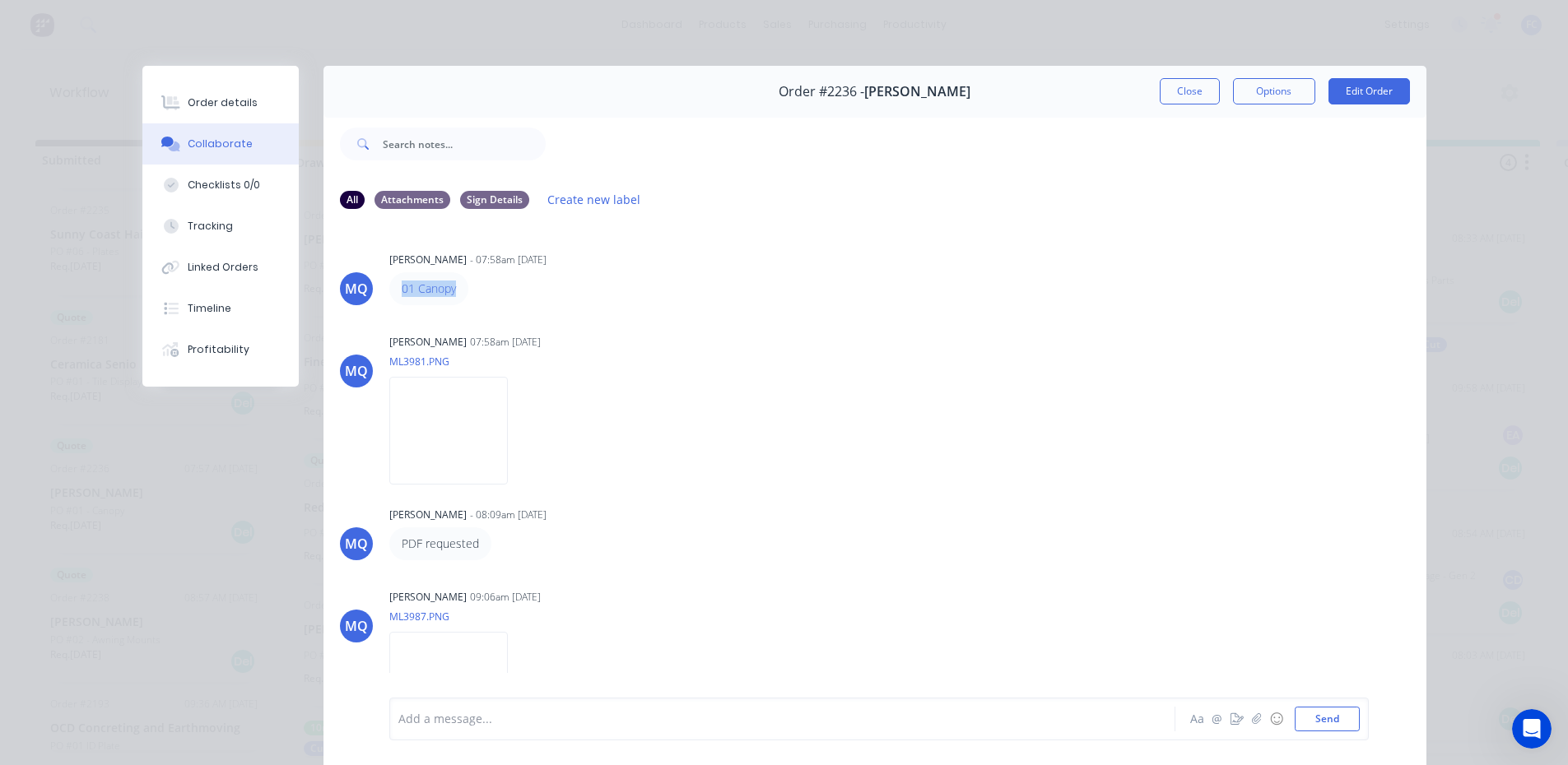
drag, startPoint x: 402, startPoint y: 290, endPoint x: 889, endPoint y: 265, distance: 487.6
click at [380, 289] on div "MQ [PERSON_NAME] - 07:58am [DATE] 01 Canopy" at bounding box center [875, 276] width 1103 height 58
copy link "01 Canopy"
drag, startPoint x: 1162, startPoint y: 92, endPoint x: 761, endPoint y: 125, distance: 402.4
click at [1162, 92] on button "Close" at bounding box center [1190, 91] width 60 height 26
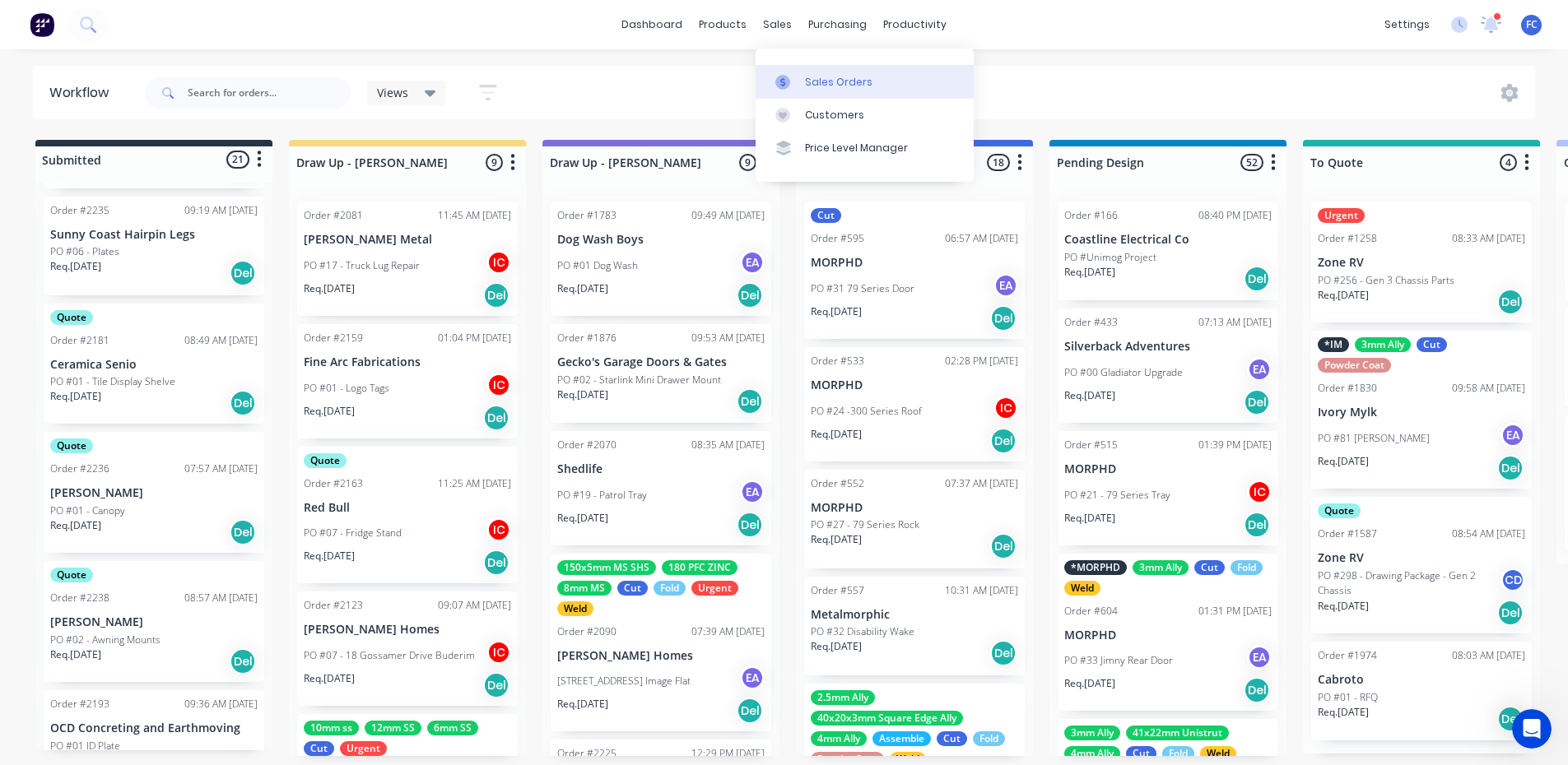
click at [807, 83] on div "Sales Orders" at bounding box center [838, 82] width 67 height 15
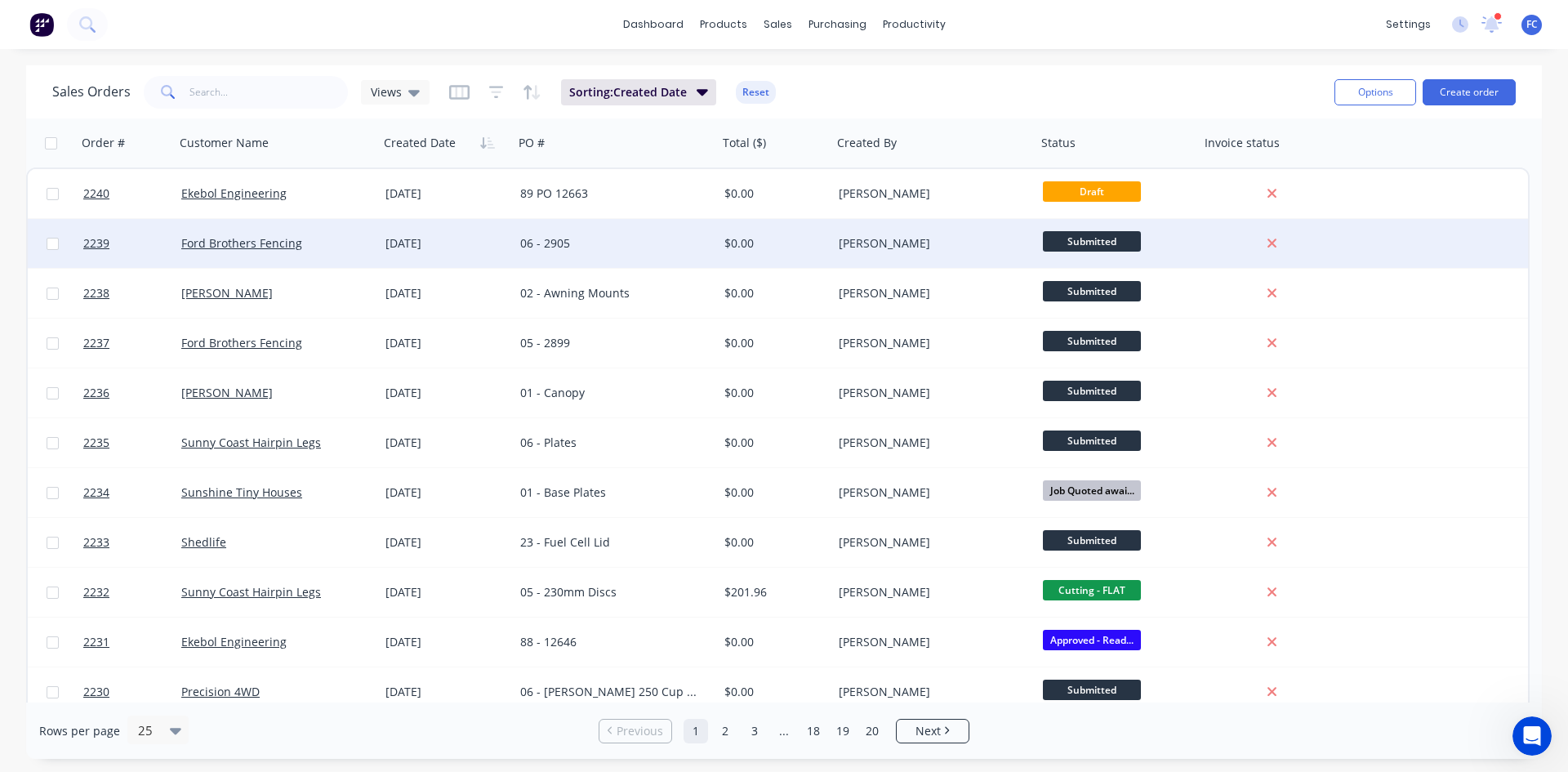
click at [577, 249] on div "06 - 2905" at bounding box center [611, 243] width 182 height 16
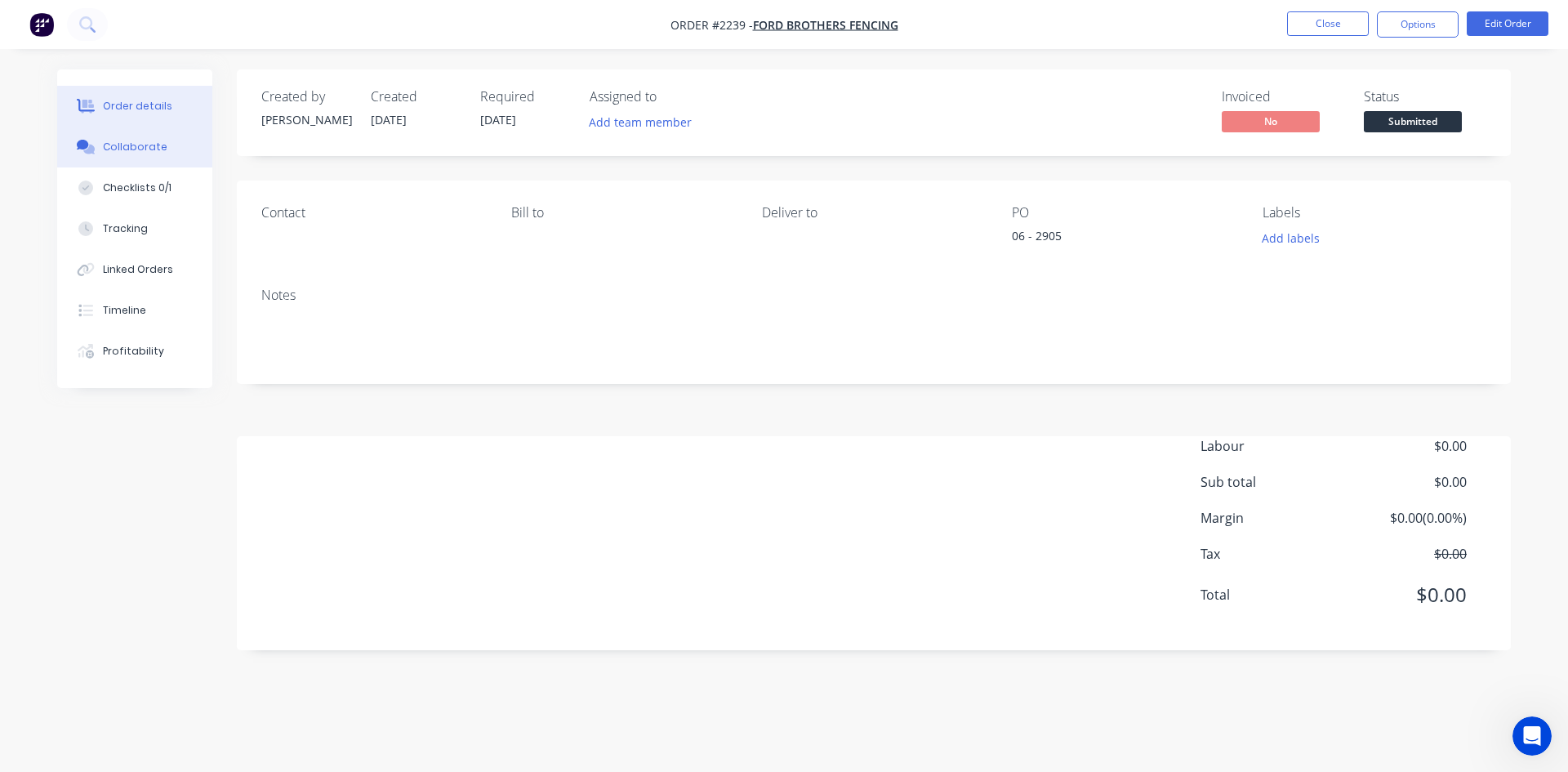
click at [131, 150] on div "Collaborate" at bounding box center [135, 147] width 65 height 15
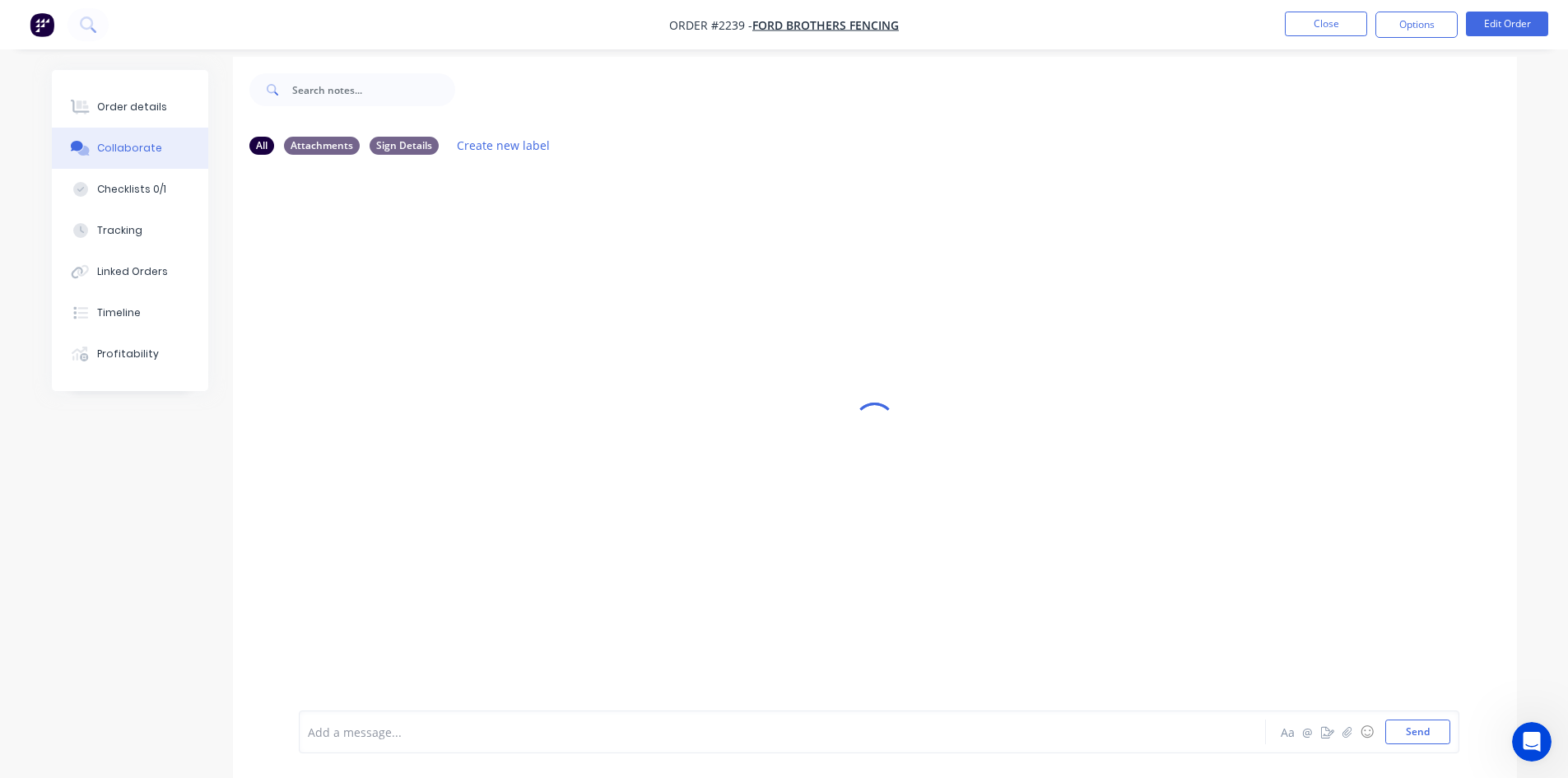
scroll to position [24, 0]
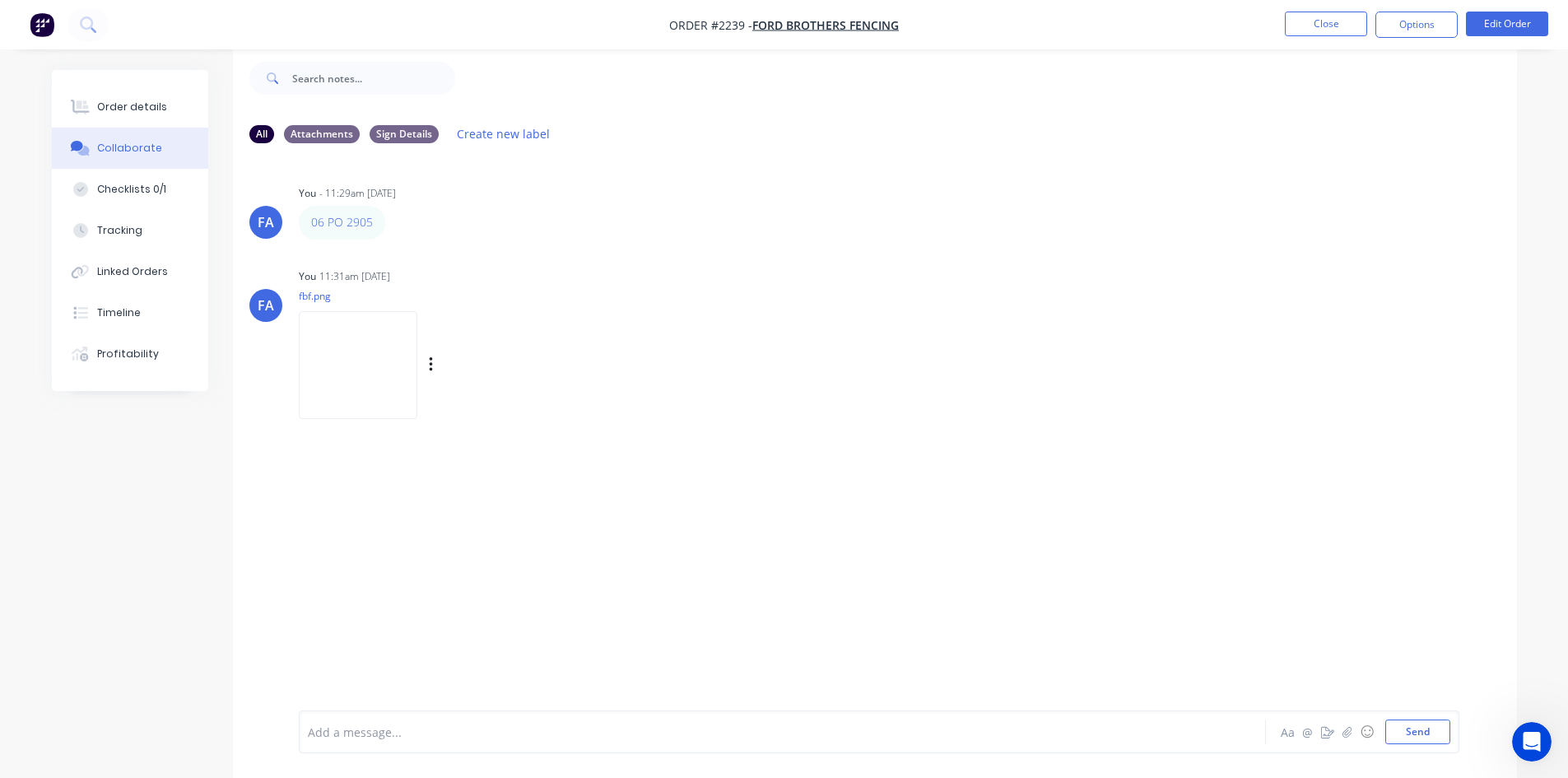
click at [356, 364] on img at bounding box center [358, 365] width 119 height 108
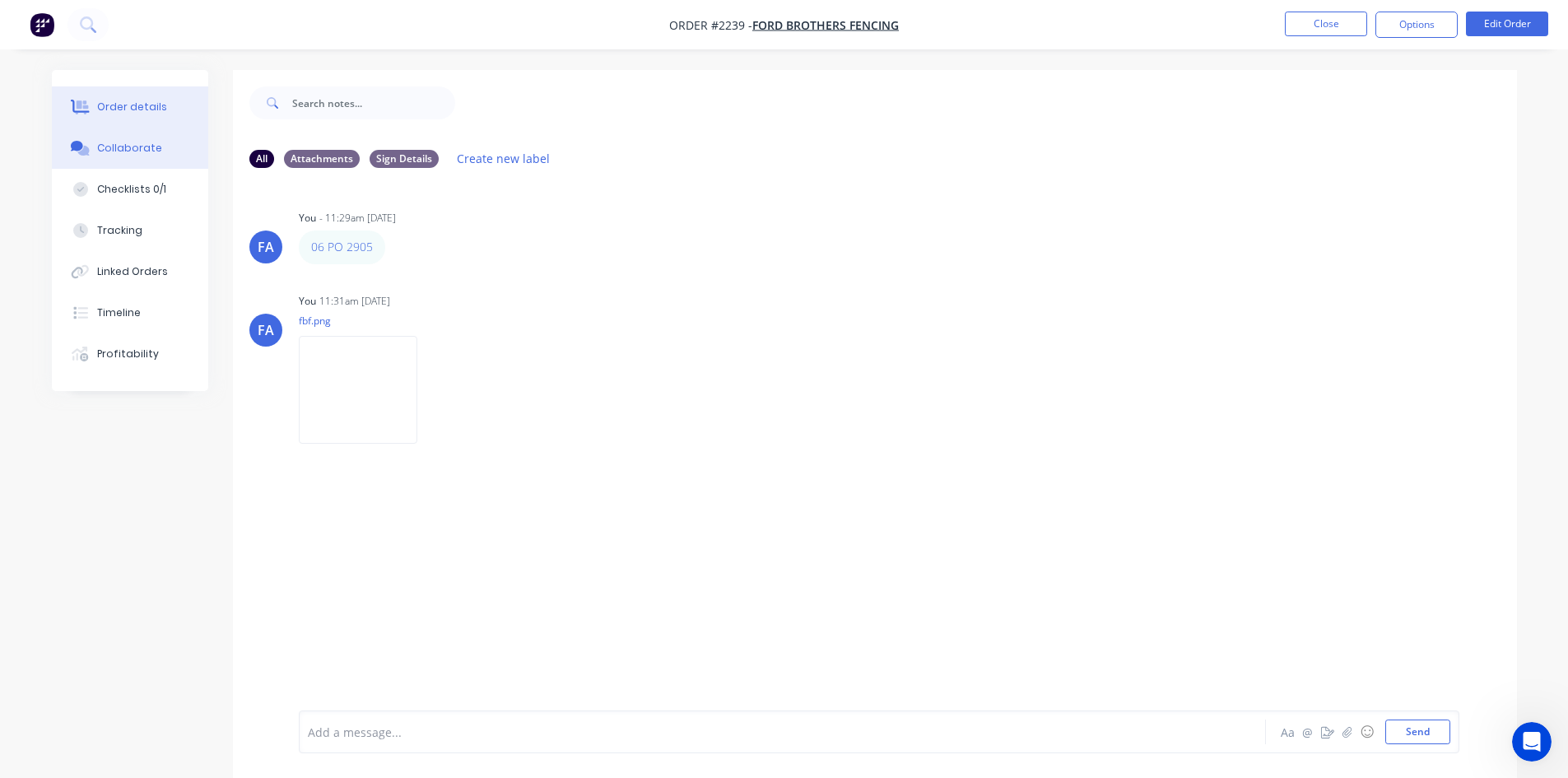
click at [138, 109] on div "Order details" at bounding box center [132, 106] width 70 height 15
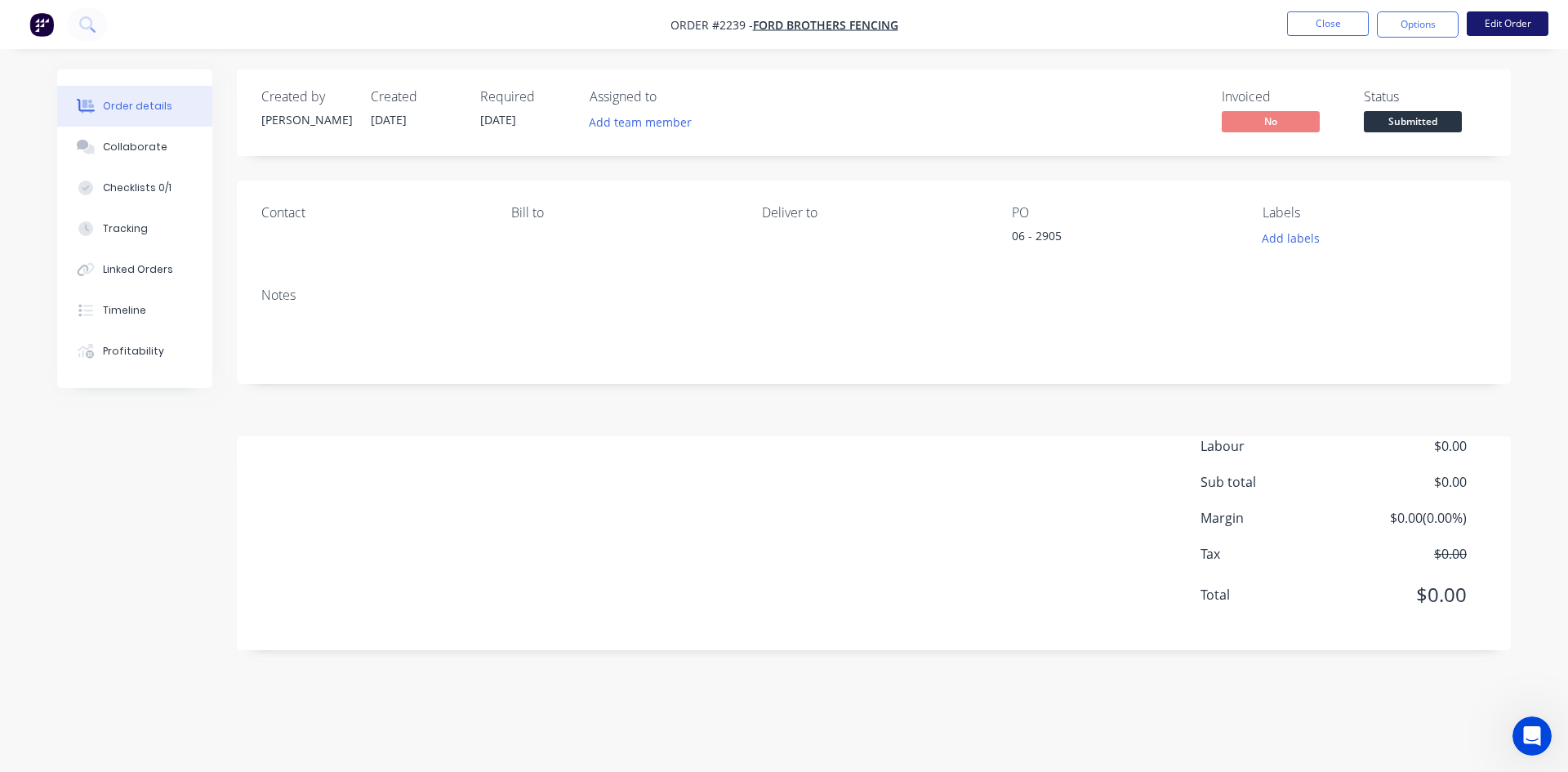
click at [1502, 22] on button "Edit Order" at bounding box center [1507, 23] width 81 height 24
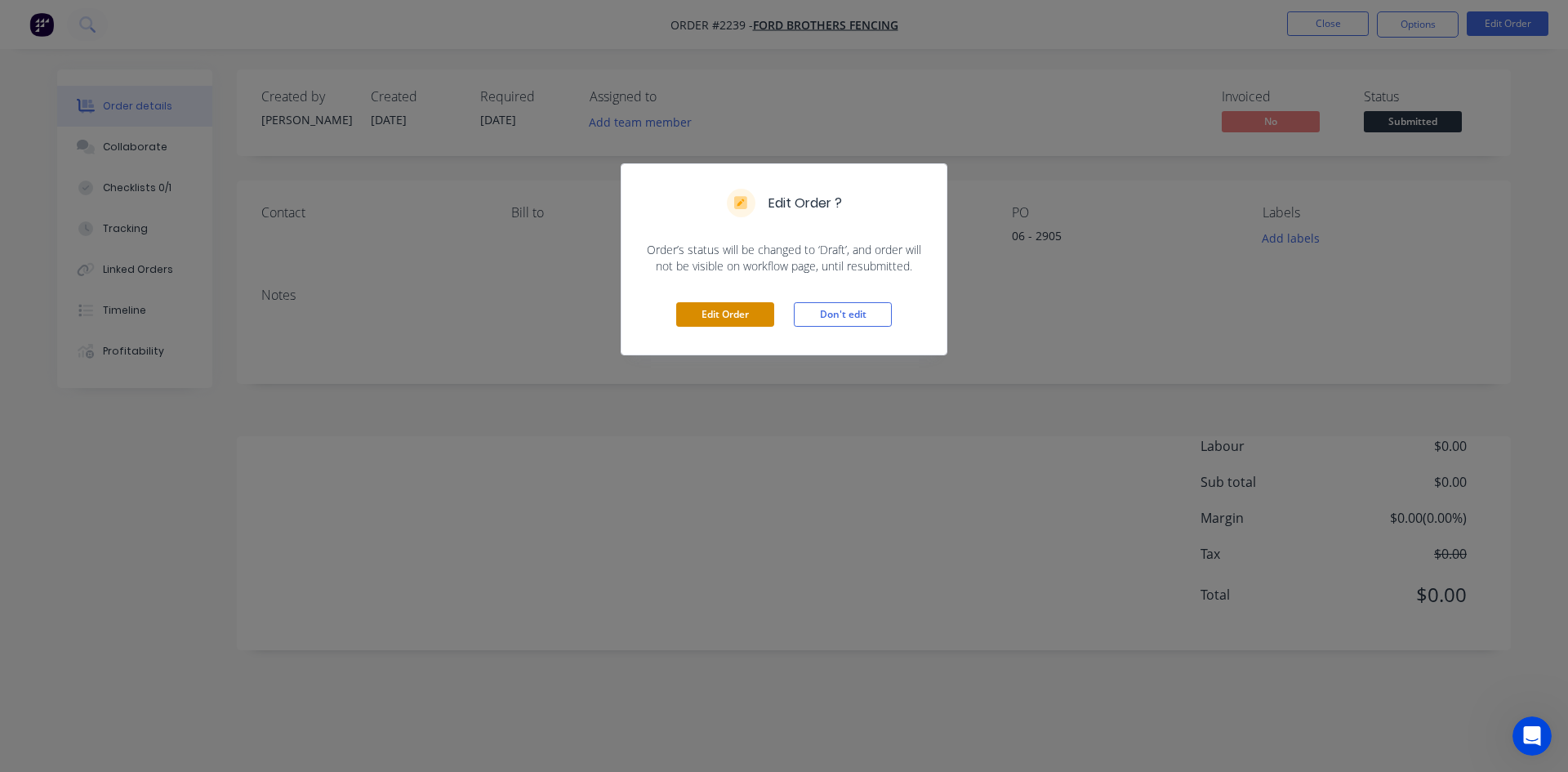
click at [701, 314] on button "Edit Order" at bounding box center [724, 315] width 98 height 24
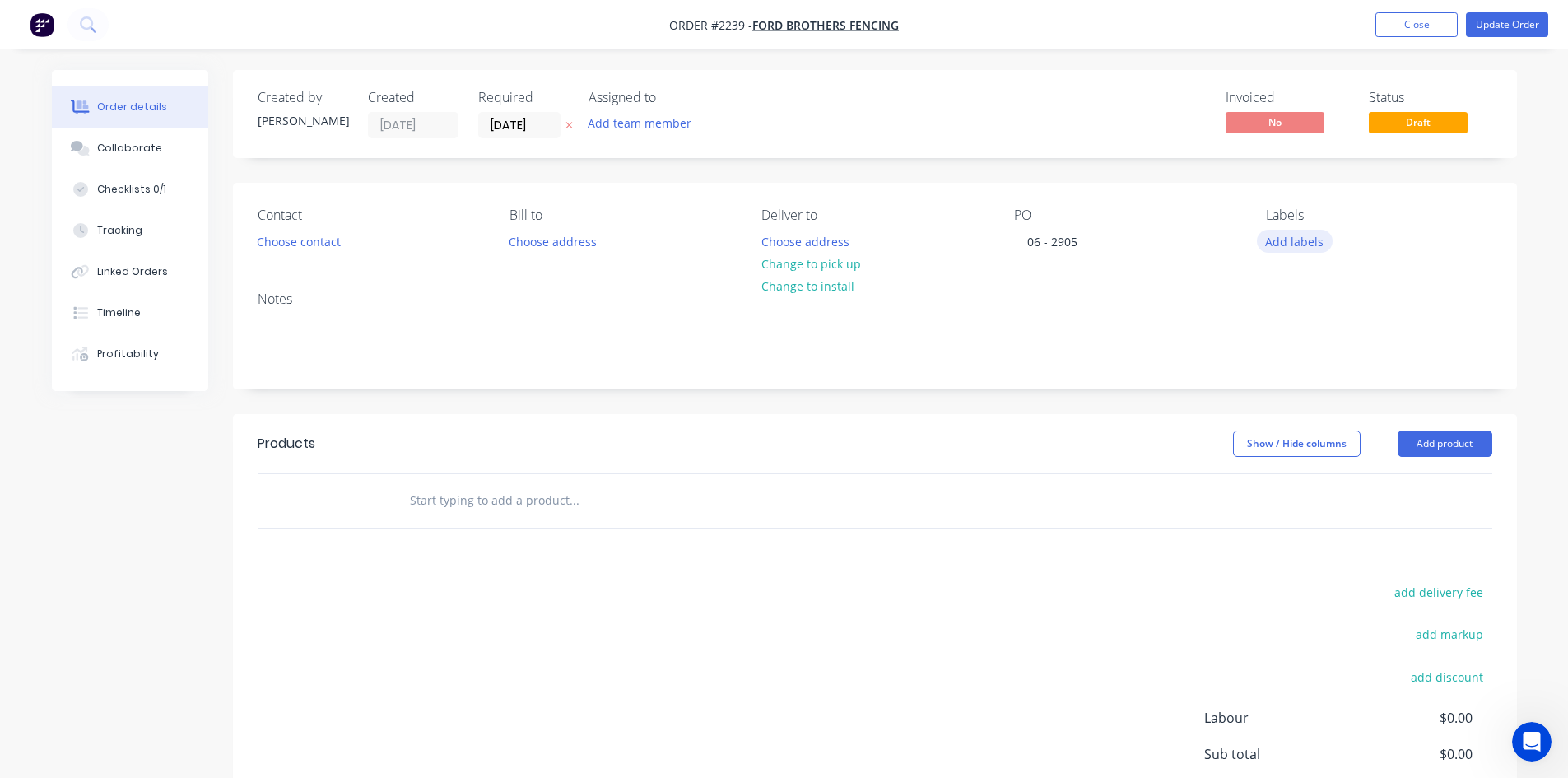
click at [1278, 248] on button "Add labels" at bounding box center [1294, 241] width 76 height 23
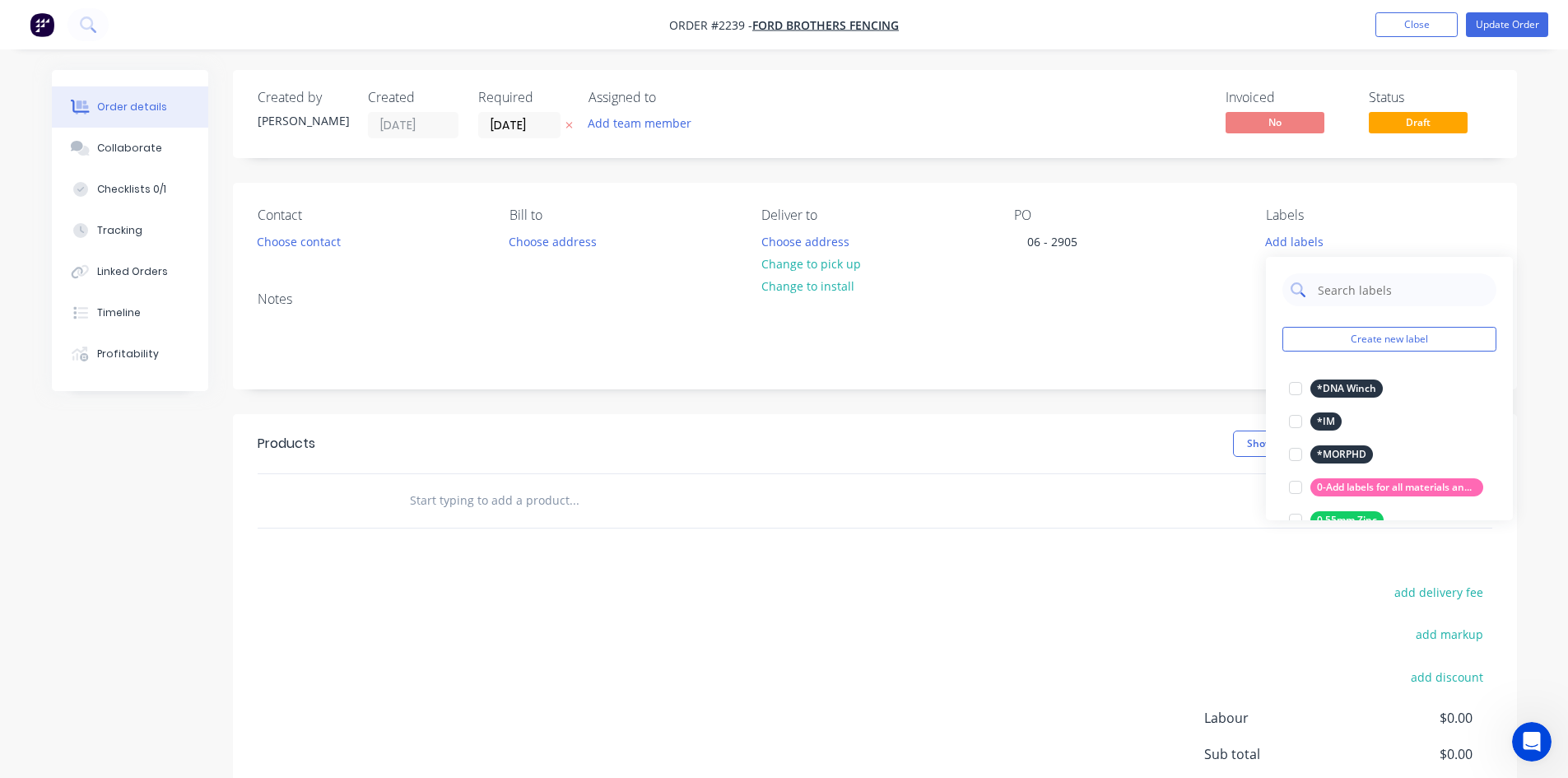
click at [1326, 289] on input "text" at bounding box center [1402, 290] width 172 height 33
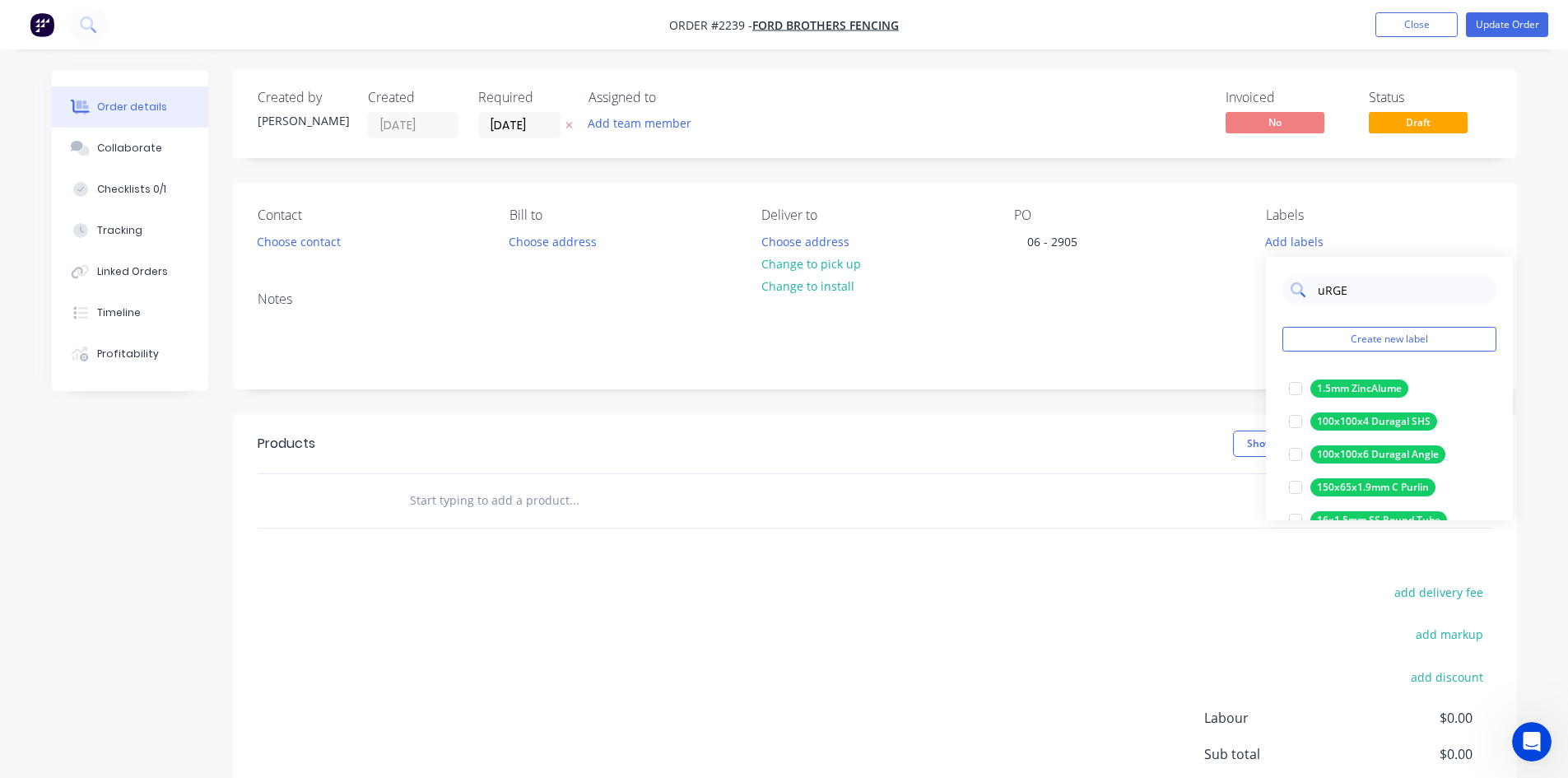
type input "uRGEN"
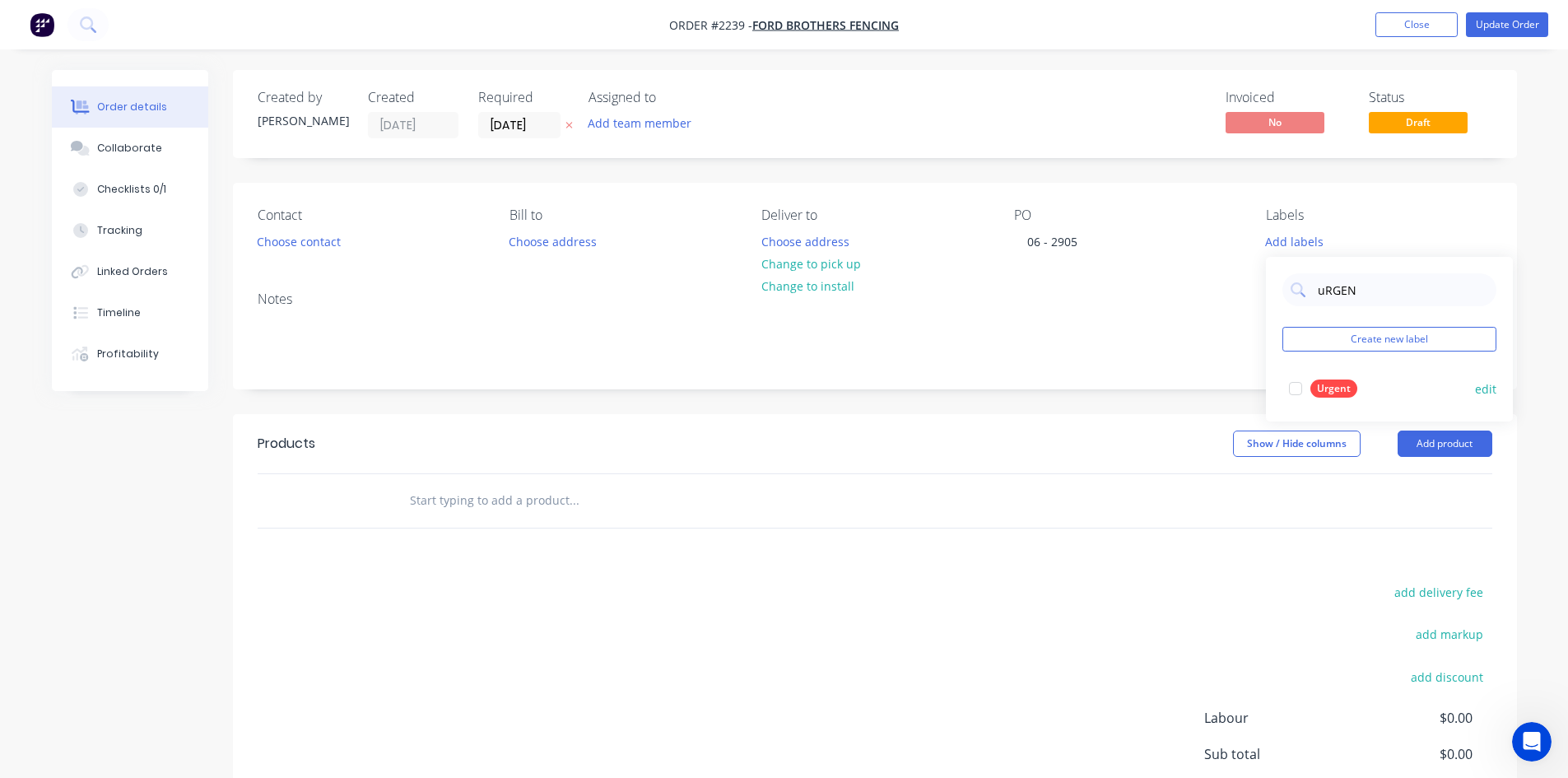
click at [1287, 387] on div at bounding box center [1296, 389] width 33 height 33
click at [1104, 305] on div "Notes" at bounding box center [875, 299] width 1235 height 16
click at [1480, 25] on button "Update Order" at bounding box center [1507, 24] width 82 height 24
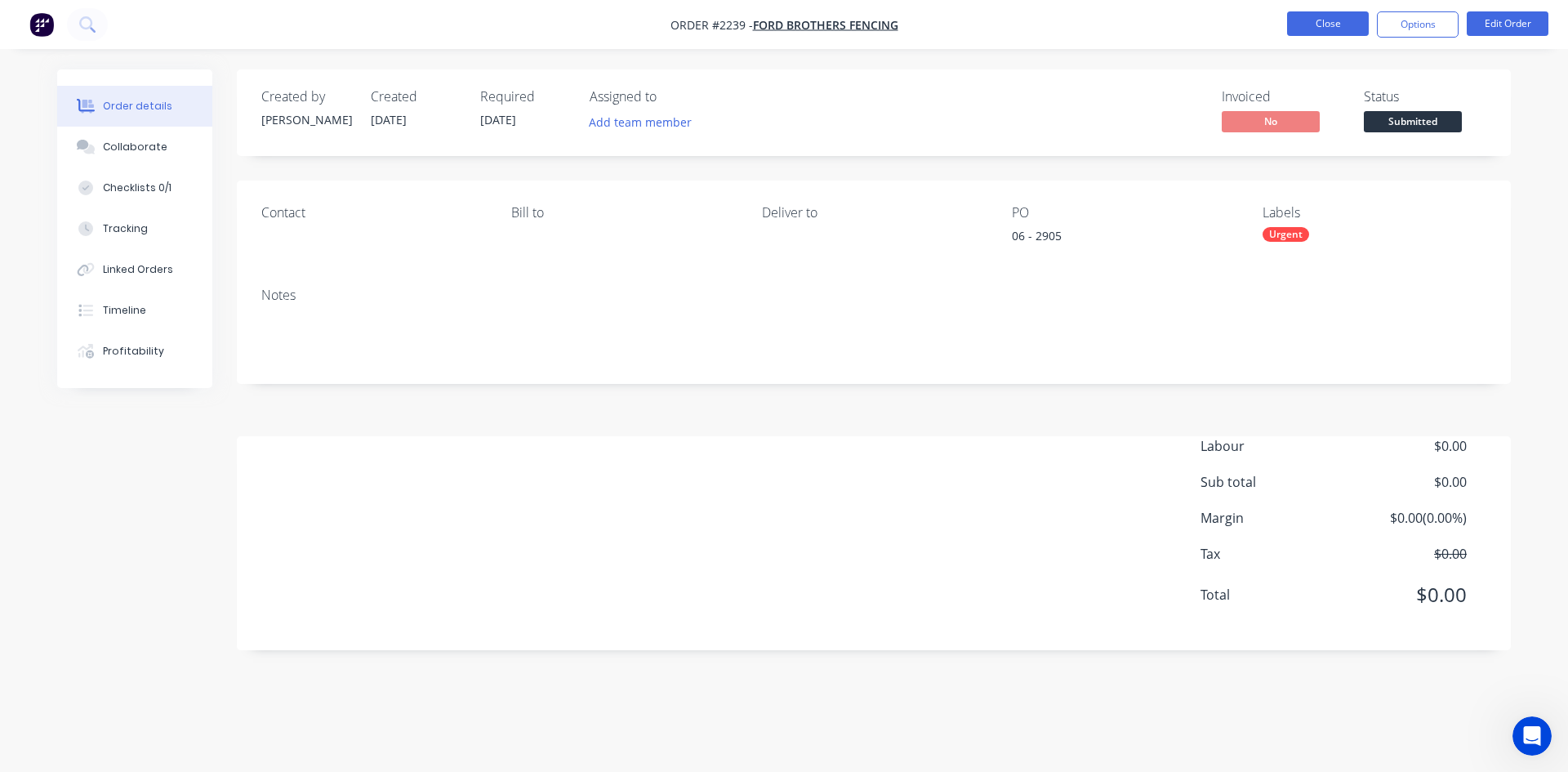
click at [1322, 22] on button "Close" at bounding box center [1328, 23] width 81 height 24
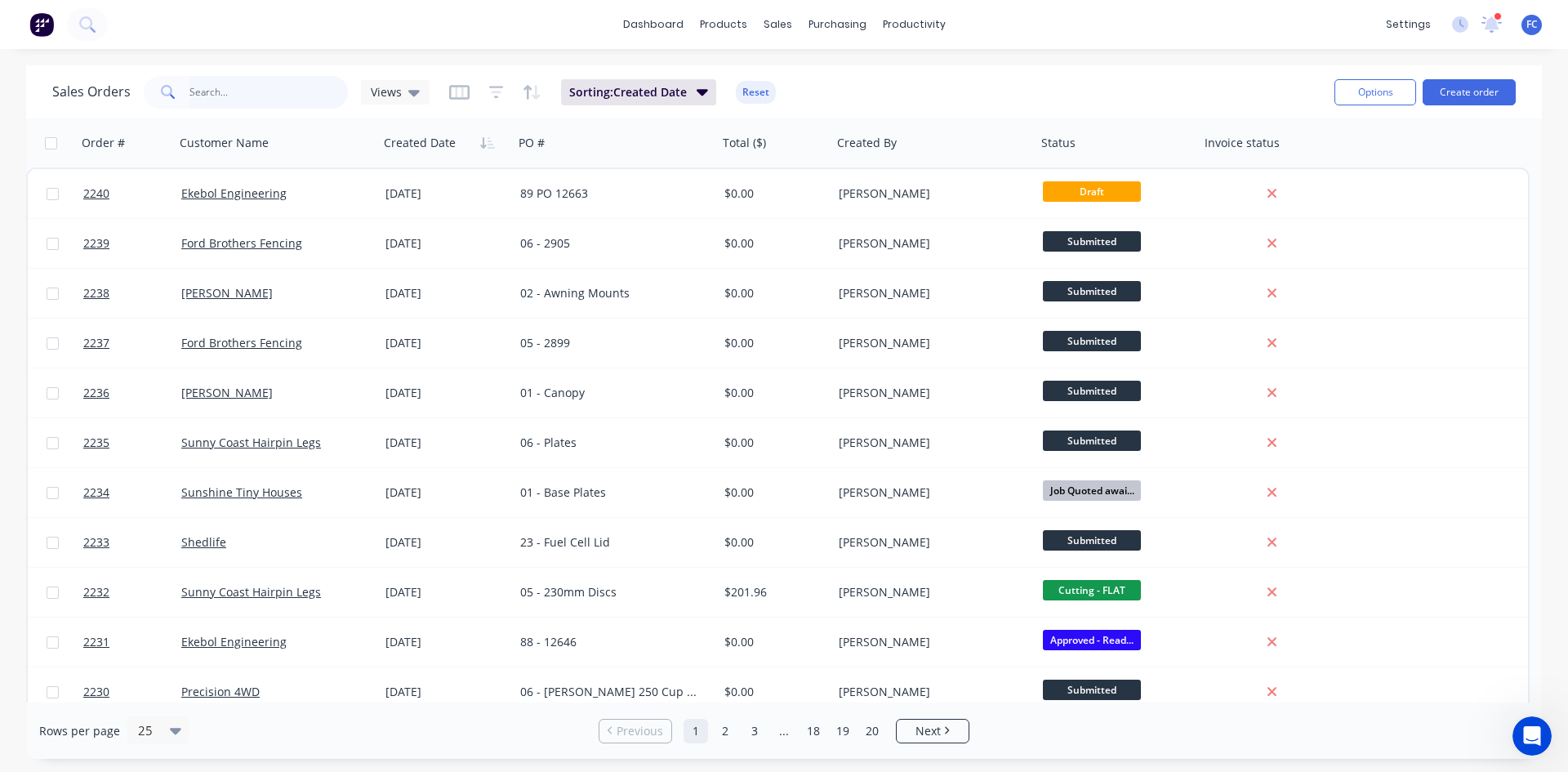
click at [264, 94] on input "text" at bounding box center [269, 93] width 159 height 33
type input "HENCO"
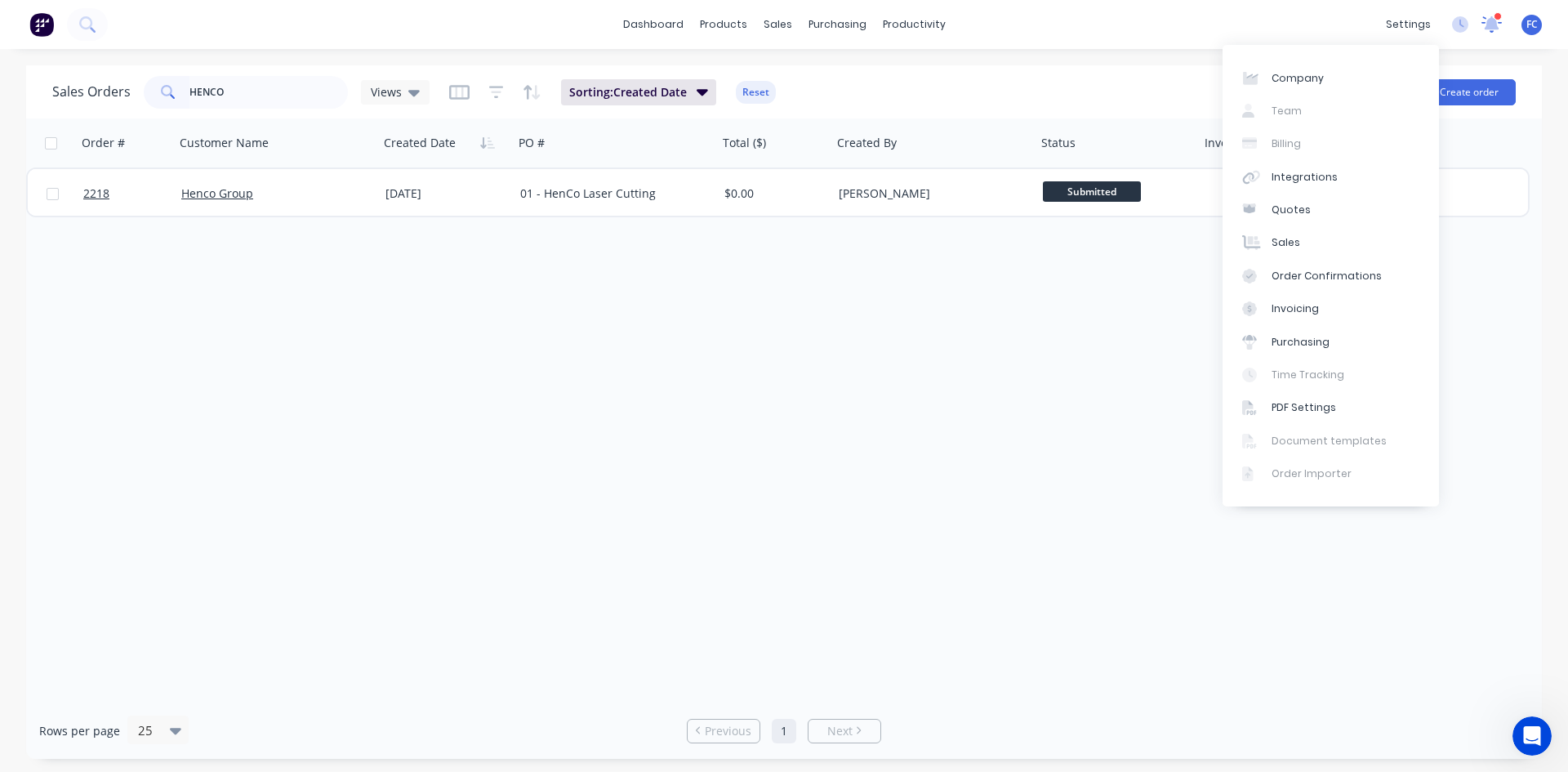
click at [1492, 22] on icon at bounding box center [1491, 22] width 15 height 13
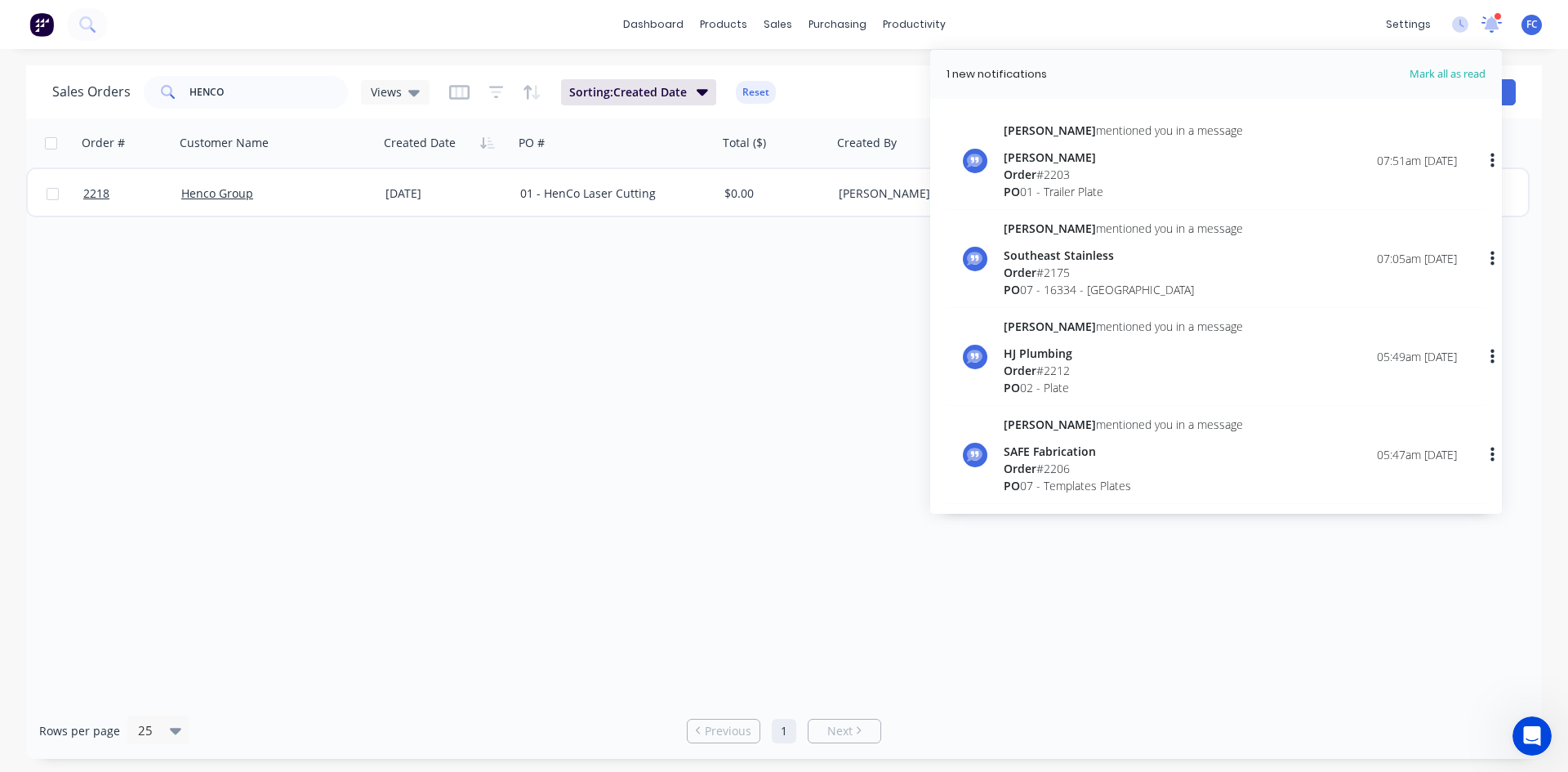
click at [1492, 22] on icon at bounding box center [1491, 22] width 16 height 15
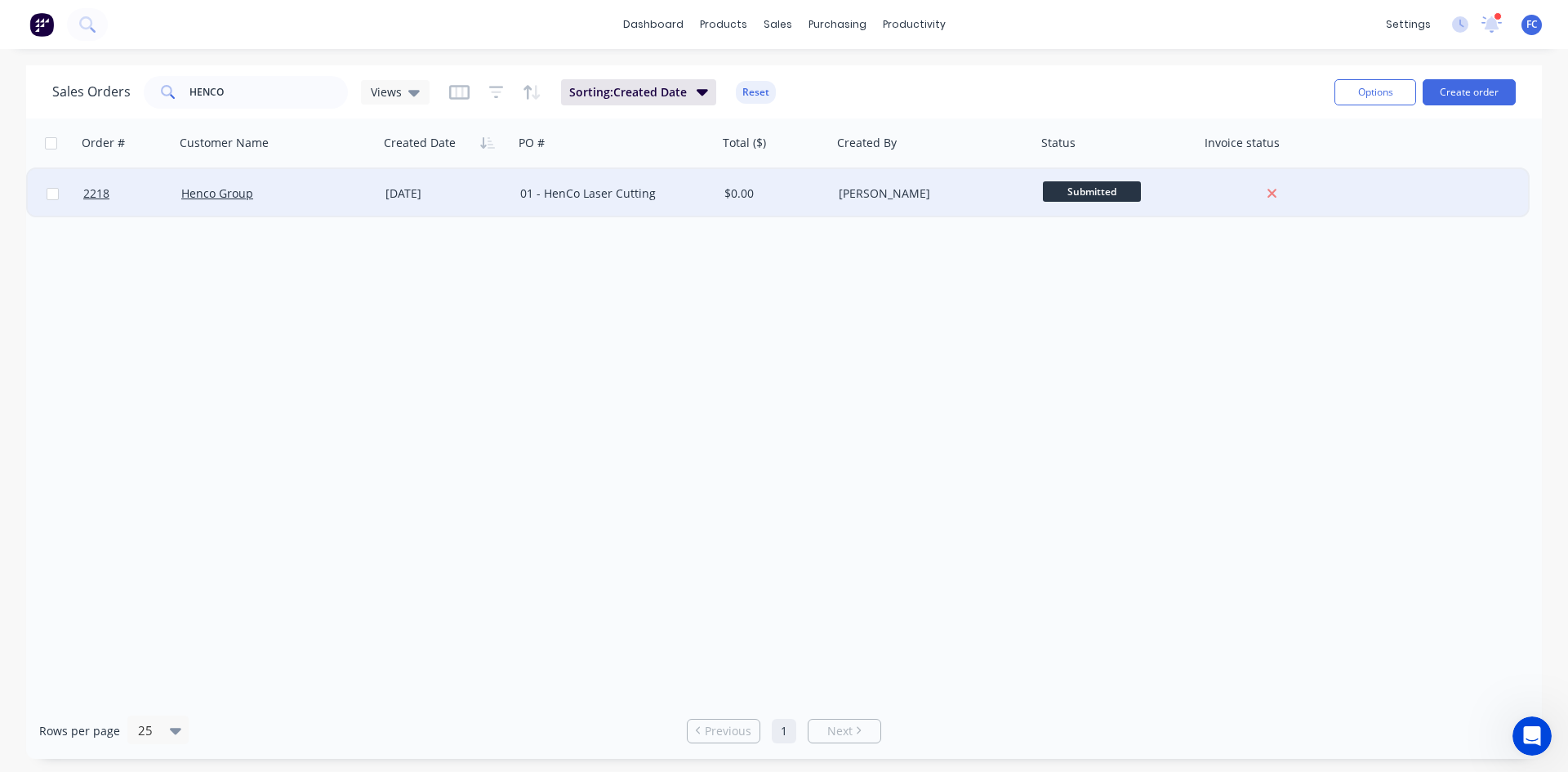
click at [399, 196] on div "[DATE]" at bounding box center [446, 193] width 122 height 16
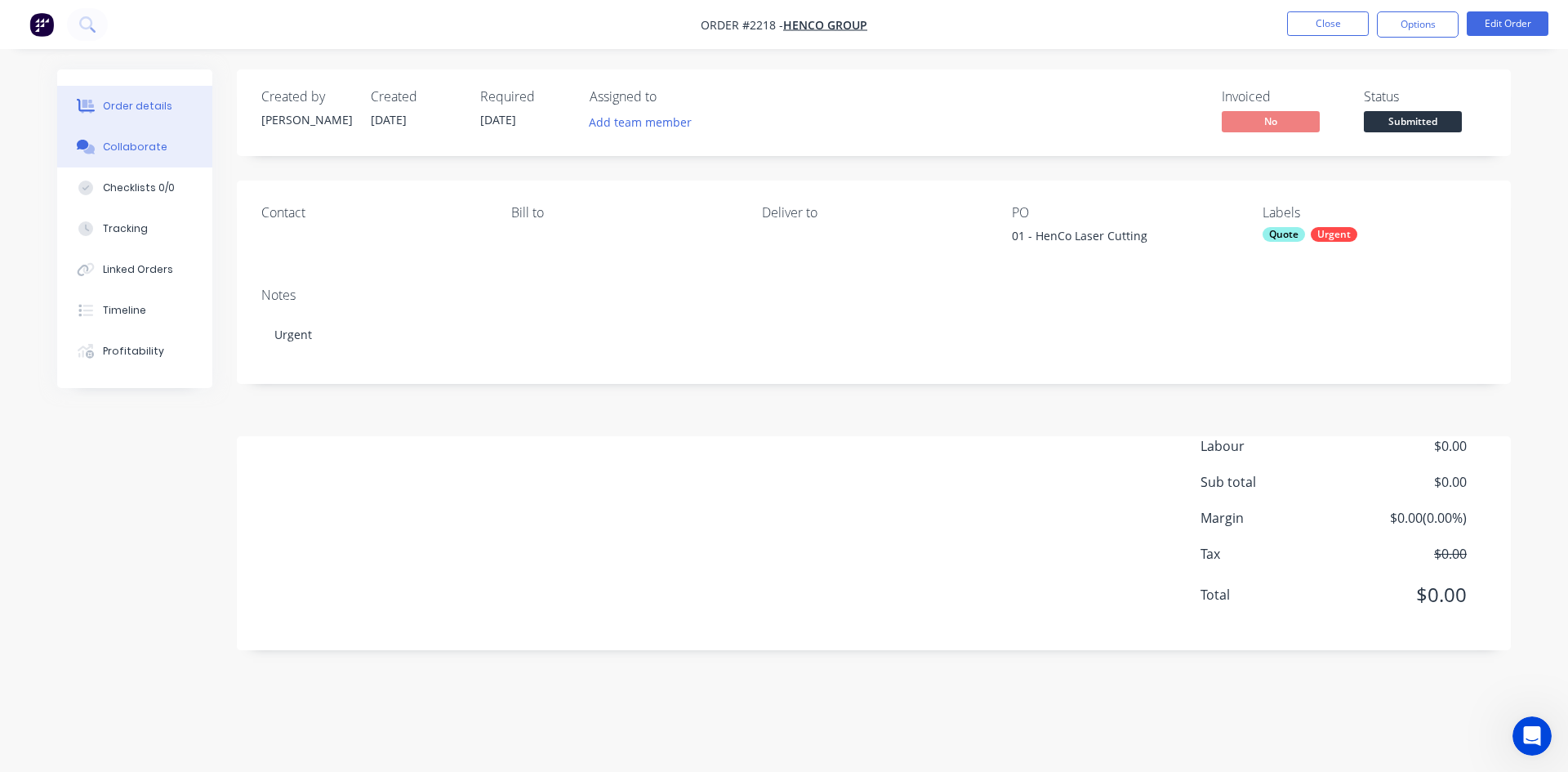
click at [113, 145] on div "Collaborate" at bounding box center [135, 147] width 65 height 15
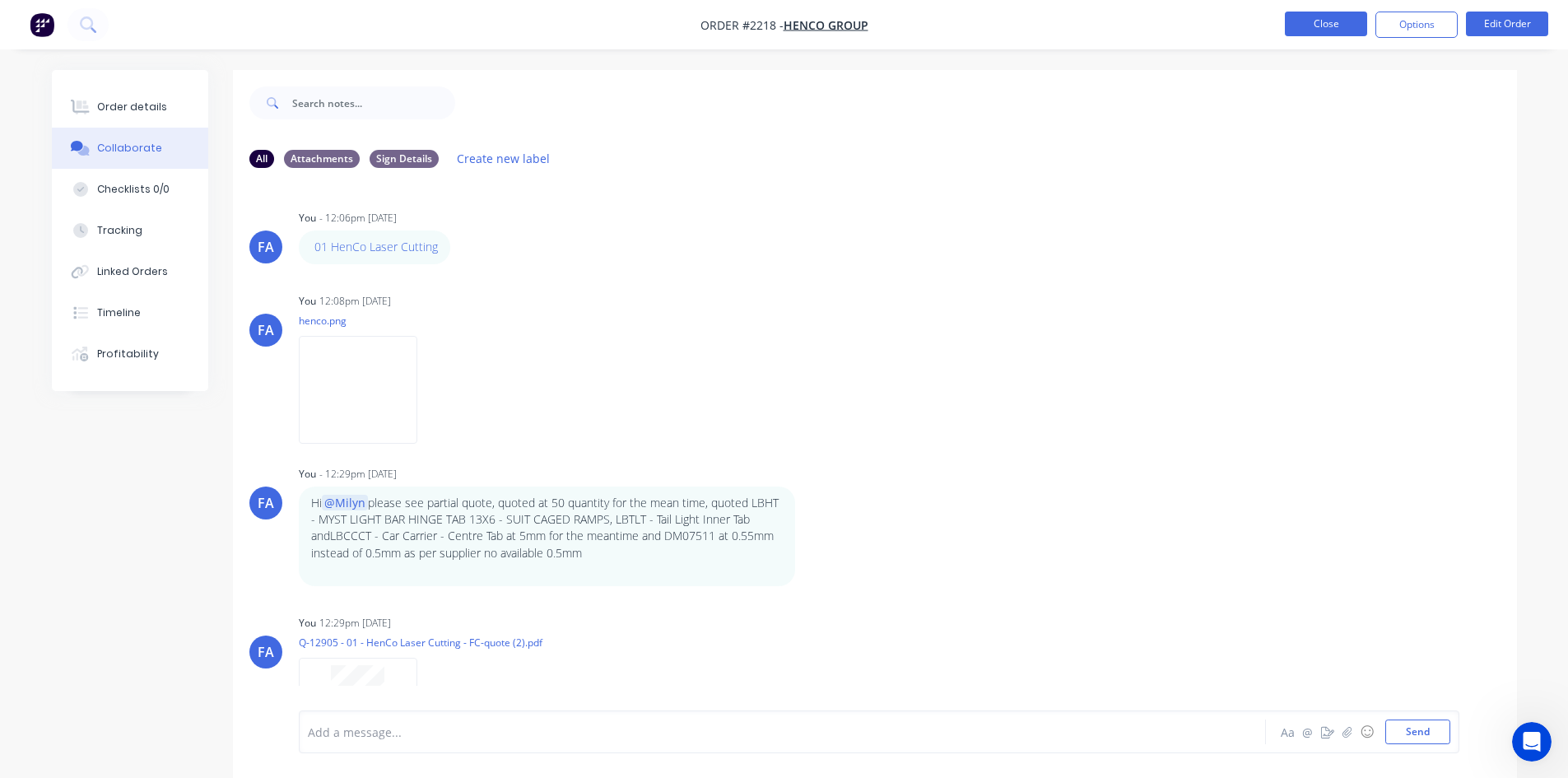
click at [1313, 17] on button "Close" at bounding box center [1327, 24] width 82 height 24
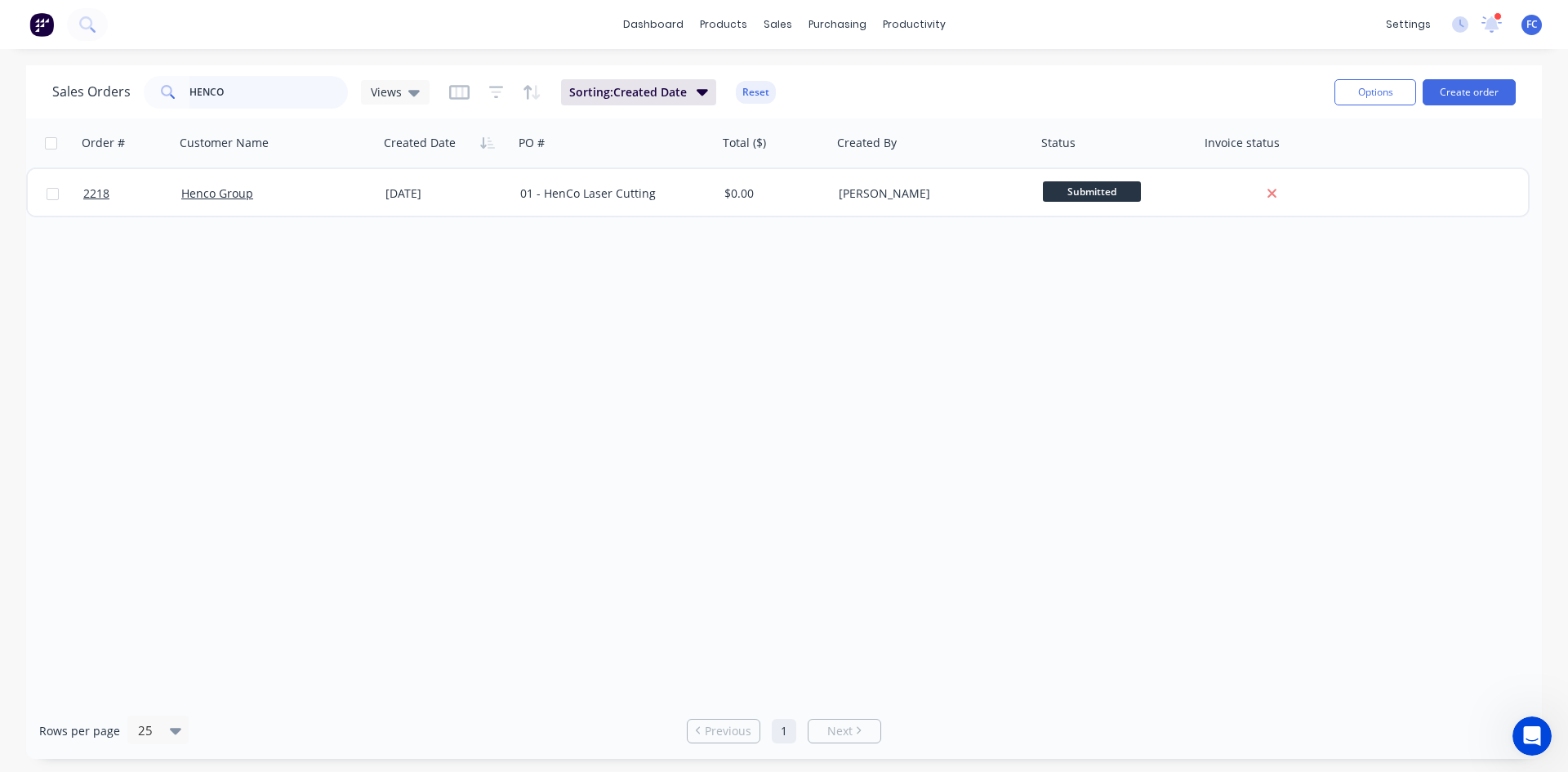
click at [166, 89] on div "HENCO" at bounding box center [245, 93] width 204 height 33
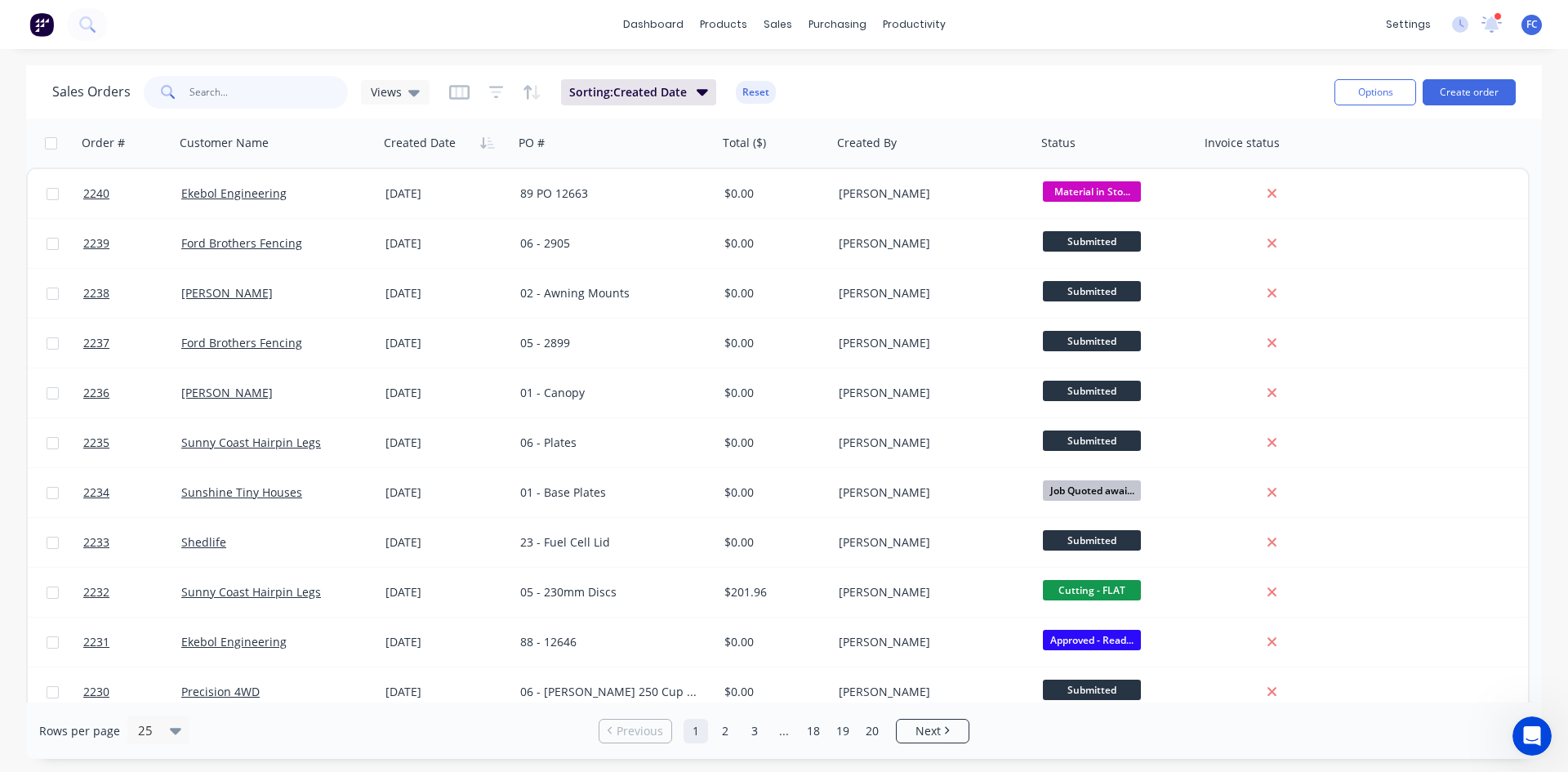
click at [290, 94] on input "text" at bounding box center [269, 93] width 159 height 33
drag, startPoint x: 290, startPoint y: 94, endPoint x: 279, endPoint y: 43, distance: 52.2
click at [279, 70] on div "Sales Orders Views Sorting: Created Date Reset Options Create order" at bounding box center [783, 92] width 1515 height 53
type input "MICOS"
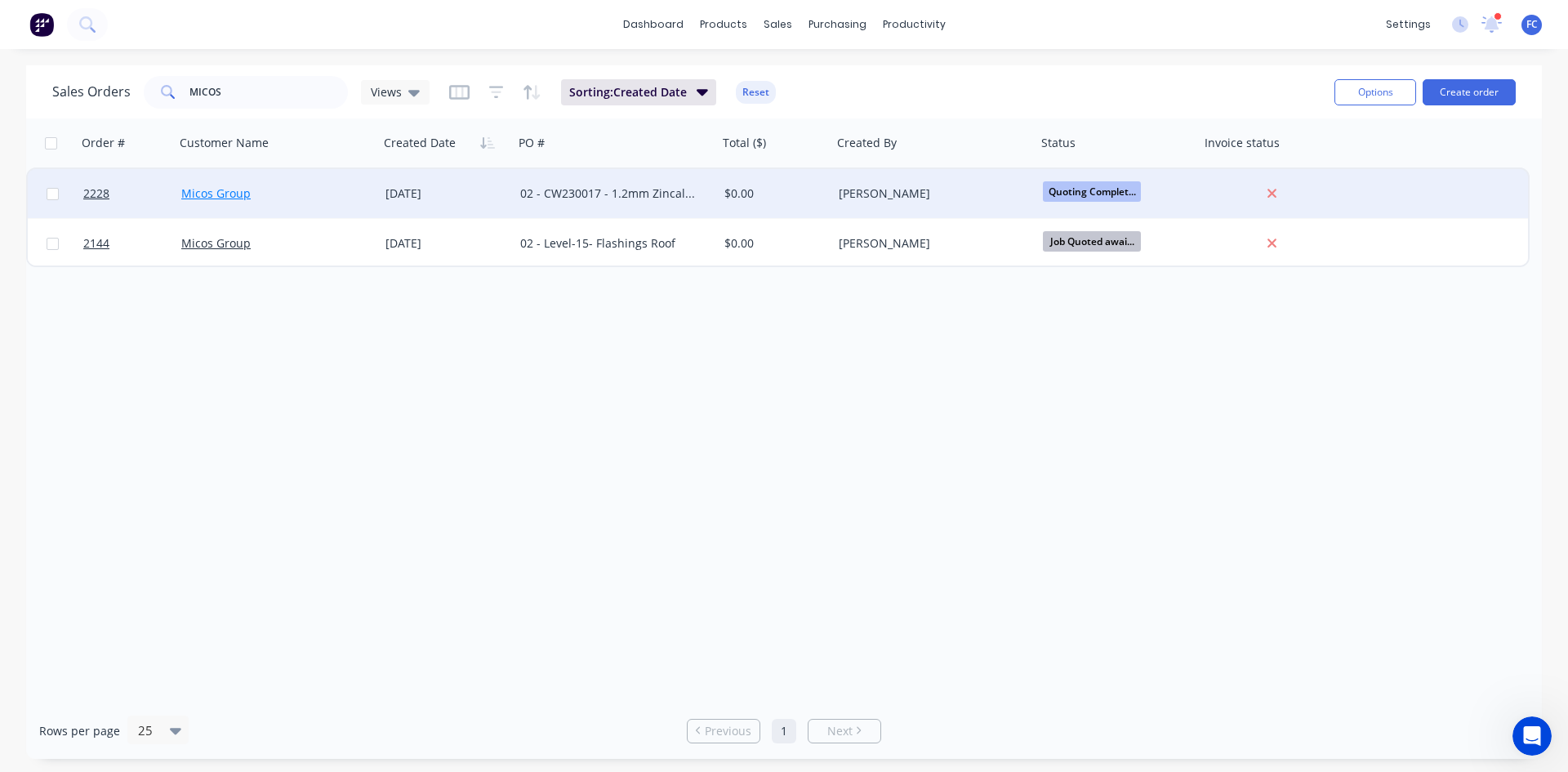
click at [241, 194] on link "Micos Group" at bounding box center [216, 193] width 69 height 16
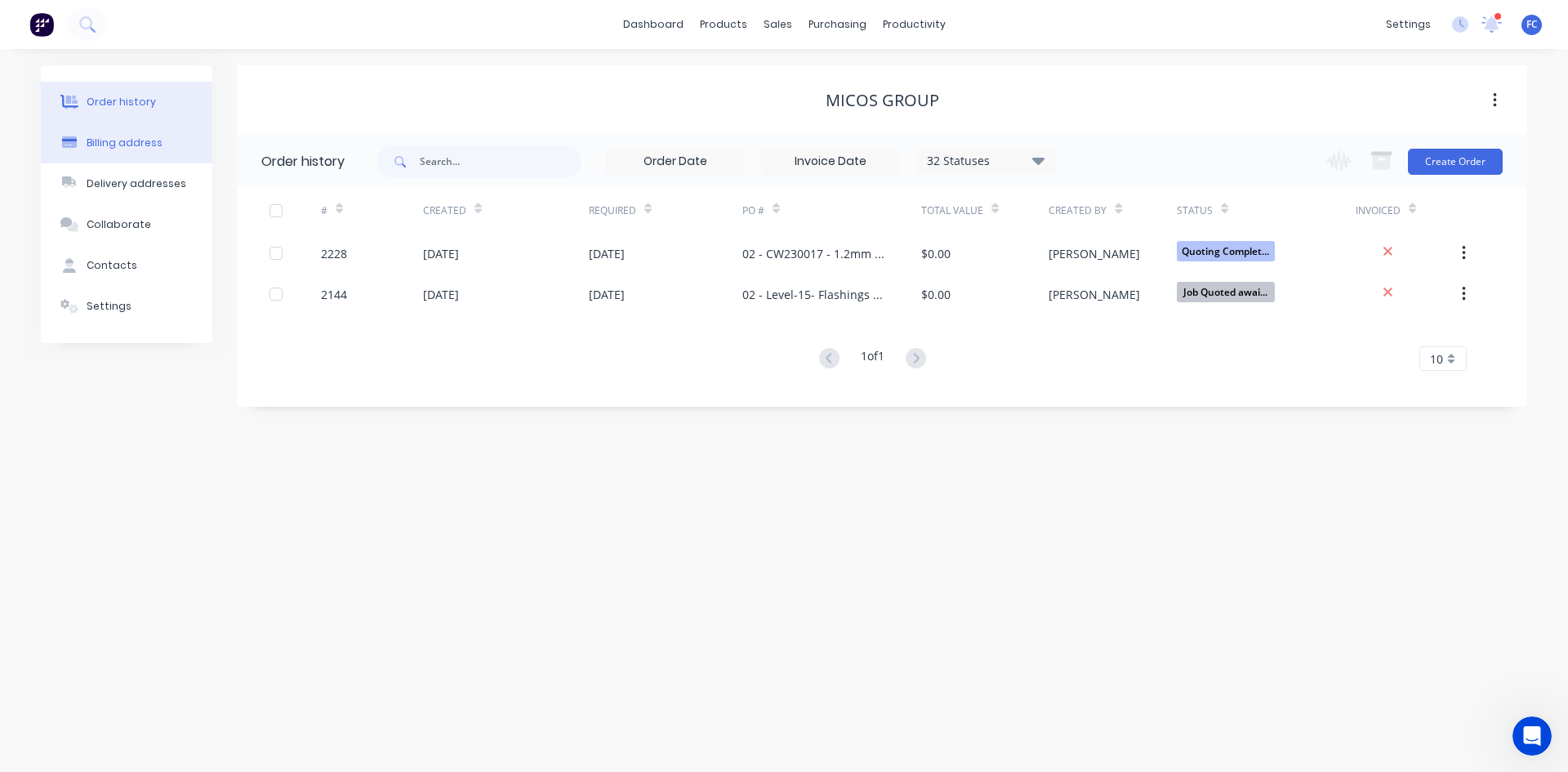
click at [127, 152] on button "Billing address" at bounding box center [126, 143] width 171 height 41
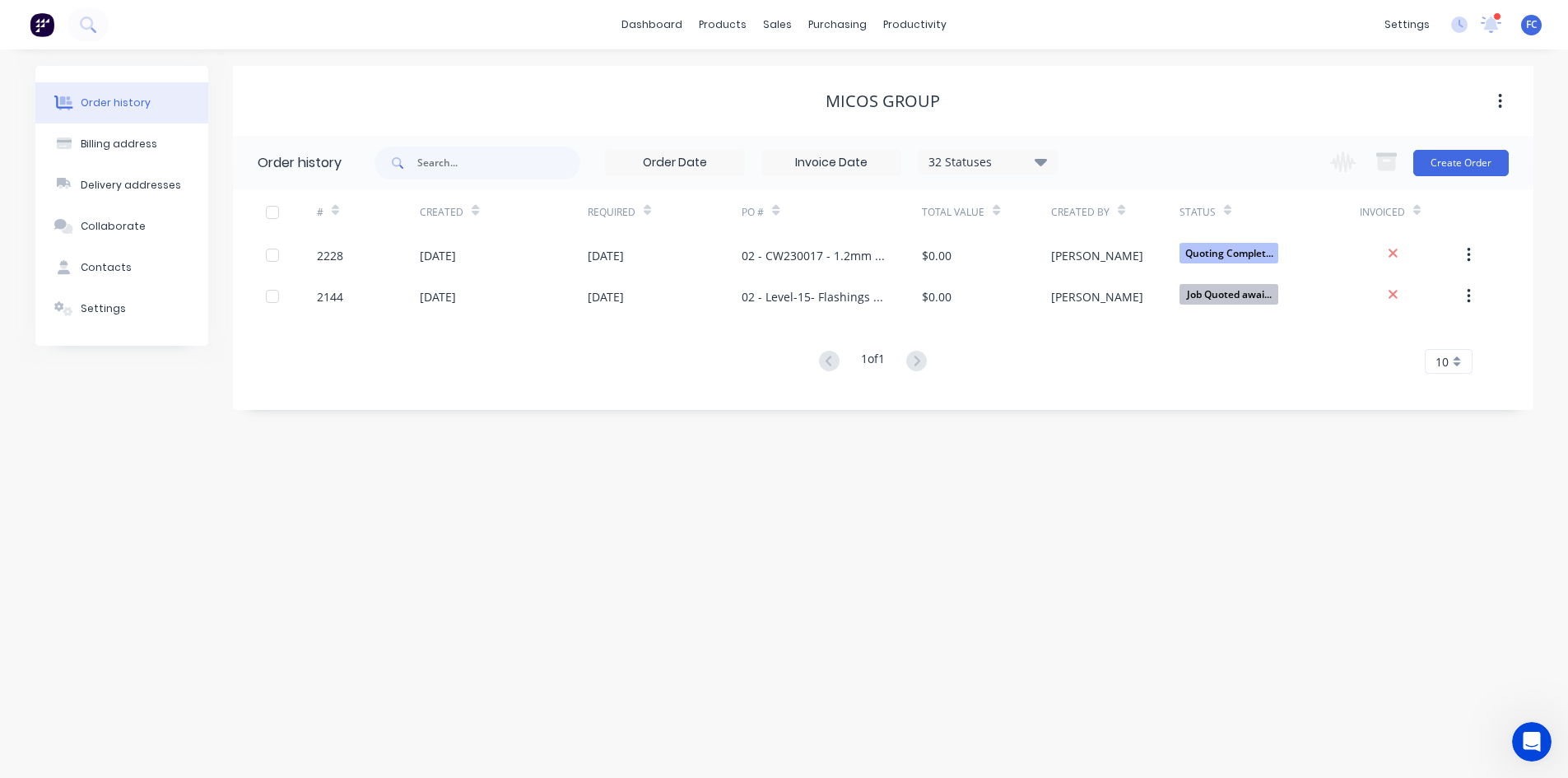
select select "AU"
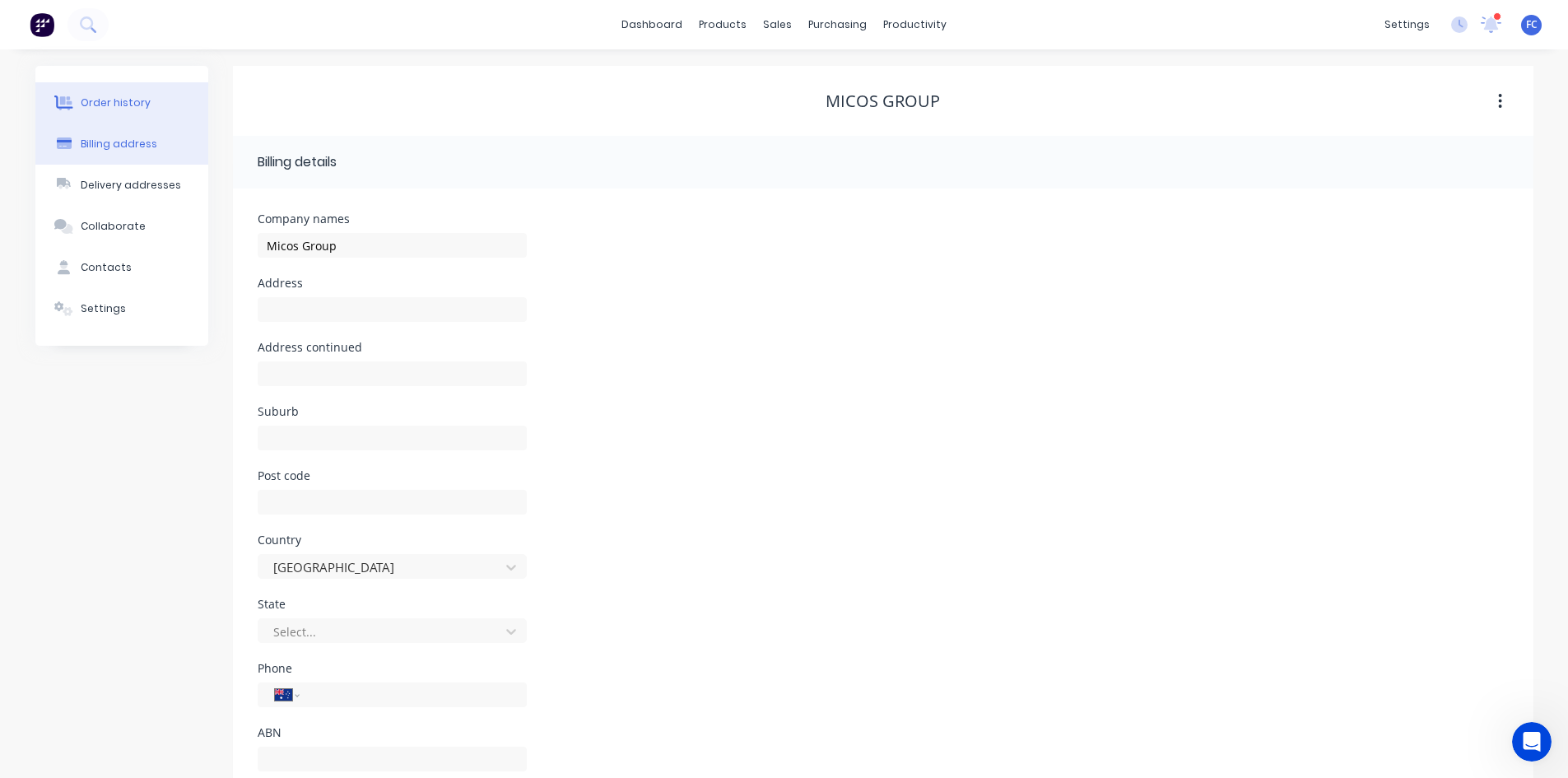
click at [112, 99] on div "Order history" at bounding box center [116, 103] width 70 height 15
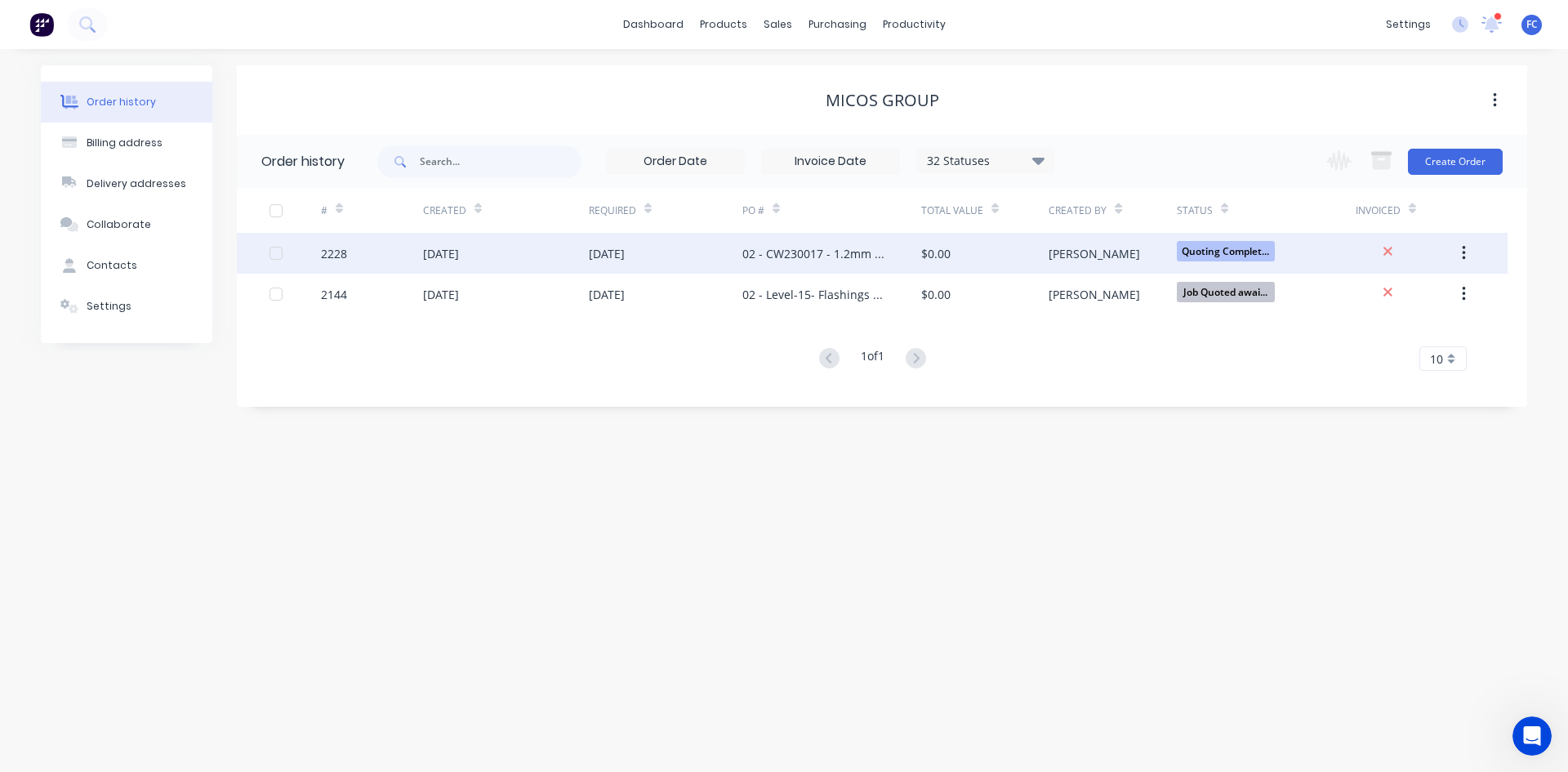
click at [594, 250] on div "[DATE]" at bounding box center [607, 253] width 36 height 17
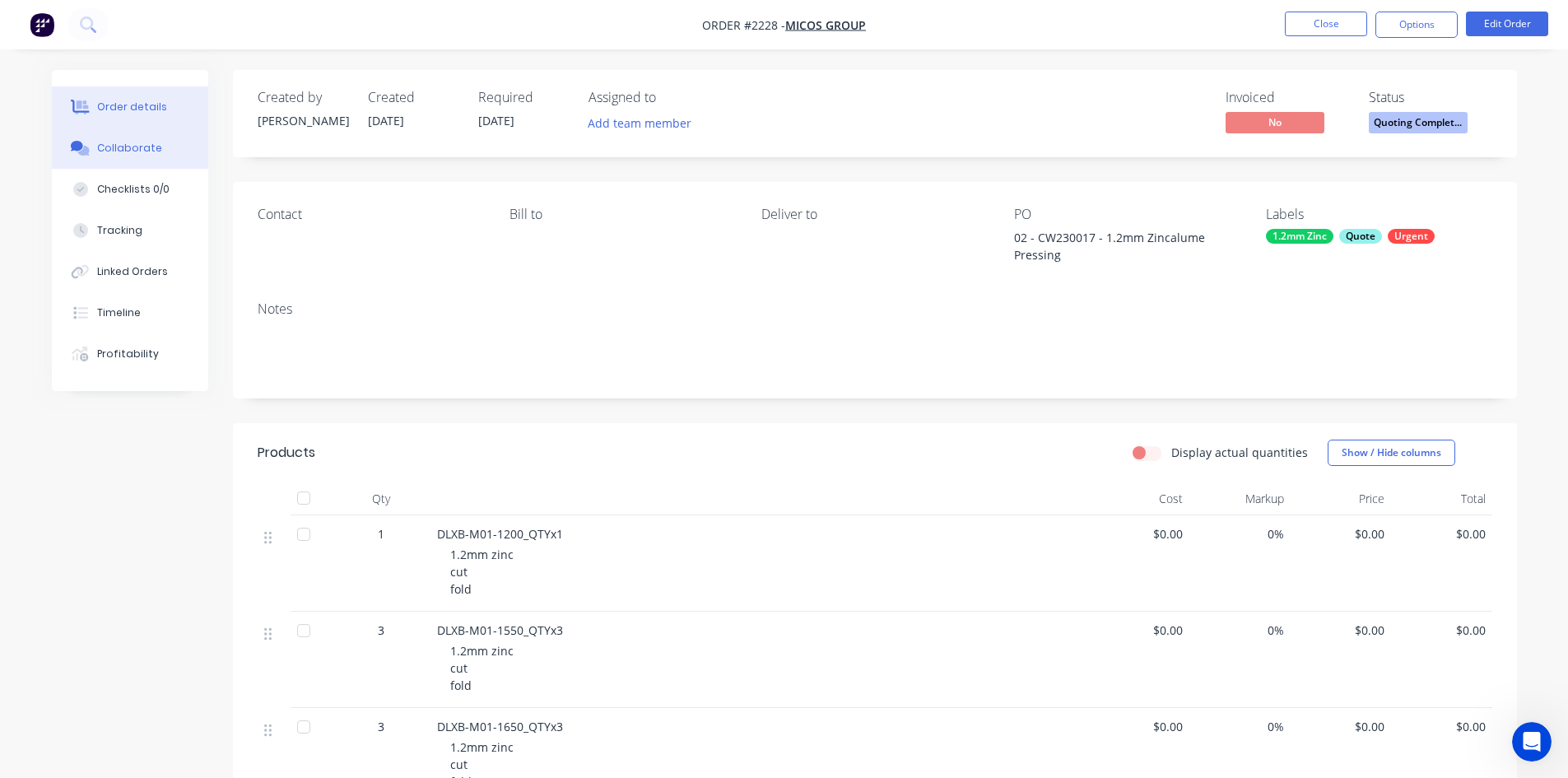
click at [115, 142] on div "Collaborate" at bounding box center [129, 148] width 65 height 15
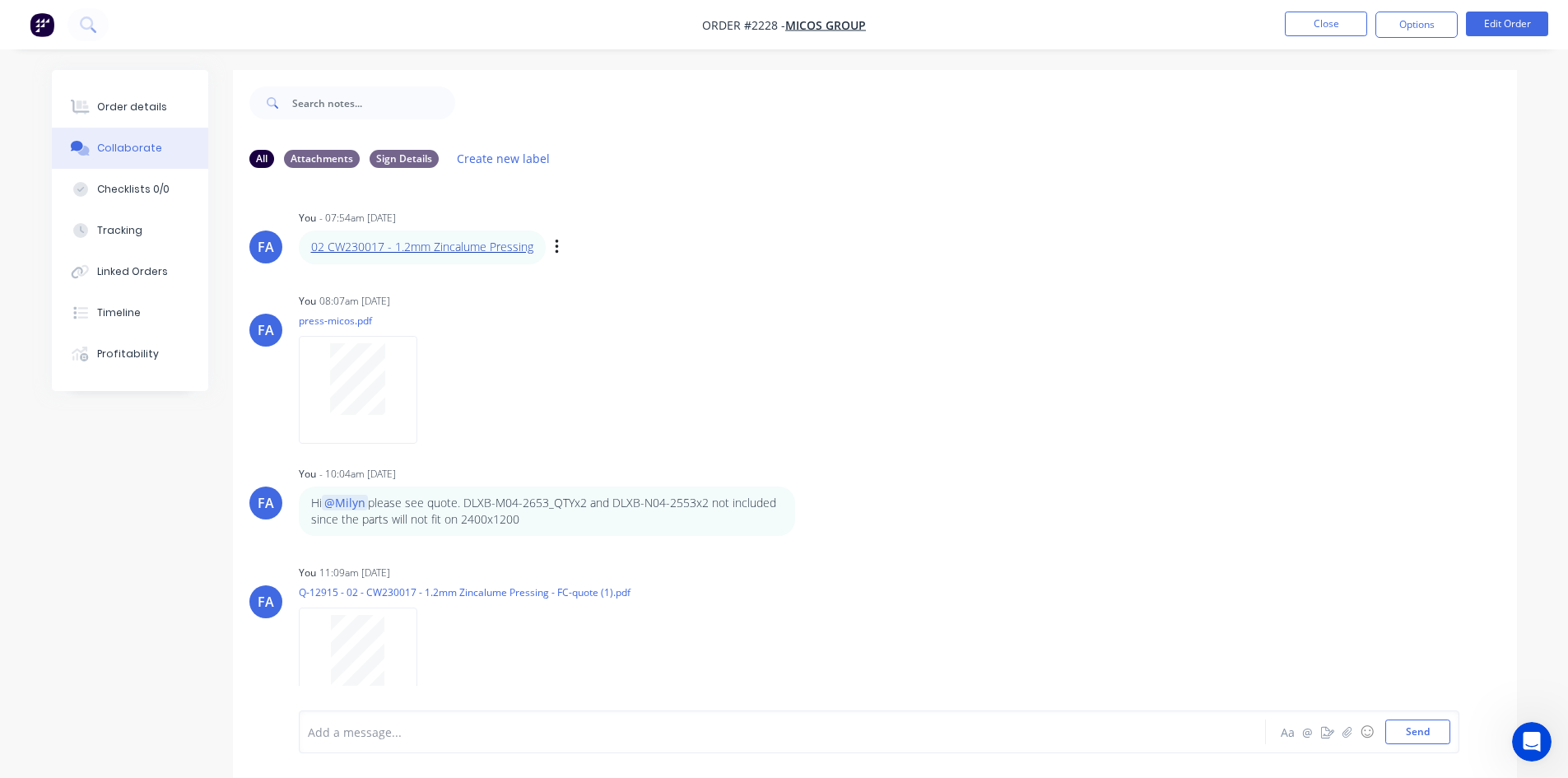
drag, startPoint x: 392, startPoint y: 237, endPoint x: 384, endPoint y: 246, distance: 12.0
click at [1305, 37] on li "Close" at bounding box center [1327, 24] width 82 height 26
click at [1307, 25] on button "Close" at bounding box center [1327, 24] width 82 height 24
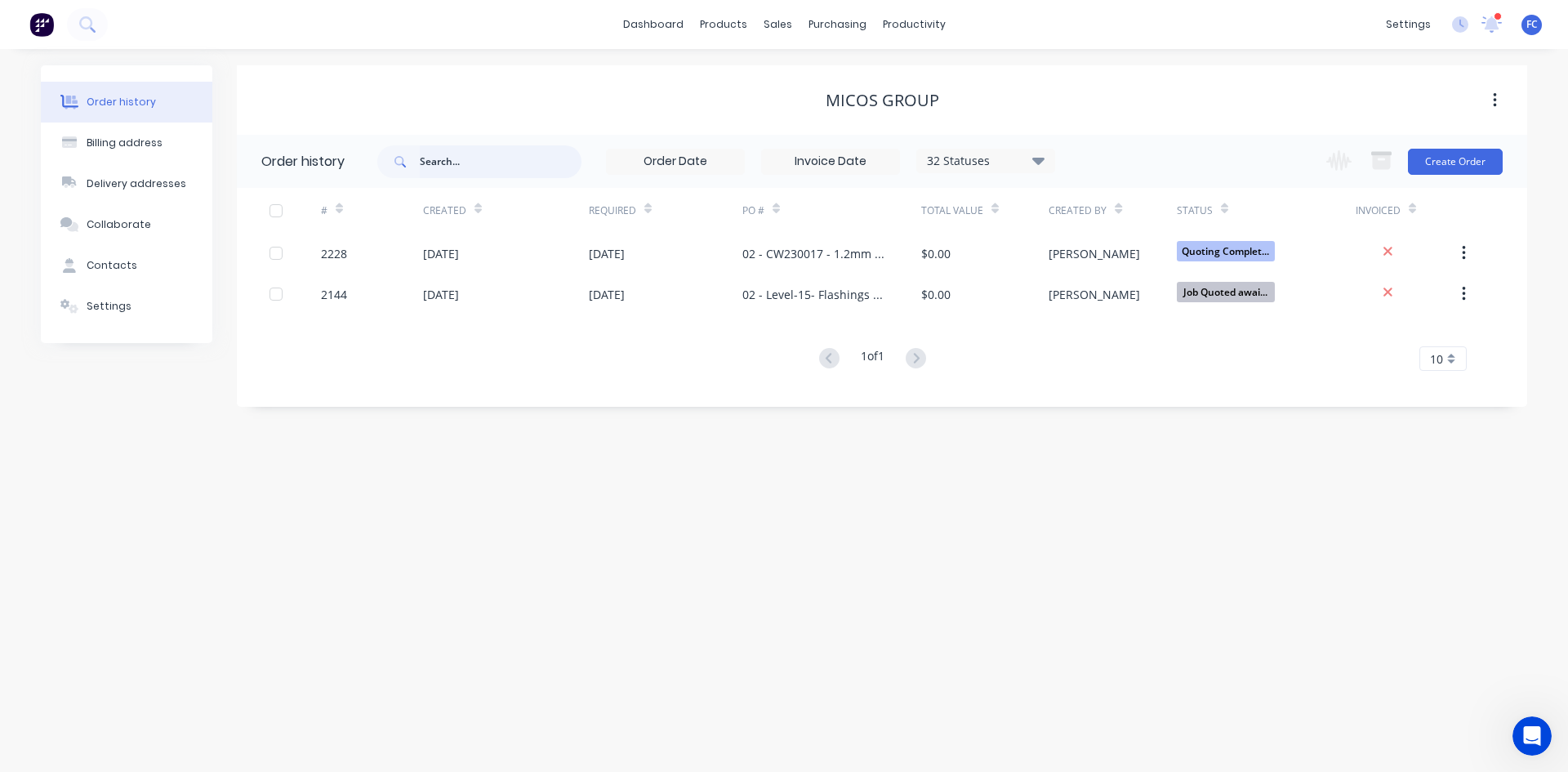
click at [440, 155] on input "text" at bounding box center [500, 162] width 162 height 33
type input "HENCO"
click at [1493, 31] on icon at bounding box center [1492, 24] width 22 height 18
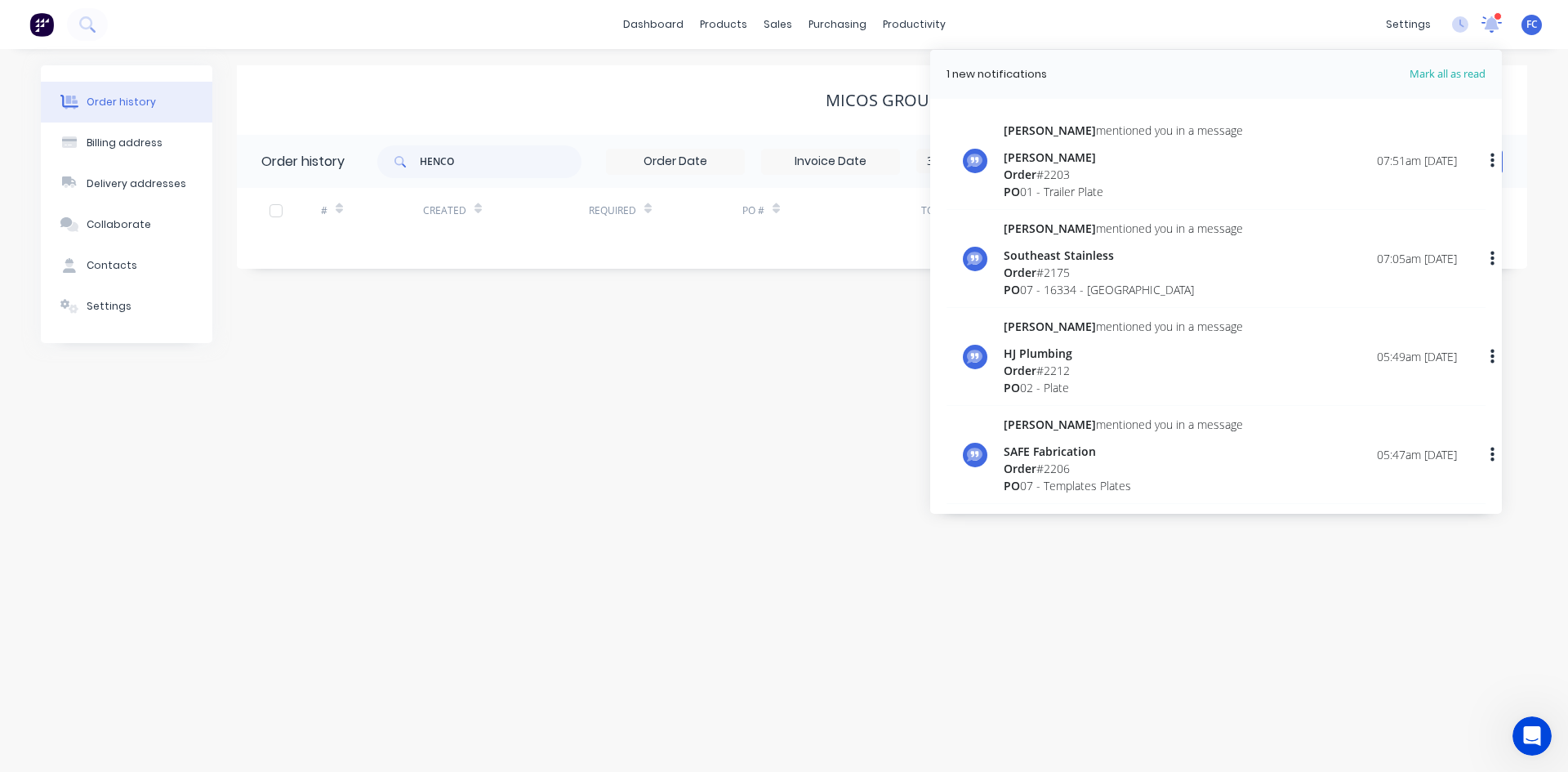
click at [1493, 26] on icon at bounding box center [1491, 22] width 16 height 15
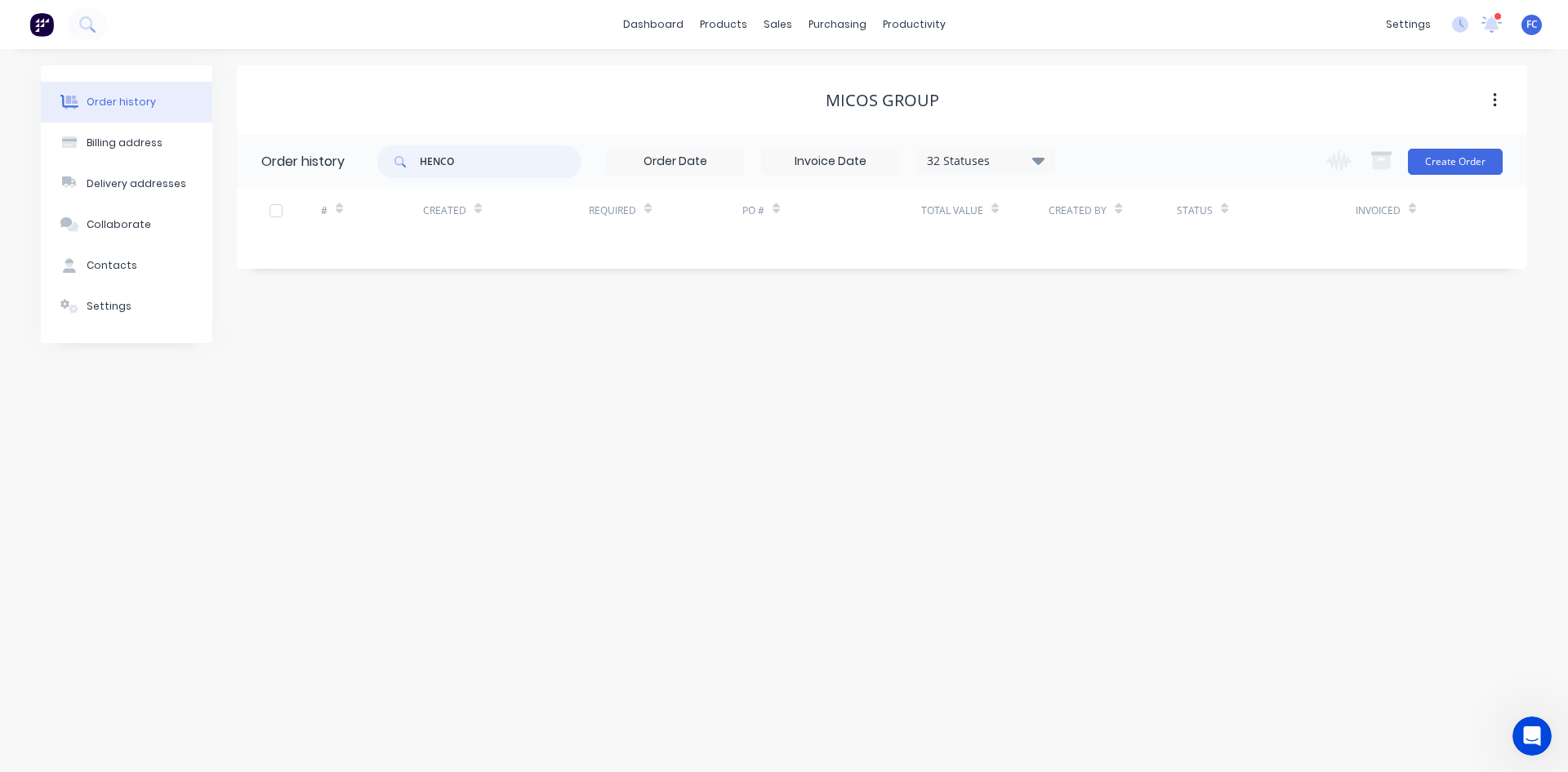
drag, startPoint x: 440, startPoint y: 169, endPoint x: 345, endPoint y: 171, distance: 95.0
click at [353, 171] on header "Order history HENCO 32 Statuses Invoice Status Invoiced Not Invoiced Partial Or…" at bounding box center [882, 161] width 1290 height 53
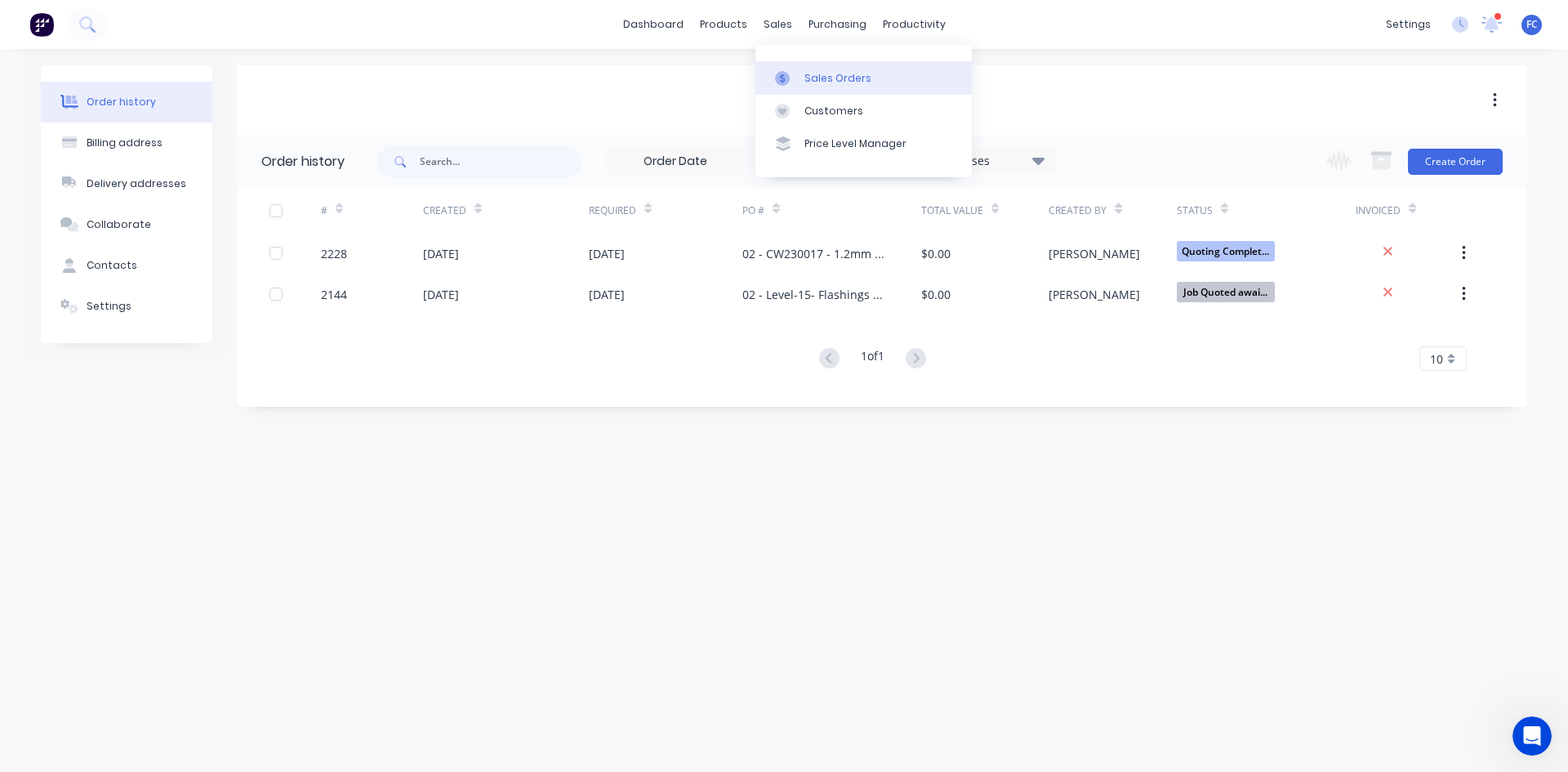
click at [810, 71] on div "Sales Orders" at bounding box center [837, 78] width 67 height 15
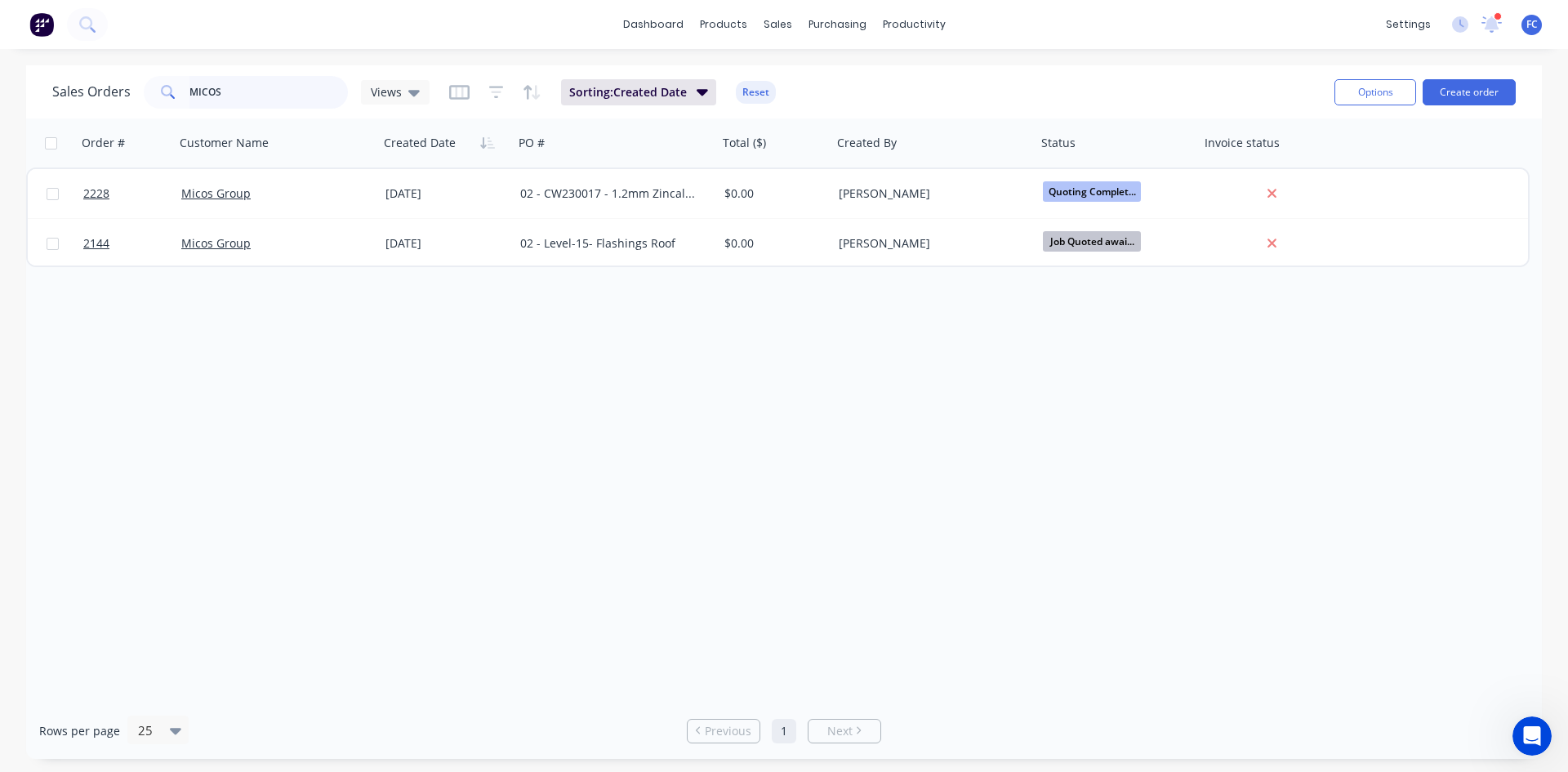
drag, startPoint x: 248, startPoint y: 92, endPoint x: 42, endPoint y: 85, distance: 206.1
click at [42, 86] on div "Sales Orders MICOS Views Sorting: Created Date Reset Options Create order" at bounding box center [783, 92] width 1515 height 53
type input "HENCO"
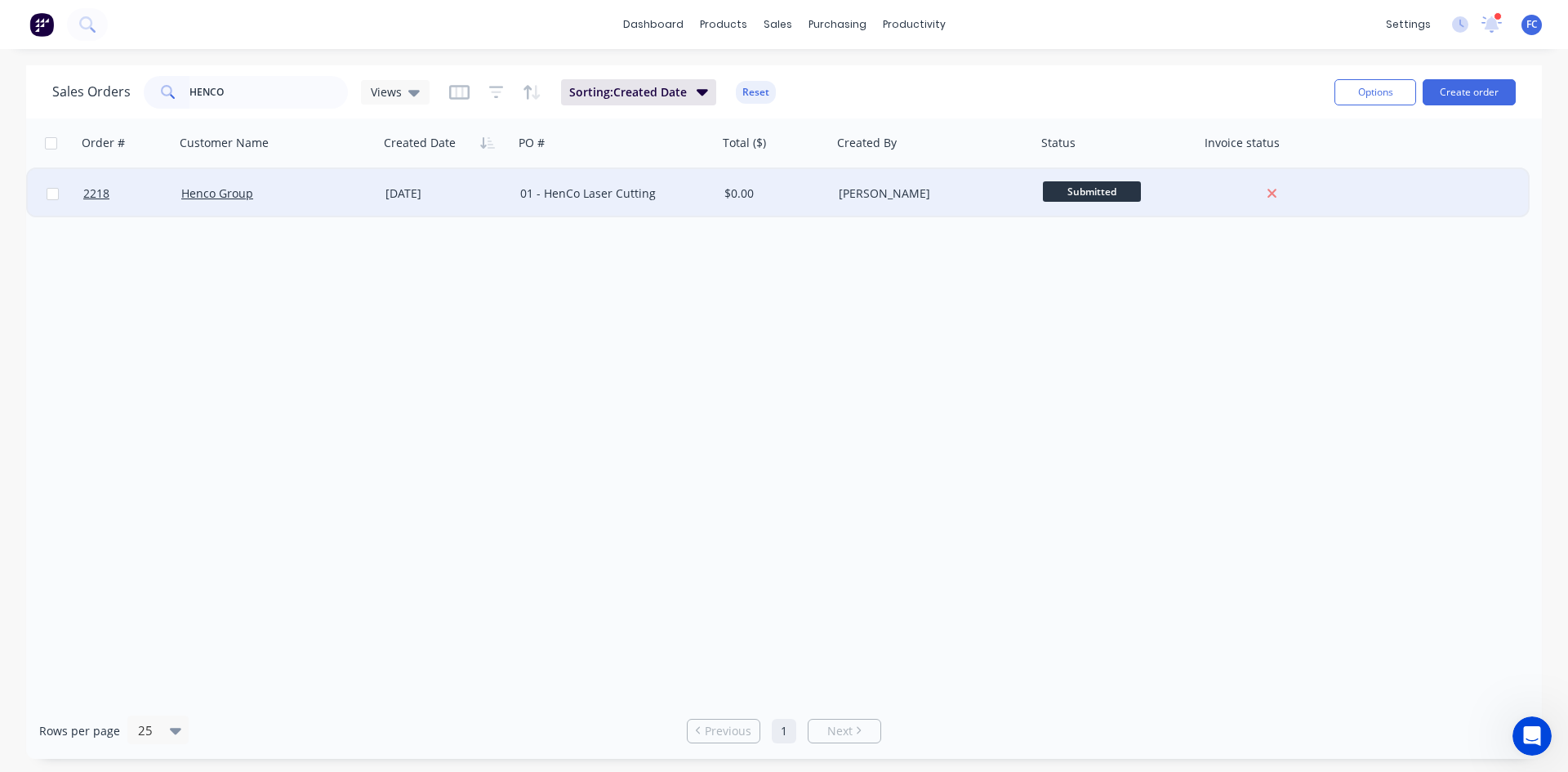
click at [284, 183] on div "Henco Group" at bounding box center [277, 194] width 204 height 49
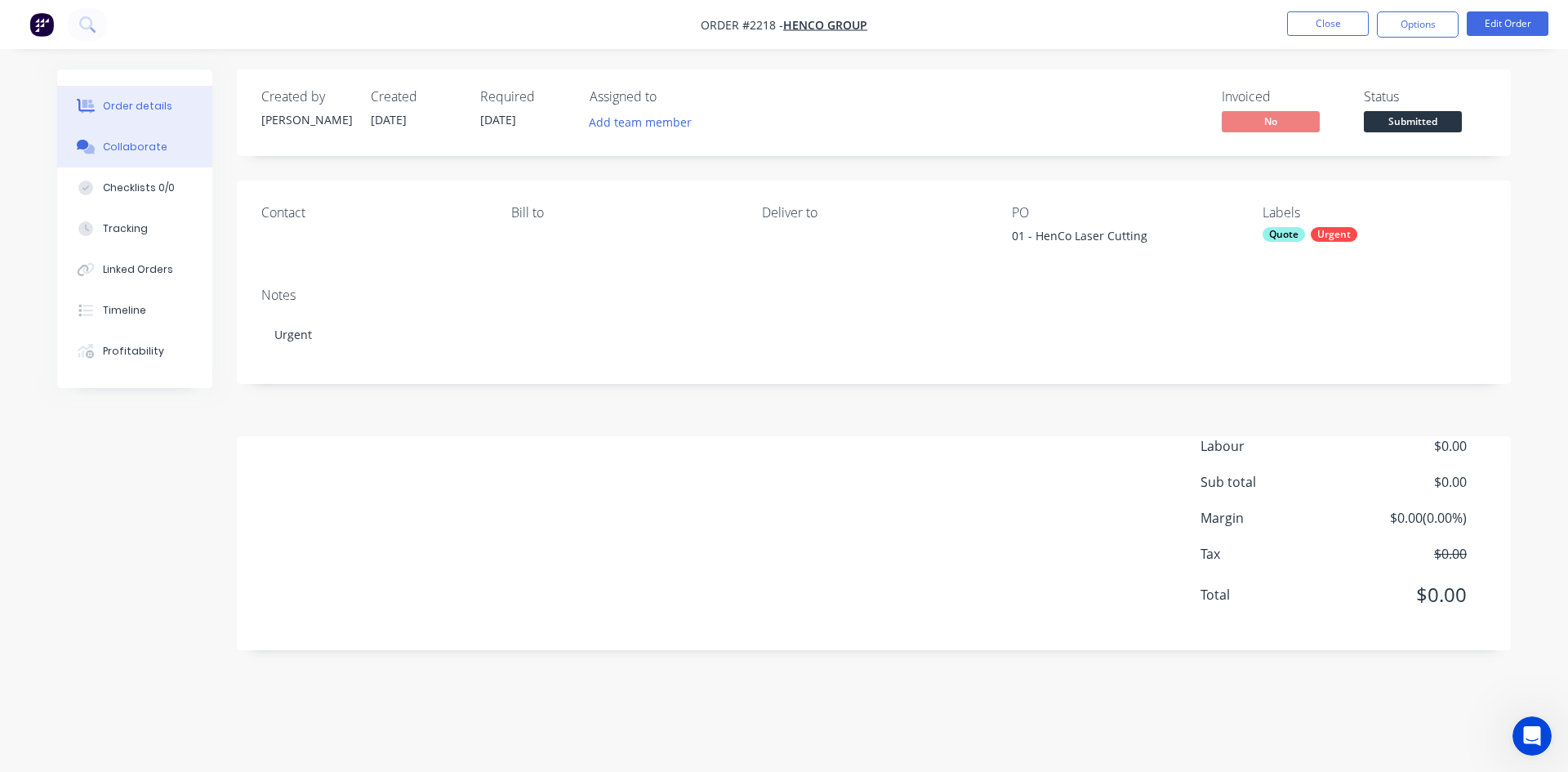
click at [100, 143] on button "Collaborate" at bounding box center [134, 146] width 155 height 41
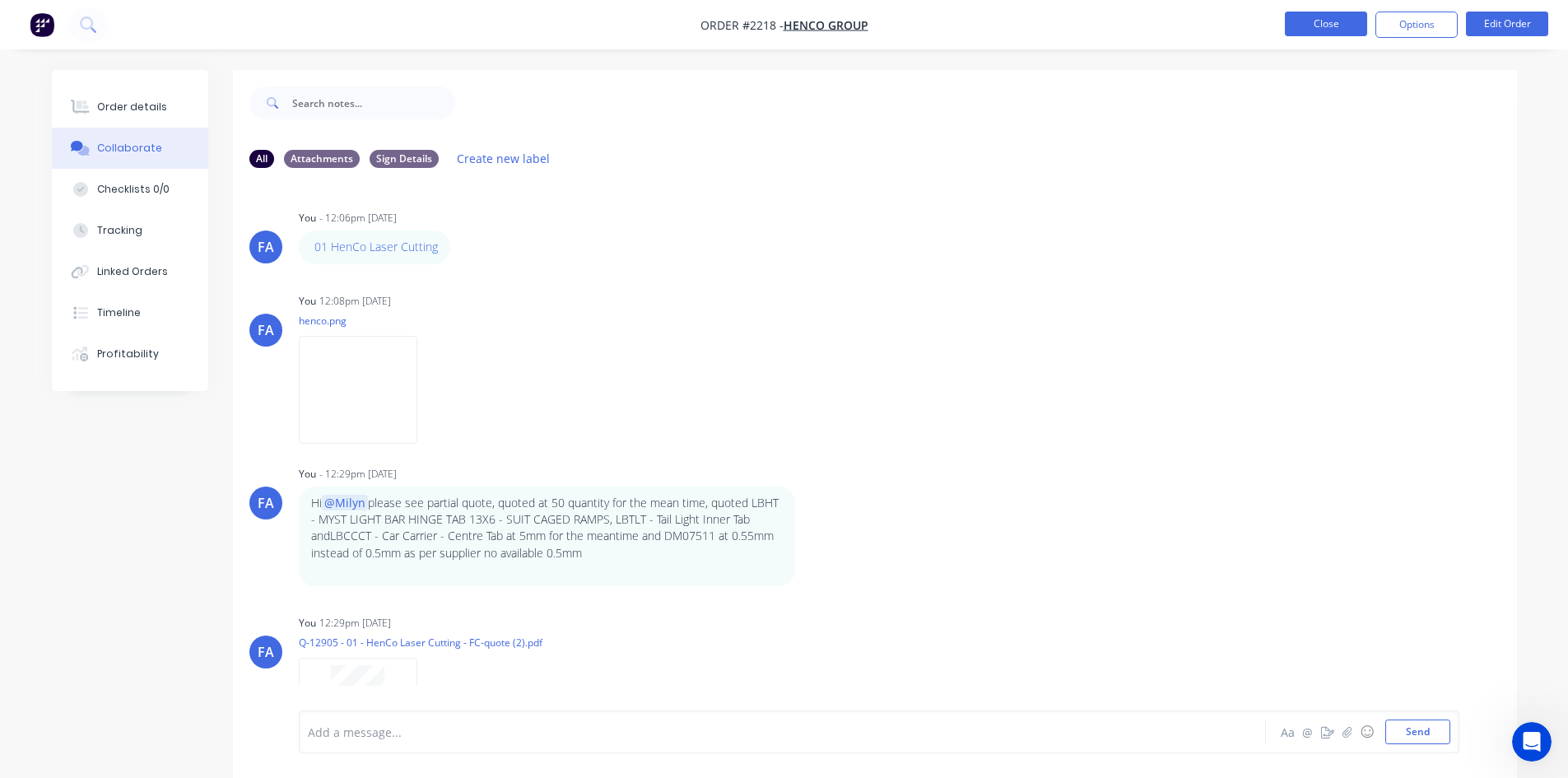
click at [1307, 19] on button "Close" at bounding box center [1327, 24] width 82 height 24
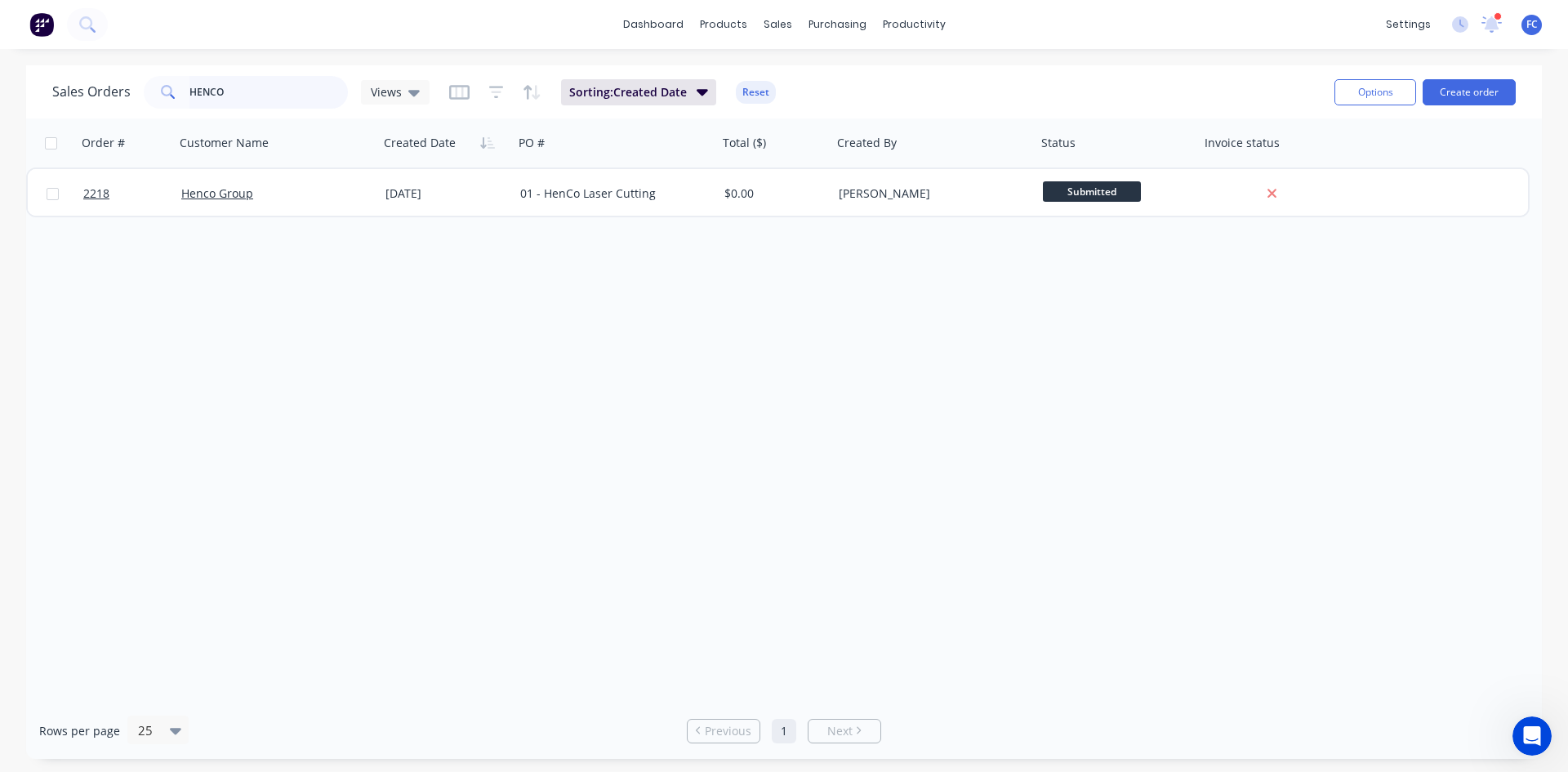
drag, startPoint x: 237, startPoint y: 93, endPoint x: 13, endPoint y: 83, distance: 224.2
click at [12, 82] on div "Sales Orders HENCO Views Sorting: Created Date Reset Options Create order Order…" at bounding box center [784, 412] width 1568 height 693
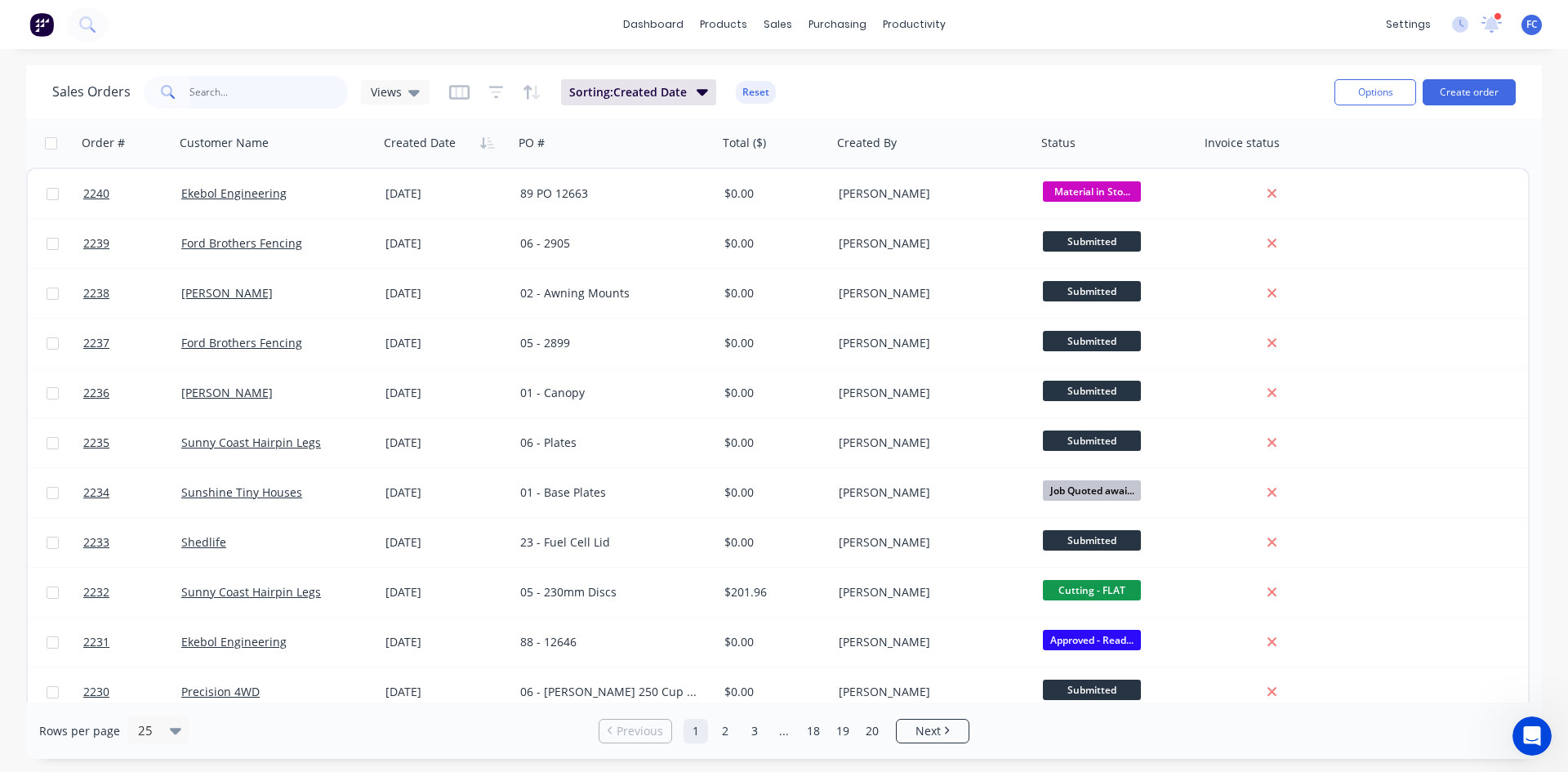
click at [258, 89] on input "text" at bounding box center [269, 93] width 159 height 33
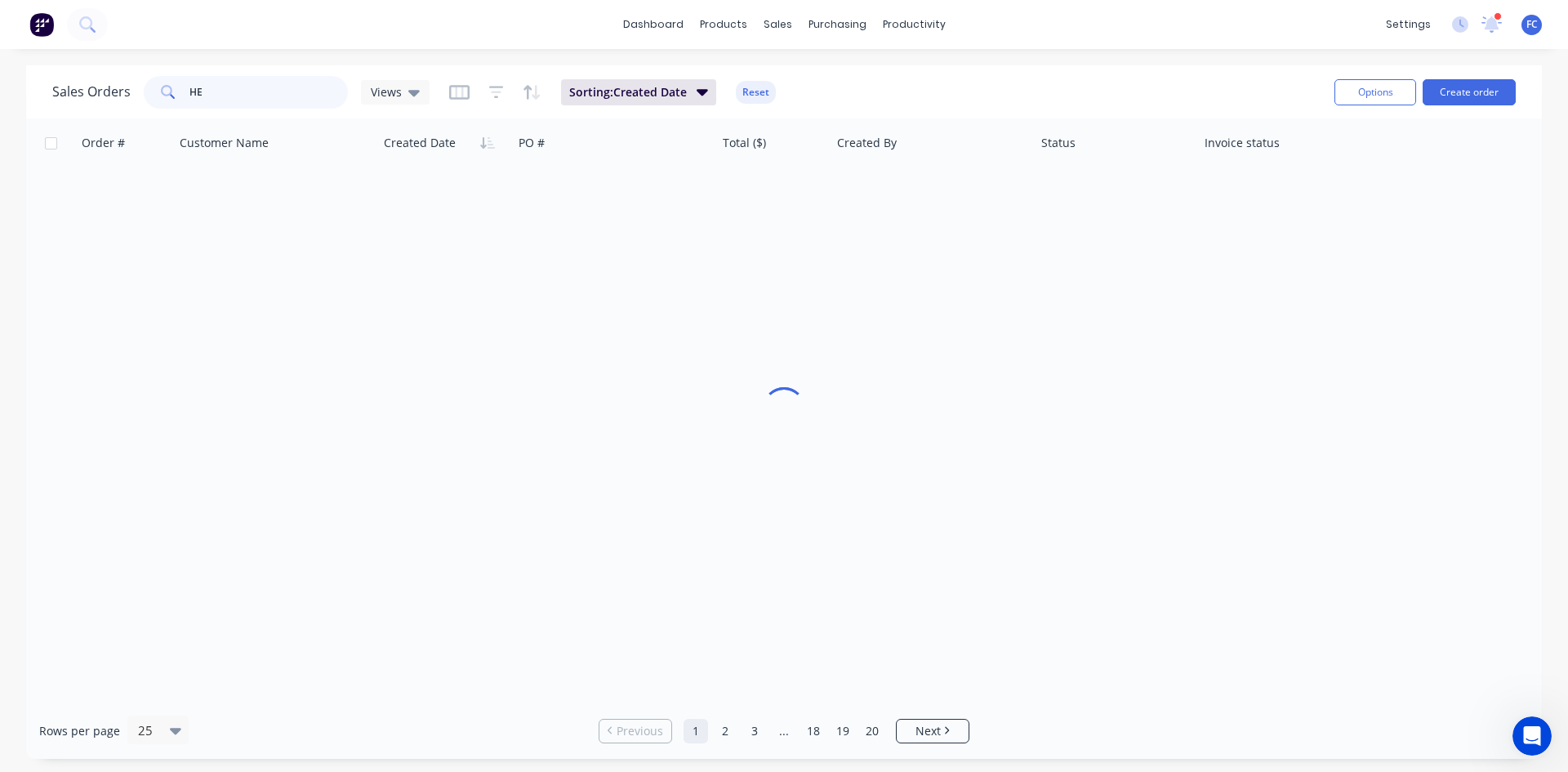
type input "H"
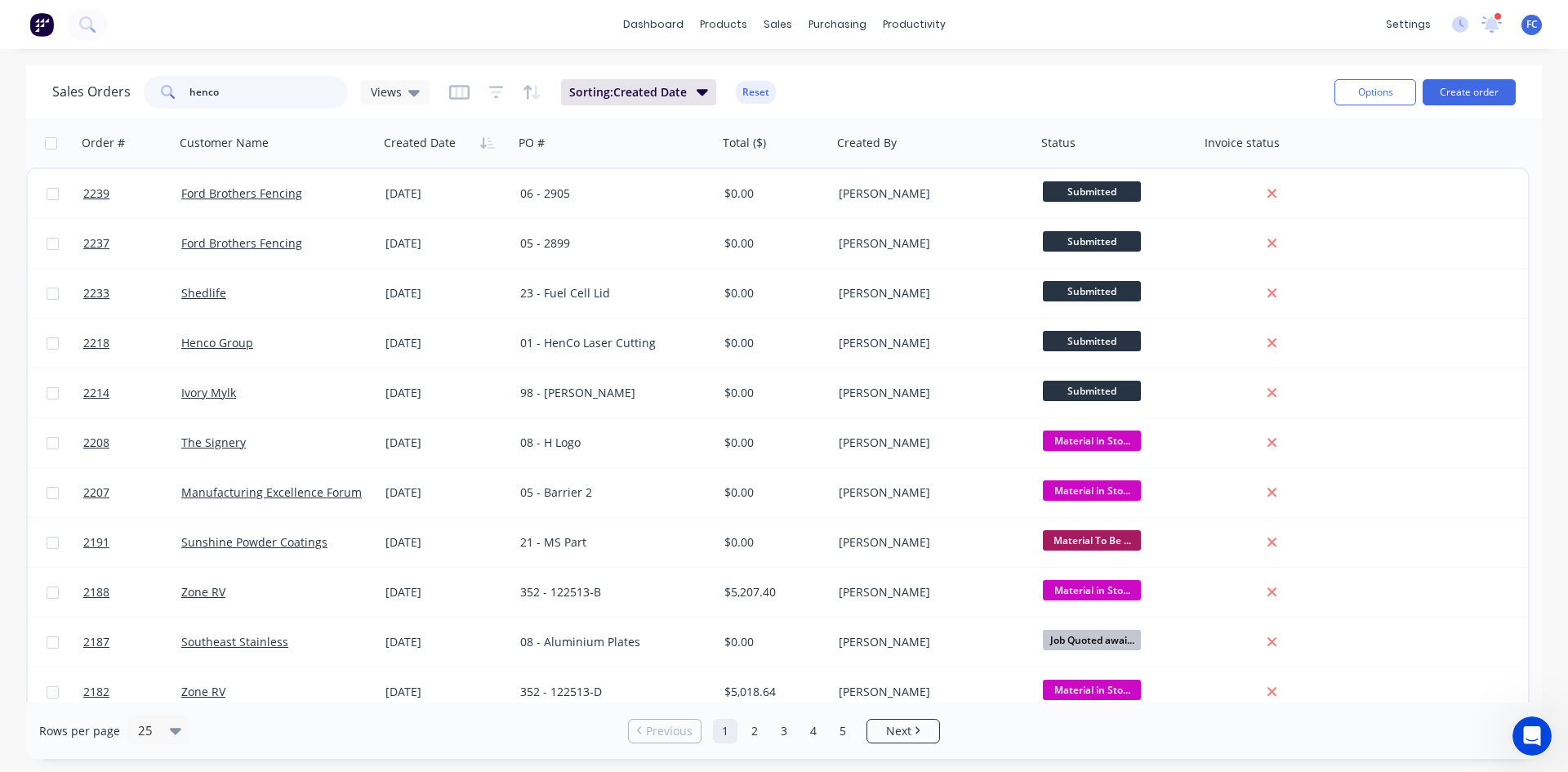
type input "henco"
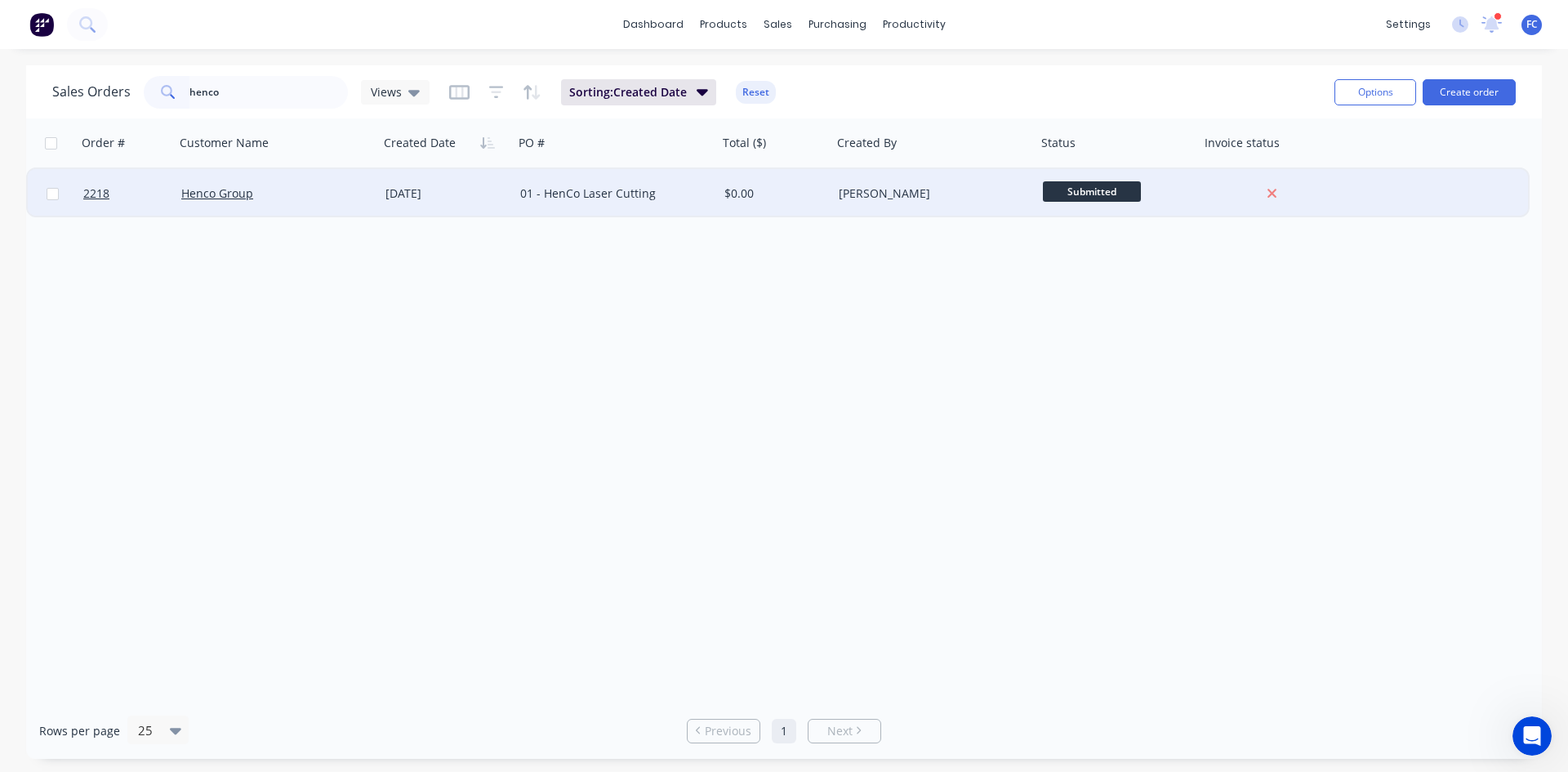
click at [405, 201] on div "[DATE]" at bounding box center [446, 194] width 135 height 49
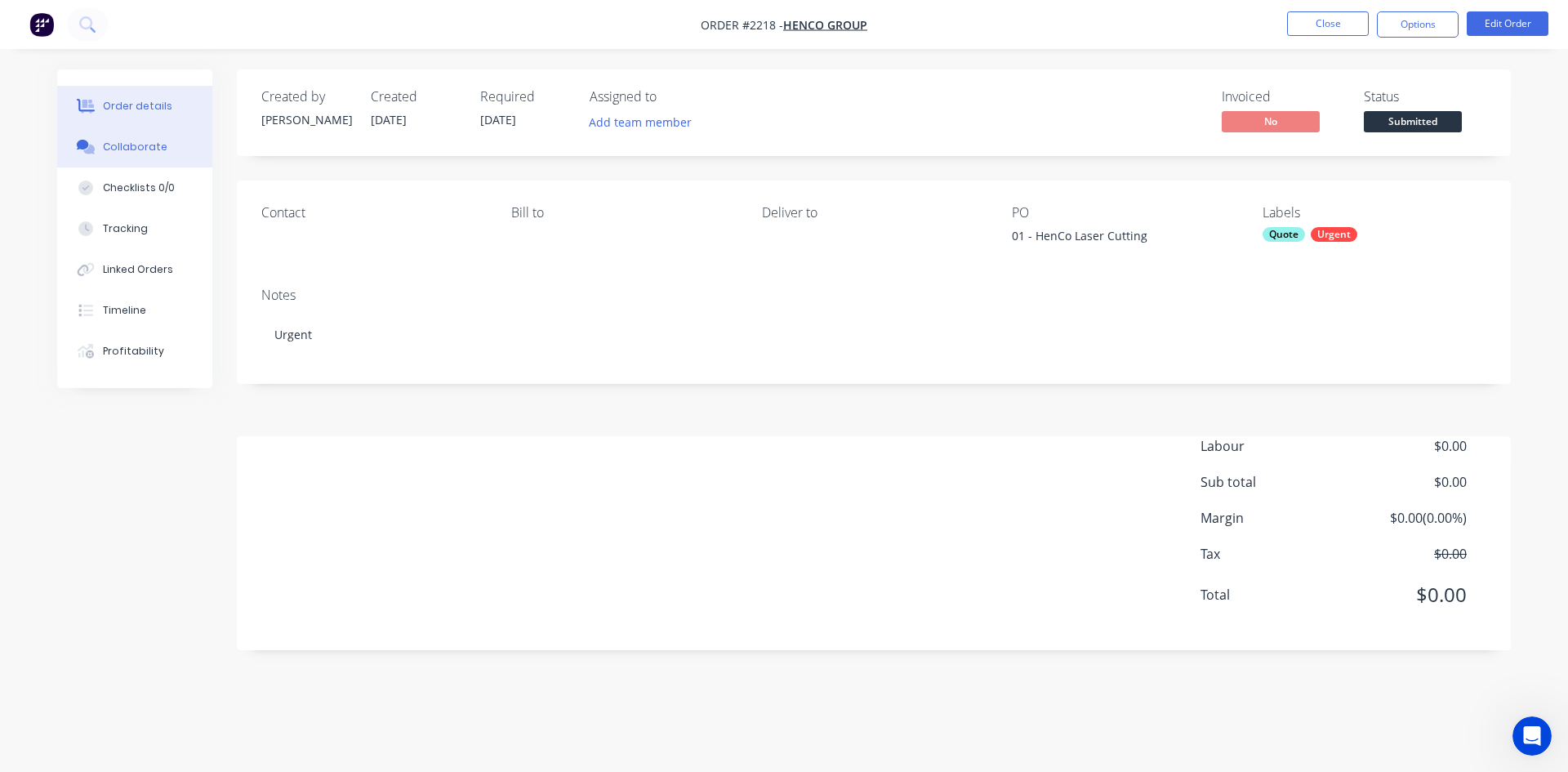
click at [177, 149] on button "Collaborate" at bounding box center [134, 146] width 155 height 41
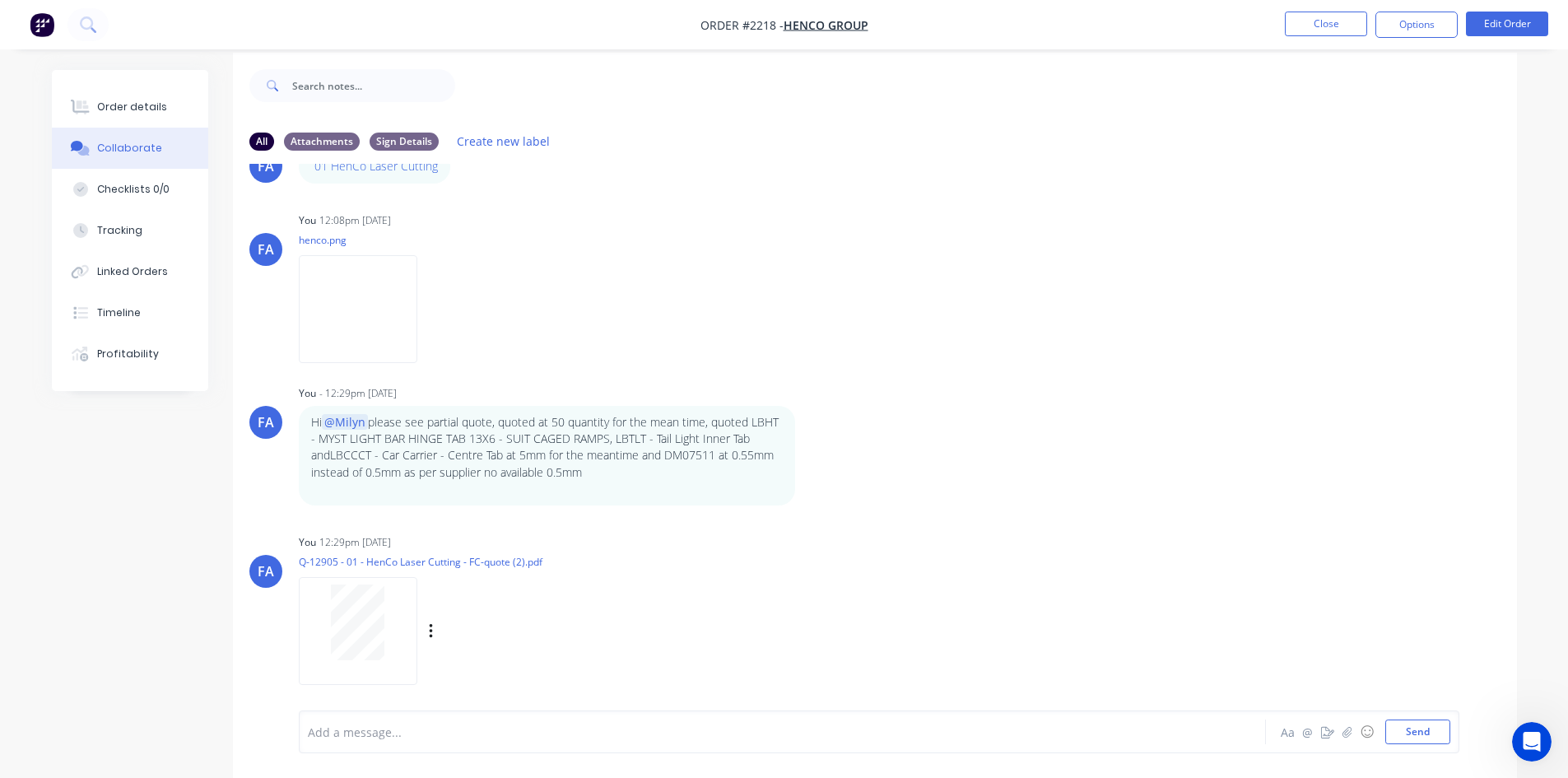
scroll to position [24, 0]
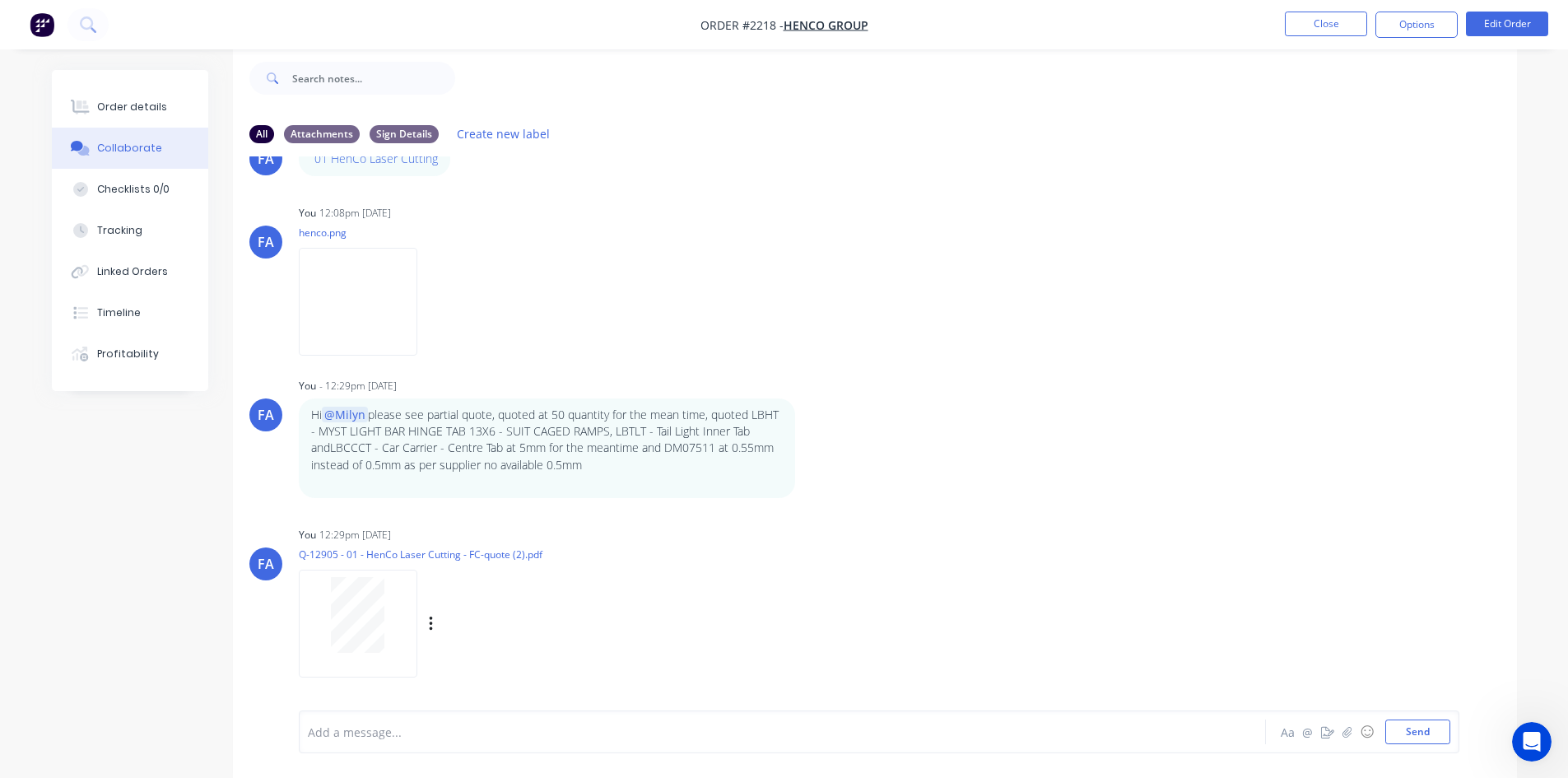
click at [437, 621] on div "Labels Download Delete" at bounding box center [516, 624] width 186 height 24
click at [431, 624] on icon "button" at bounding box center [431, 624] width 3 height 15
click at [453, 658] on button "Delete" at bounding box center [539, 664] width 186 height 37
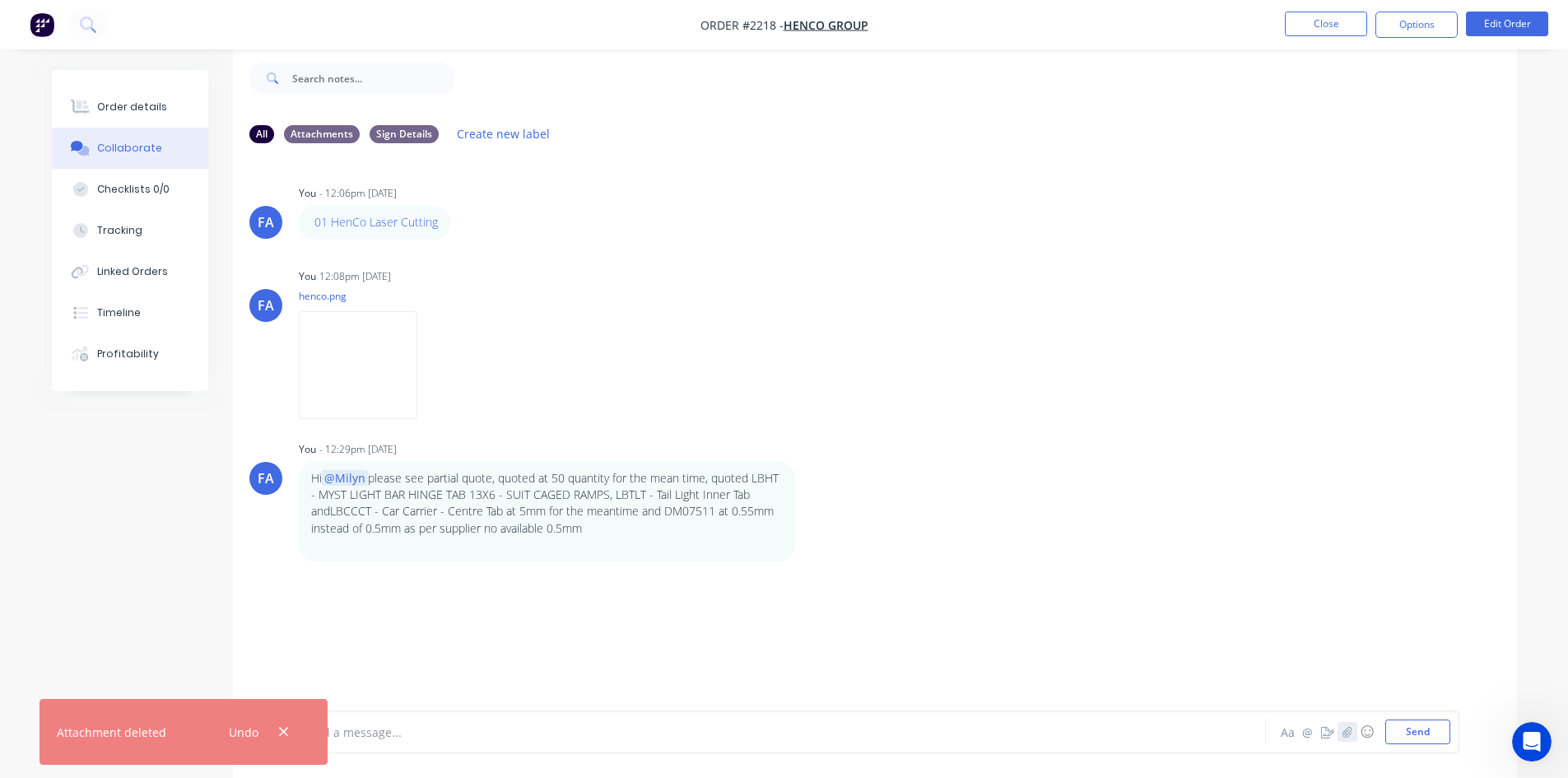
click at [1349, 727] on icon "button" at bounding box center [1347, 731] width 10 height 11
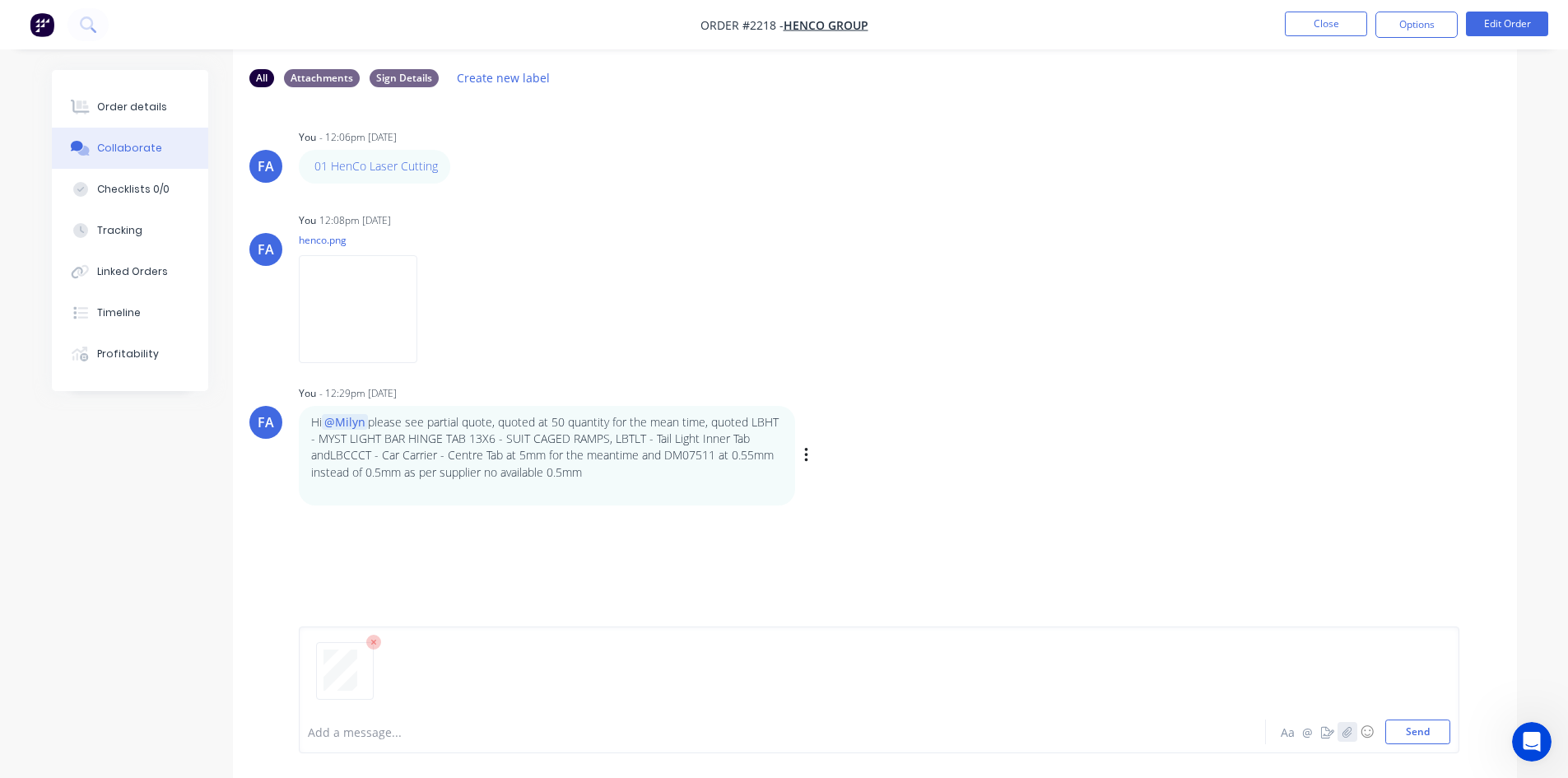
scroll to position [82, 0]
click at [1395, 731] on button "Send" at bounding box center [1418, 732] width 65 height 24
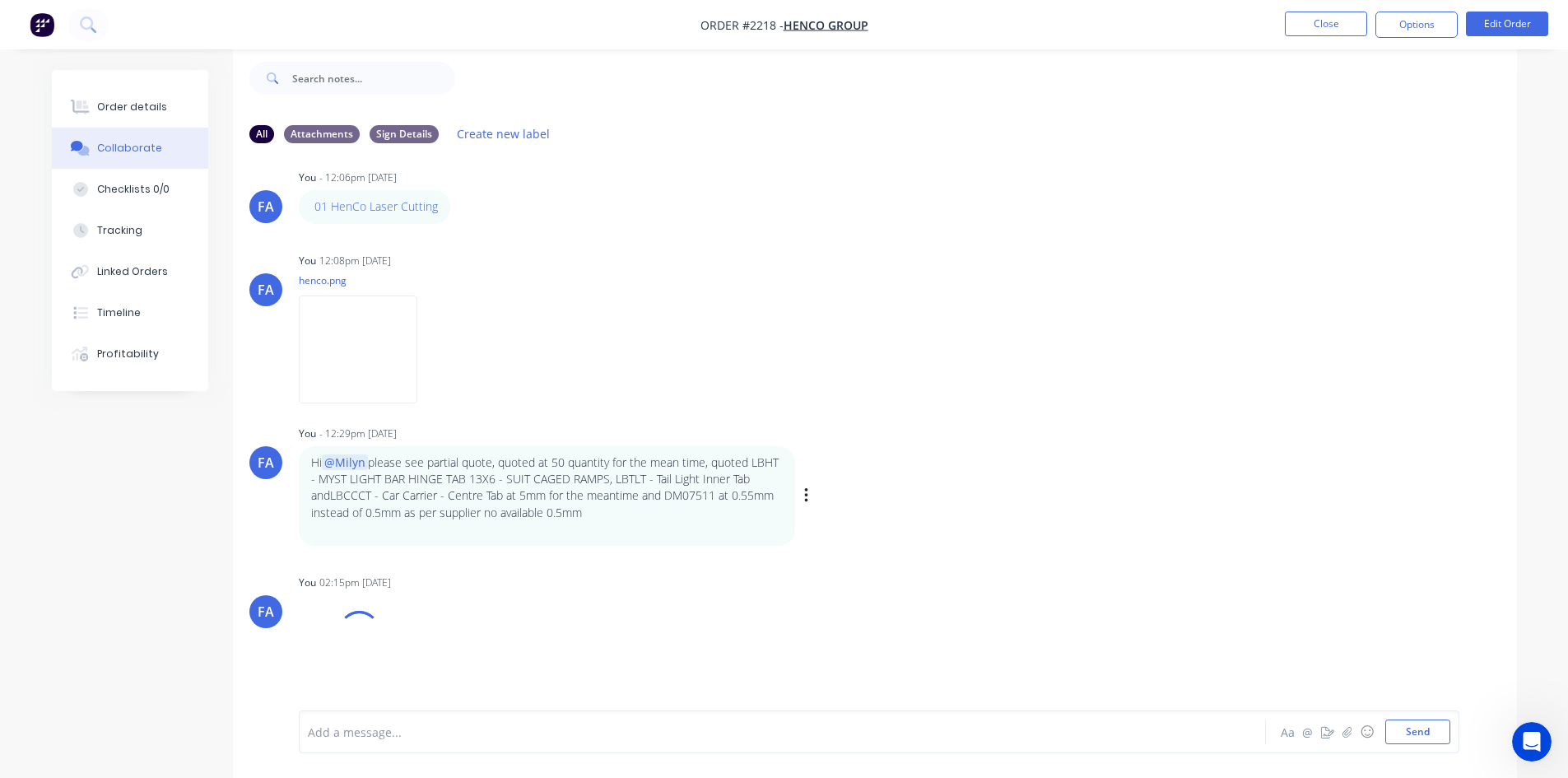
scroll to position [37, 0]
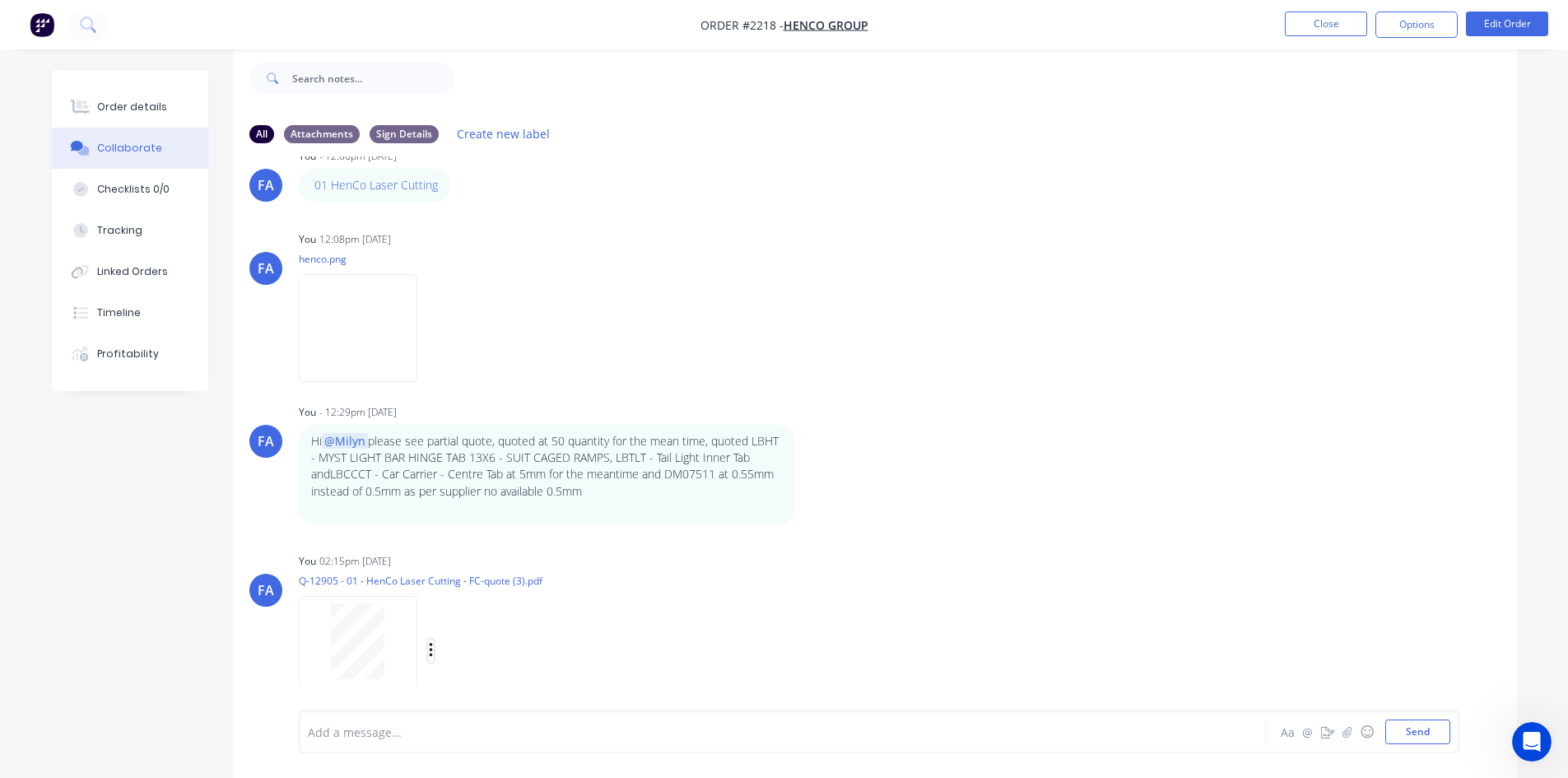
click at [431, 648] on icon "button" at bounding box center [431, 650] width 3 height 15
click at [475, 669] on button "Delete" at bounding box center [539, 664] width 186 height 37
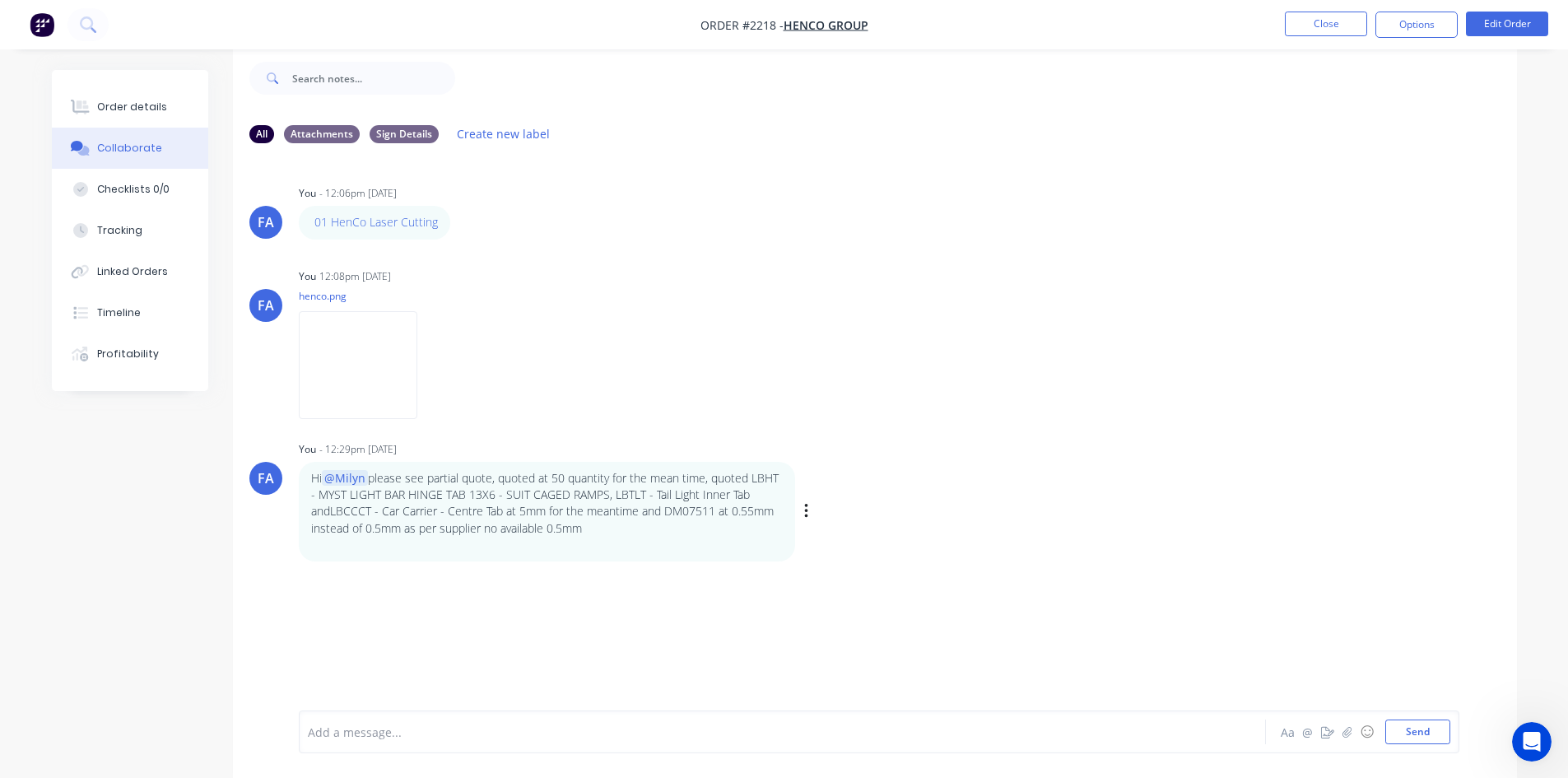
click at [811, 516] on div "Labels Edit Delete" at bounding box center [808, 511] width 10 height 24
click at [806, 518] on icon "button" at bounding box center [806, 511] width 3 height 15
click at [829, 541] on button "Edit" at bounding box center [865, 540] width 104 height 27
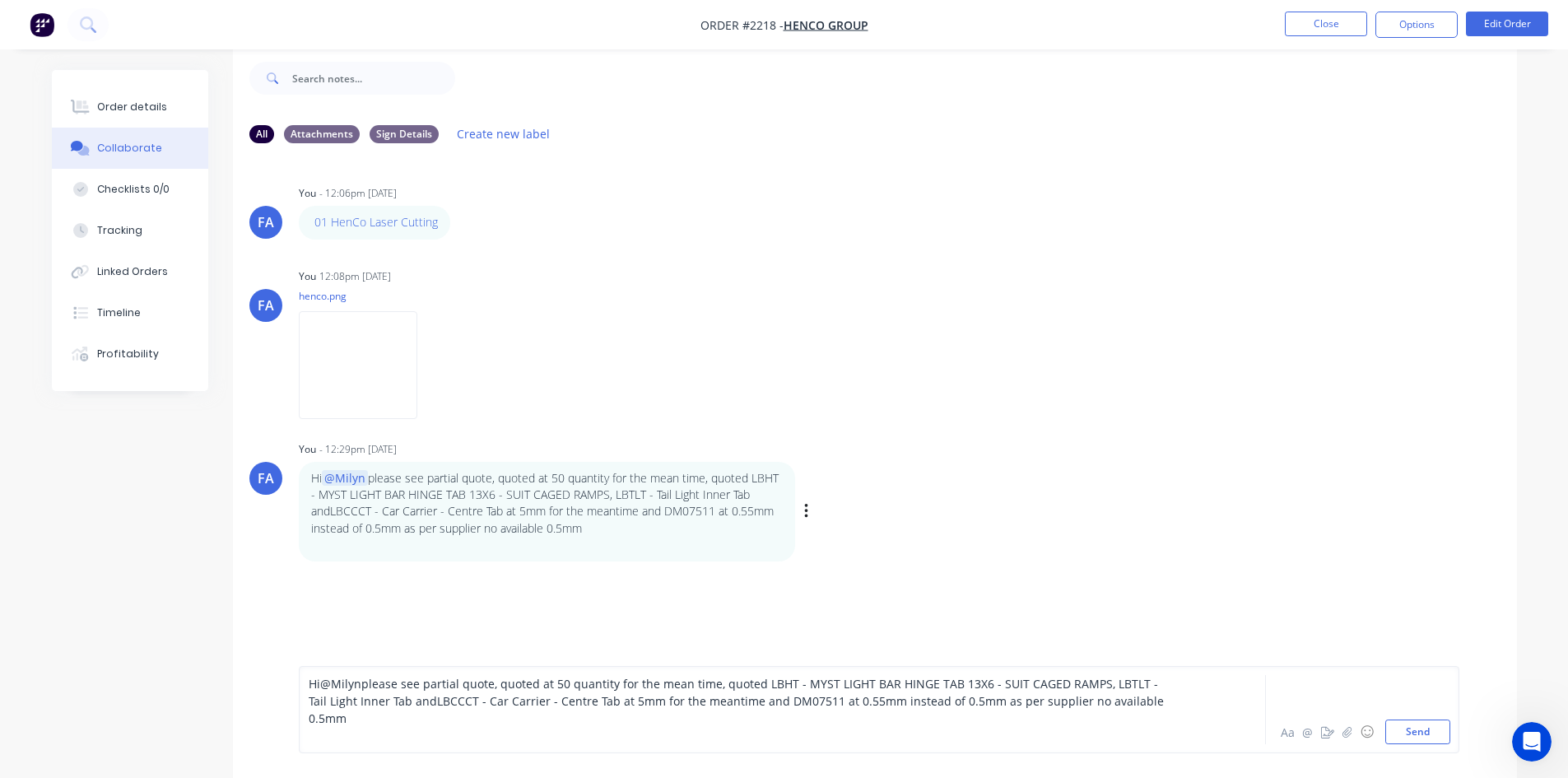
click at [1185, 720] on div "Hi @Milyn please see partial quote, quoted at 50 quantity for the mean time, qu…" at bounding box center [879, 709] width 1143 height 69
click at [1166, 719] on div "Hi @Milyn please see partial quote, quoted at 50 quantity for the mean time, qu…" at bounding box center [879, 709] width 1143 height 69
click at [1160, 717] on div "Hi @Milyn please see partial quote, quoted at 50 quantity for the mean time, qu…" at bounding box center [736, 701] width 856 height 52
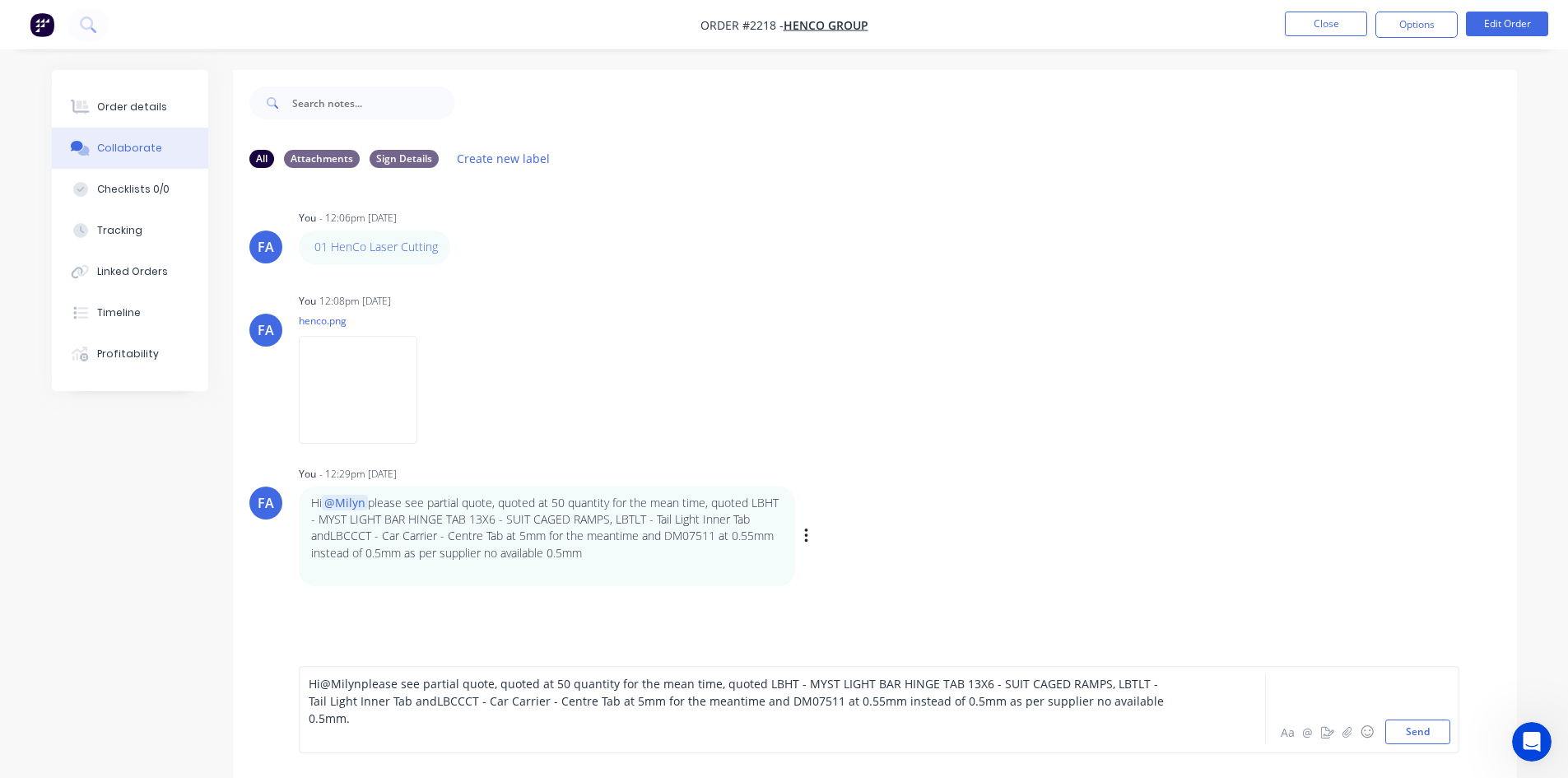
click at [1177, 714] on div "Hi @Milyn please see partial quote, quoted at 50 quantity for the mean time, qu…" at bounding box center [879, 709] width 1143 height 69
click at [1164, 720] on div "Hi @Milyn please see partial quote, quoted at 50 quantity for the mean time, qu…" at bounding box center [736, 701] width 856 height 52
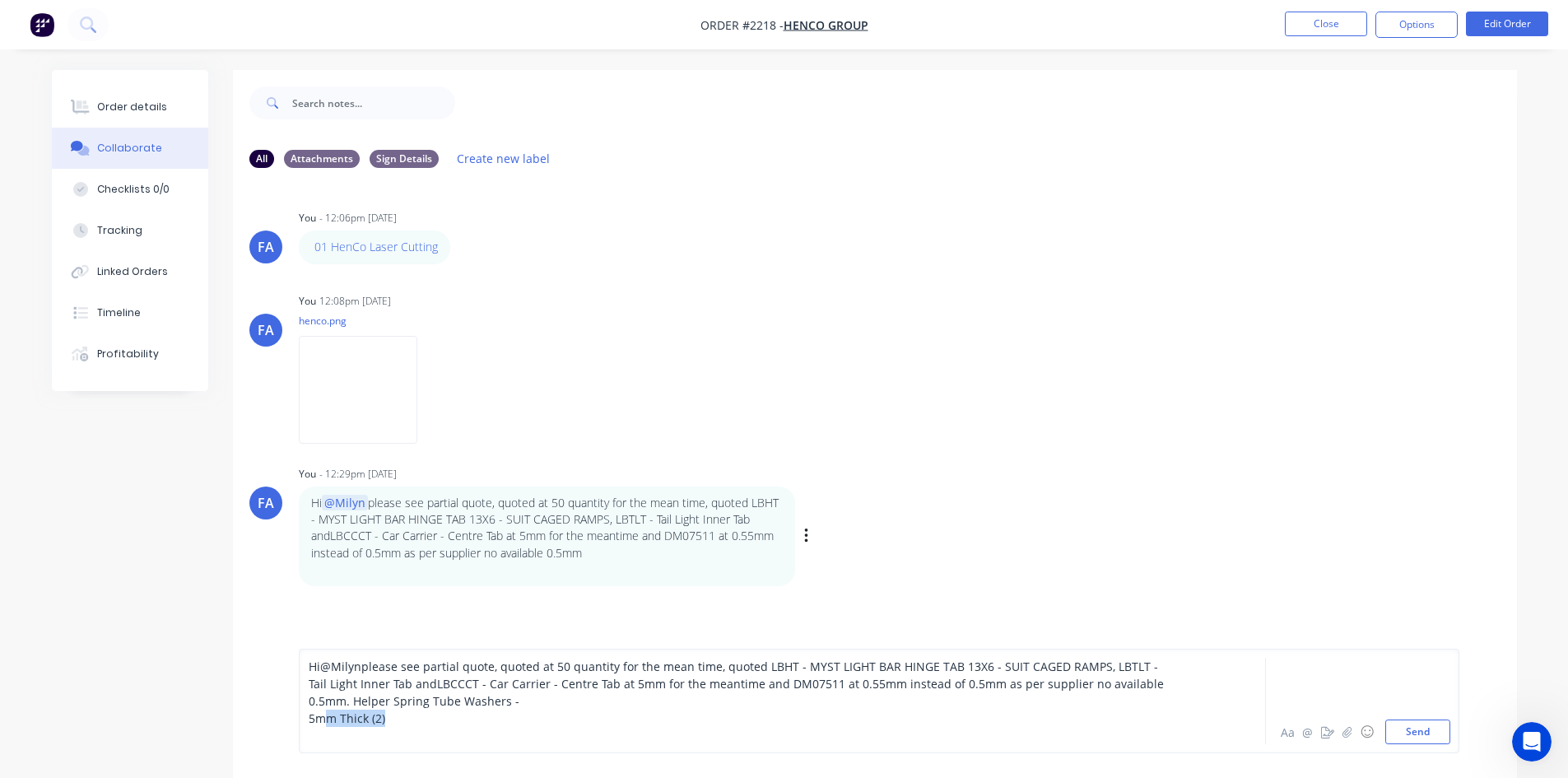
drag, startPoint x: 389, startPoint y: 729, endPoint x: 346, endPoint y: 723, distance: 43.4
click at [325, 724] on div "Hi @Milyn please see partial quote, quoted at 50 quantity for the mean time, qu…" at bounding box center [736, 700] width 856 height 86
click at [394, 724] on div "5mm Thick (2)" at bounding box center [736, 718] width 856 height 17
drag, startPoint x: 355, startPoint y: 721, endPoint x: 309, endPoint y: 720, distance: 46.0
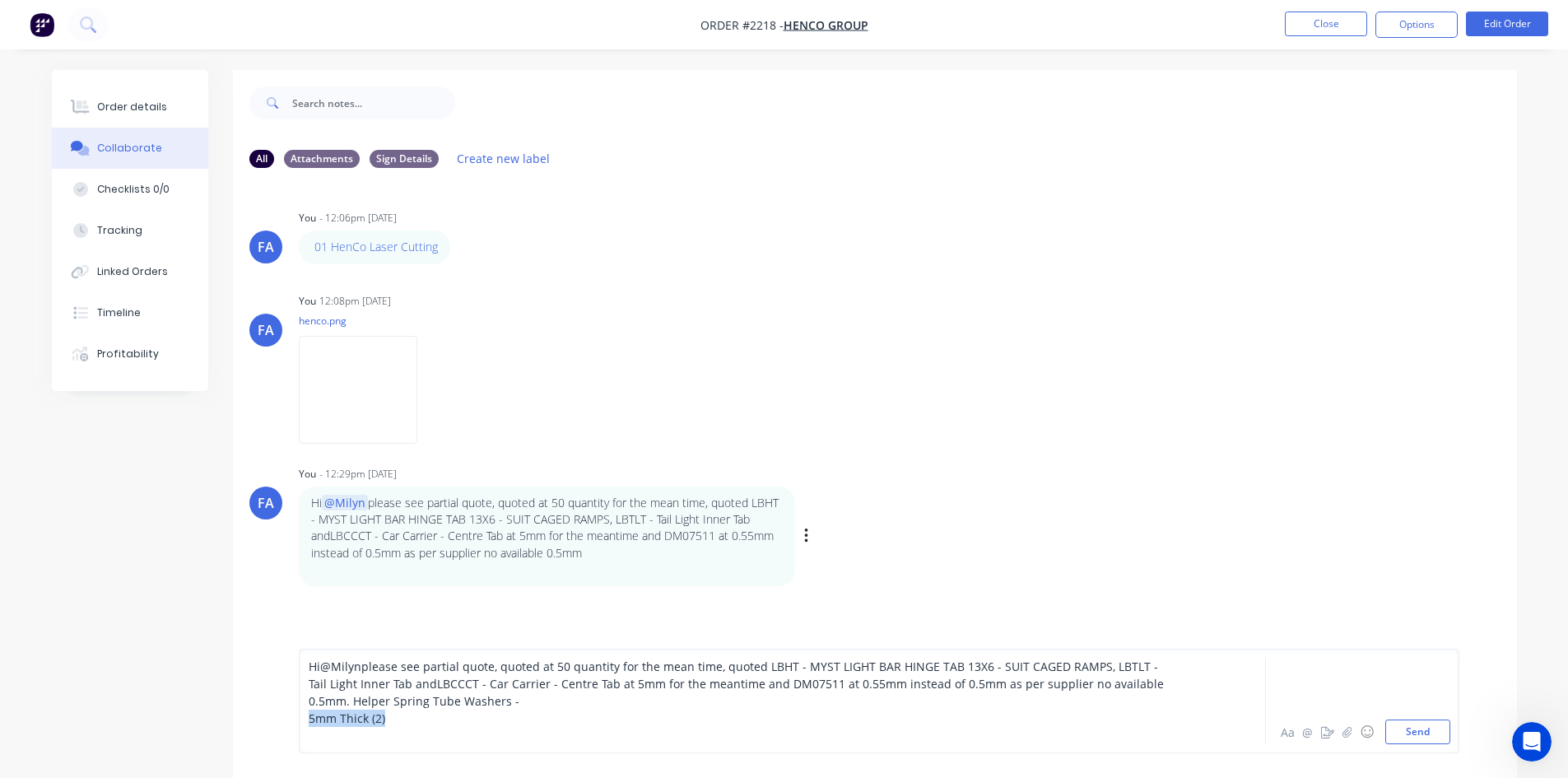
click at [309, 720] on div "5mm Thick (2)" at bounding box center [736, 718] width 856 height 17
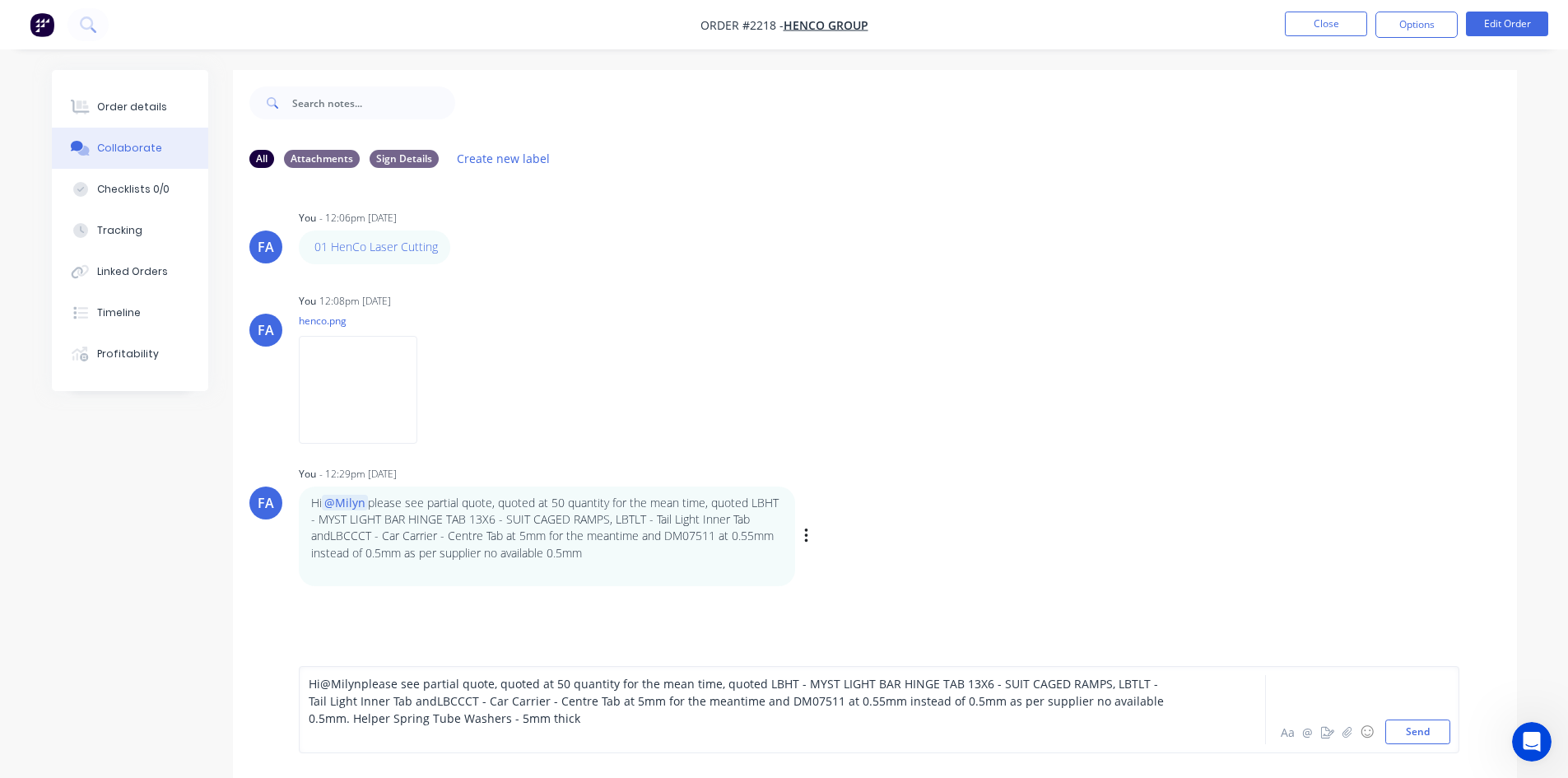
click at [675, 717] on div "Hi @Milyn please see partial quote, quoted at 50 quantity for the mean time, qu…" at bounding box center [736, 701] width 856 height 52
click at [896, 720] on div "Hi @Milyn please see partial quote, quoted at 50 quantity for the mean time, qu…" at bounding box center [736, 701] width 856 height 52
click at [1160, 701] on span "please see partial quote, quoted at 50 quantity for the mean time, quoted LBHT …" at bounding box center [737, 701] width 859 height 51
click at [944, 718] on div "Hi @Milyn please see partial quote, quoted at 50 quantity for the mean time, qu…" at bounding box center [736, 701] width 856 height 52
click at [862, 720] on span "please see partial quote, quoted at 50 quantity for the mean time, quoted LBHT …" at bounding box center [737, 701] width 859 height 51
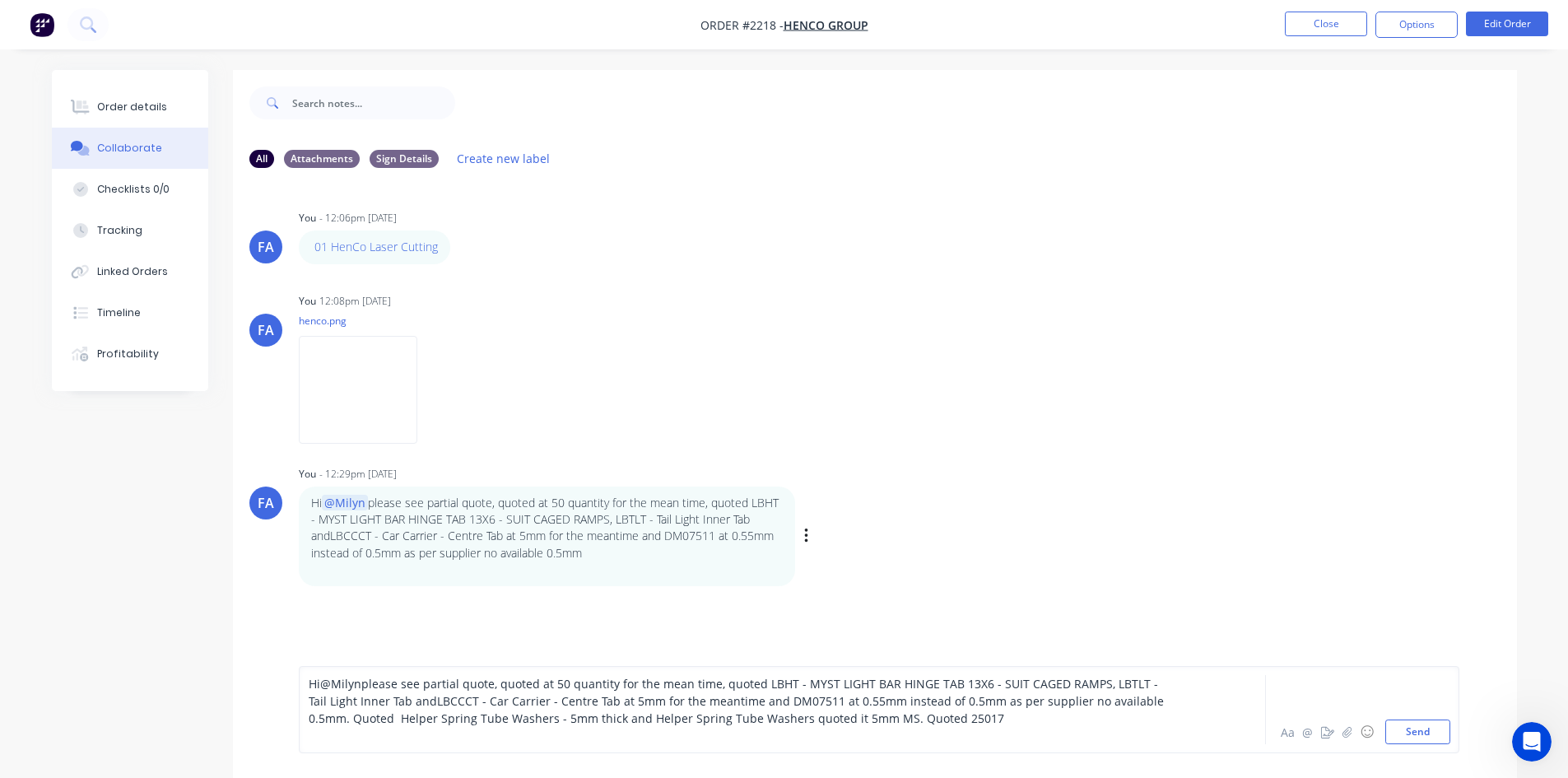
click at [981, 717] on div "Hi @Milyn please see partial quote, quoted at 50 quantity for the mean time, qu…" at bounding box center [736, 701] width 856 height 52
click at [969, 718] on div "Hi @Milyn please see partial quote, quoted at 50 quantity for the mean time, qu…" at bounding box center [736, 701] width 856 height 52
click at [1066, 723] on div "Hi @Milyn please see partial quote, quoted at 50 quantity for the mean time, qu…" at bounding box center [736, 701] width 856 height 52
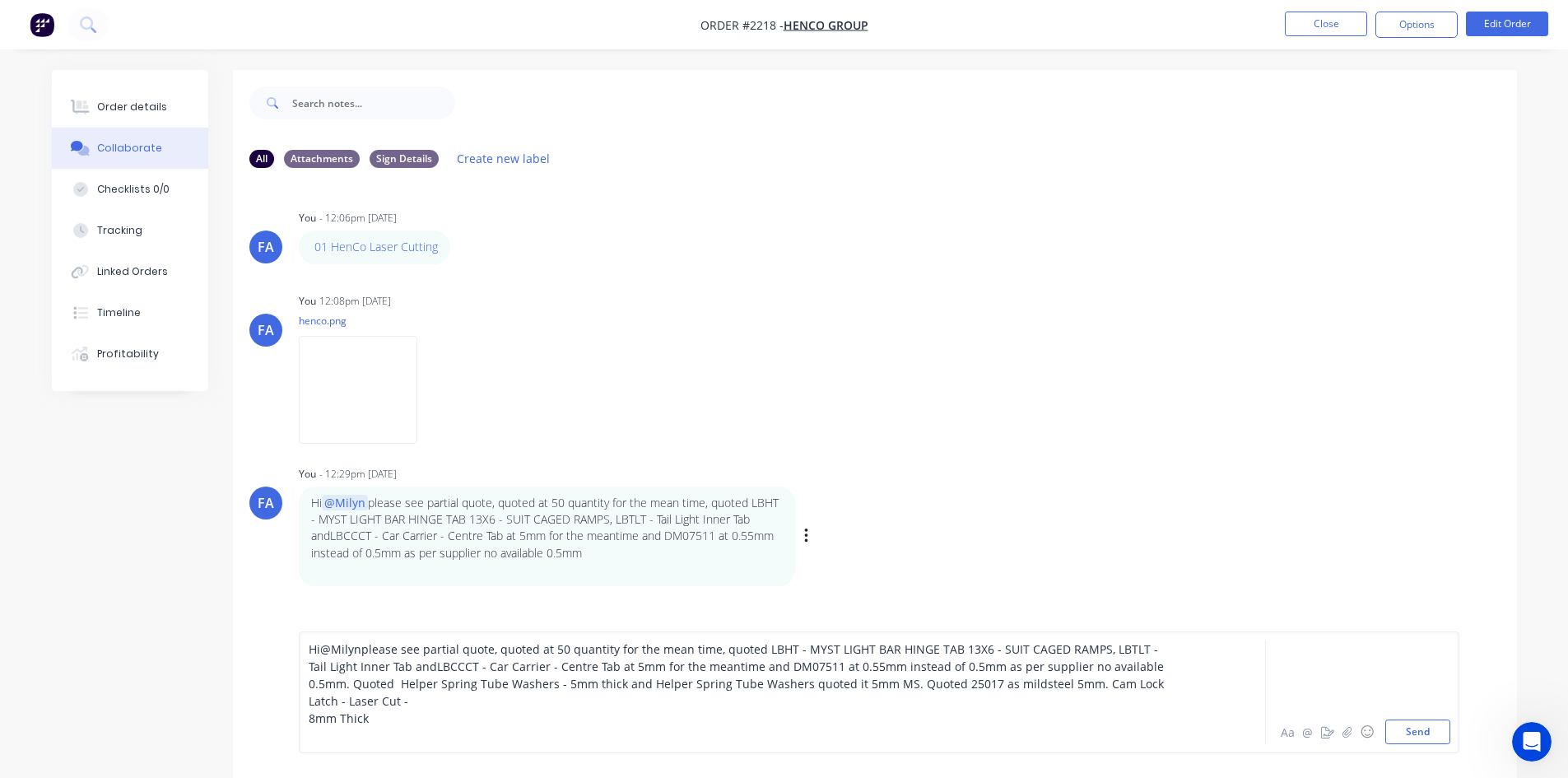
click at [309, 713] on span "8mm Thick" at bounding box center [338, 718] width 60 height 16
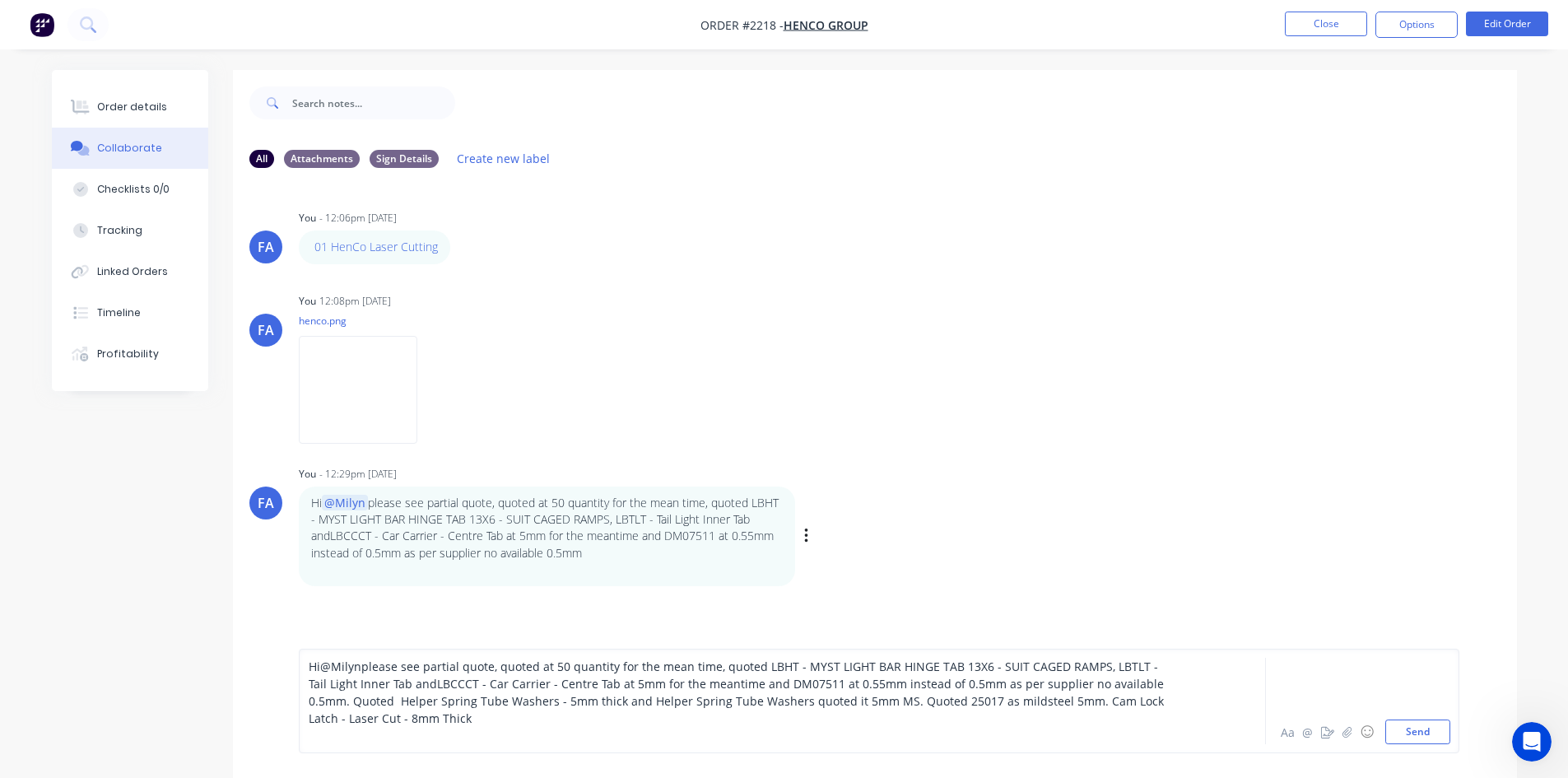
click at [424, 708] on div "Hi @Milyn please see partial quote, quoted at 50 quantity for the mean time, qu…" at bounding box center [736, 692] width 856 height 69
click at [424, 720] on div "Hi @Milyn please see partial quote, quoted at 50 quantity for the mean time, qu…" at bounding box center [736, 692] width 856 height 69
click at [416, 719] on div "Hi @Milyn please see partial quote, quoted at 50 quantity for the mean time, qu…" at bounding box center [736, 692] width 856 height 69
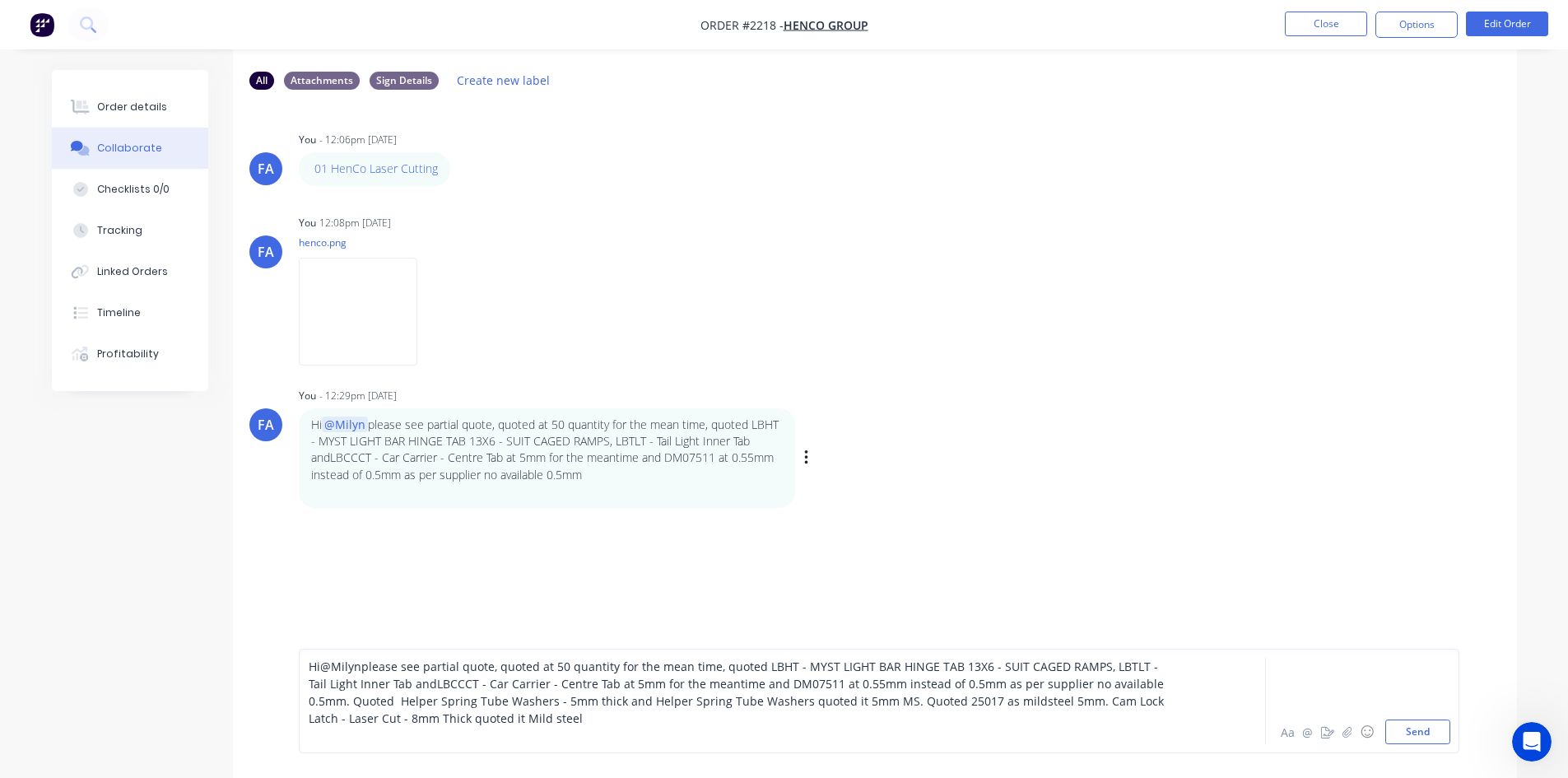
scroll to position [82, 0]
click at [557, 701] on span "please see partial quote, quoted at 50 quantity for the mean time, quoted LBHT …" at bounding box center [737, 692] width 859 height 67
click at [525, 711] on div "Hi @Milyn please see partial quote, quoted at 50 quantity for the mean time, qu…" at bounding box center [736, 692] width 856 height 69
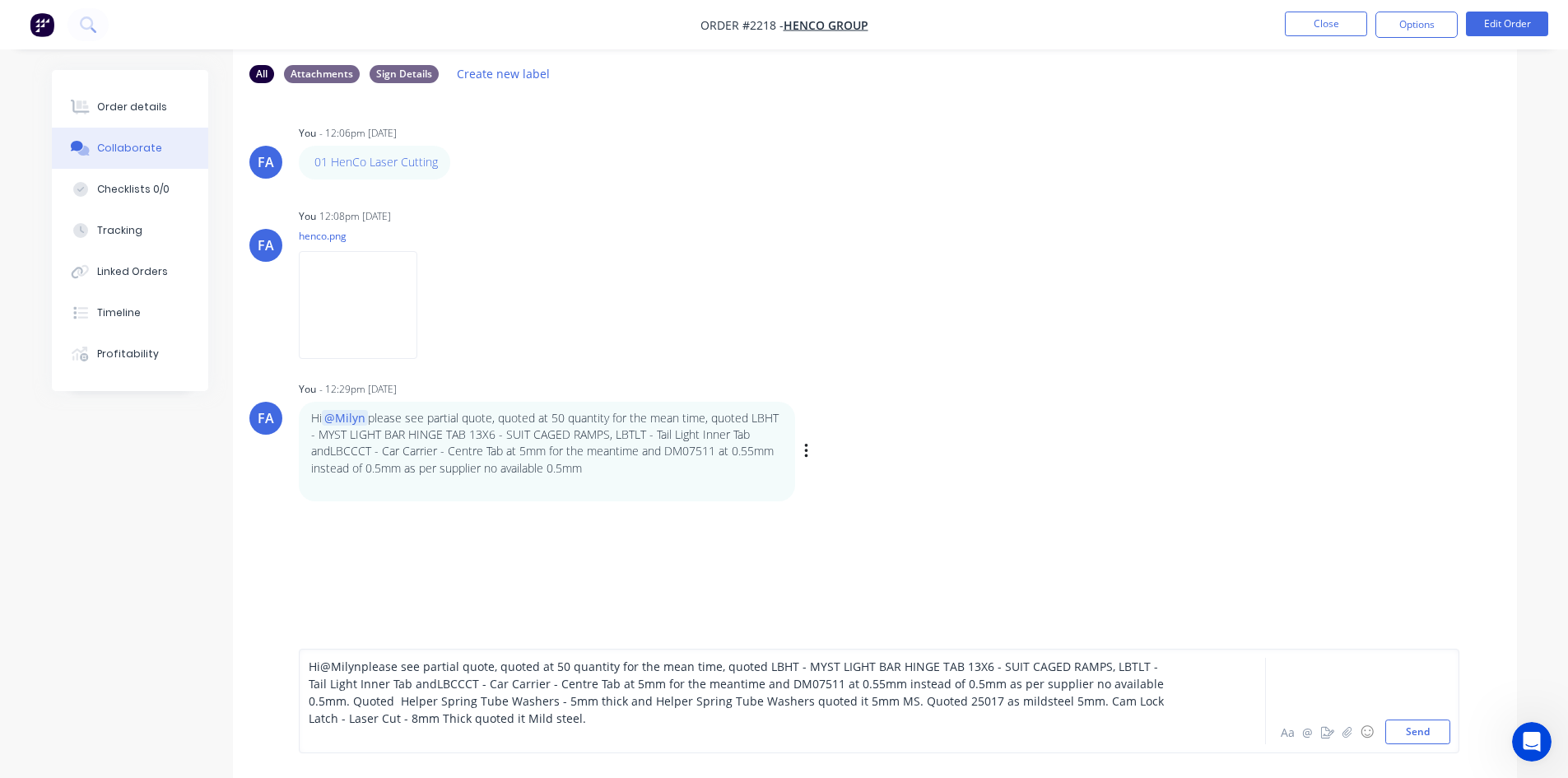
scroll to position [86, 0]
click at [1408, 735] on button "Send" at bounding box center [1418, 732] width 65 height 24
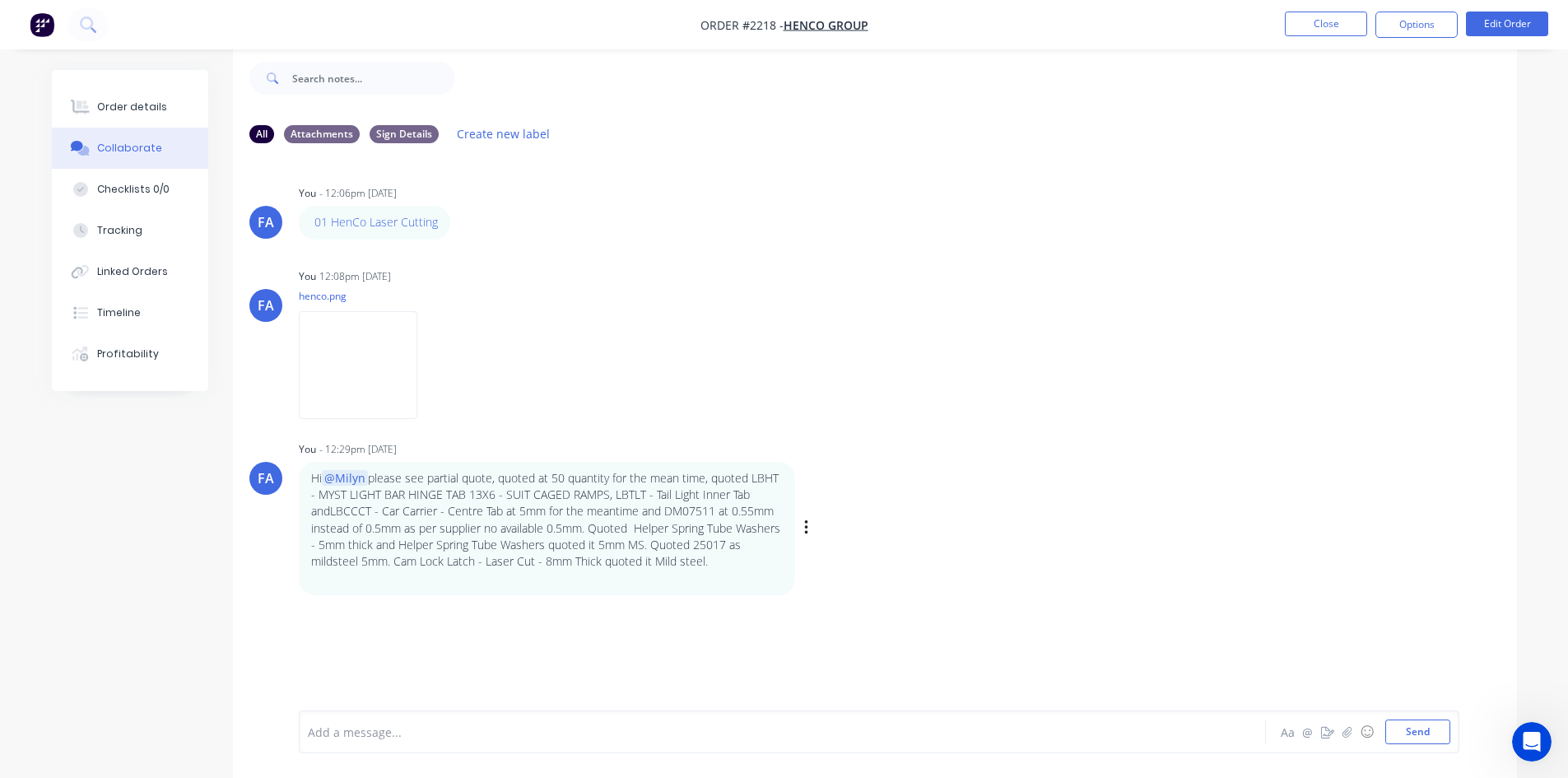
click at [672, 557] on p "Hi @Milyn please see partial quote, quoted at 50 quantity for the mean time, qu…" at bounding box center [546, 519] width 472 height 100
click at [1344, 728] on icon "button" at bounding box center [1347, 731] width 10 height 11
click at [1352, 732] on icon "button" at bounding box center [1347, 731] width 10 height 11
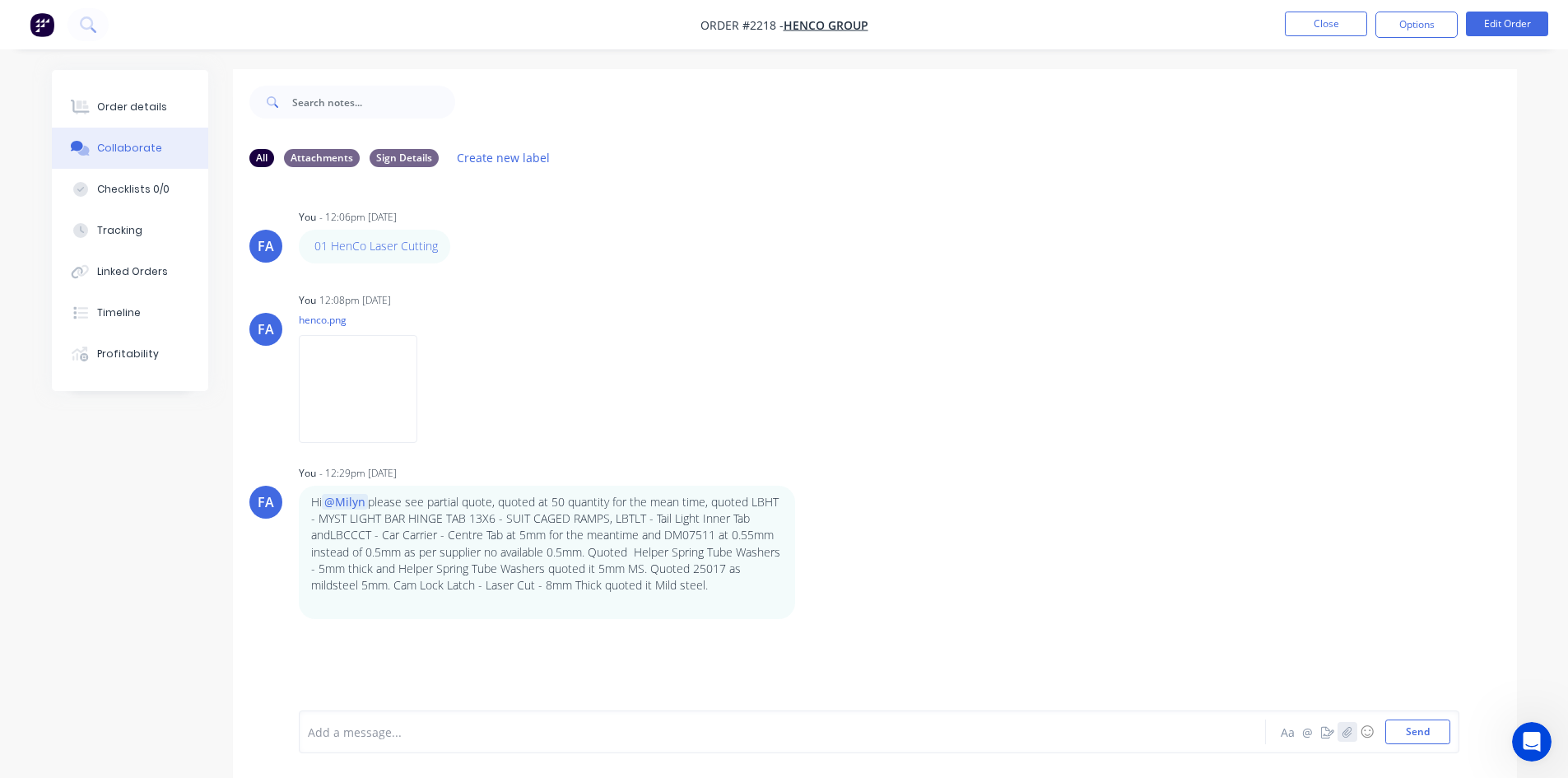
scroll to position [0, 0]
click at [1411, 737] on button "Send" at bounding box center [1418, 732] width 65 height 24
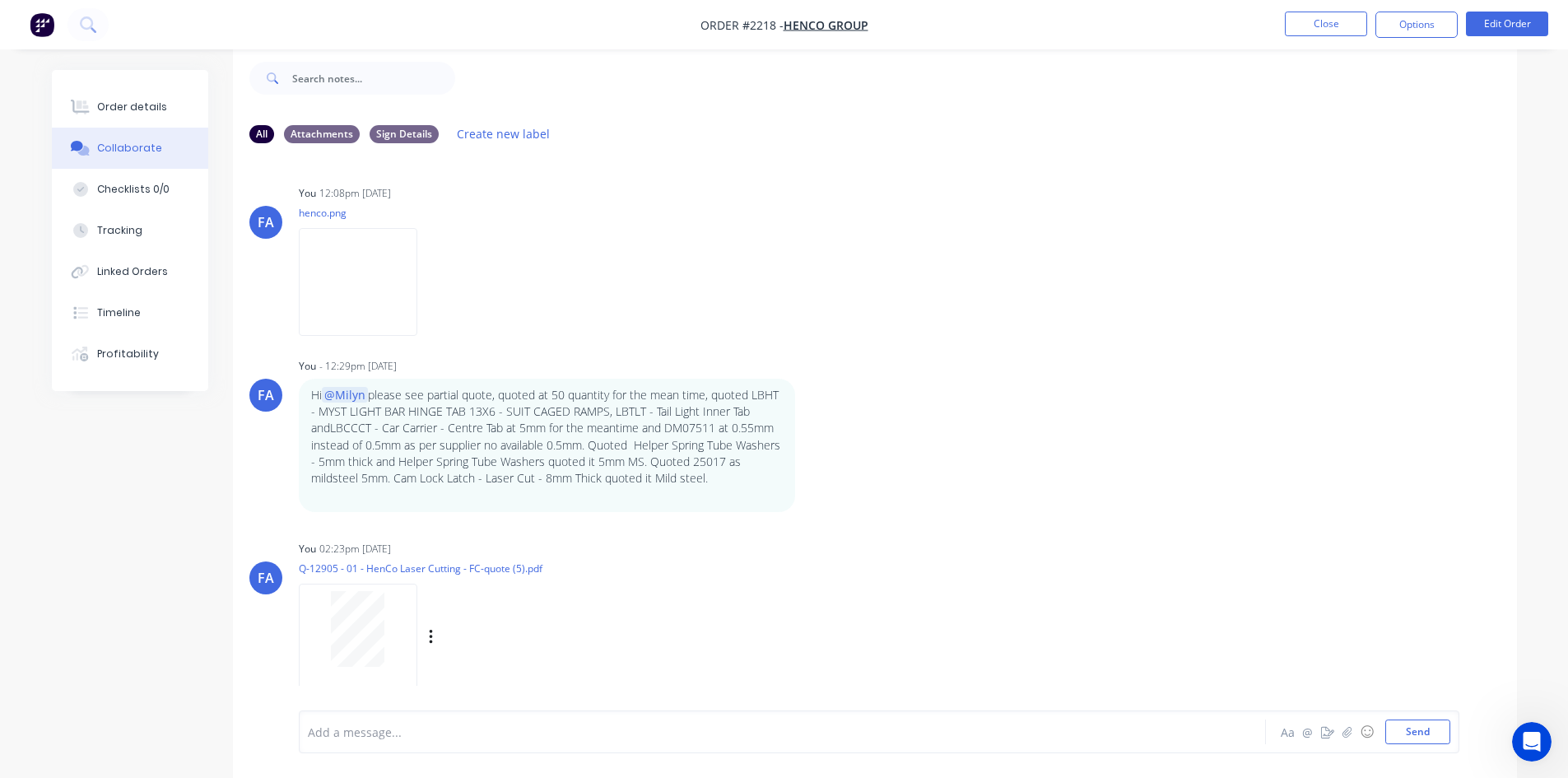
scroll to position [97, 0]
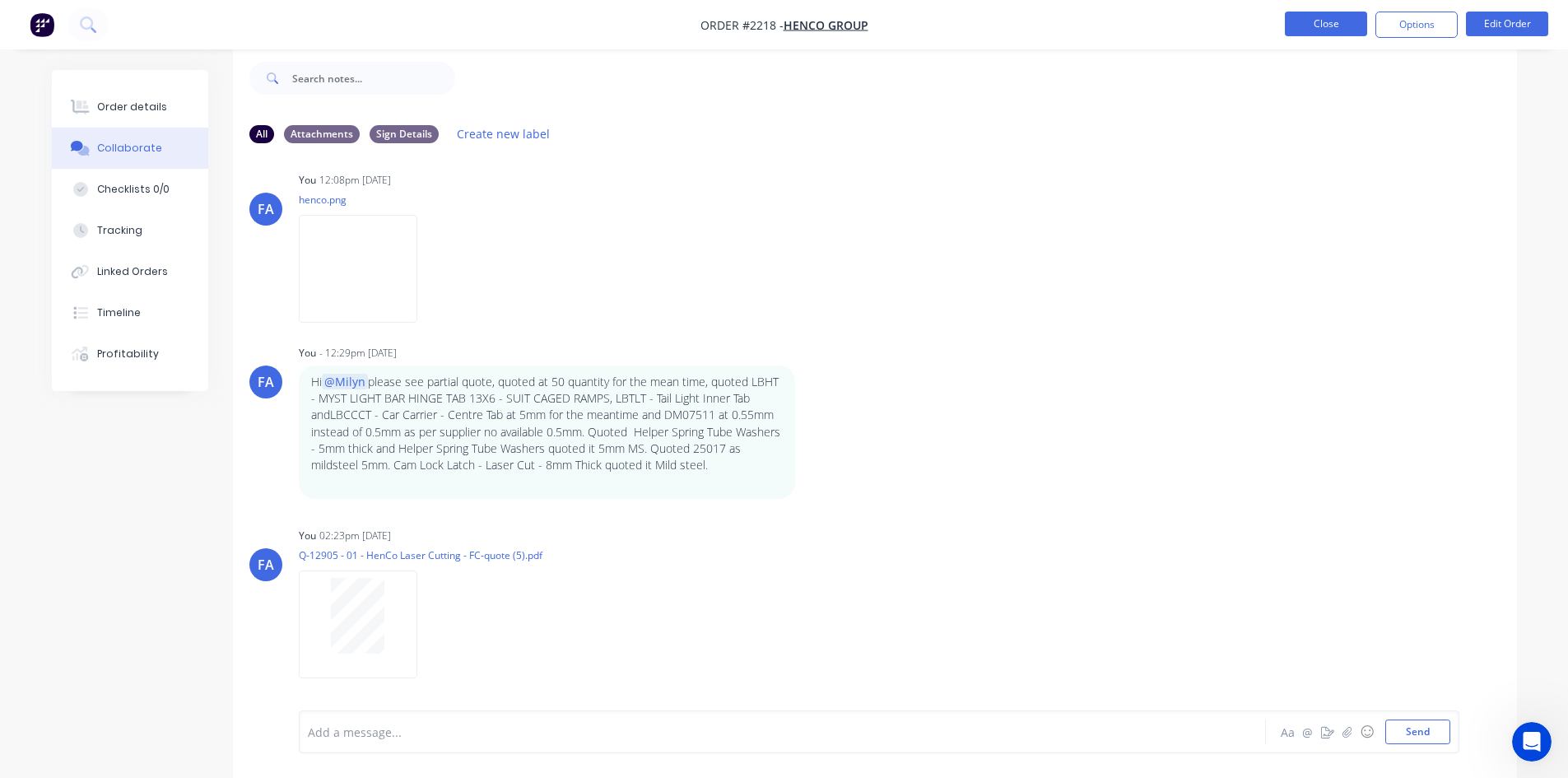
click at [1325, 24] on button "Close" at bounding box center [1327, 24] width 82 height 24
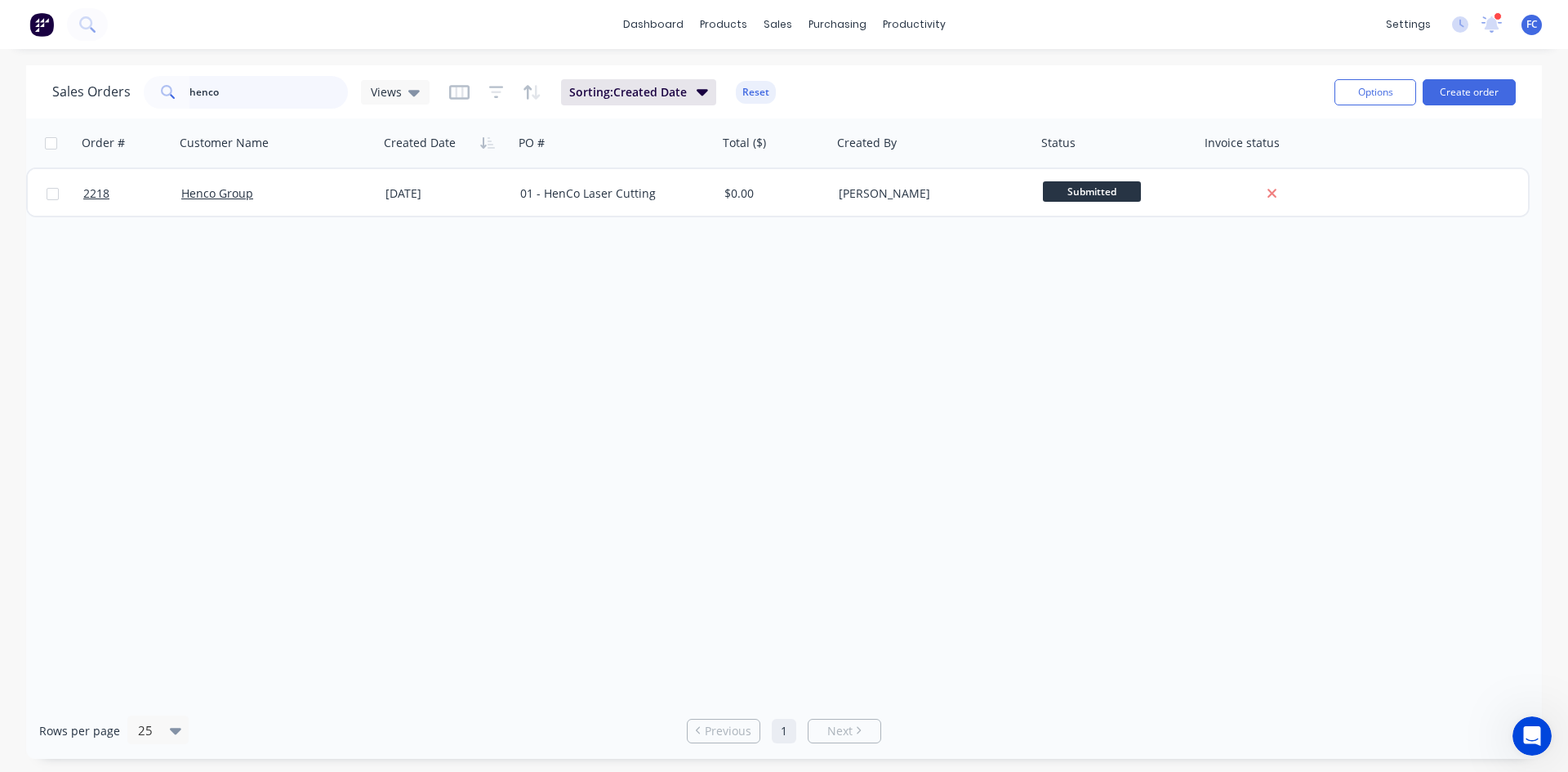
drag, startPoint x: 286, startPoint y: 97, endPoint x: 64, endPoint y: 97, distance: 222.0
click at [67, 97] on div "Sales Orders henco Views" at bounding box center [240, 93] width 377 height 33
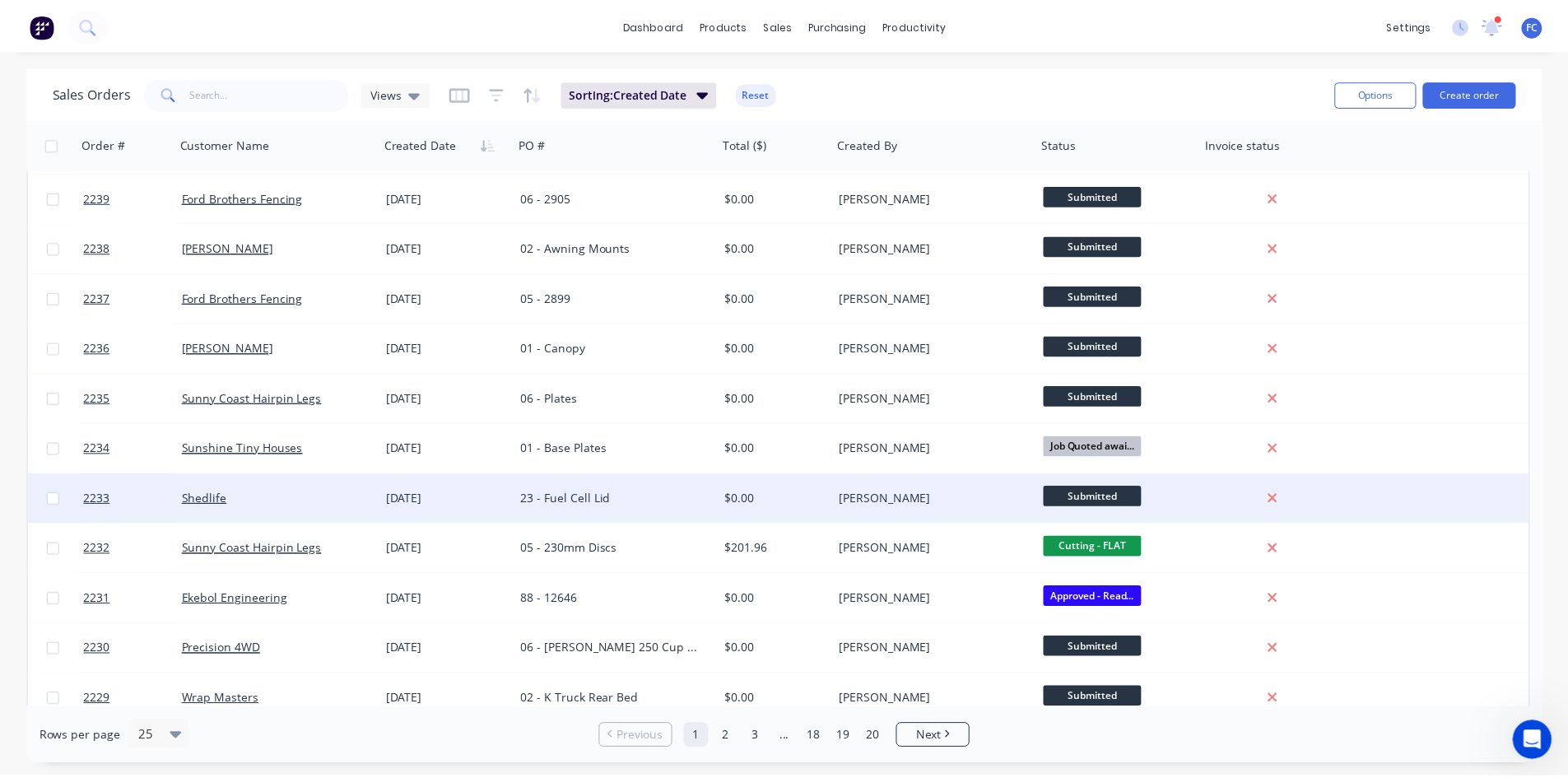
scroll to position [165, 0]
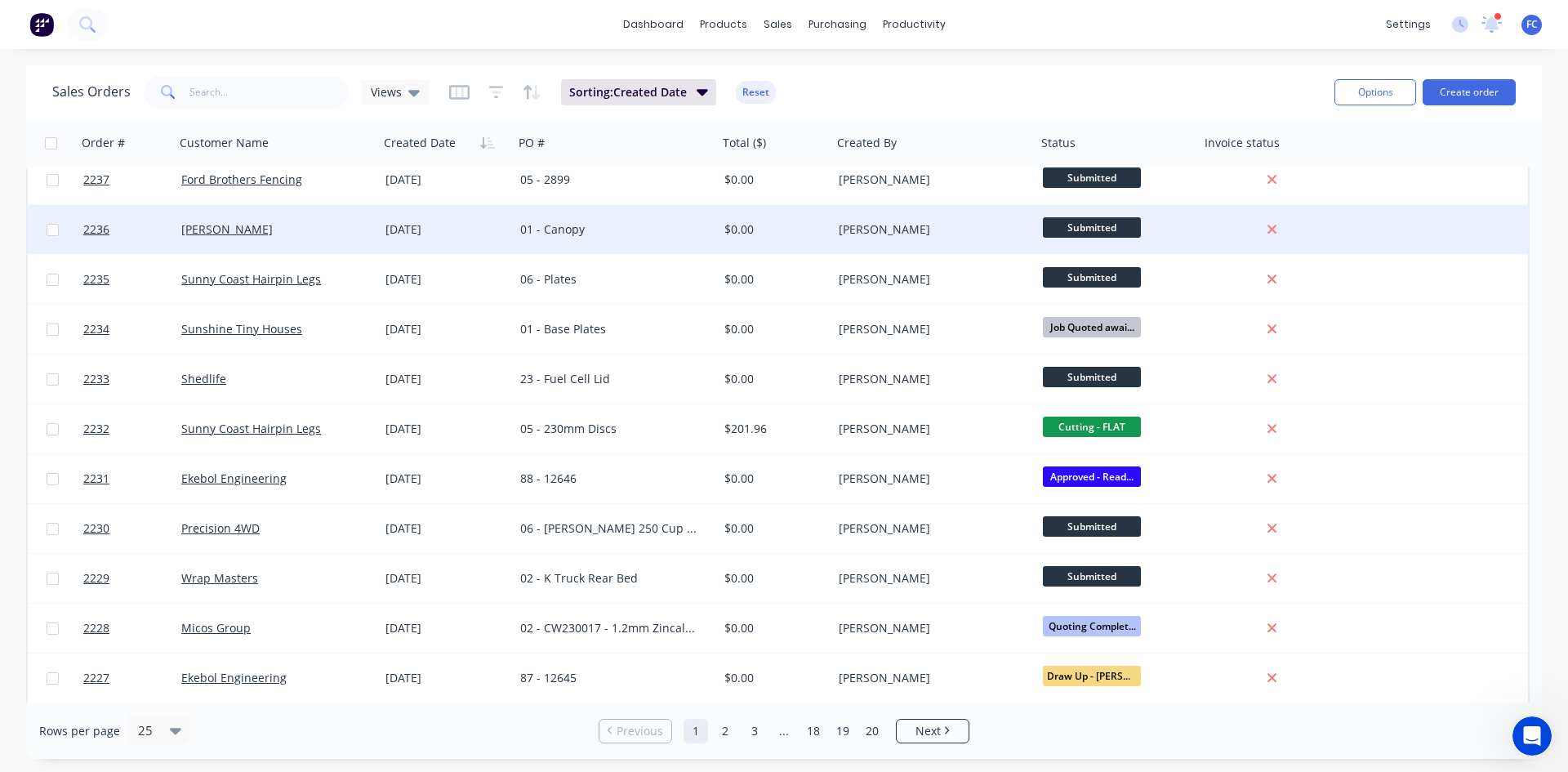
click at [417, 237] on div "[DATE]" at bounding box center [446, 229] width 122 height 16
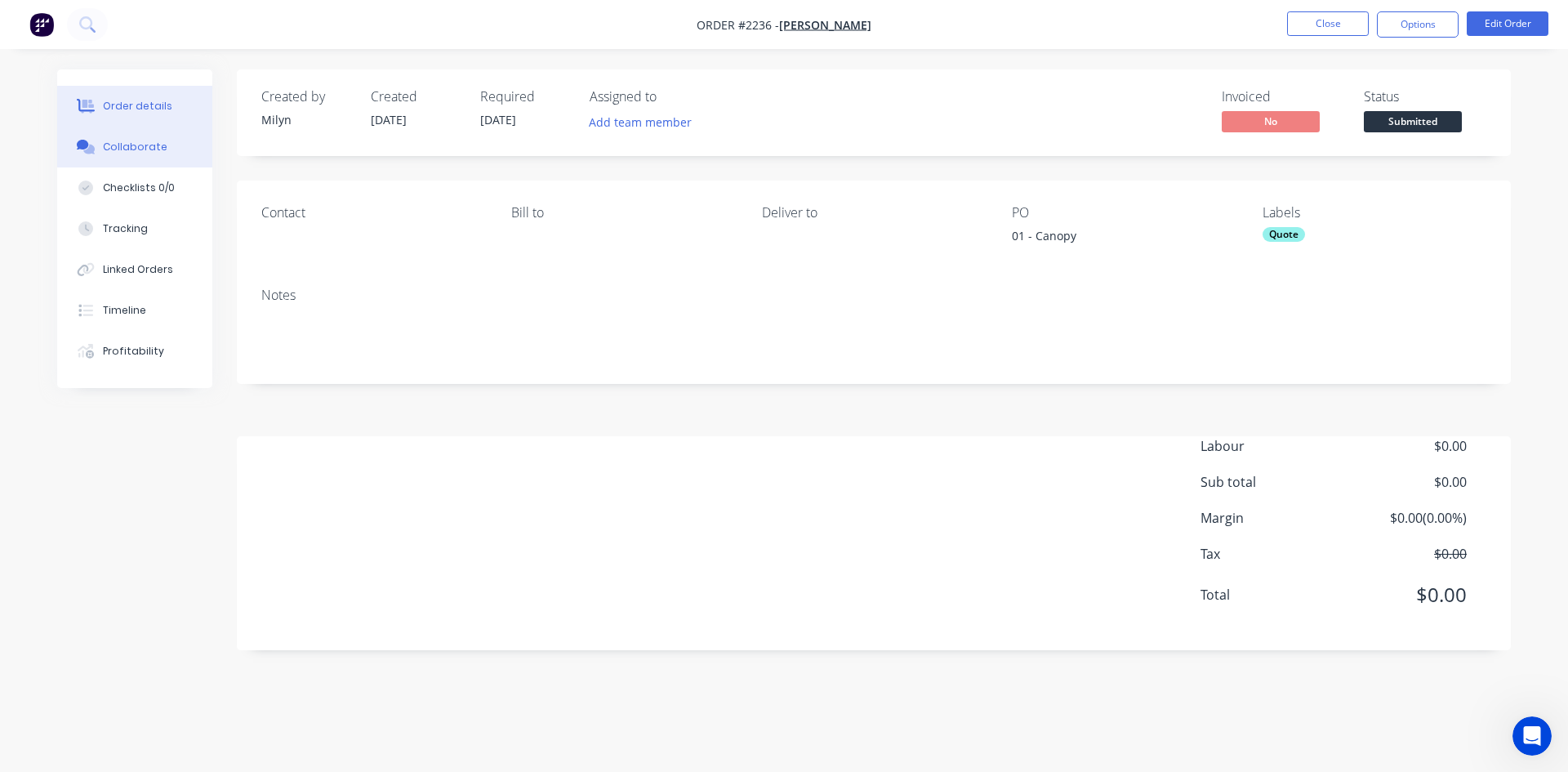
click at [148, 151] on div "Collaborate" at bounding box center [135, 147] width 65 height 15
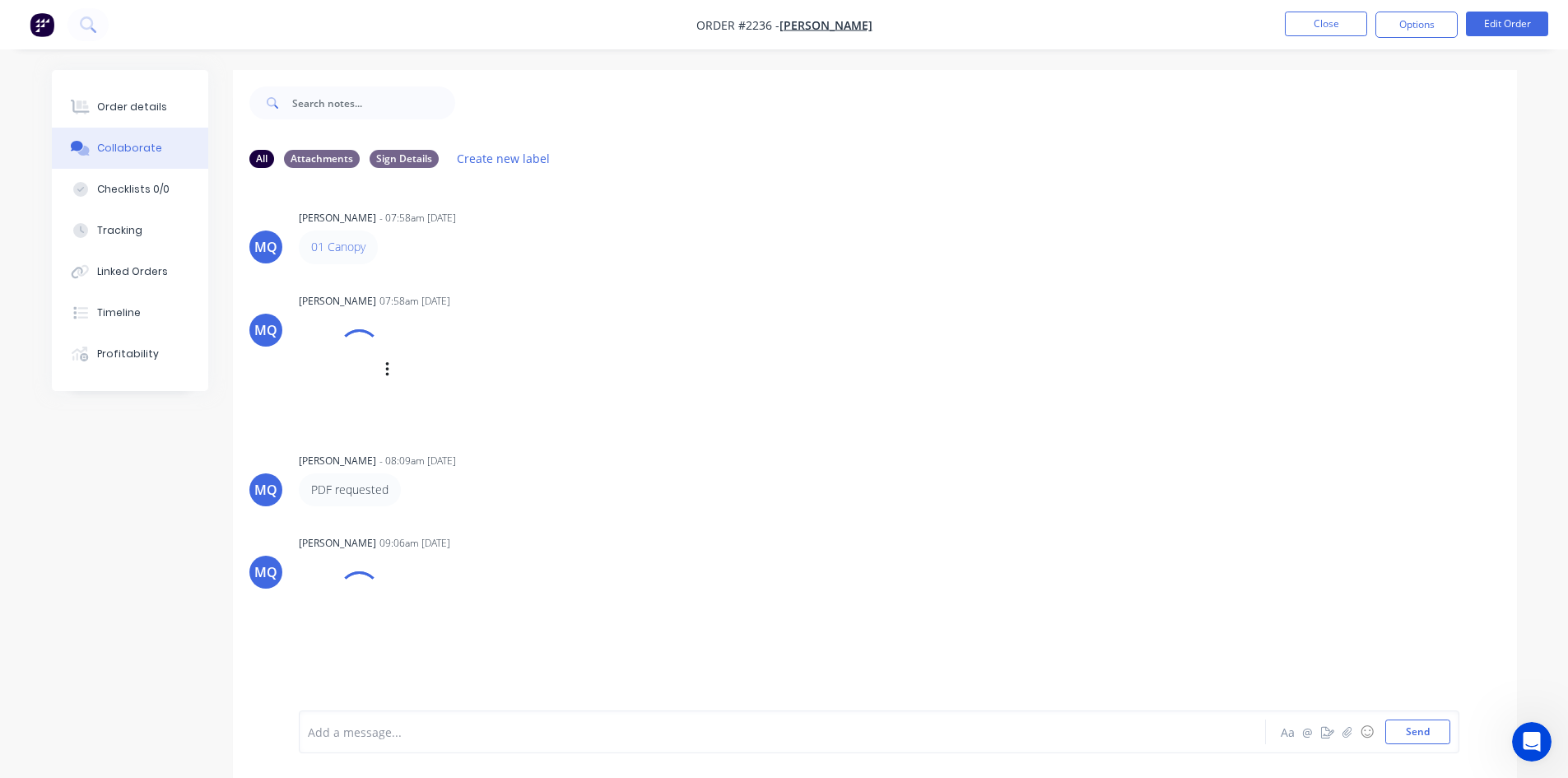
scroll to position [24, 0]
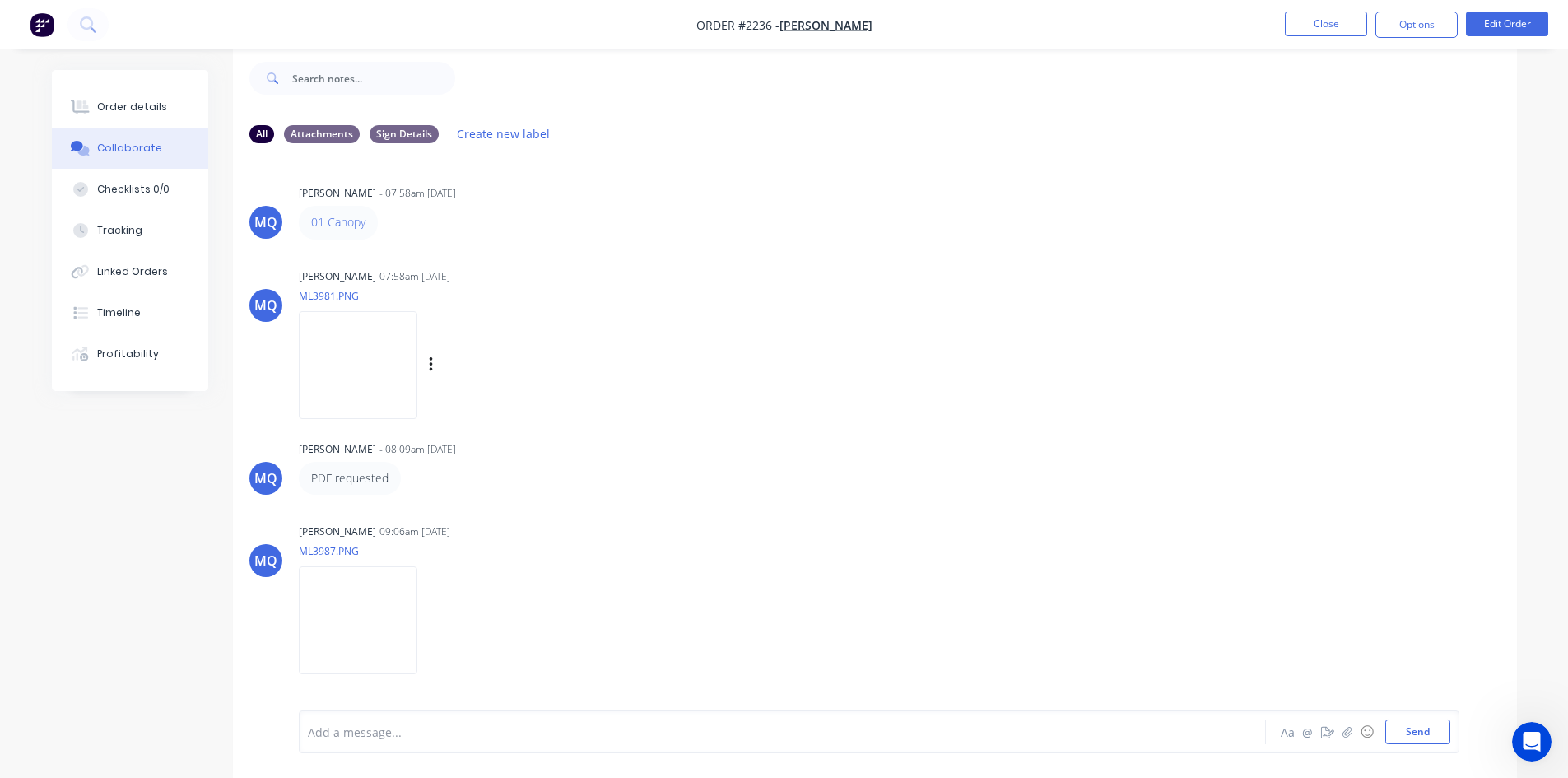
click at [372, 357] on img at bounding box center [358, 365] width 119 height 108
click at [132, 109] on div "Order details" at bounding box center [132, 106] width 70 height 15
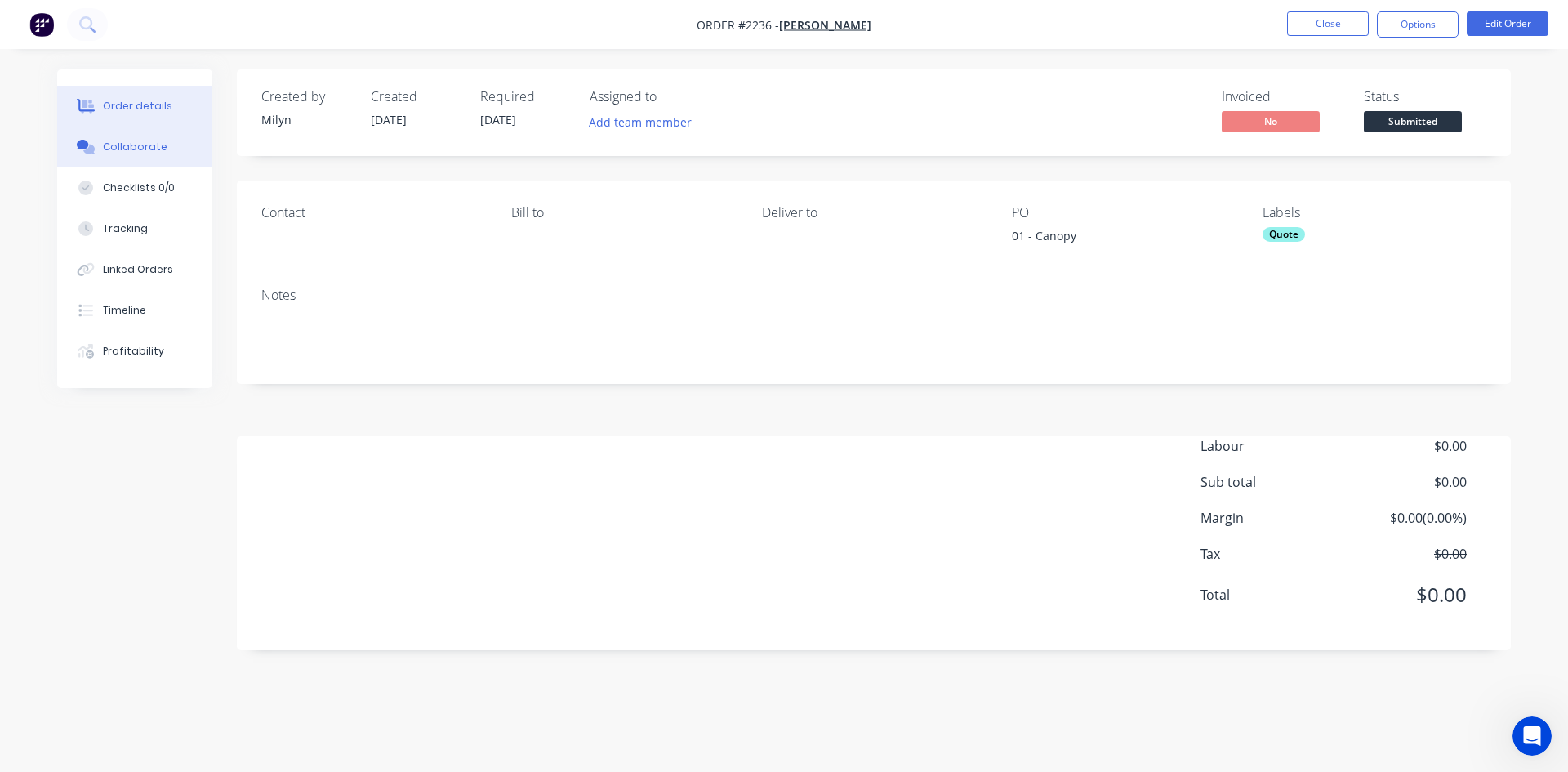
click at [151, 135] on button "Collaborate" at bounding box center [134, 146] width 155 height 41
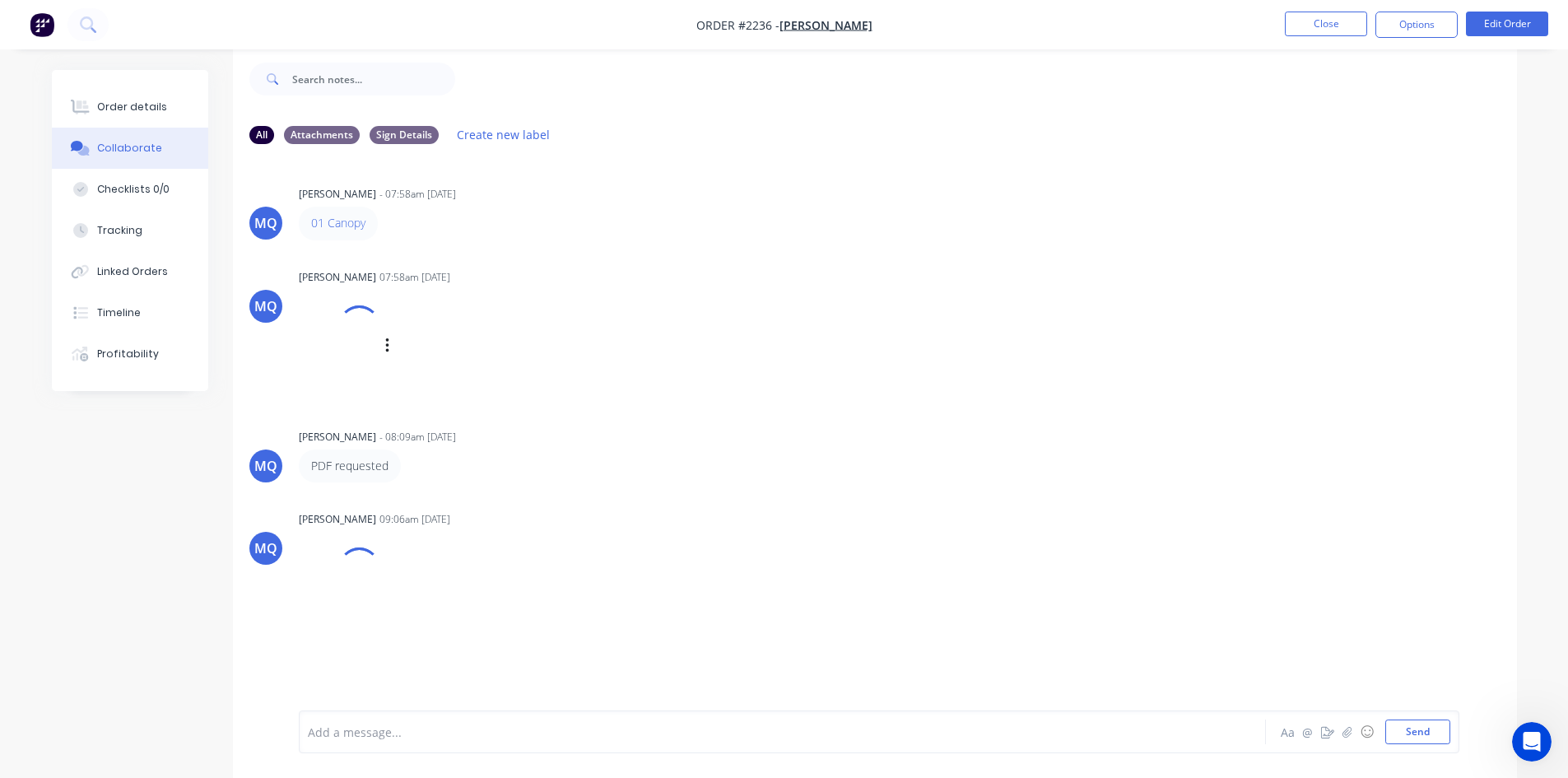
scroll to position [24, 0]
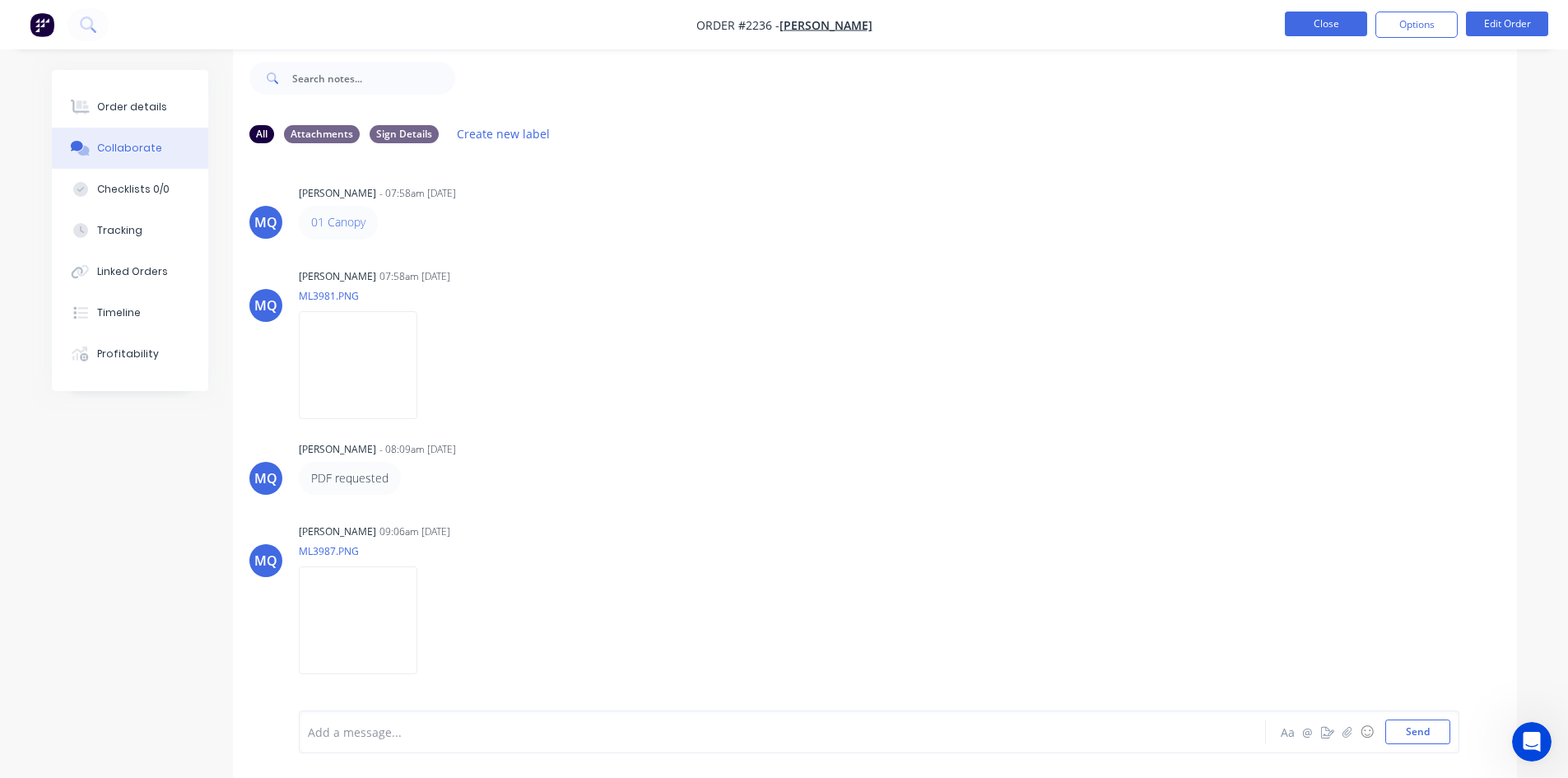
click at [1307, 23] on button "Close" at bounding box center [1327, 24] width 82 height 24
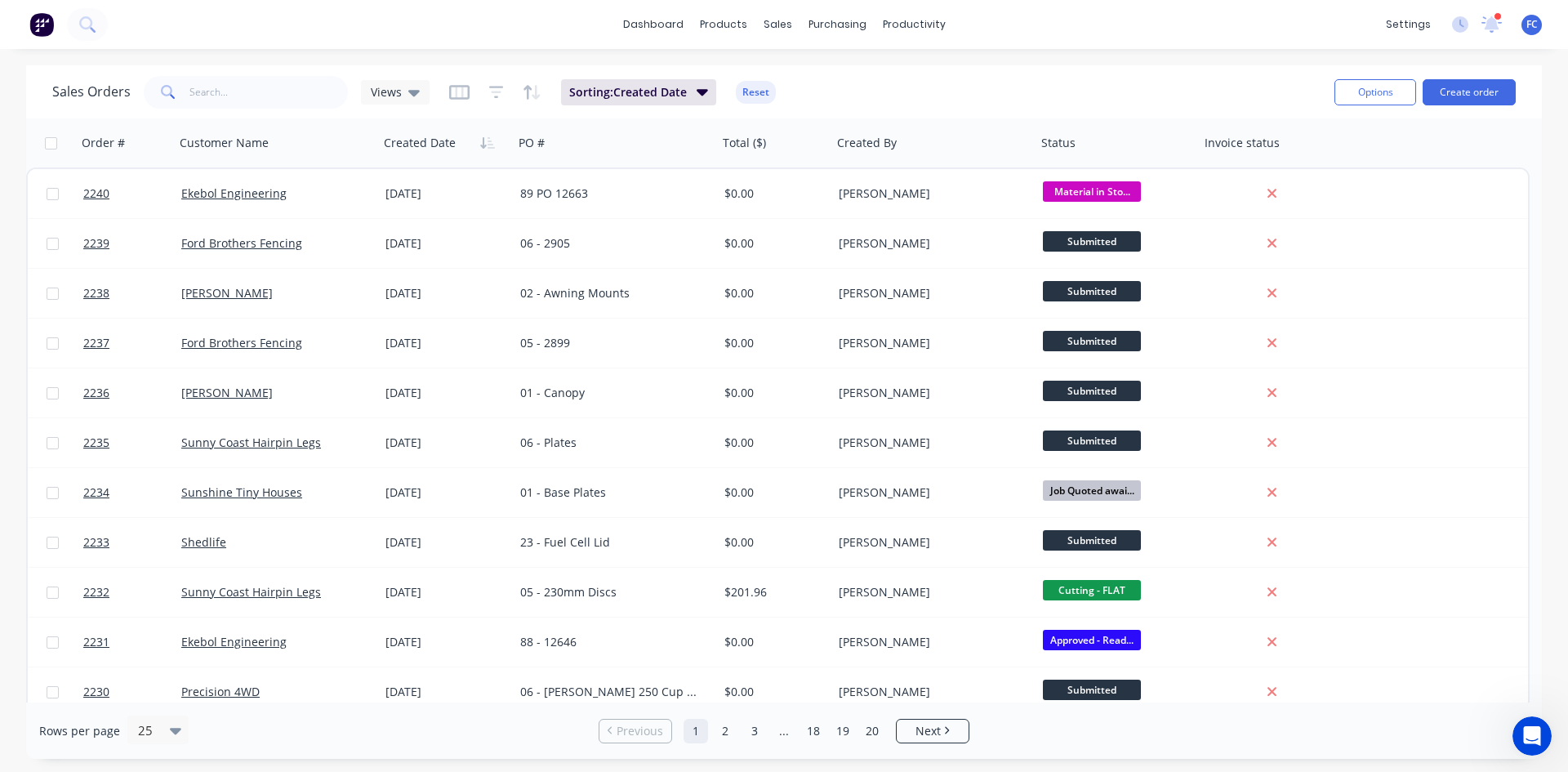
click at [1501, 10] on div "dashboard products sales purchasing productivity dashboard products Product Cat…" at bounding box center [784, 24] width 1568 height 49
click at [1489, 16] on div at bounding box center [1492, 24] width 21 height 24
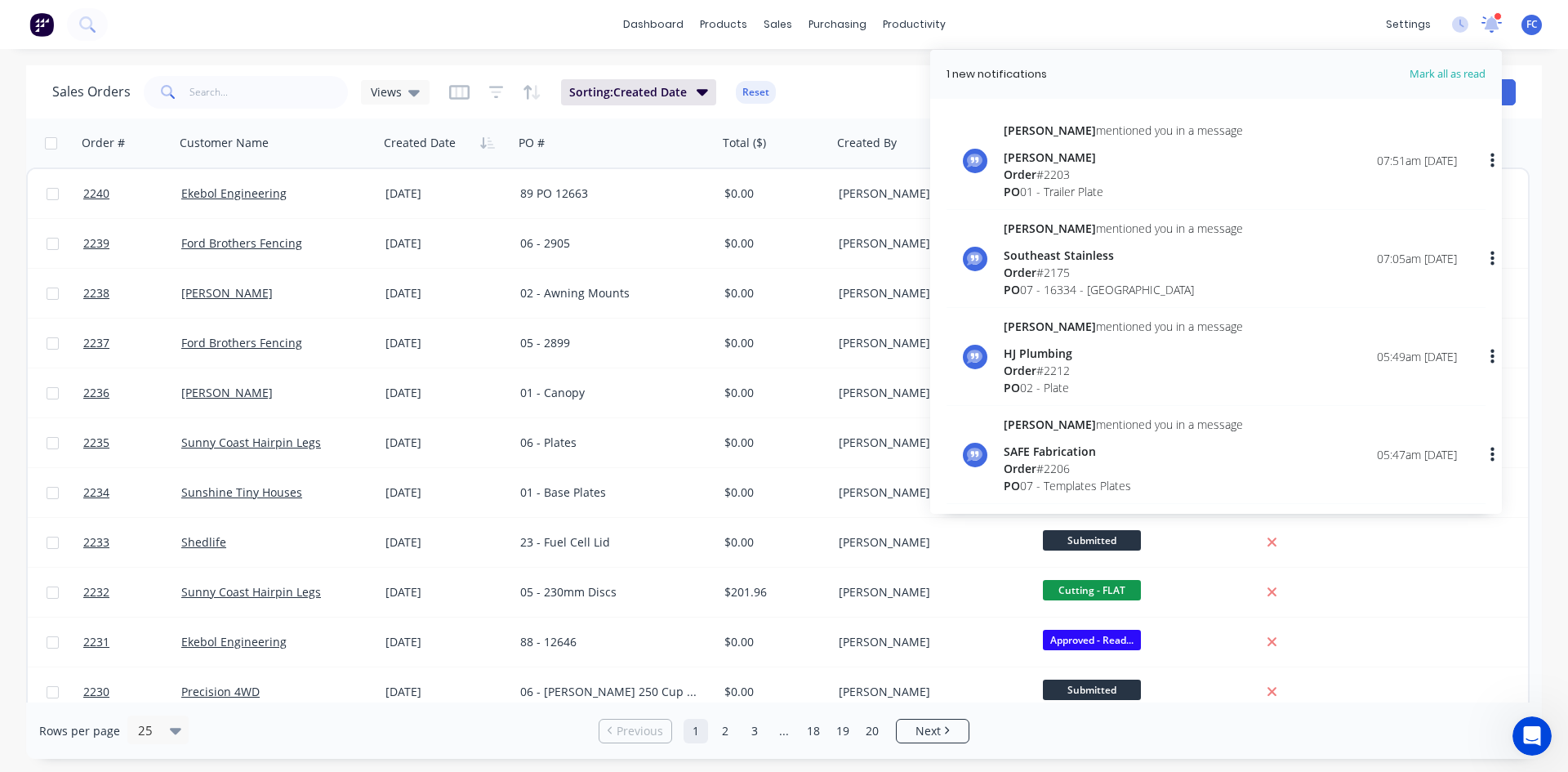
click at [1489, 16] on icon at bounding box center [1492, 23] width 21 height 16
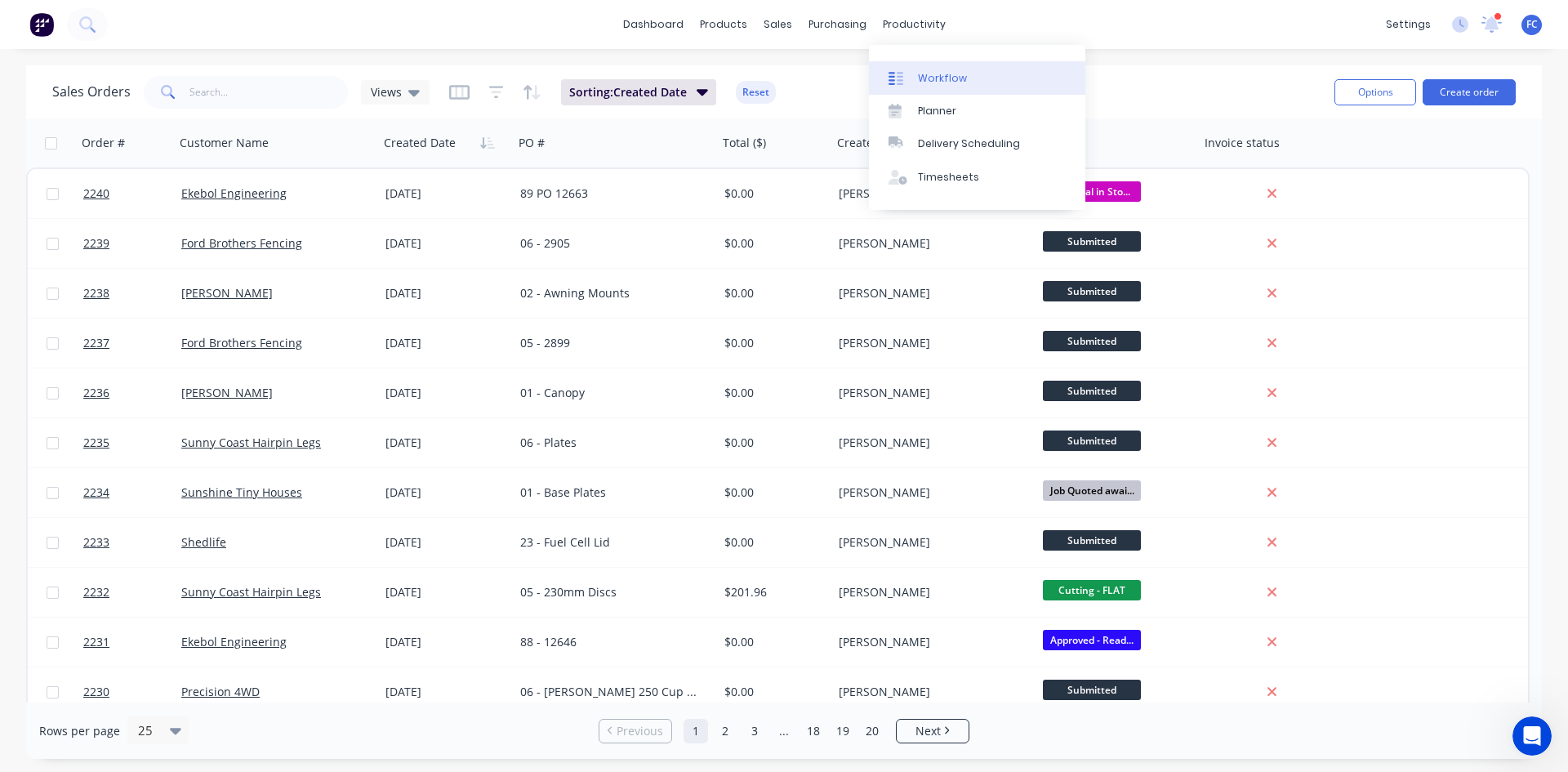
click at [945, 85] on div "Workflow" at bounding box center [942, 78] width 49 height 15
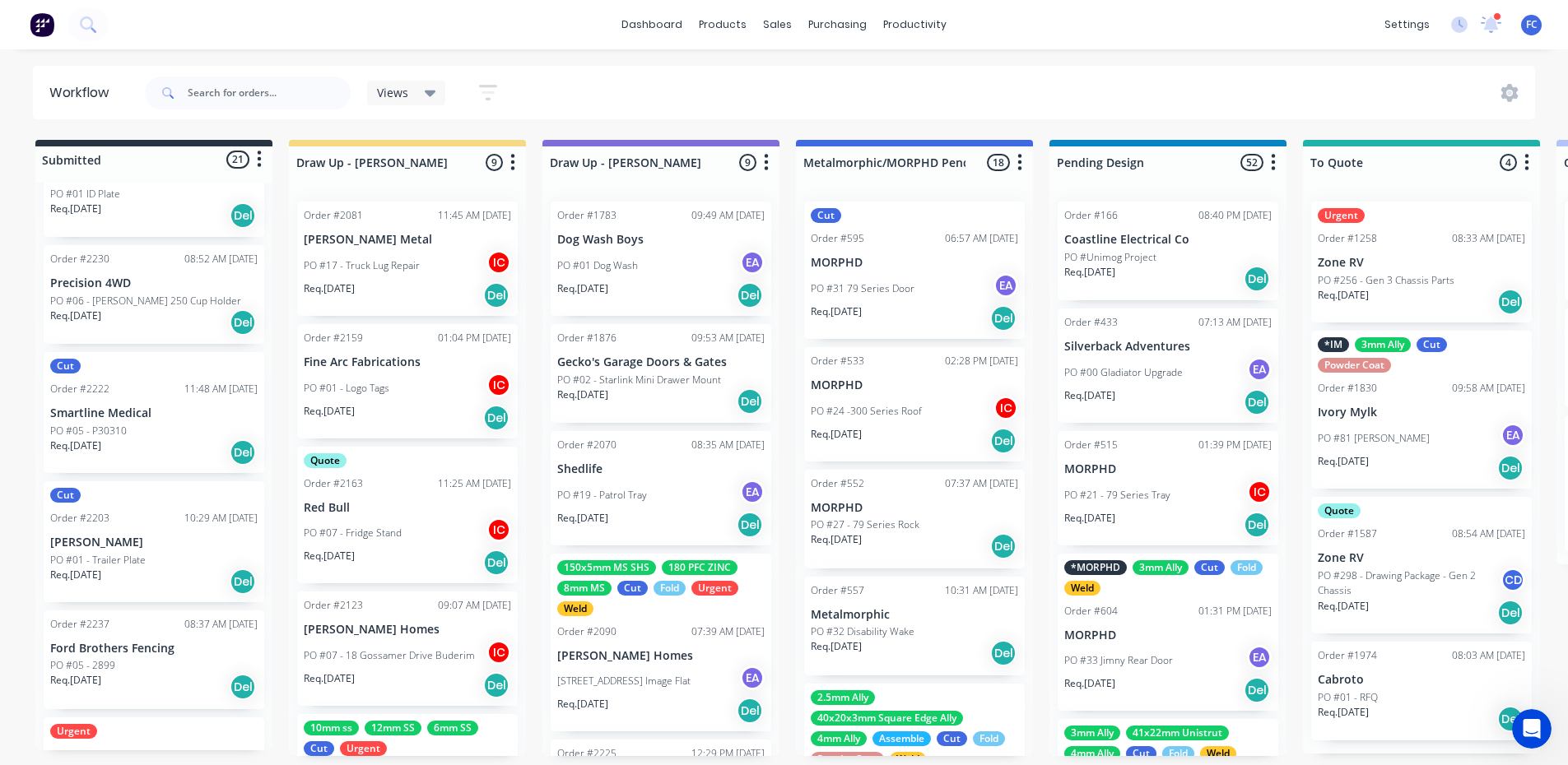
scroll to position [2087, 0]
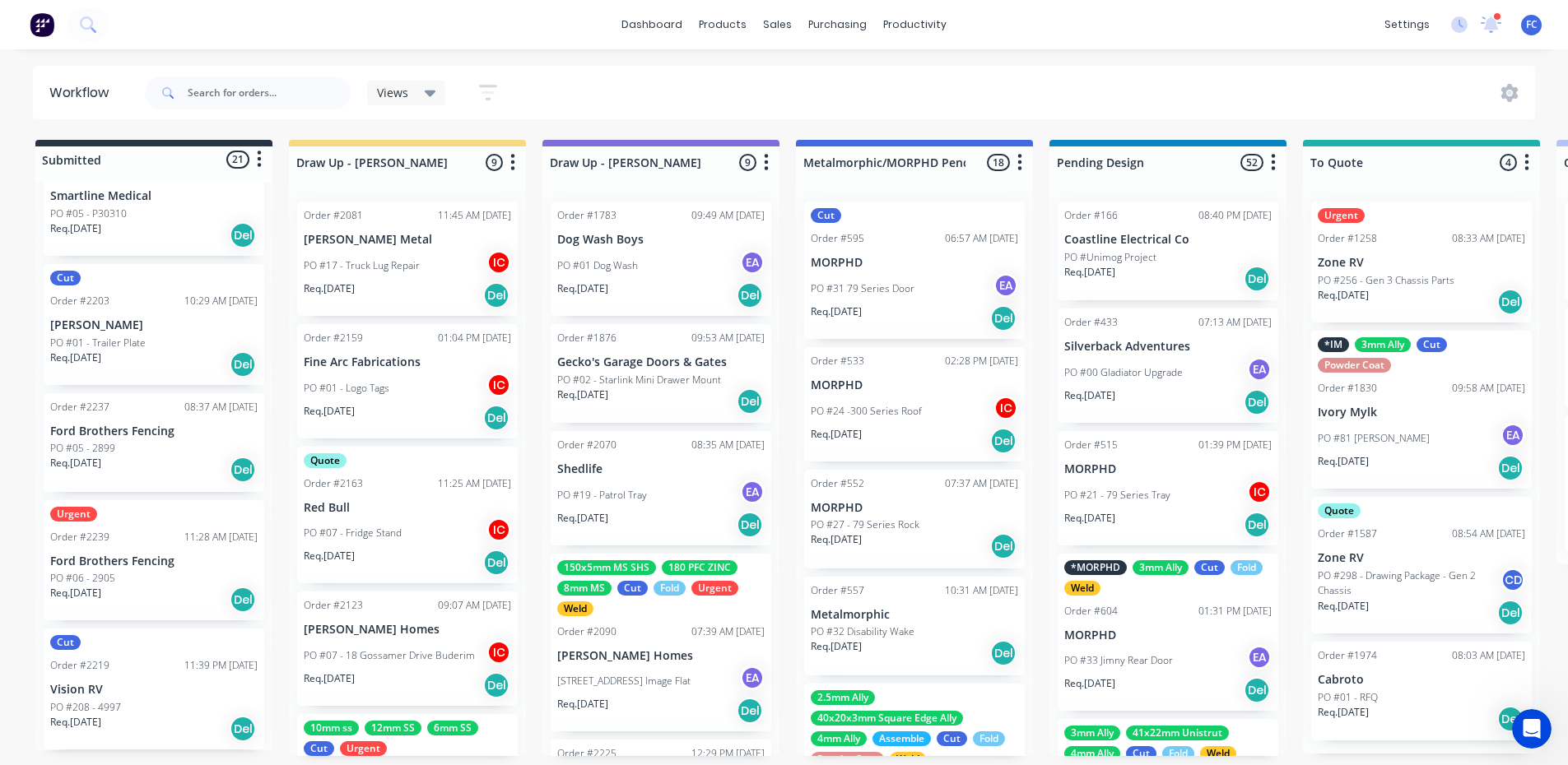
click at [151, 552] on div "Urgent Order #2239 11:28 AM 04/09/25 Ford Brothers Fencing PO #06 - 2905 Req. 1…" at bounding box center [153, 560] width 221 height 121
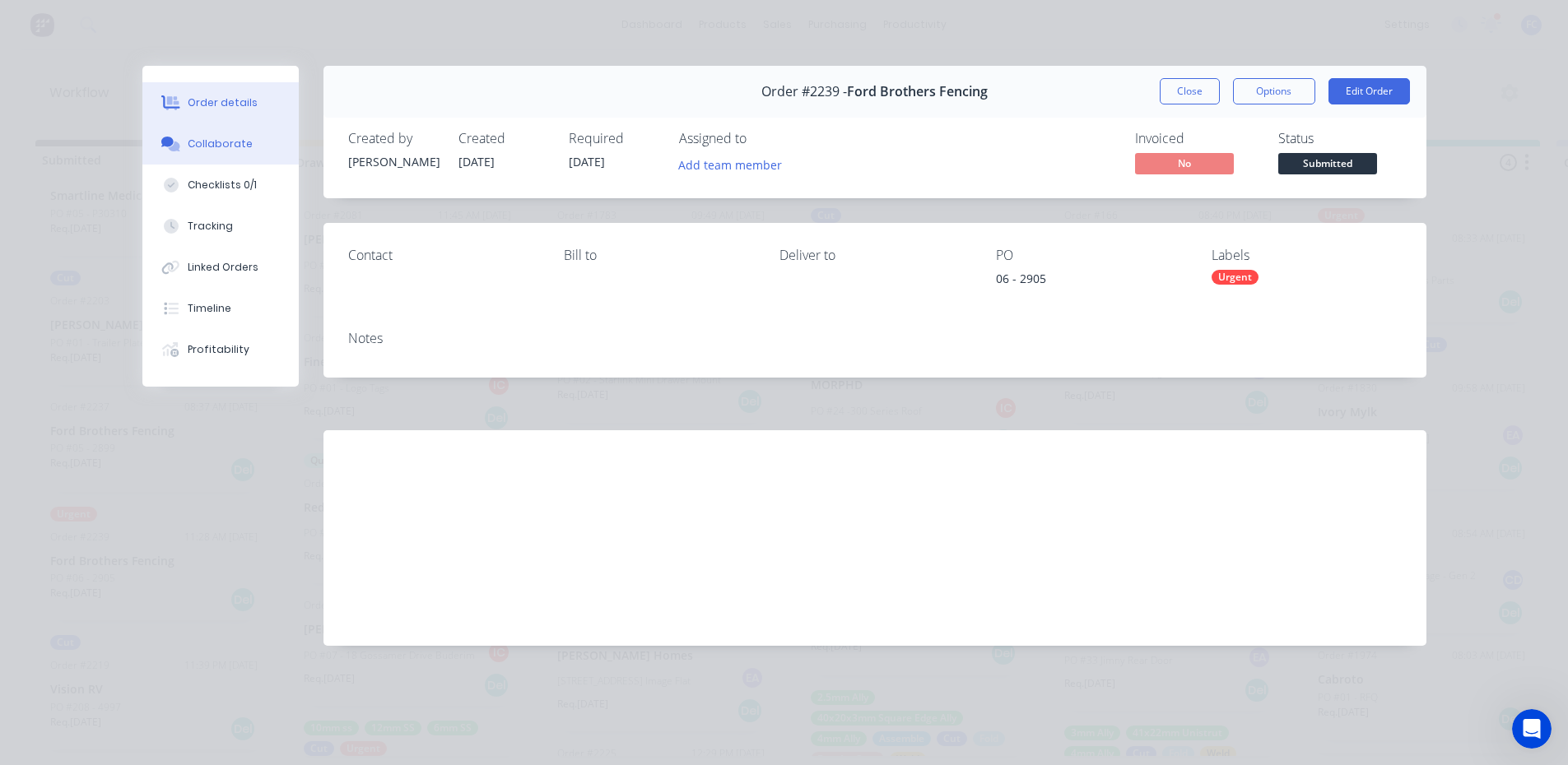
click at [156, 139] on button "Collaborate" at bounding box center [220, 144] width 156 height 41
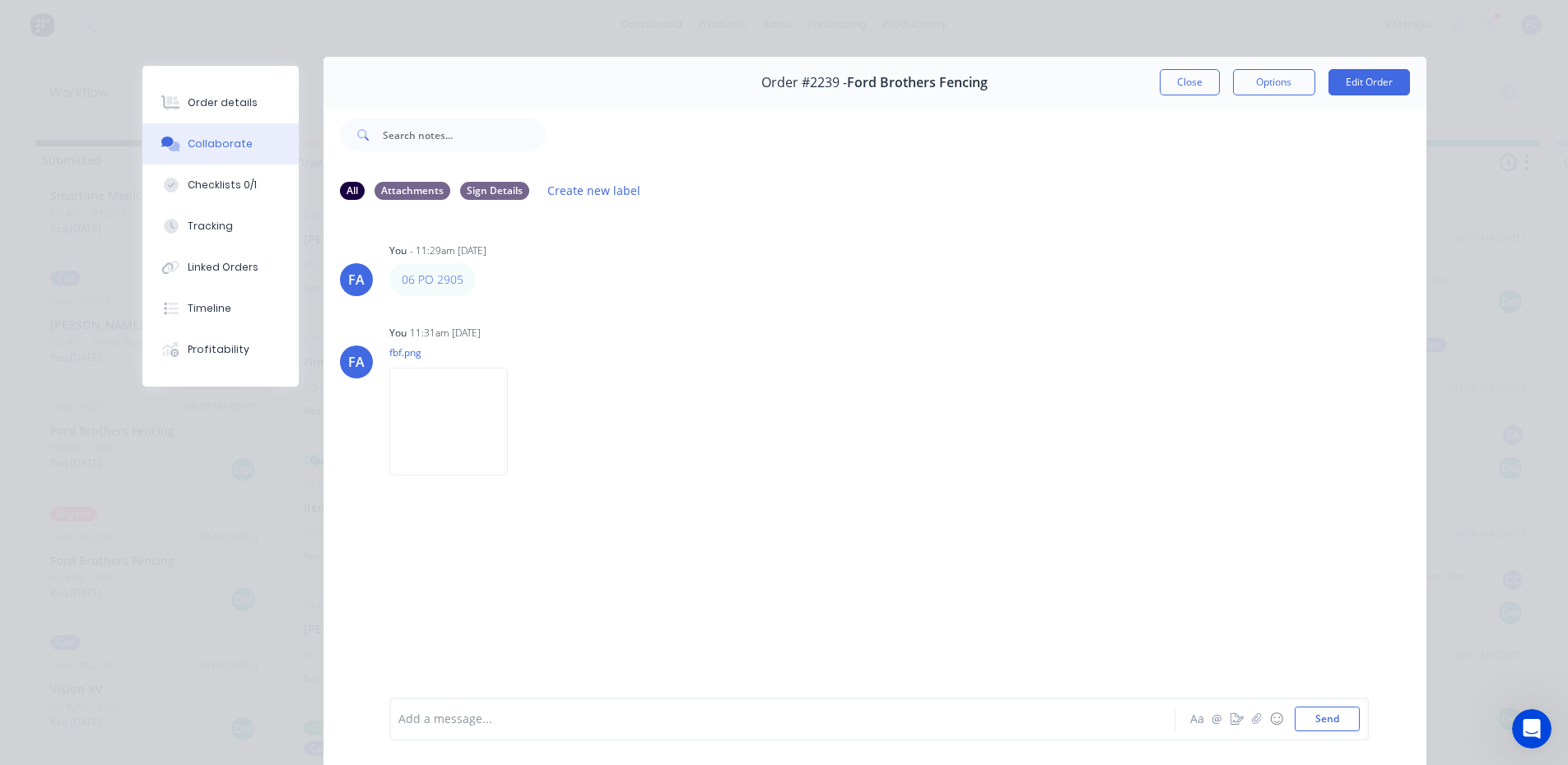
scroll to position [5, 0]
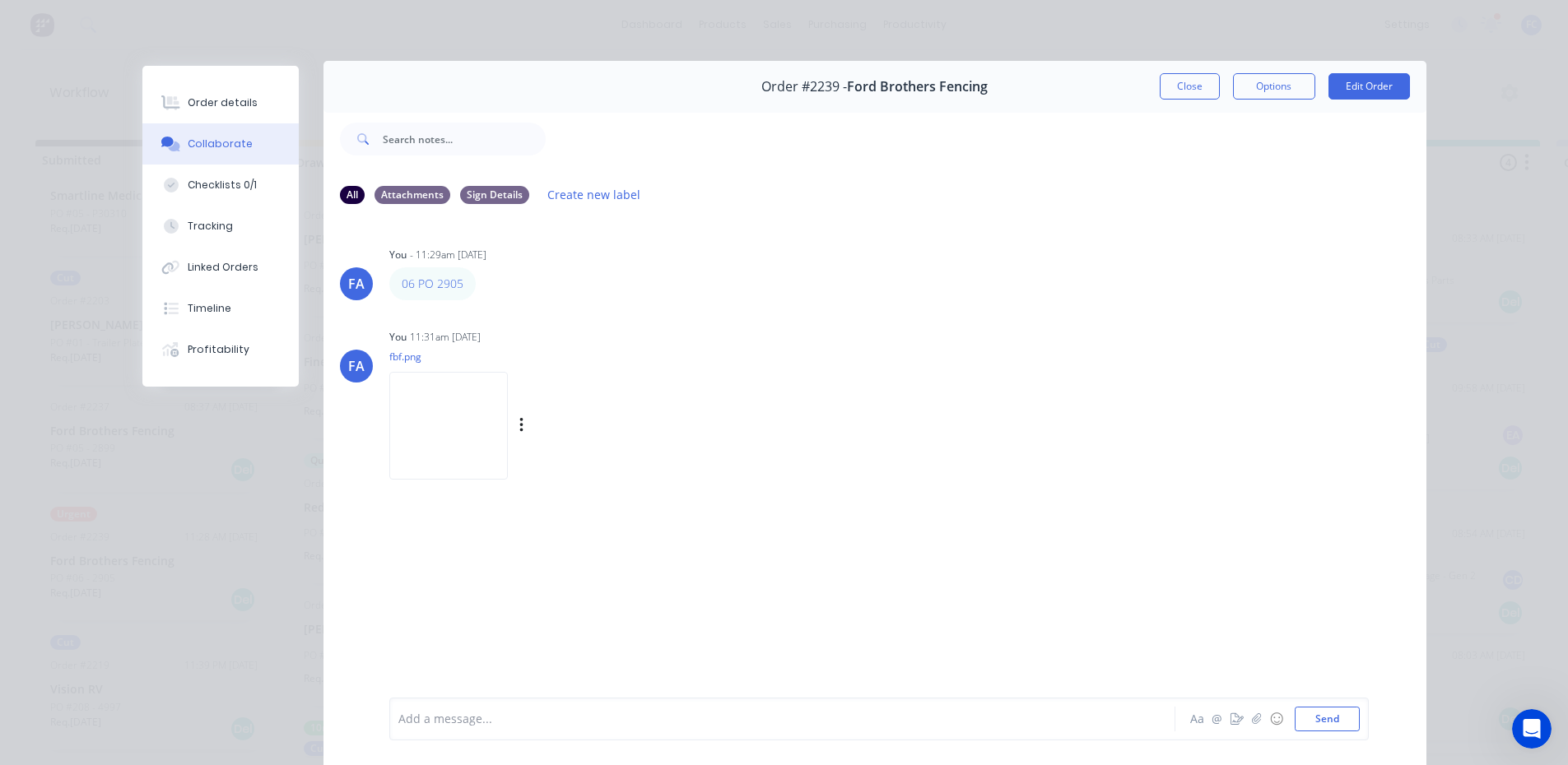
click at [438, 381] on img at bounding box center [449, 426] width 119 height 108
click at [1175, 90] on button "Close" at bounding box center [1190, 91] width 60 height 26
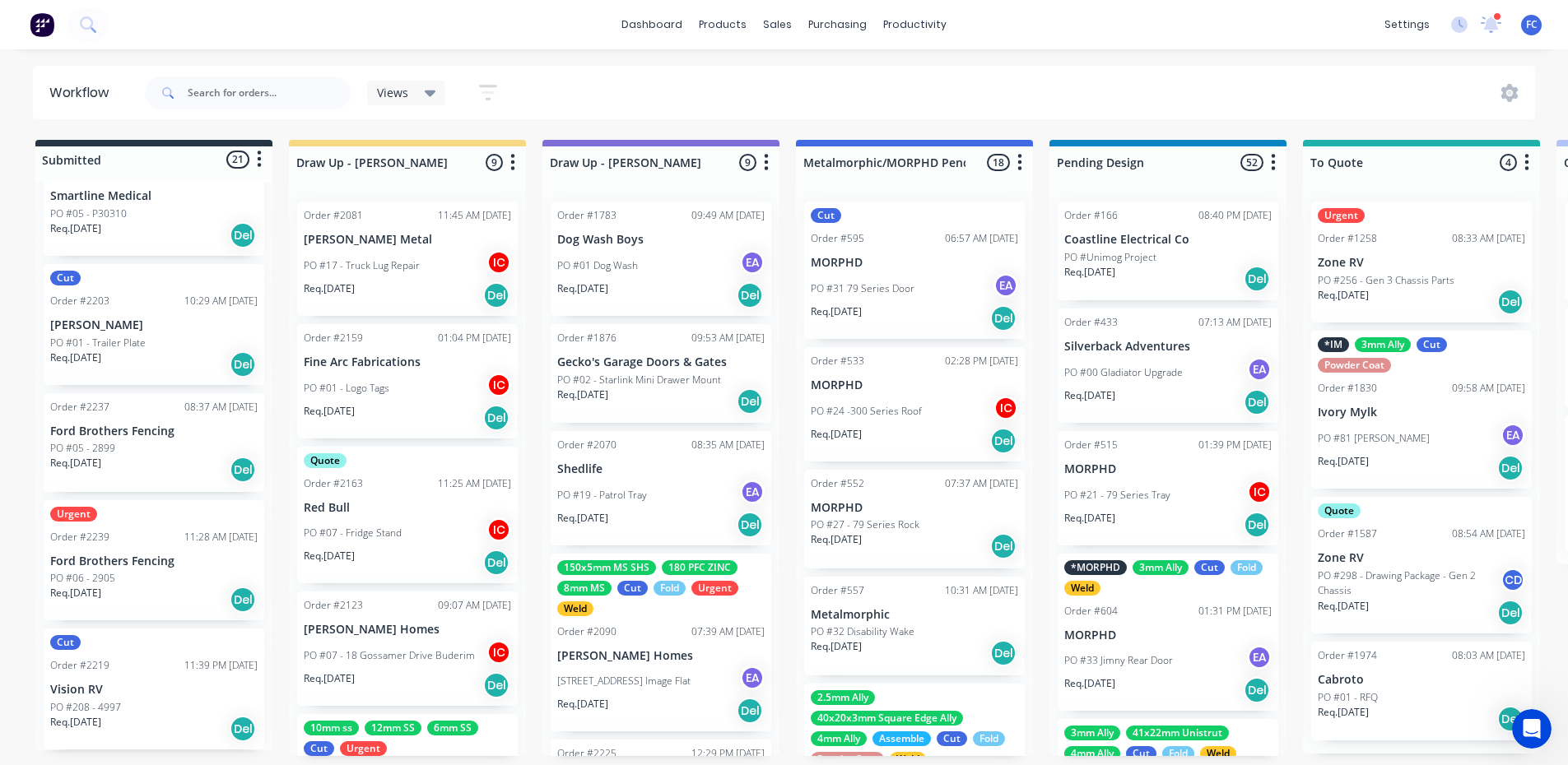
click at [120, 563] on p "Ford Brothers Fencing" at bounding box center [154, 562] width 207 height 14
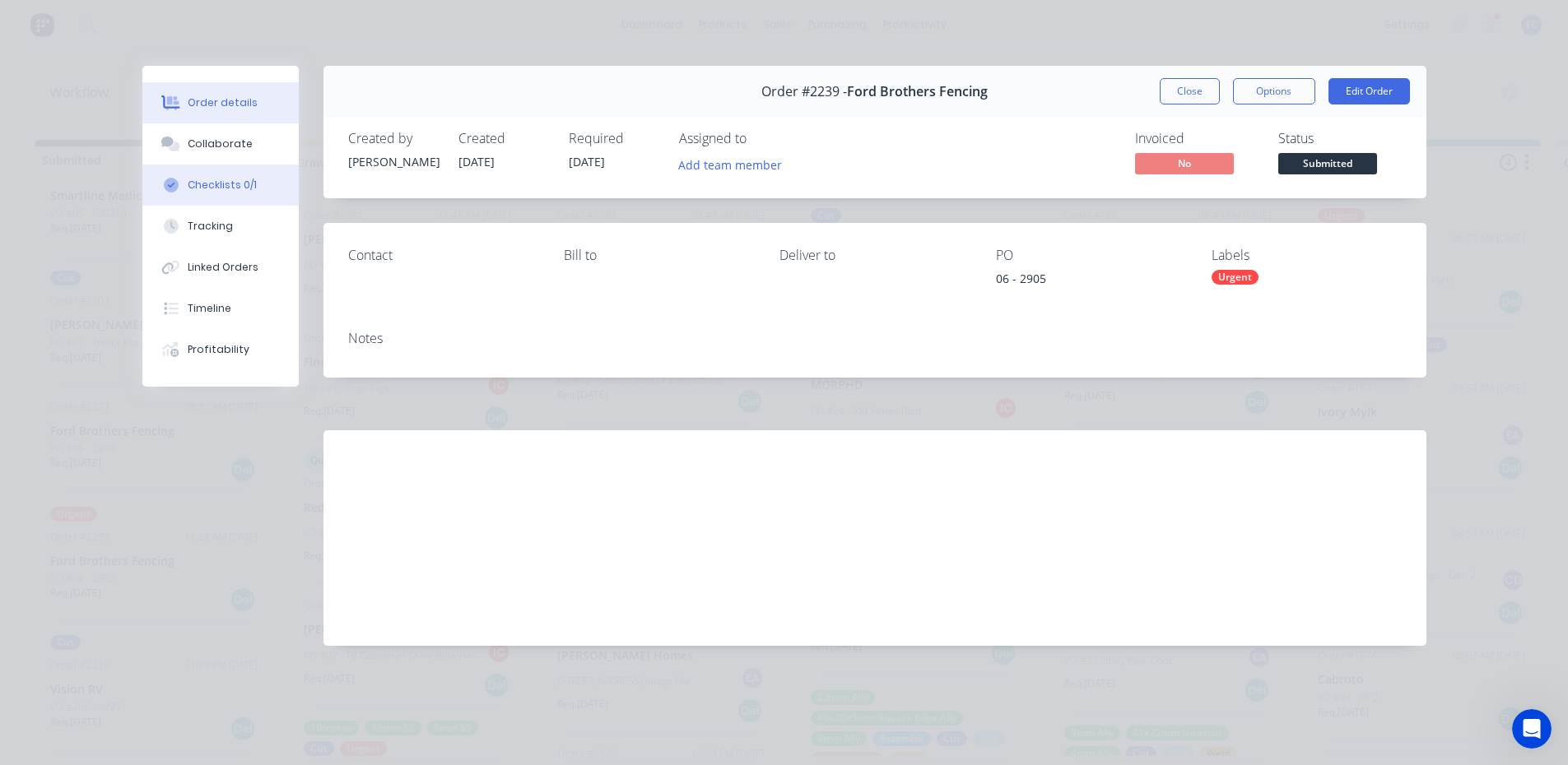
click at [222, 187] on div "Checklists 0/1" at bounding box center [221, 185] width 69 height 15
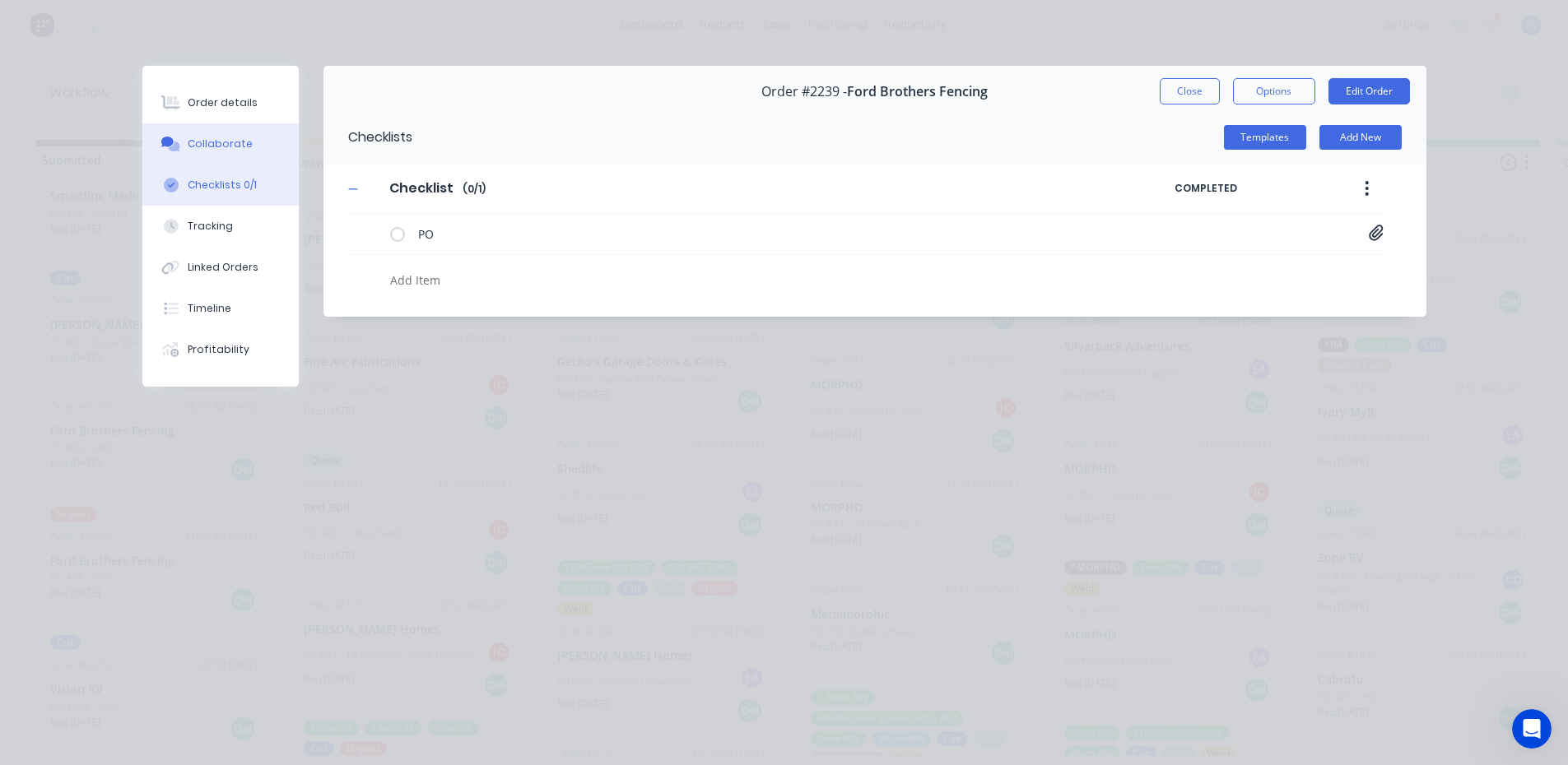
click at [200, 132] on button "Collaborate" at bounding box center [220, 144] width 156 height 41
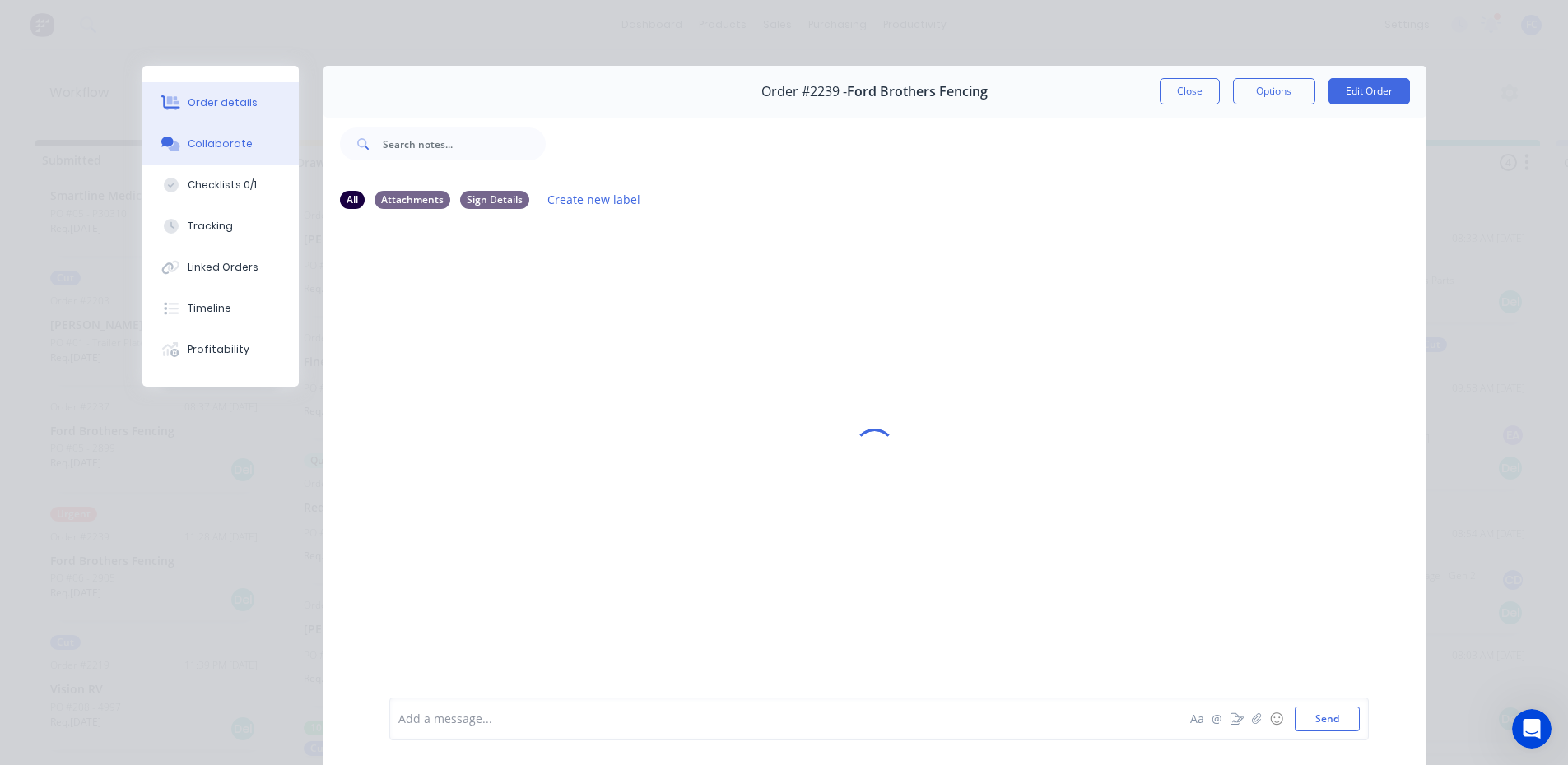
click at [220, 108] on div "Order details" at bounding box center [222, 103] width 70 height 15
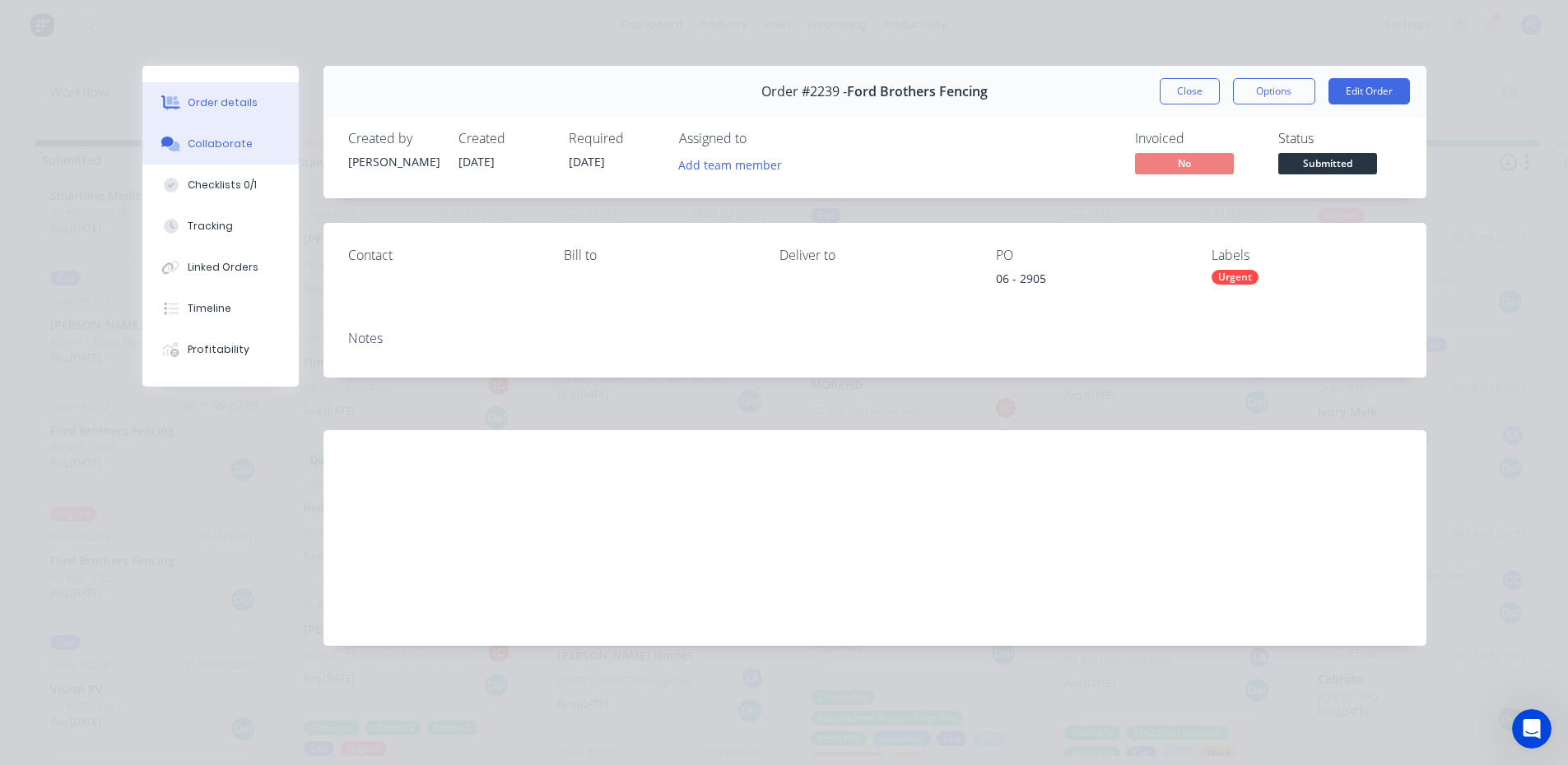
click at [246, 152] on button "Collaborate" at bounding box center [220, 144] width 156 height 41
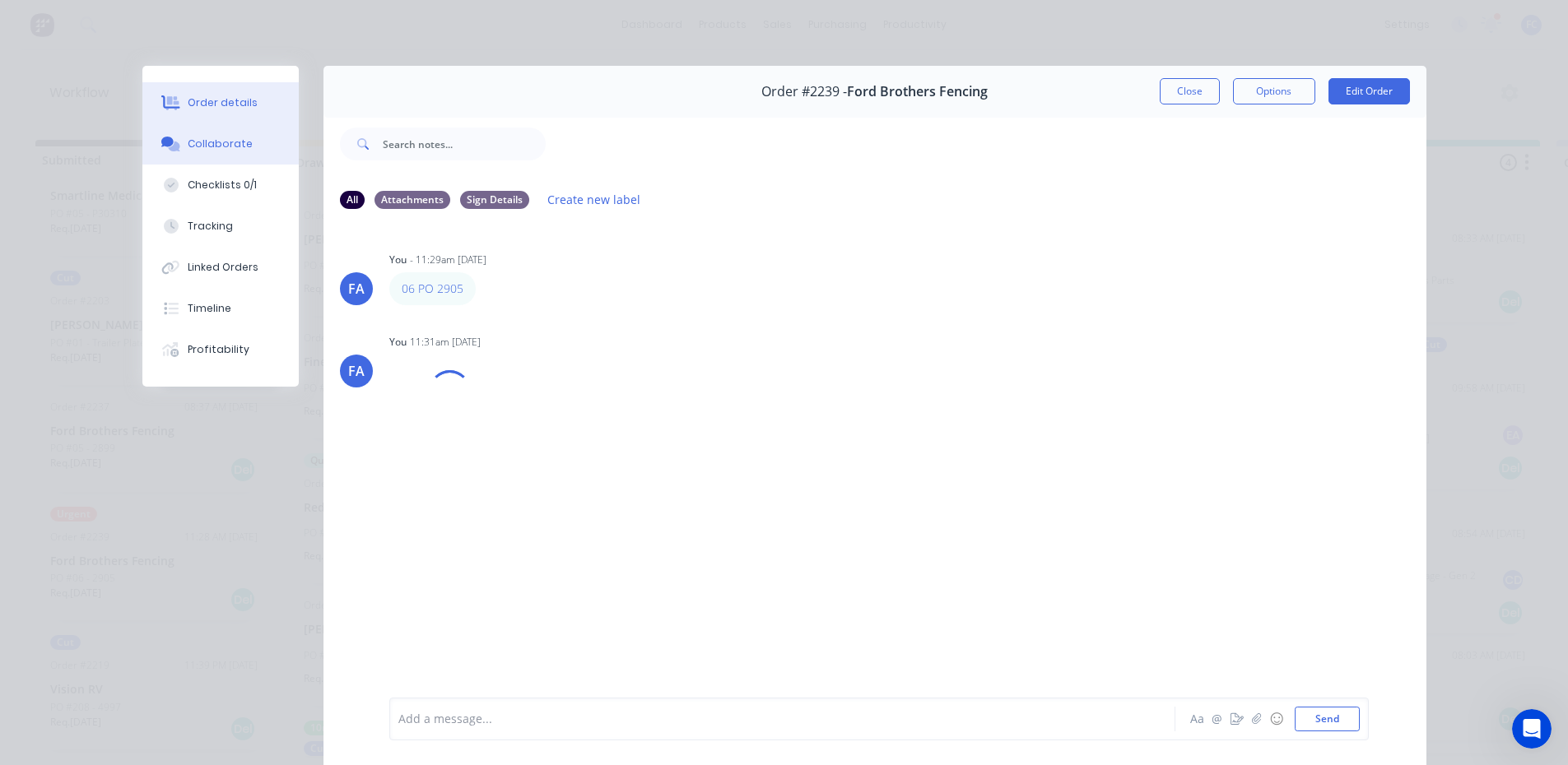
drag, startPoint x: 205, startPoint y: 105, endPoint x: 217, endPoint y: 118, distance: 17.7
click at [206, 105] on div "Order details" at bounding box center [222, 103] width 70 height 15
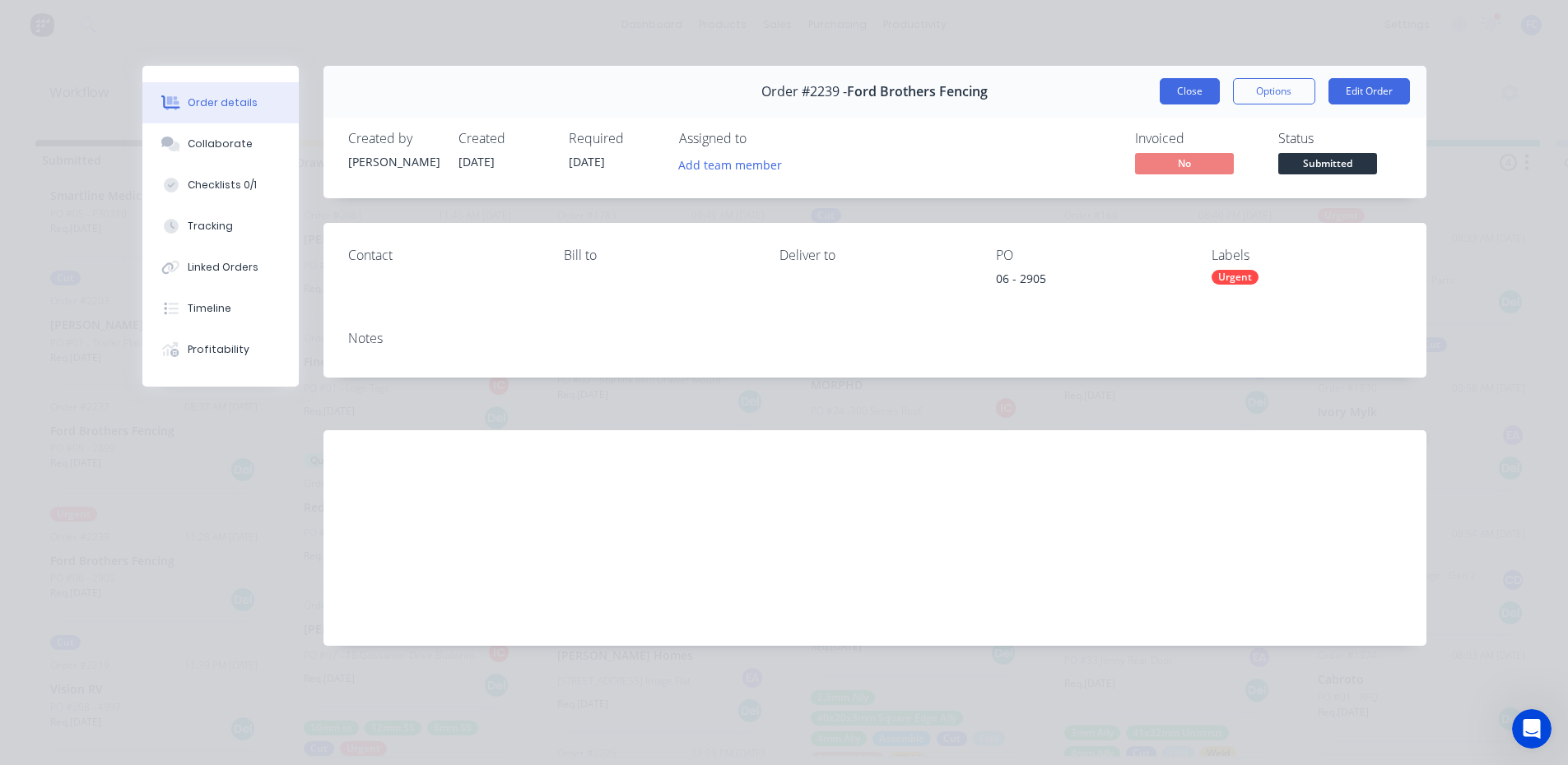
click at [1161, 94] on button "Close" at bounding box center [1190, 91] width 60 height 26
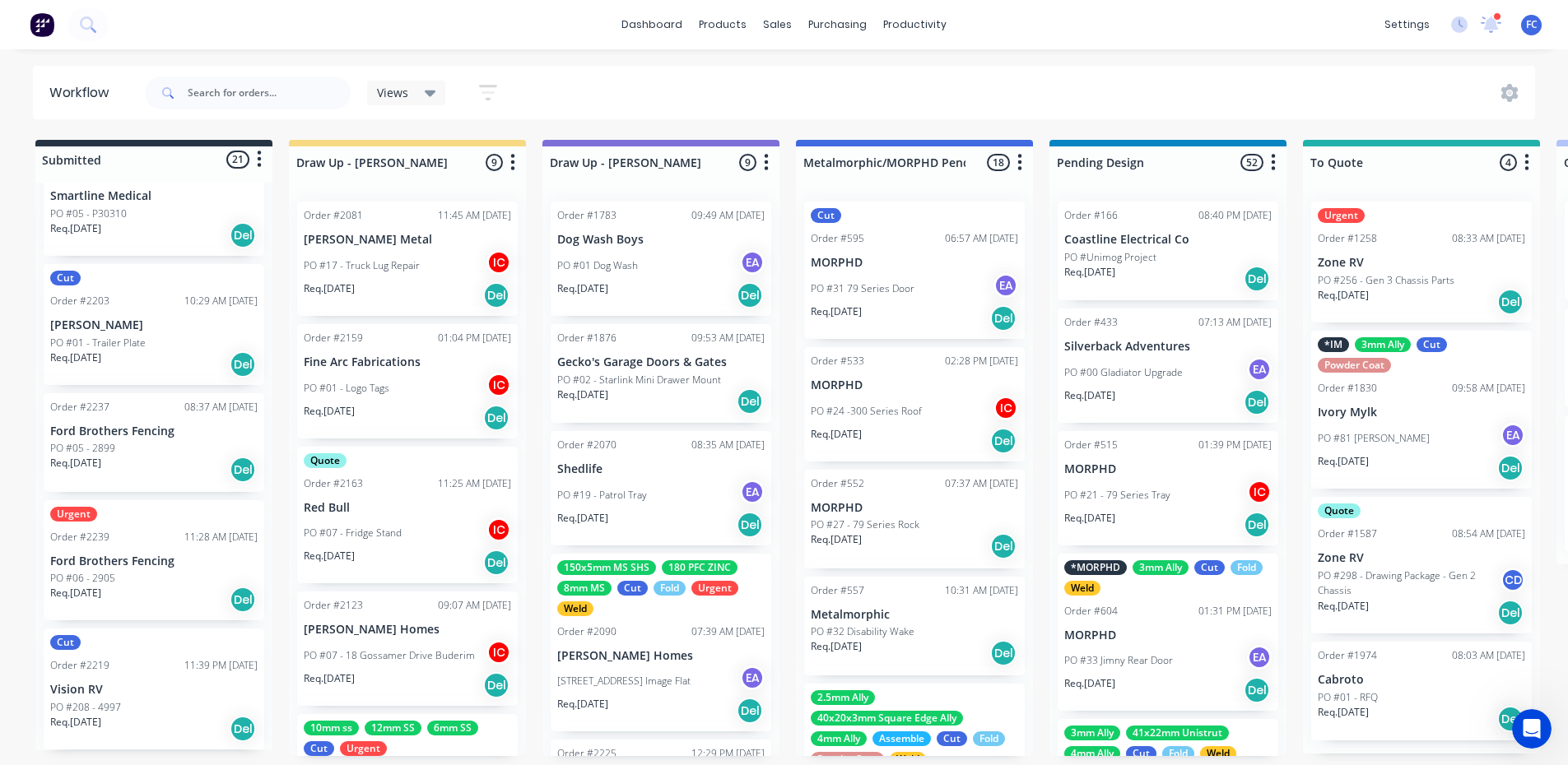
scroll to position [3, 0]
click at [139, 549] on div "Urgent Order #2239 11:28 AM 04/09/25 Ford Brothers Fencing PO #06 - 2905 Req. 1…" at bounding box center [153, 560] width 221 height 121
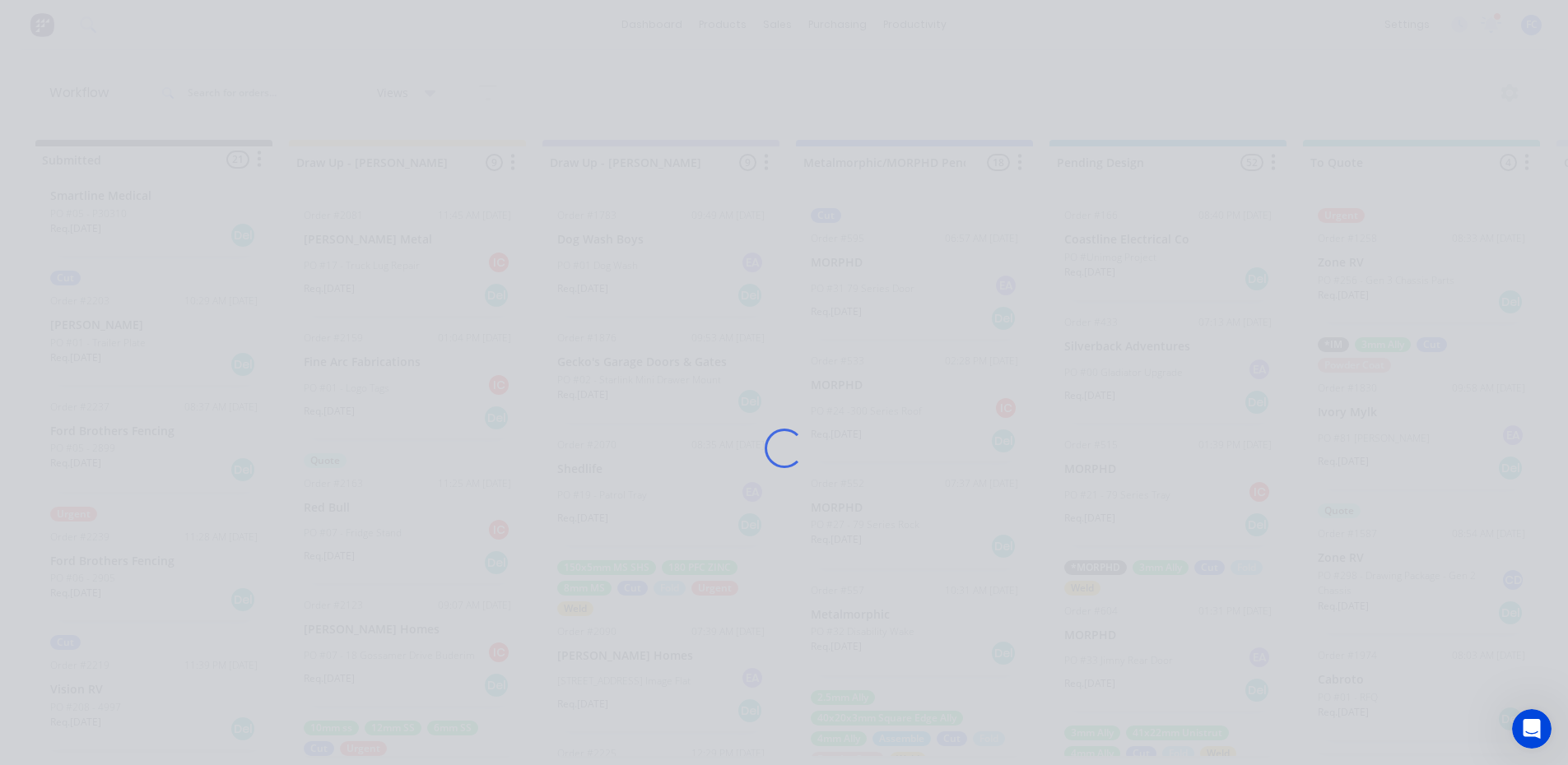
scroll to position [0, 0]
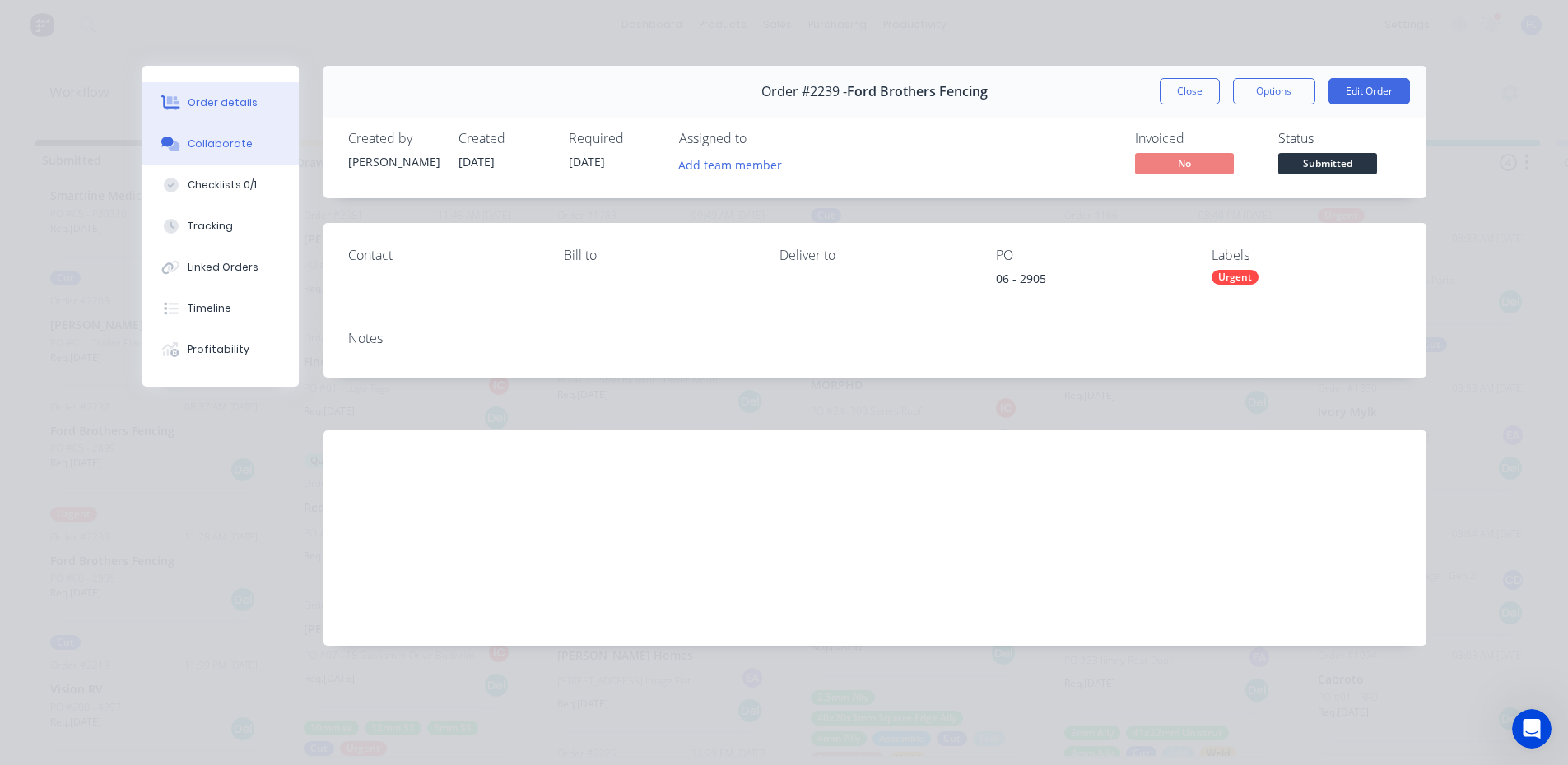
click at [185, 139] on button "Collaborate" at bounding box center [220, 144] width 156 height 41
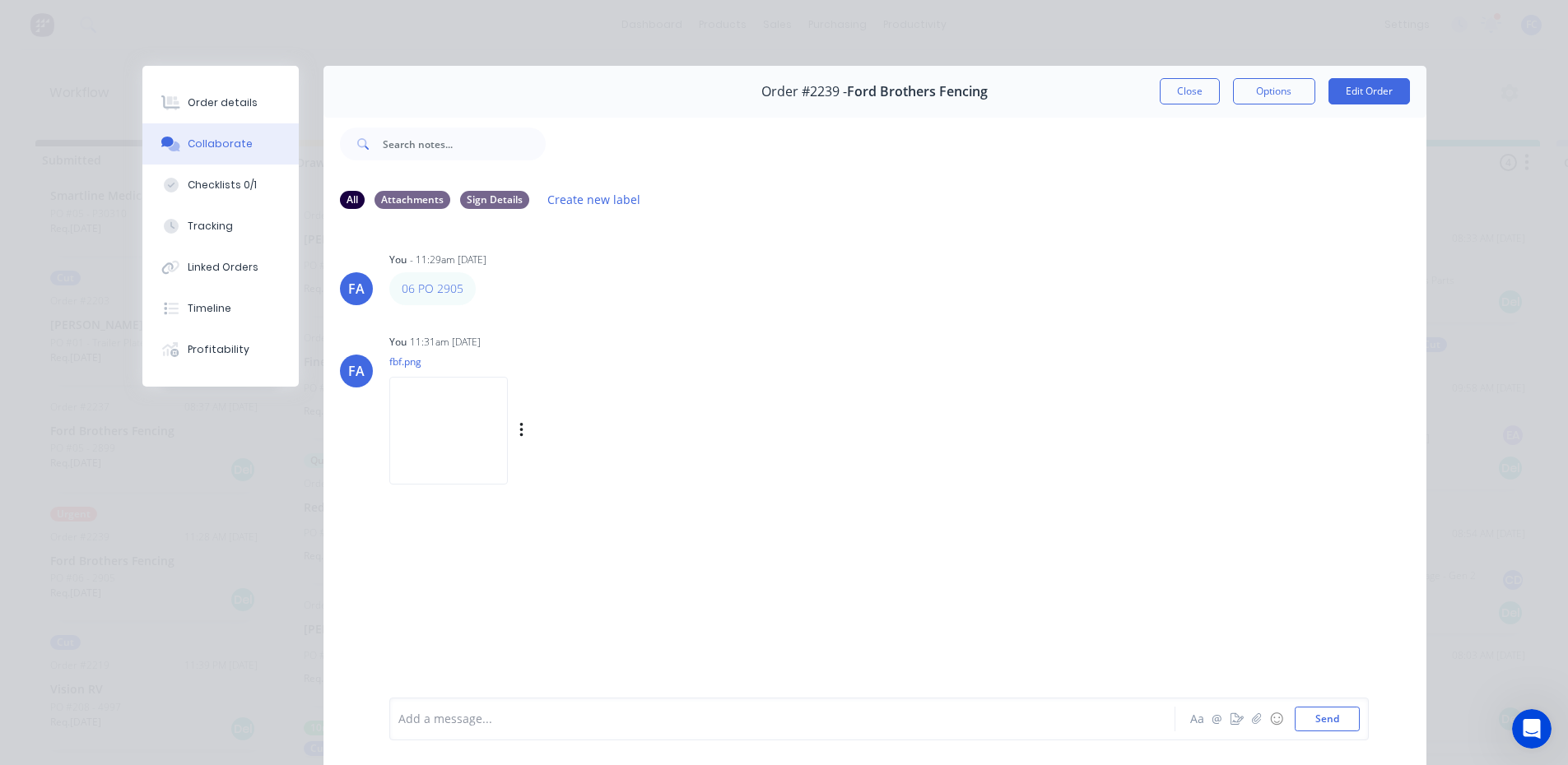
click at [460, 437] on img at bounding box center [449, 431] width 119 height 108
click at [230, 101] on div "Order details" at bounding box center [222, 103] width 70 height 15
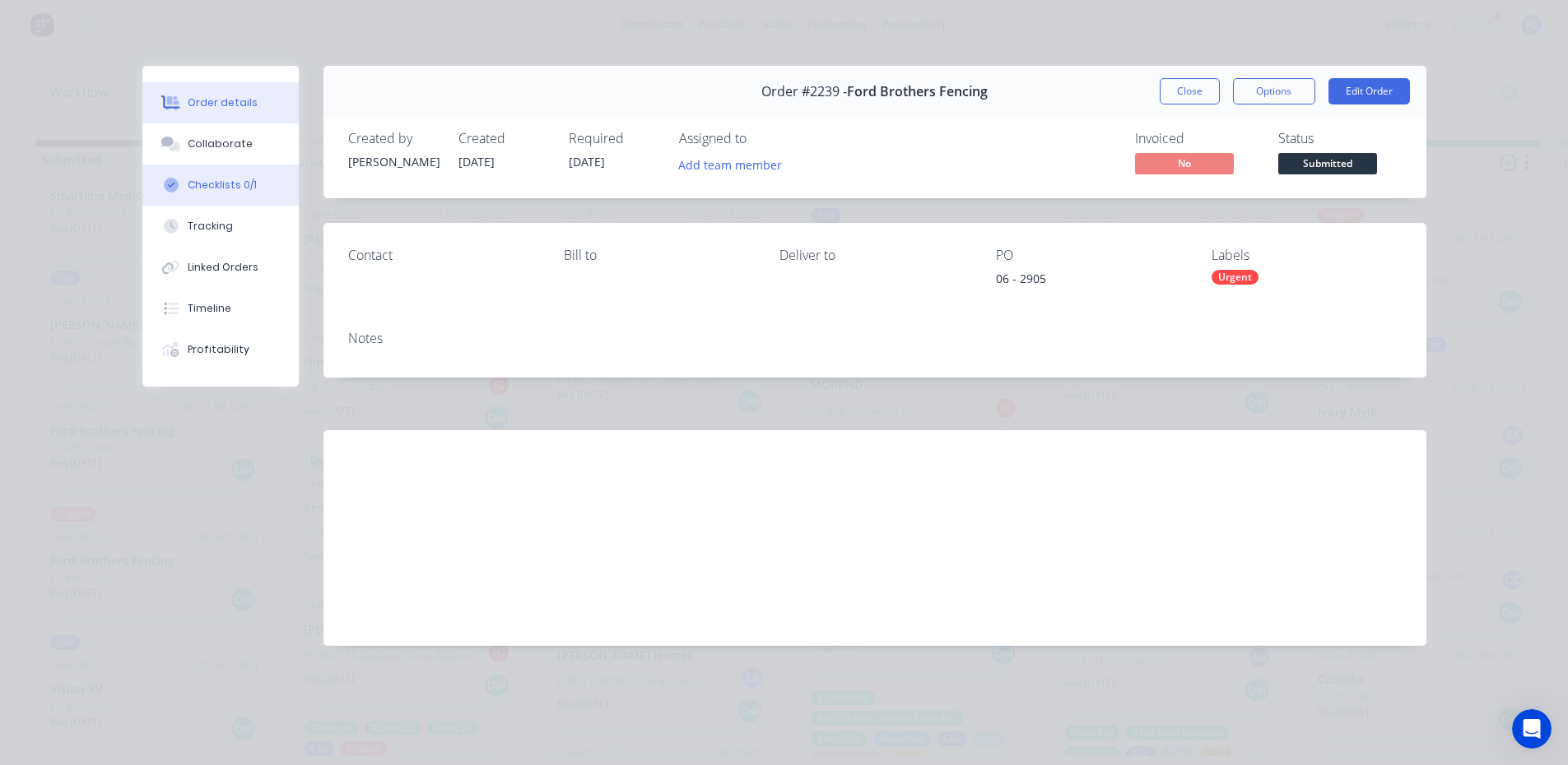
click at [226, 182] on div "Checklists 0/1" at bounding box center [221, 185] width 69 height 15
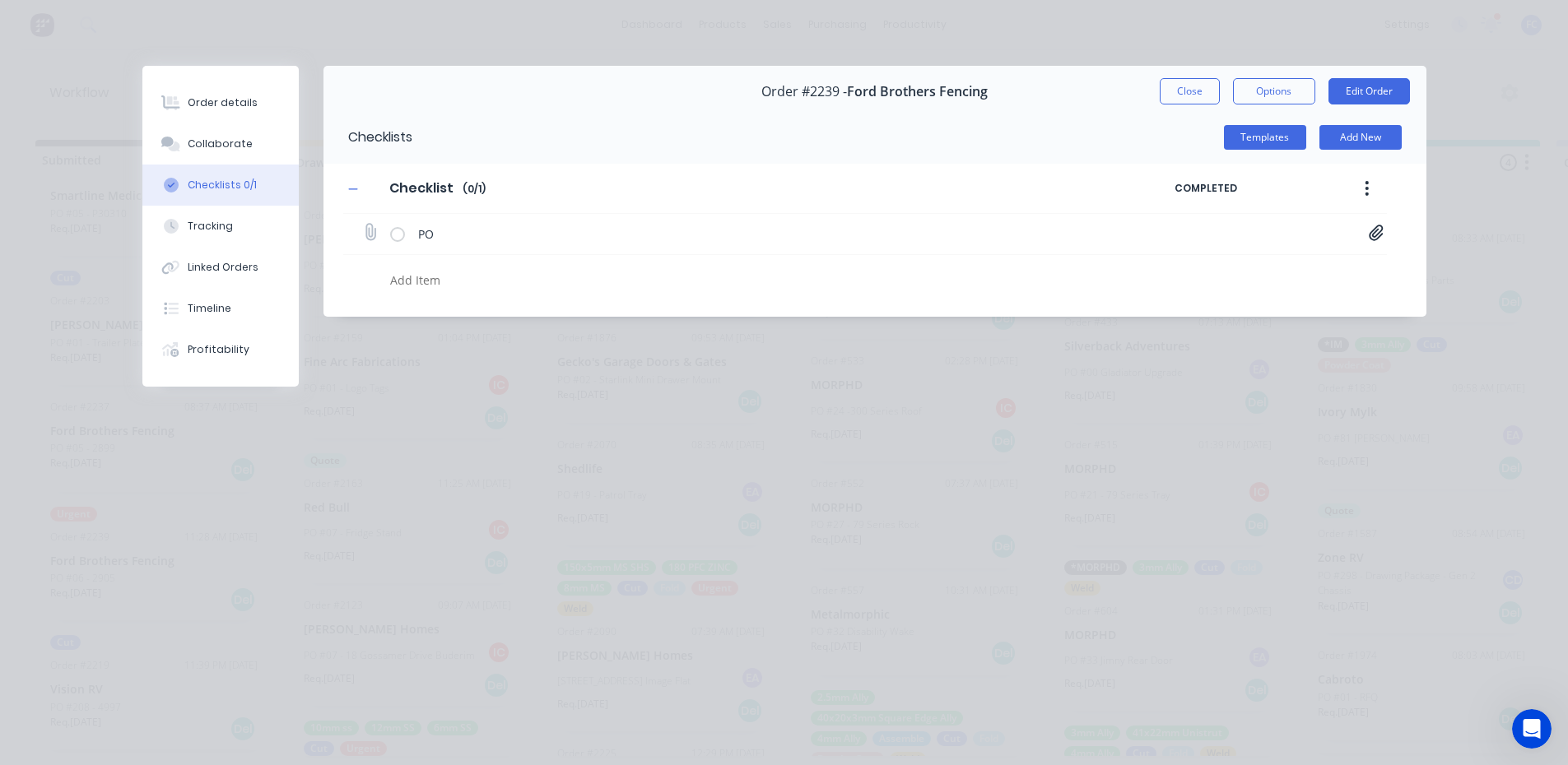
click at [1373, 226] on icon at bounding box center [1376, 233] width 15 height 17
click at [1205, 269] on link "Purchase_Order_No_2905 (1).pdf" at bounding box center [1245, 268] width 192 height 17
click at [1190, 81] on button "Close" at bounding box center [1190, 91] width 60 height 26
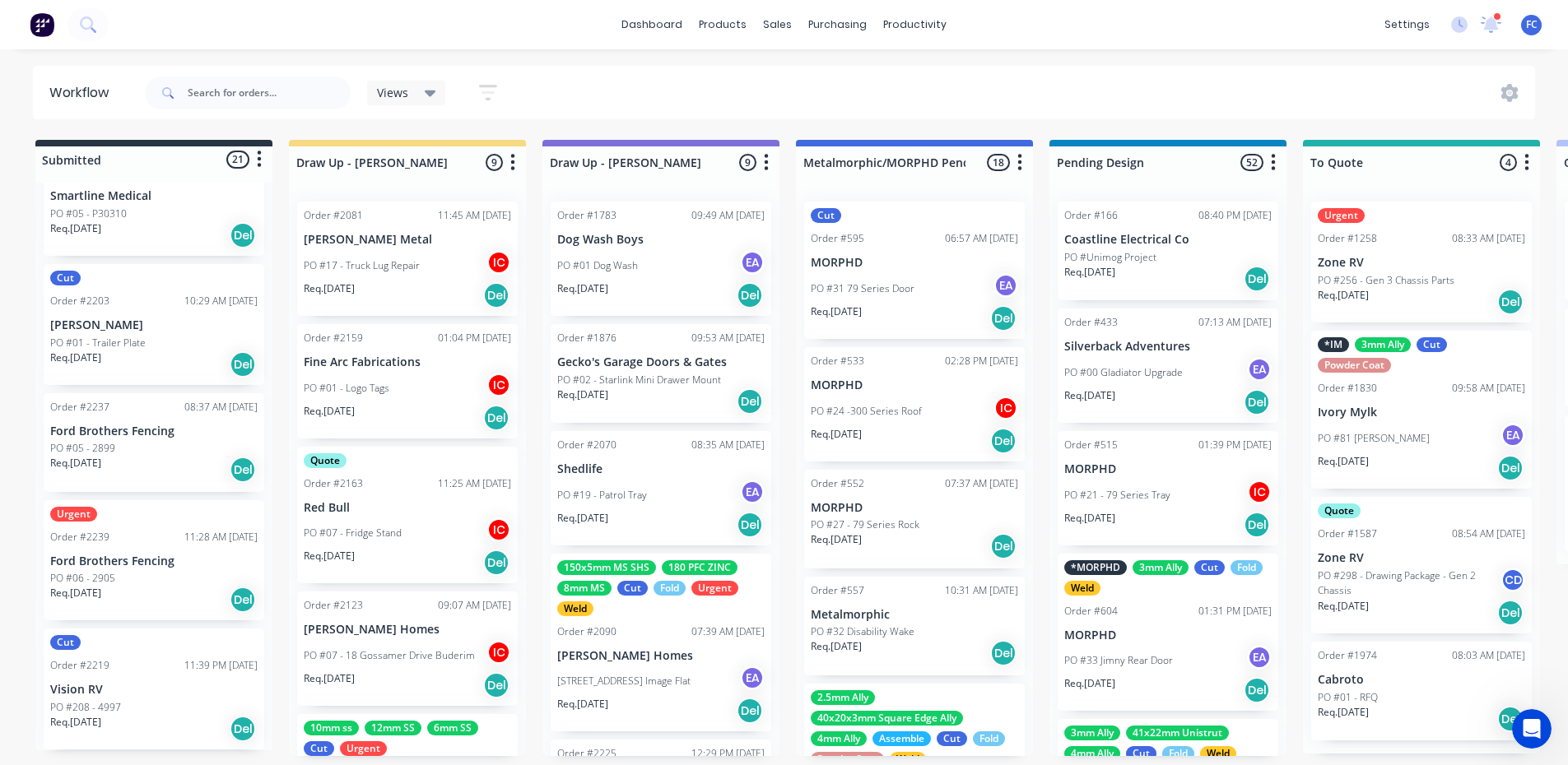
scroll to position [3, 0]
click at [134, 558] on p "Ford Brothers Fencing" at bounding box center [154, 562] width 207 height 14
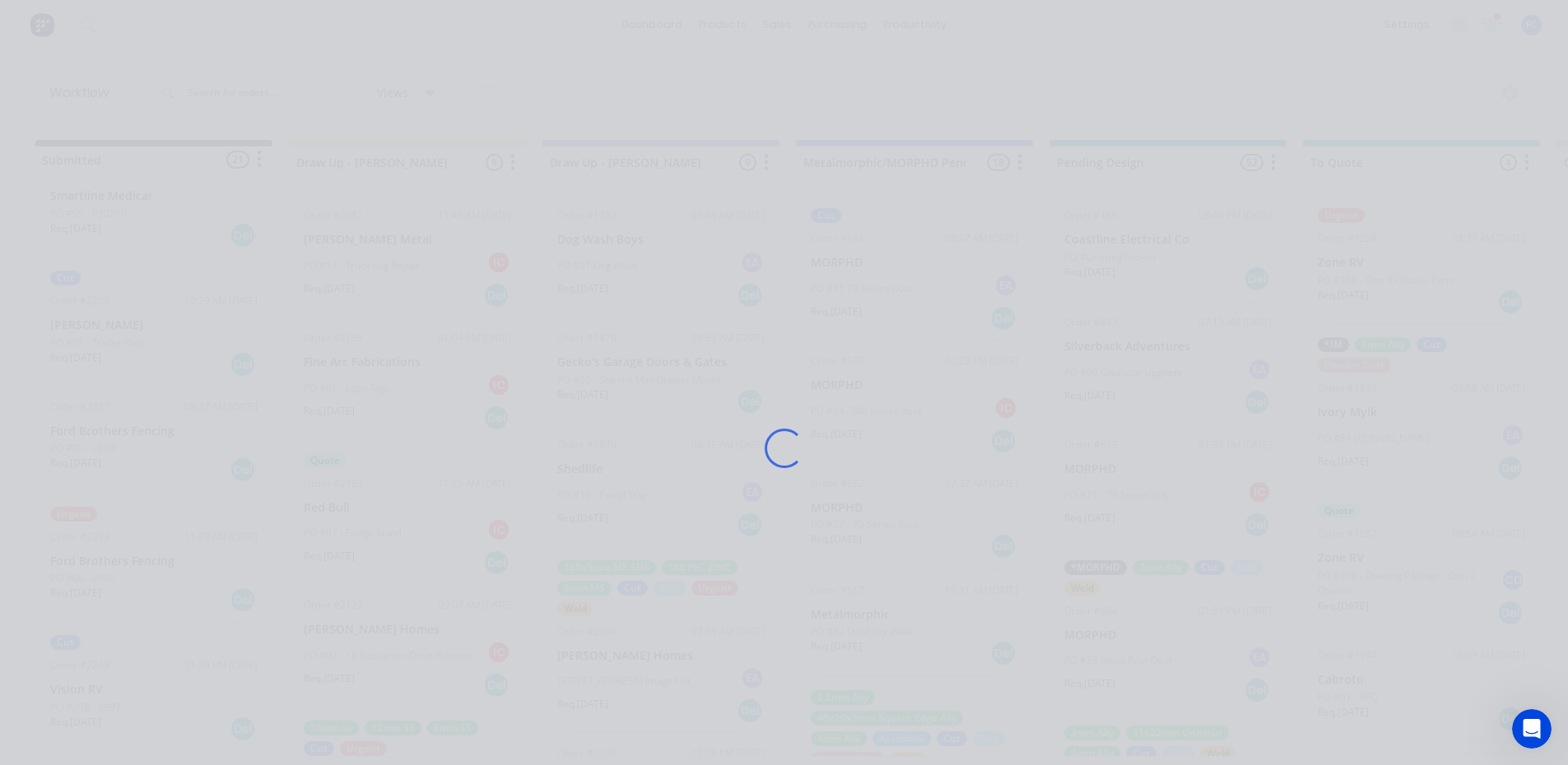
scroll to position [0, 0]
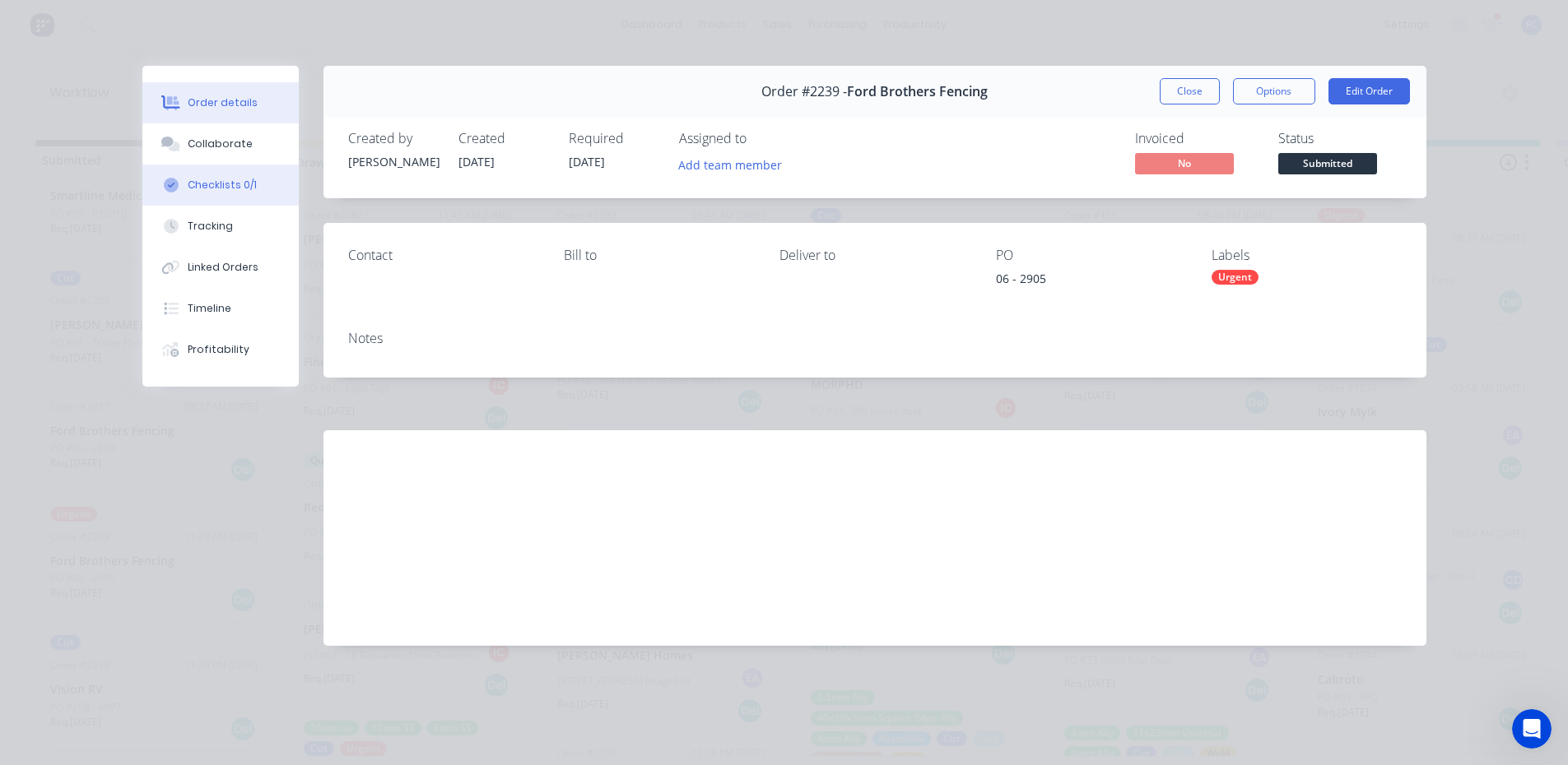
drag, startPoint x: 186, startPoint y: 195, endPoint x: 213, endPoint y: 194, distance: 27.0
click at [186, 195] on button "Checklists 0/1" at bounding box center [220, 185] width 156 height 41
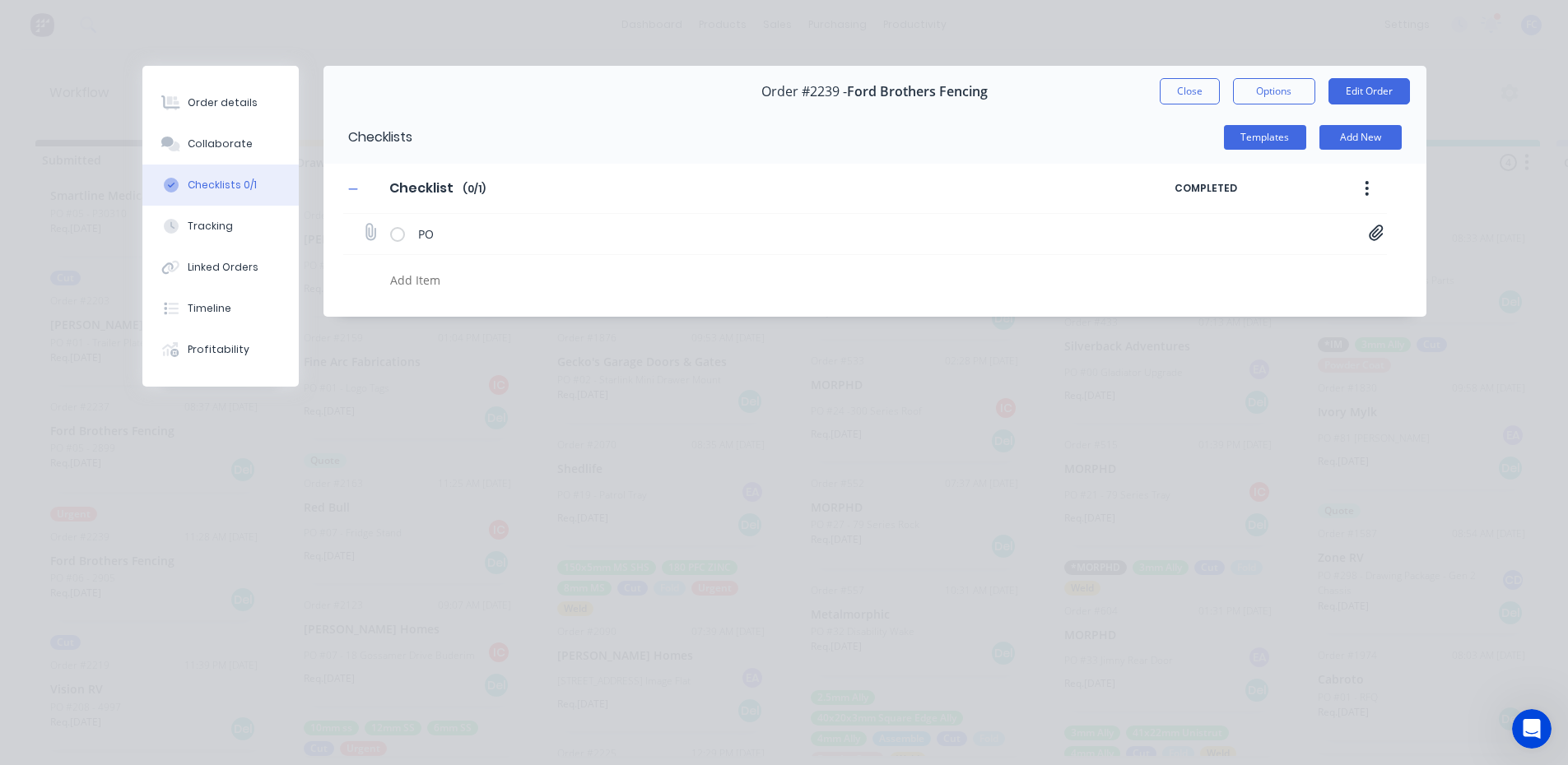
click at [1375, 235] on icon at bounding box center [1376, 233] width 14 height 16
click at [1212, 265] on link "Purchase_Order_No_2905 (1).pdf" at bounding box center [1245, 268] width 192 height 17
click at [245, 149] on div "Collaborate" at bounding box center [220, 144] width 65 height 15
type textarea "x"
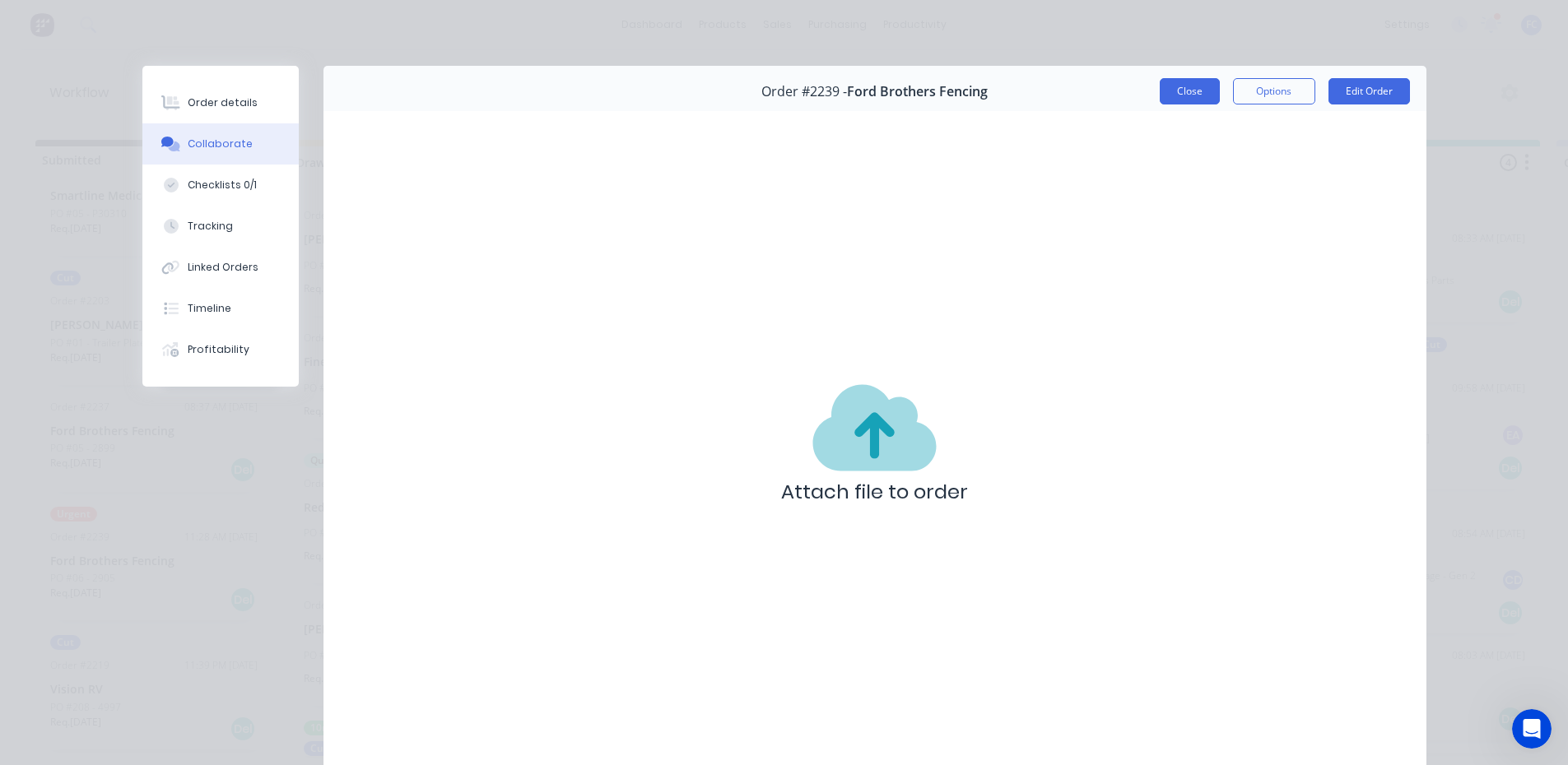
click at [1190, 91] on button "Close" at bounding box center [1190, 91] width 60 height 26
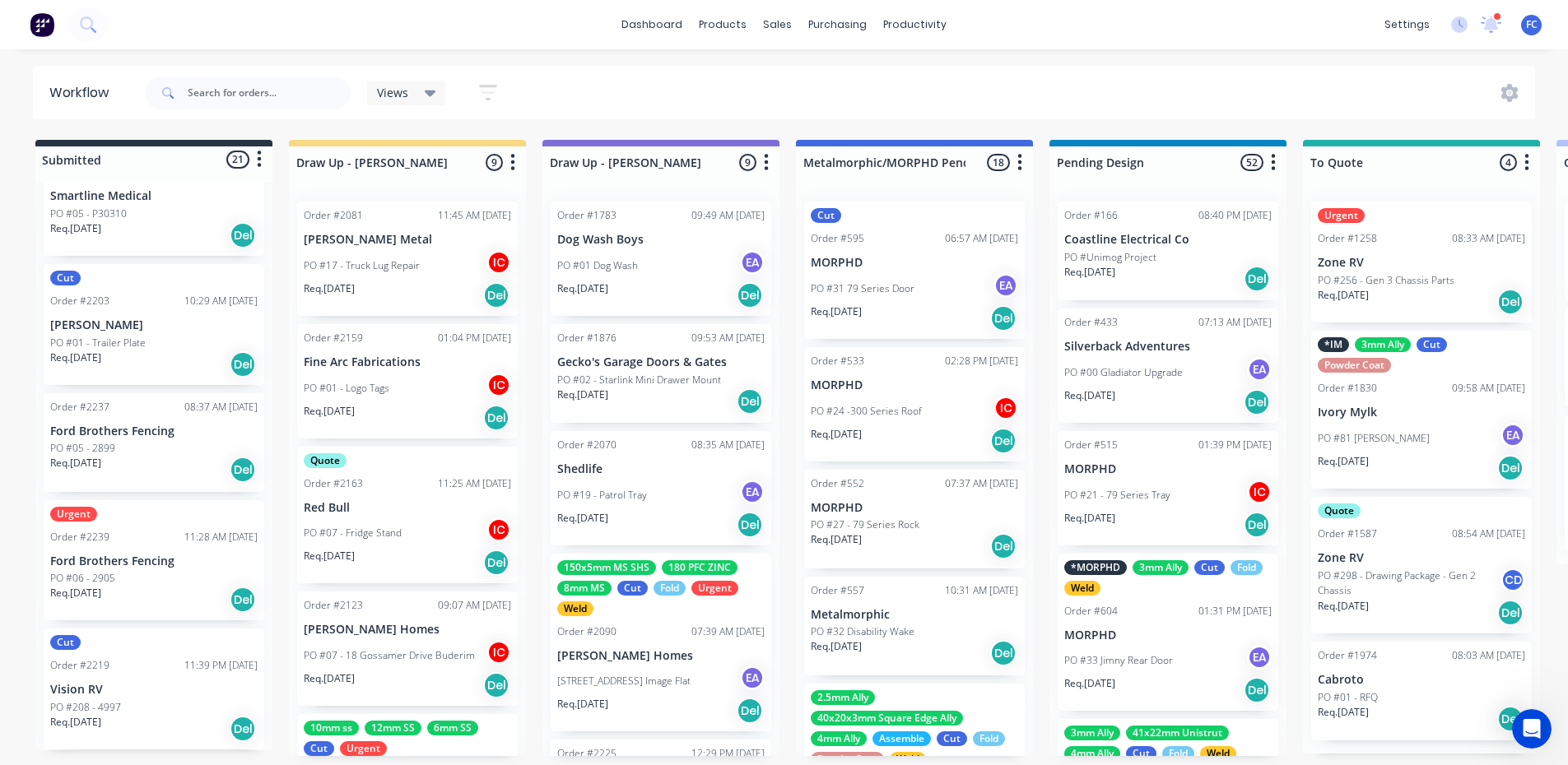
scroll to position [3, 0]
click at [101, 560] on p "Ford Brothers Fencing" at bounding box center [154, 562] width 207 height 14
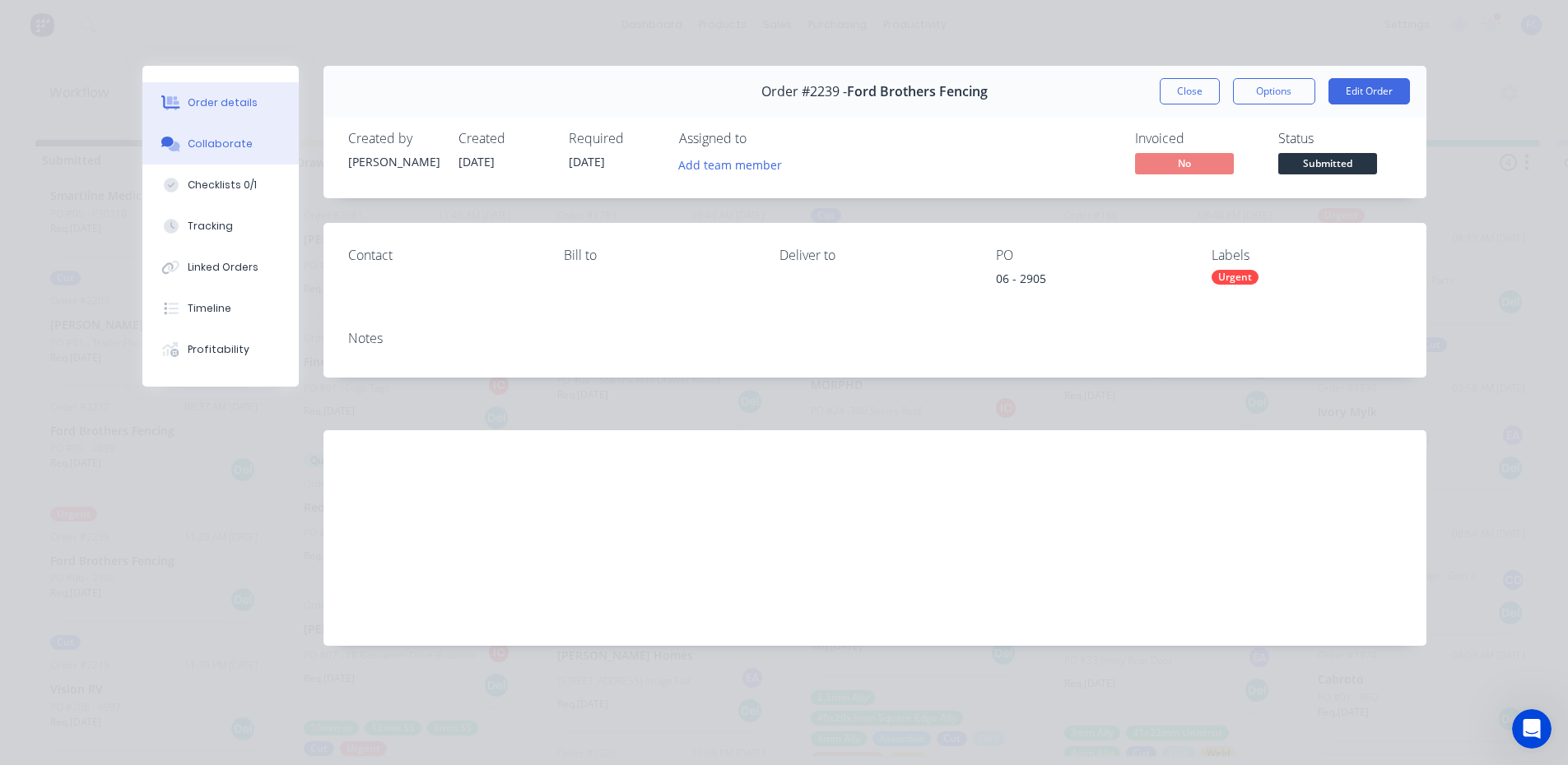
click at [165, 141] on icon at bounding box center [167, 141] width 12 height 10
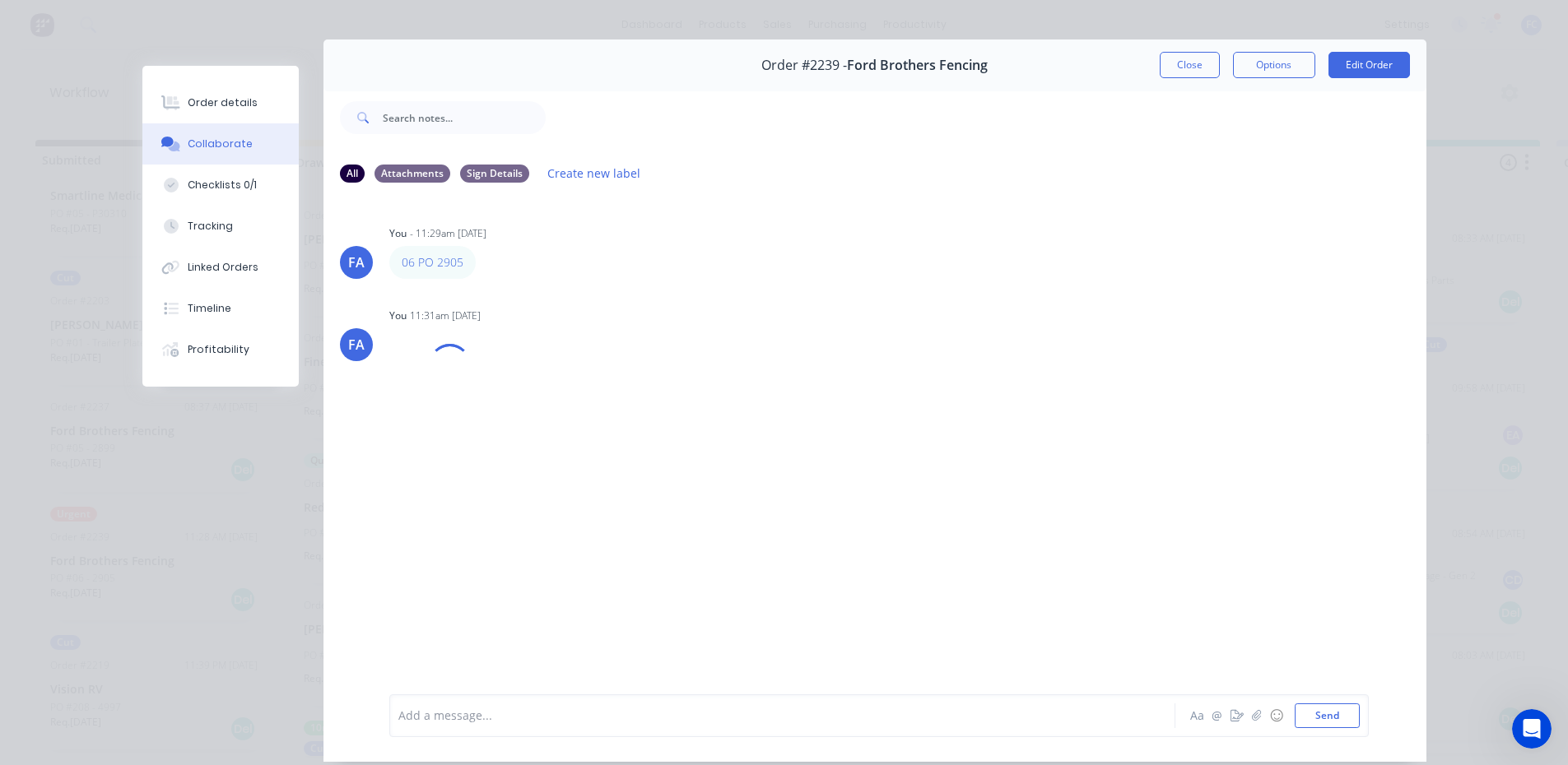
scroll to position [87, 0]
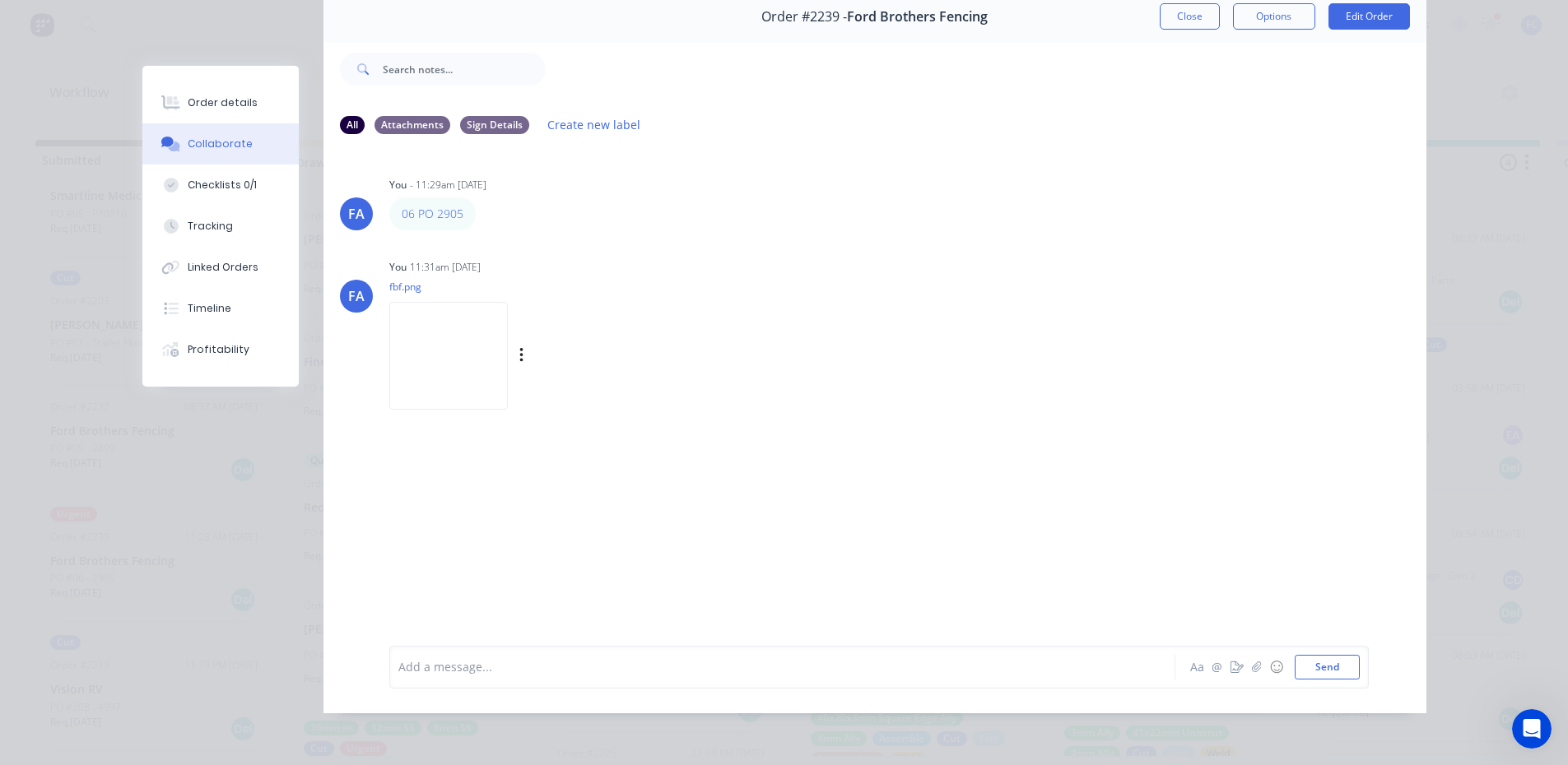
click at [431, 343] on img at bounding box center [449, 356] width 119 height 108
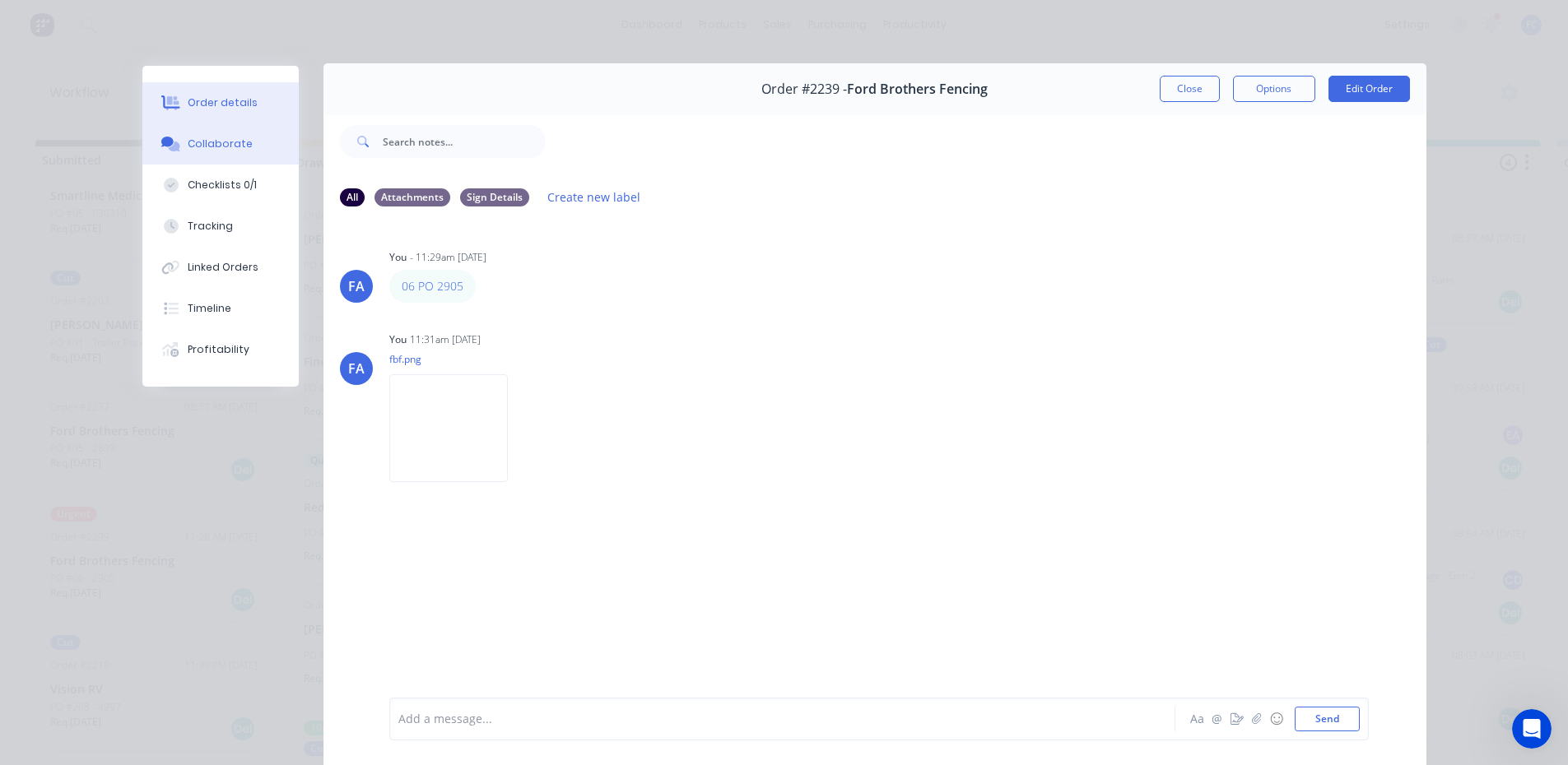
scroll to position [0, 0]
drag, startPoint x: 202, startPoint y: 112, endPoint x: 417, endPoint y: 111, distance: 215.0
click at [202, 112] on button "Order details" at bounding box center [220, 102] width 156 height 41
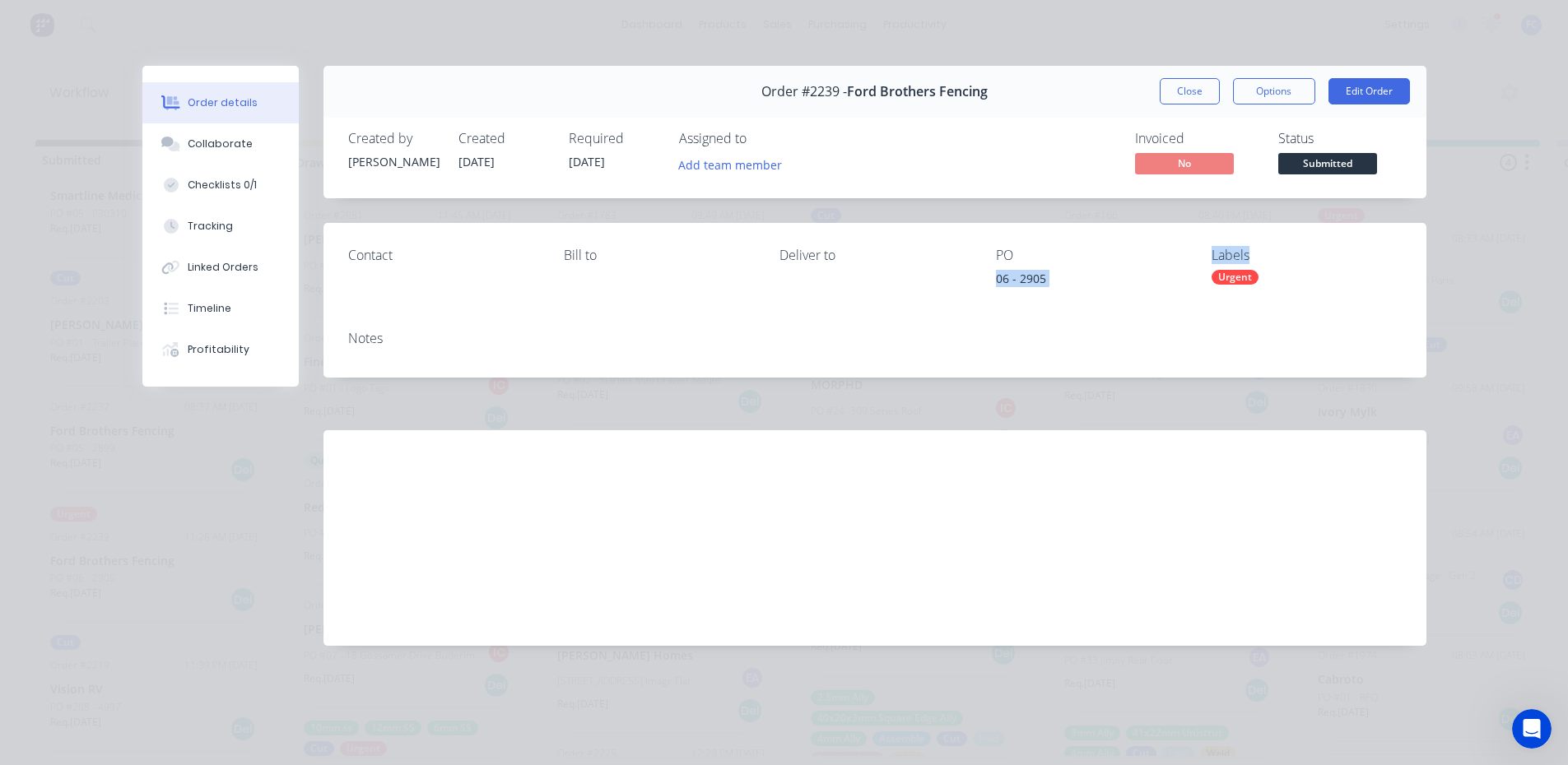
drag, startPoint x: 1190, startPoint y: 246, endPoint x: 1252, endPoint y: 254, distance: 62.5
click at [1252, 254] on div "Contact Bill to Deliver to PO 06 - 2905 Labels Urgent" at bounding box center [875, 270] width 1103 height 95
click at [1257, 254] on div "Labels" at bounding box center [1306, 255] width 189 height 16
drag, startPoint x: 1216, startPoint y: 247, endPoint x: 1197, endPoint y: 245, distance: 19.1
click at [1197, 245] on div "Contact Bill to Deliver to PO 06 - 2905 Labels Urgent" at bounding box center [875, 270] width 1103 height 95
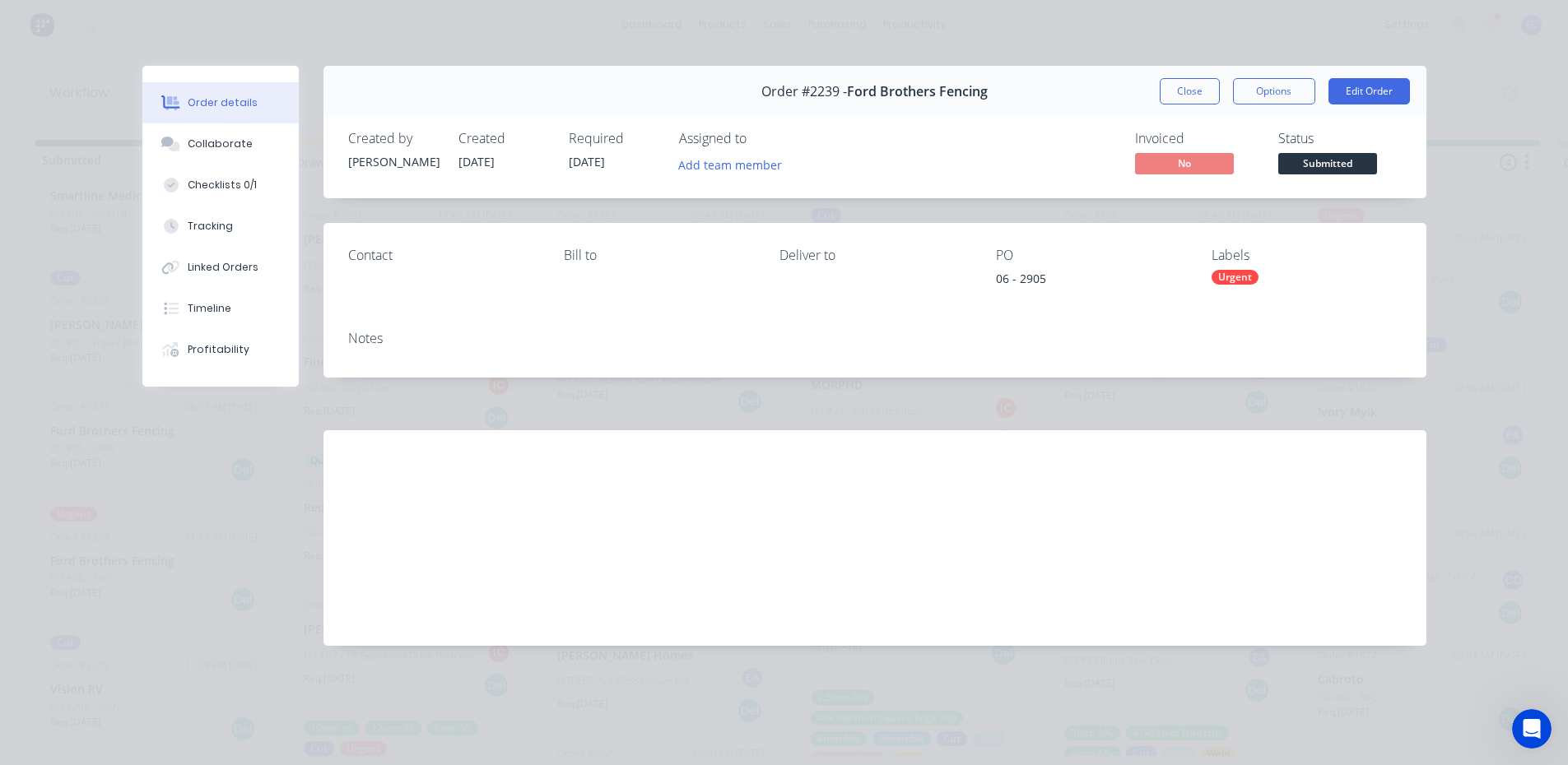
click at [1115, 327] on div "Notes" at bounding box center [875, 348] width 1103 height 60
click at [1185, 90] on button "Close" at bounding box center [1190, 91] width 60 height 26
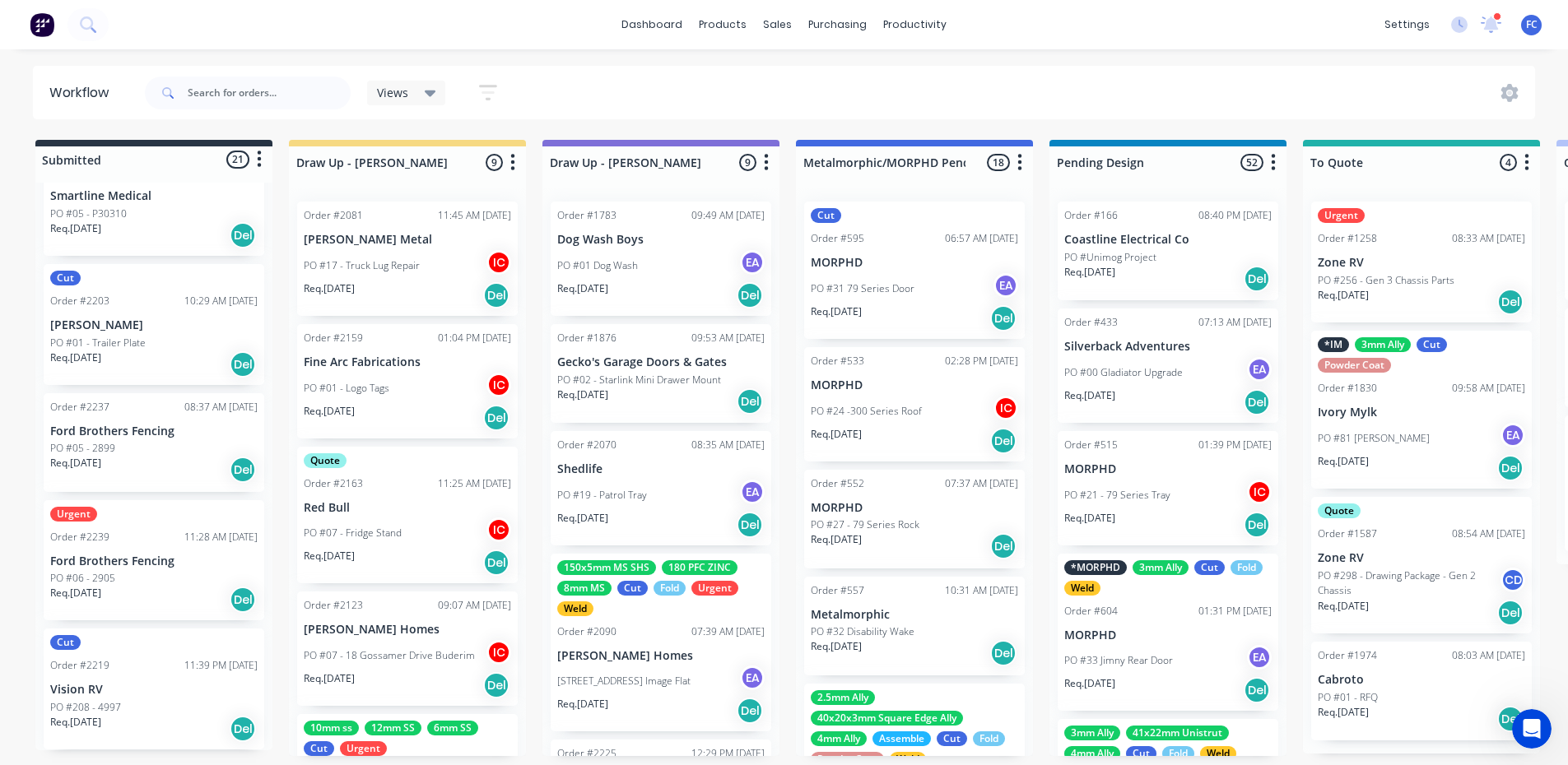
scroll to position [3, 0]
click at [123, 556] on p "Ford Brothers Fencing" at bounding box center [154, 562] width 207 height 14
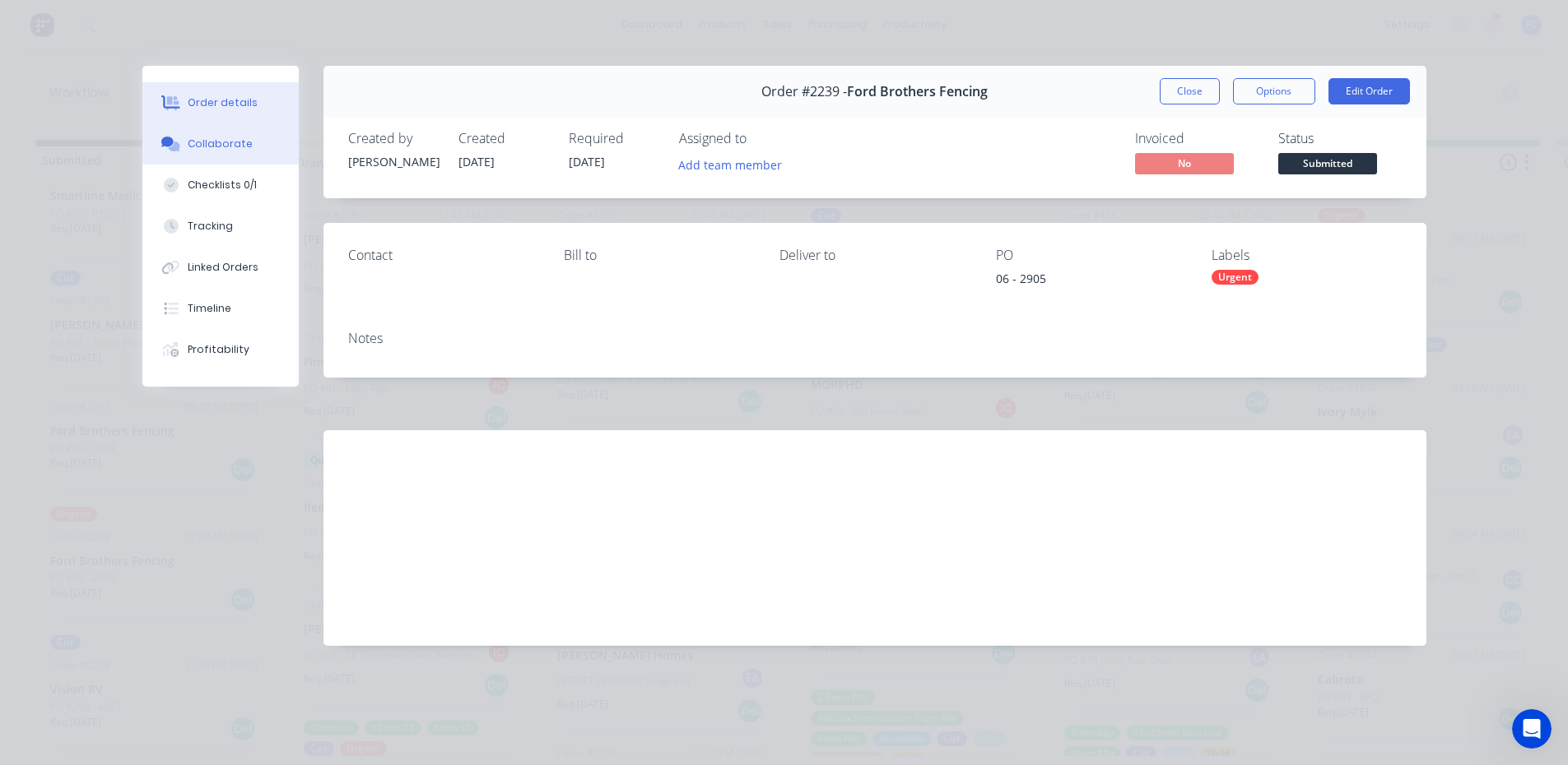
click at [187, 145] on button "Collaborate" at bounding box center [220, 144] width 156 height 41
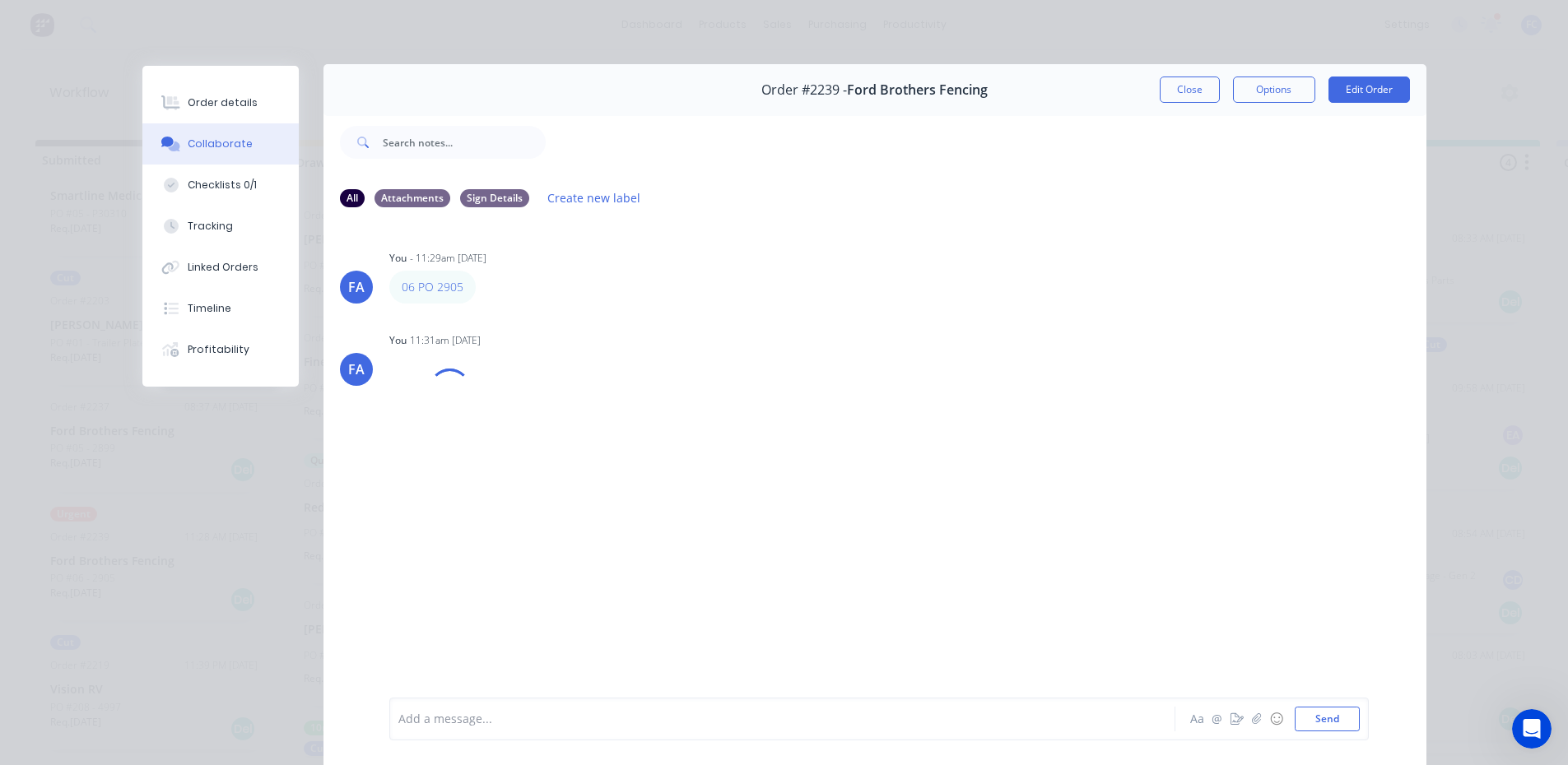
scroll to position [0, 0]
click at [1168, 90] on button "Close" at bounding box center [1190, 91] width 60 height 26
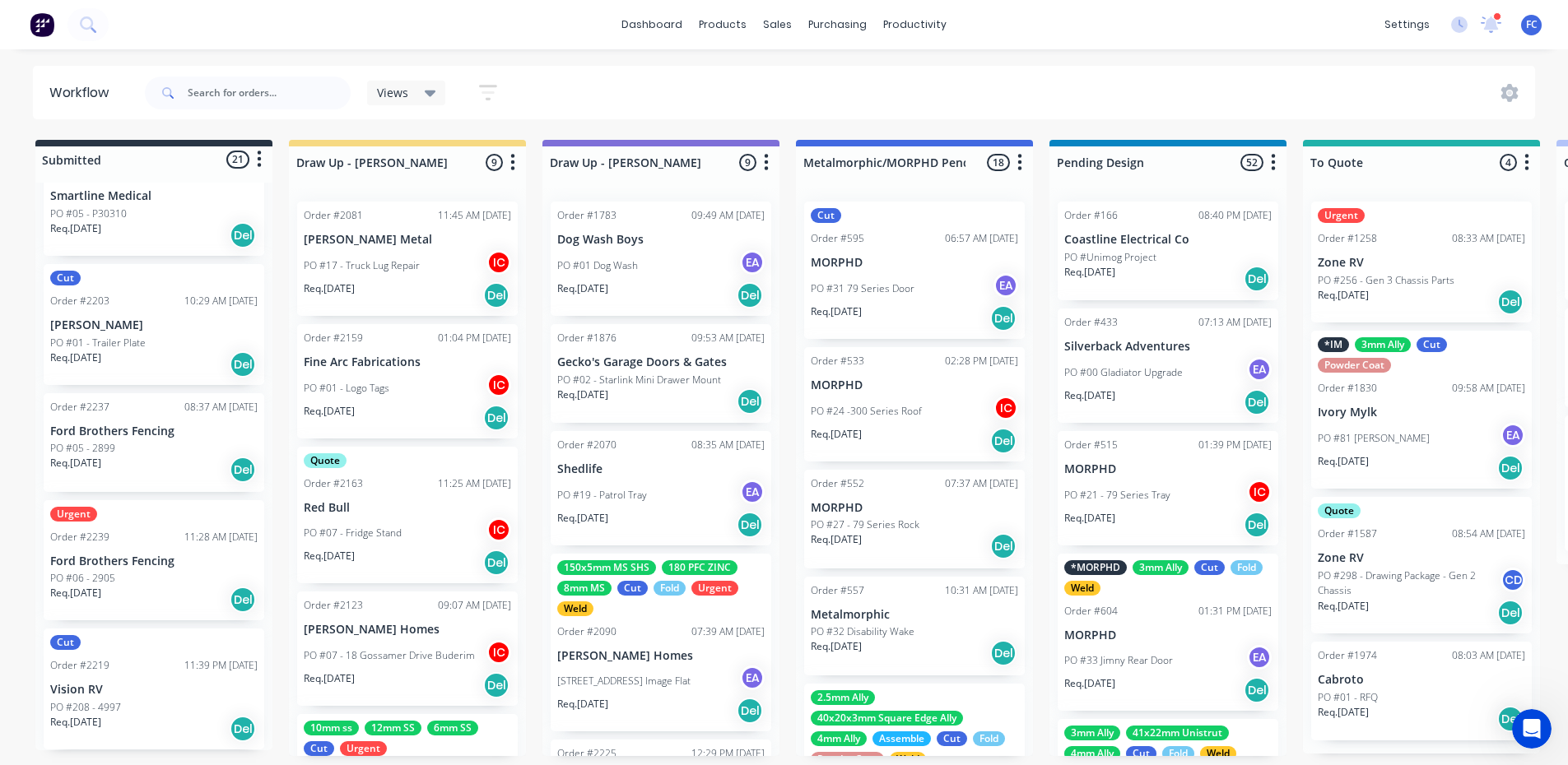
scroll to position [3, 0]
click at [116, 555] on p "Ford Brothers Fencing" at bounding box center [154, 562] width 207 height 14
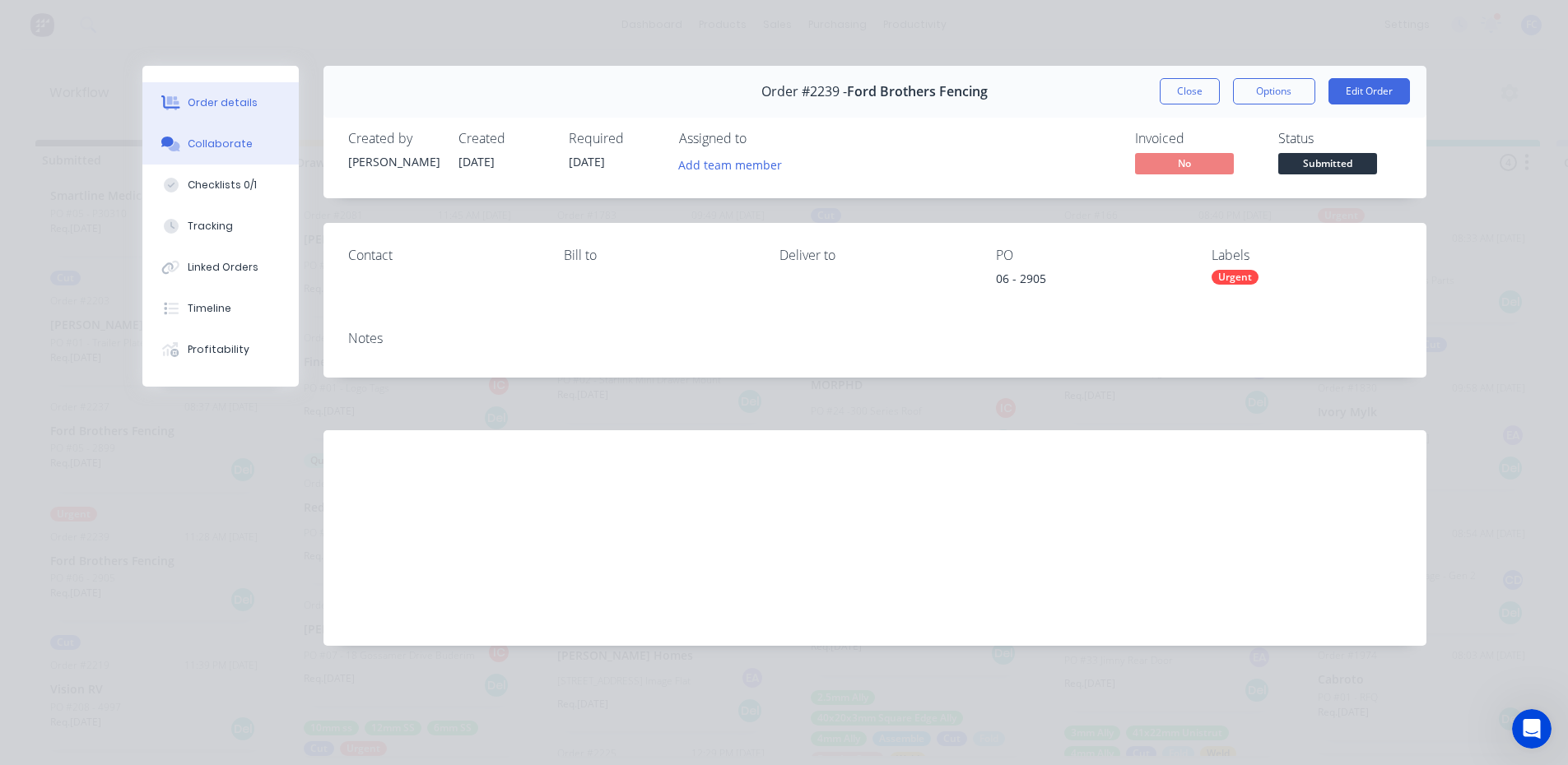
click at [200, 138] on div "Collaborate" at bounding box center [220, 144] width 65 height 15
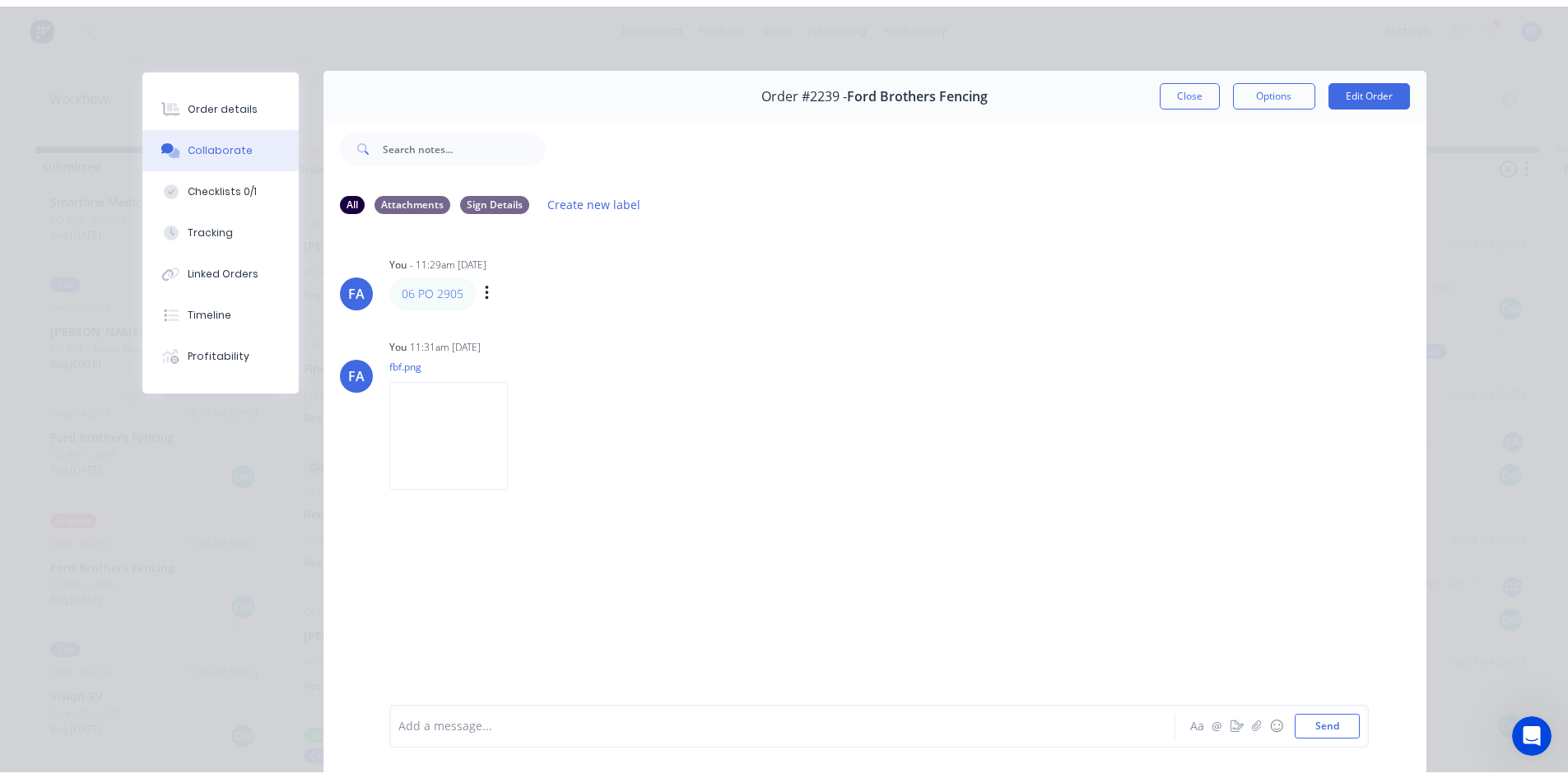
scroll to position [0, 0]
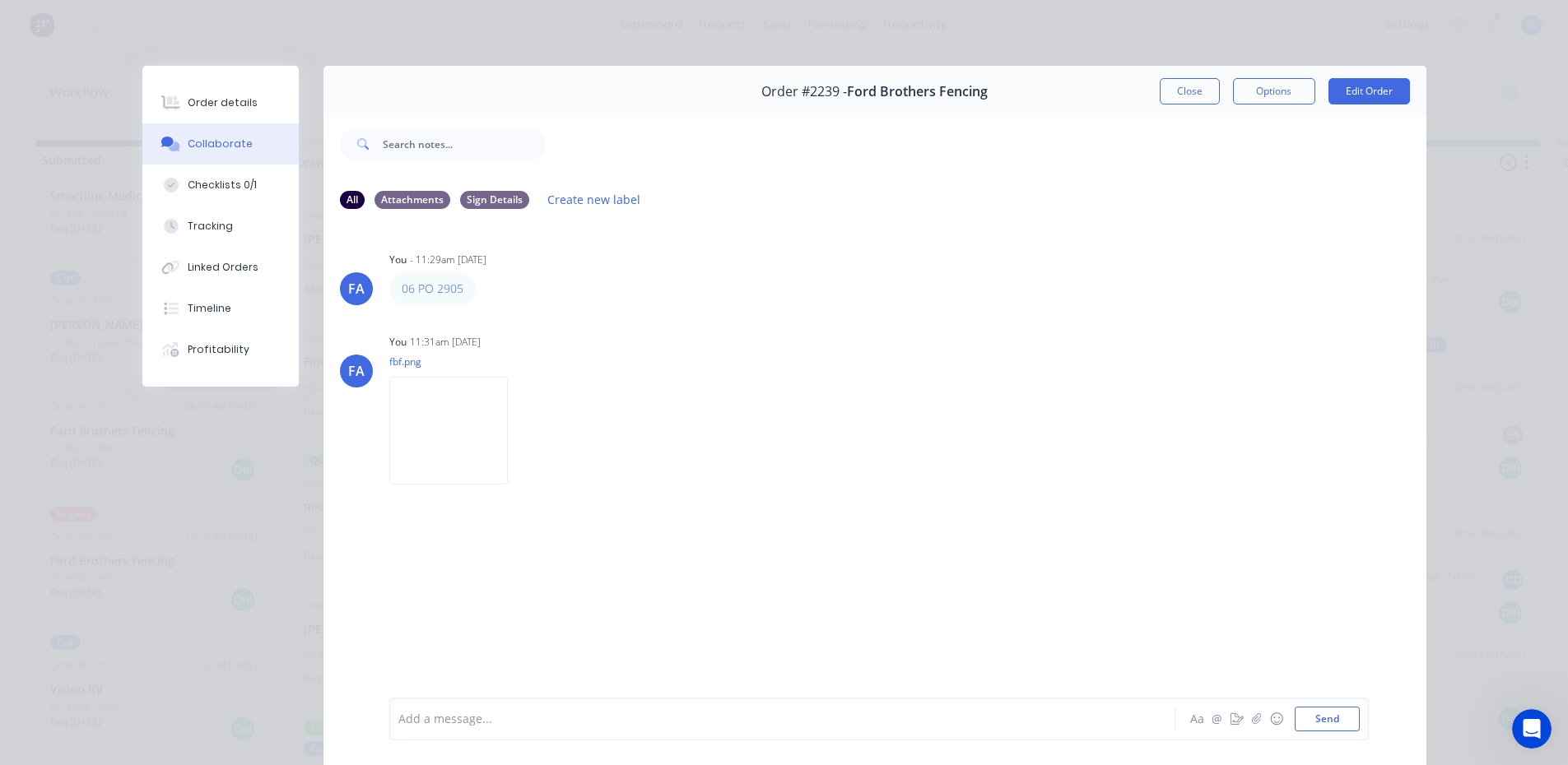
drag, startPoint x: 1180, startPoint y: 92, endPoint x: 1026, endPoint y: 174, distance: 174.5
click at [1180, 92] on button "Close" at bounding box center [1190, 91] width 60 height 26
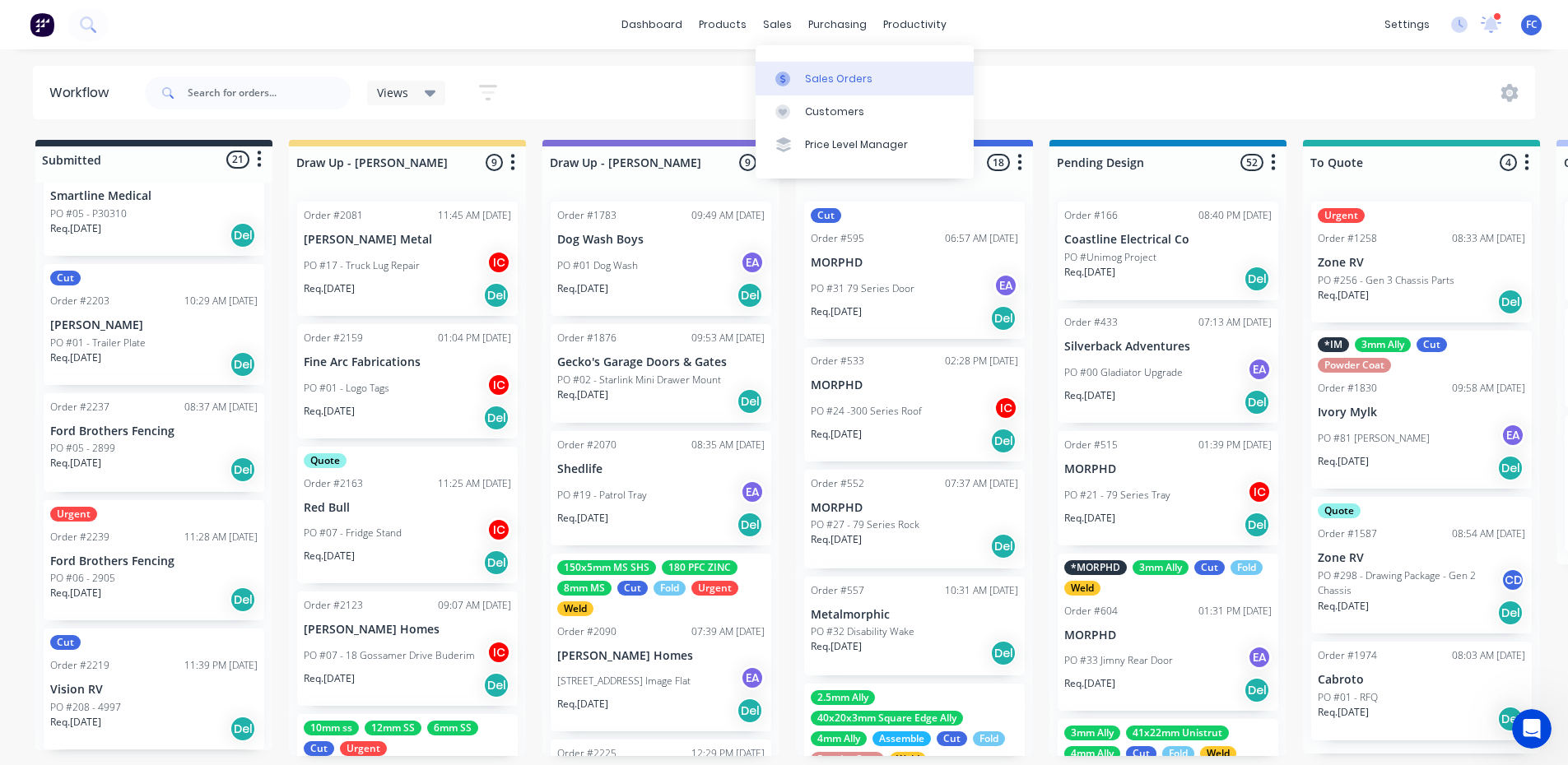
click at [813, 84] on div "Sales Orders" at bounding box center [838, 78] width 67 height 15
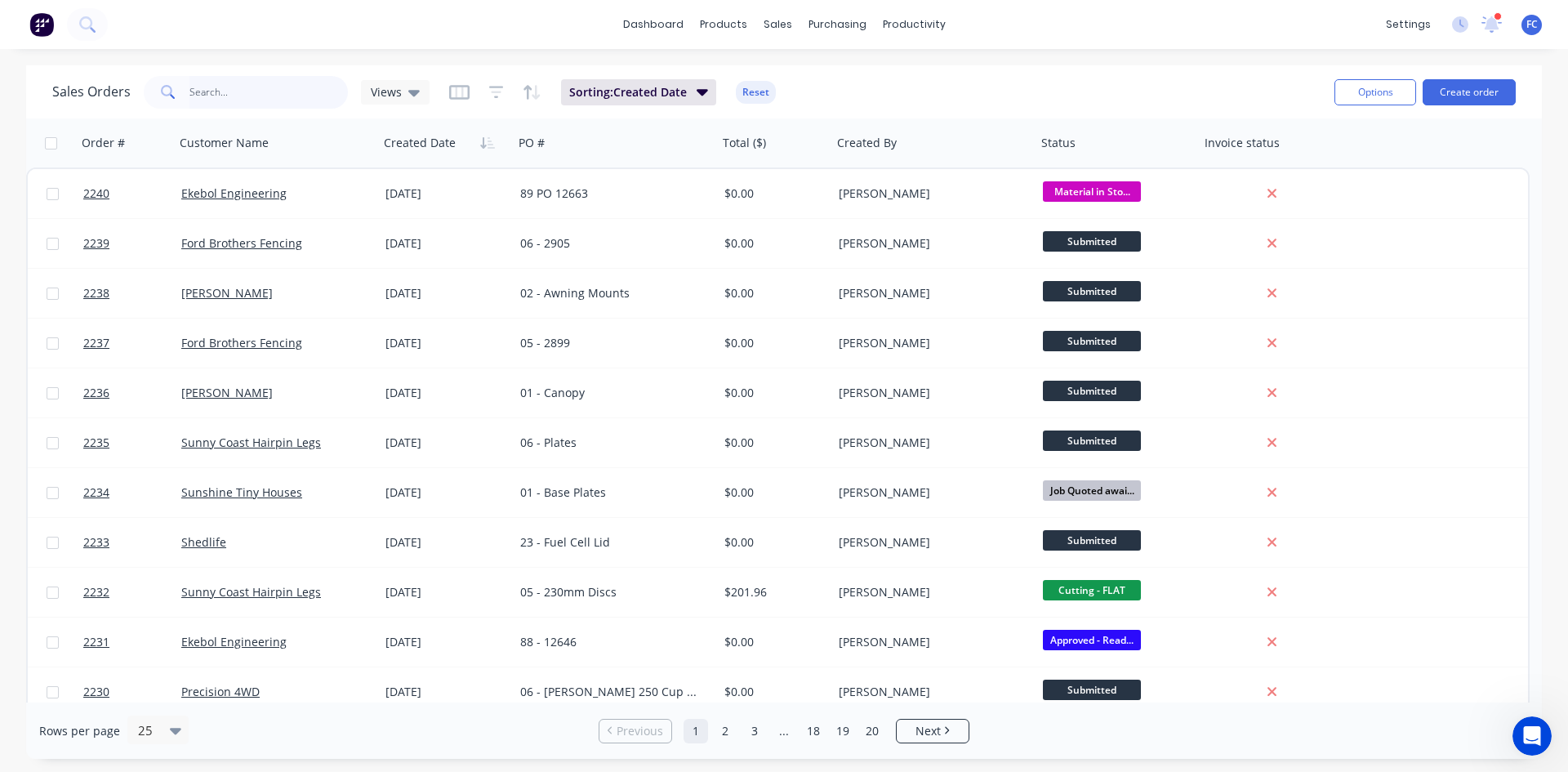
drag, startPoint x: 274, startPoint y: 94, endPoint x: 266, endPoint y: 86, distance: 11.3
click at [273, 94] on input "text" at bounding box center [269, 93] width 159 height 33
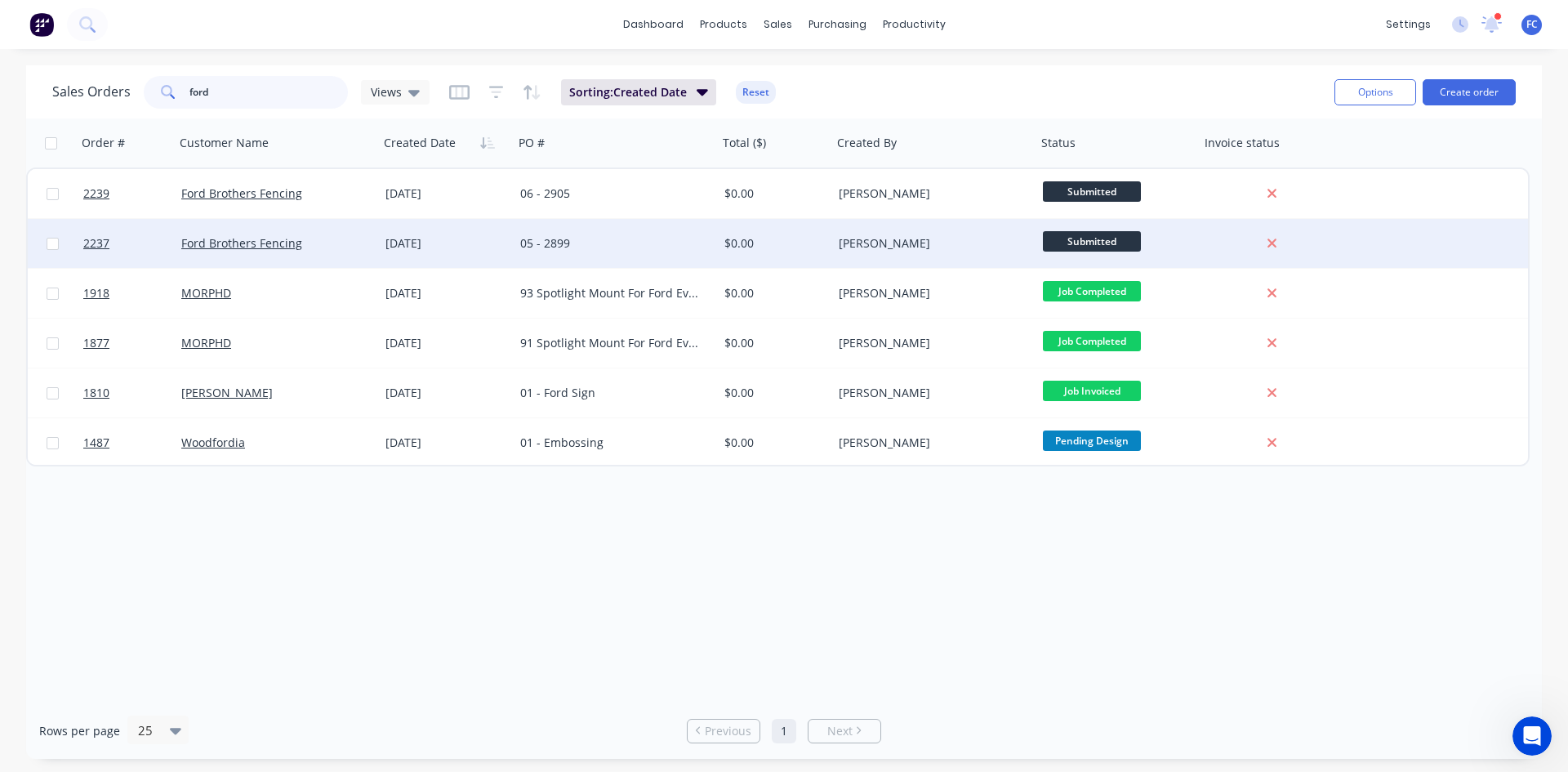
type input "ford"
click at [376, 239] on div "Ford Brothers Fencing" at bounding box center [277, 243] width 204 height 49
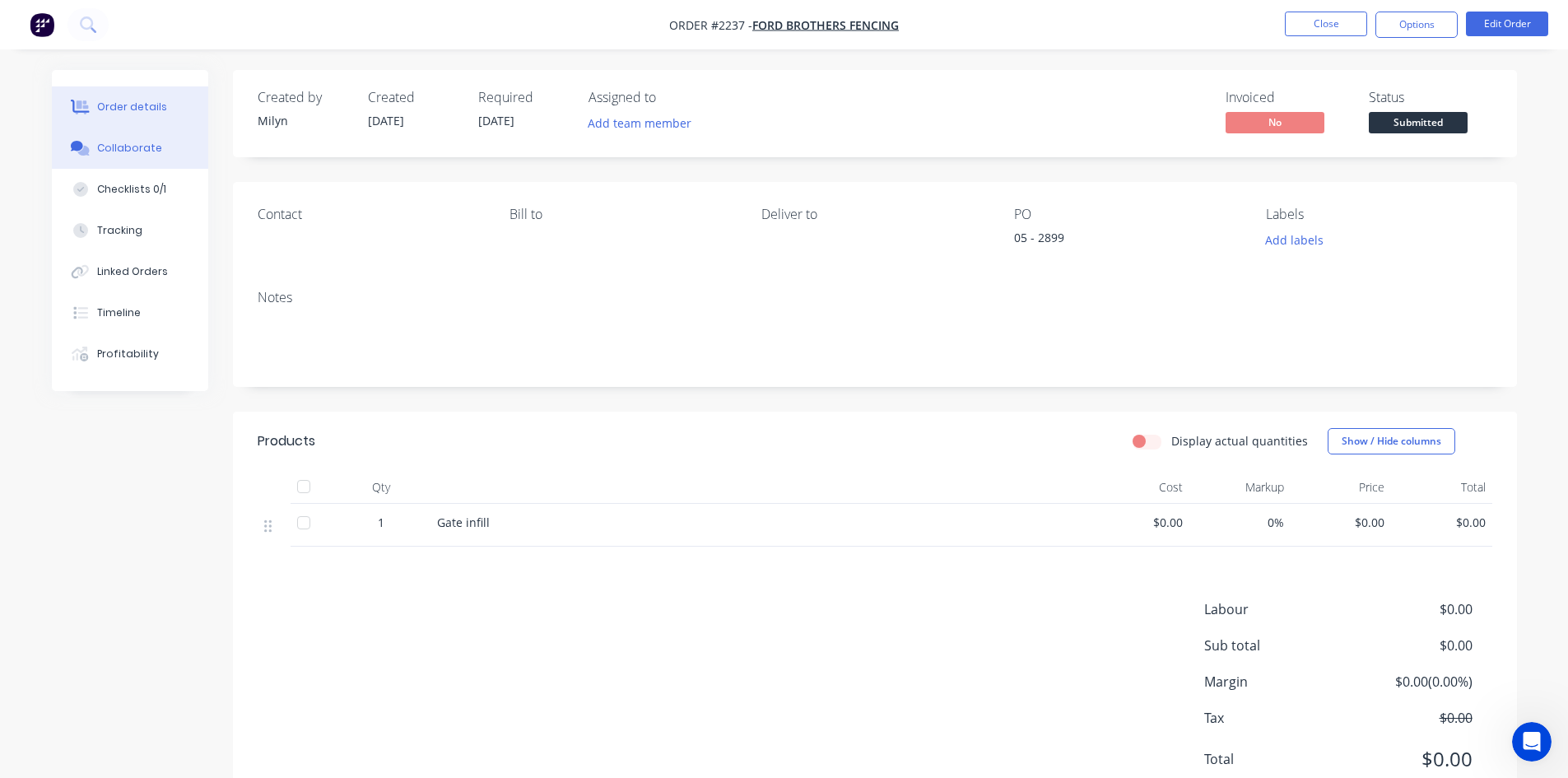
click at [150, 147] on div "Collaborate" at bounding box center [129, 148] width 65 height 15
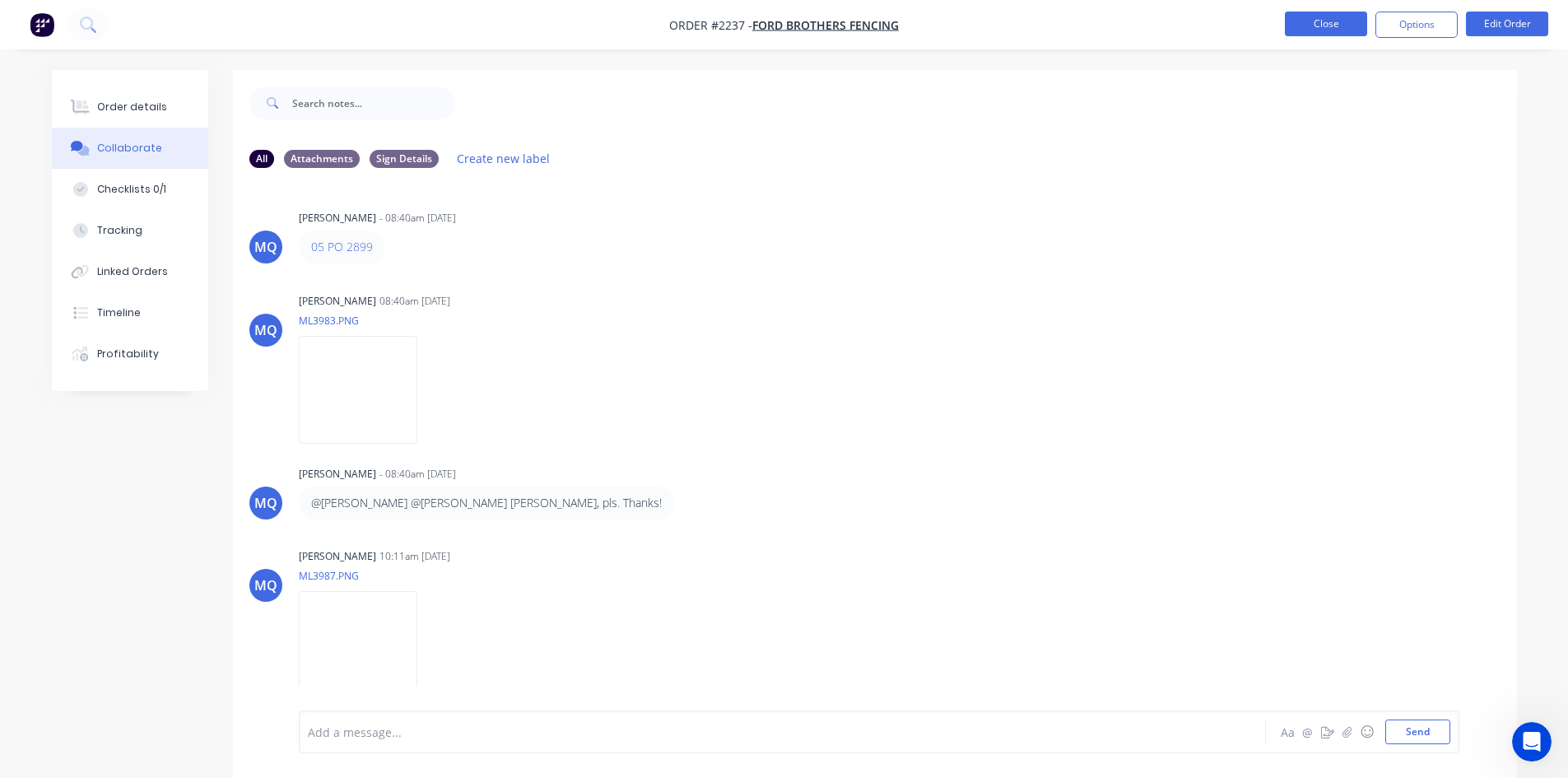
drag, startPoint x: 336, startPoint y: 241, endPoint x: 1312, endPoint y: 29, distance: 998.8
click at [1312, 29] on button "Close" at bounding box center [1327, 24] width 82 height 24
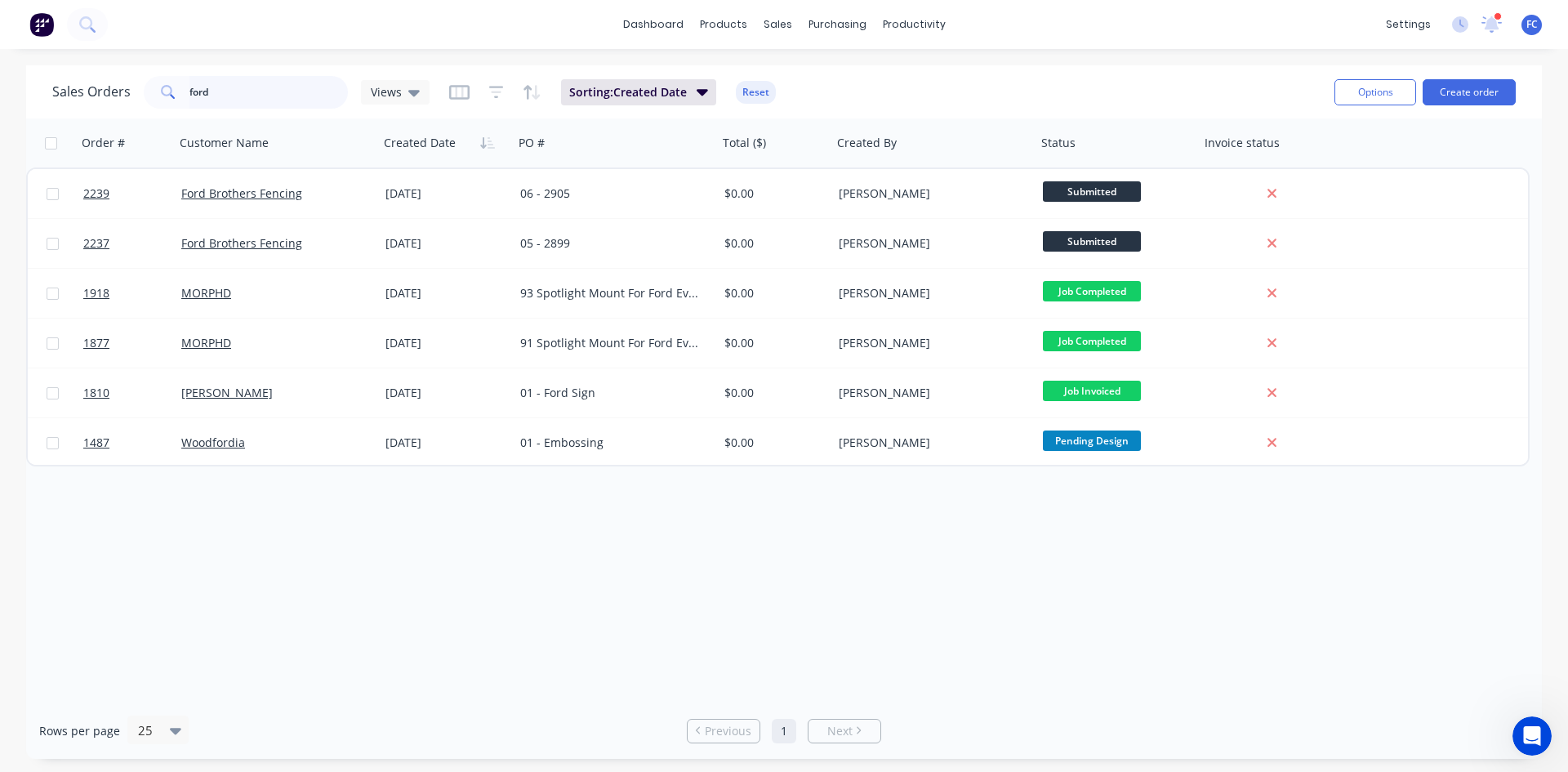
drag, startPoint x: 222, startPoint y: 86, endPoint x: 45, endPoint y: 89, distance: 177.0
click at [45, 89] on div "Sales Orders ford Views Sorting: Created Date Reset Options Create order" at bounding box center [783, 92] width 1515 height 53
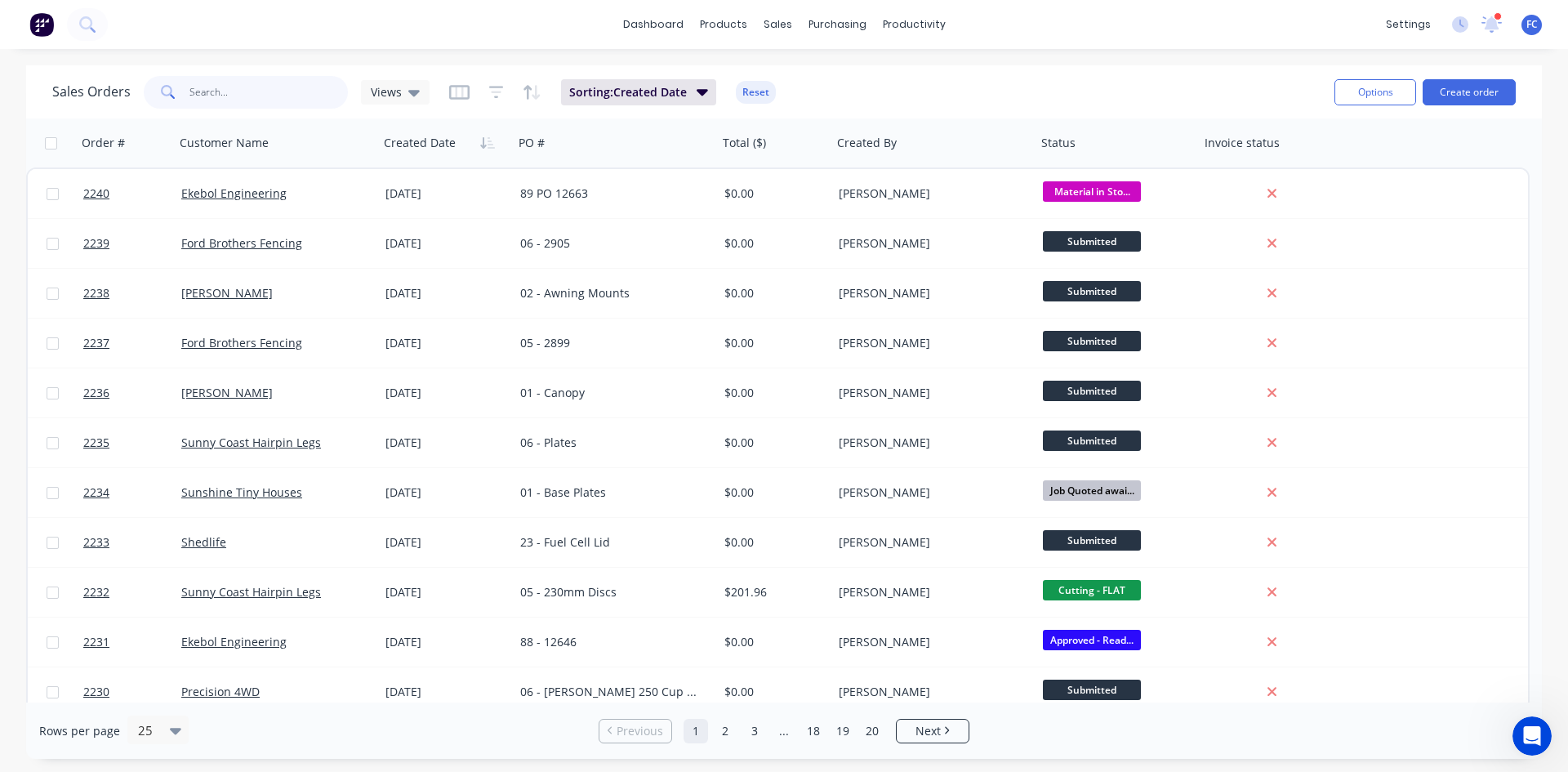
click at [228, 100] on input "text" at bounding box center [269, 93] width 159 height 33
click at [806, 82] on div "Sales Orders" at bounding box center [837, 78] width 67 height 15
click at [827, 77] on div "Sales Orders" at bounding box center [837, 78] width 67 height 15
click at [234, 105] on input "text" at bounding box center [269, 93] width 159 height 33
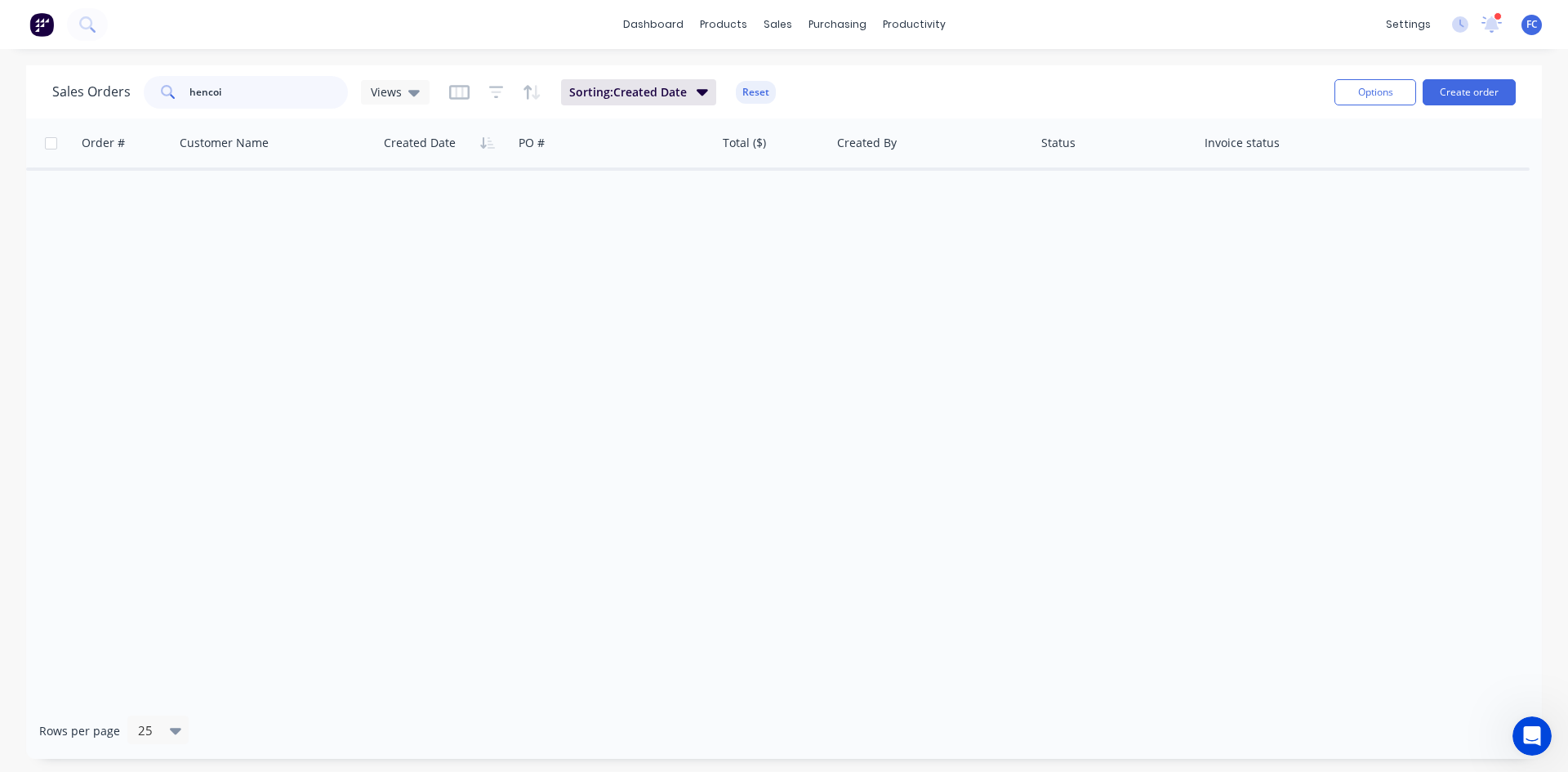
click at [226, 87] on input "hencoi" at bounding box center [269, 93] width 159 height 33
type input "henco"
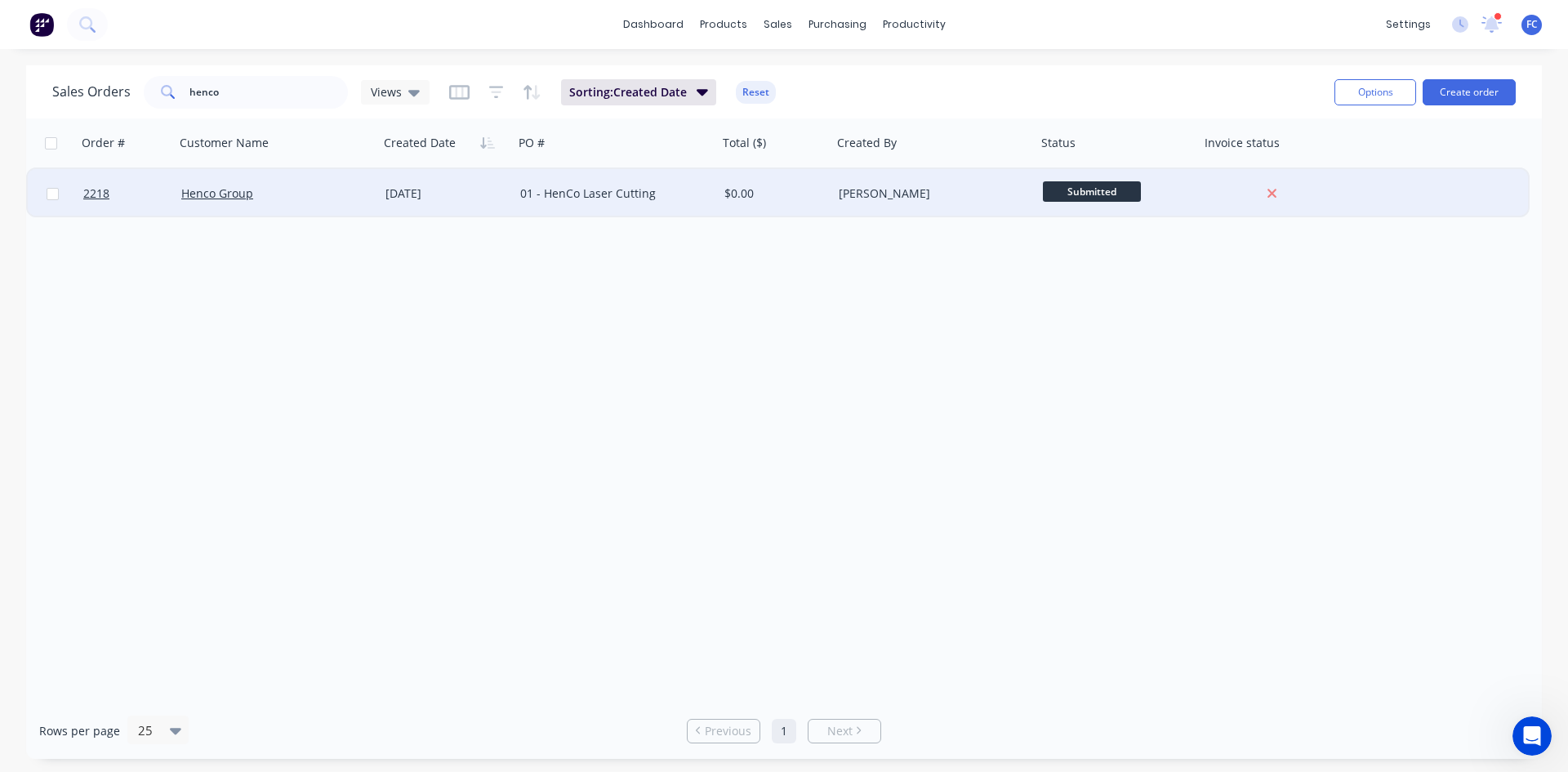
click at [316, 198] on div "Henco Group" at bounding box center [272, 193] width 182 height 16
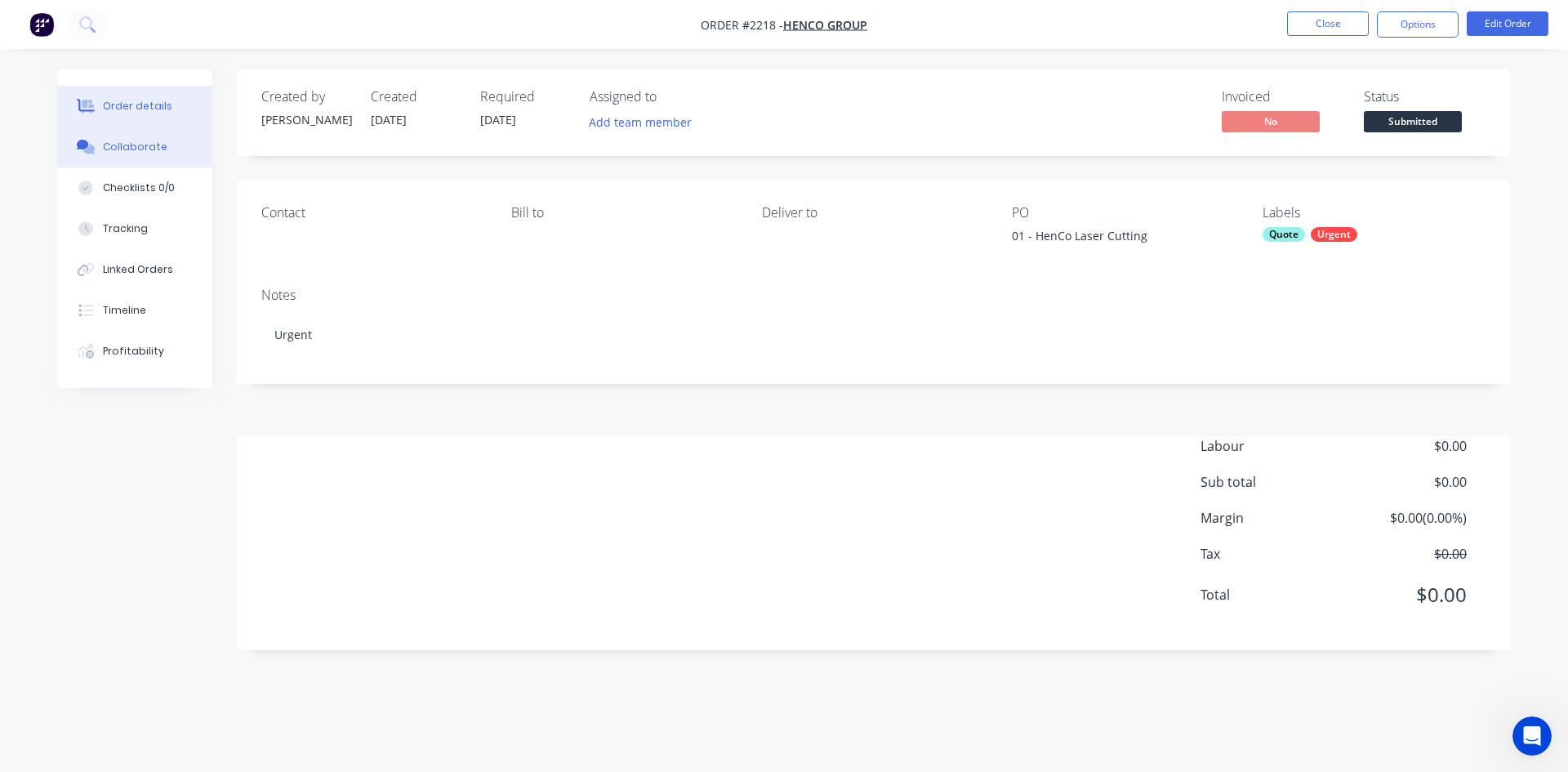
click at [121, 148] on div "Collaborate" at bounding box center [135, 147] width 65 height 15
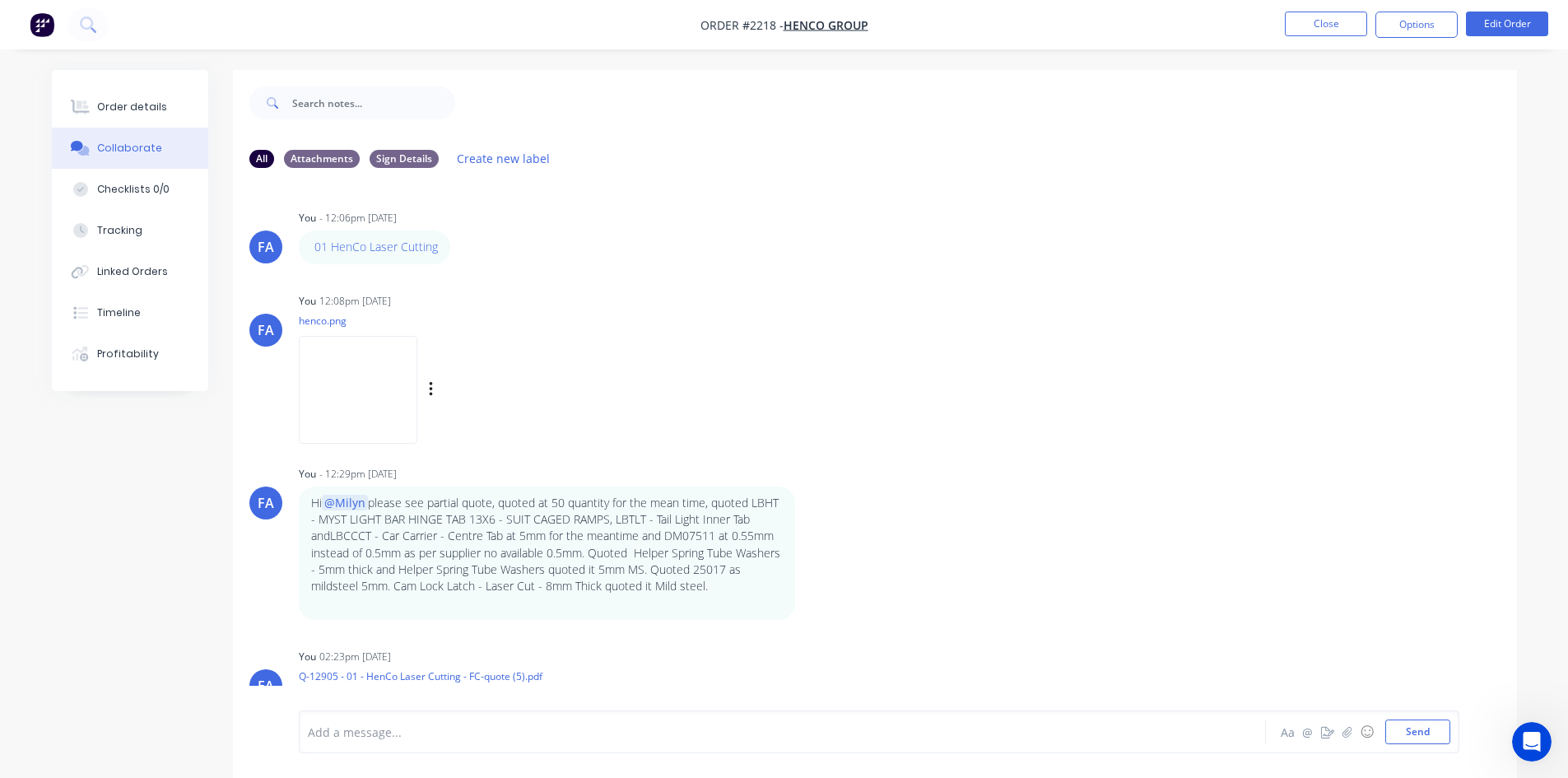
click at [350, 382] on img at bounding box center [358, 389] width 119 height 108
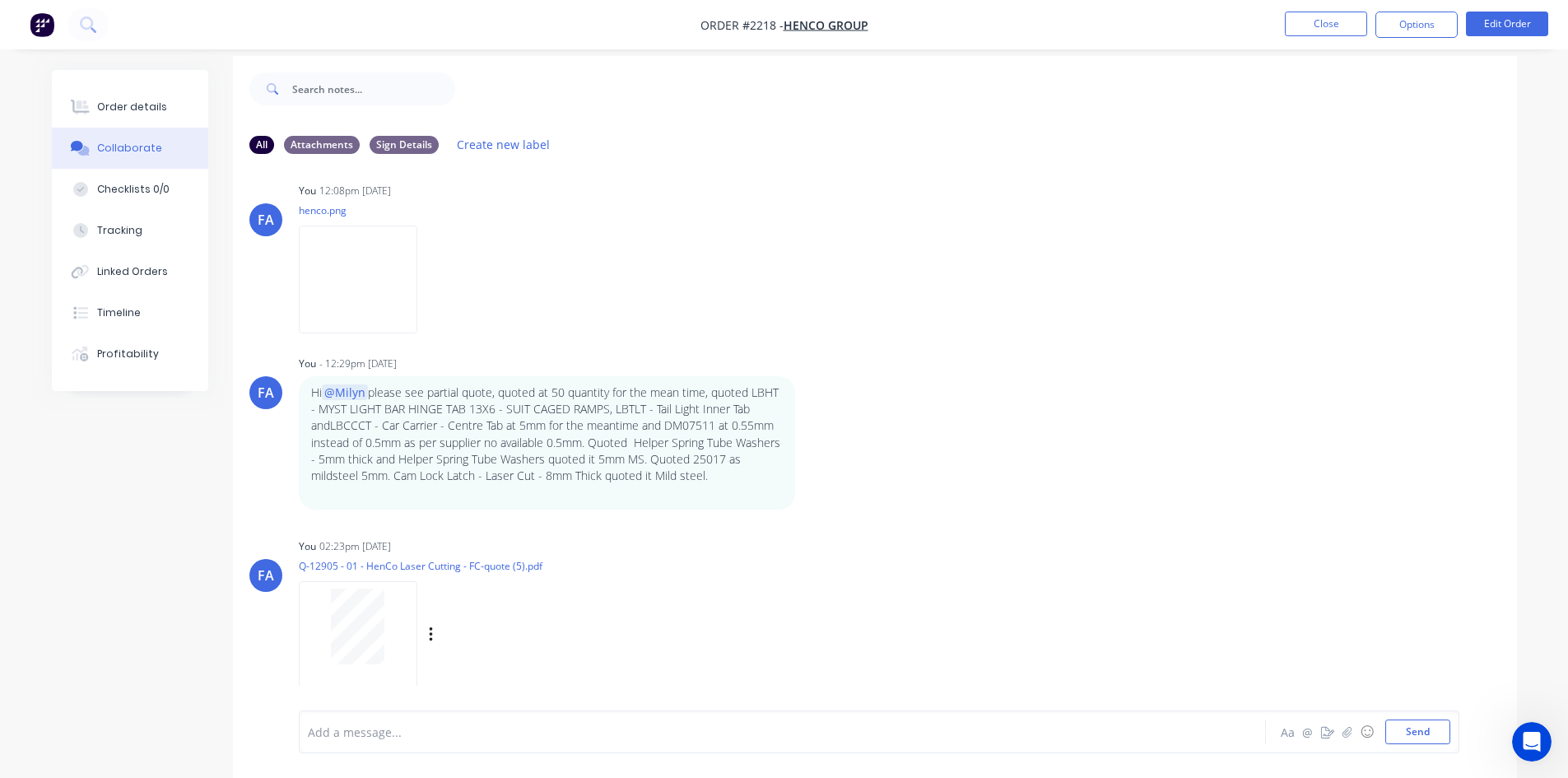
scroll to position [24, 0]
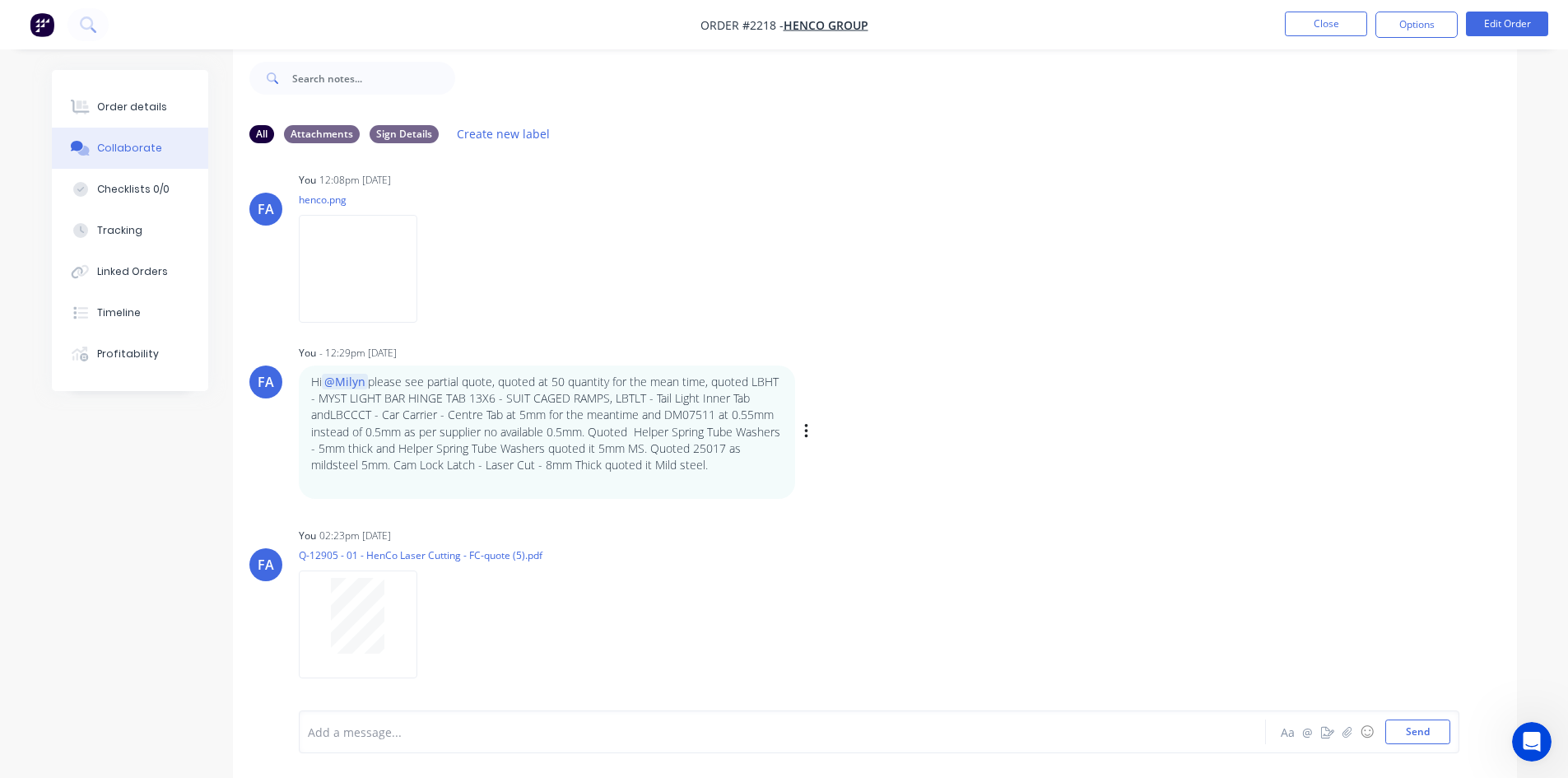
click at [649, 487] on p at bounding box center [546, 481] width 472 height 17
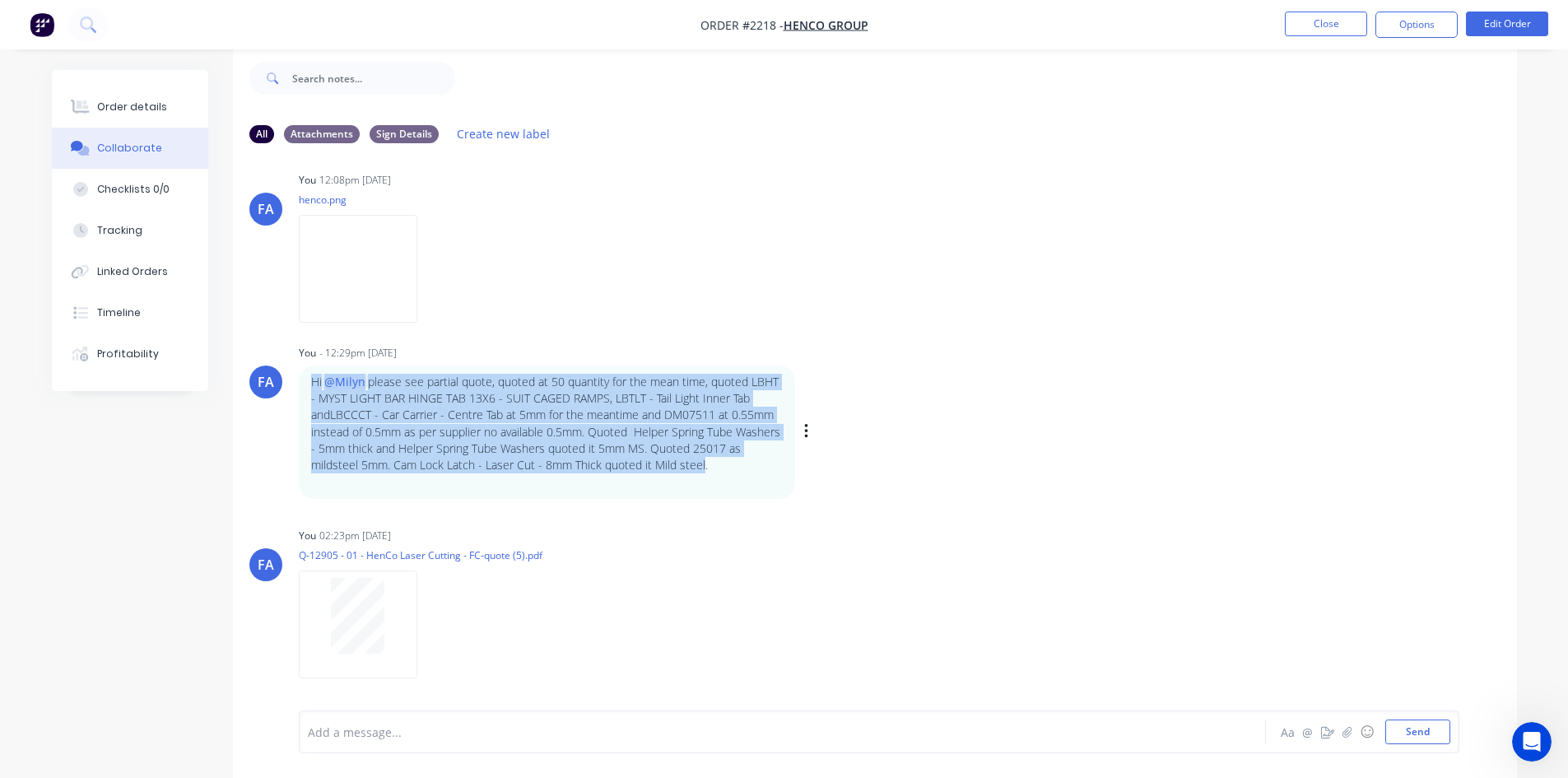
drag, startPoint x: 714, startPoint y: 468, endPoint x: 300, endPoint y: 375, distance: 424.3
click at [300, 375] on div "Hi @Milyn please see partial quote, quoted at 50 quantity for the mean time, qu…" at bounding box center [547, 431] width 497 height 133
click at [425, 418] on p "Hi @Milyn please see partial quote, quoted at 50 quantity for the mean time, qu…" at bounding box center [546, 423] width 472 height 100
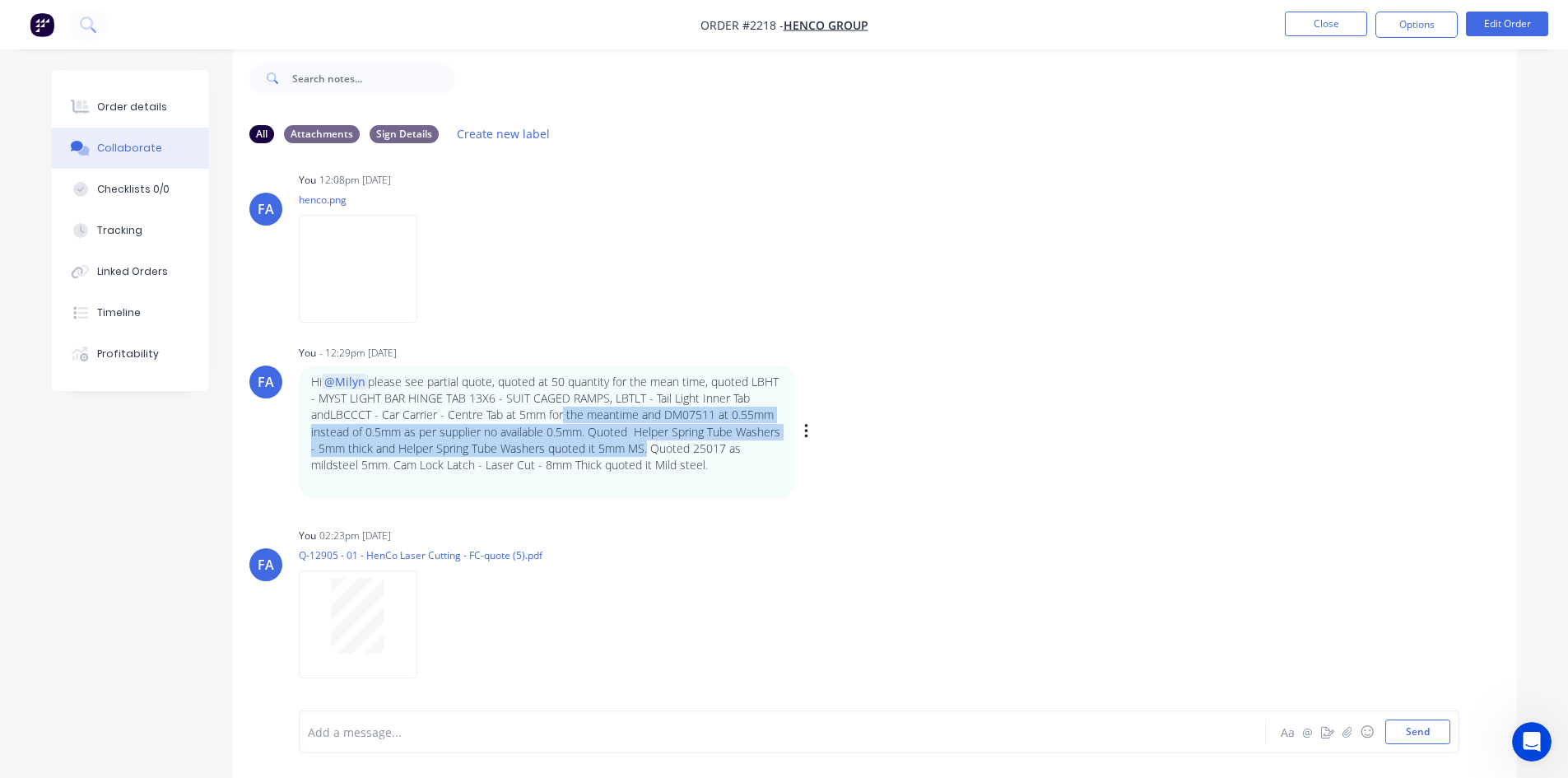
drag, startPoint x: 689, startPoint y: 455, endPoint x: 560, endPoint y: 407, distance: 137.6
click at [560, 407] on p "Hi @Milyn please see partial quote, quoted at 50 quantity for the mean time, qu…" at bounding box center [546, 423] width 472 height 100
click at [641, 455] on p "Hi @Milyn please see partial quote, quoted at 50 quantity for the mean time, qu…" at bounding box center [546, 423] width 472 height 100
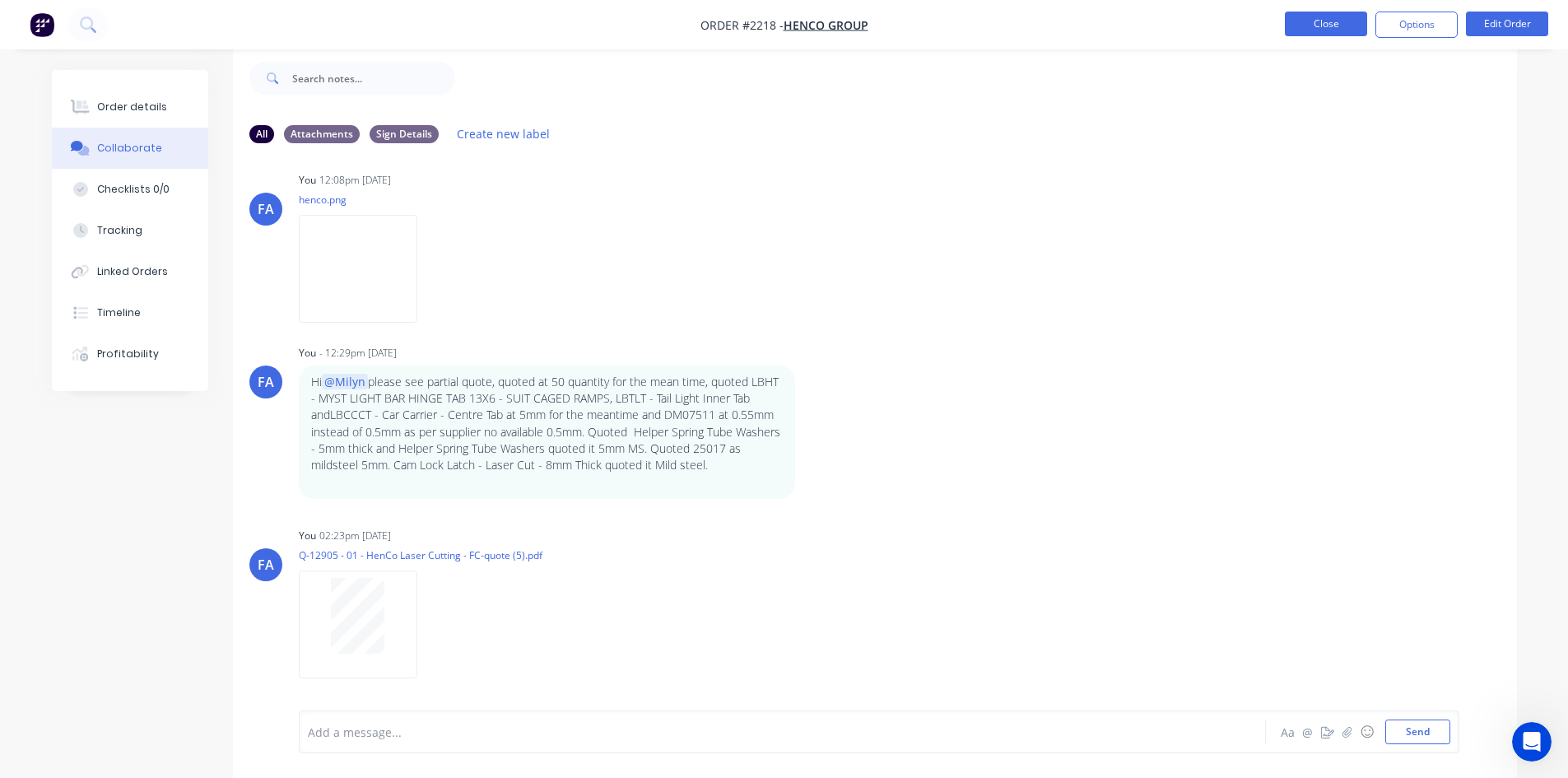
click at [1319, 30] on button "Close" at bounding box center [1327, 24] width 82 height 24
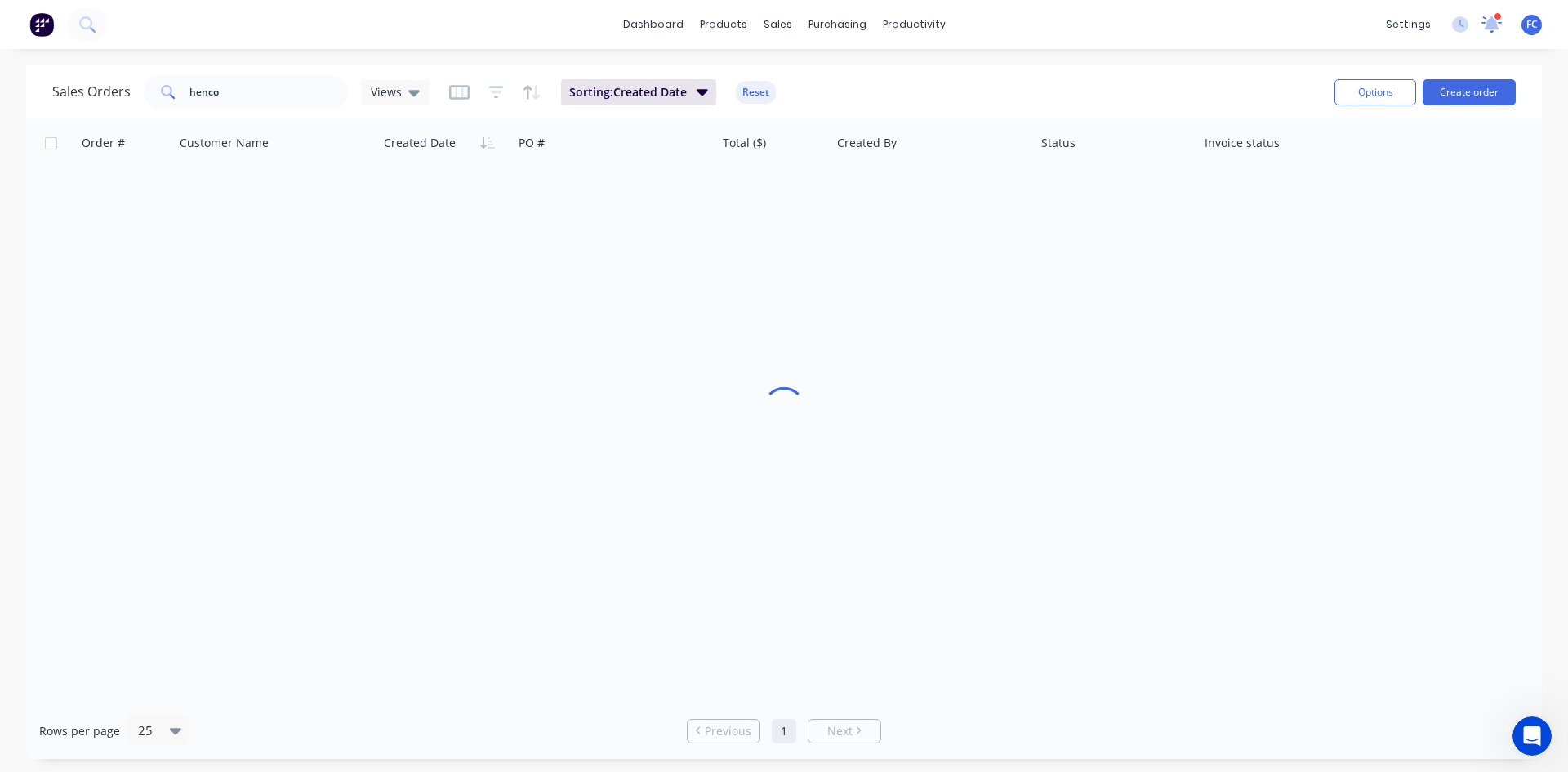
click at [1487, 14] on div at bounding box center [1492, 24] width 21 height 24
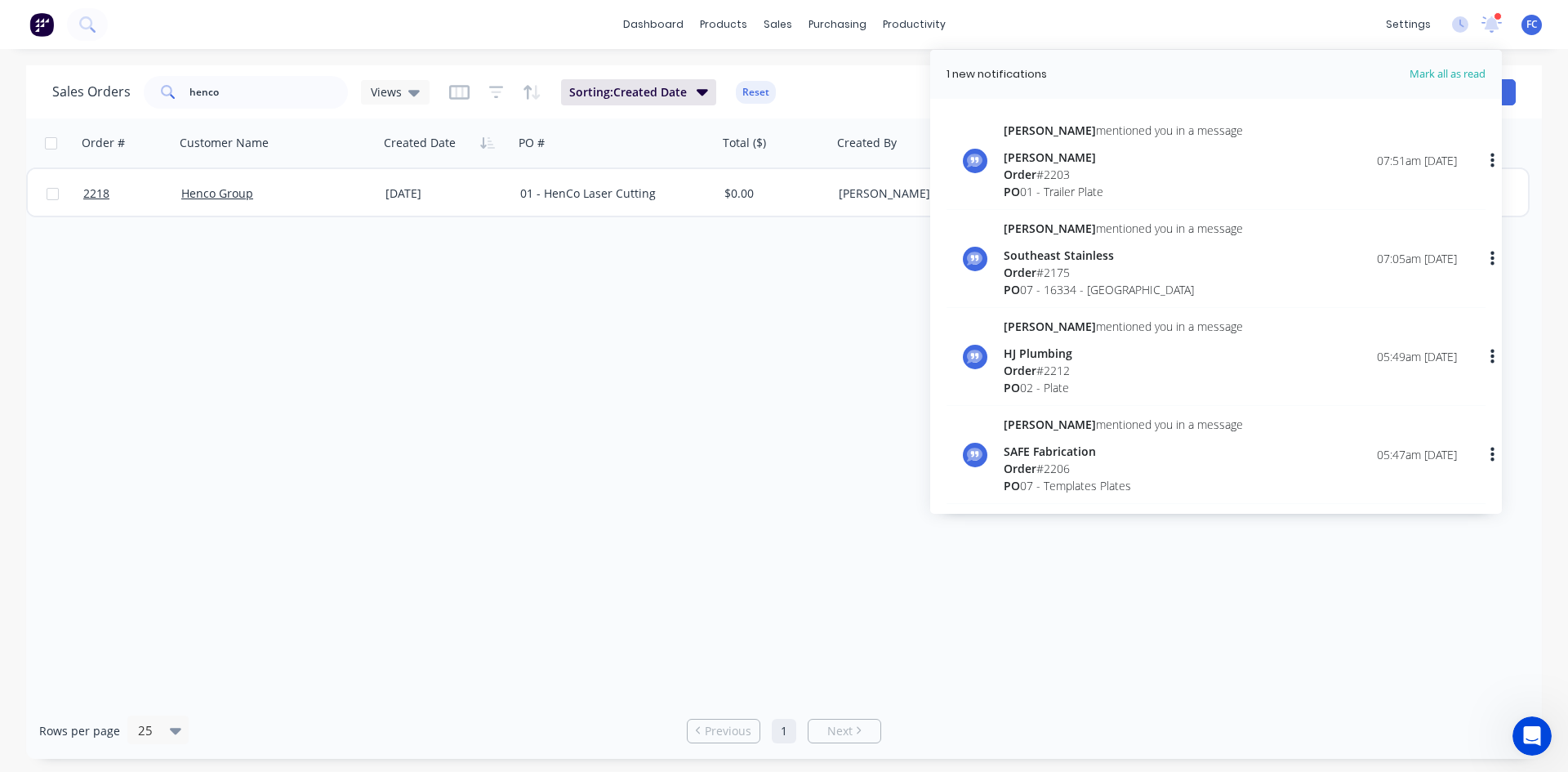
click at [856, 81] on div "Sales Orders henco Views Sorting: Created Date Reset" at bounding box center [686, 92] width 1269 height 40
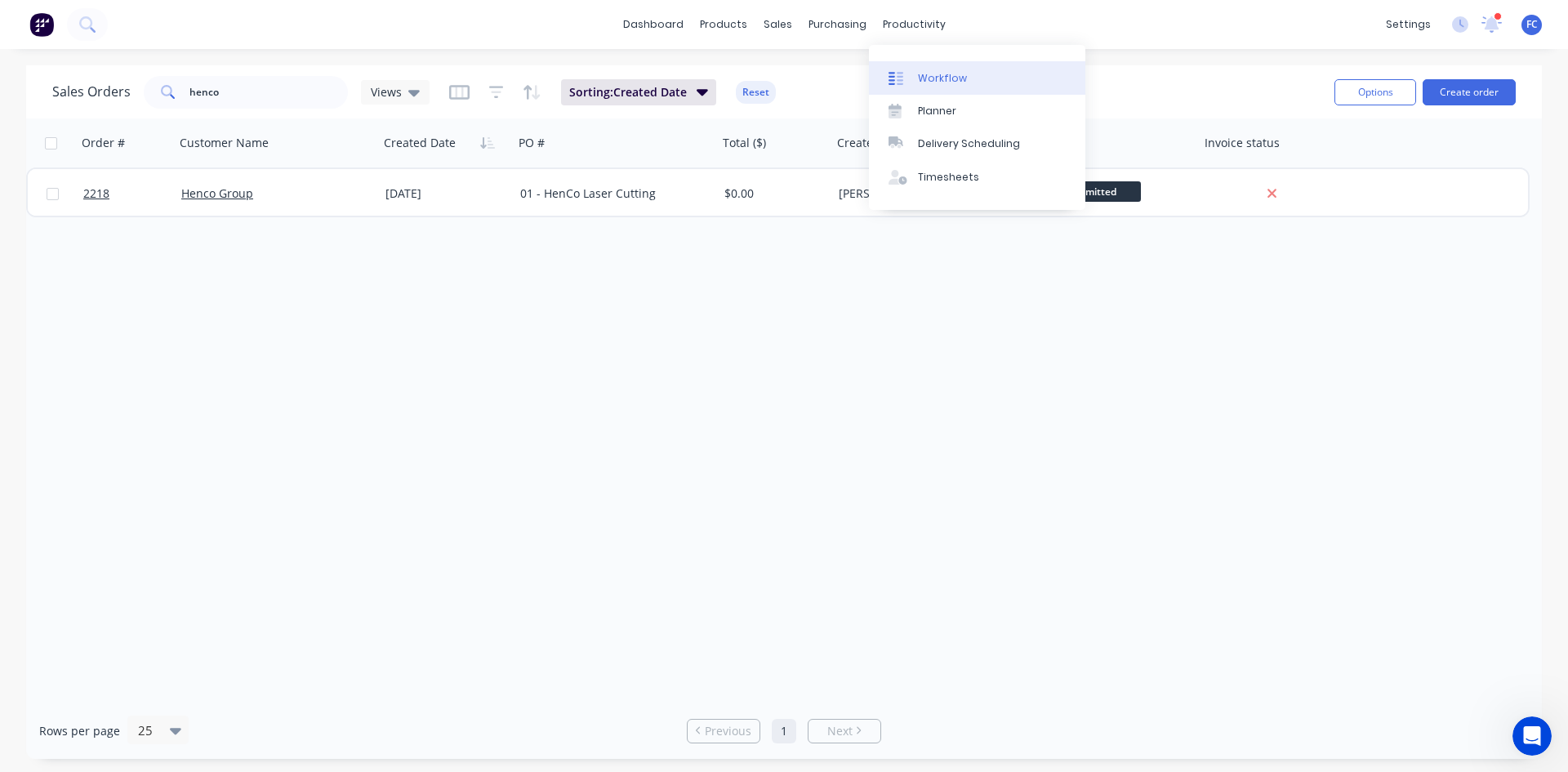
click at [954, 75] on div "Workflow" at bounding box center [942, 78] width 49 height 15
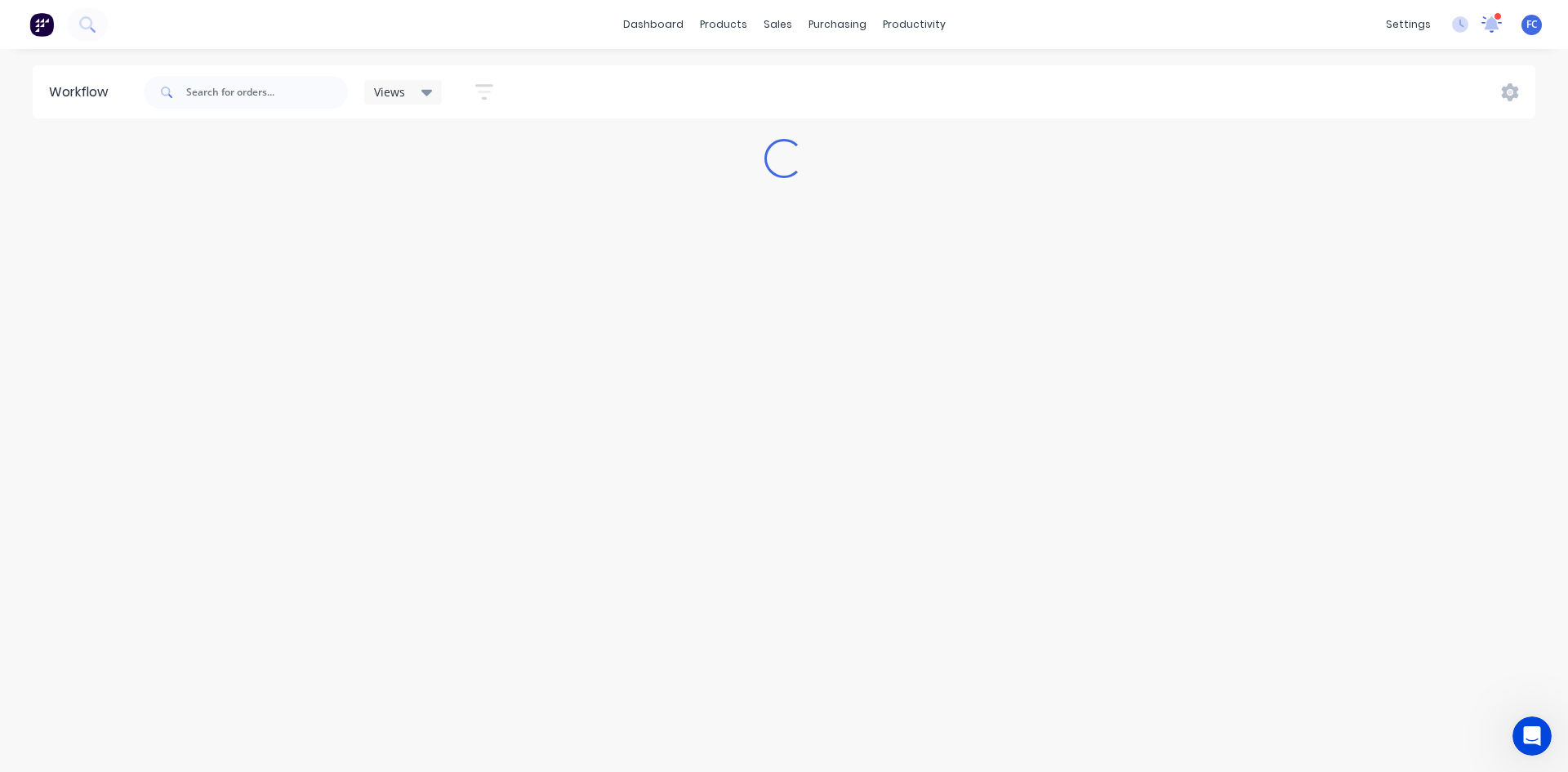
click at [1491, 22] on icon at bounding box center [1491, 22] width 16 height 15
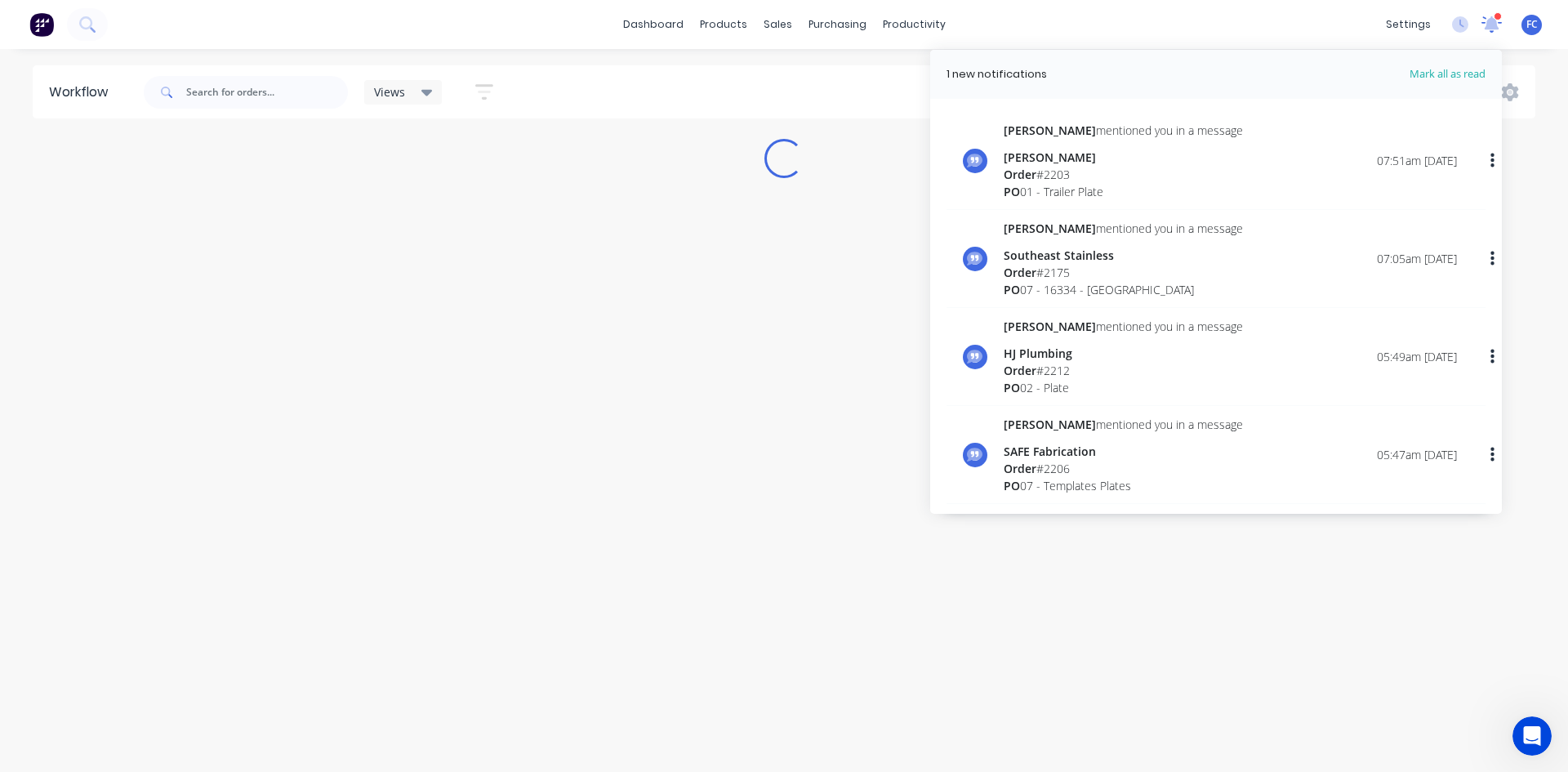
click at [1490, 22] on icon at bounding box center [1490, 22] width 16 height 16
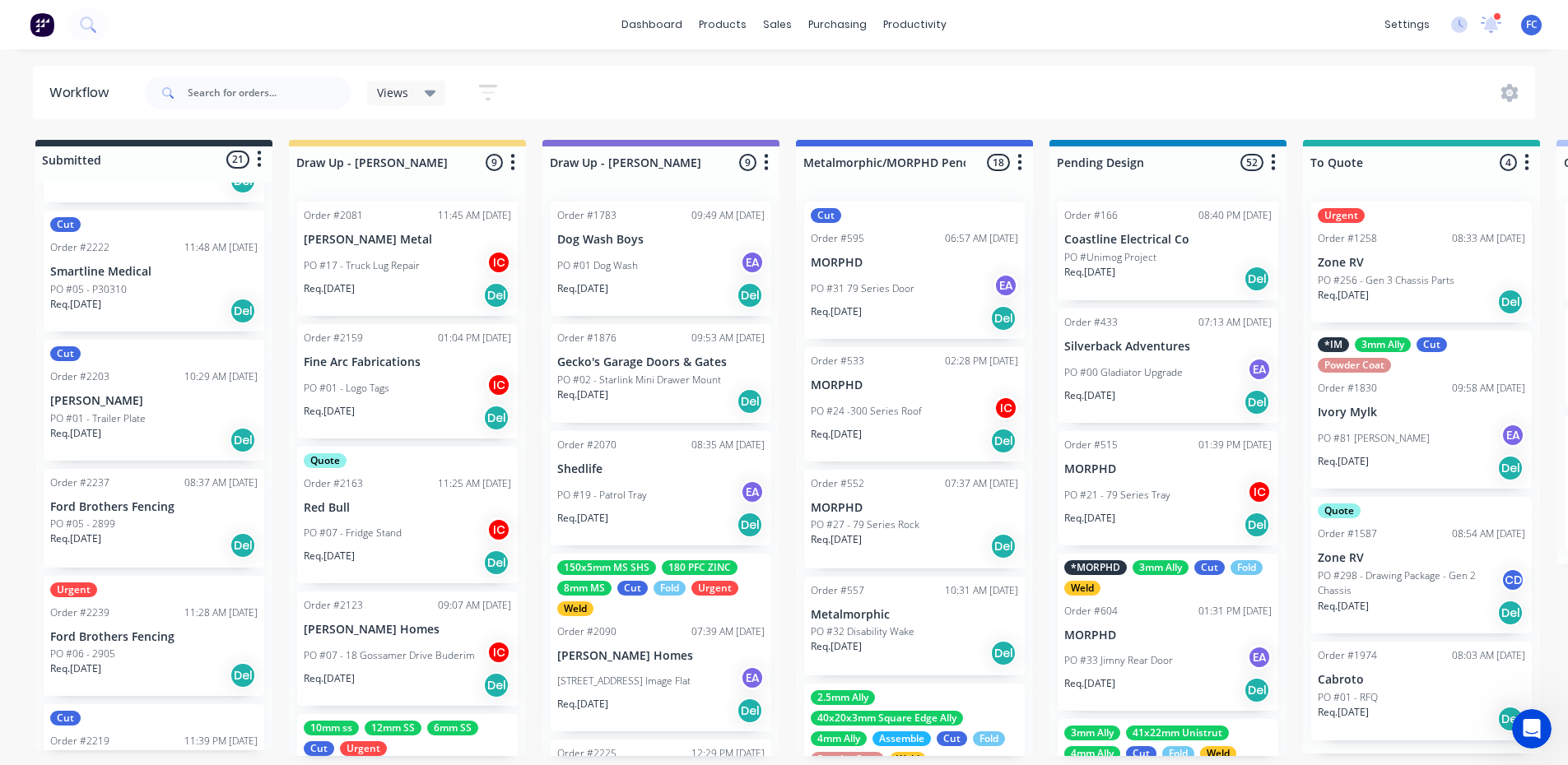
scroll to position [2087, 0]
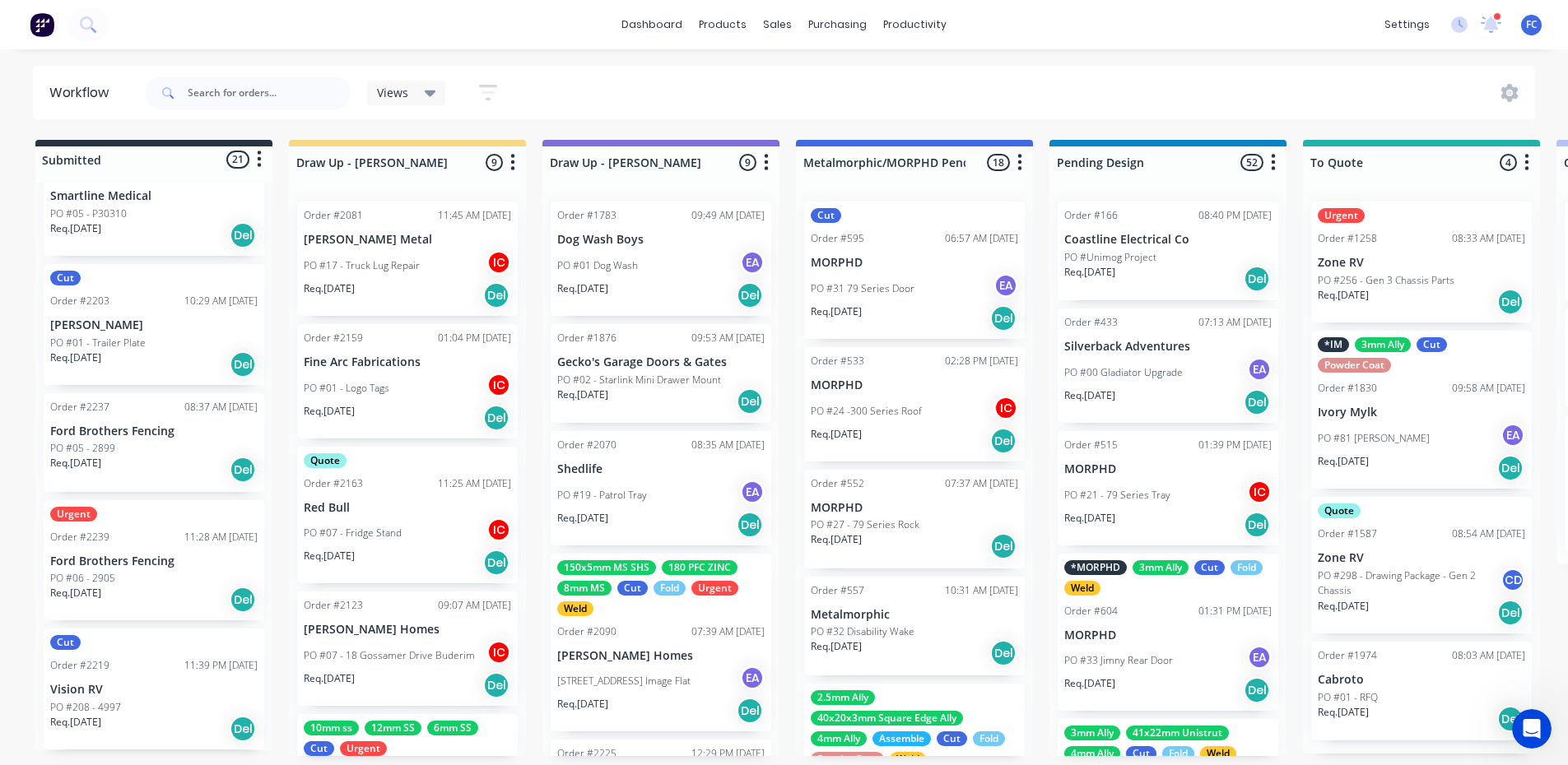
click at [119, 552] on div "Urgent Order #2239 11:28 AM 04/09/25 Ford Brothers Fencing PO #06 - 2905 Req. 1…" at bounding box center [153, 560] width 221 height 121
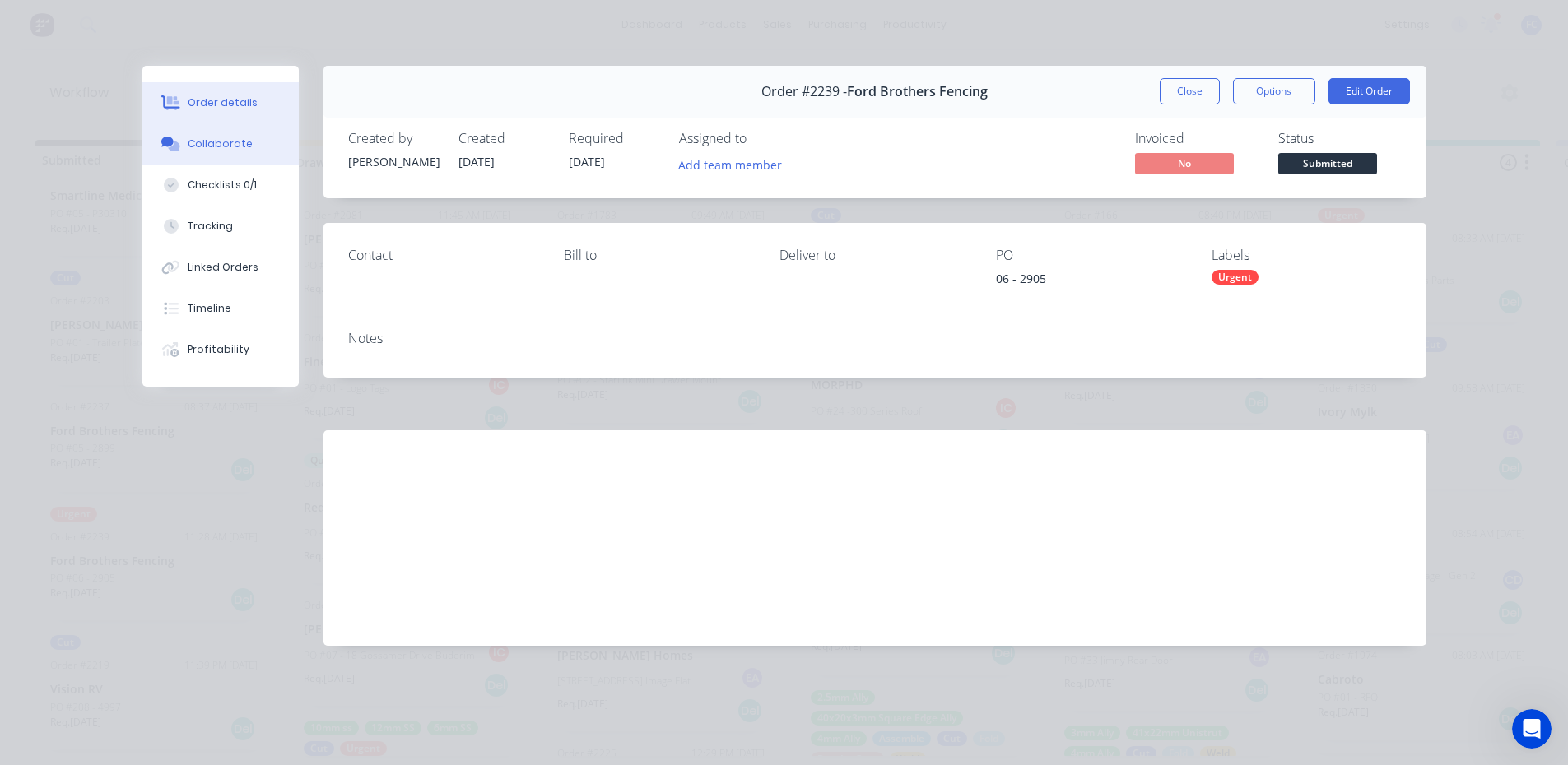
click at [215, 155] on button "Collaborate" at bounding box center [220, 144] width 156 height 41
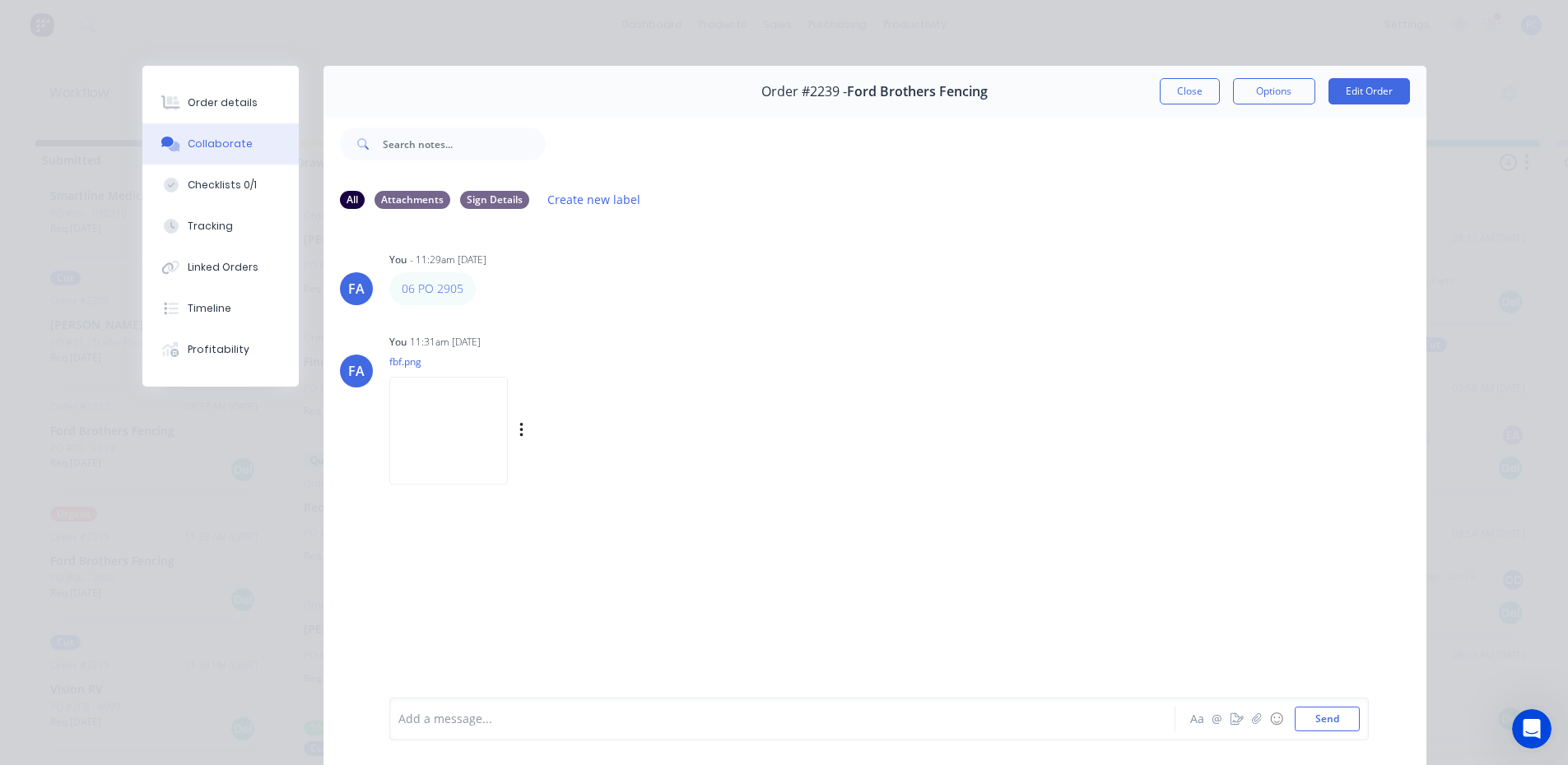
click at [451, 414] on img at bounding box center [449, 431] width 119 height 108
click at [214, 112] on button "Order details" at bounding box center [220, 102] width 156 height 41
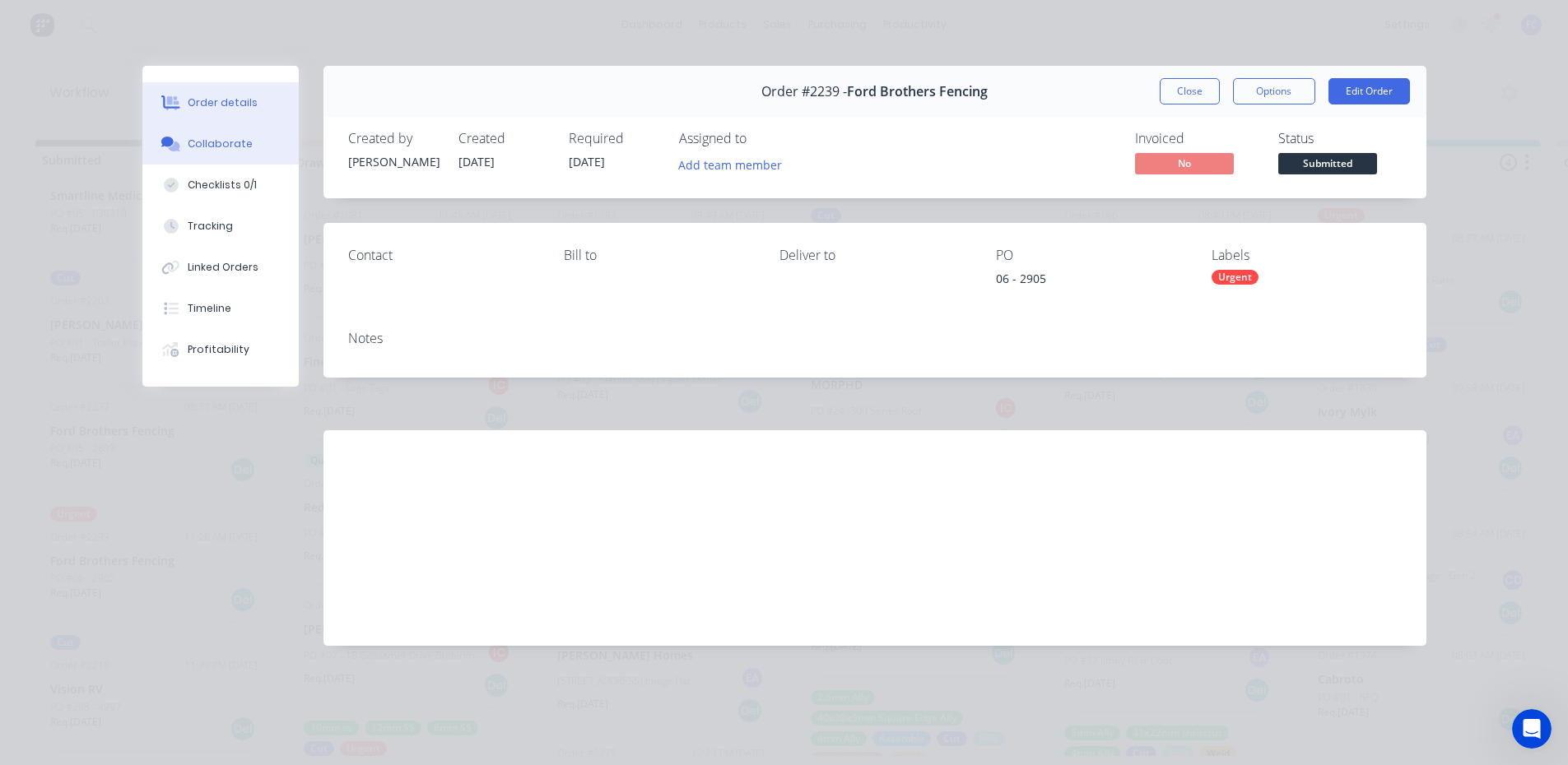
click at [222, 141] on div "Collaborate" at bounding box center [220, 144] width 65 height 15
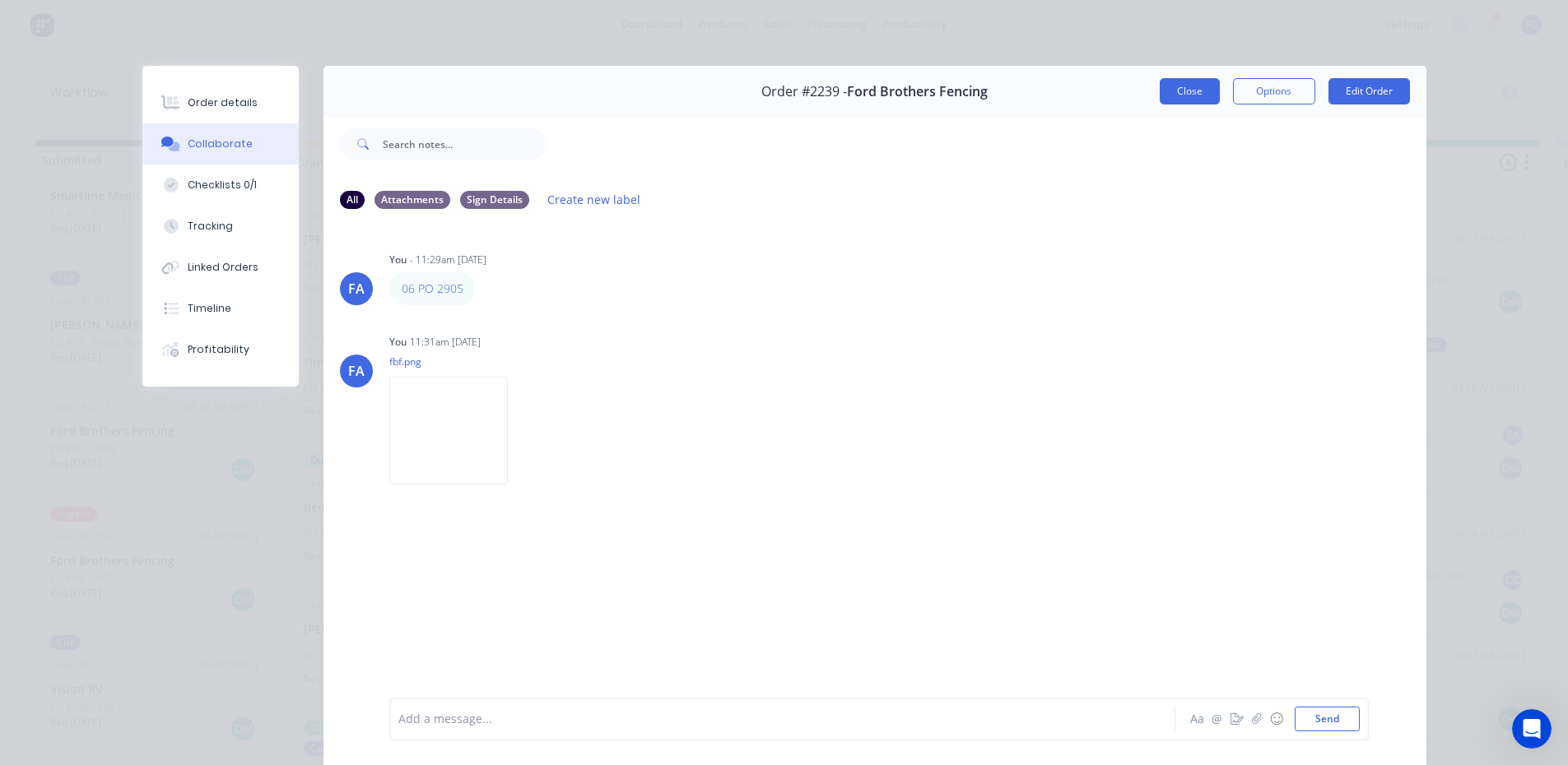
click at [1160, 87] on button "Close" at bounding box center [1190, 91] width 60 height 26
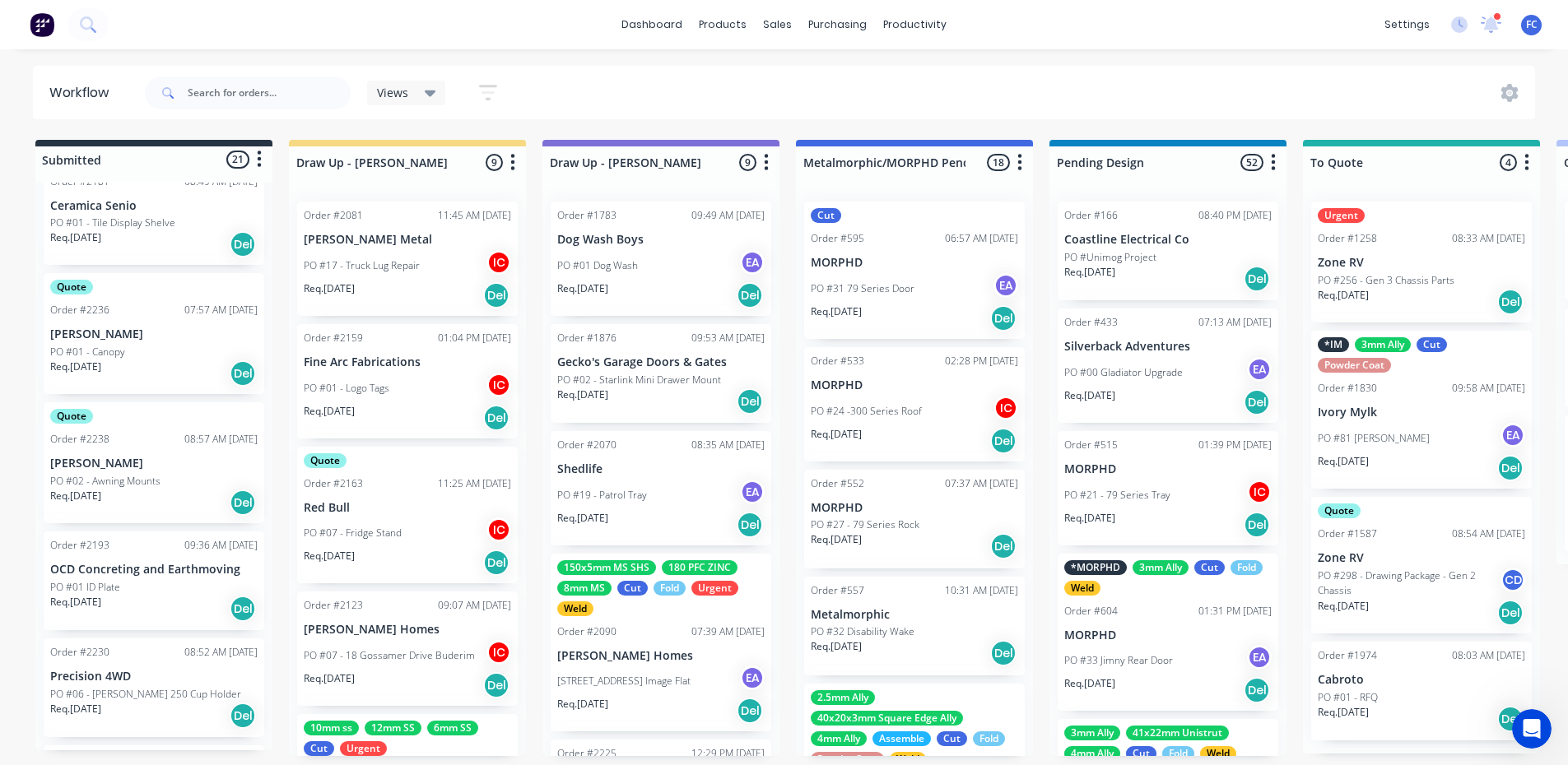
scroll to position [1428, 0]
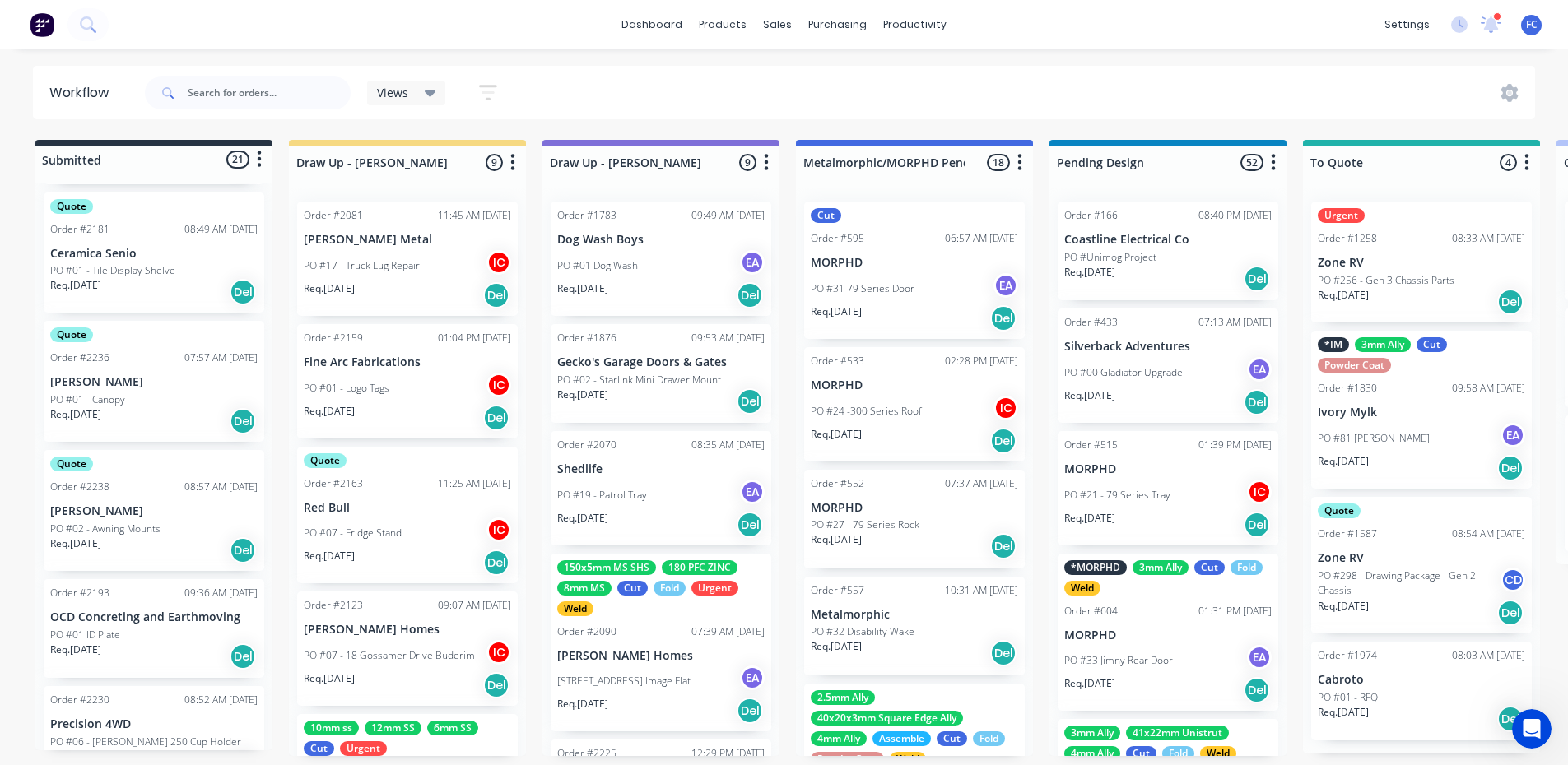
click at [96, 393] on p "PO #01 - Canopy" at bounding box center [88, 400] width 75 height 15
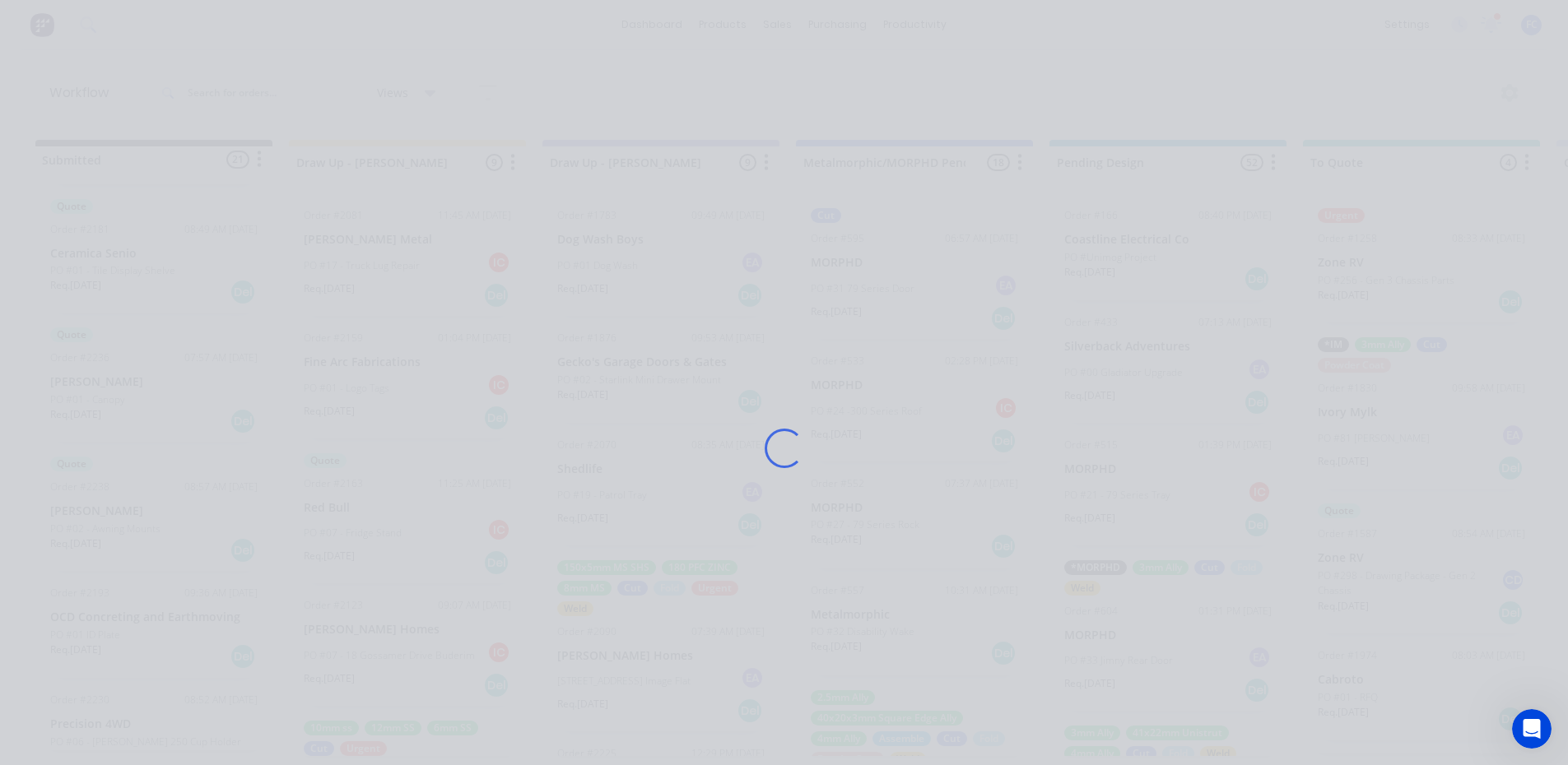
scroll to position [0, 0]
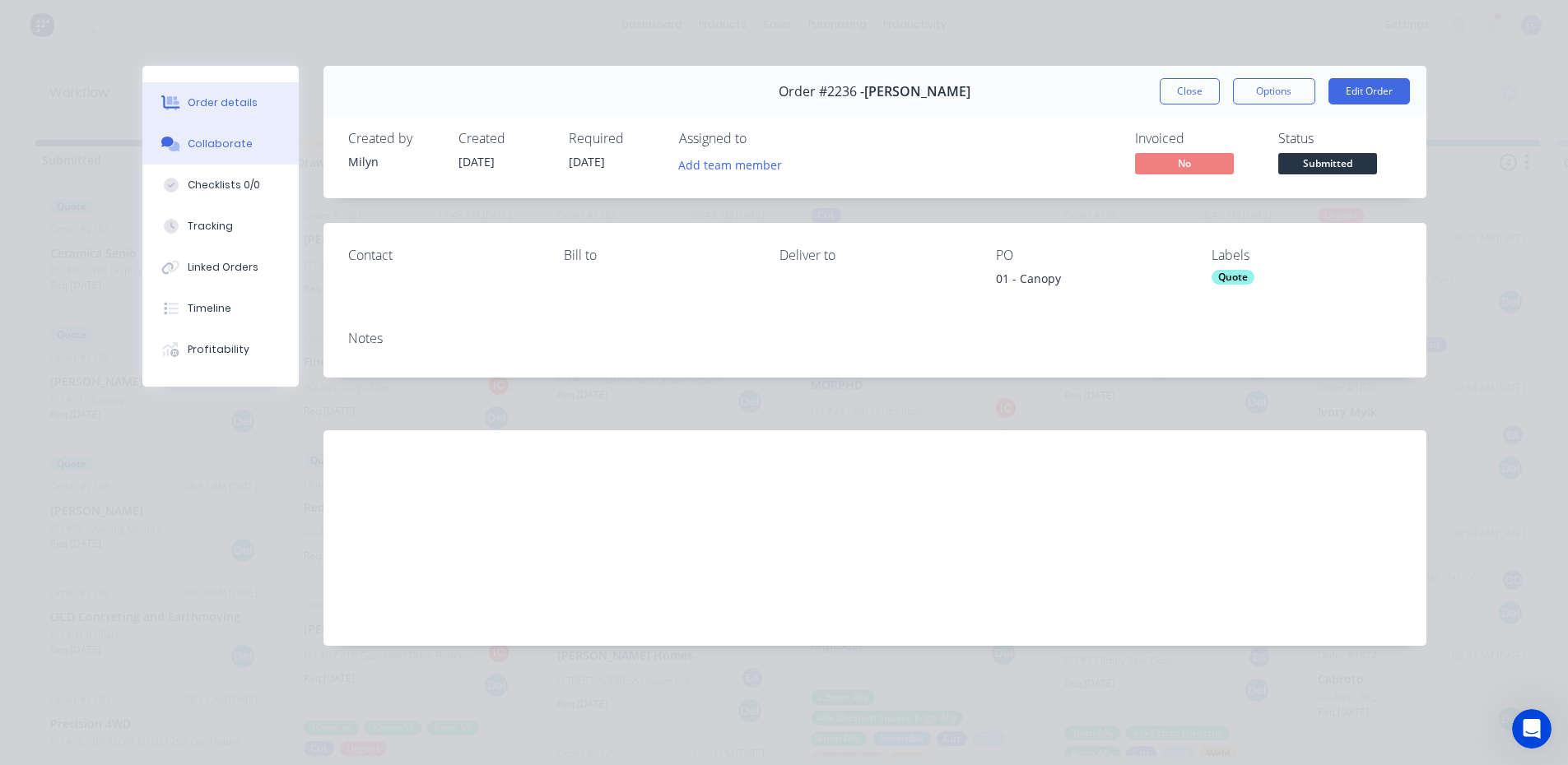
click at [217, 141] on div "Collaborate" at bounding box center [220, 144] width 65 height 15
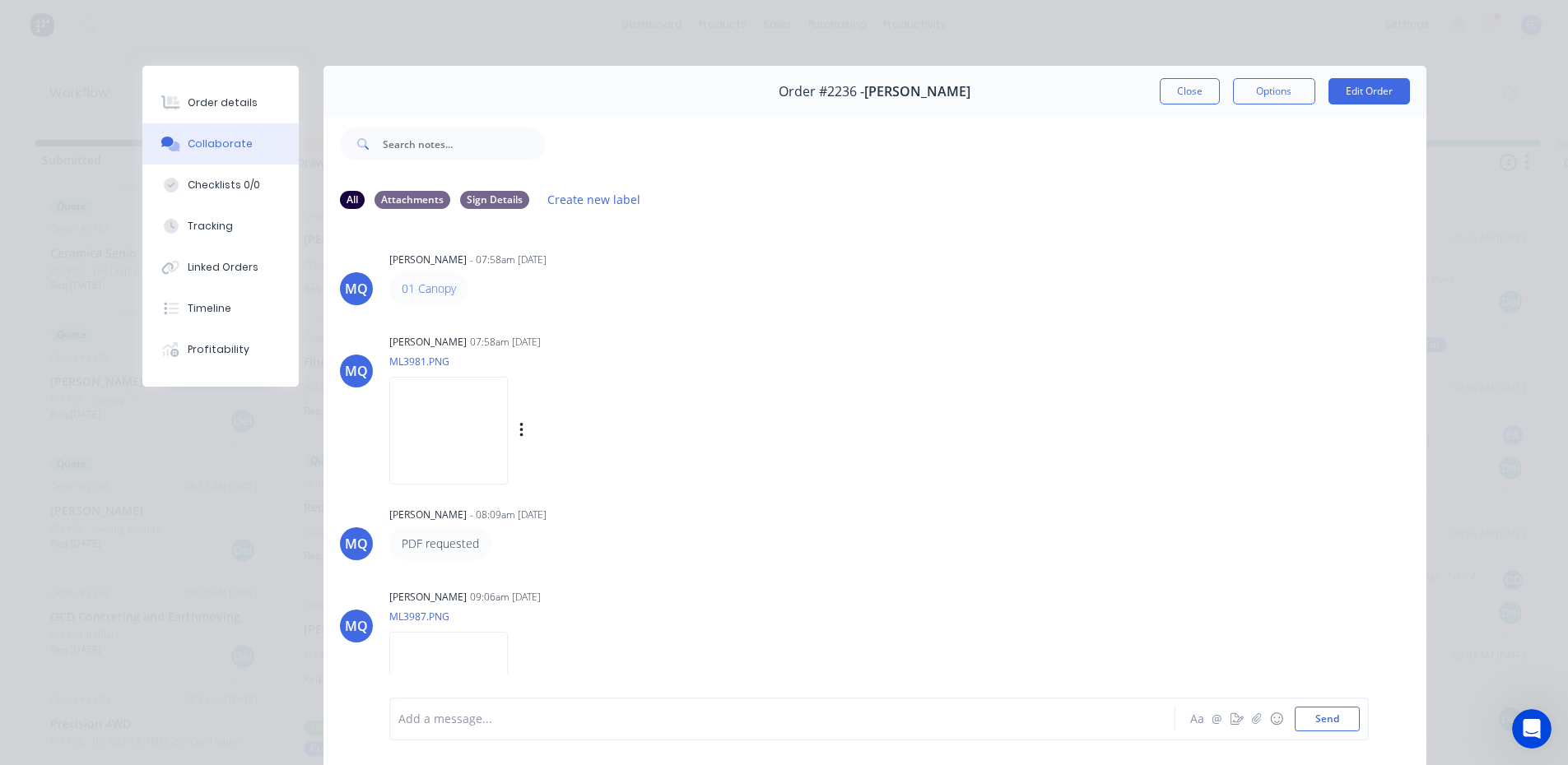
click at [423, 437] on img at bounding box center [449, 431] width 119 height 108
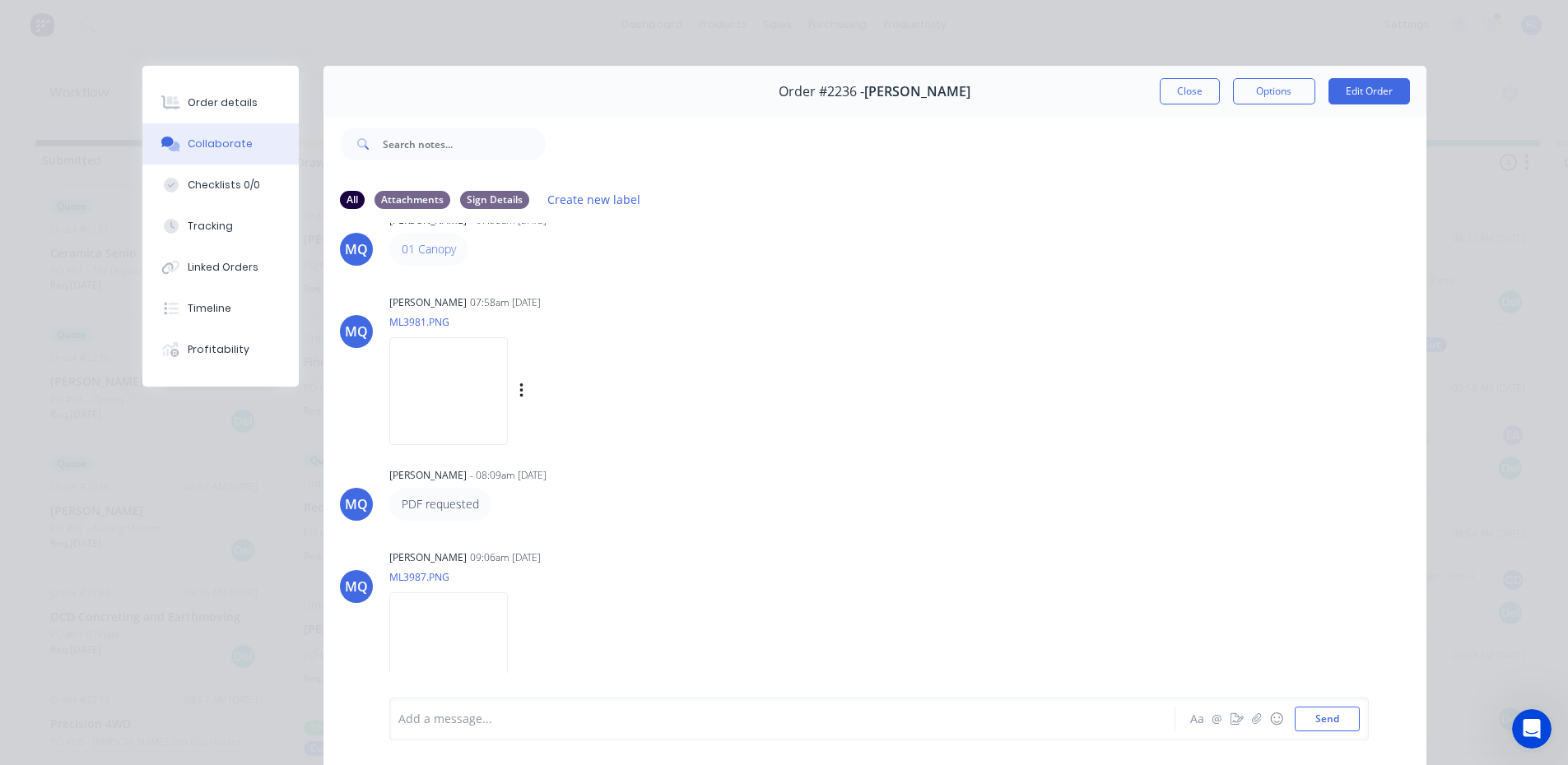
click at [448, 416] on img at bounding box center [449, 391] width 119 height 108
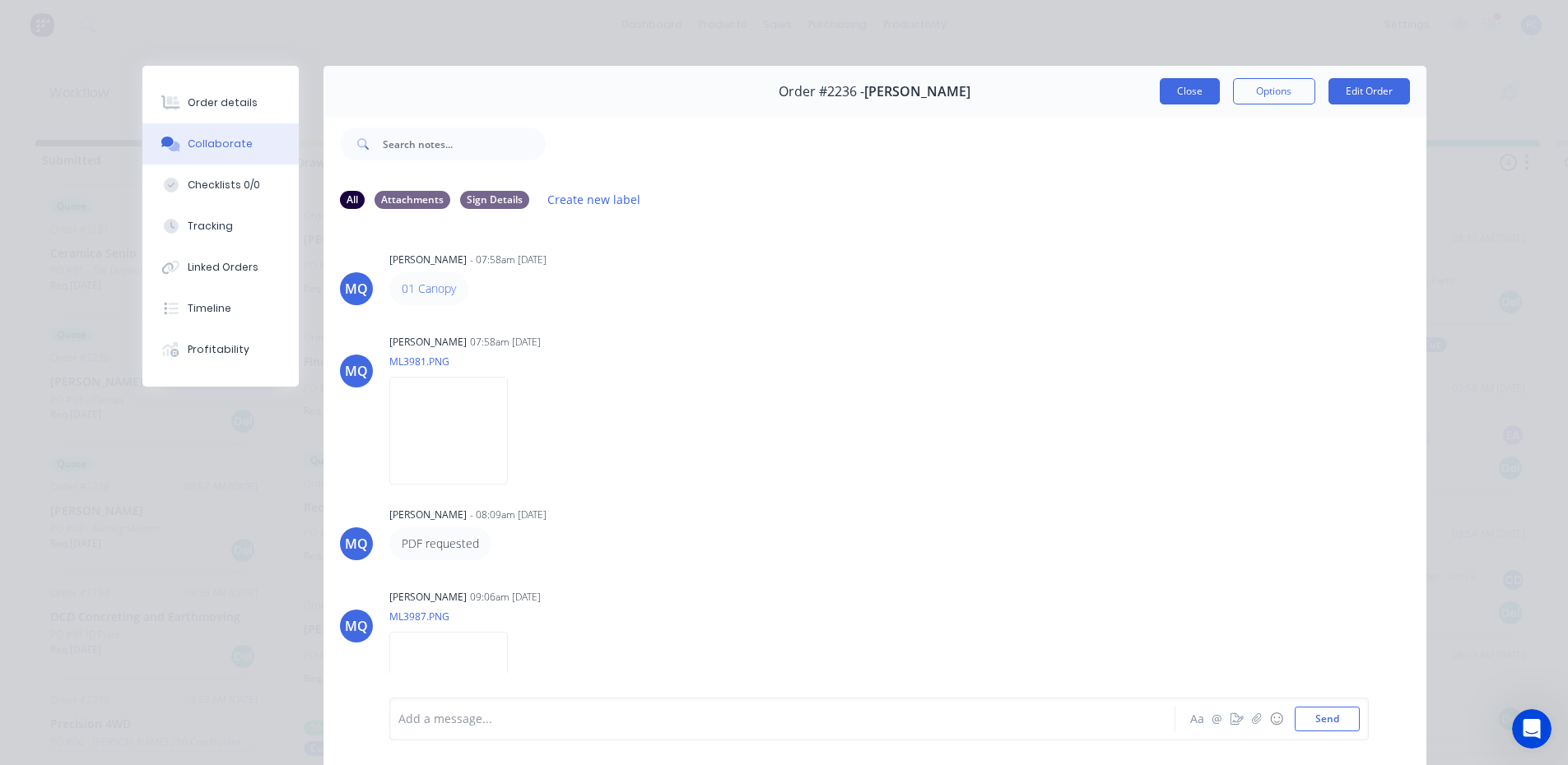
click at [1176, 90] on button "Close" at bounding box center [1190, 91] width 60 height 26
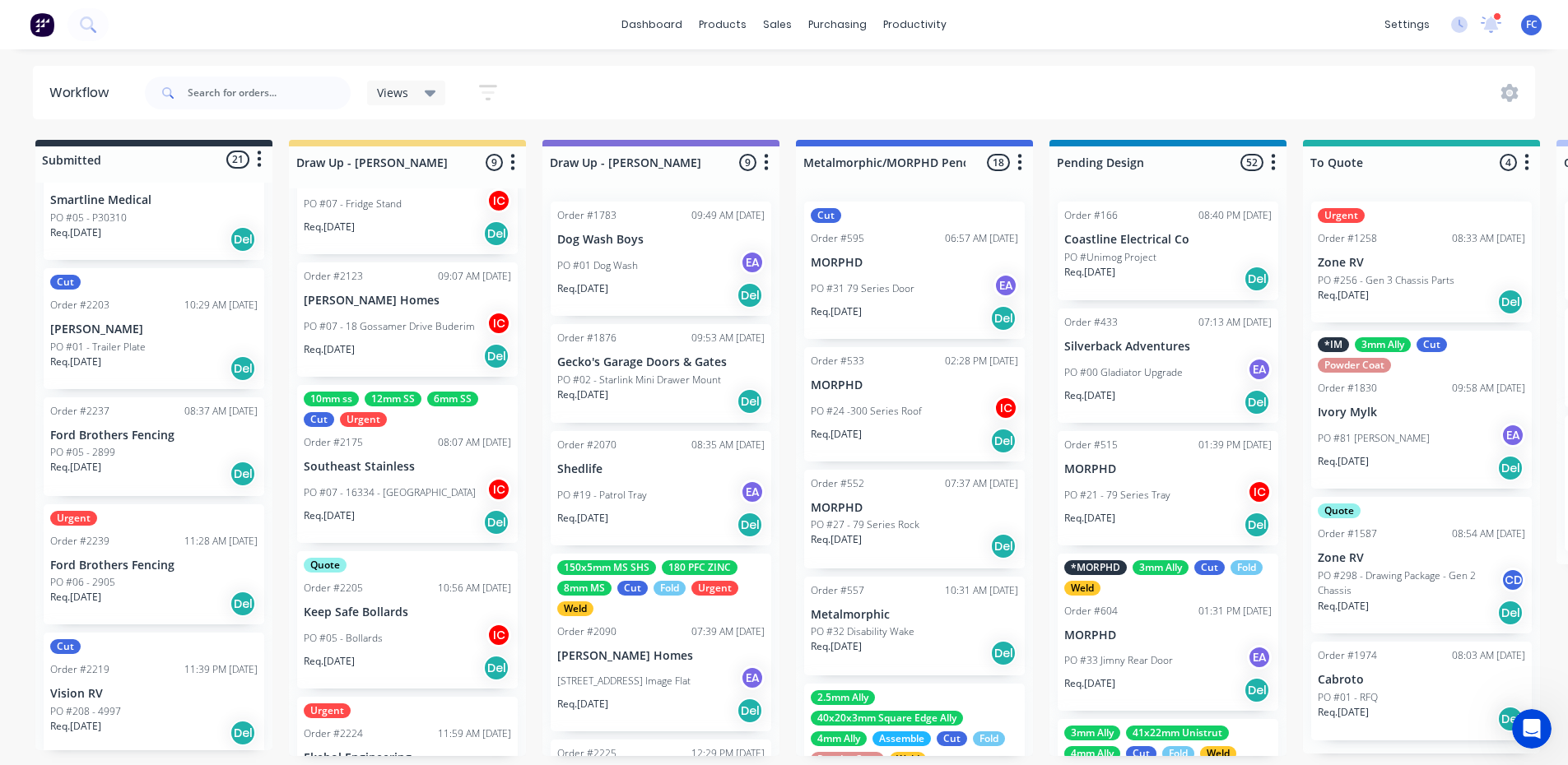
scroll to position [2087, 0]
click at [122, 562] on p "Ford Brothers Fencing" at bounding box center [154, 562] width 207 height 14
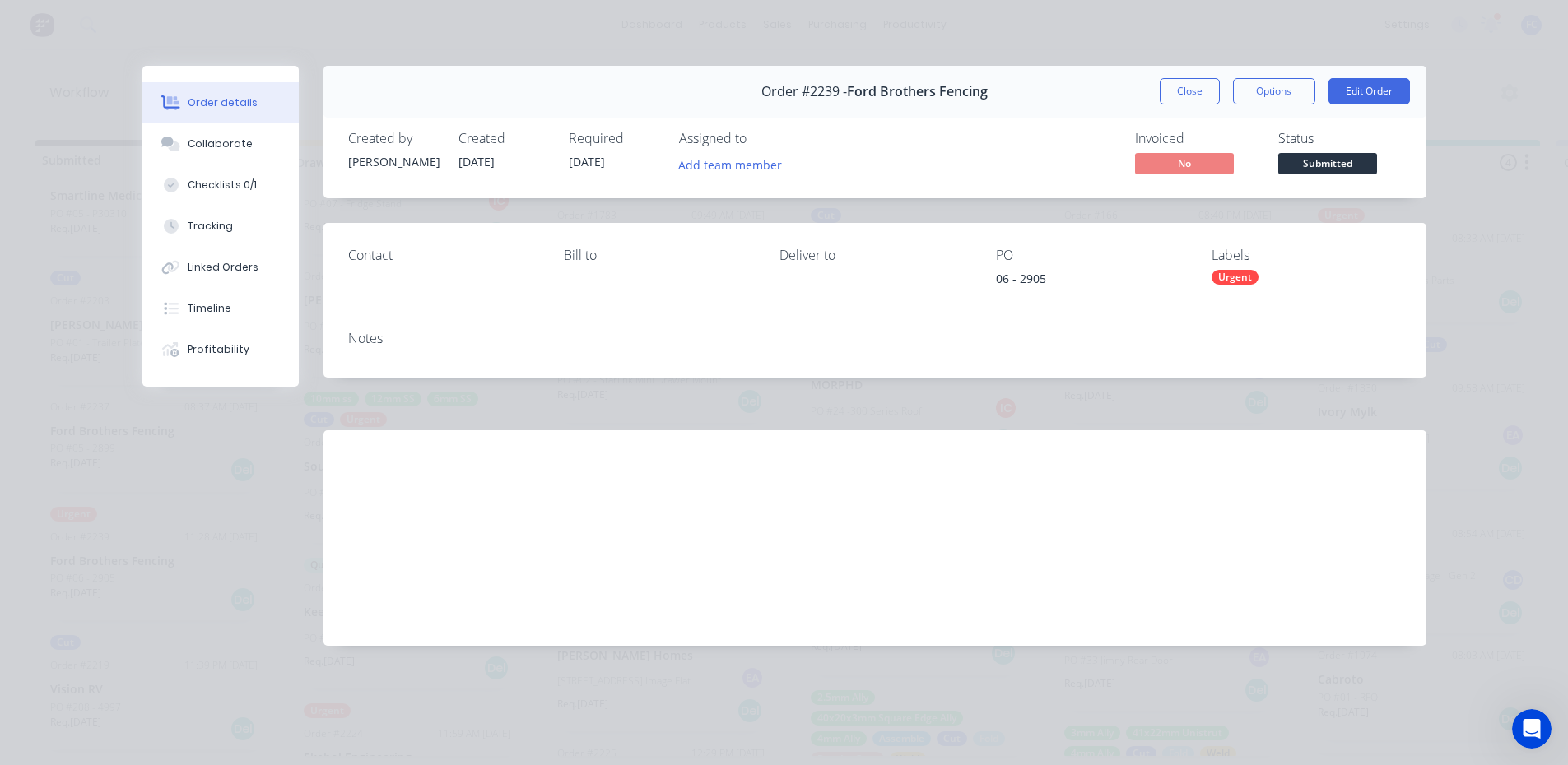
scroll to position [0, 0]
drag, startPoint x: 229, startPoint y: 144, endPoint x: 218, endPoint y: 149, distance: 12.1
click at [228, 144] on div "Collaborate" at bounding box center [220, 144] width 65 height 15
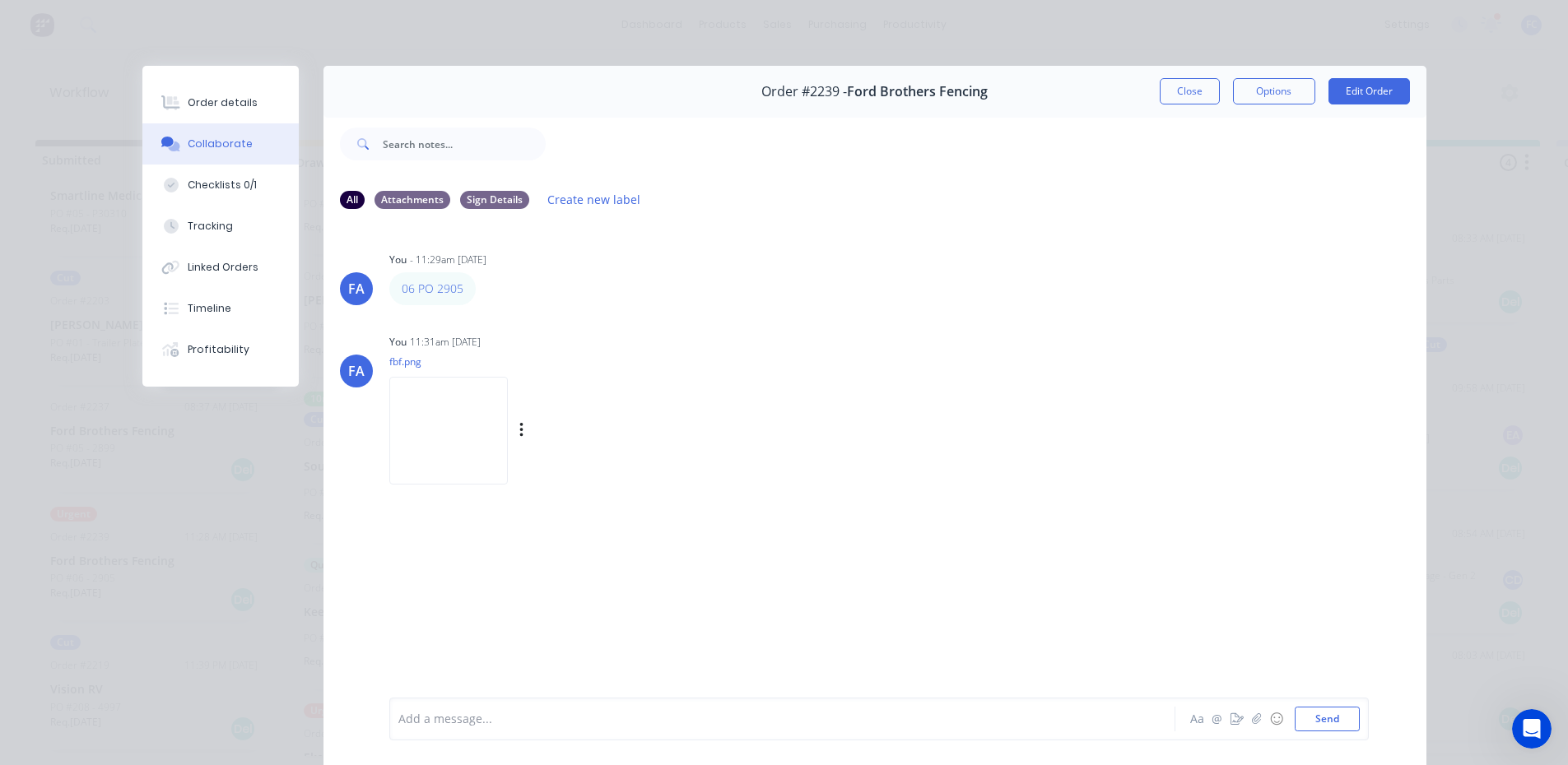
click at [458, 423] on img at bounding box center [449, 431] width 119 height 108
drag, startPoint x: 429, startPoint y: 288, endPoint x: 1214, endPoint y: 126, distance: 801.5
click at [1173, 96] on button "Close" at bounding box center [1190, 91] width 60 height 26
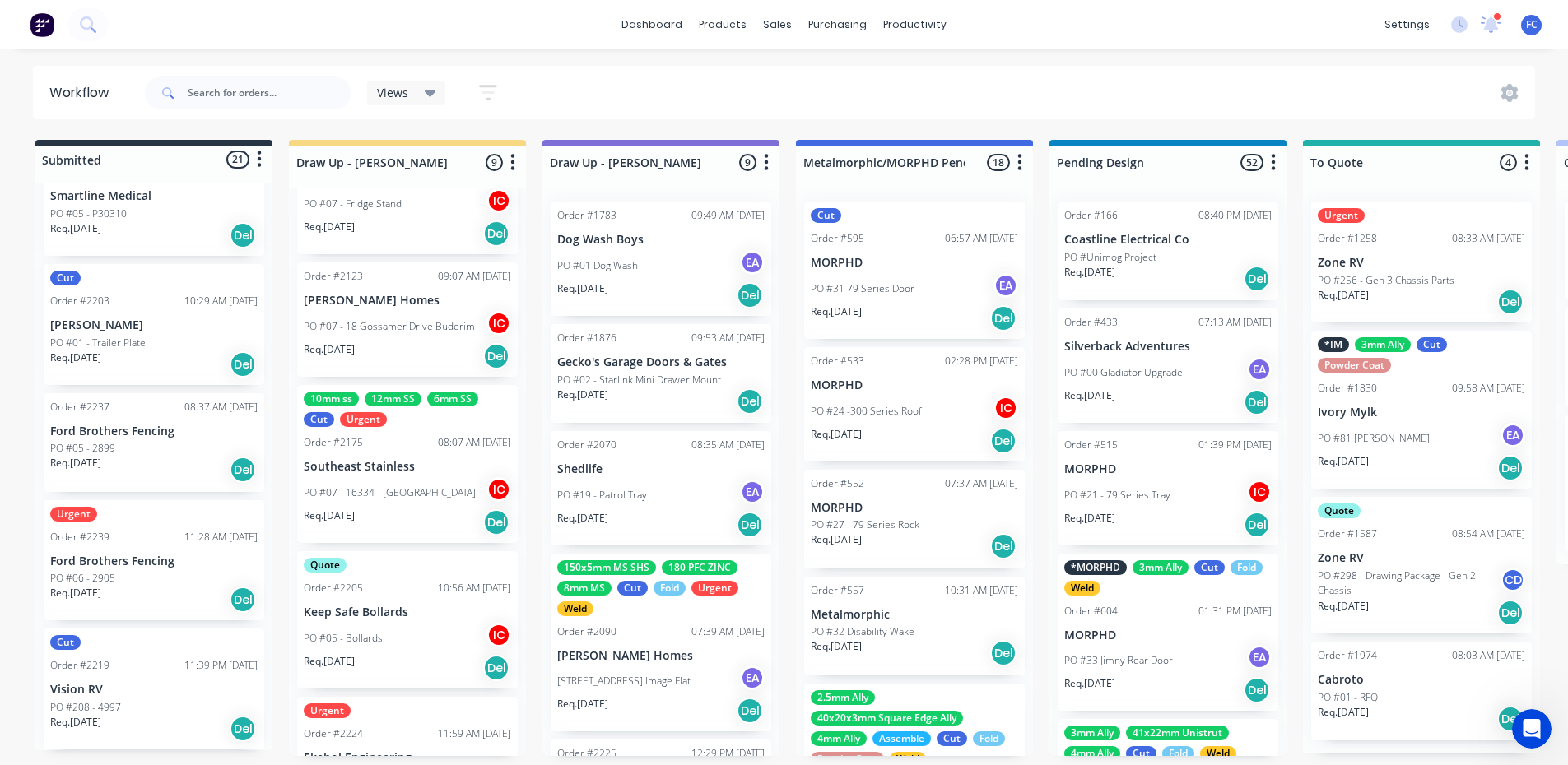
drag, startPoint x: 117, startPoint y: 565, endPoint x: 1572, endPoint y: 207, distance: 1498.4
click at [117, 563] on p "Ford Brothers Fencing" at bounding box center [154, 562] width 207 height 14
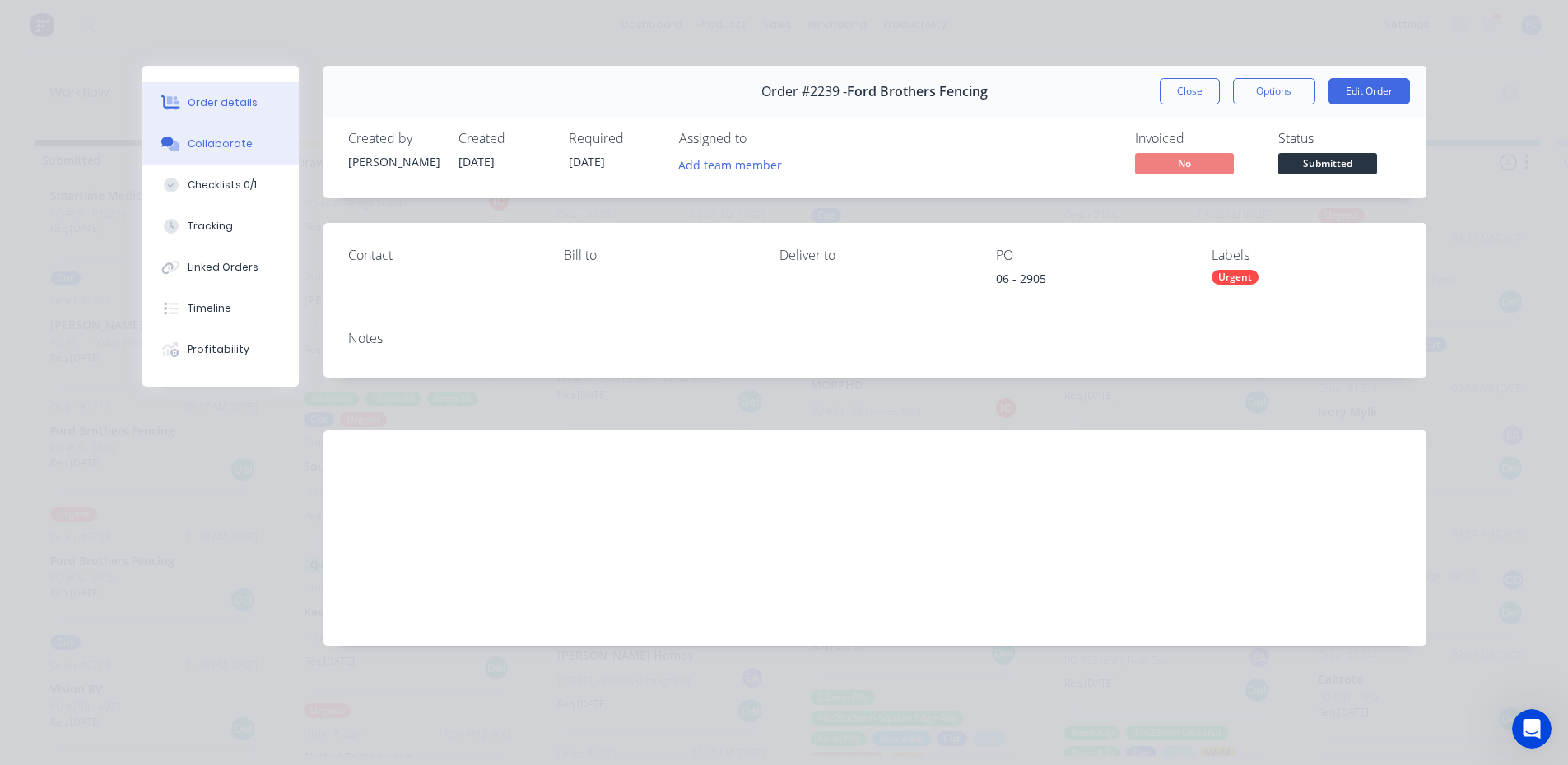
click at [230, 143] on div "Collaborate" at bounding box center [220, 144] width 65 height 15
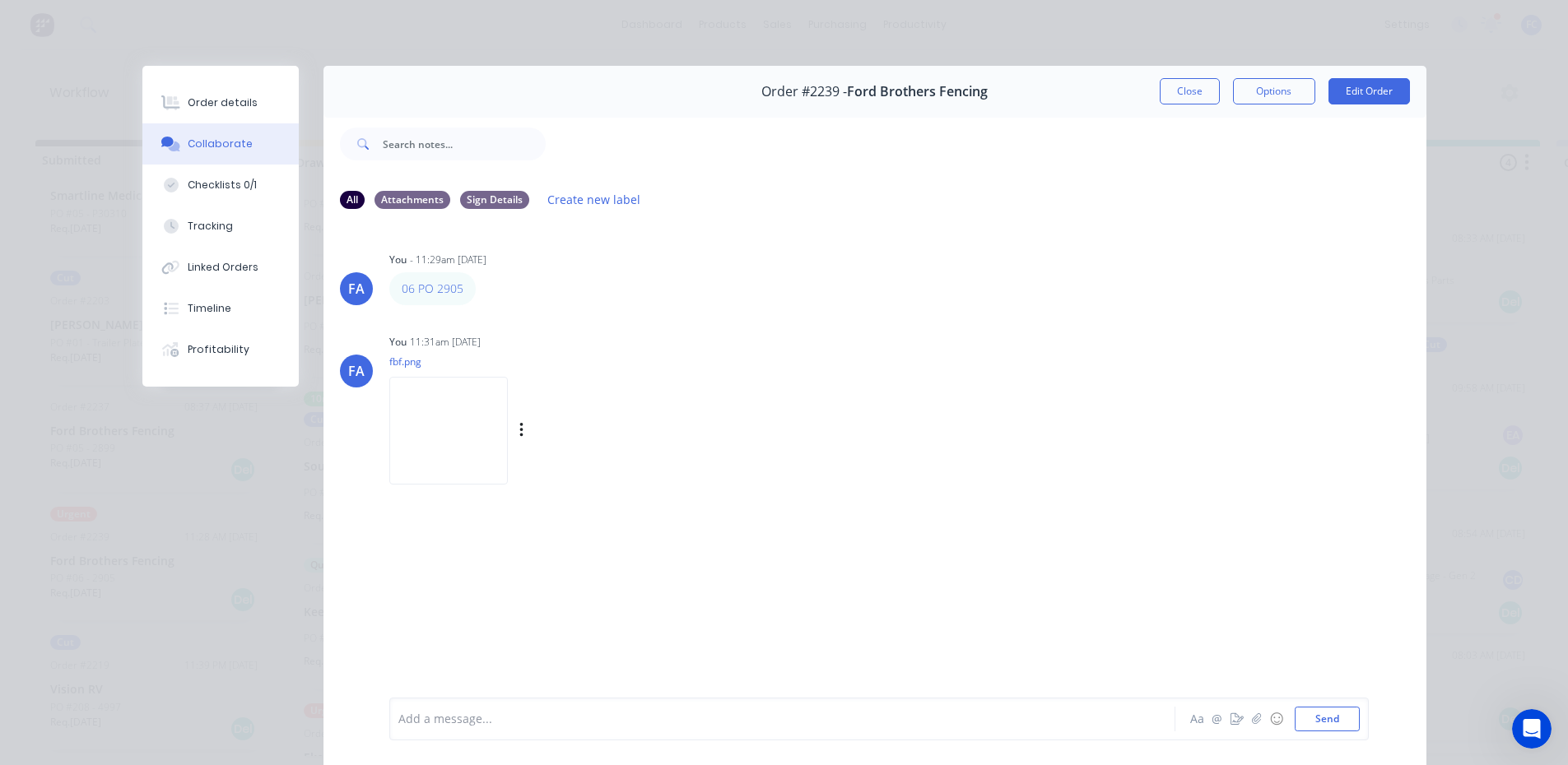
drag, startPoint x: 402, startPoint y: 297, endPoint x: 845, endPoint y: 377, distance: 450.2
click at [883, 385] on div "You 11:31am 04/09/25 fbf.png Labels Download Delete" at bounding box center [647, 404] width 514 height 148
drag, startPoint x: 1170, startPoint y: 81, endPoint x: 992, endPoint y: 154, distance: 192.4
click at [1169, 81] on button "Close" at bounding box center [1190, 91] width 60 height 26
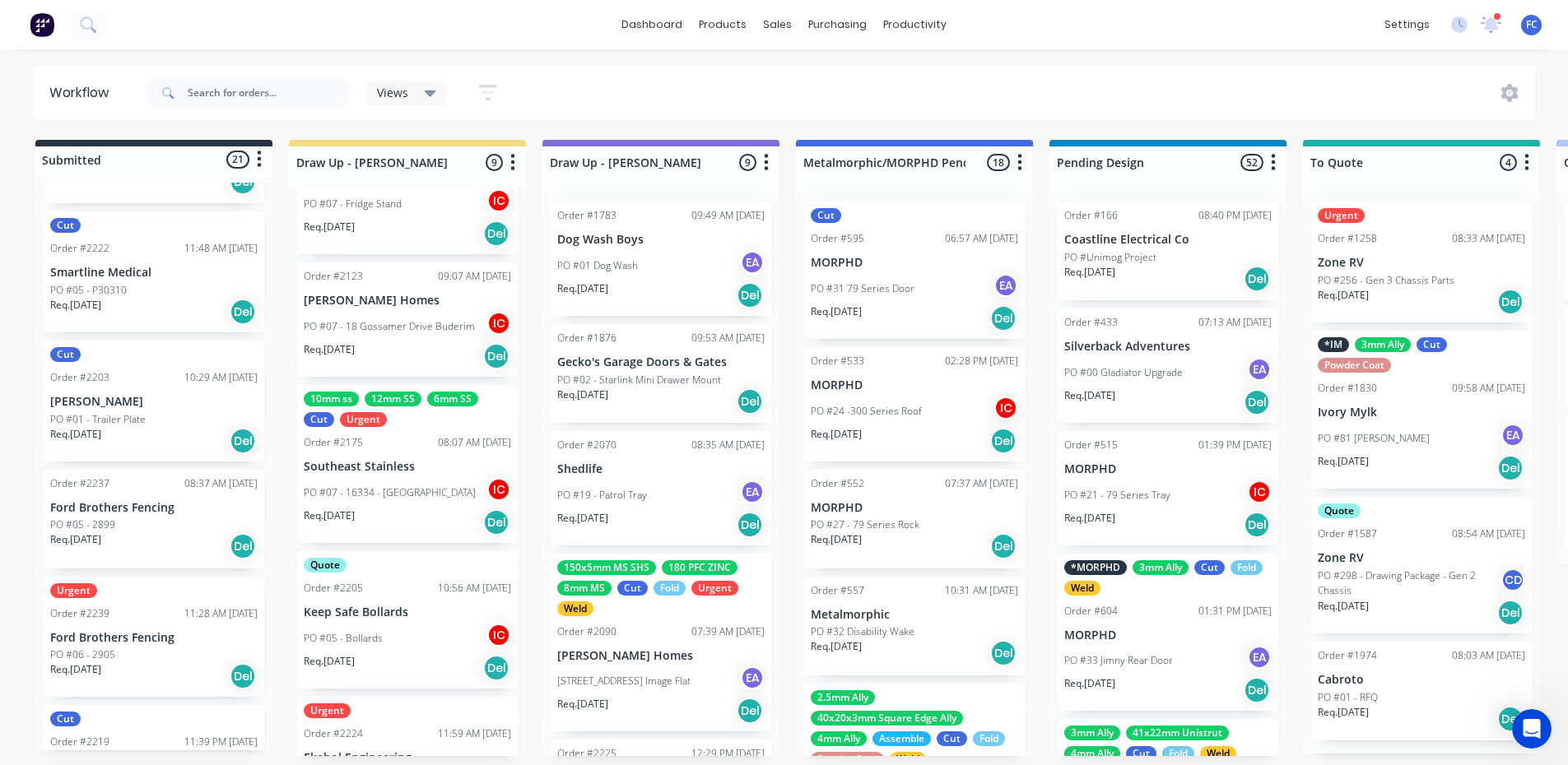
scroll to position [2004, 0]
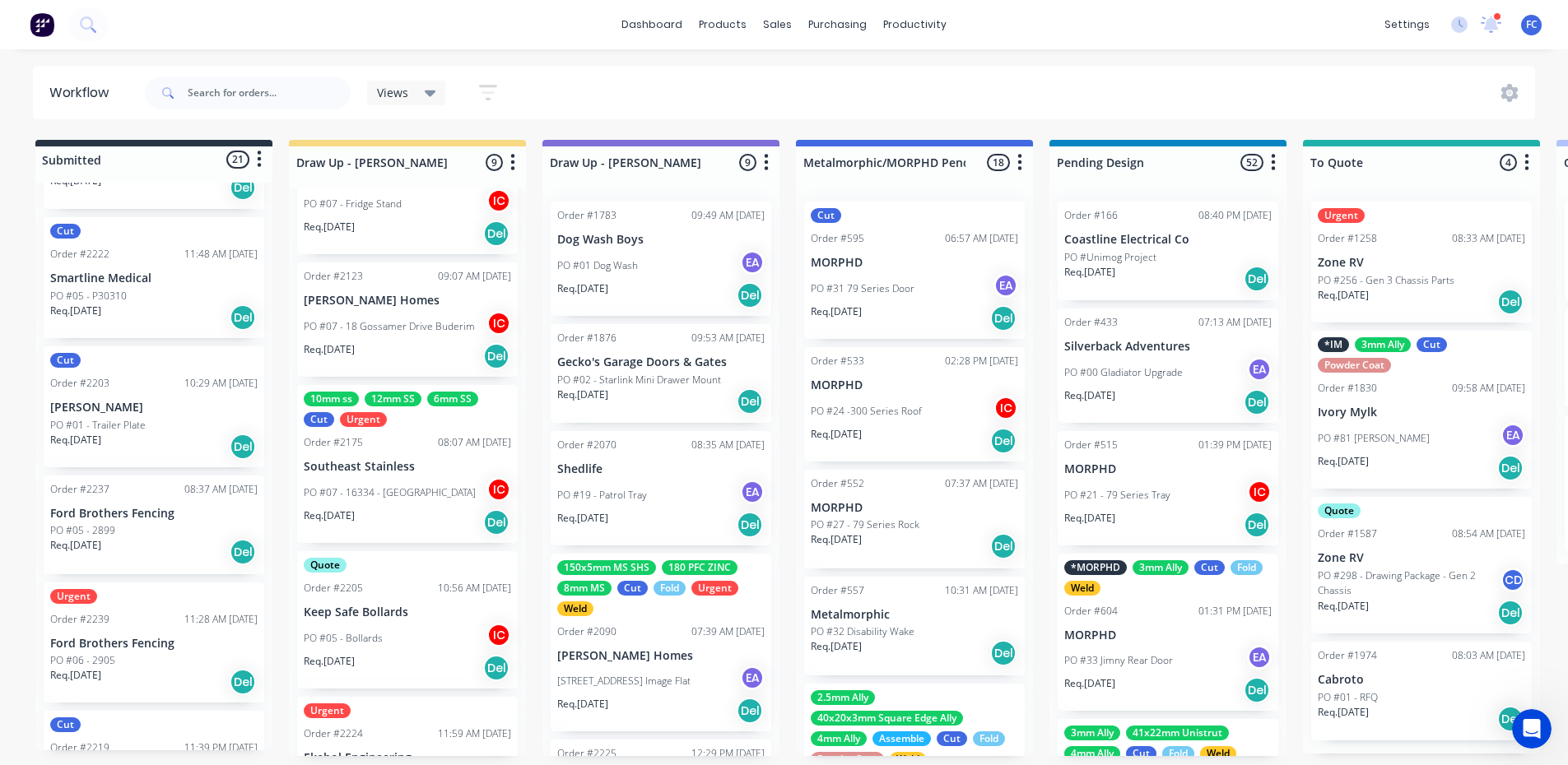
click at [124, 605] on div "Urgent Order #2239 11:28 AM 04/09/25 Ford Brothers Fencing PO #06 - 2905 Req. 1…" at bounding box center [153, 643] width 221 height 121
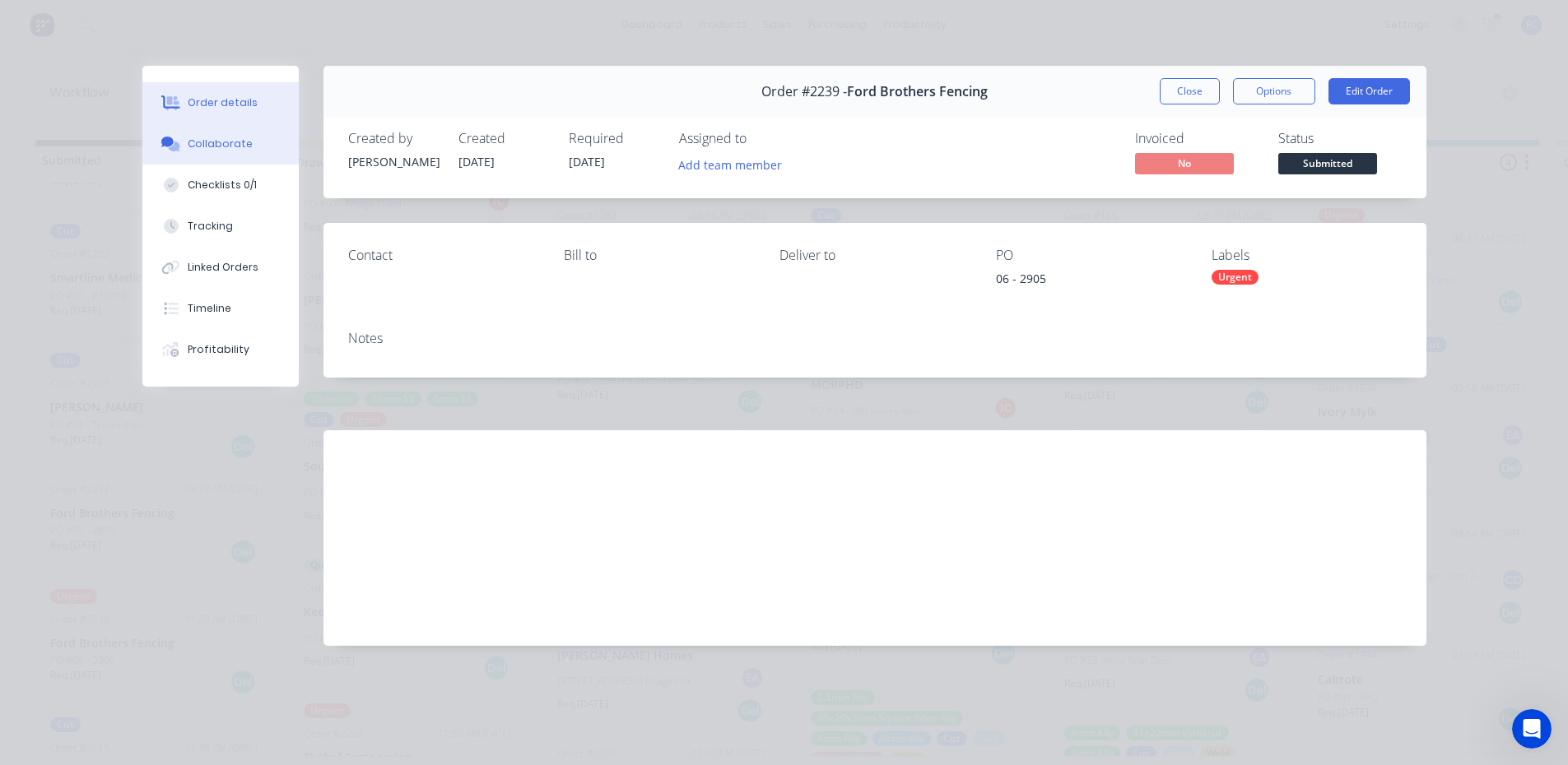
click at [176, 137] on icon at bounding box center [171, 144] width 19 height 15
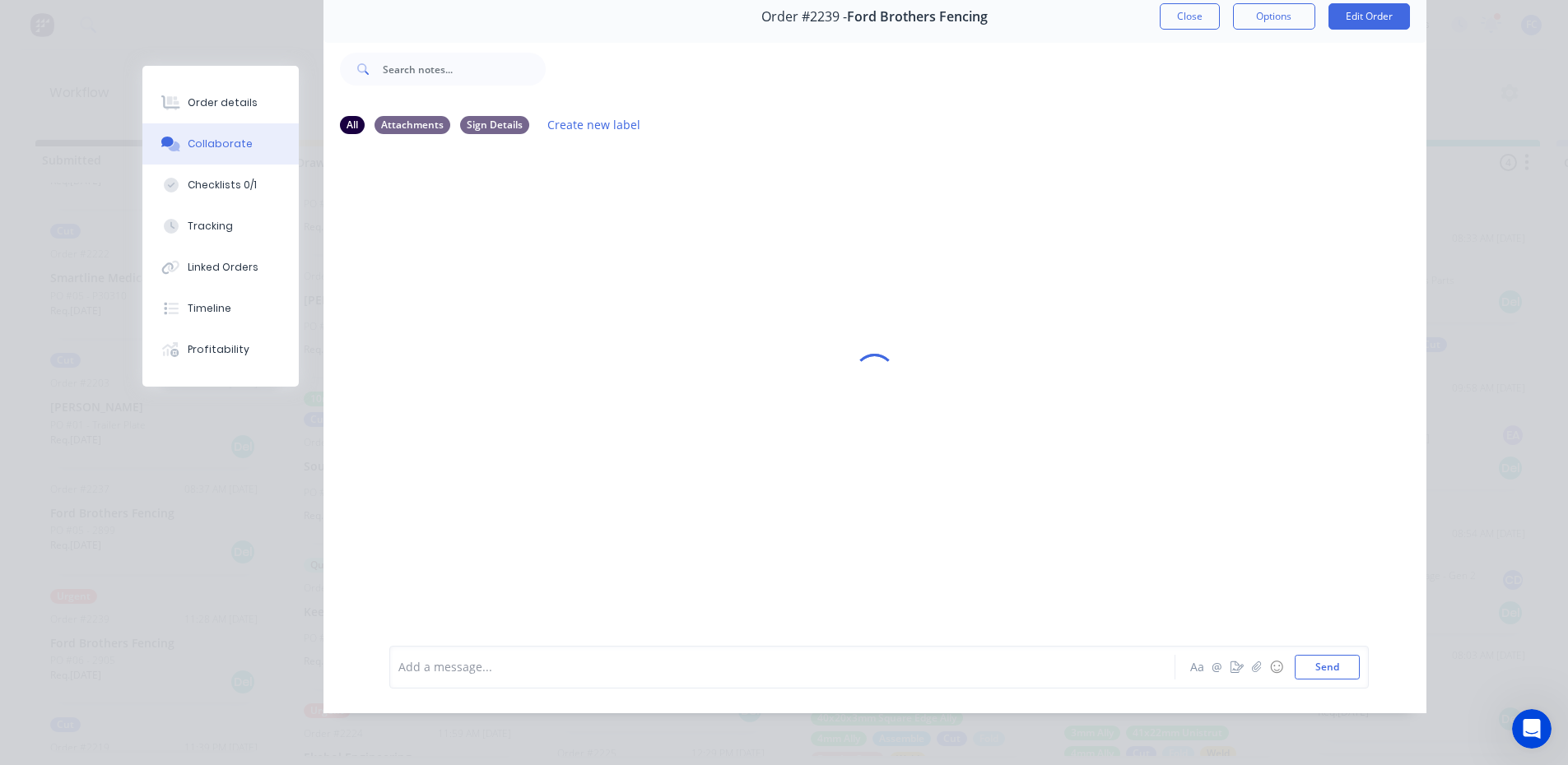
scroll to position [87, 0]
click at [438, 339] on img at bounding box center [449, 356] width 119 height 108
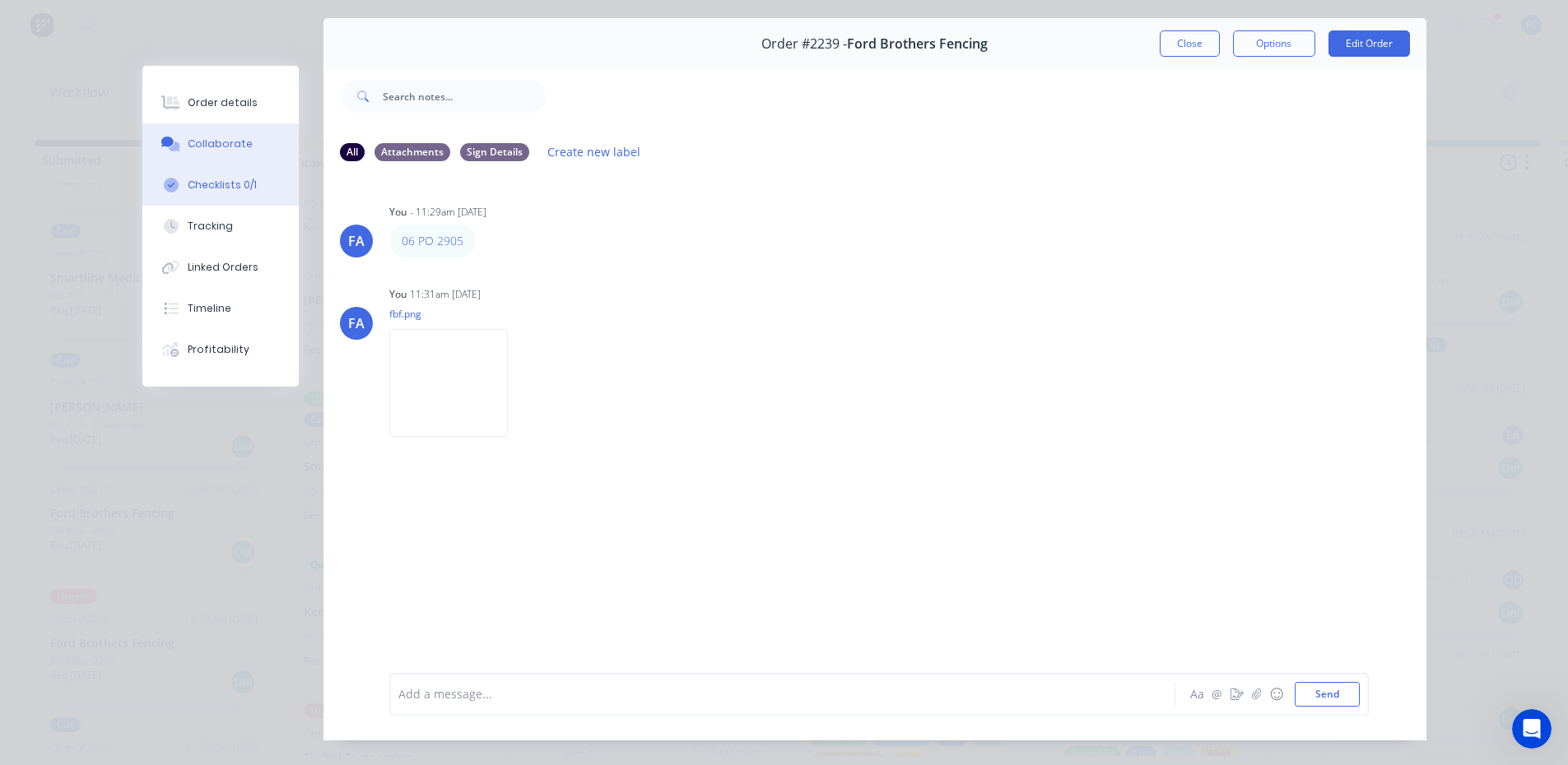
scroll to position [5, 0]
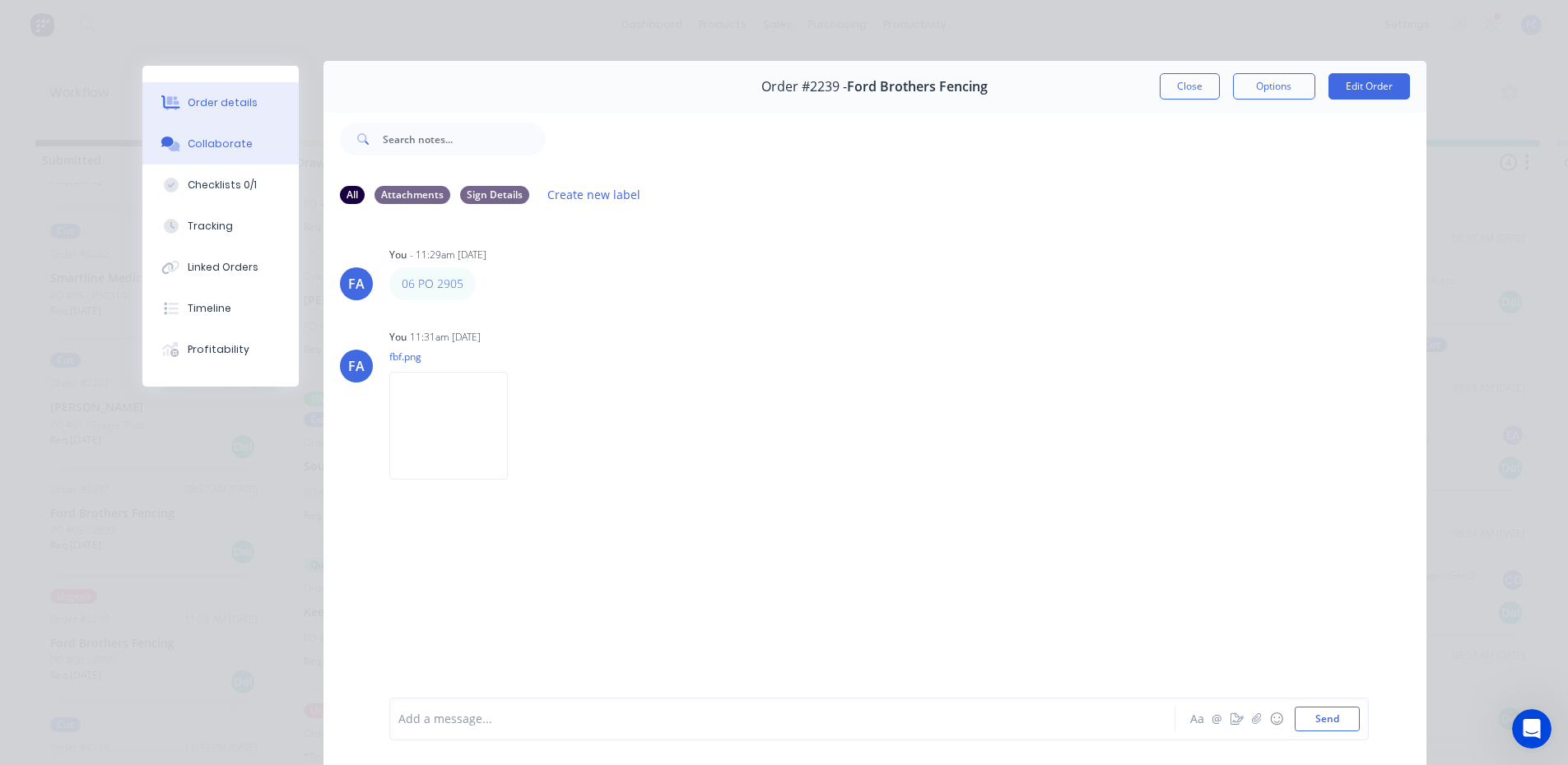
click at [240, 101] on div "Order details" at bounding box center [222, 103] width 70 height 15
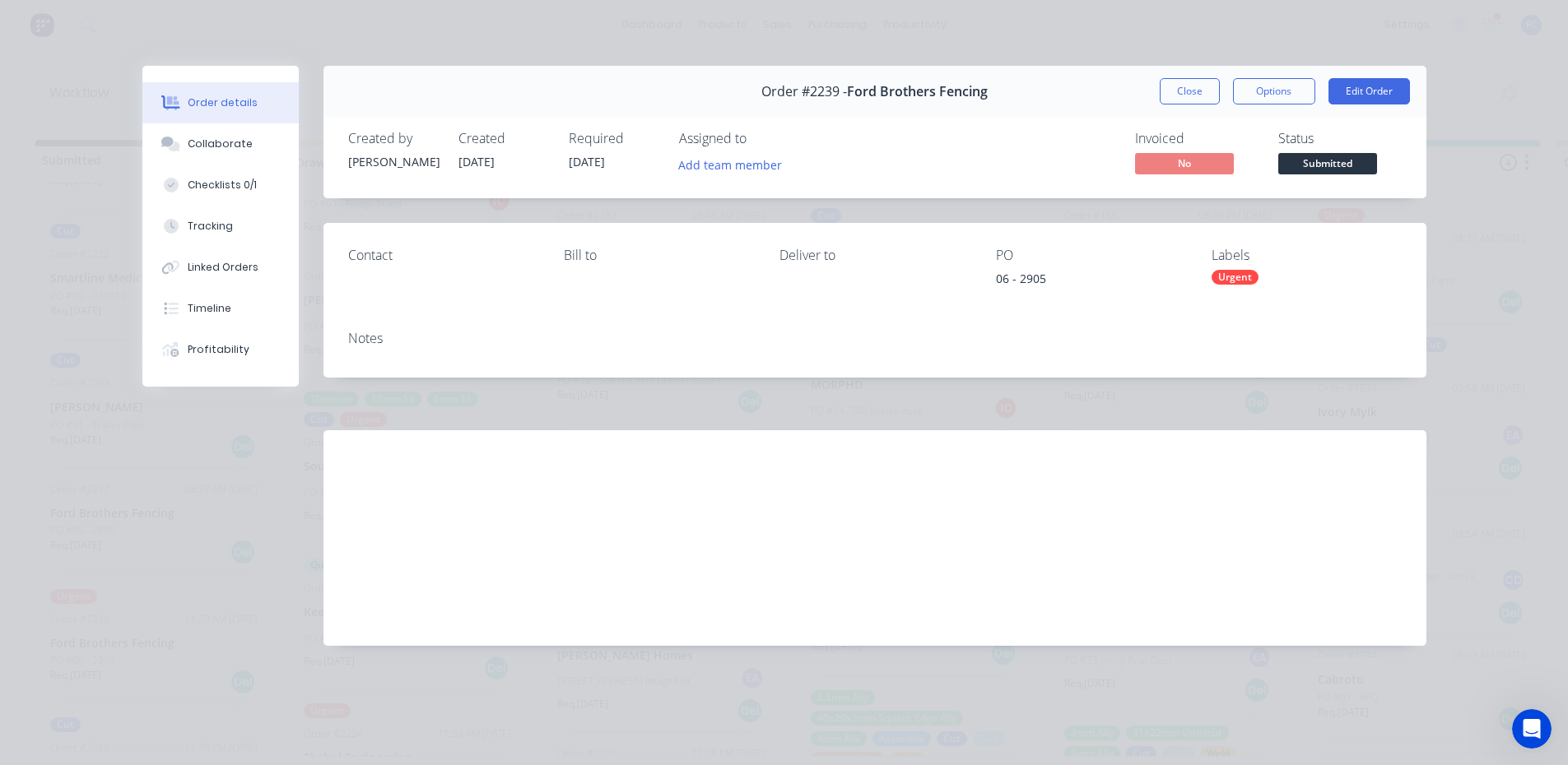
scroll to position [0, 0]
click at [226, 141] on div "Collaborate" at bounding box center [220, 144] width 65 height 15
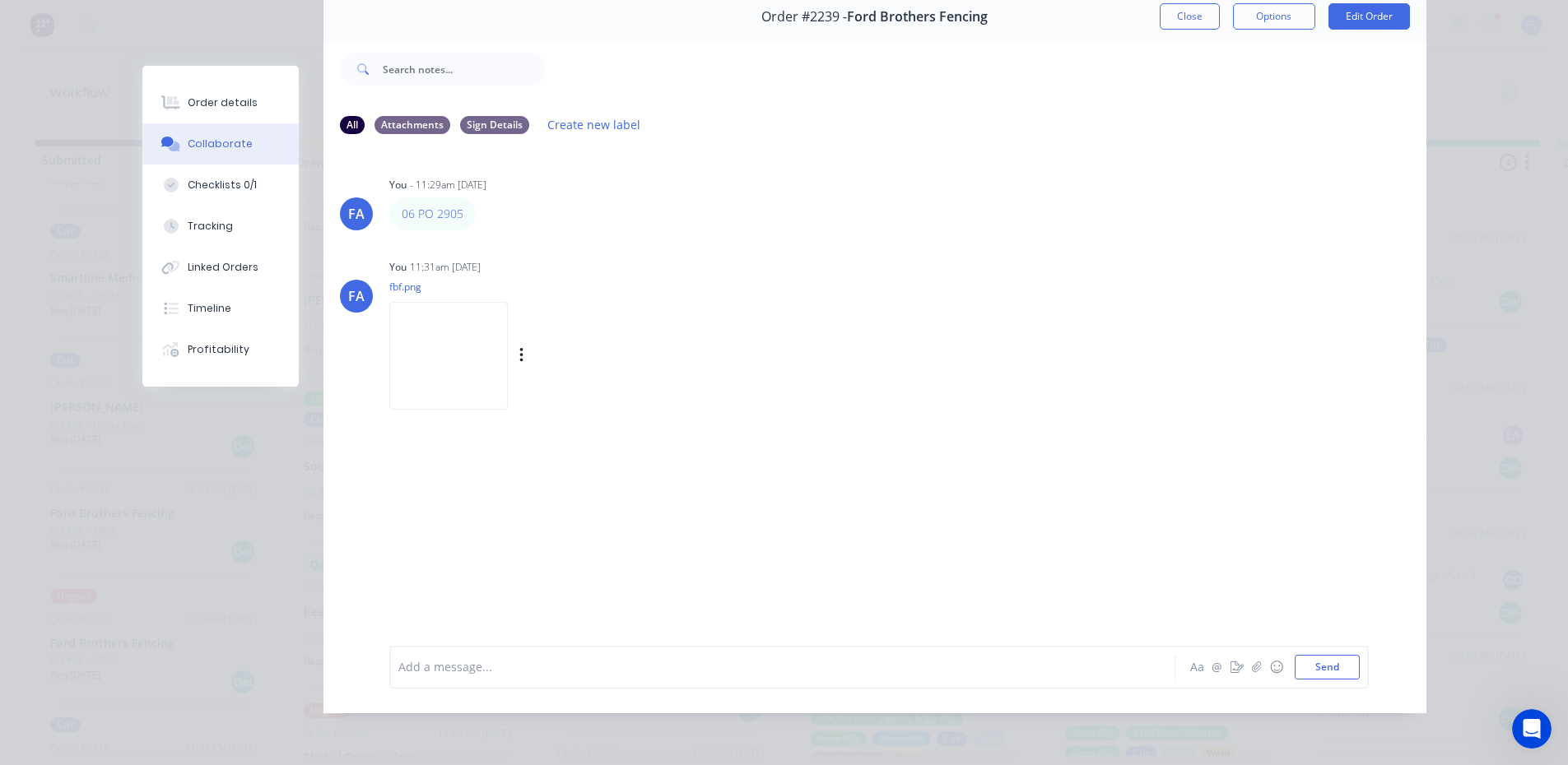
scroll to position [3, 0]
click at [457, 364] on img at bounding box center [449, 356] width 119 height 108
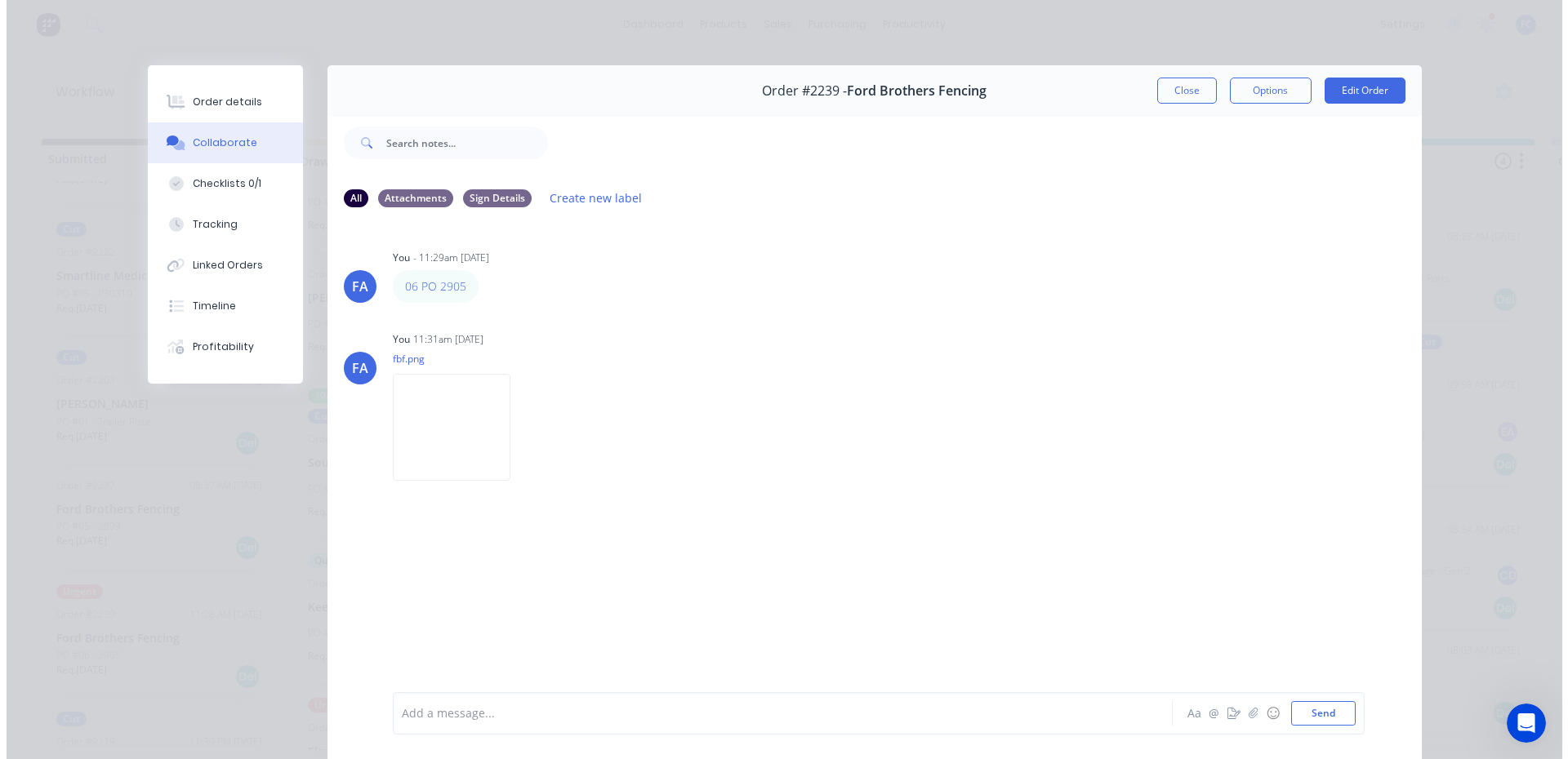
scroll to position [0, 0]
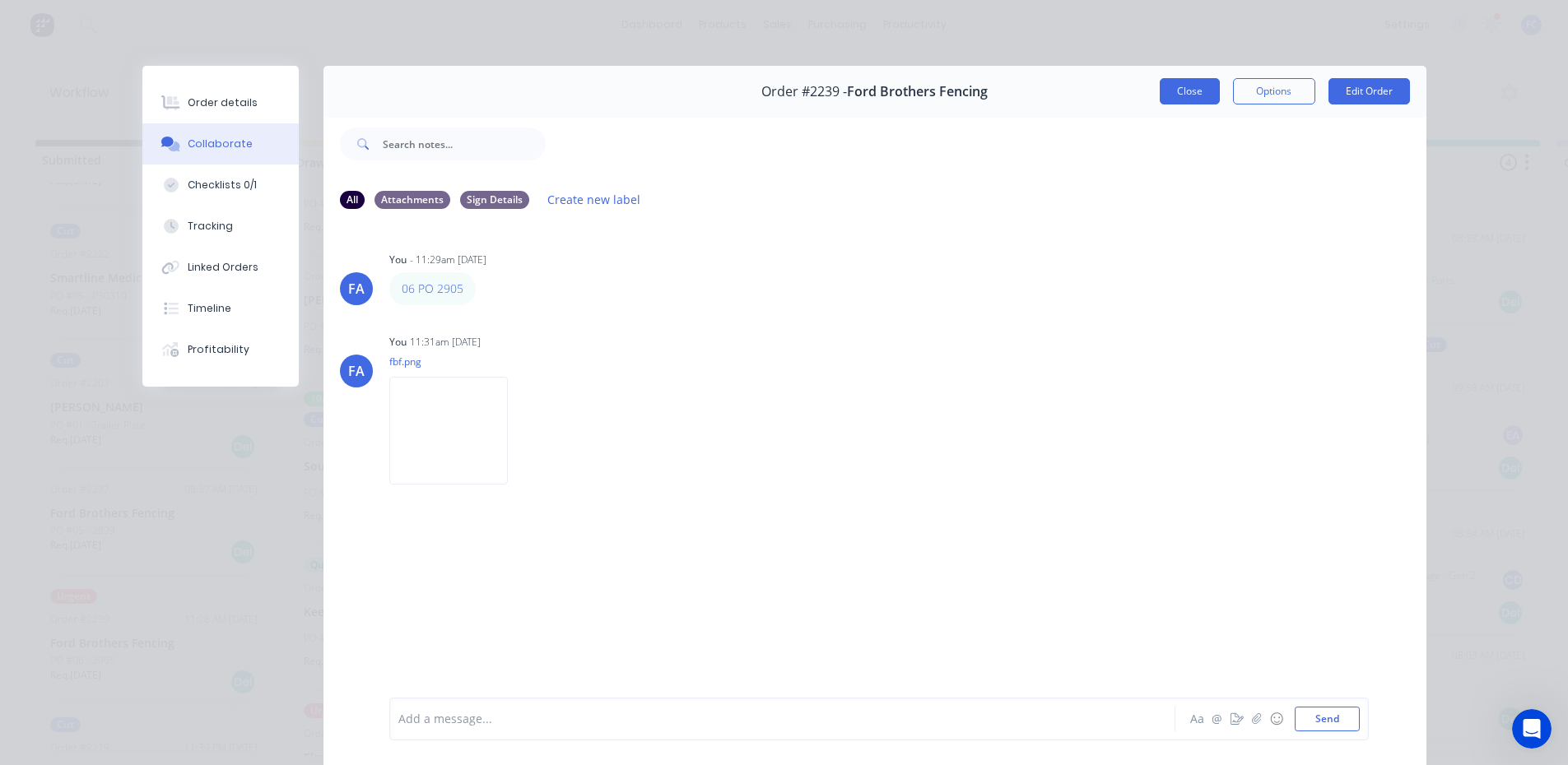
click at [1171, 92] on button "Close" at bounding box center [1190, 91] width 60 height 26
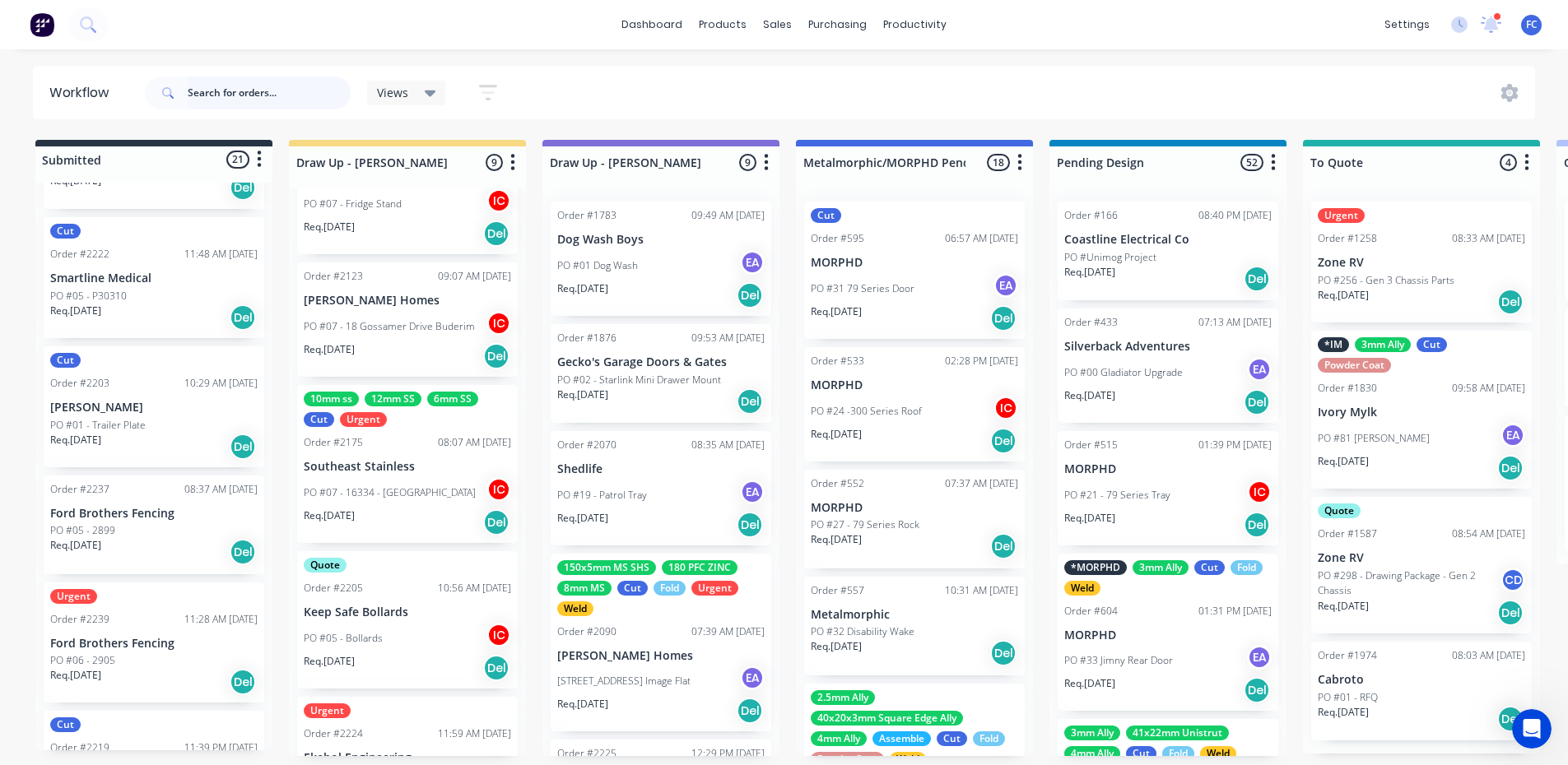
click at [207, 91] on input "text" at bounding box center [268, 93] width 163 height 33
type input "henco"
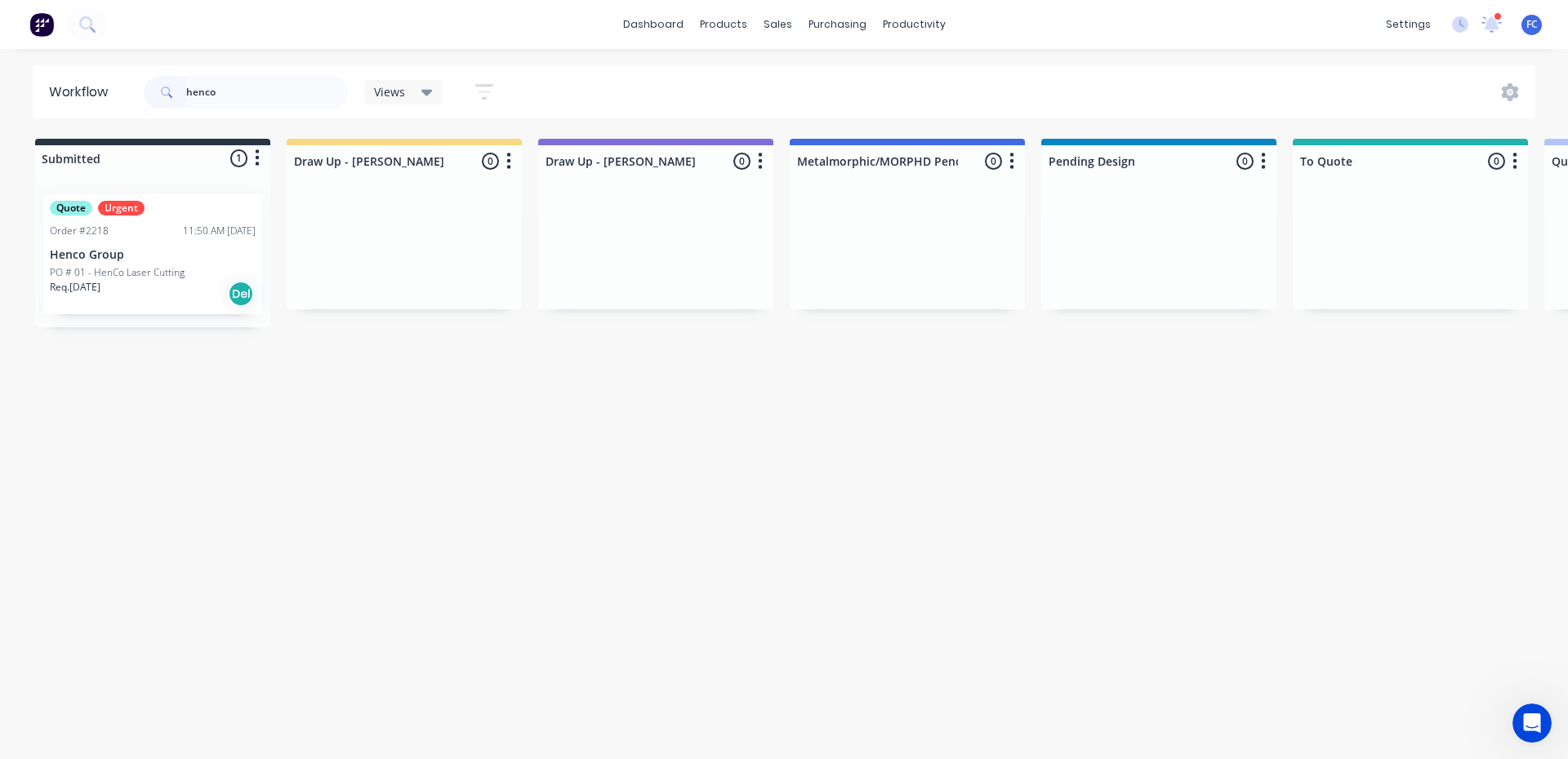
click at [183, 237] on div "11:50 AM [DATE]" at bounding box center [220, 231] width 73 height 15
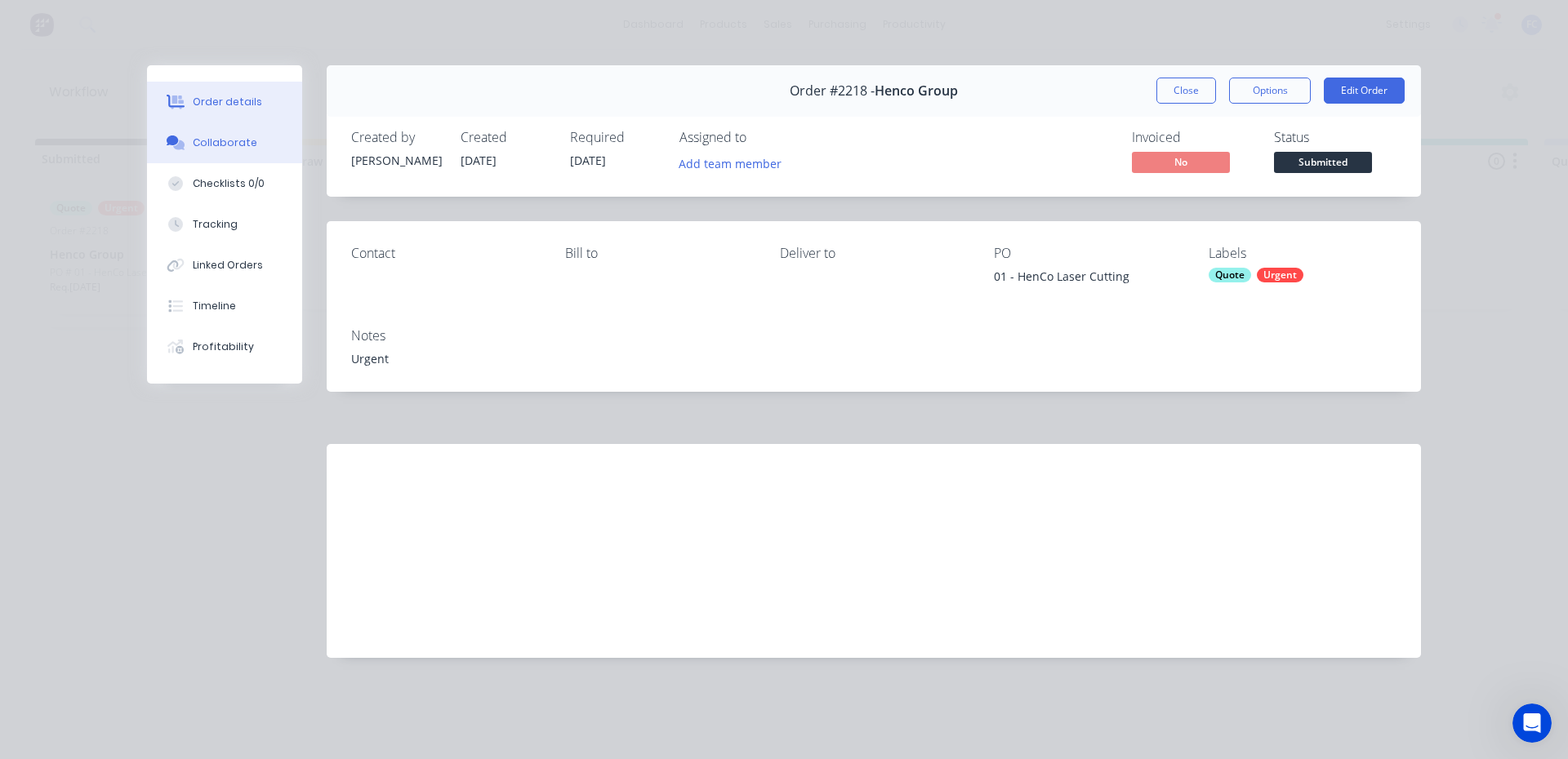
click at [214, 144] on div "Collaborate" at bounding box center [225, 143] width 65 height 15
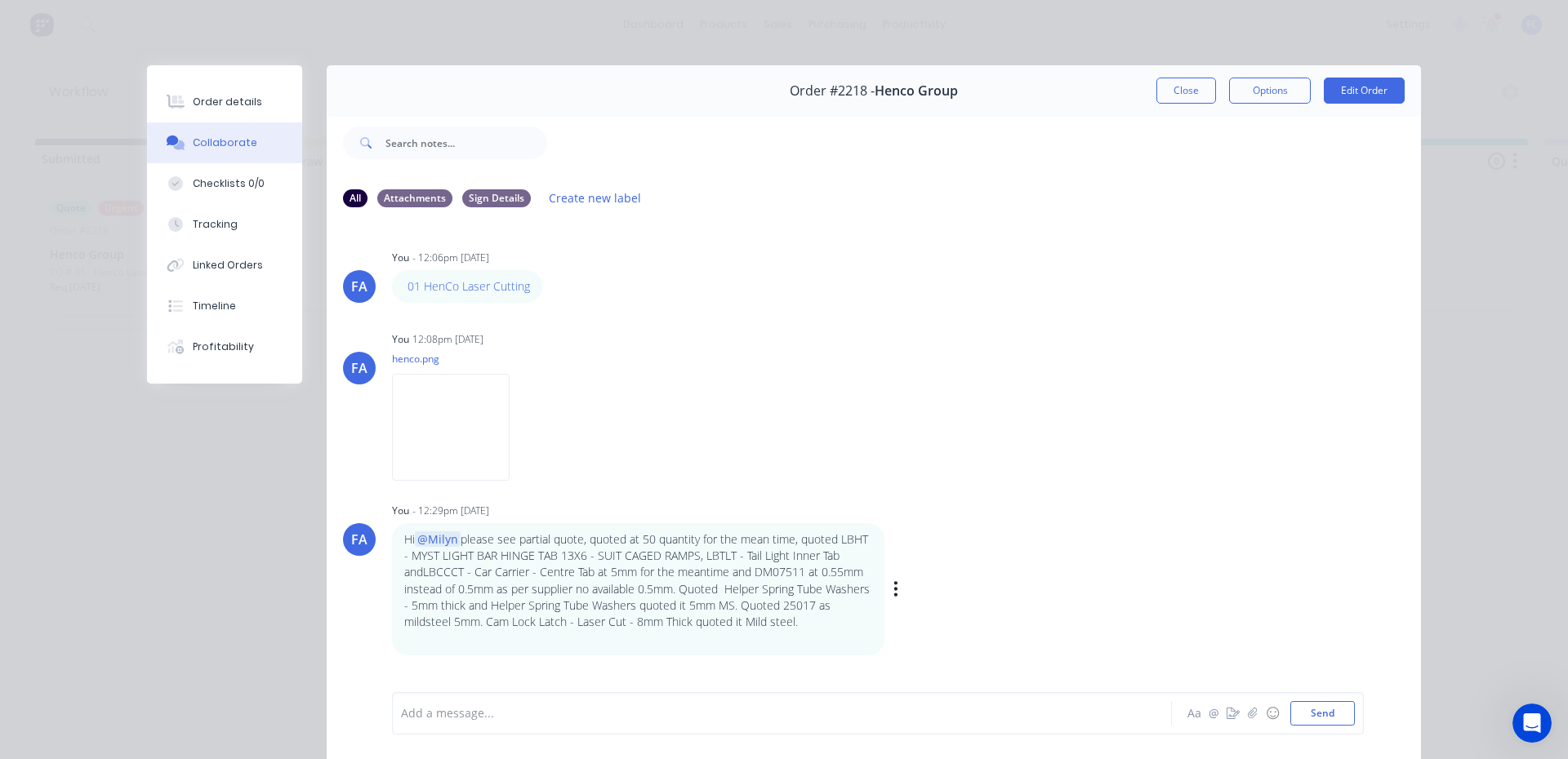
drag, startPoint x: 809, startPoint y: 623, endPoint x: 759, endPoint y: 613, distance: 51.0
click at [759, 613] on p "Hi @Milyn please see partial quote, quoted at 50 quantity for the mean time, qu…" at bounding box center [638, 581] width 468 height 99
click at [894, 590] on icon "button" at bounding box center [896, 590] width 3 height 15
click at [0, 0] on button "Edit" at bounding box center [0, 0] width 0 height 0
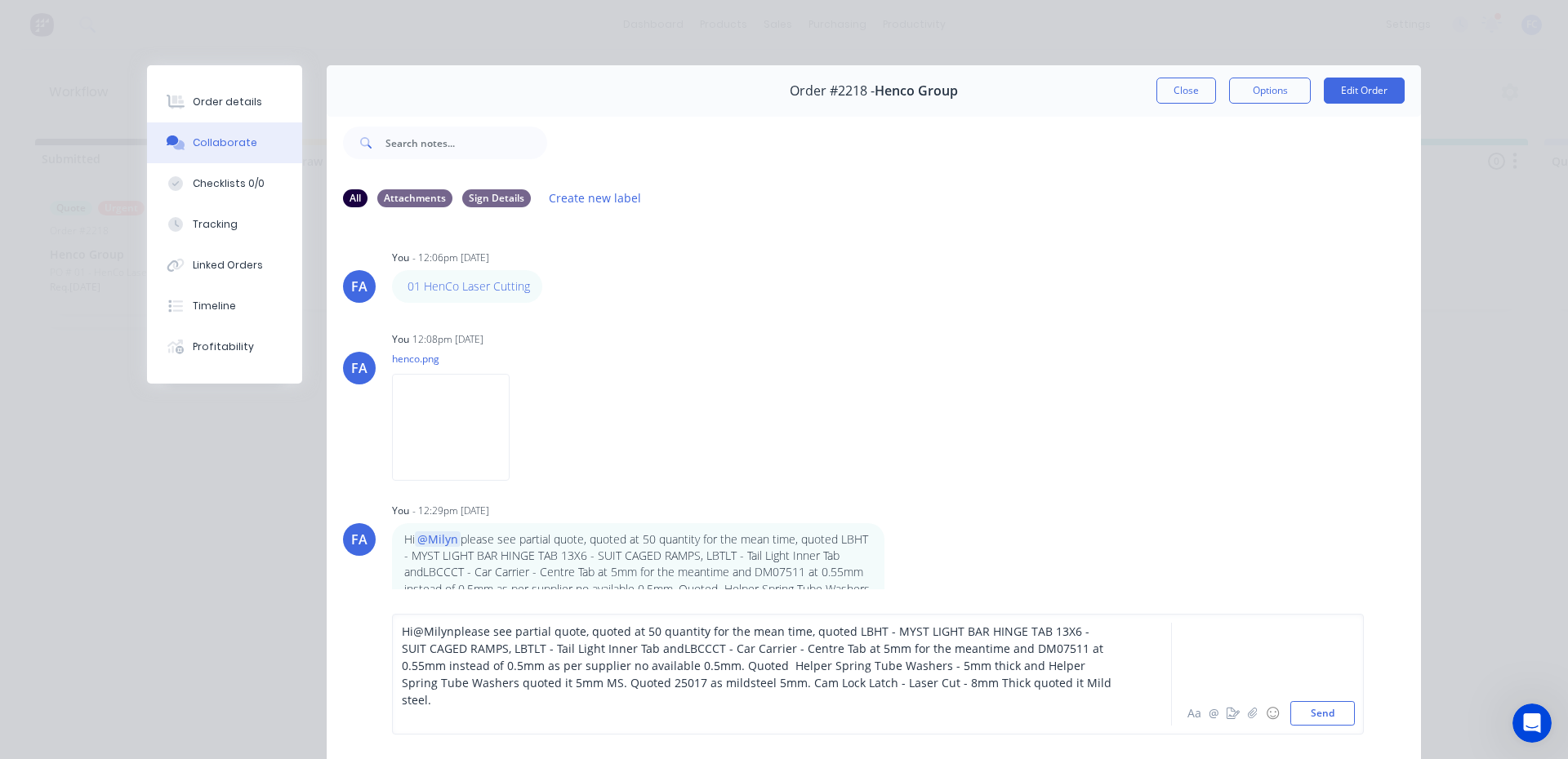
scroll to position [139, 0]
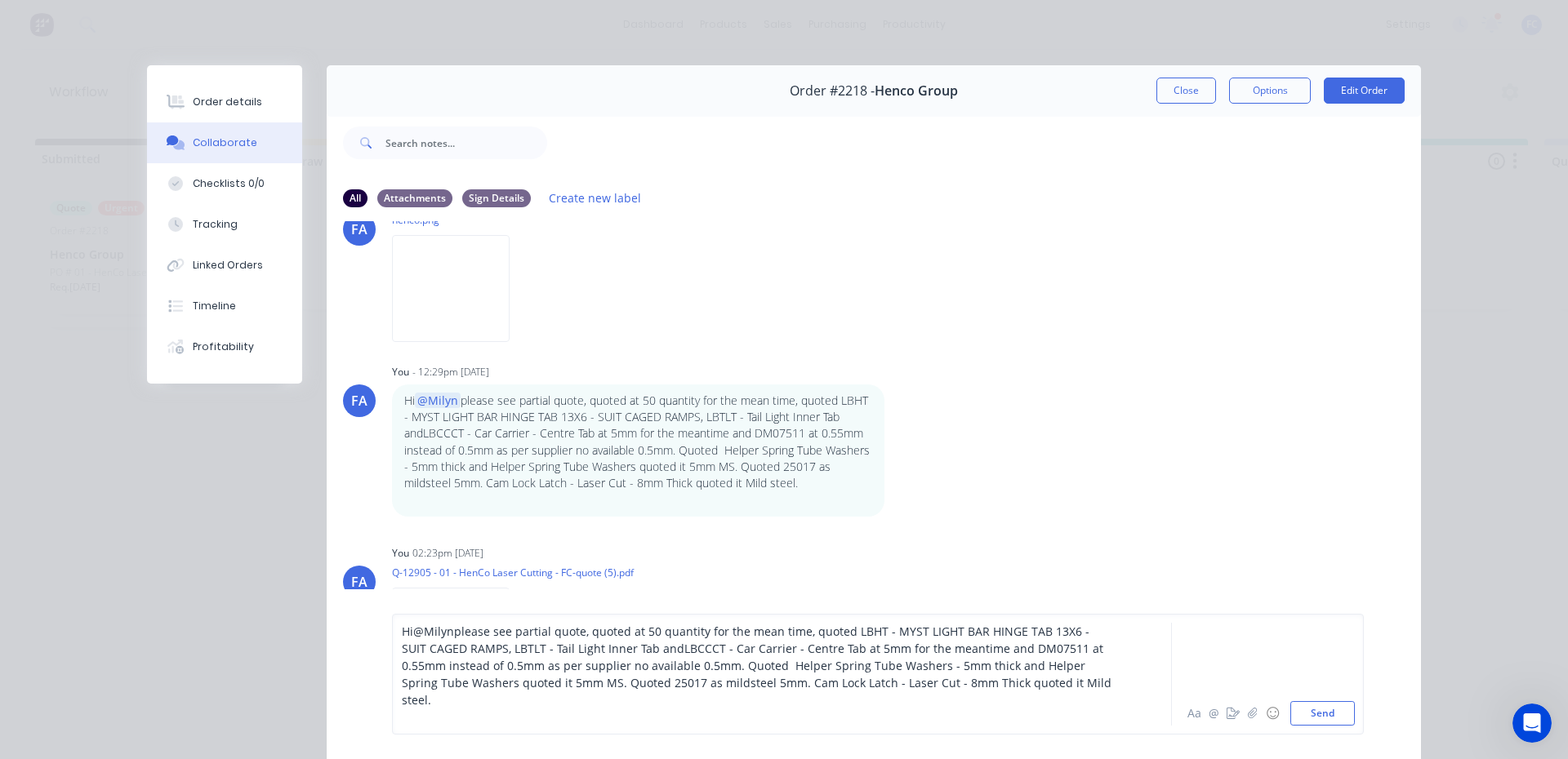
click at [1069, 704] on div "Hi @Milyn please see partial quote, quoted at 50 quantity for the mean time, qu…" at bounding box center [759, 666] width 715 height 86
click at [527, 703] on div "Hi @Milyn please see partial quote, quoted at 50 quantity for the mean time, qu…" at bounding box center [759, 666] width 715 height 86
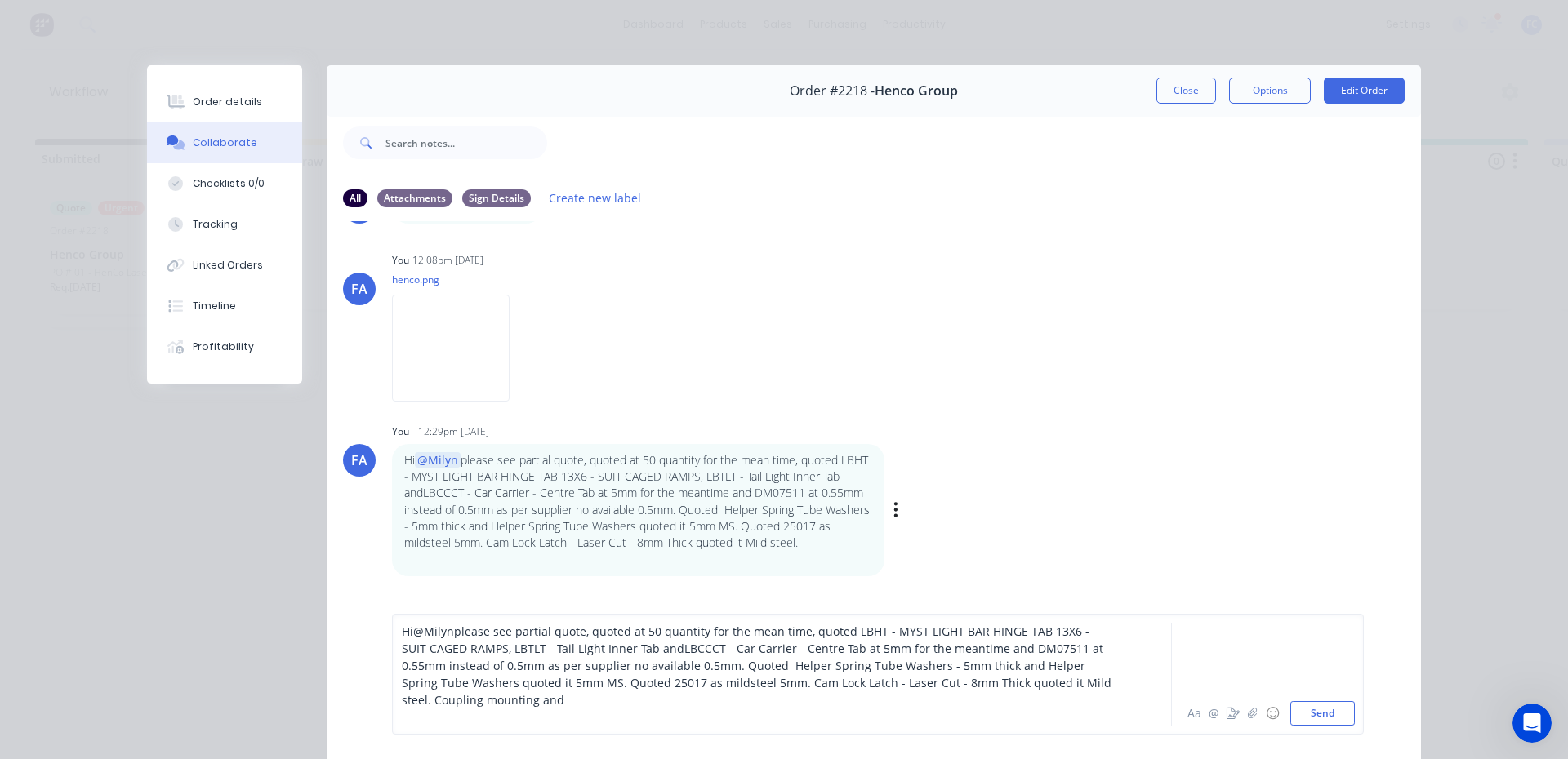
scroll to position [81, 0]
click at [499, 703] on div "Hi @Milyn please see partial quote, quoted at 50 quantity for the mean time, qu…" at bounding box center [759, 666] width 715 height 86
click at [501, 705] on div "Hi @Milyn please see partial quote, quoted at 50 quantity for the mean time, qu…" at bounding box center [759, 666] width 715 height 86
drag, startPoint x: 447, startPoint y: 699, endPoint x: 1052, endPoint y: 684, distance: 605.2
click at [1052, 684] on span "please see partial quote, quoted at 50 quantity for the mean time, quoted LBHT …" at bounding box center [758, 666] width 713 height 84
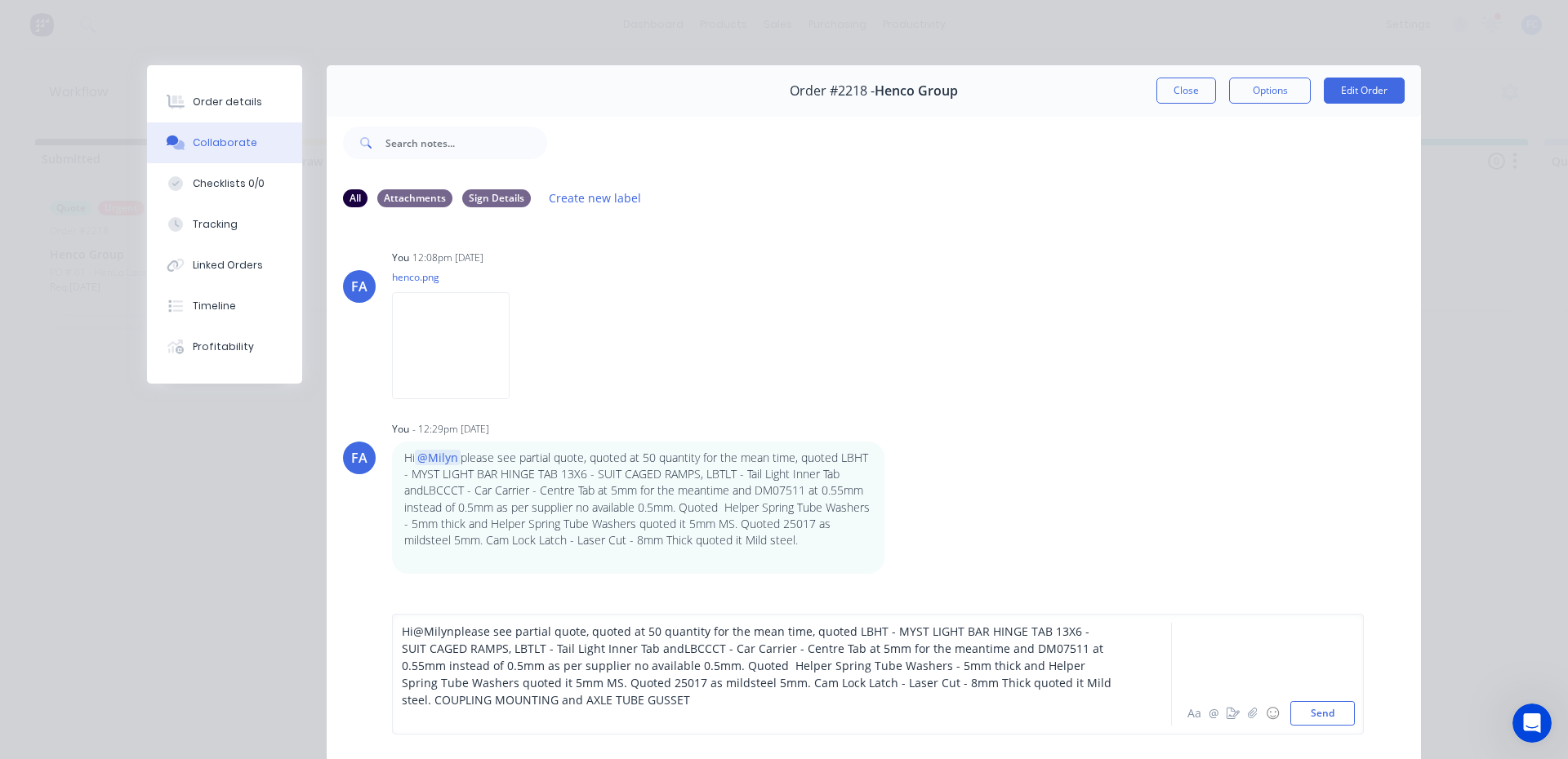
click at [685, 698] on div "Hi @Milyn please see partial quote, quoted at 50 quantity for the mean time, qu…" at bounding box center [759, 666] width 715 height 86
click at [1316, 718] on button "Send" at bounding box center [1322, 713] width 65 height 24
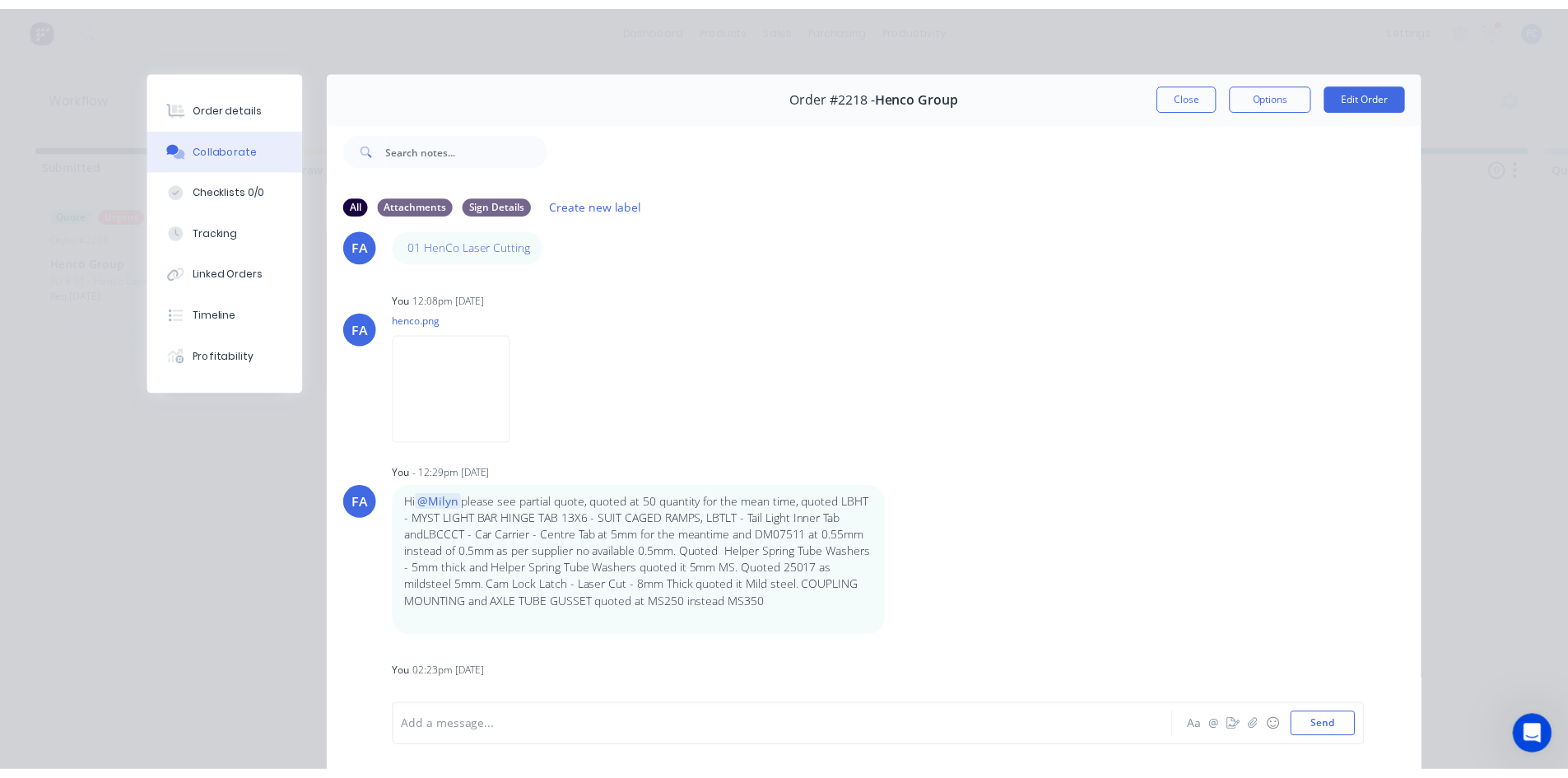
scroll to position [0, 0]
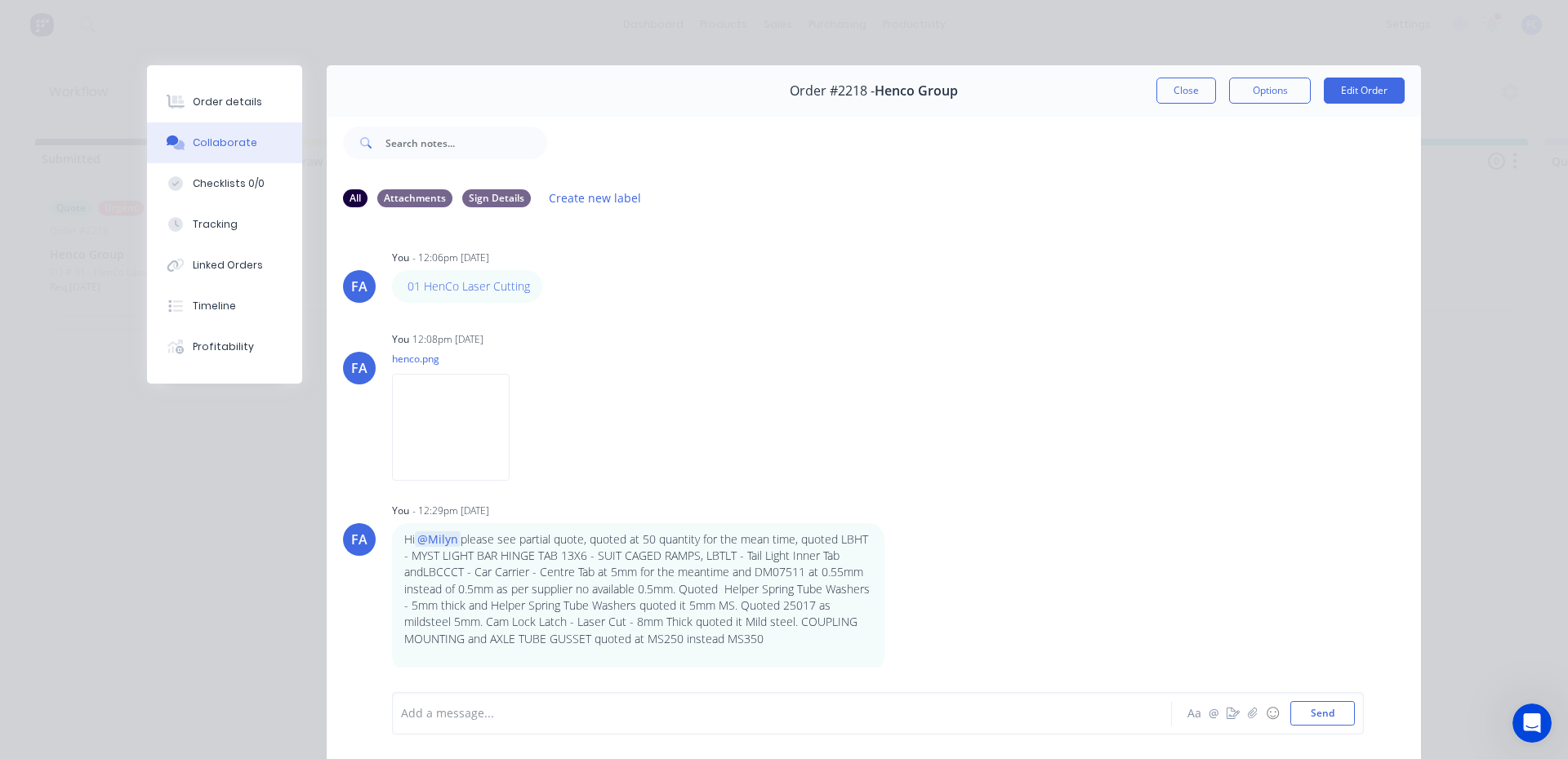
click at [1173, 84] on button "Close" at bounding box center [1186, 91] width 60 height 26
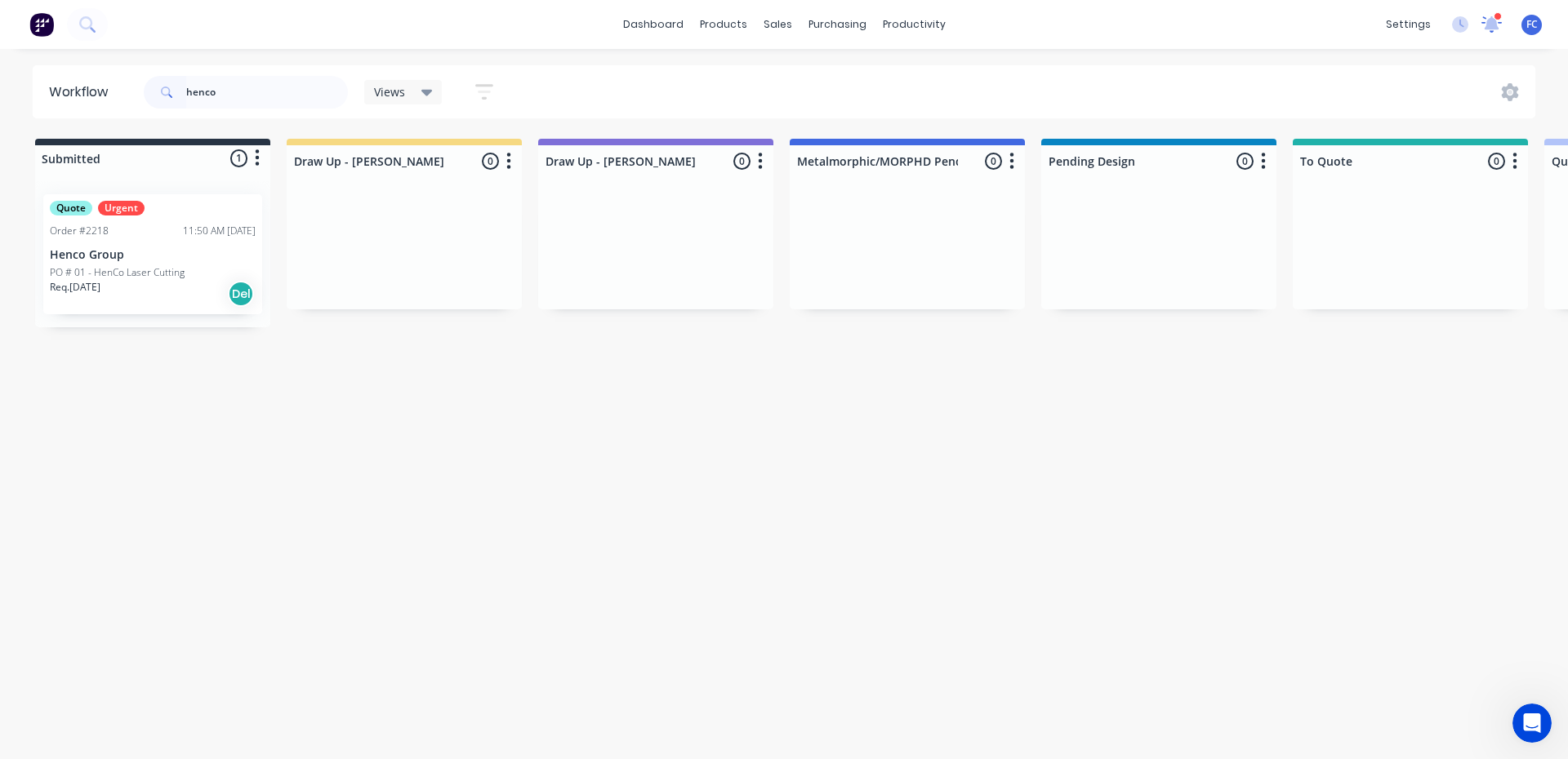
click at [1489, 24] on icon at bounding box center [1491, 22] width 16 height 16
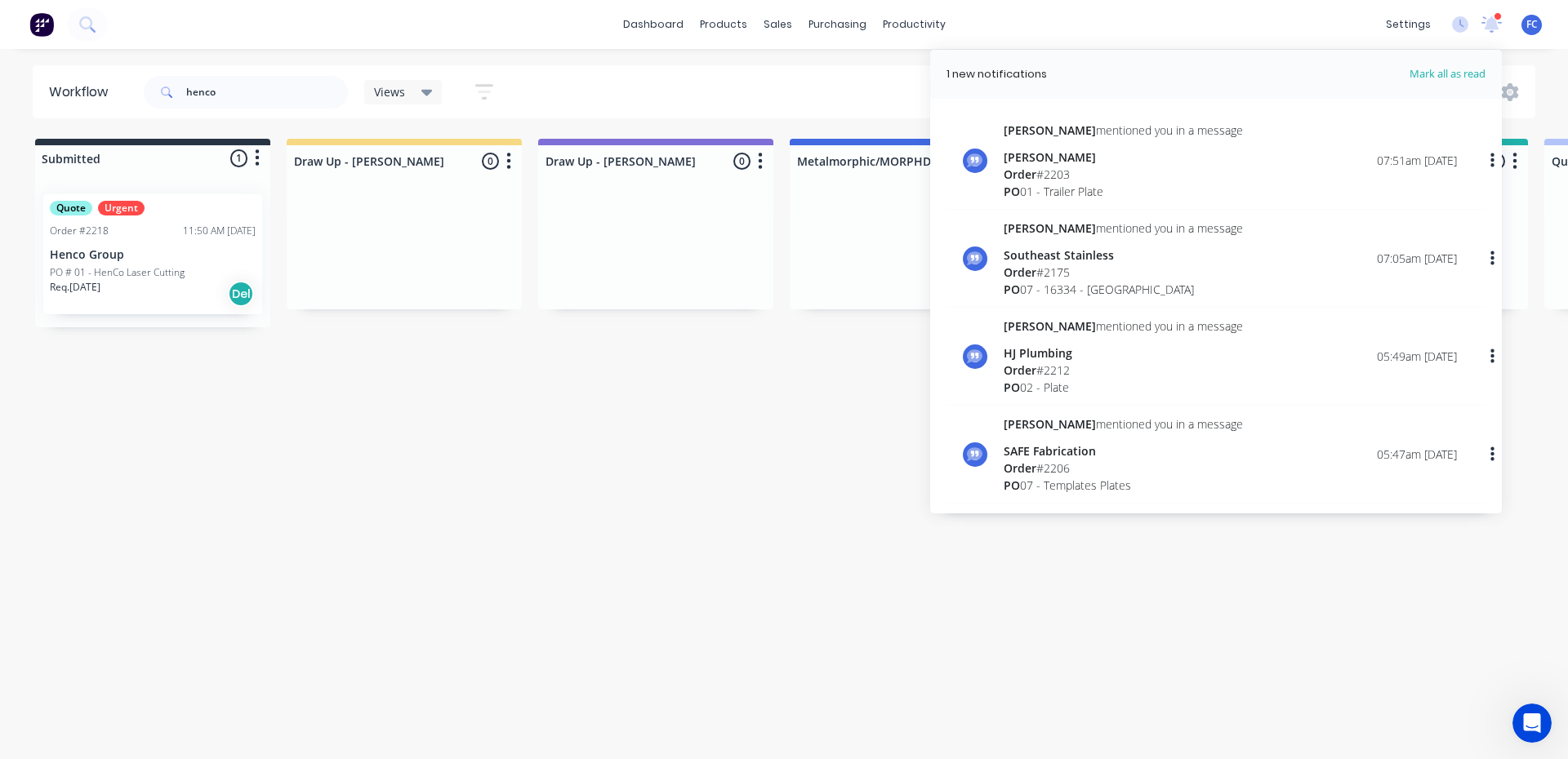
click at [1082, 131] on div "Emma mentioned you in a message" at bounding box center [1123, 131] width 239 height 17
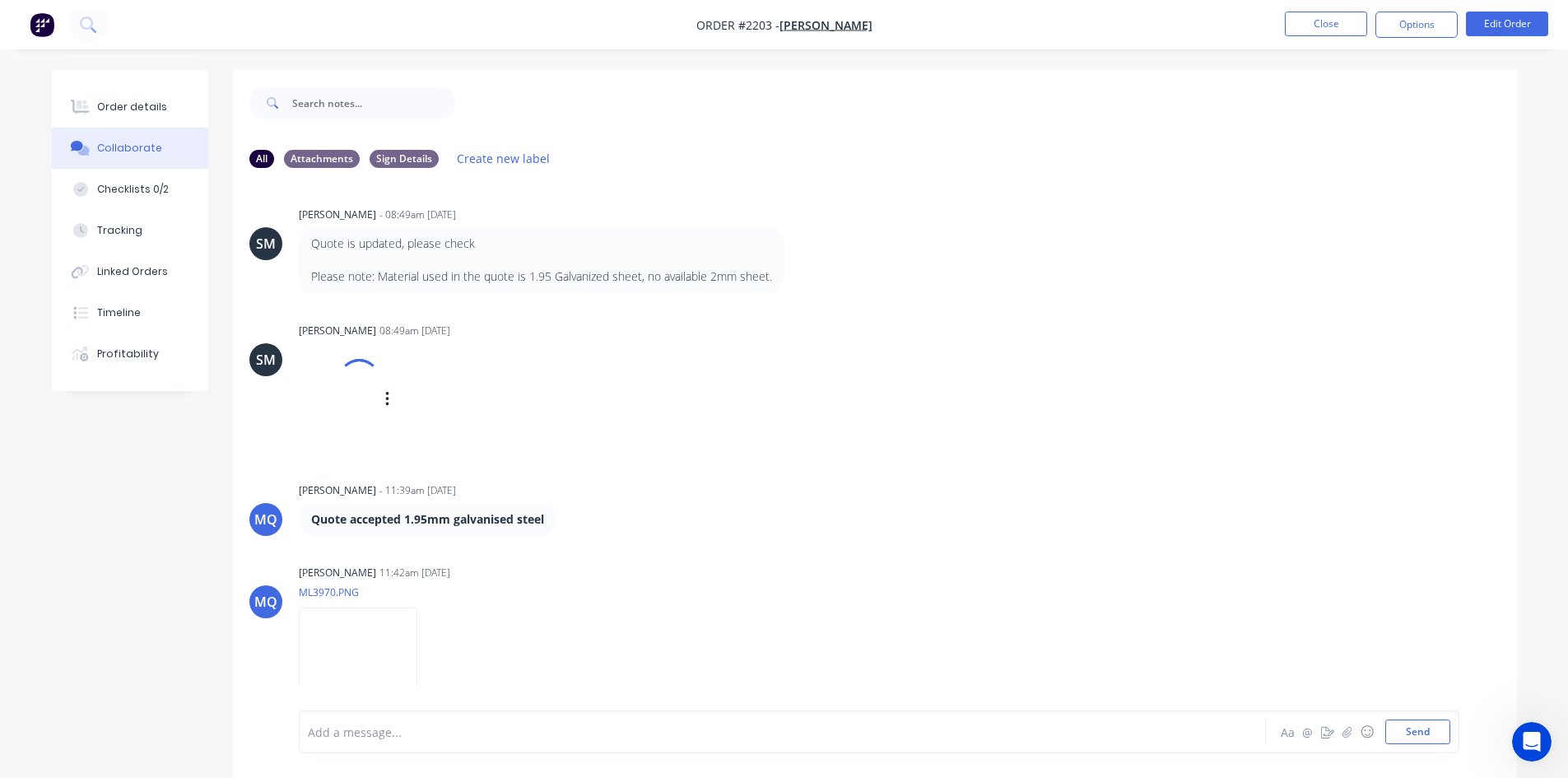
scroll to position [1003, 0]
